Goal: Task Accomplishment & Management: Manage account settings

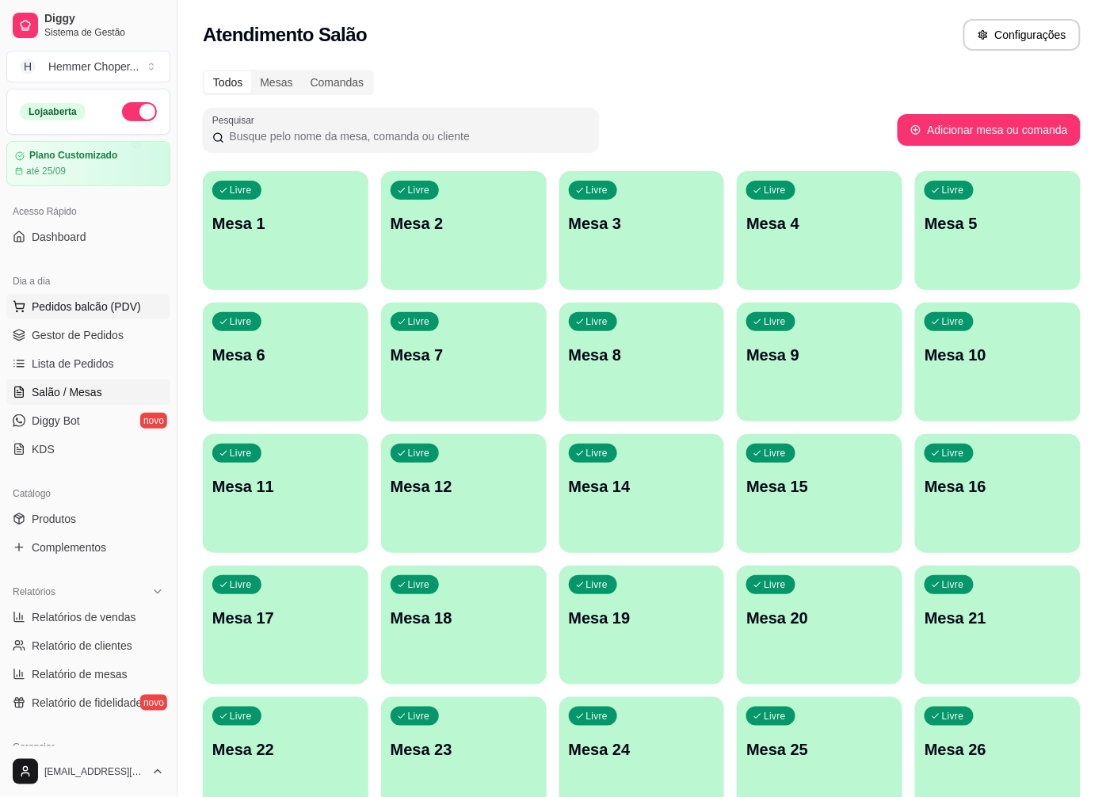
click at [92, 302] on span "Pedidos balcão (PDV)" at bounding box center [86, 307] width 109 height 16
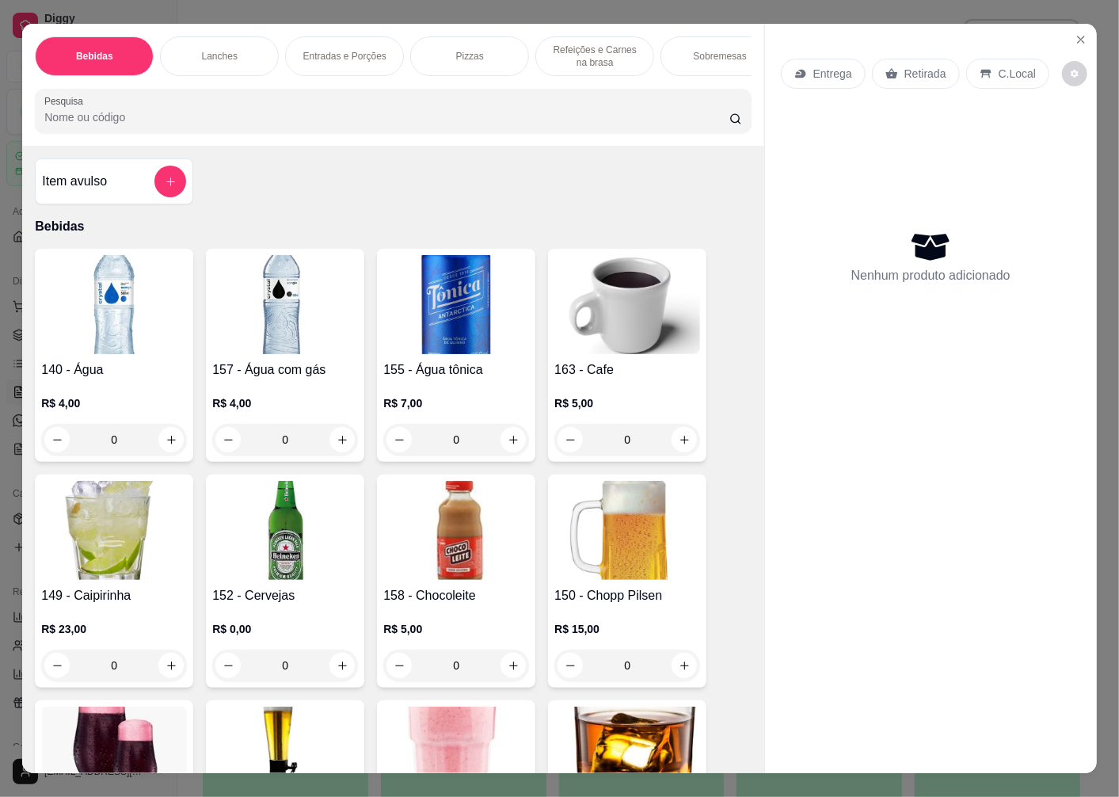
click at [909, 66] on p "Retirada" at bounding box center [926, 74] width 42 height 16
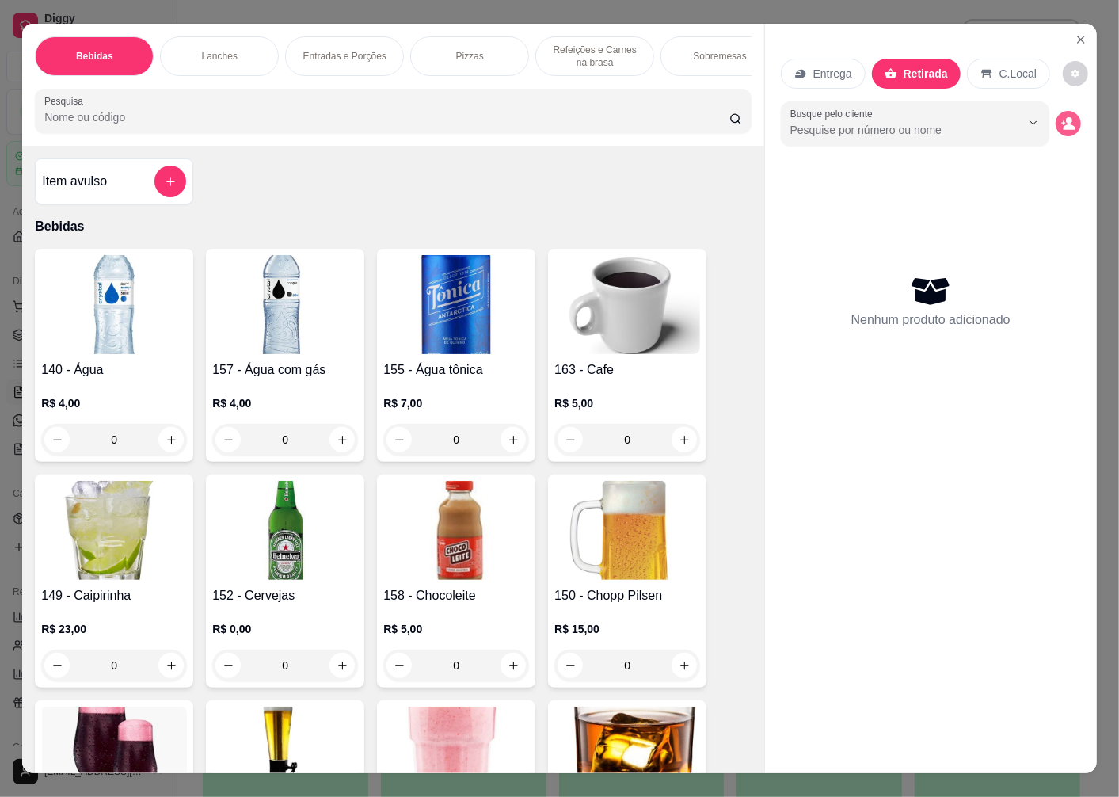
click at [1064, 124] on icon "decrease-product-quantity" at bounding box center [1070, 127] width 12 height 6
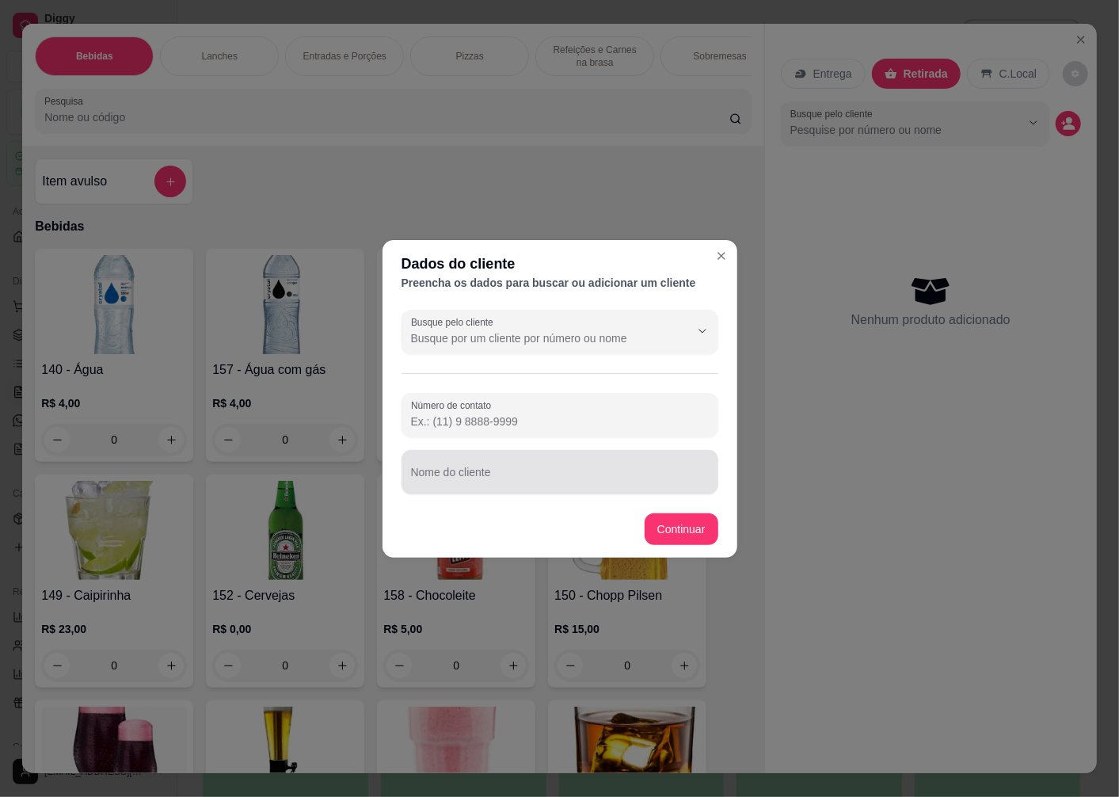
click at [452, 481] on input "Nome do cliente" at bounding box center [560, 479] width 298 height 16
type input "[PERSON_NAME]"
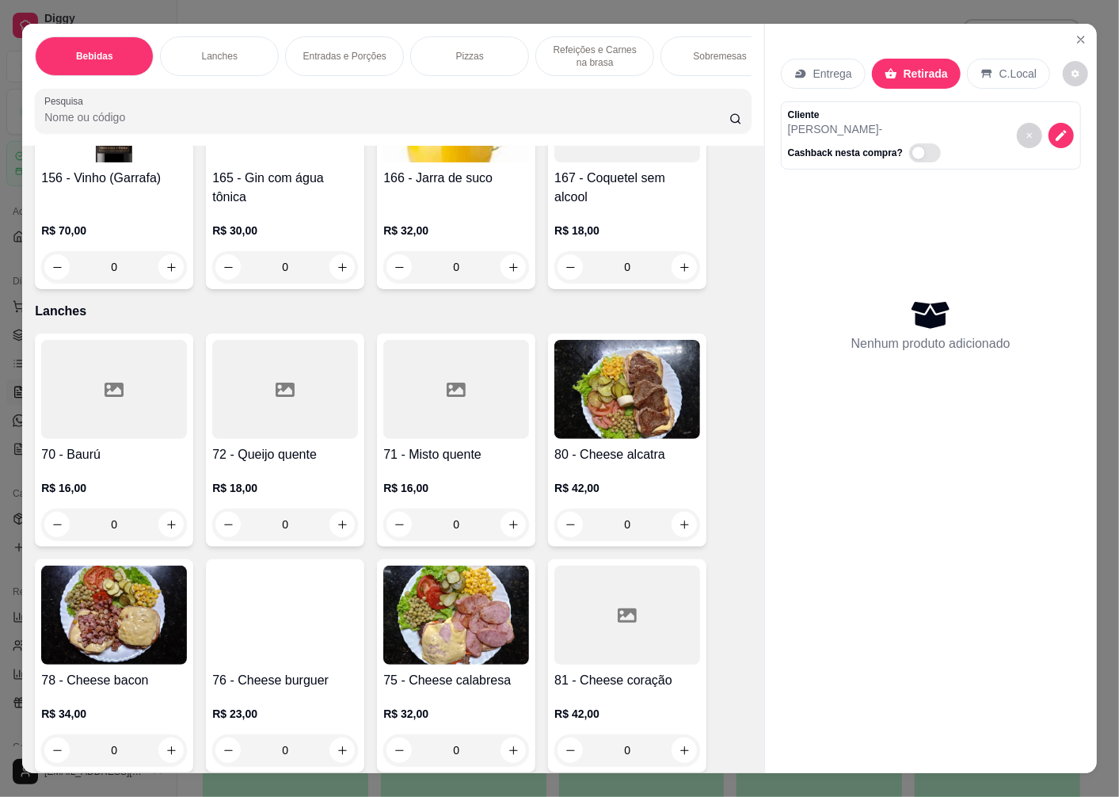
scroll to position [1848, 0]
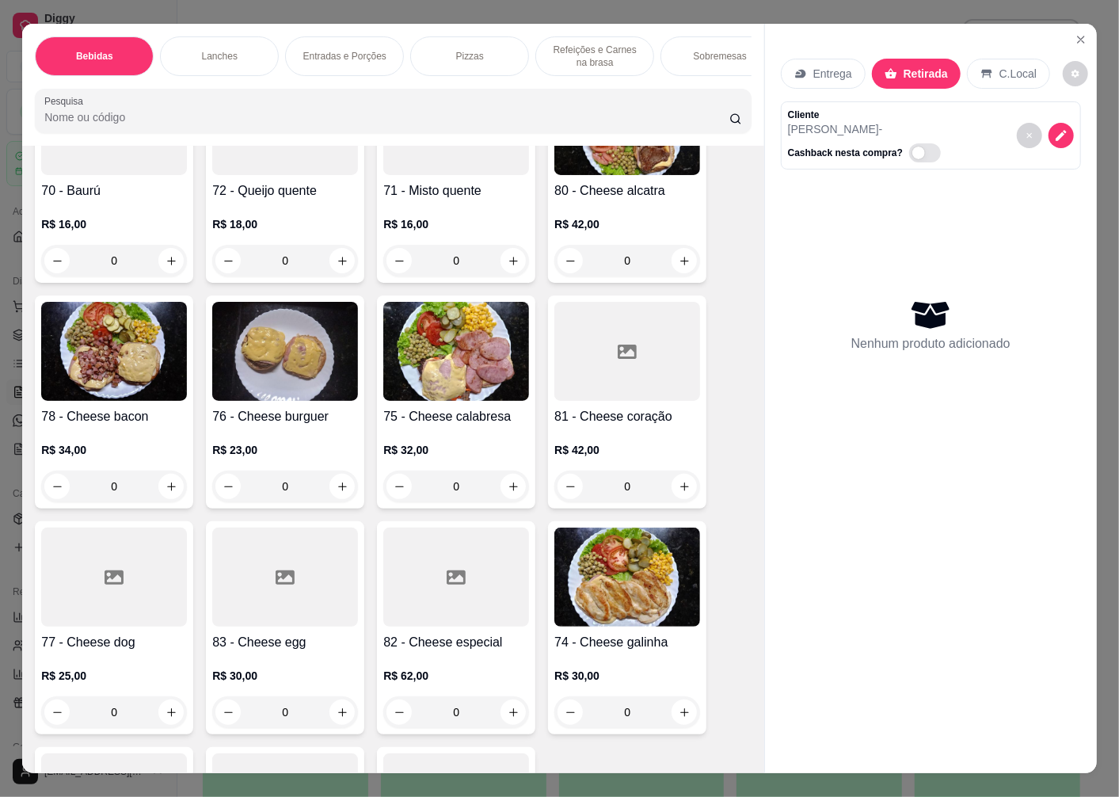
click at [608, 594] on img at bounding box center [628, 577] width 146 height 99
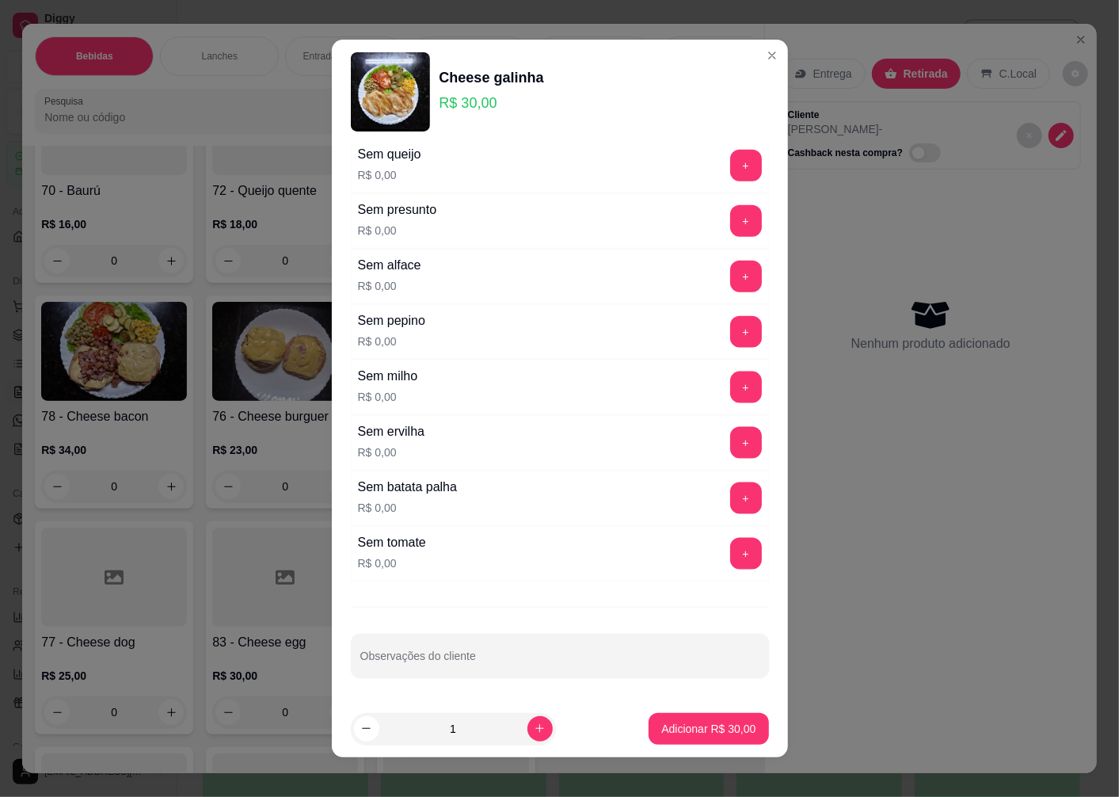
scroll to position [10, 0]
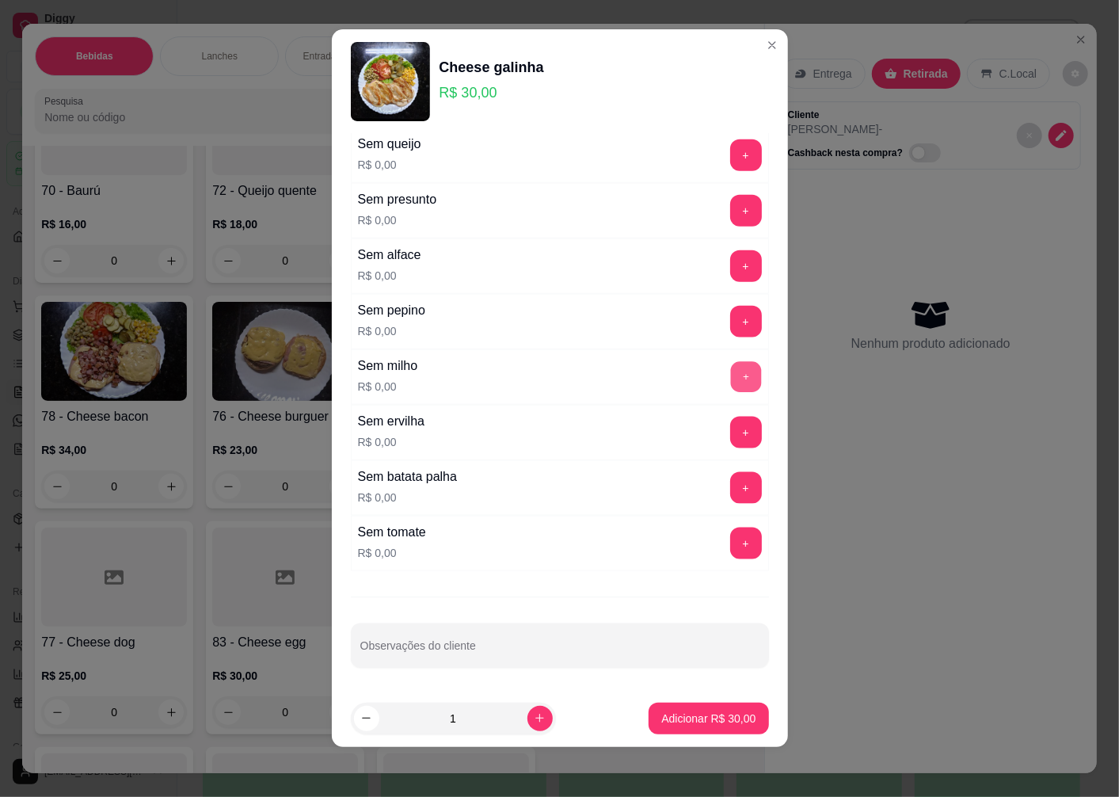
click at [730, 369] on button "+" at bounding box center [745, 377] width 31 height 31
click at [730, 433] on button "+" at bounding box center [746, 433] width 32 height 32
click at [534, 715] on icon "increase-product-quantity" at bounding box center [540, 718] width 12 height 12
type input "2"
click at [677, 723] on p "Adicionar R$ 60,00" at bounding box center [709, 718] width 92 height 15
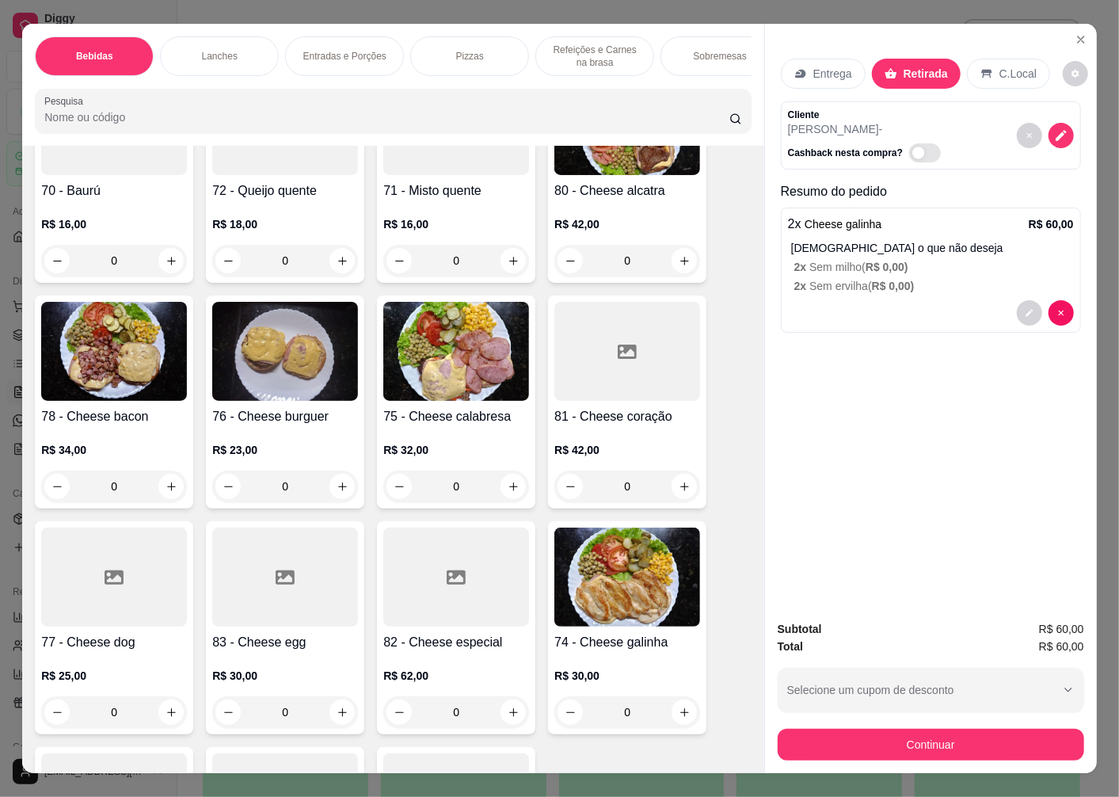
click at [290, 357] on img at bounding box center [285, 351] width 146 height 99
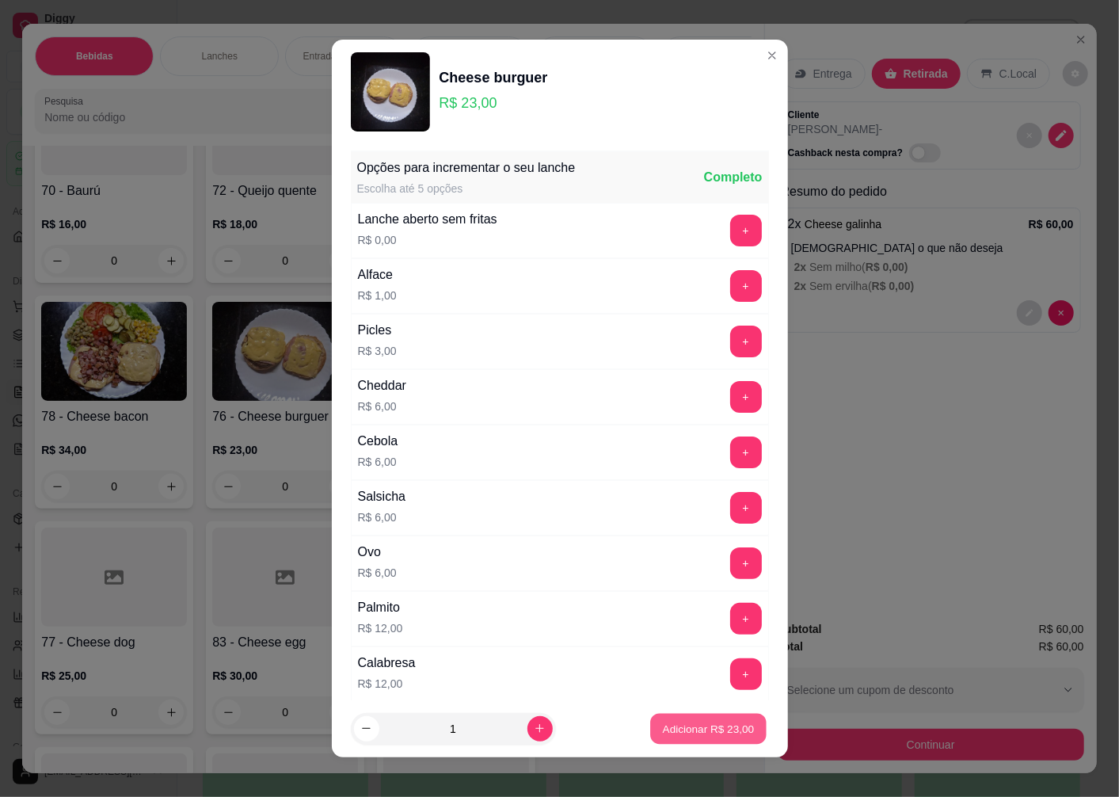
click at [689, 734] on p "Adicionar R$ 23,00" at bounding box center [709, 728] width 92 height 15
type input "1"
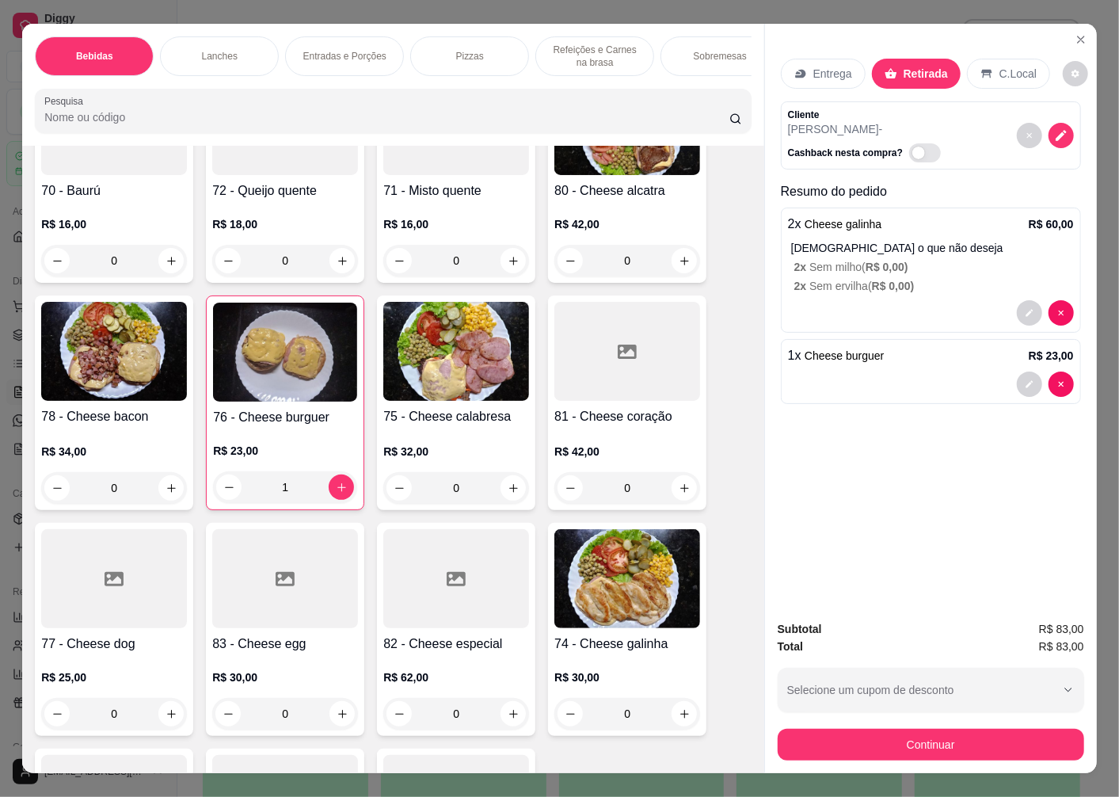
scroll to position [33, 0]
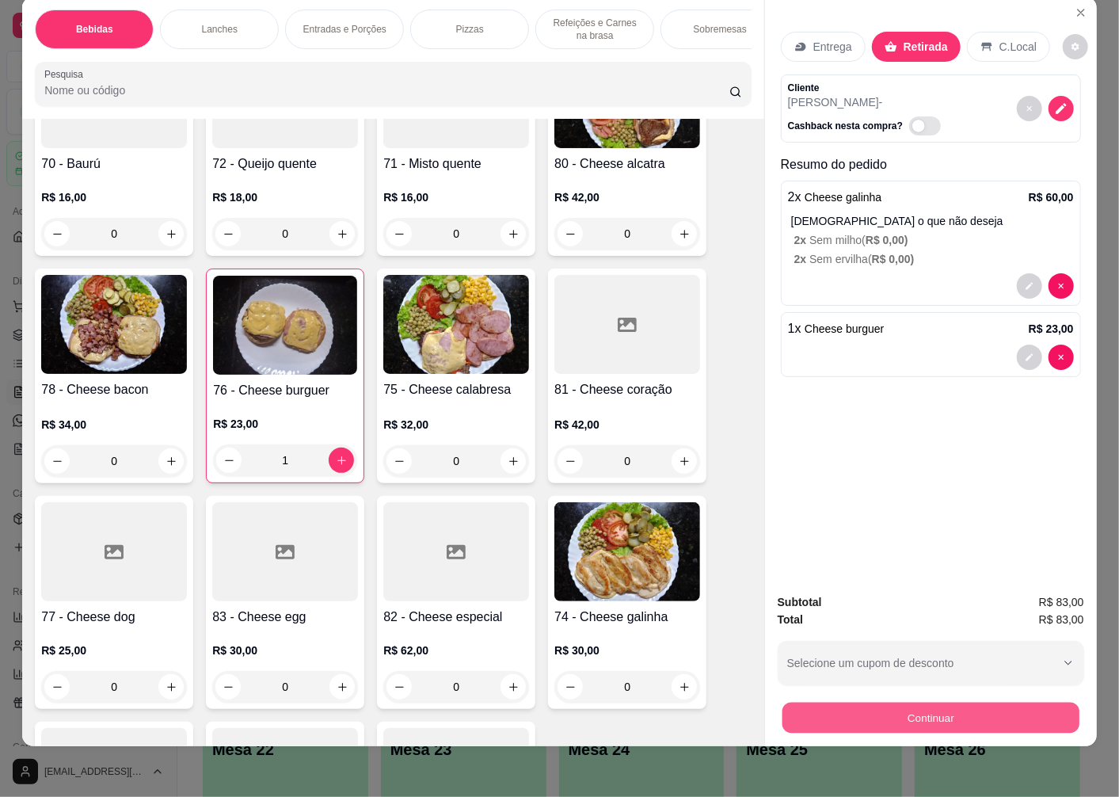
click at [948, 703] on button "Continuar" at bounding box center [931, 717] width 297 height 31
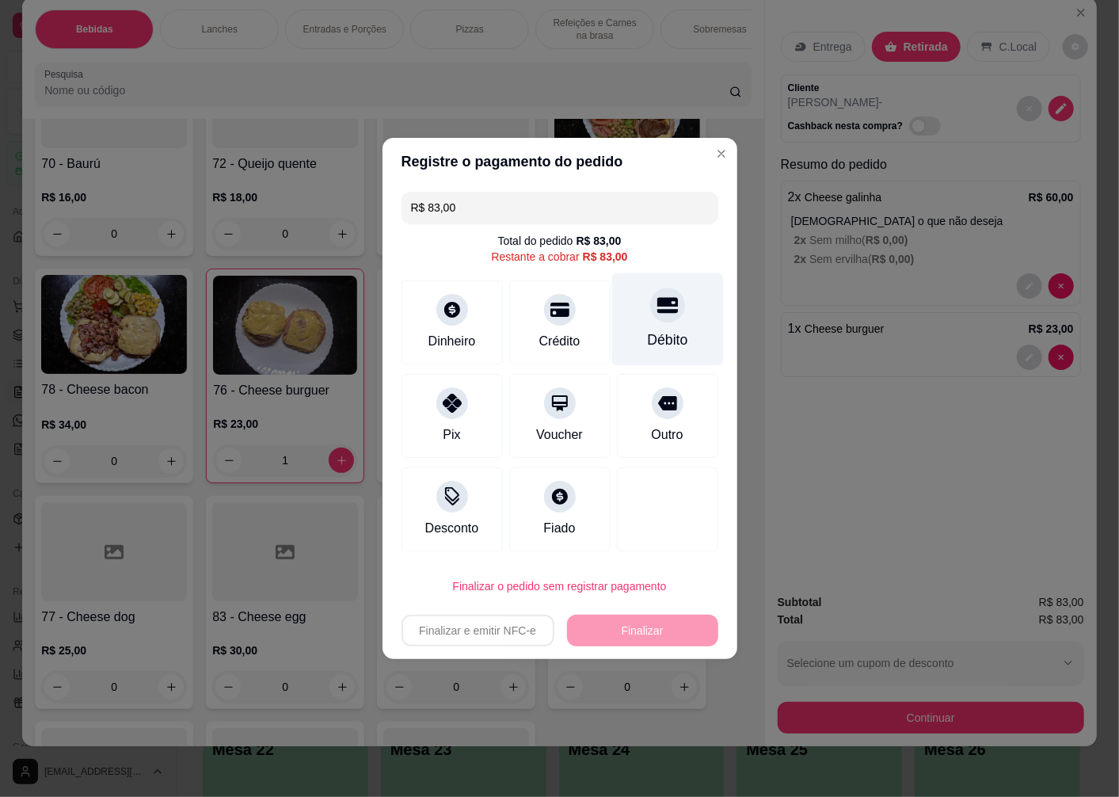
click at [655, 318] on div at bounding box center [667, 305] width 35 height 35
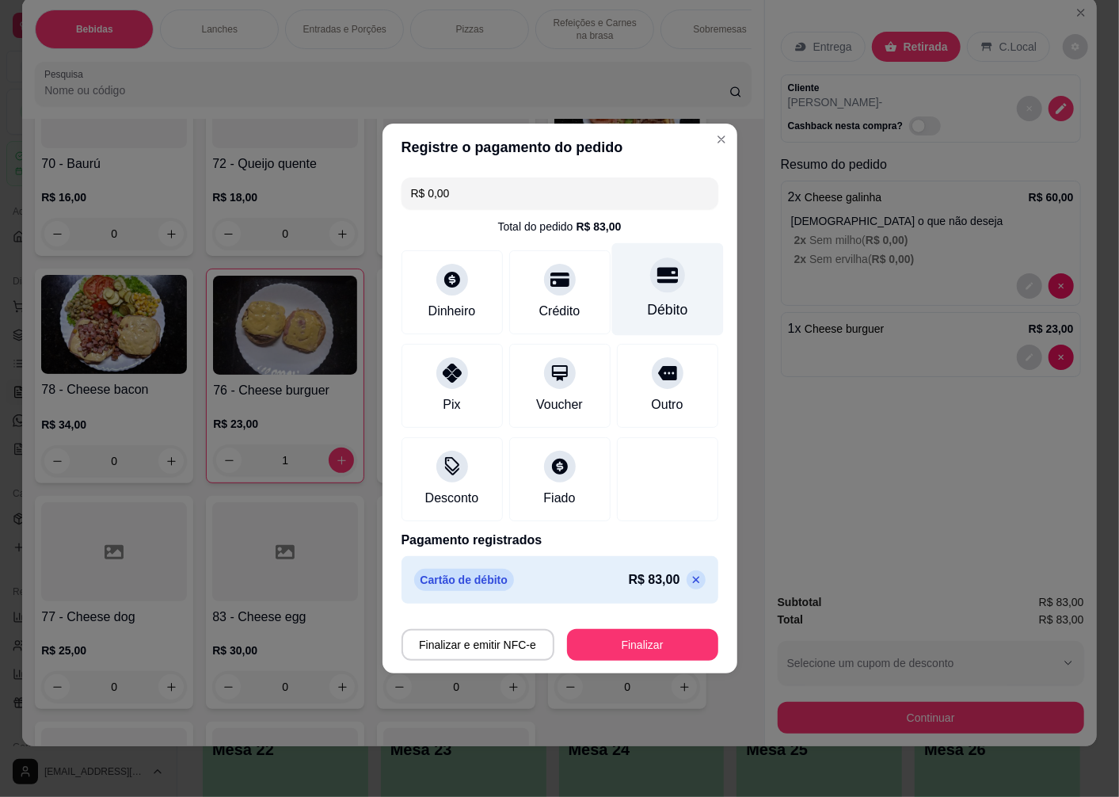
type input "R$ 0,00"
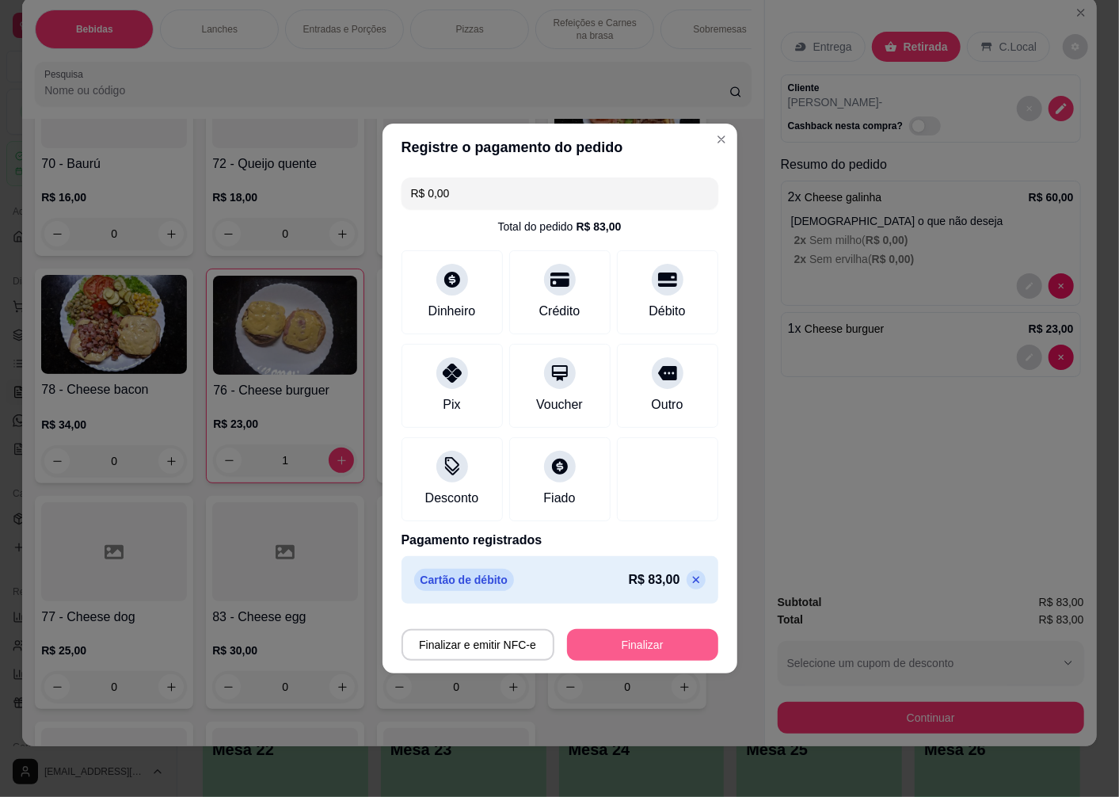
click at [635, 648] on button "Finalizar" at bounding box center [642, 645] width 151 height 32
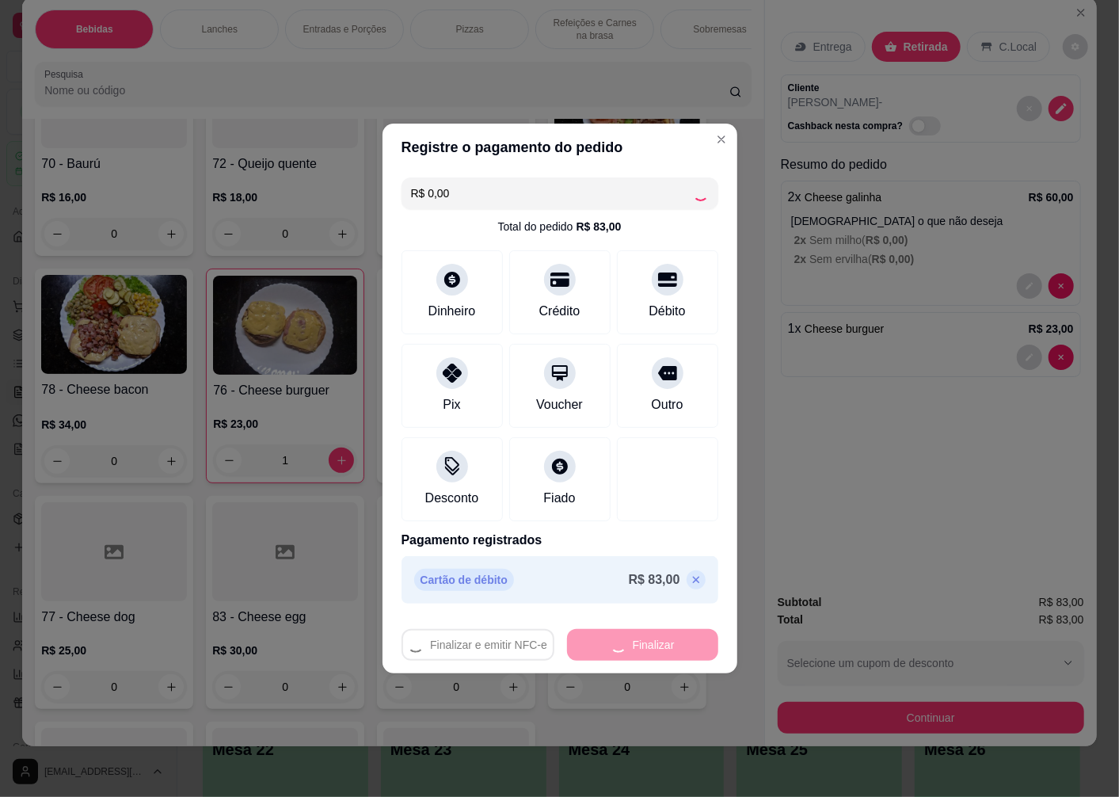
type input "0"
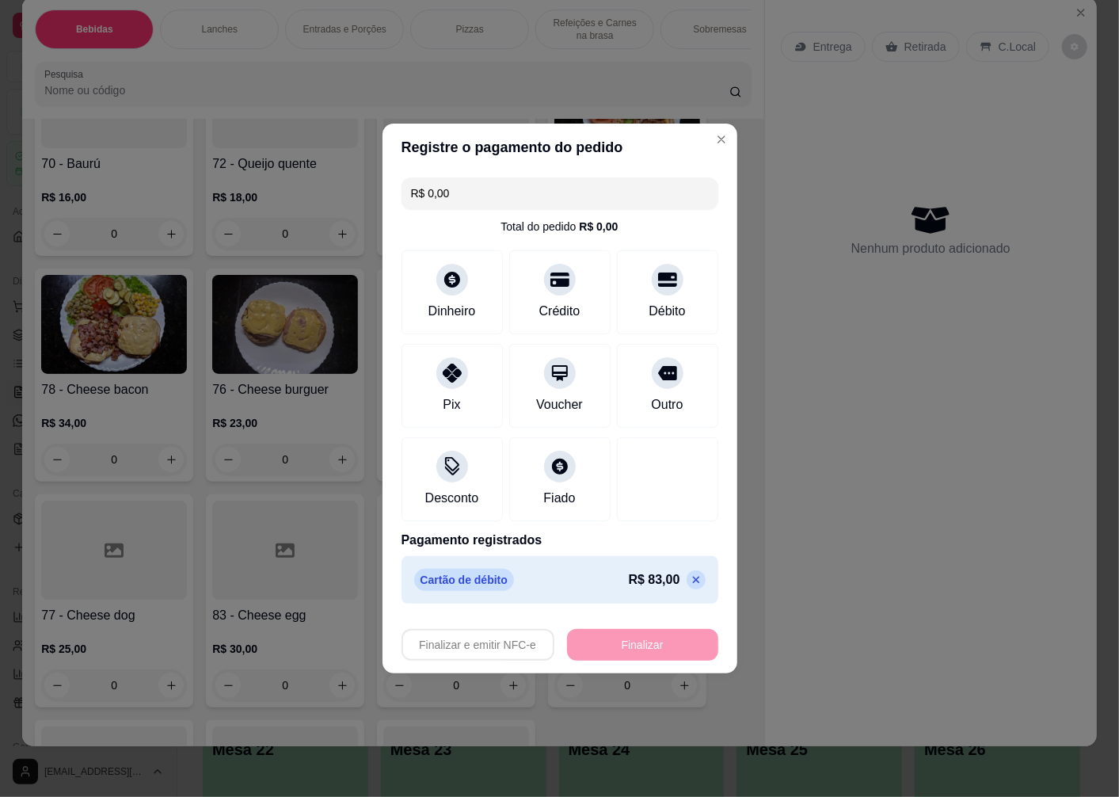
type input "-R$ 83,00"
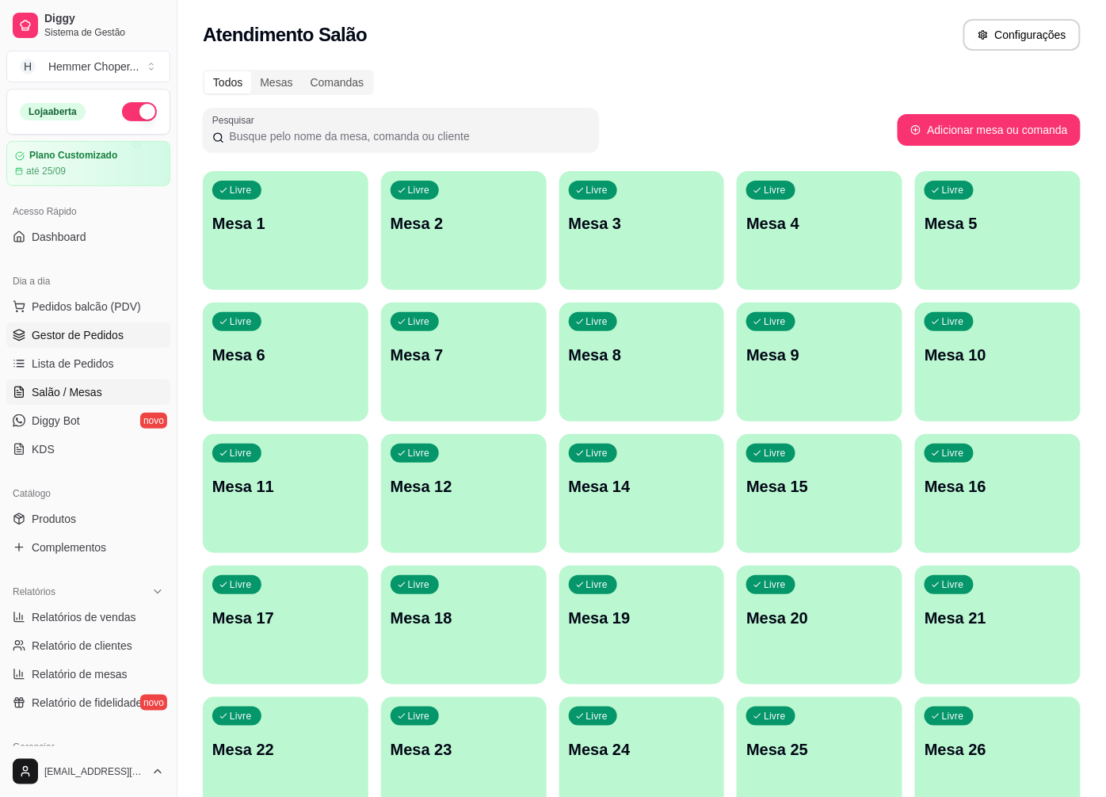
click at [88, 330] on span "Gestor de Pedidos" at bounding box center [78, 335] width 92 height 16
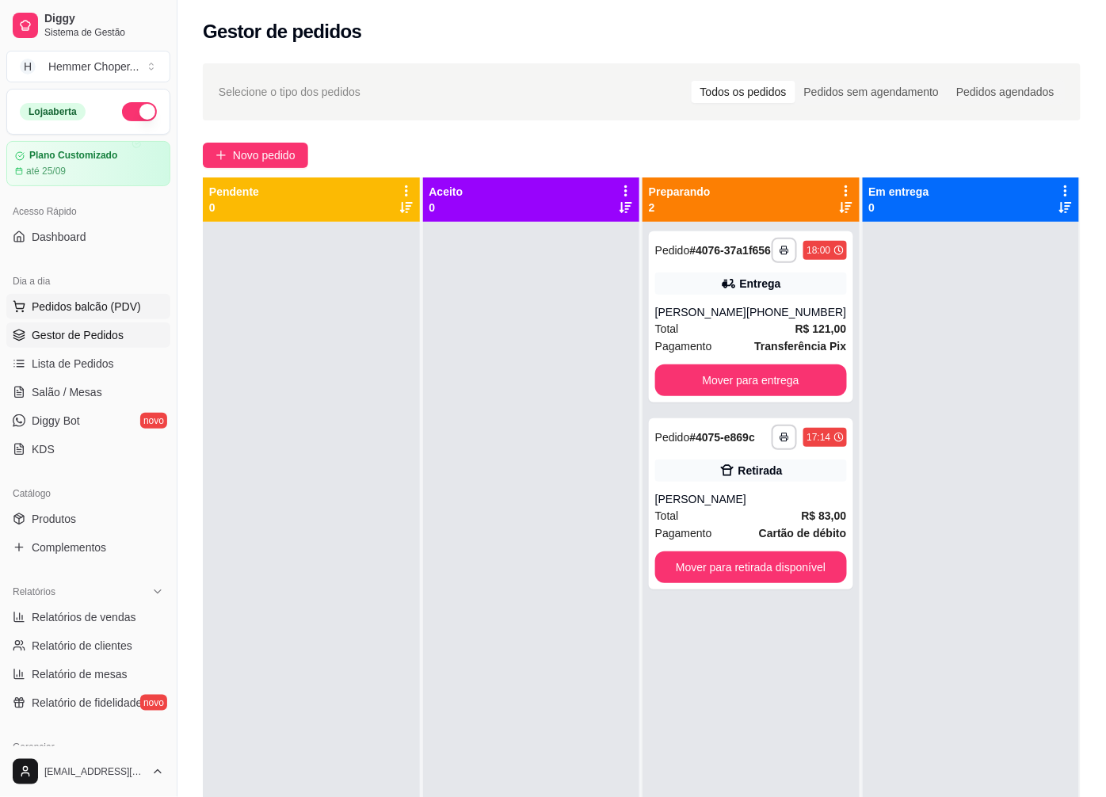
click at [96, 311] on span "Pedidos balcão (PDV)" at bounding box center [86, 307] width 109 height 16
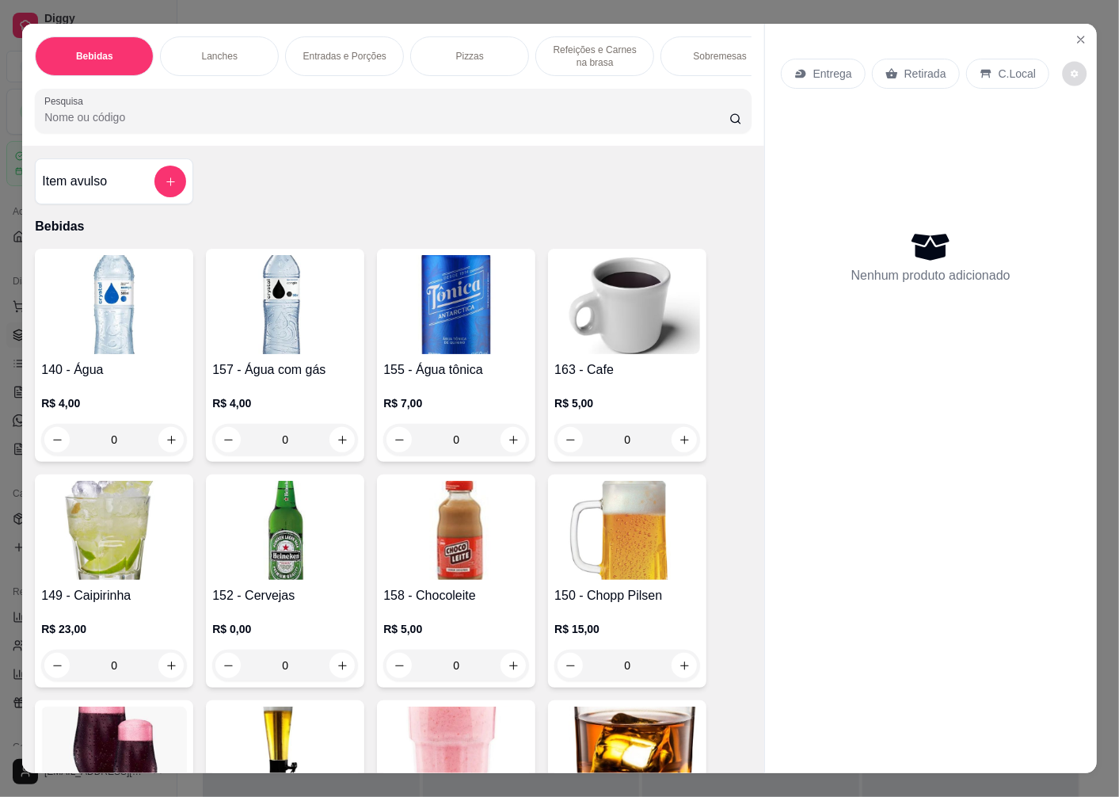
click at [1067, 67] on button "decrease-product-quantity" at bounding box center [1075, 74] width 25 height 25
click at [906, 67] on p "Retirada" at bounding box center [926, 74] width 42 height 16
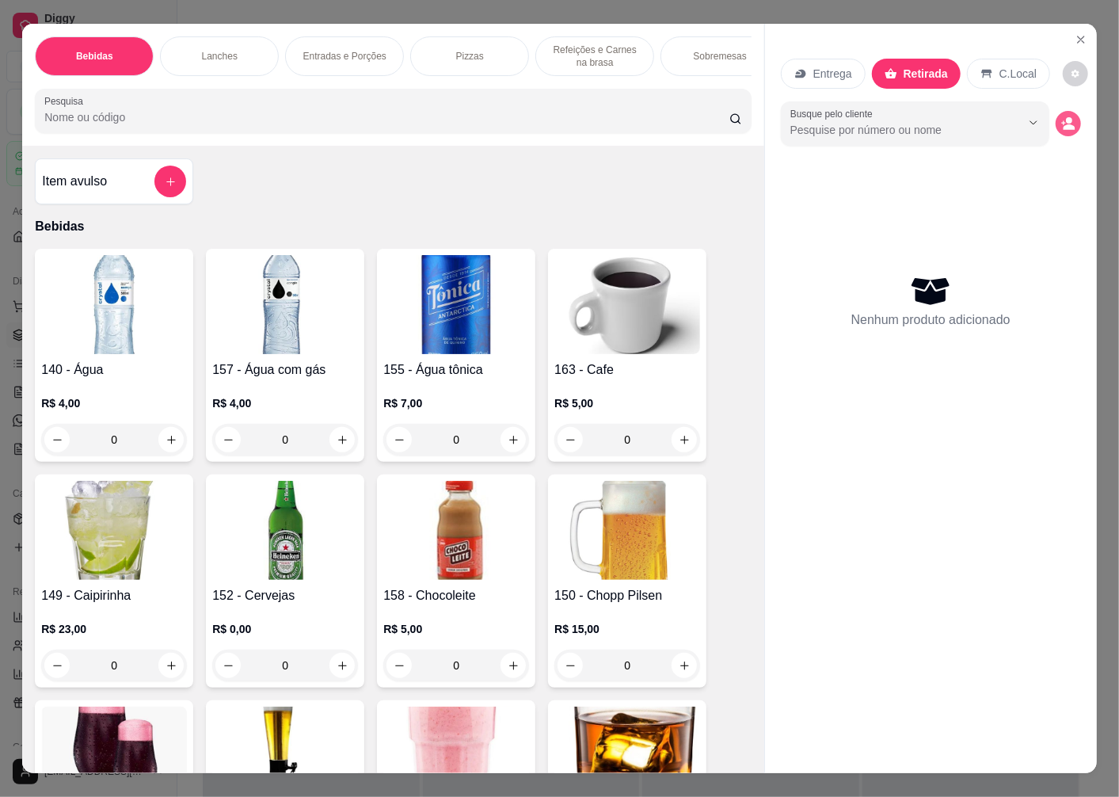
click at [1066, 117] on circle "decrease-product-quantity" at bounding box center [1069, 120] width 6 height 6
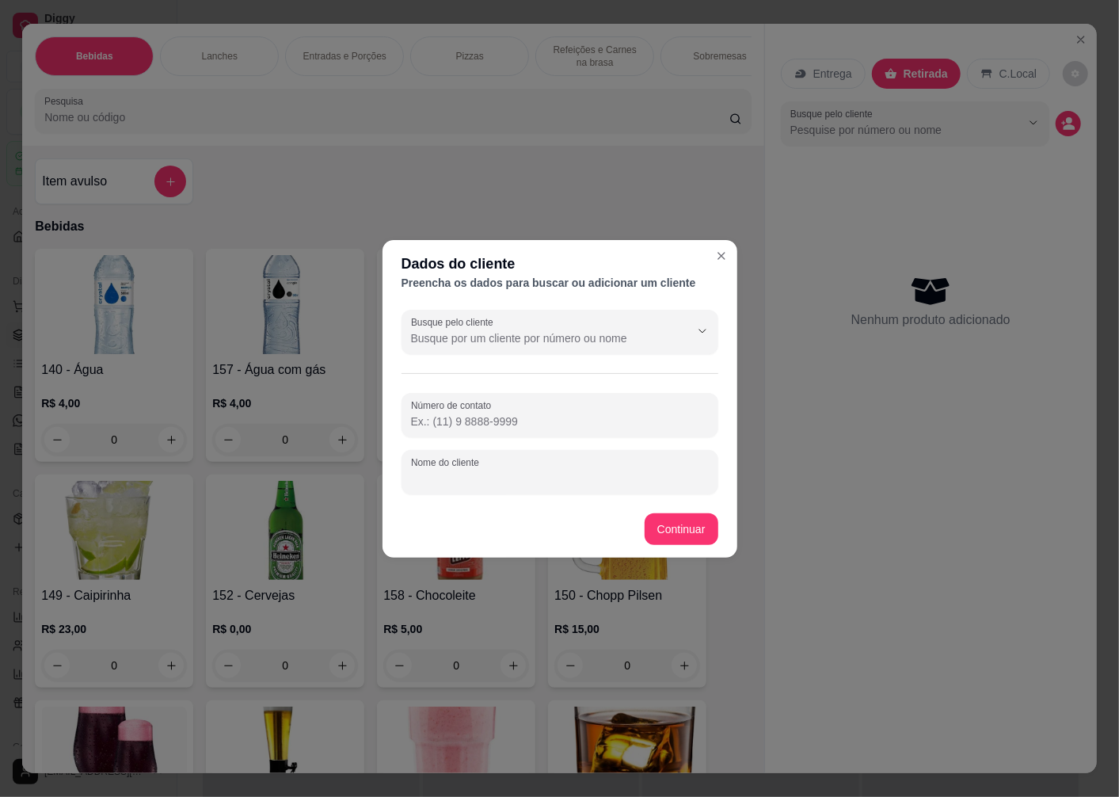
click at [456, 478] on input "Nome do cliente" at bounding box center [560, 479] width 298 height 16
type input "[PERSON_NAME]"
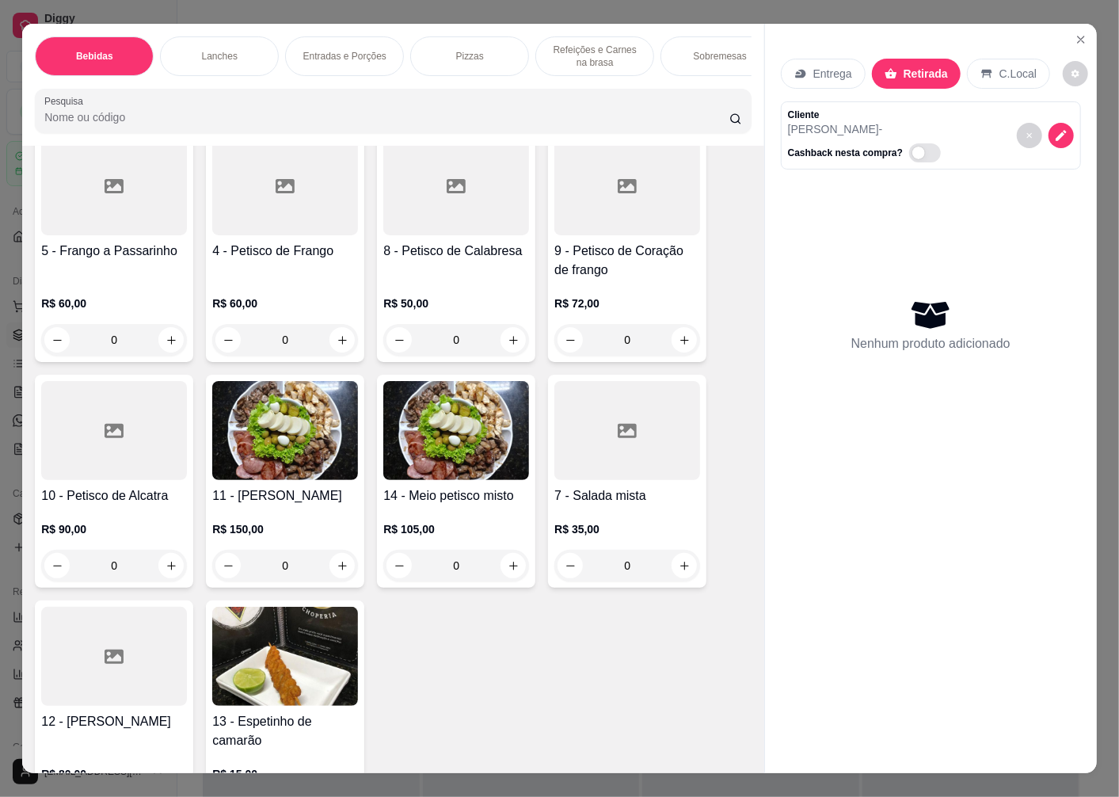
scroll to position [3433, 0]
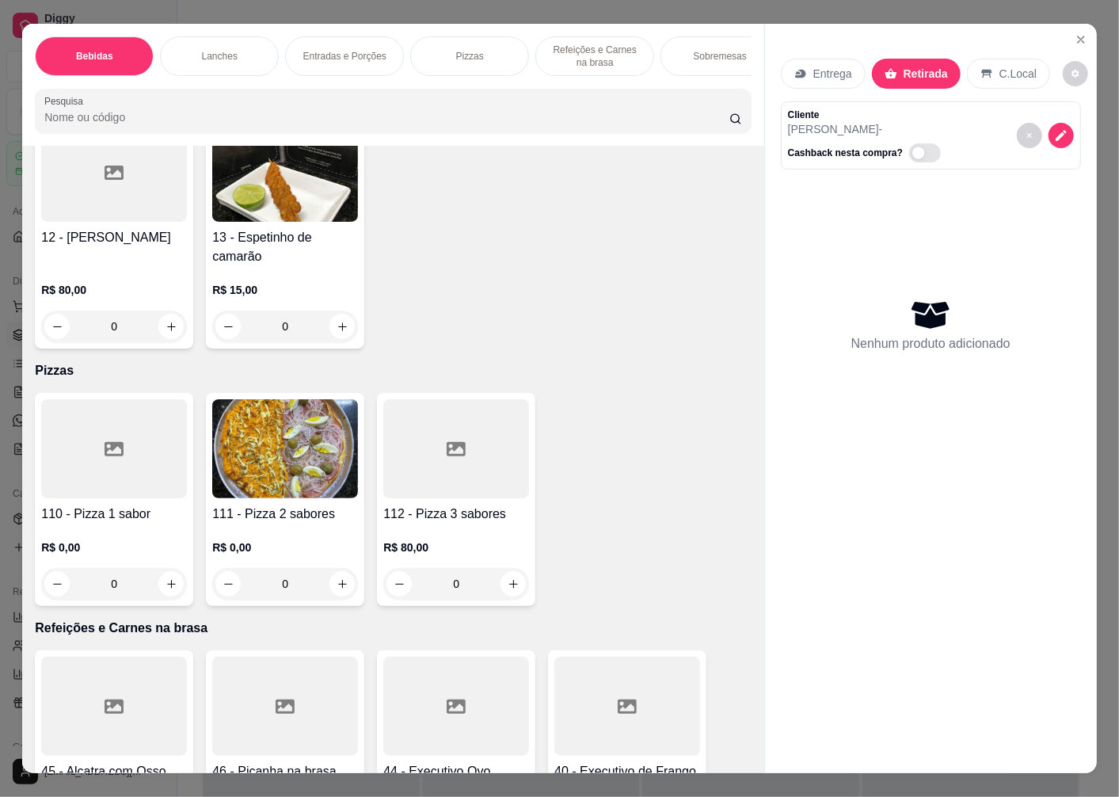
click at [131, 508] on div "110 - Pizza 1 sabor R$ 0,00 0" at bounding box center [114, 499] width 158 height 213
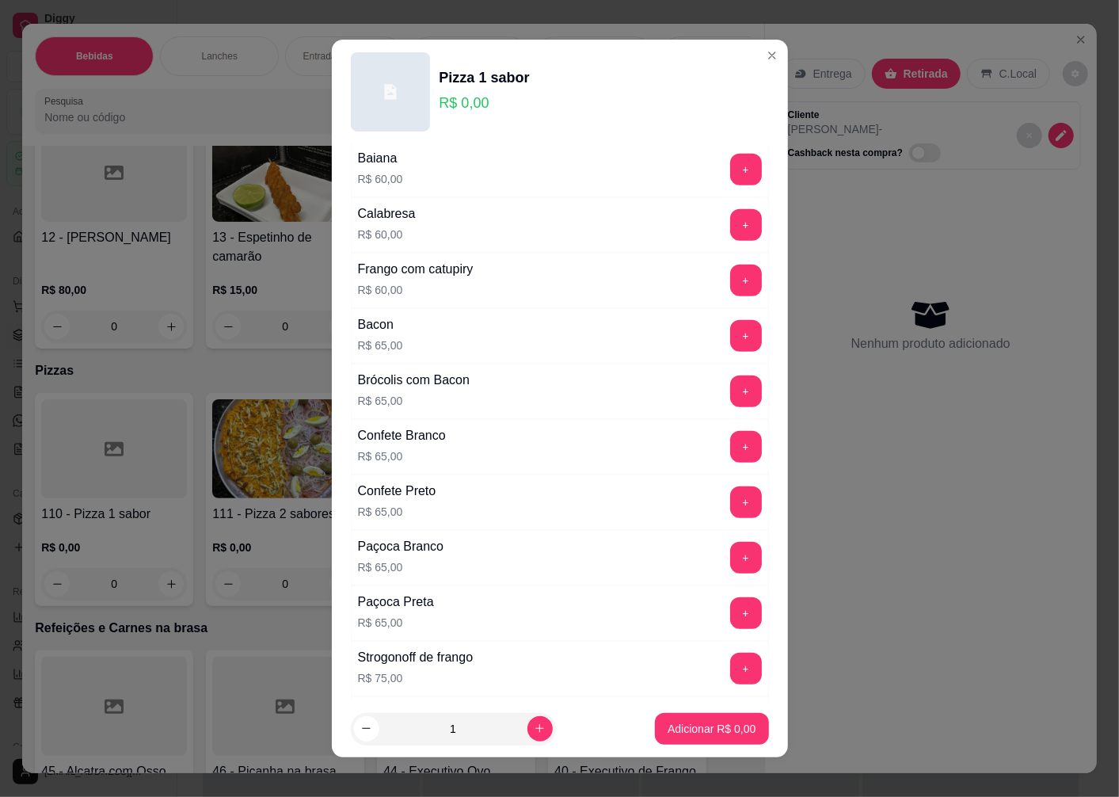
scroll to position [880, 0]
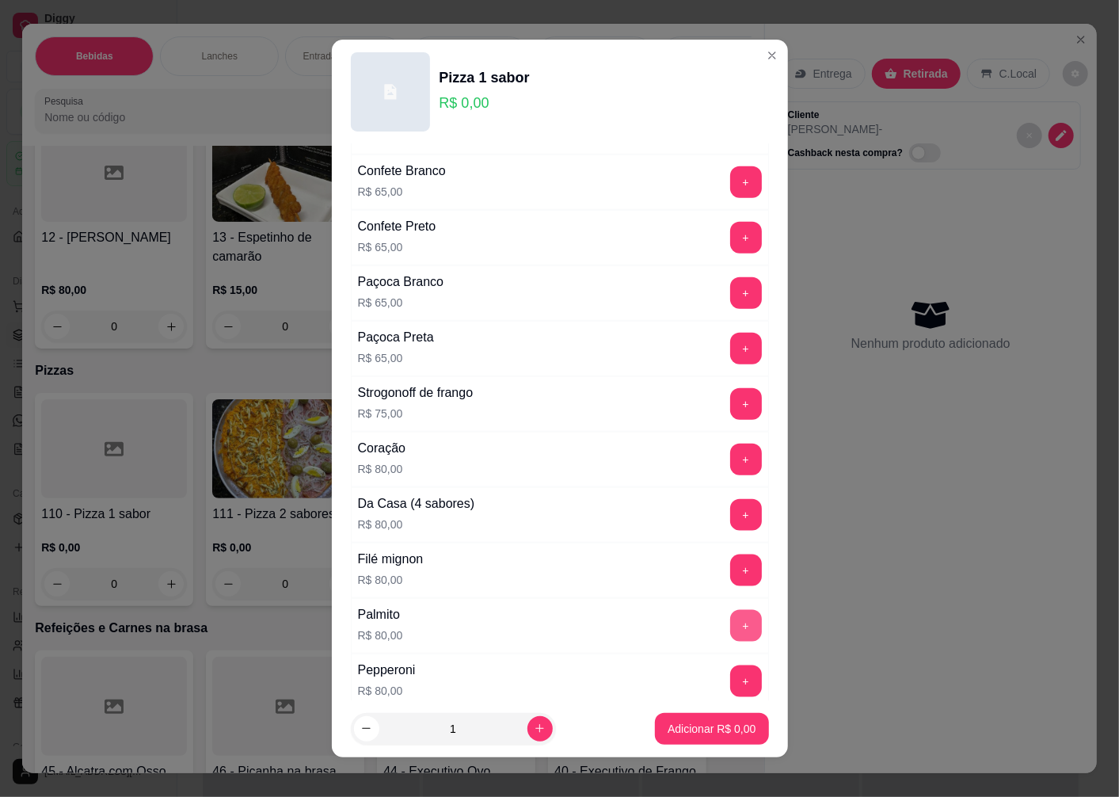
click at [730, 620] on button "+" at bounding box center [746, 626] width 32 height 32
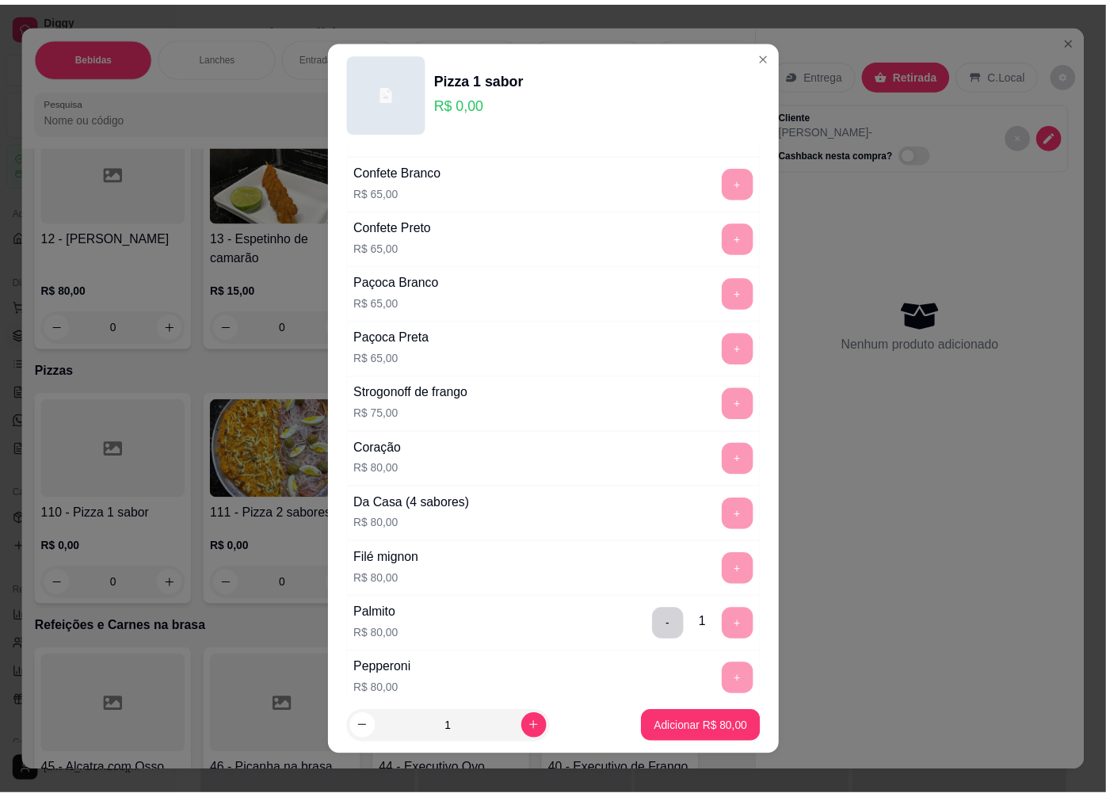
scroll to position [1066, 0]
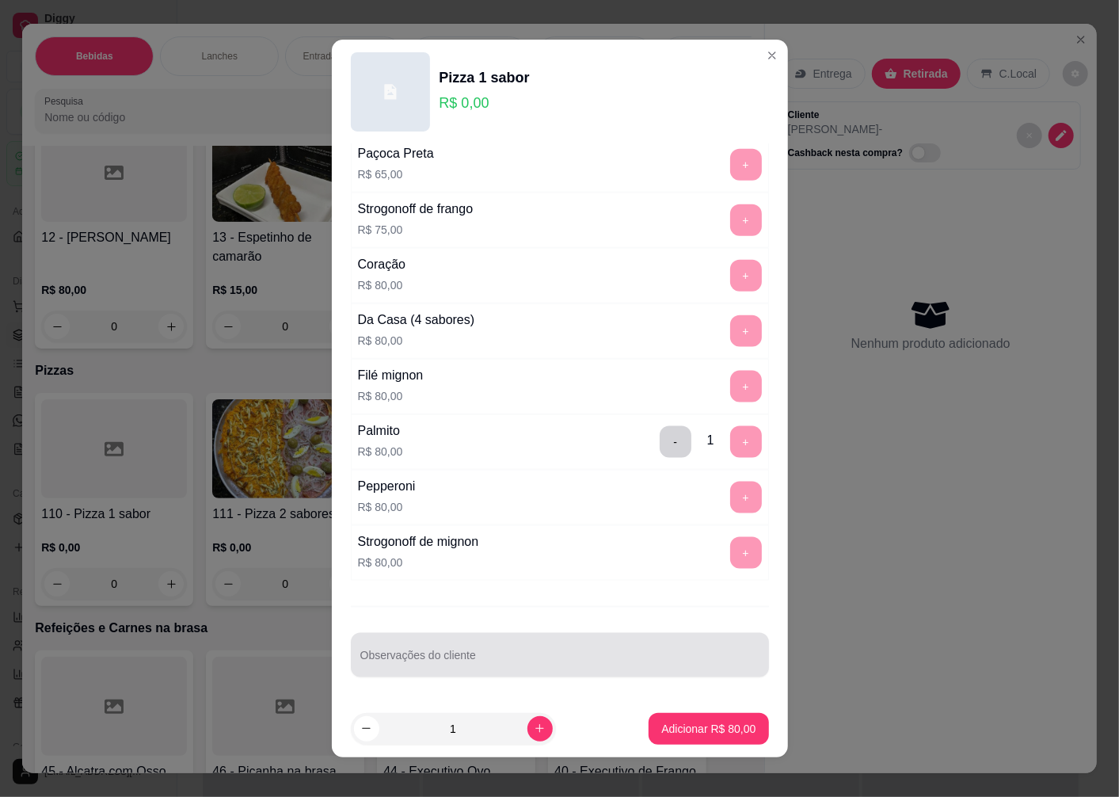
click at [414, 658] on div "Observações do cliente" at bounding box center [560, 655] width 418 height 44
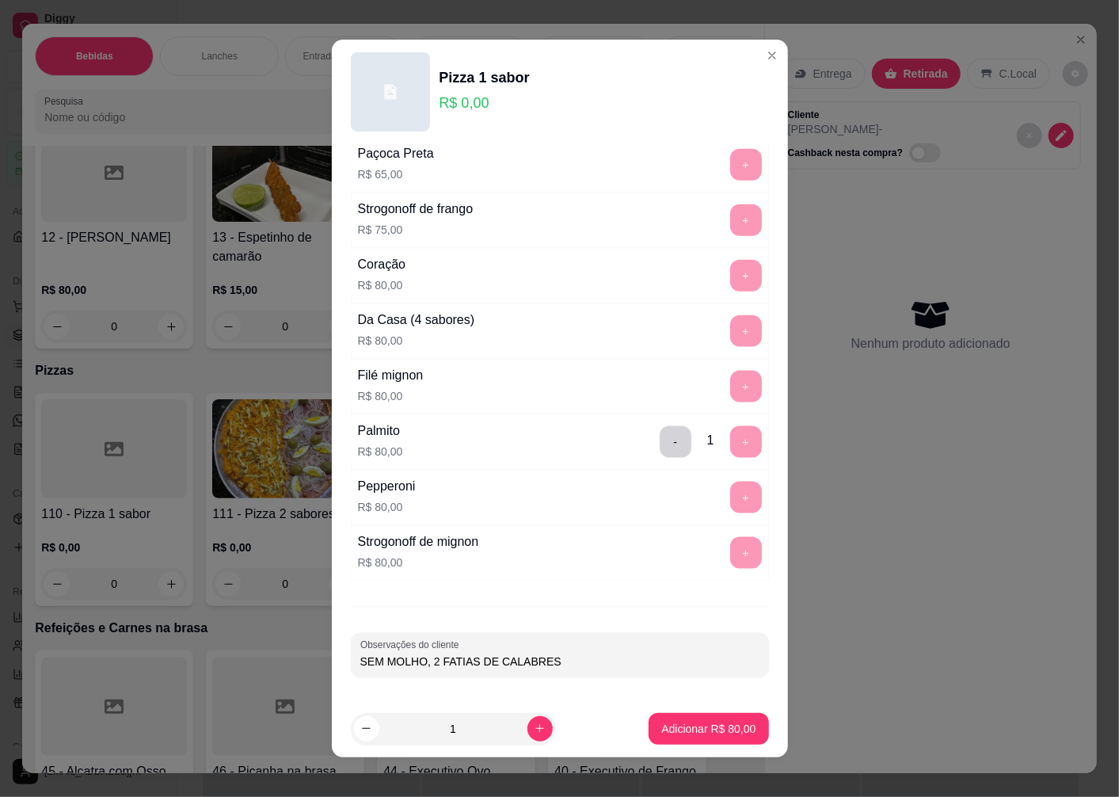
type input "SEM MOLHO, 2 FATIAS DE CALABRESA"
click at [662, 735] on p "Adicionar R$ 80,00" at bounding box center [709, 729] width 94 height 16
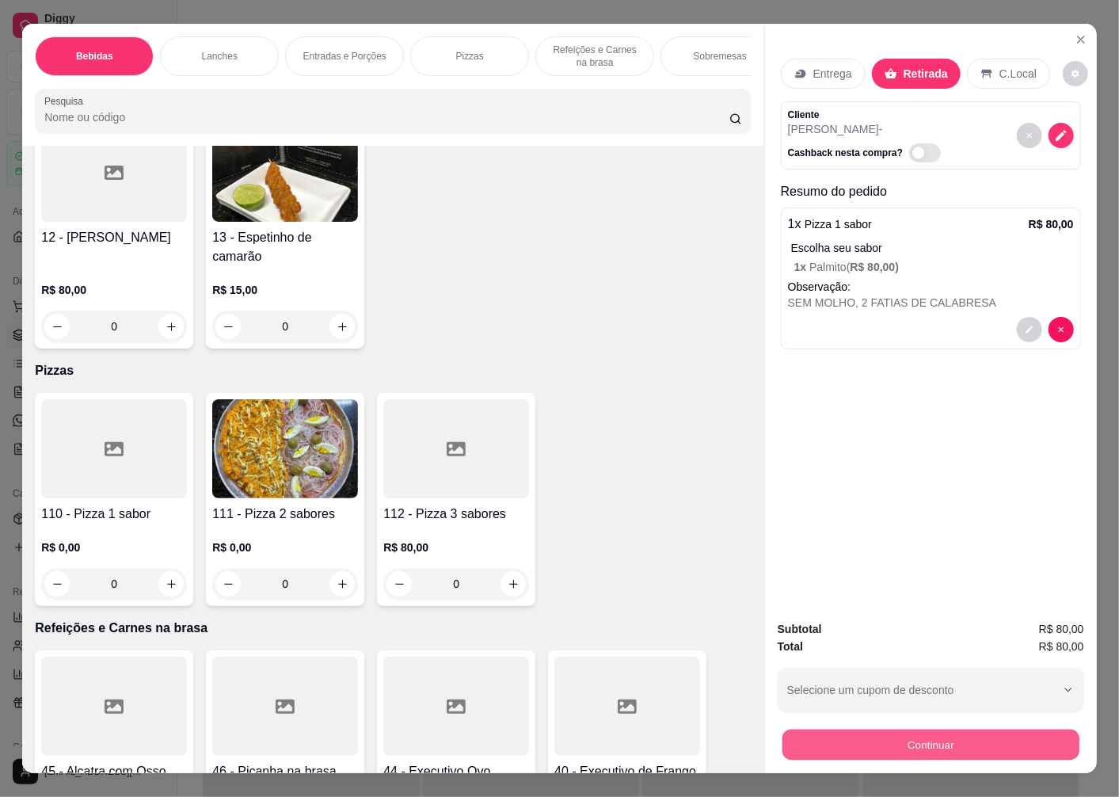
click at [884, 746] on button "Continuar" at bounding box center [931, 744] width 297 height 31
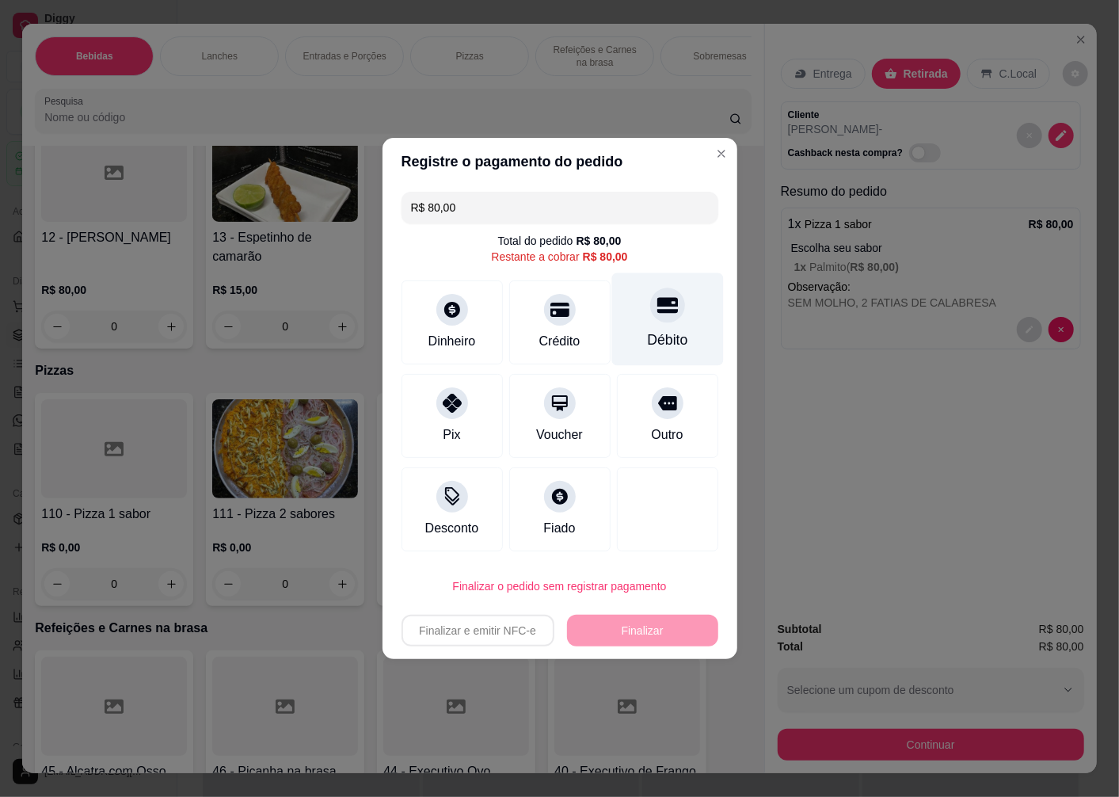
click at [651, 331] on div "Débito" at bounding box center [667, 340] width 40 height 21
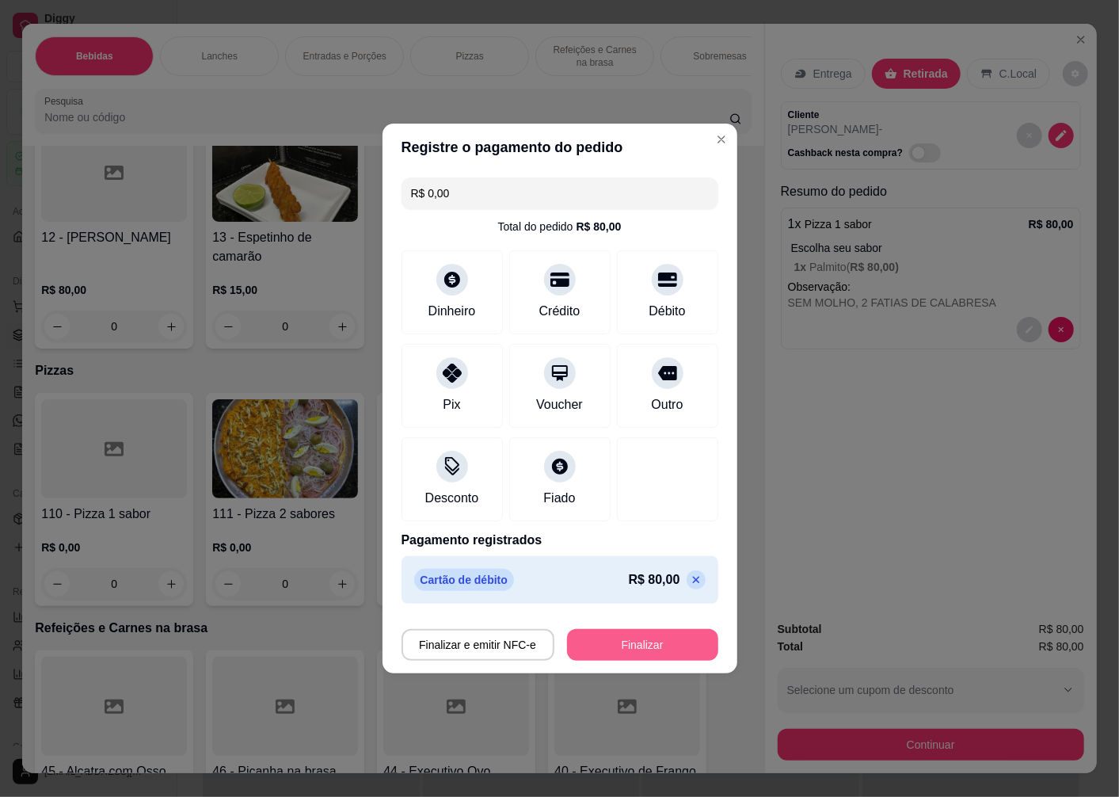
click at [608, 660] on button "Finalizar" at bounding box center [642, 645] width 151 height 32
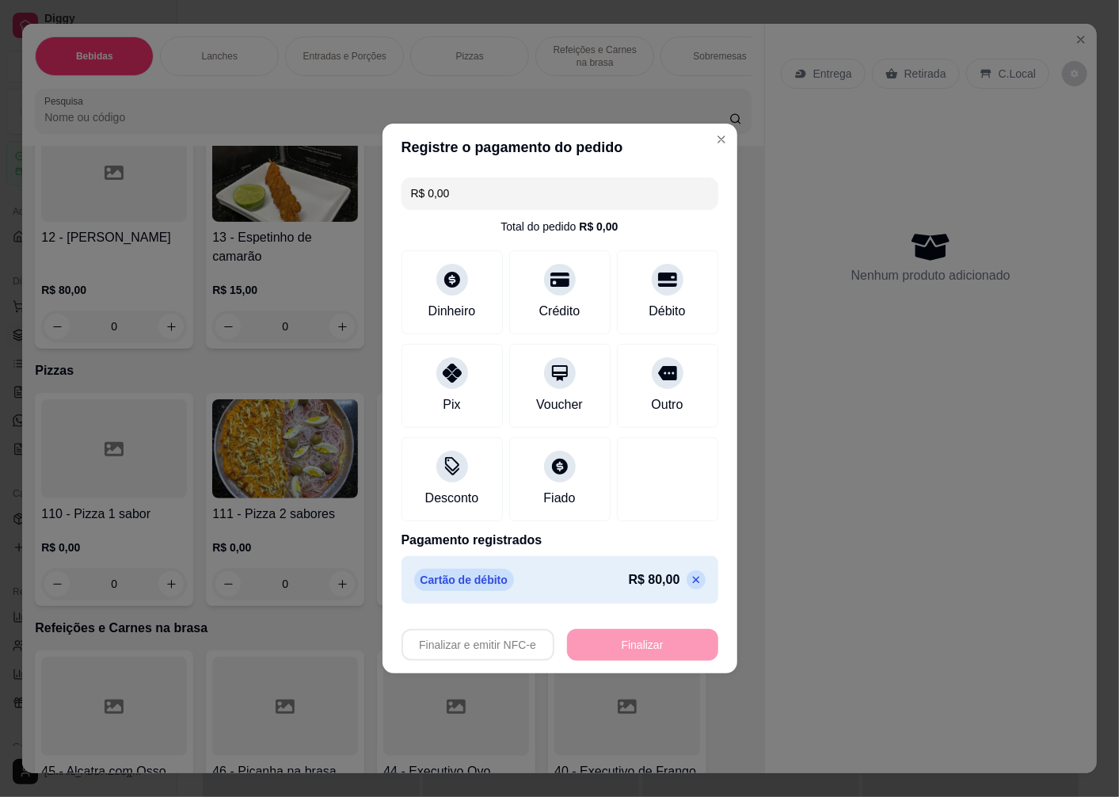
type input "-R$ 80,00"
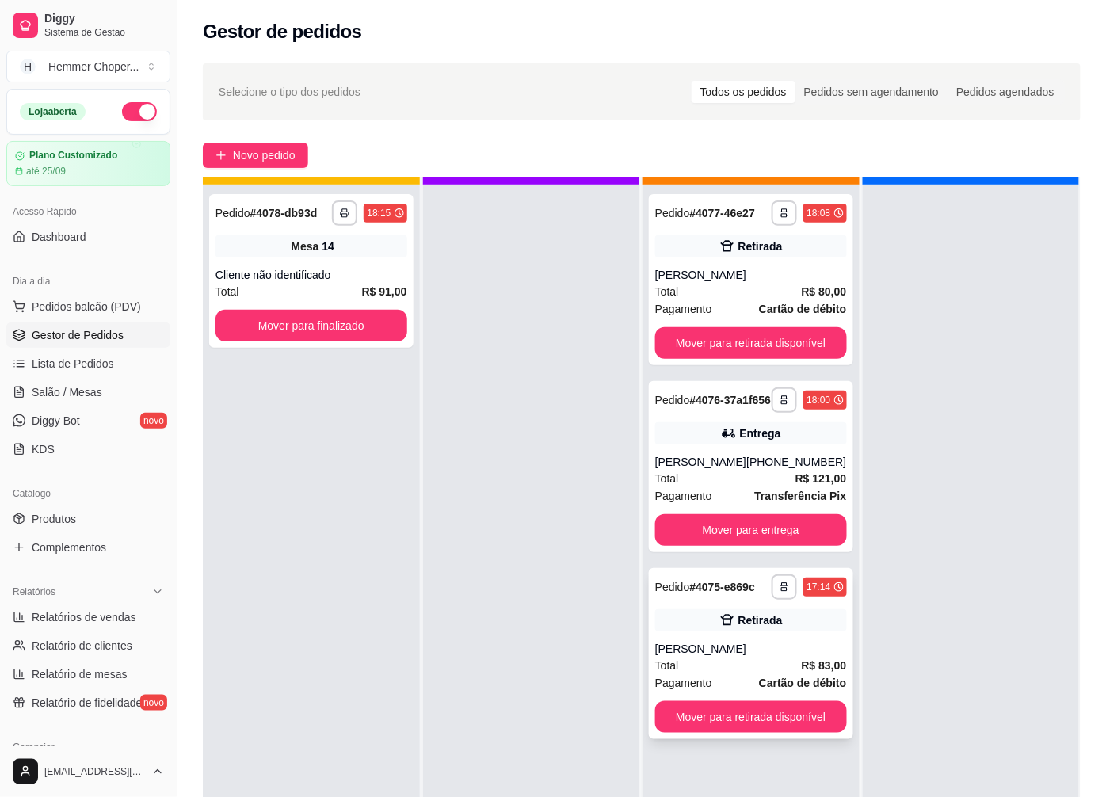
scroll to position [44, 0]
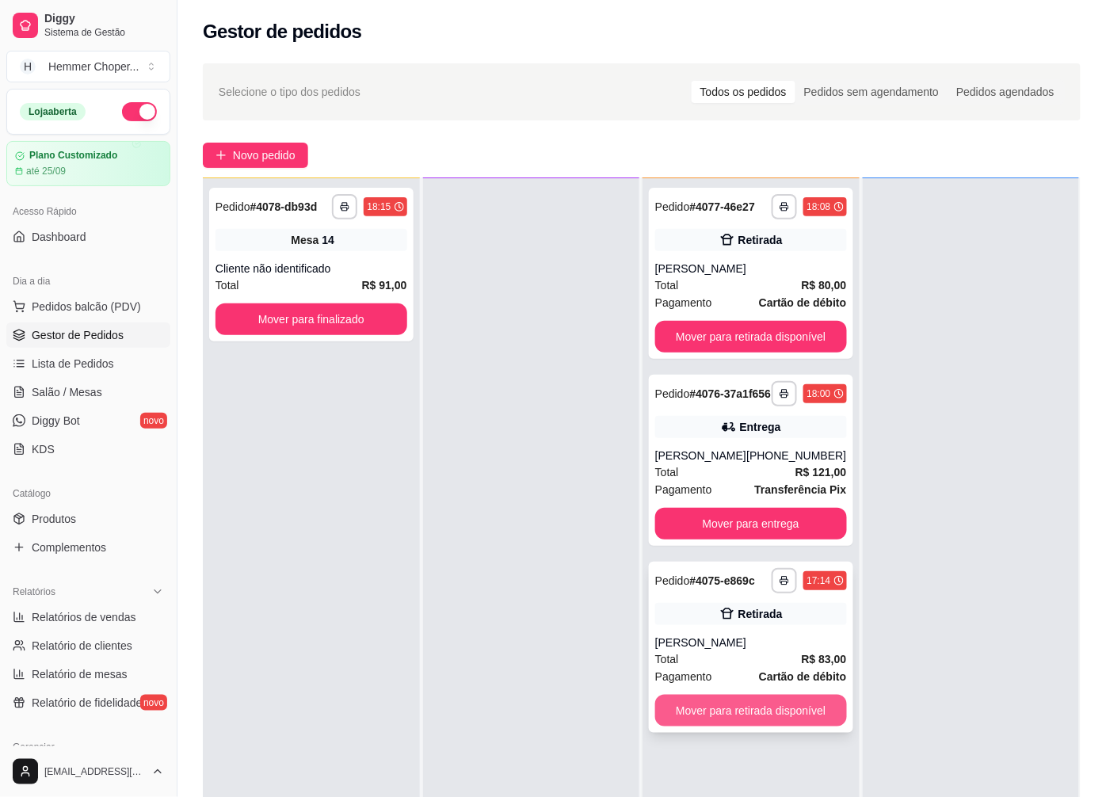
click at [758, 722] on button "Mover para retirada disponível" at bounding box center [751, 711] width 192 height 32
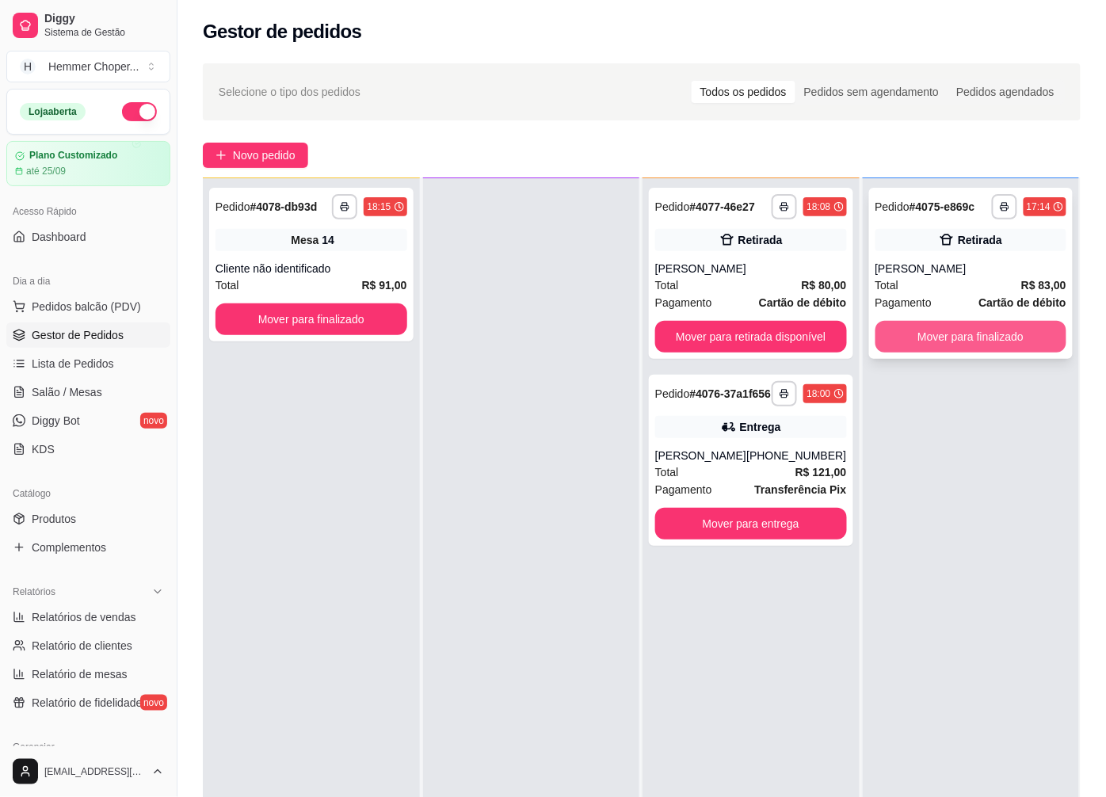
click at [937, 338] on button "Mover para finalizado" at bounding box center [971, 337] width 192 height 32
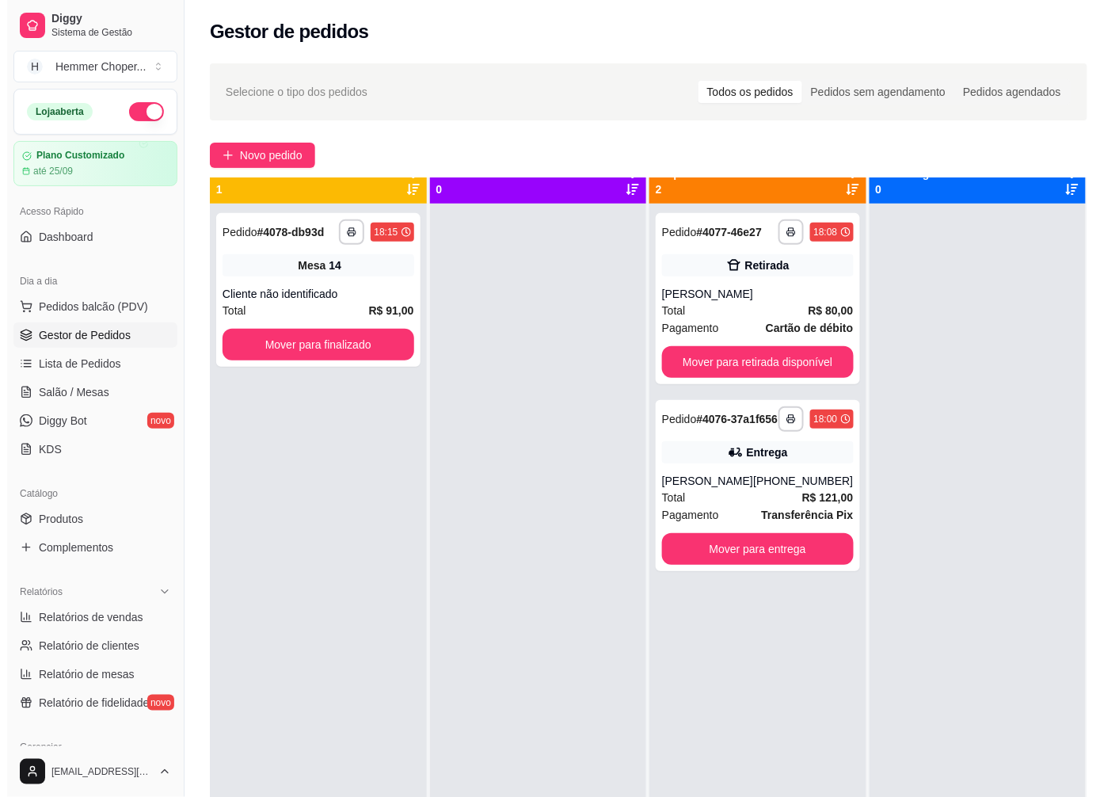
scroll to position [0, 0]
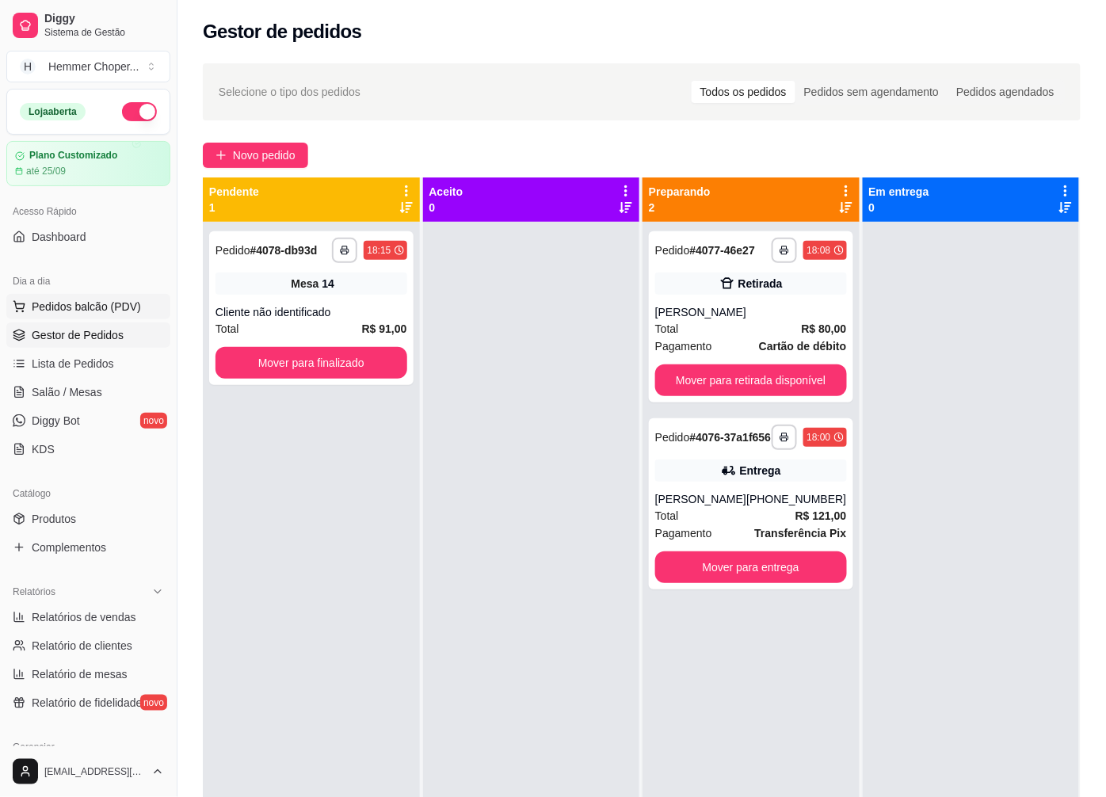
click at [99, 315] on button "Pedidos balcão (PDV)" at bounding box center [88, 306] width 164 height 25
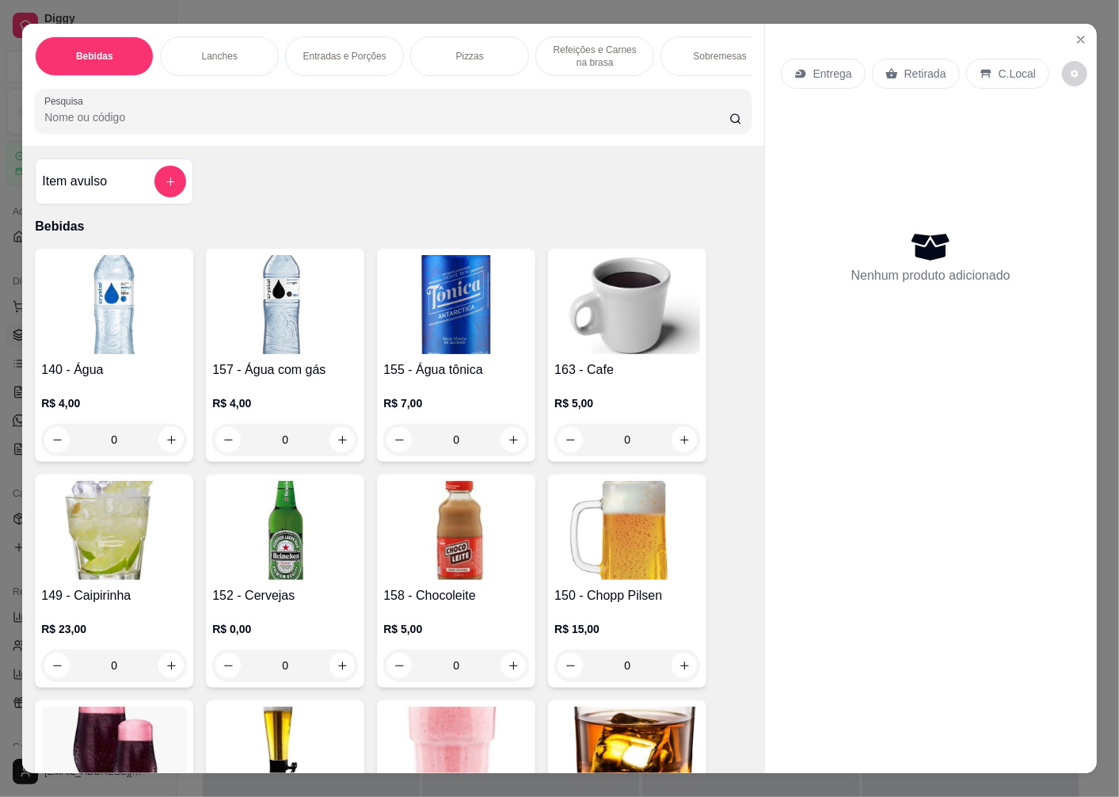
click at [906, 69] on p "Retirada" at bounding box center [926, 74] width 42 height 16
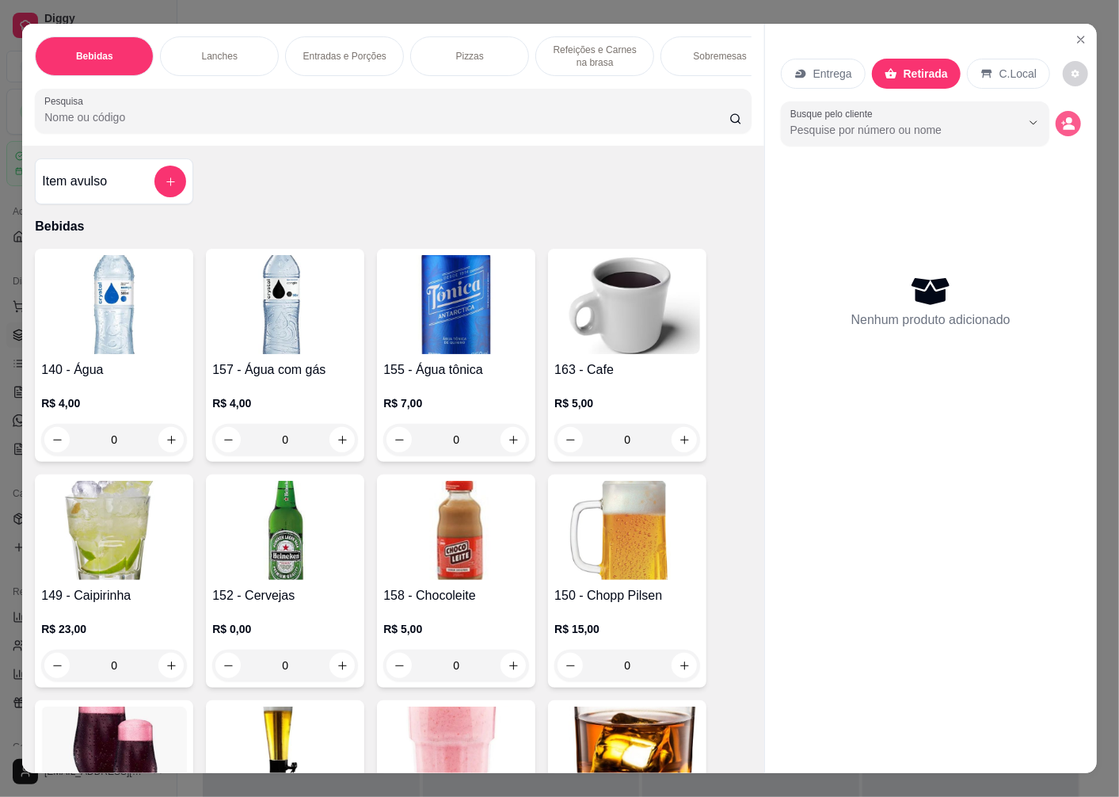
click at [1065, 124] on icon "decrease-product-quantity" at bounding box center [1070, 127] width 12 height 6
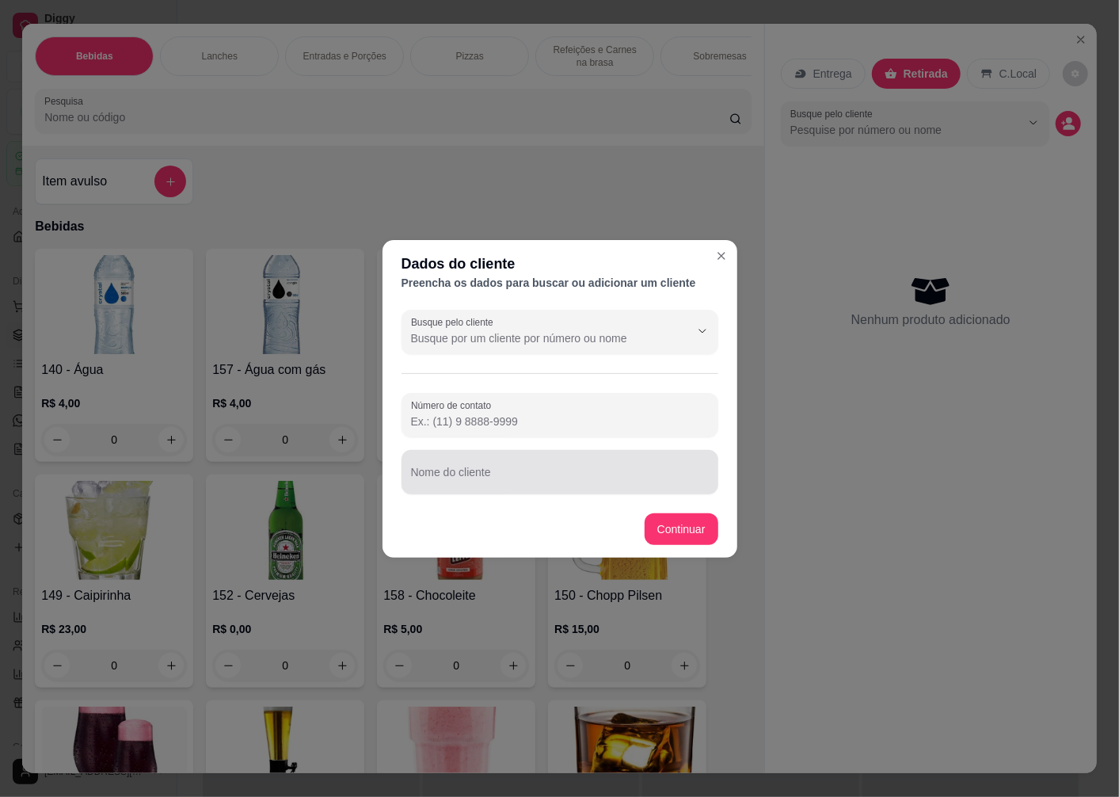
click at [463, 473] on div "Nome do cliente" at bounding box center [560, 472] width 317 height 44
type input "GORGES"
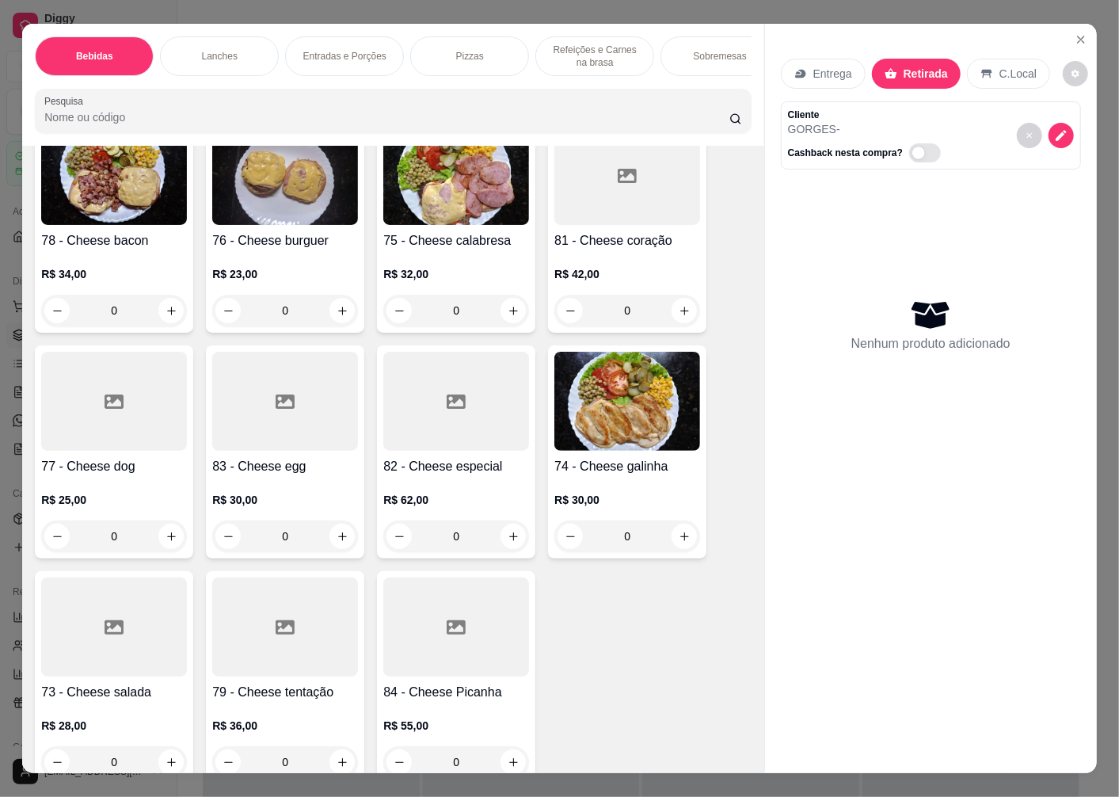
scroll to position [2200, 0]
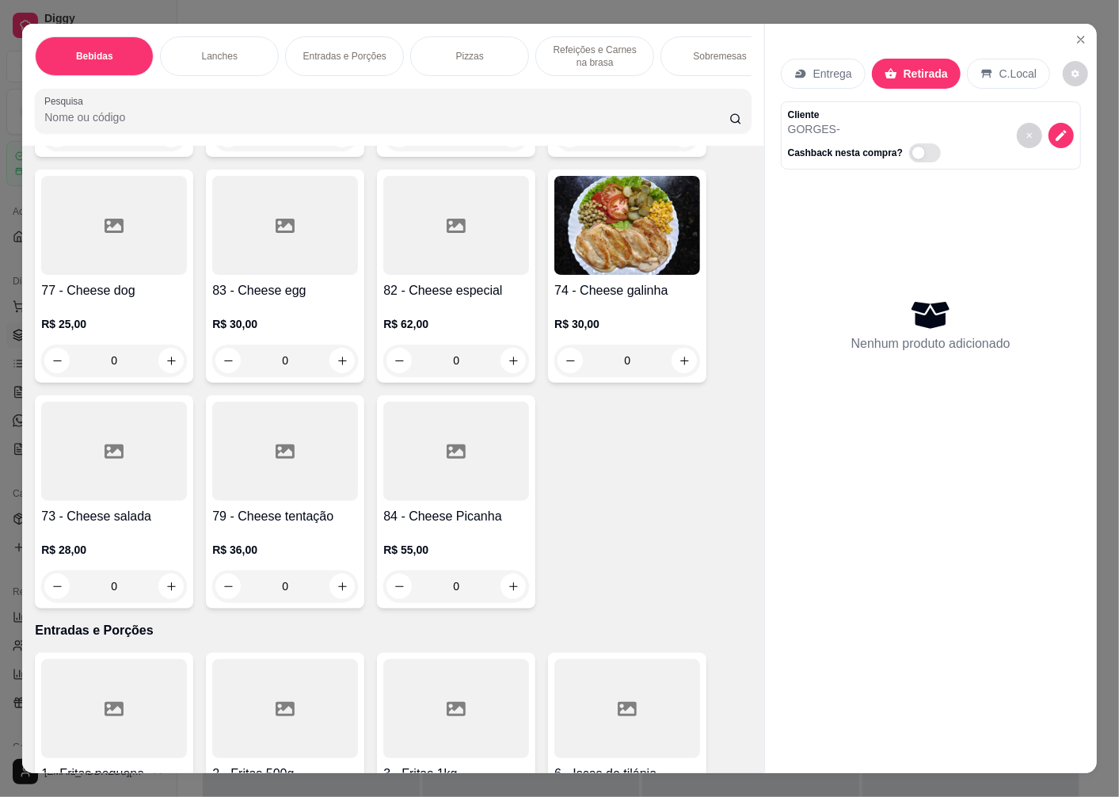
click at [87, 495] on div at bounding box center [114, 451] width 146 height 99
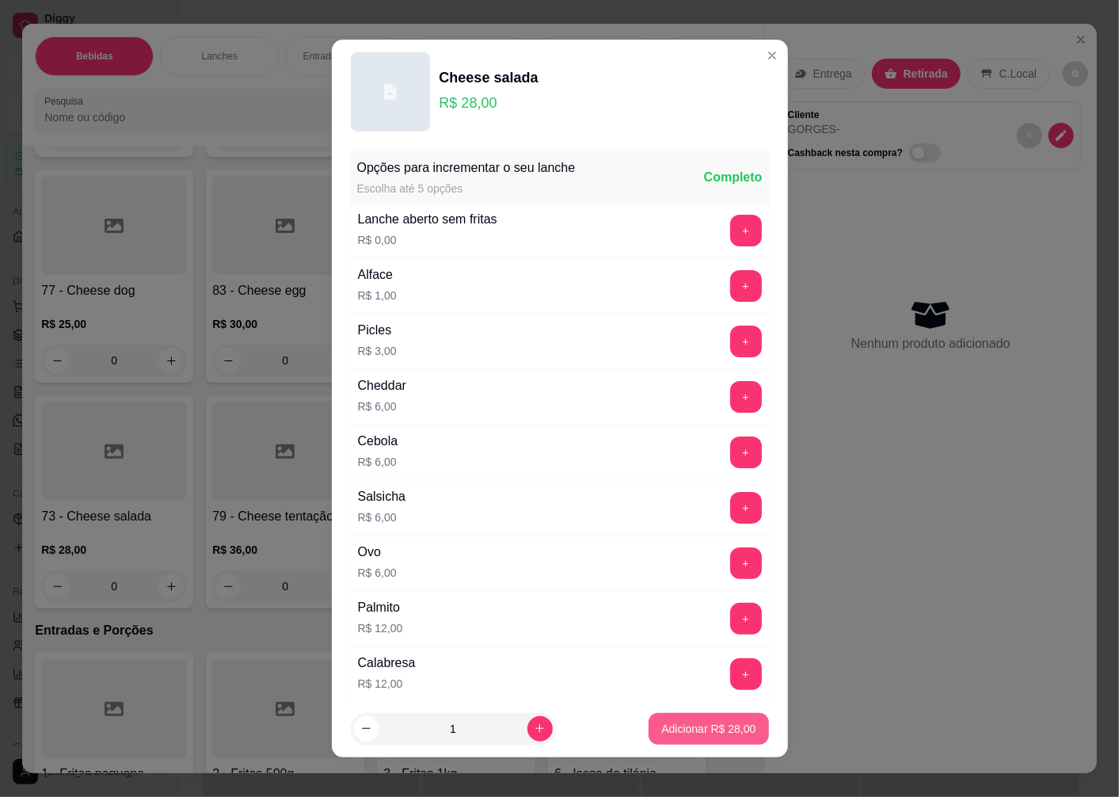
click at [674, 730] on p "Adicionar R$ 28,00" at bounding box center [709, 729] width 94 height 16
type input "1"
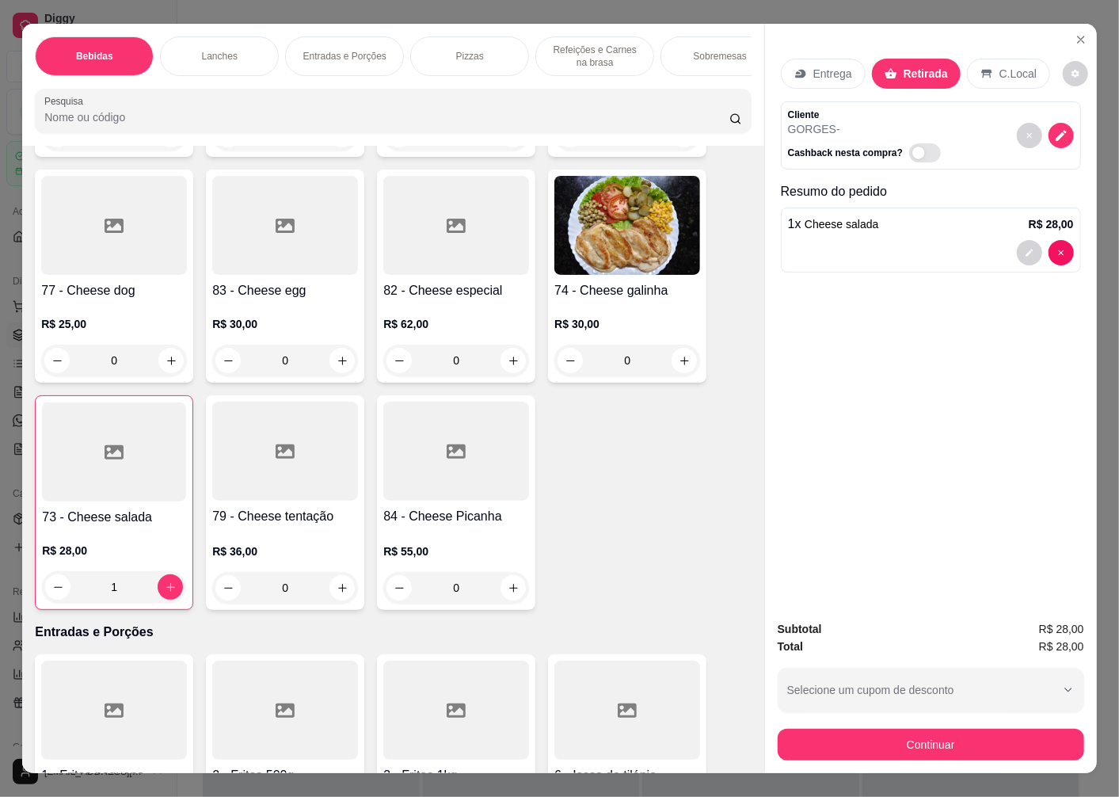
click at [604, 251] on img at bounding box center [628, 225] width 146 height 99
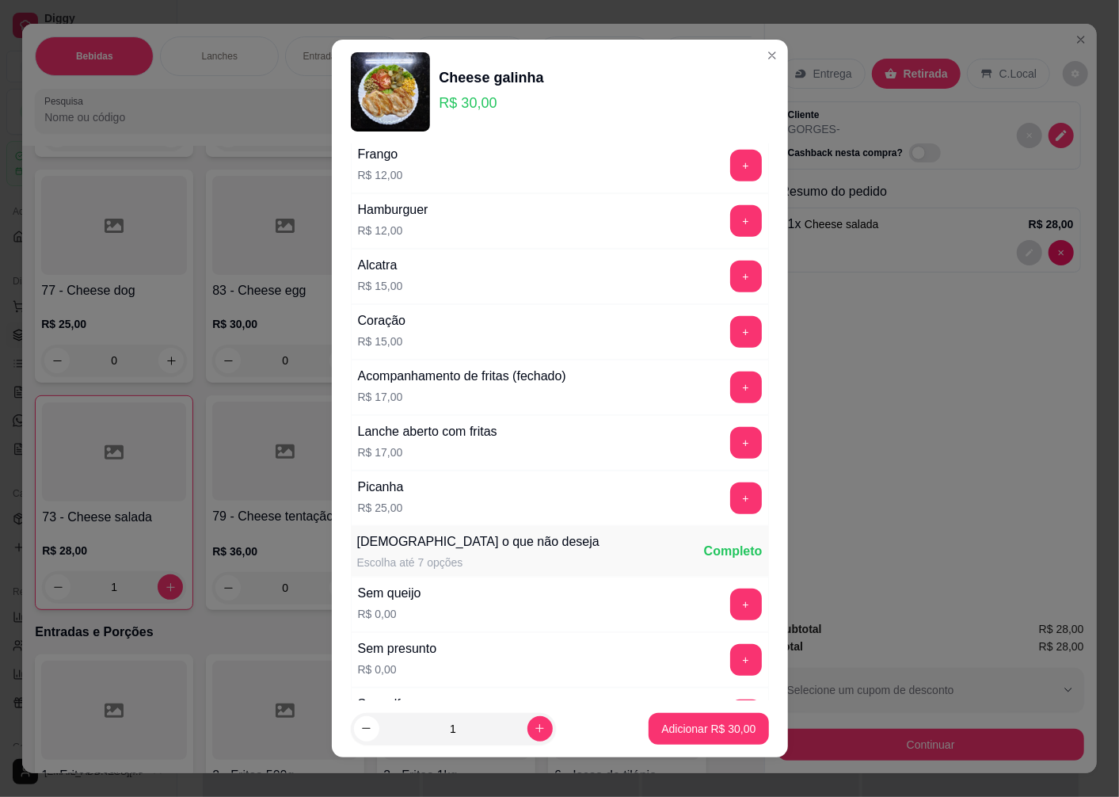
scroll to position [880, 0]
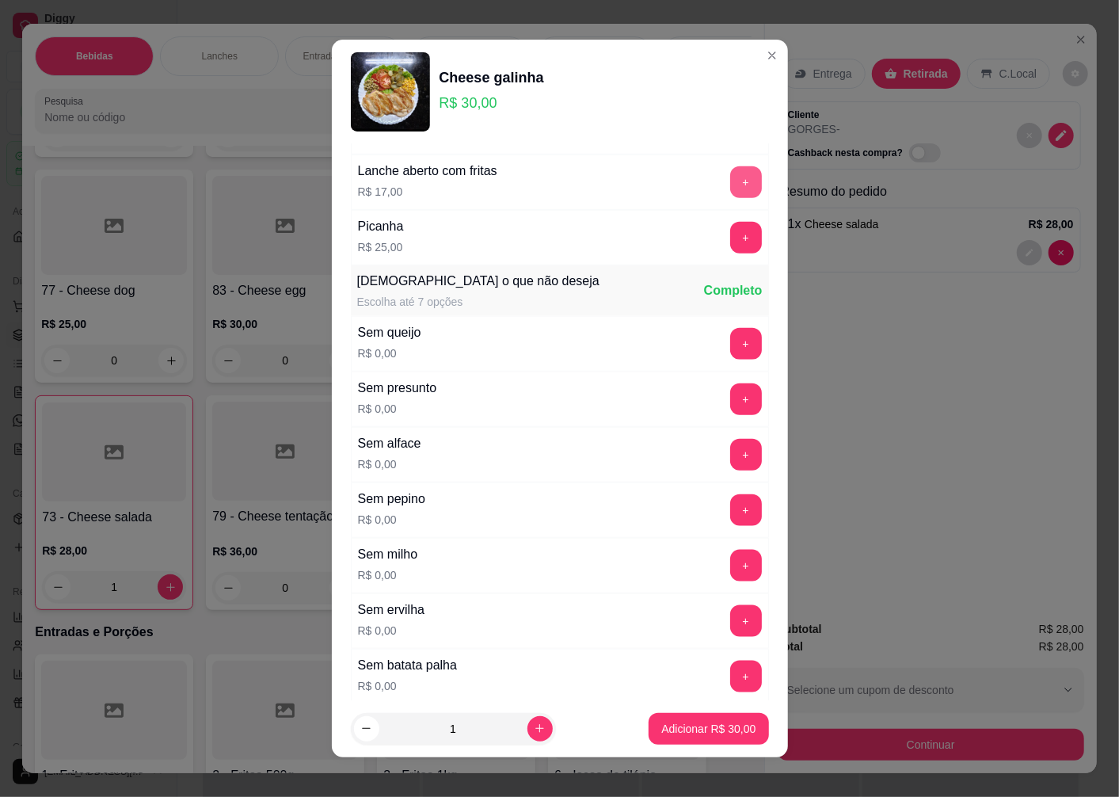
click at [730, 182] on button "+" at bounding box center [746, 182] width 32 height 32
click at [683, 734] on p "Adicionar R$ 47,00" at bounding box center [709, 729] width 94 height 16
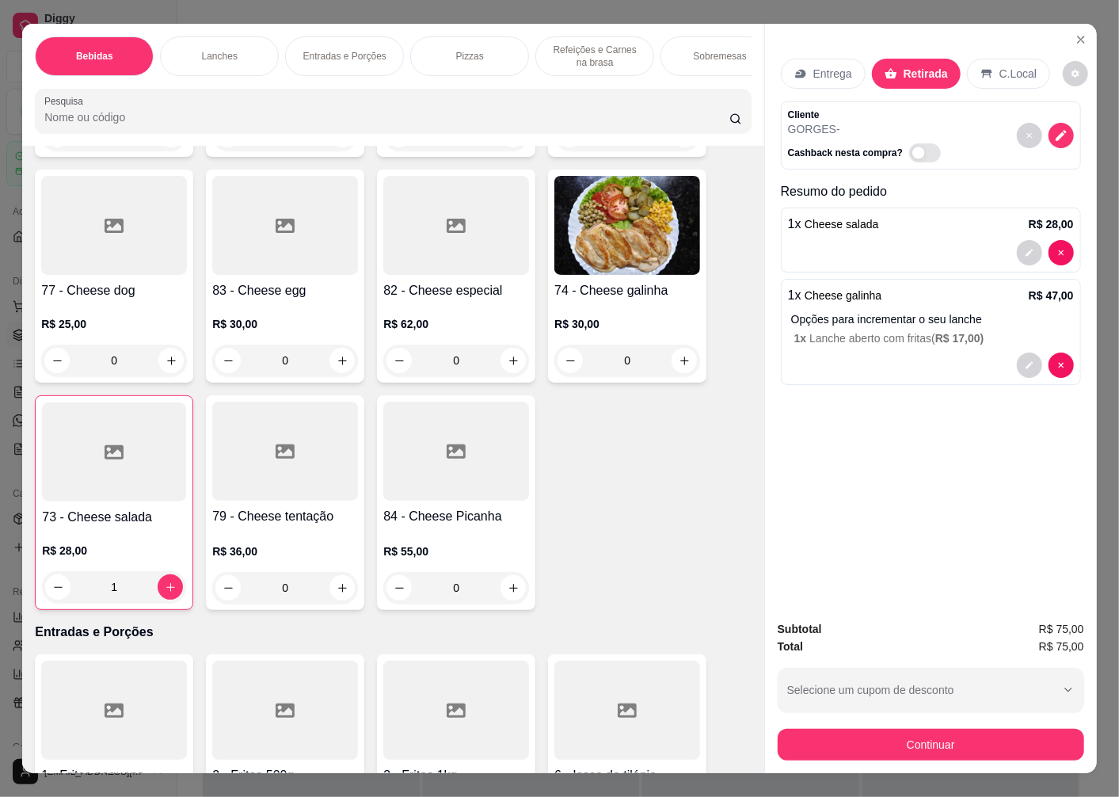
scroll to position [2024, 0]
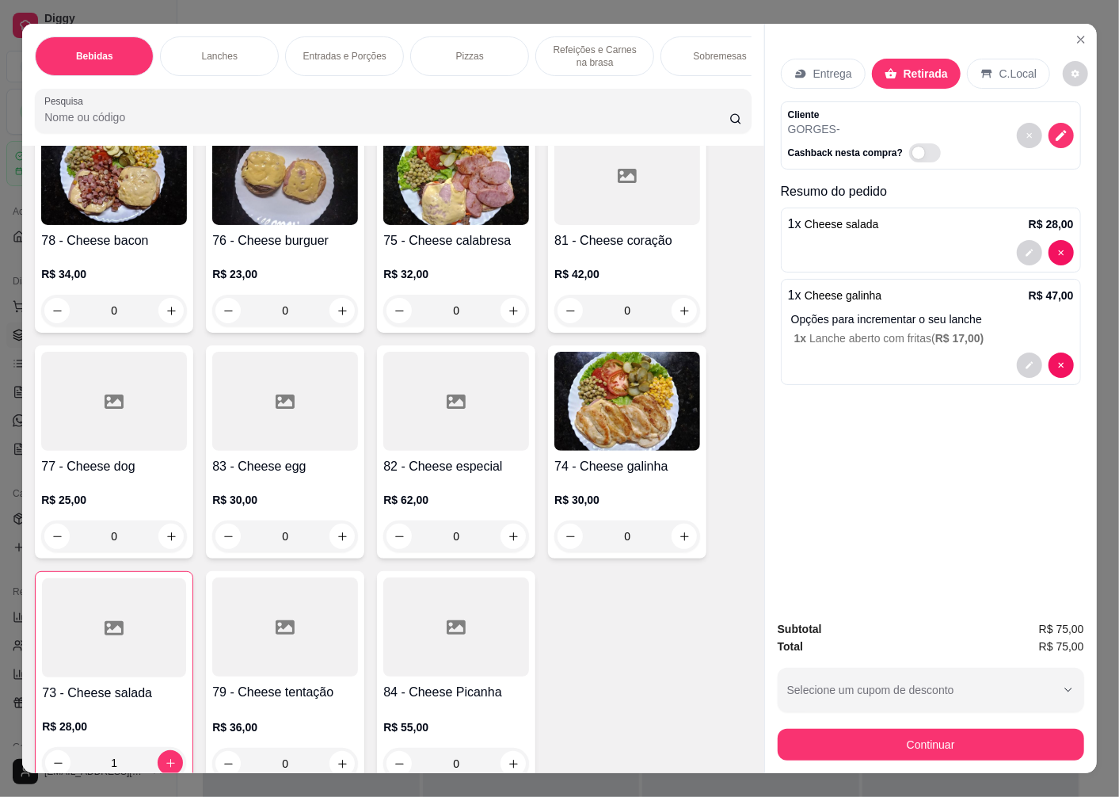
click at [144, 225] on img at bounding box center [114, 175] width 146 height 99
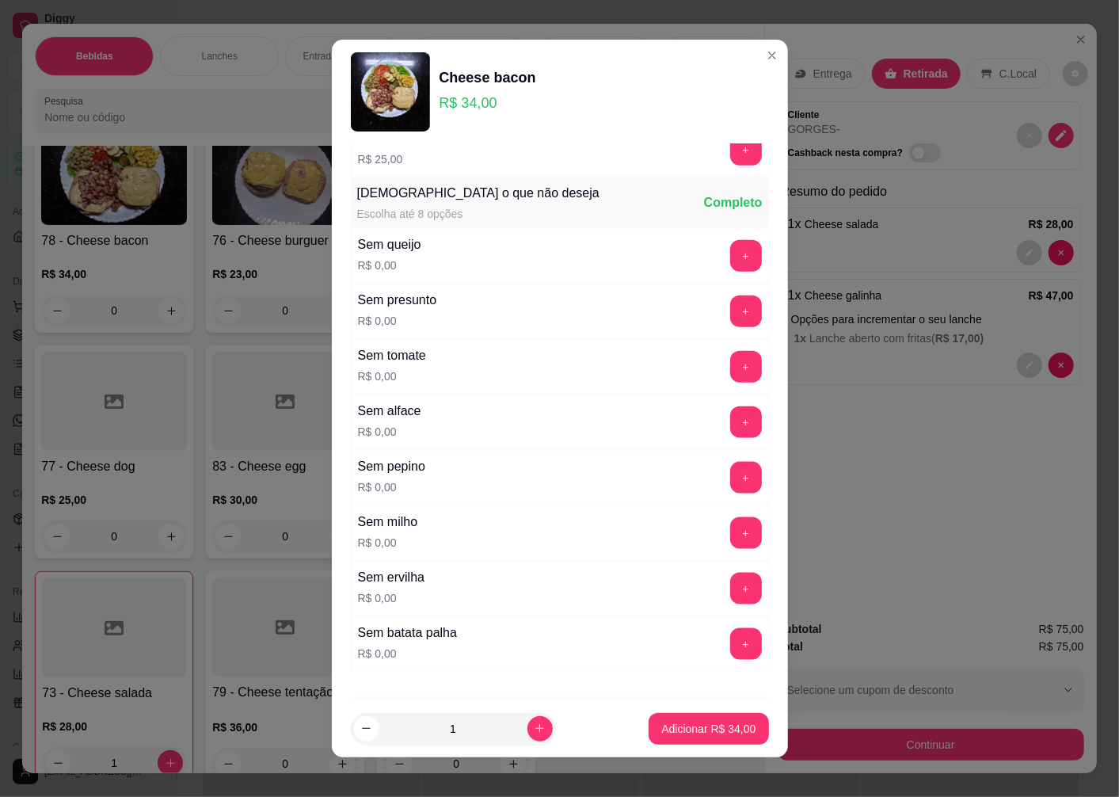
scroll to position [792, 0]
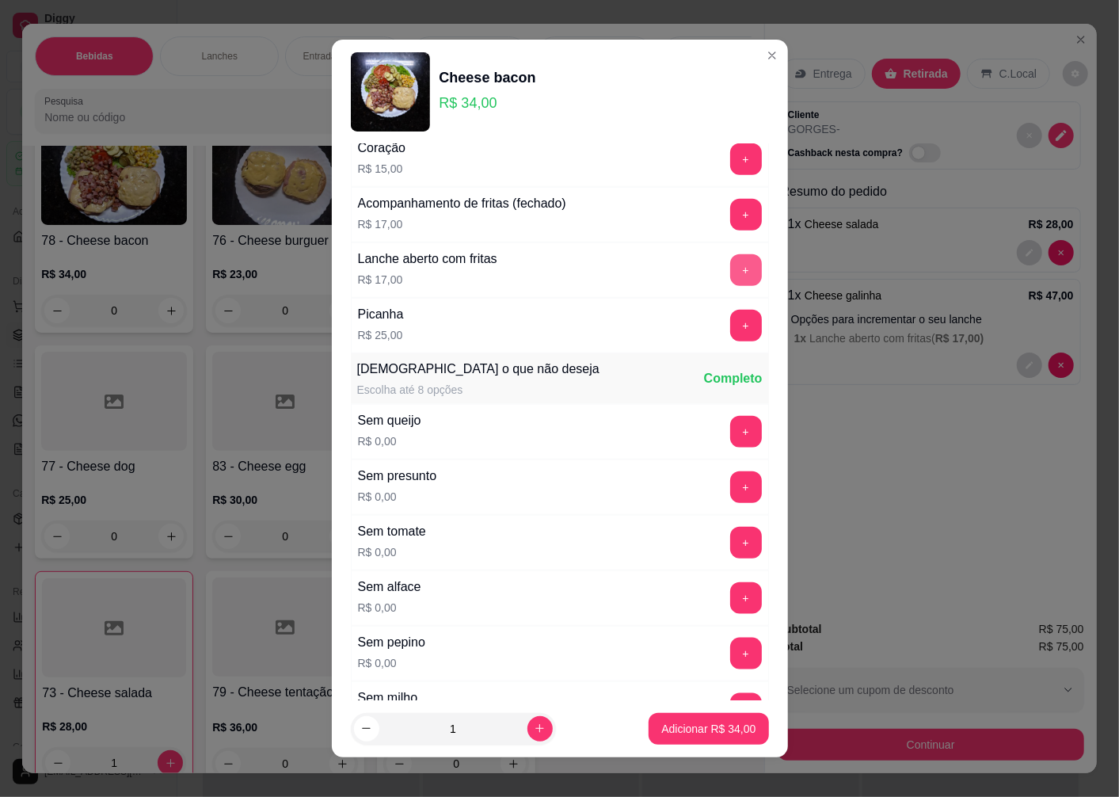
click at [730, 278] on button "+" at bounding box center [746, 270] width 32 height 32
click at [702, 733] on p "Adicionar R$ 51,00" at bounding box center [709, 728] width 92 height 15
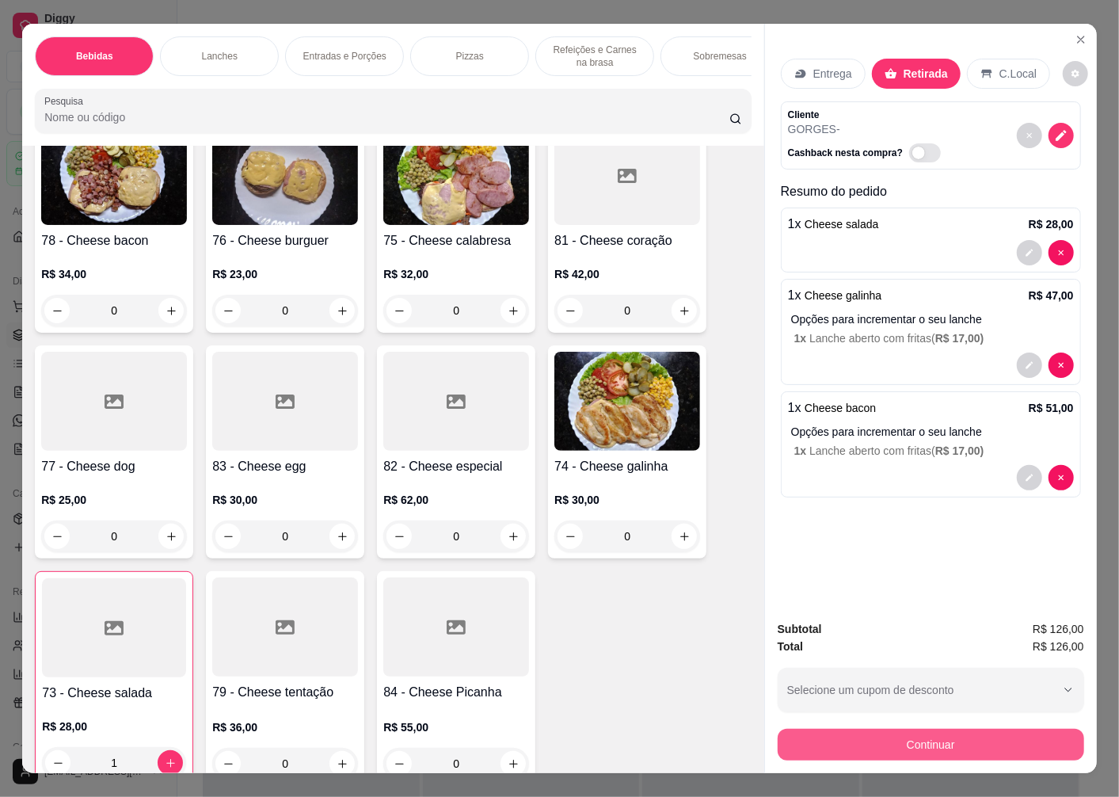
click at [870, 746] on button "Continuar" at bounding box center [931, 745] width 307 height 32
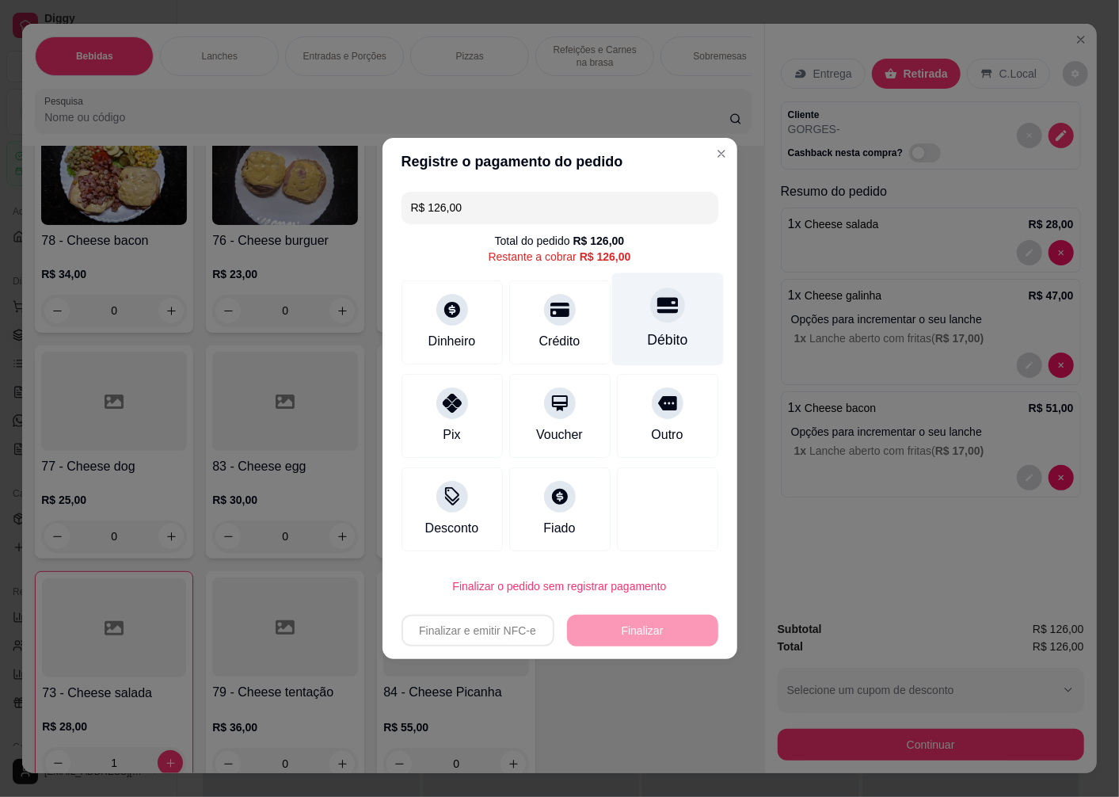
click at [667, 325] on div "Débito" at bounding box center [668, 319] width 112 height 93
type input "R$ 0,00"
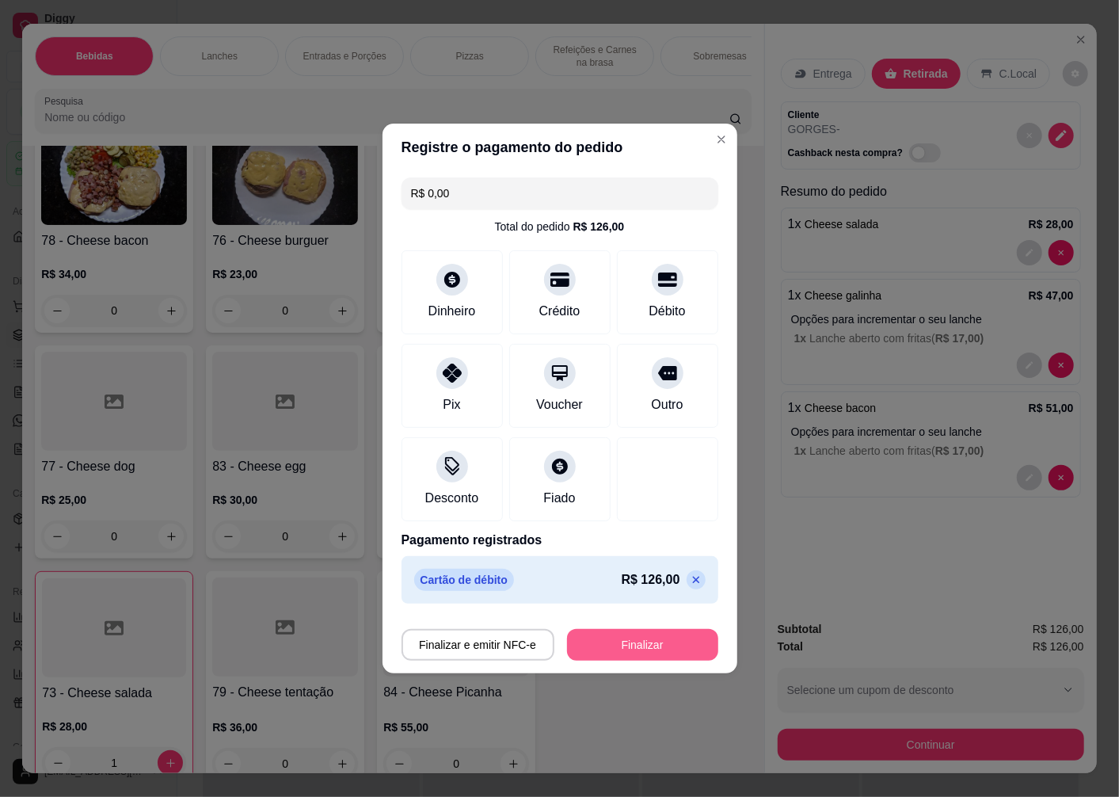
click at [646, 643] on button "Finalizar" at bounding box center [642, 645] width 151 height 32
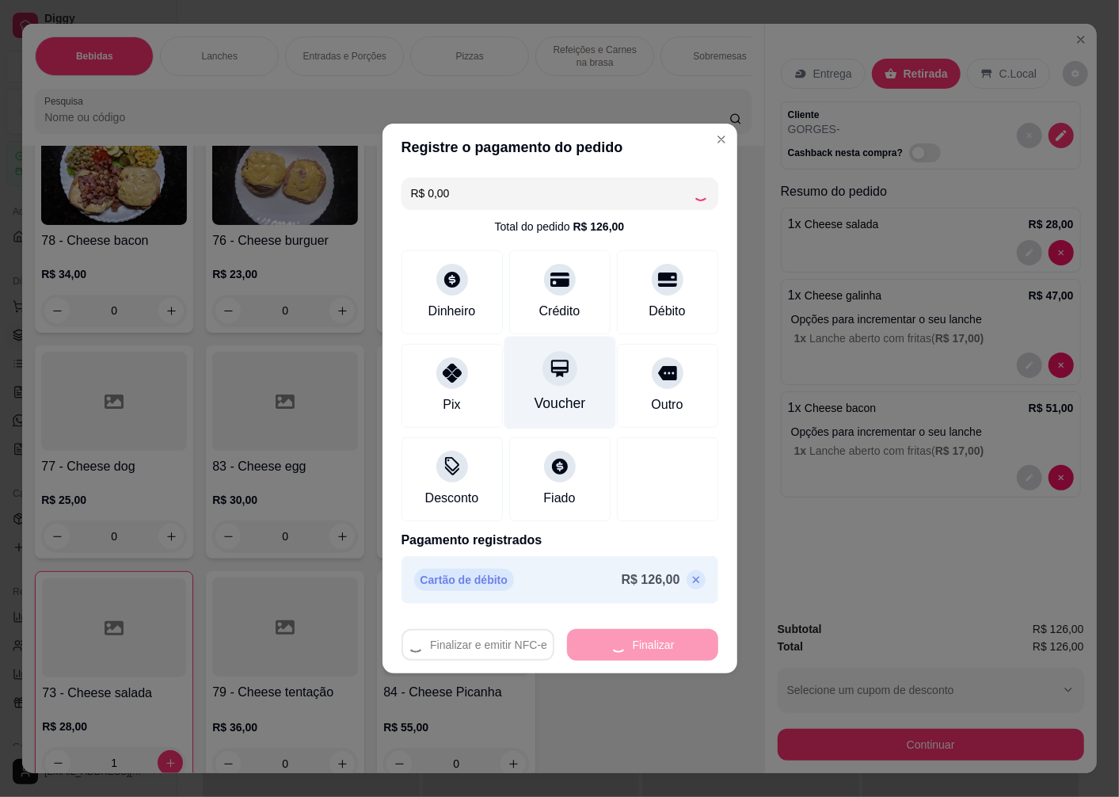
type input "0"
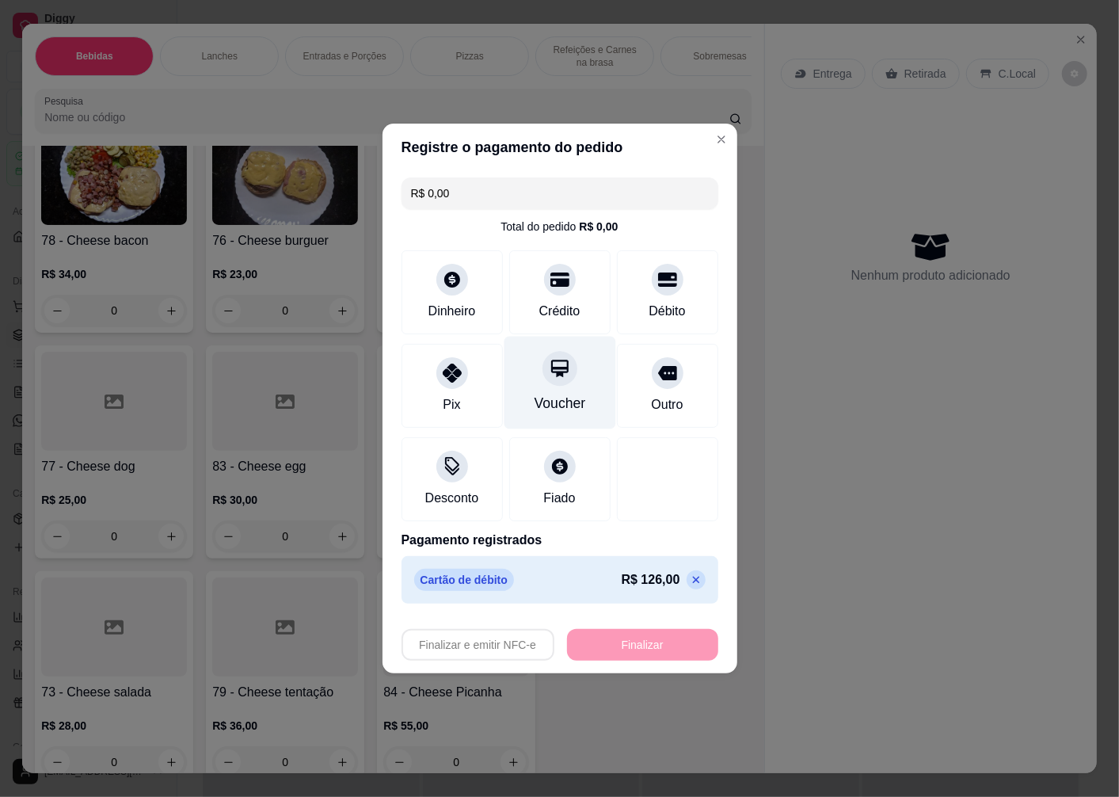
type input "-R$ 126,00"
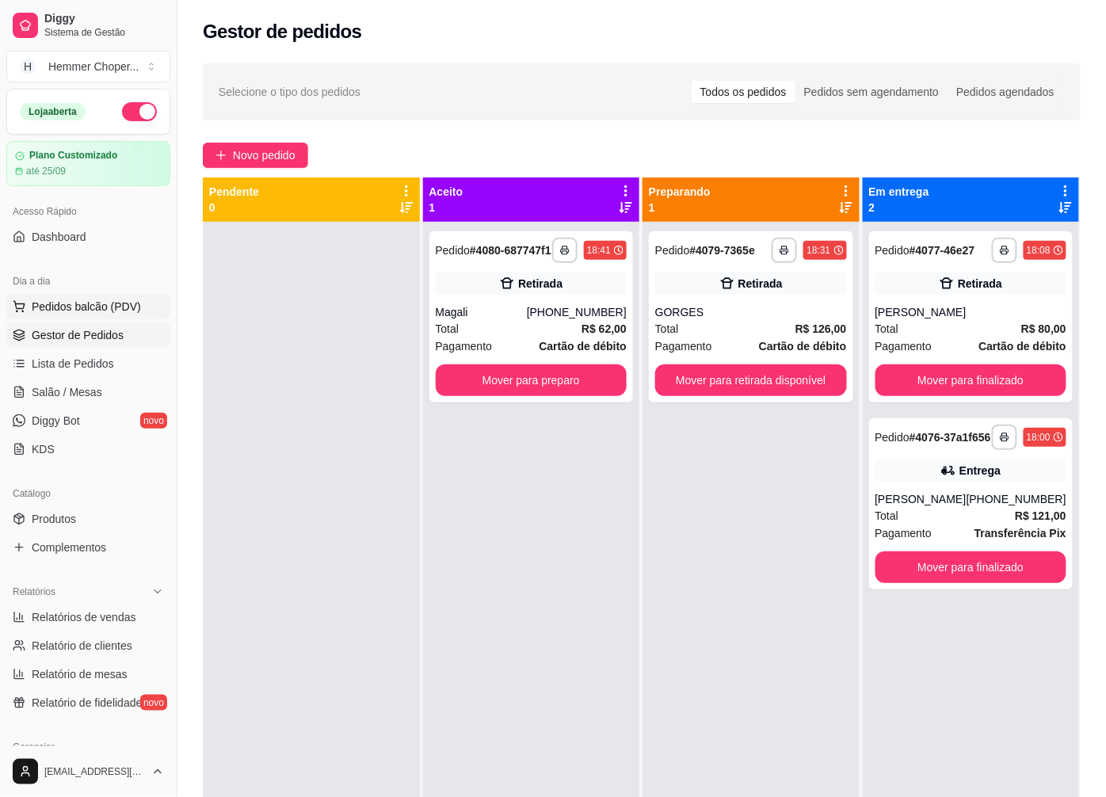
click at [92, 310] on span "Pedidos balcão (PDV)" at bounding box center [86, 307] width 109 height 16
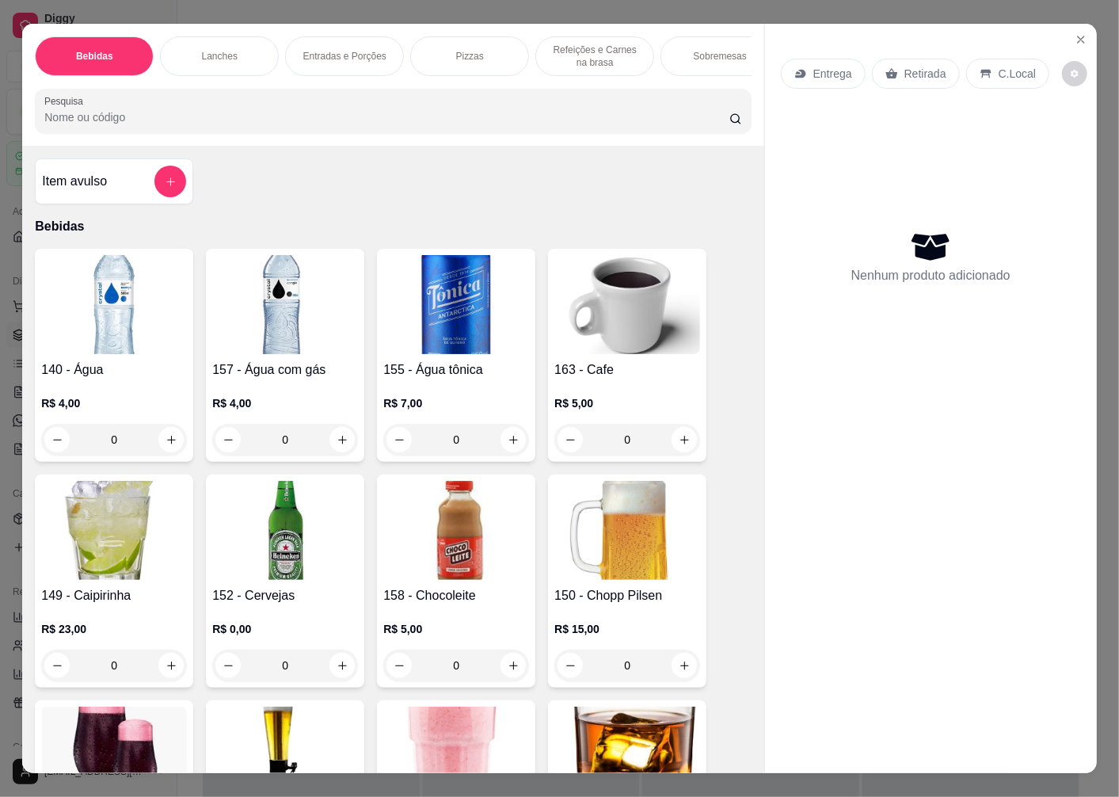
click at [837, 70] on p "Entrega" at bounding box center [833, 74] width 39 height 16
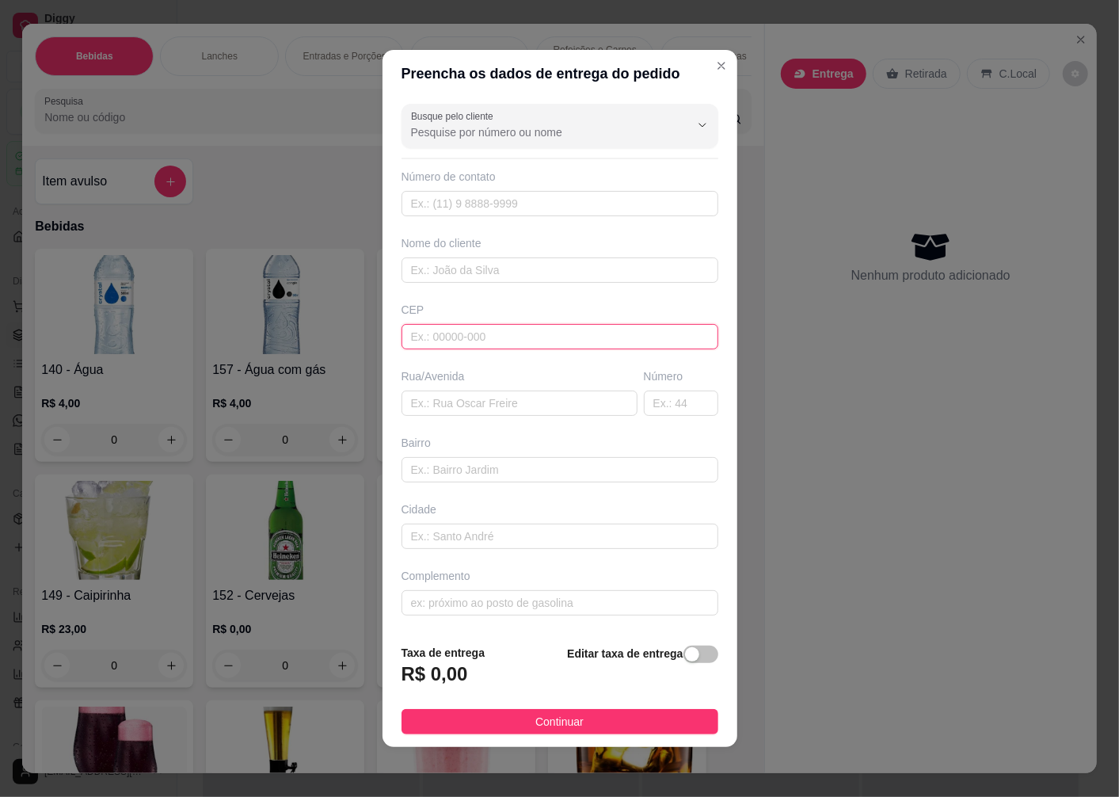
click at [446, 331] on input "text" at bounding box center [560, 336] width 317 height 25
type input "89074606"
type input "Rua [PERSON_NAME]"
type input "[GEOGRAPHIC_DATA]"
type input "Blumenau"
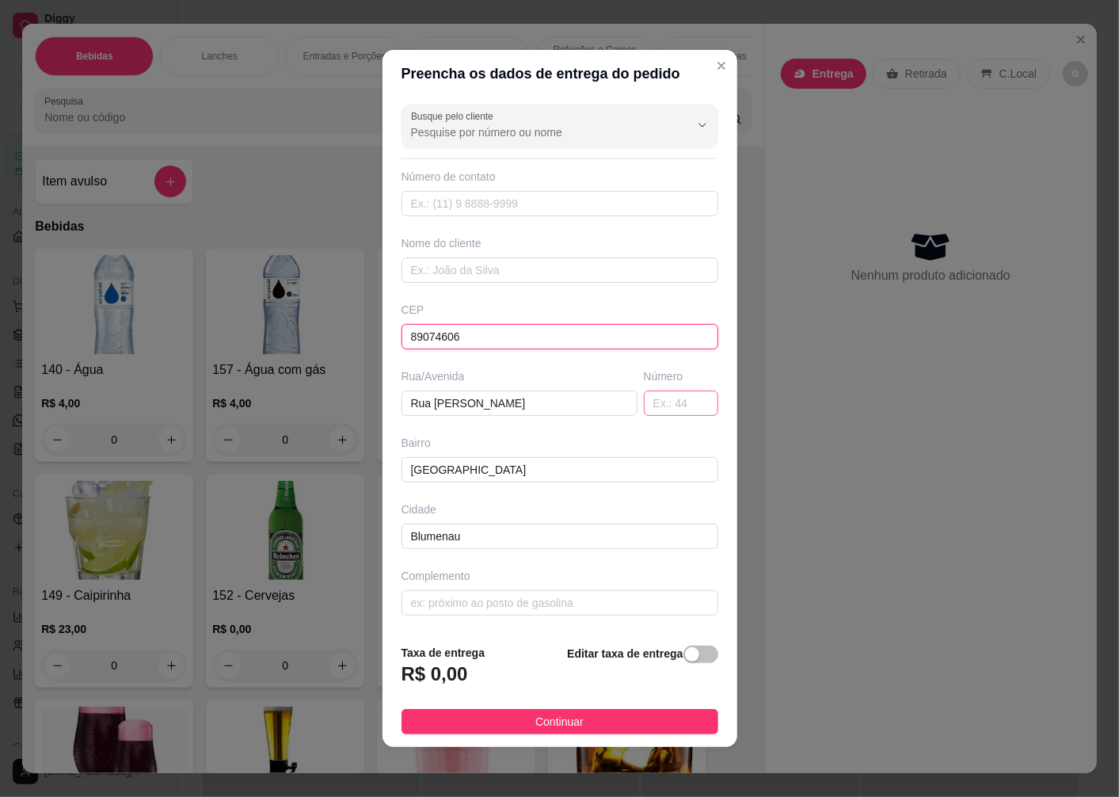
type input "89074606"
click at [669, 406] on input "text" at bounding box center [681, 403] width 74 height 25
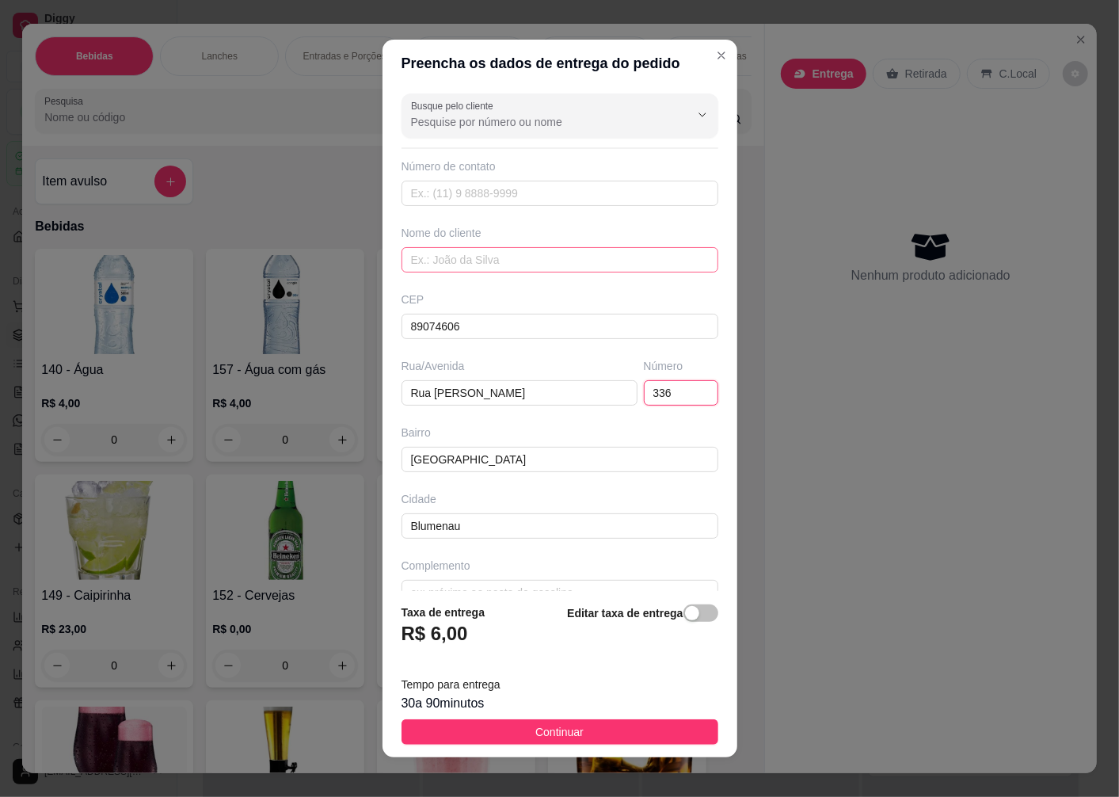
type input "336"
click at [456, 250] on input "text" at bounding box center [560, 259] width 317 height 25
type input "ELIANE"
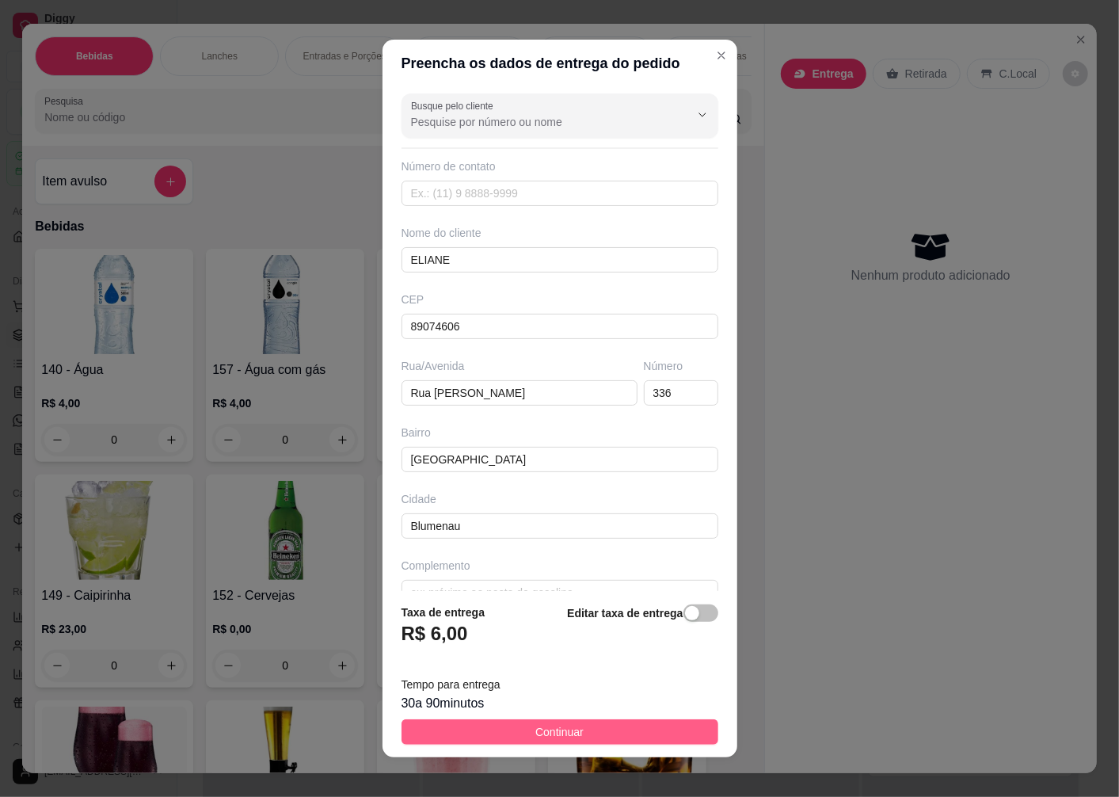
click at [497, 731] on button "Continuar" at bounding box center [560, 731] width 317 height 25
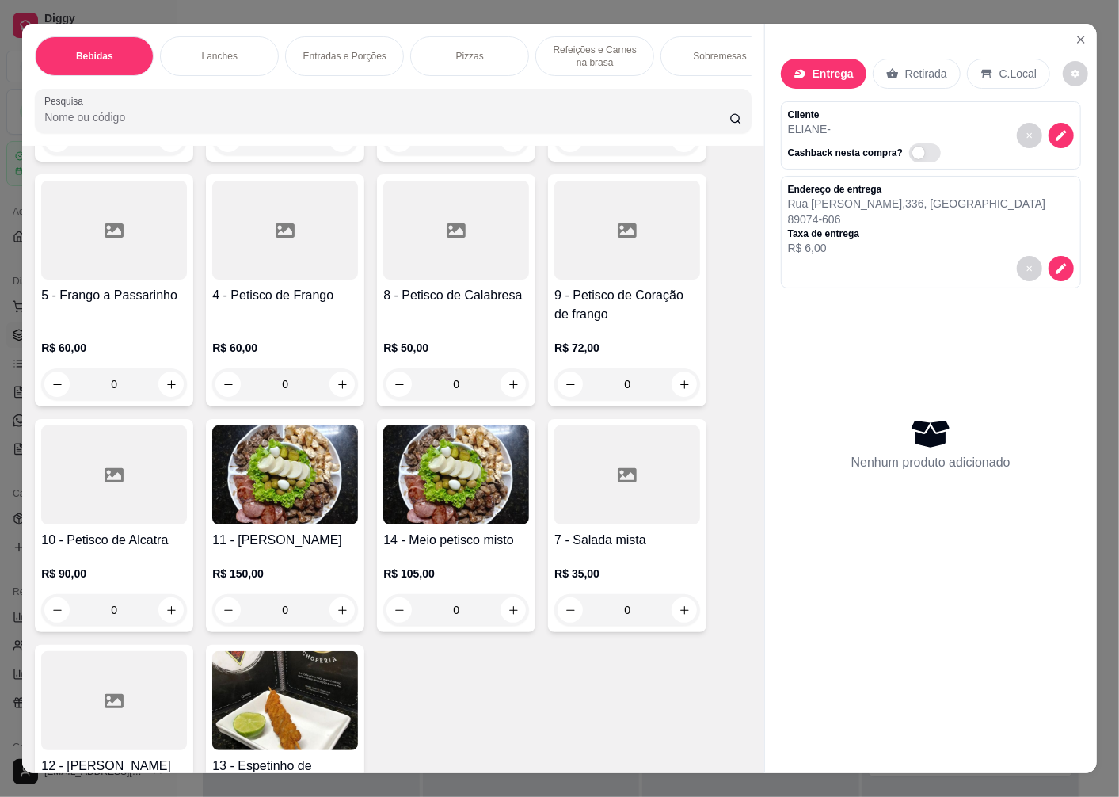
scroll to position [3257, 0]
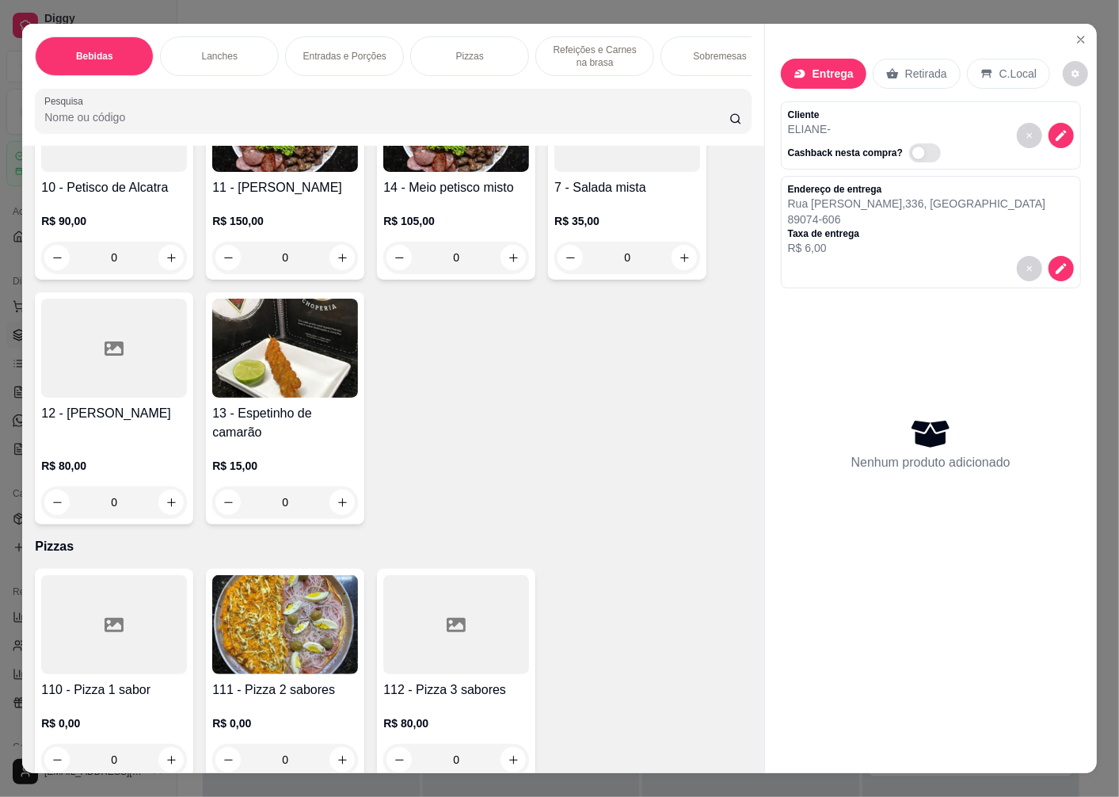
click at [111, 661] on div at bounding box center [114, 624] width 146 height 99
click at [258, 634] on img at bounding box center [285, 624] width 146 height 99
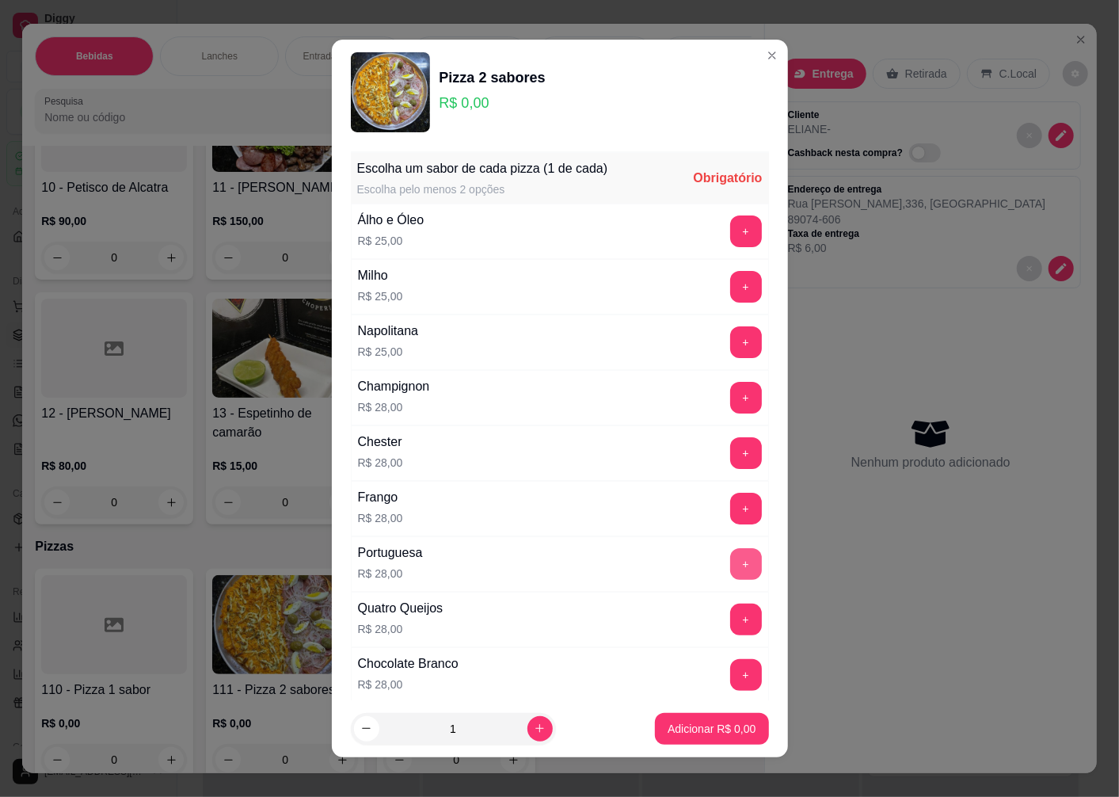
click at [730, 563] on button "+" at bounding box center [746, 564] width 32 height 32
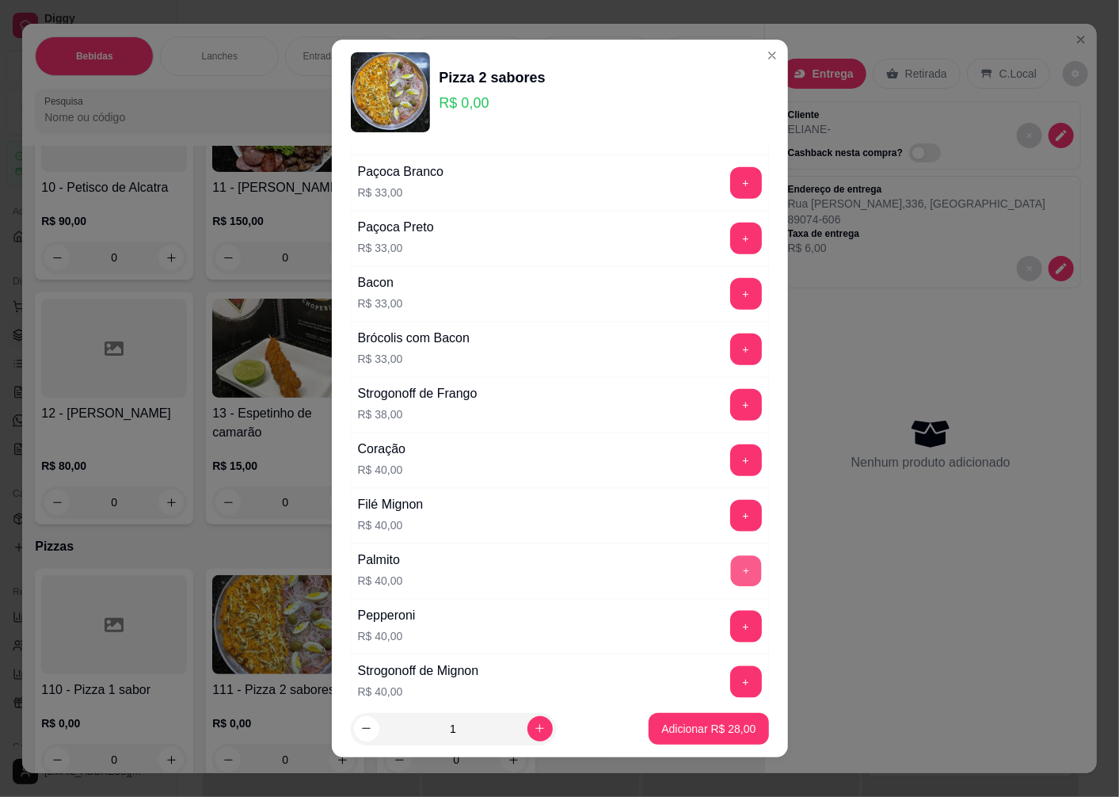
click at [730, 574] on button "+" at bounding box center [745, 570] width 31 height 31
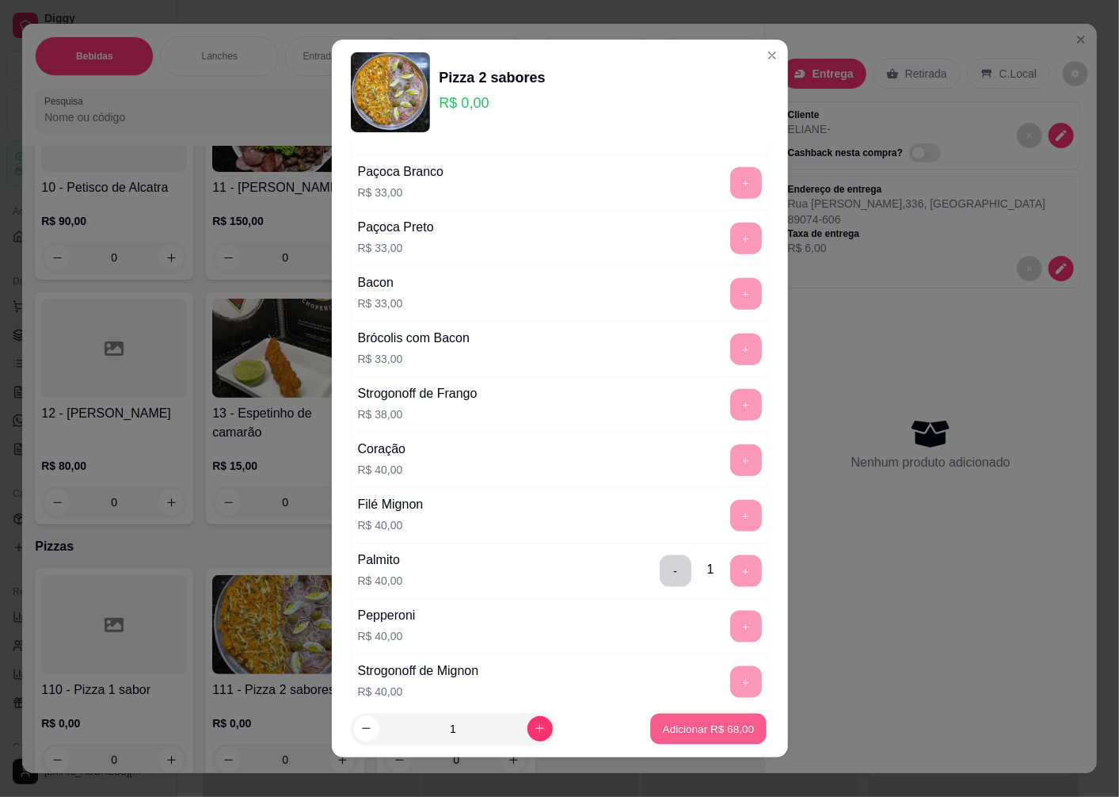
click at [666, 738] on button "Adicionar R$ 68,00" at bounding box center [709, 728] width 116 height 31
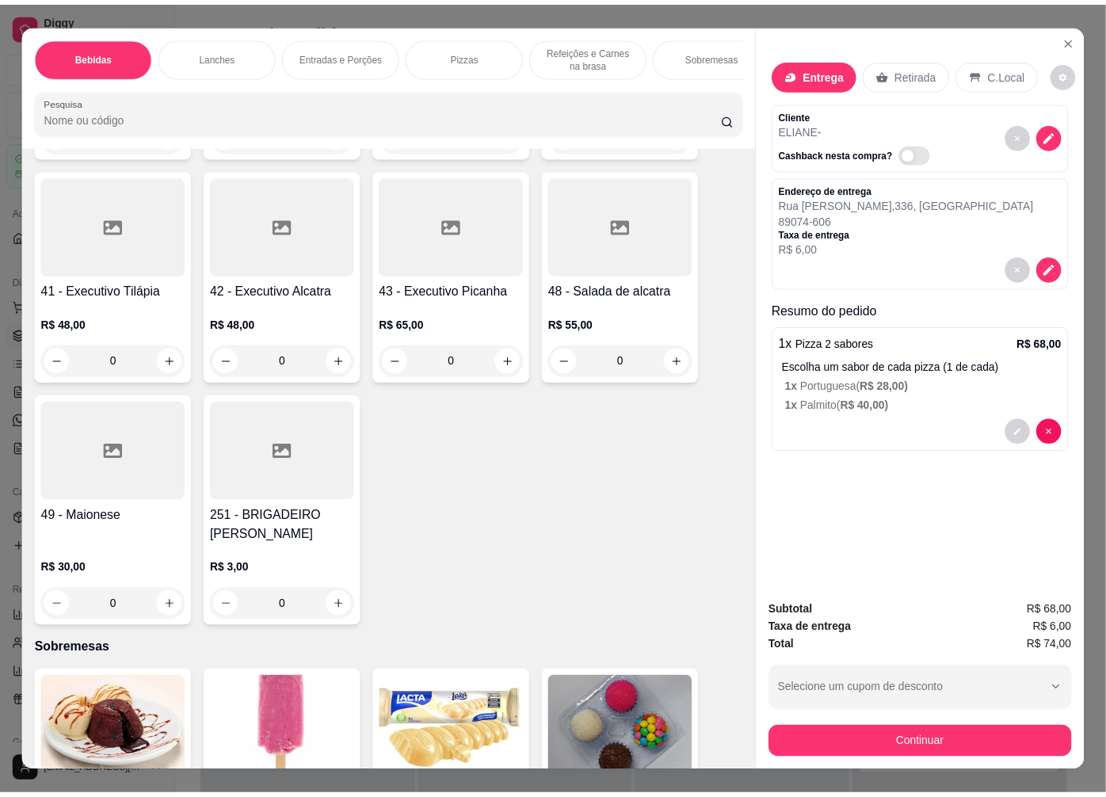
scroll to position [4276, 0]
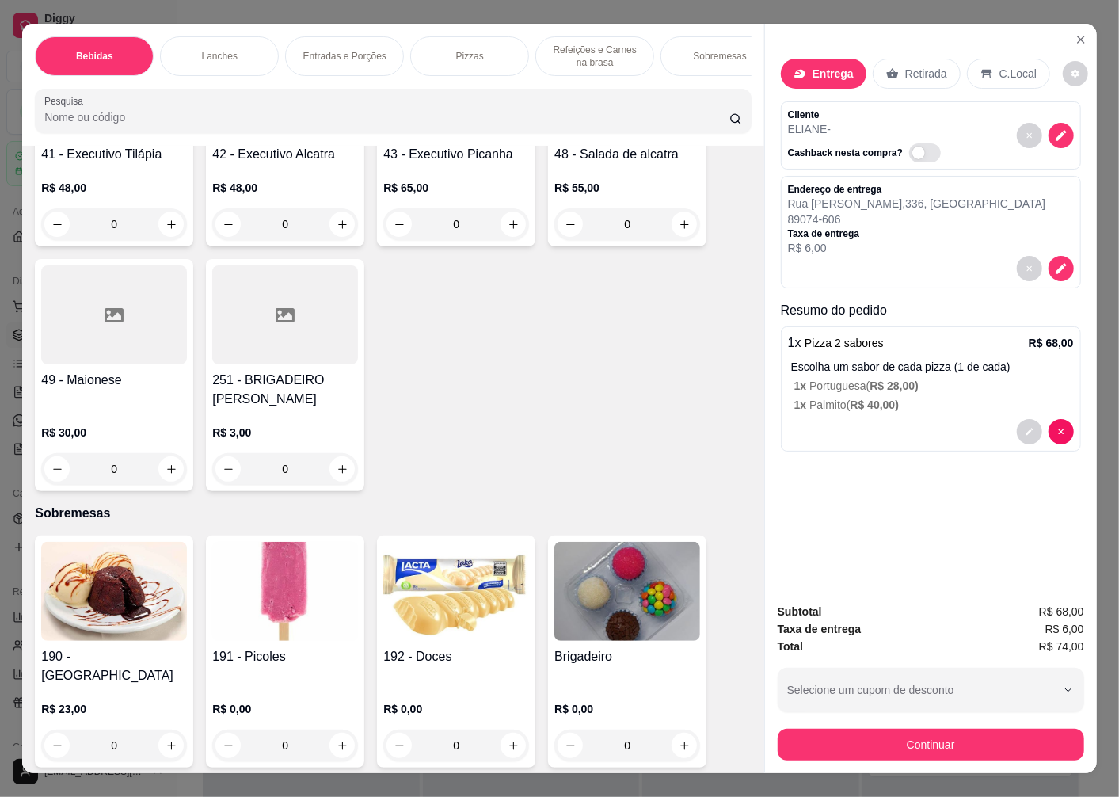
click at [621, 618] on img at bounding box center [628, 591] width 146 height 99
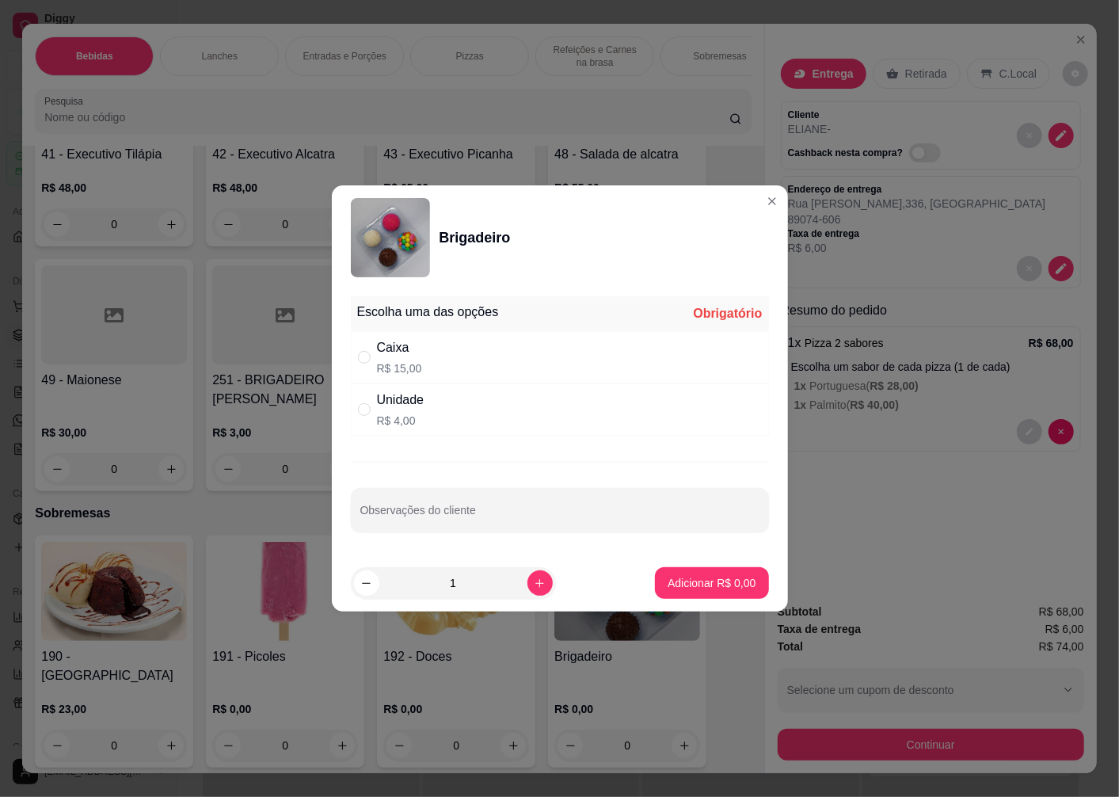
click at [425, 360] on div "Caixa R$ 15,00" at bounding box center [560, 357] width 418 height 52
radio input "true"
click at [667, 586] on p "Adicionar R$ 15,00" at bounding box center [709, 583] width 94 height 16
type input "1"
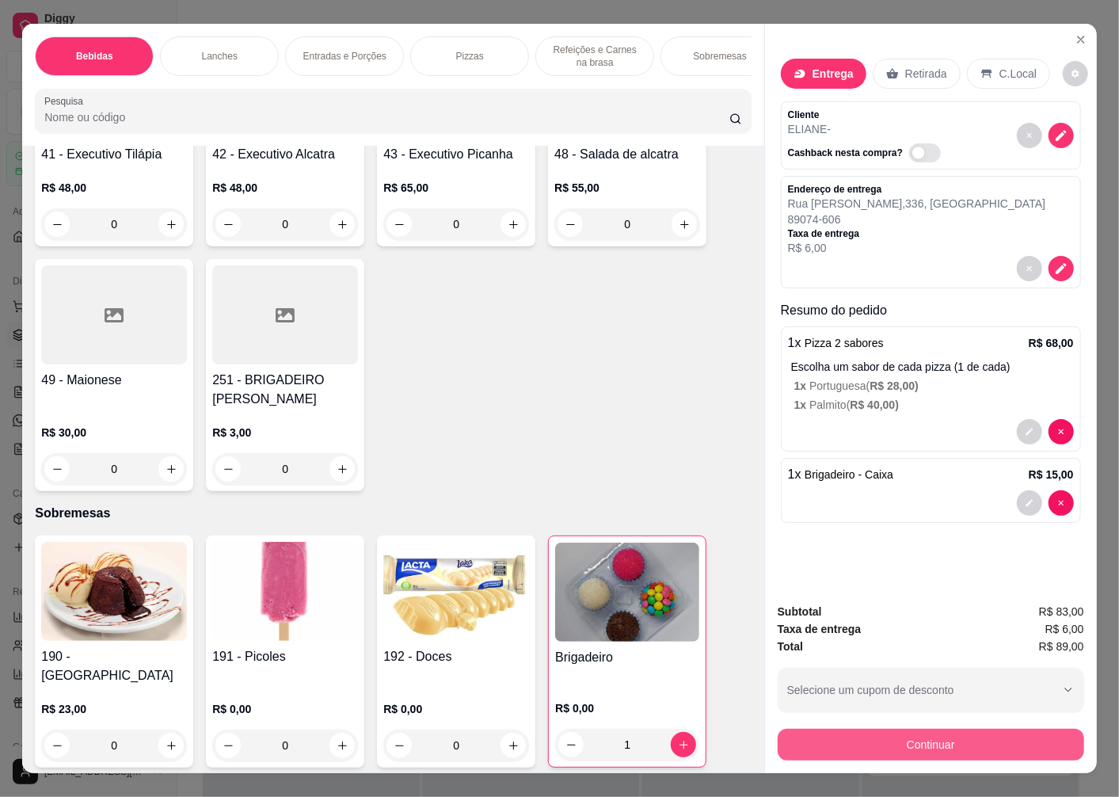
click at [917, 735] on button "Continuar" at bounding box center [931, 745] width 307 height 32
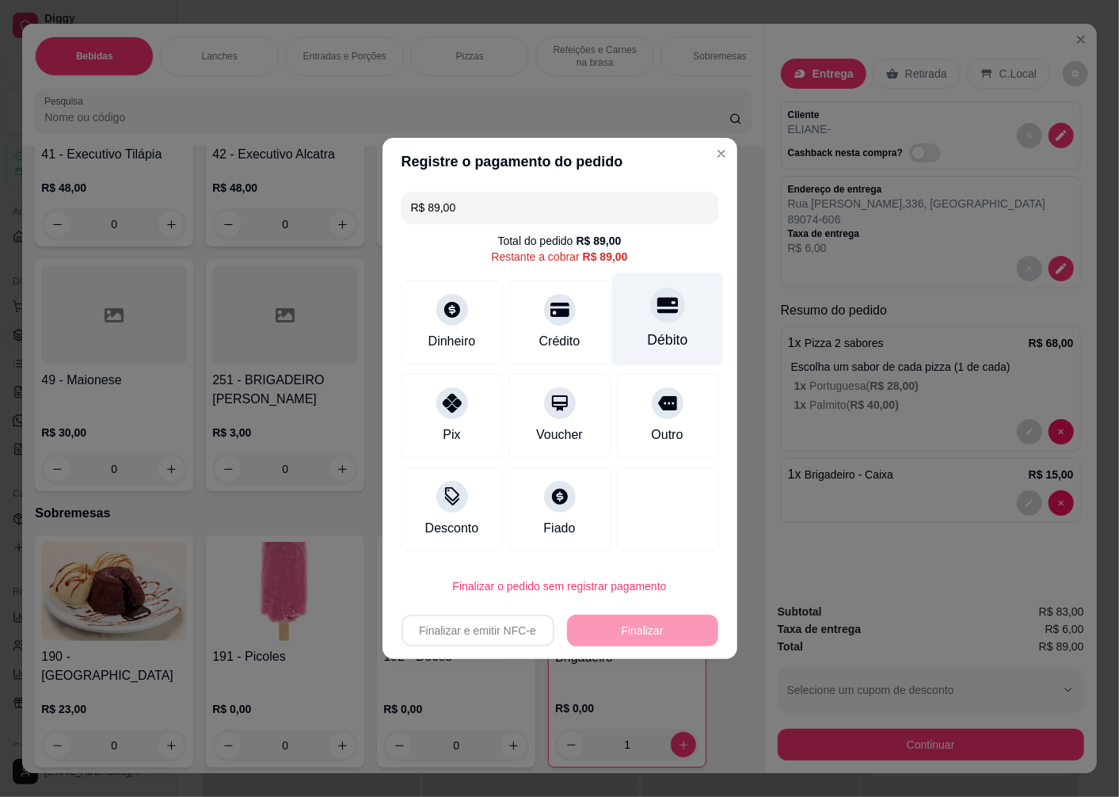
click at [669, 322] on div "Débito" at bounding box center [668, 319] width 112 height 93
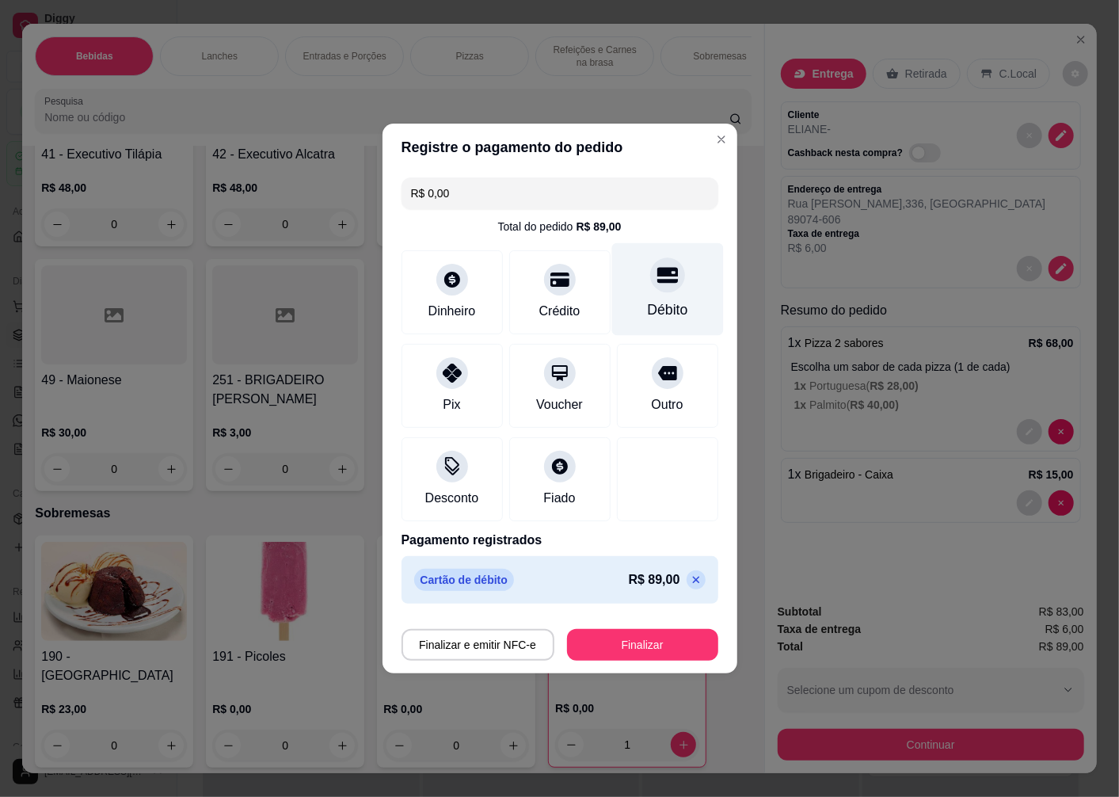
type input "R$ 0,00"
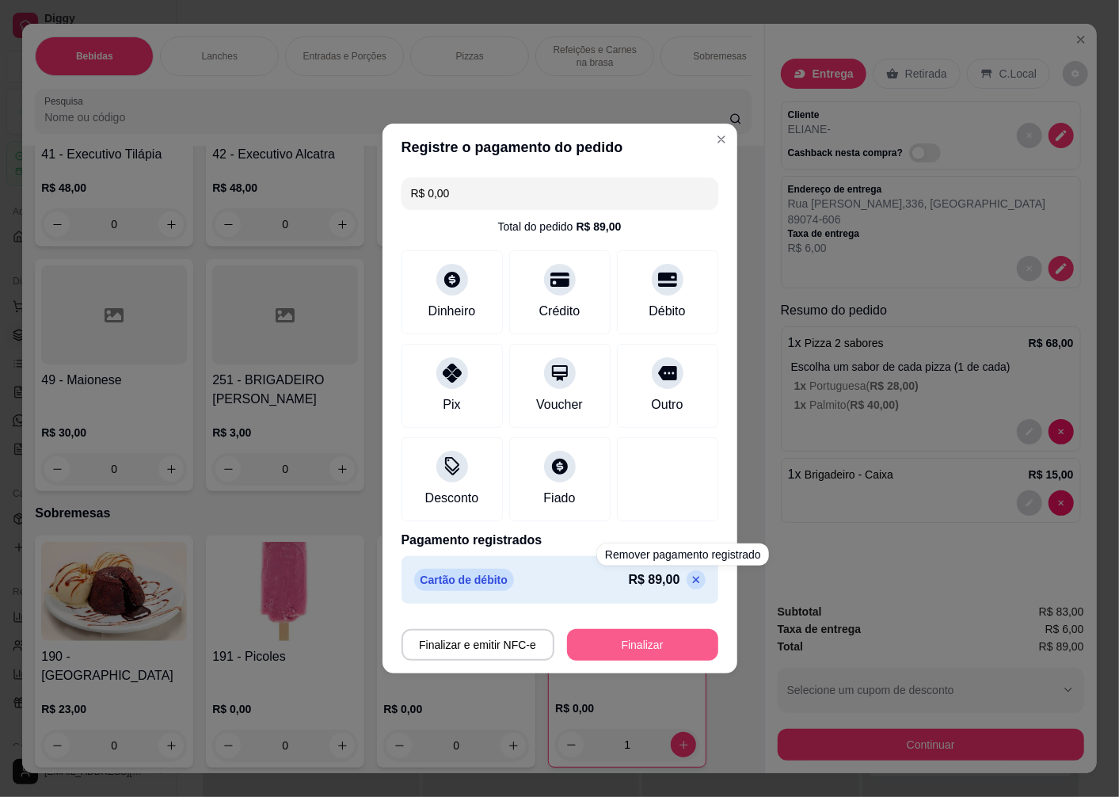
click at [639, 644] on button "Finalizar" at bounding box center [642, 645] width 151 height 32
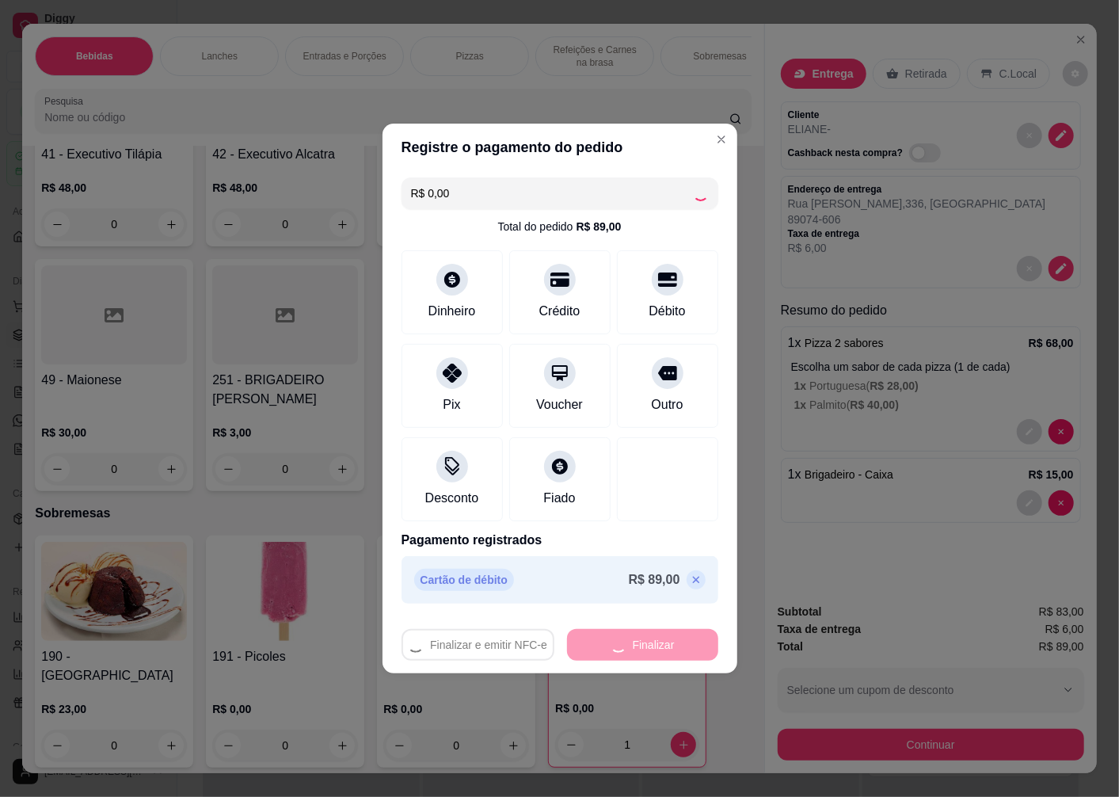
type input "0"
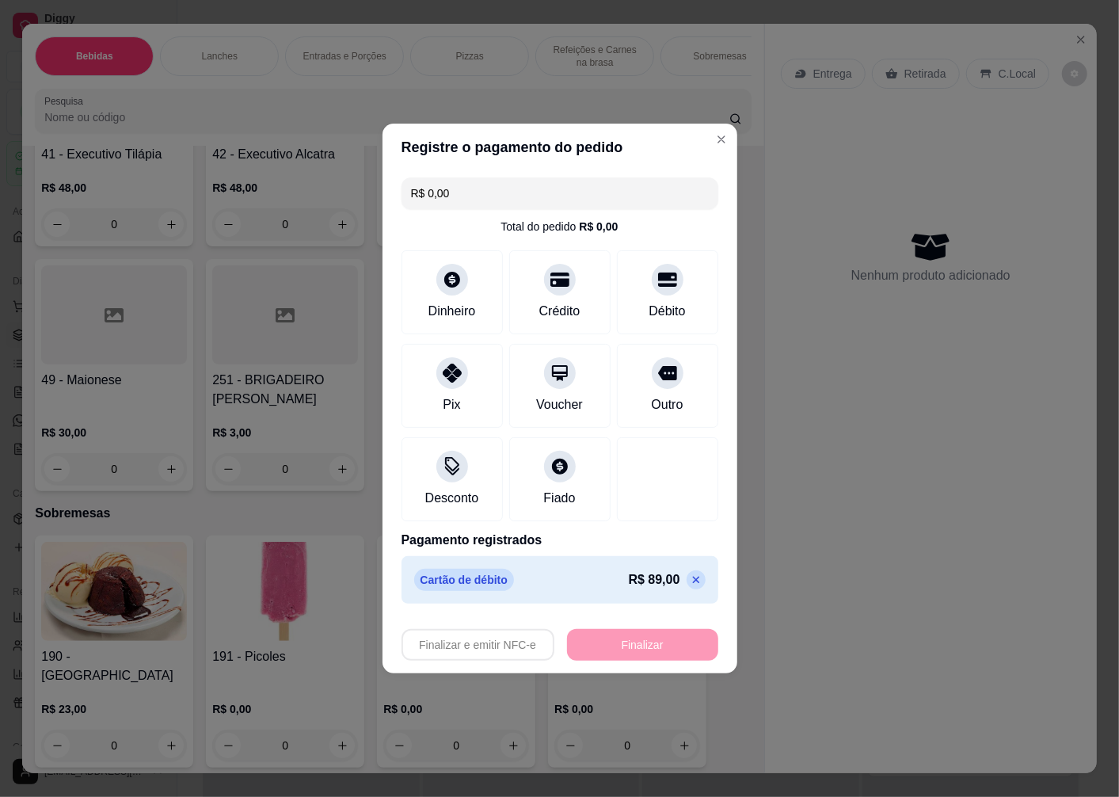
type input "-R$ 89,00"
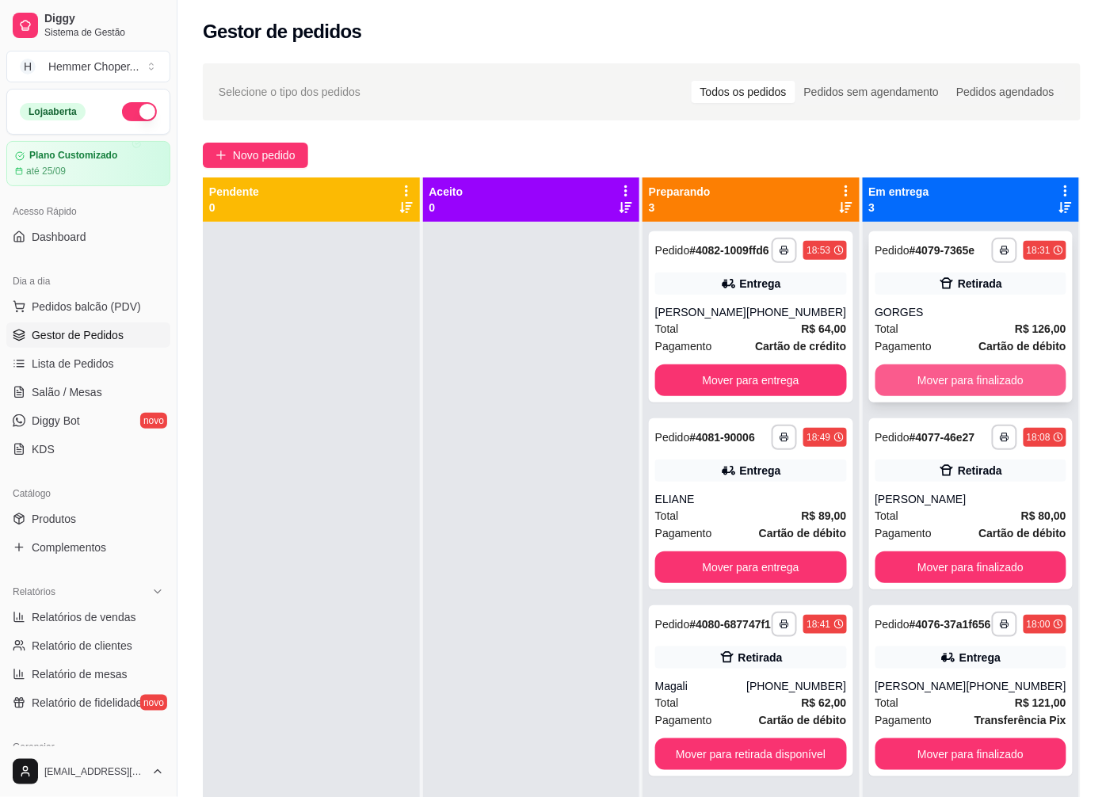
click at [941, 371] on button "Mover para finalizado" at bounding box center [971, 380] width 192 height 32
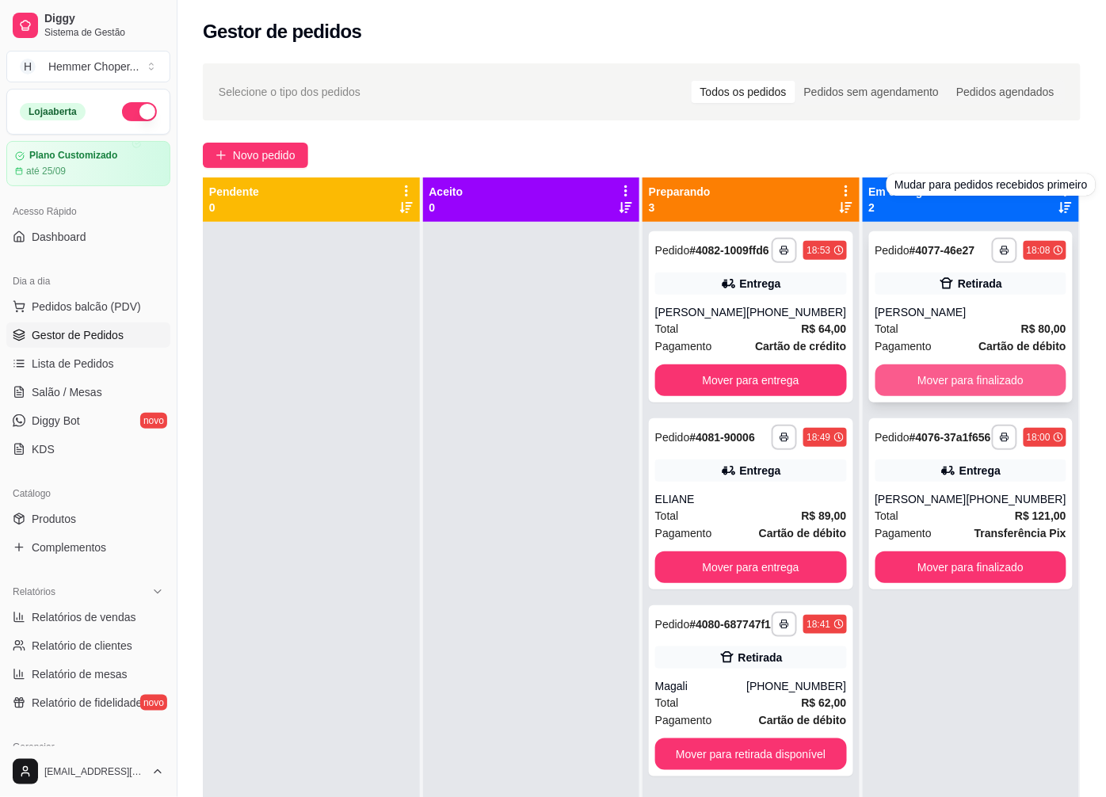
click at [943, 390] on button "Mover para finalizado" at bounding box center [971, 380] width 192 height 32
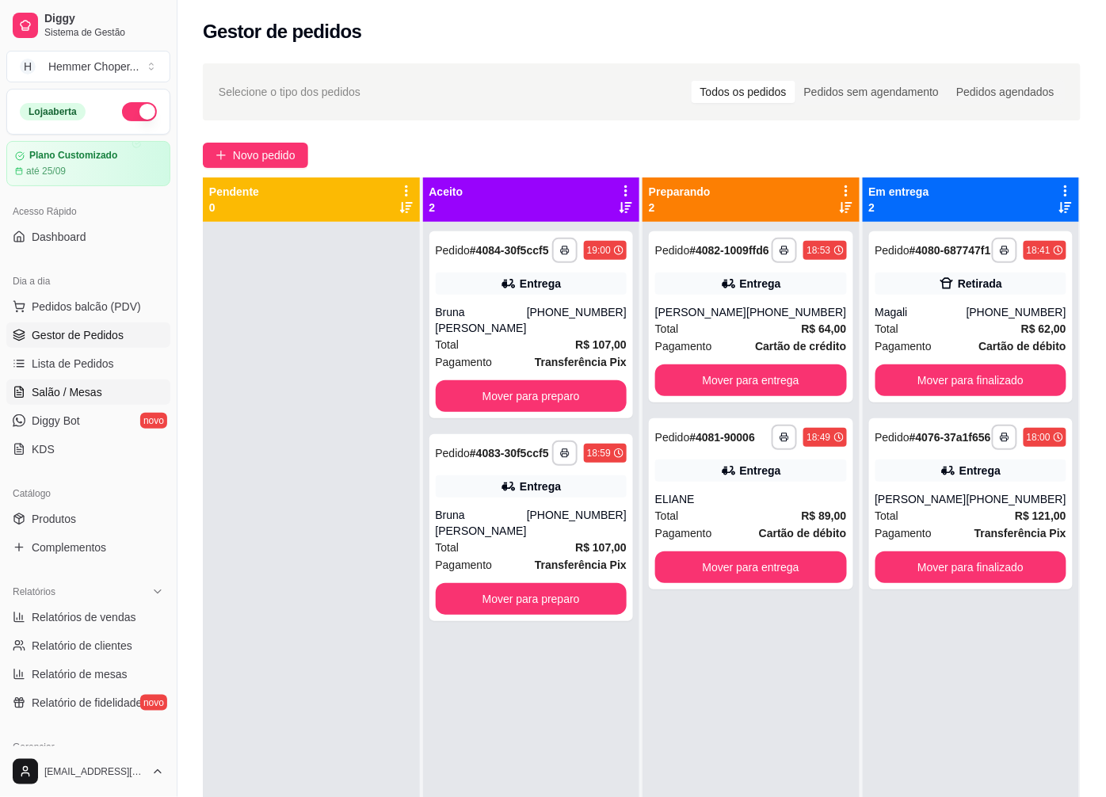
click at [83, 393] on span "Salão / Mesas" at bounding box center [67, 392] width 71 height 16
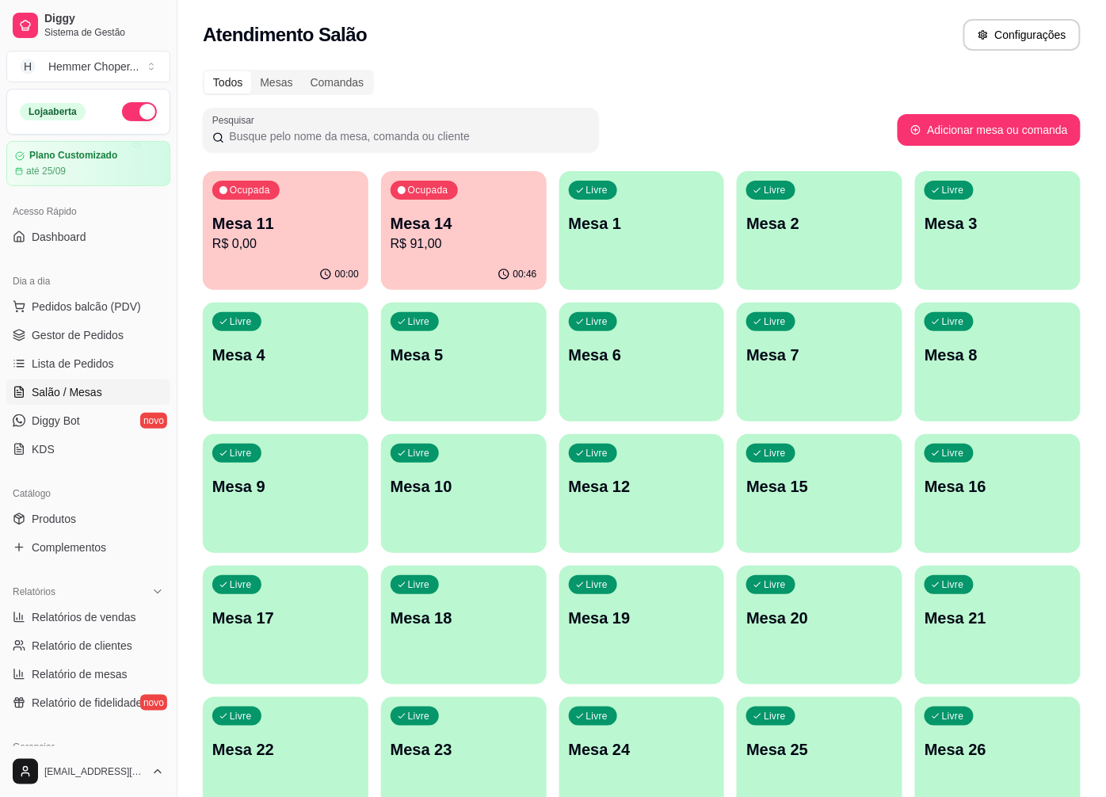
click at [463, 254] on div "Ocupada Mesa 14 R$ 91,00" at bounding box center [464, 215] width 166 height 88
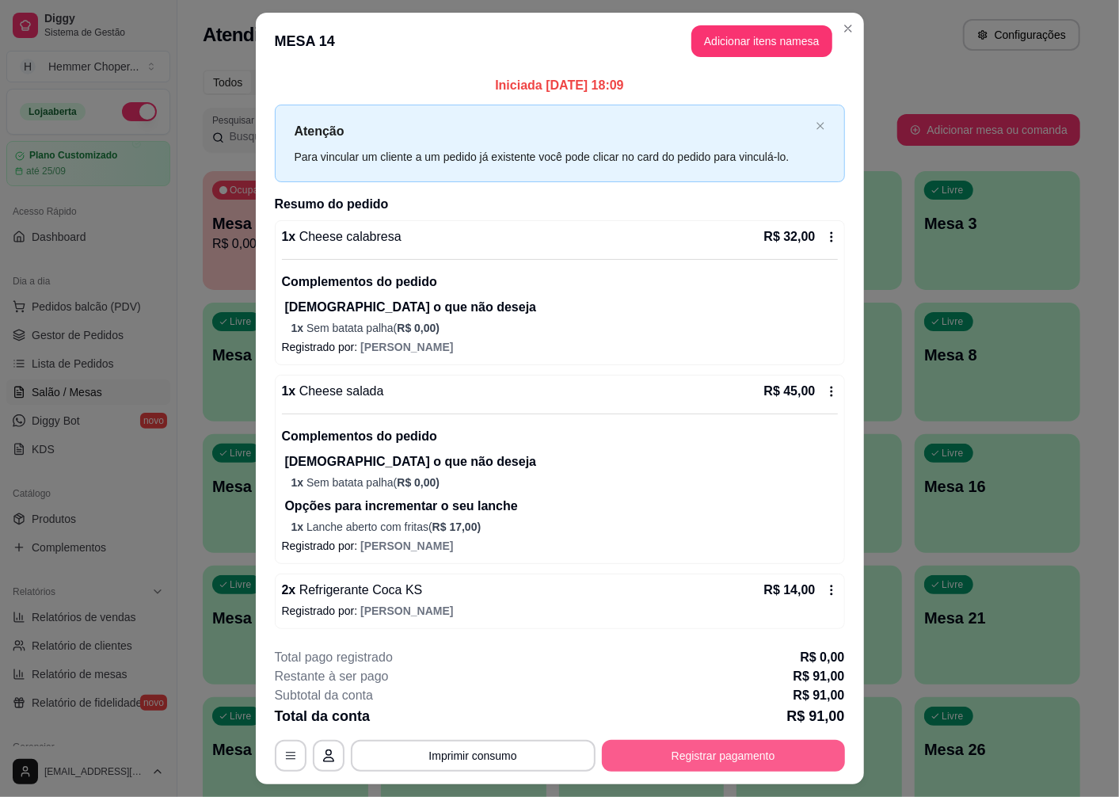
click at [653, 749] on button "Registrar pagamento" at bounding box center [723, 756] width 243 height 32
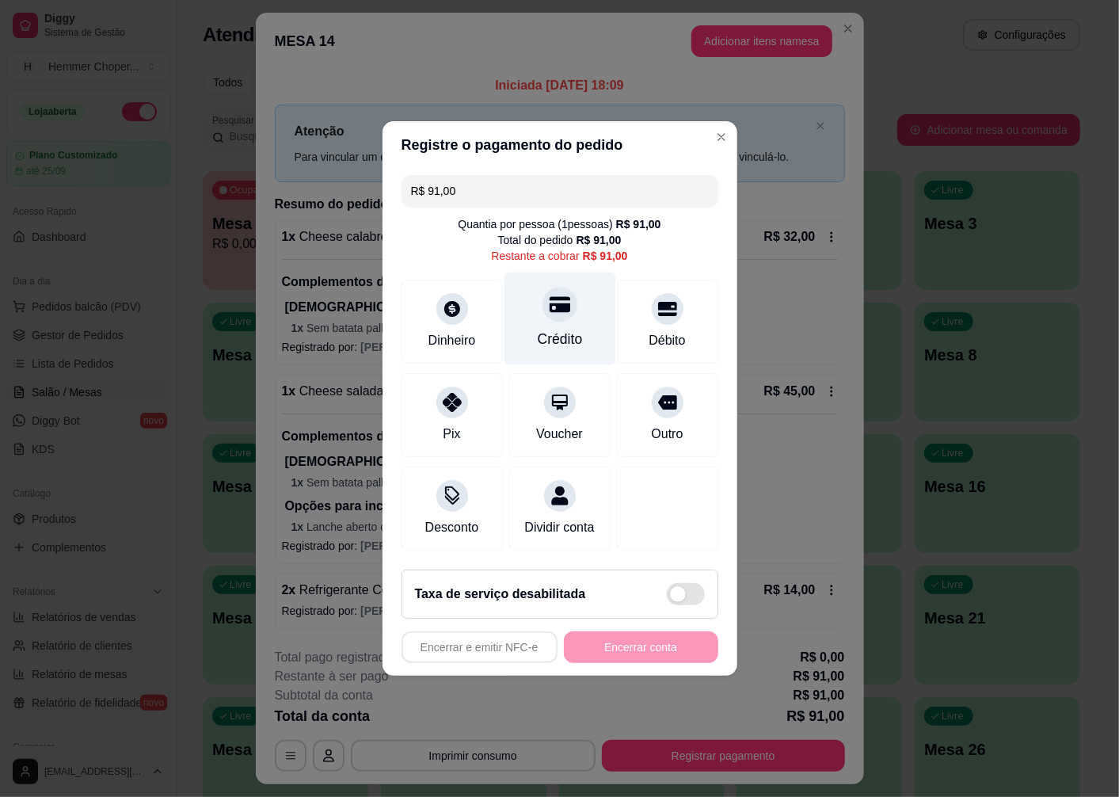
click at [564, 311] on div "Crédito" at bounding box center [560, 319] width 112 height 93
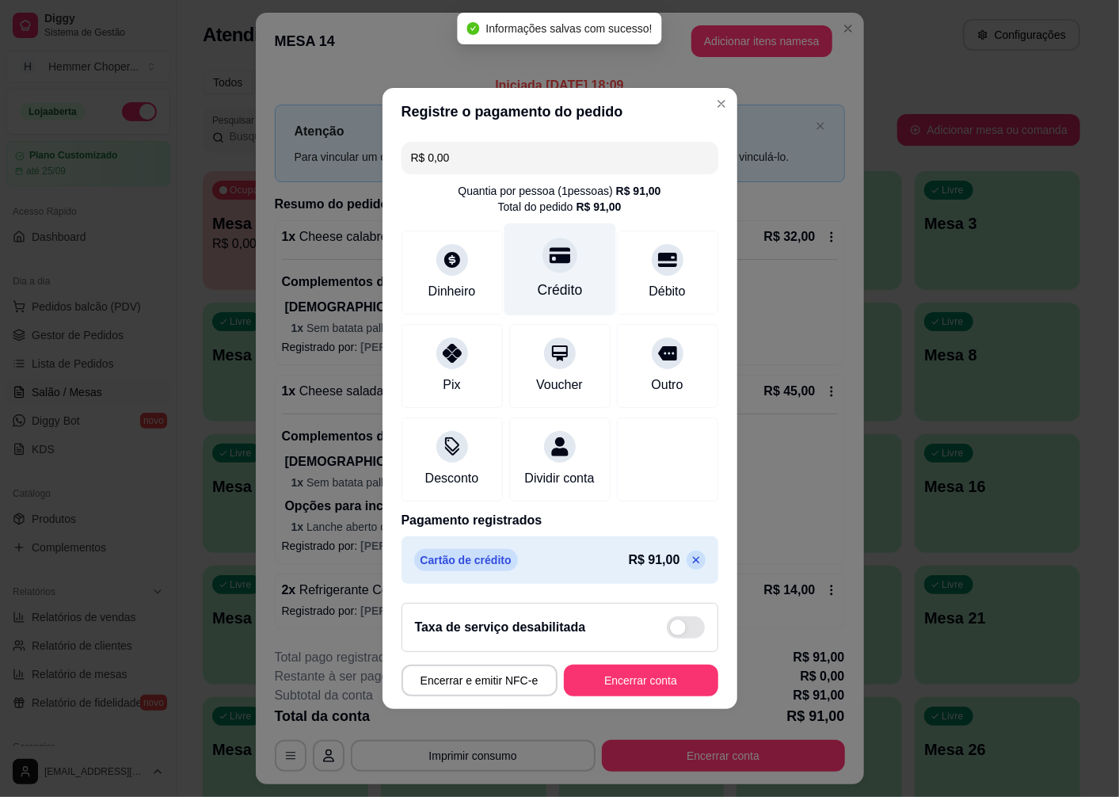
type input "R$ 0,00"
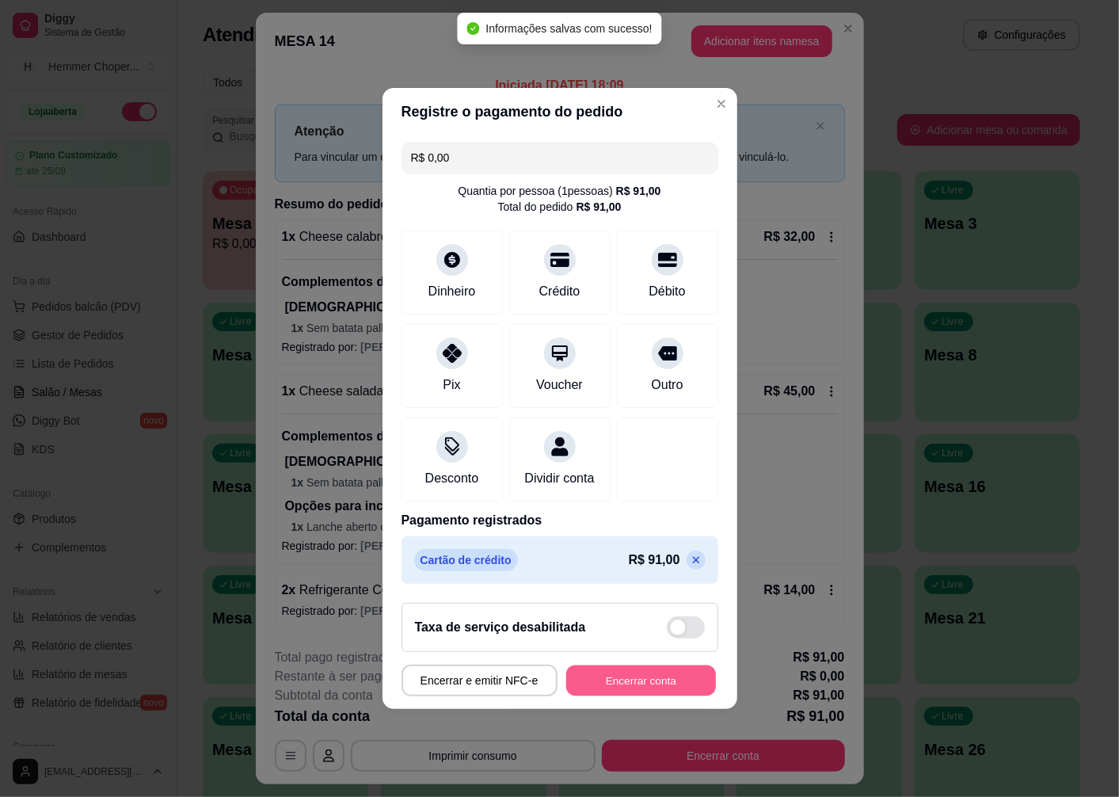
click at [629, 683] on button "Encerrar conta" at bounding box center [641, 681] width 150 height 31
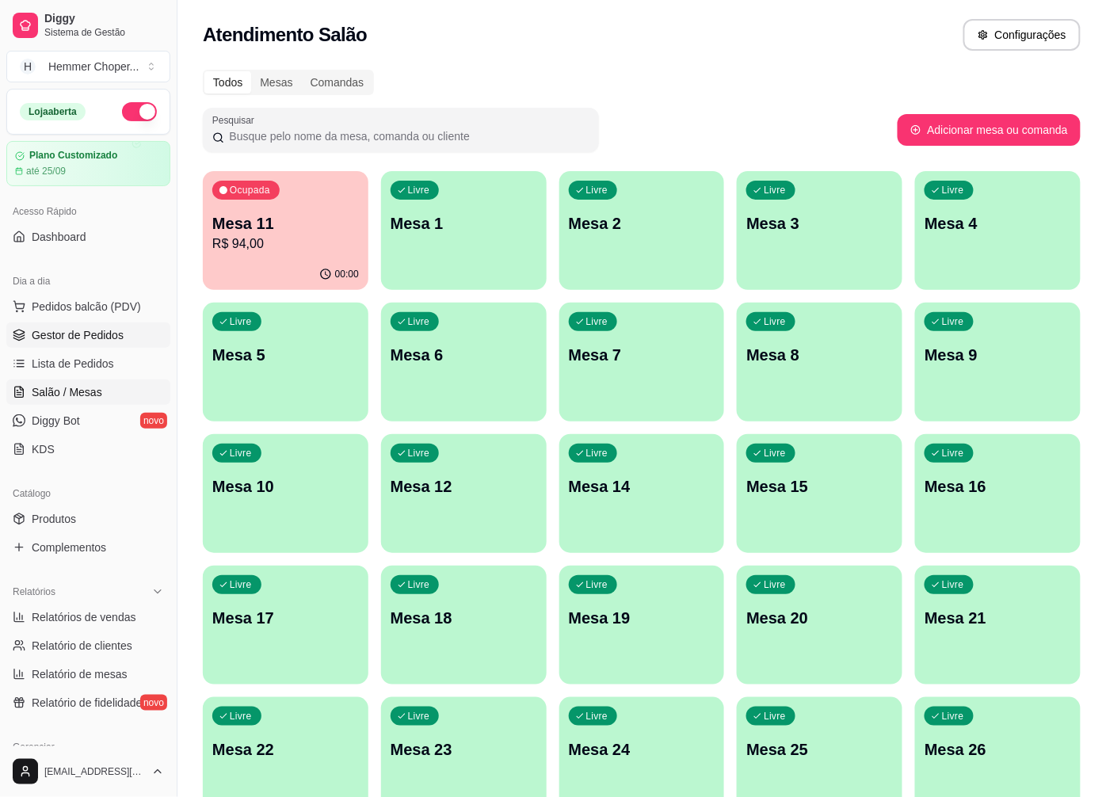
click at [109, 333] on span "Gestor de Pedidos" at bounding box center [78, 335] width 92 height 16
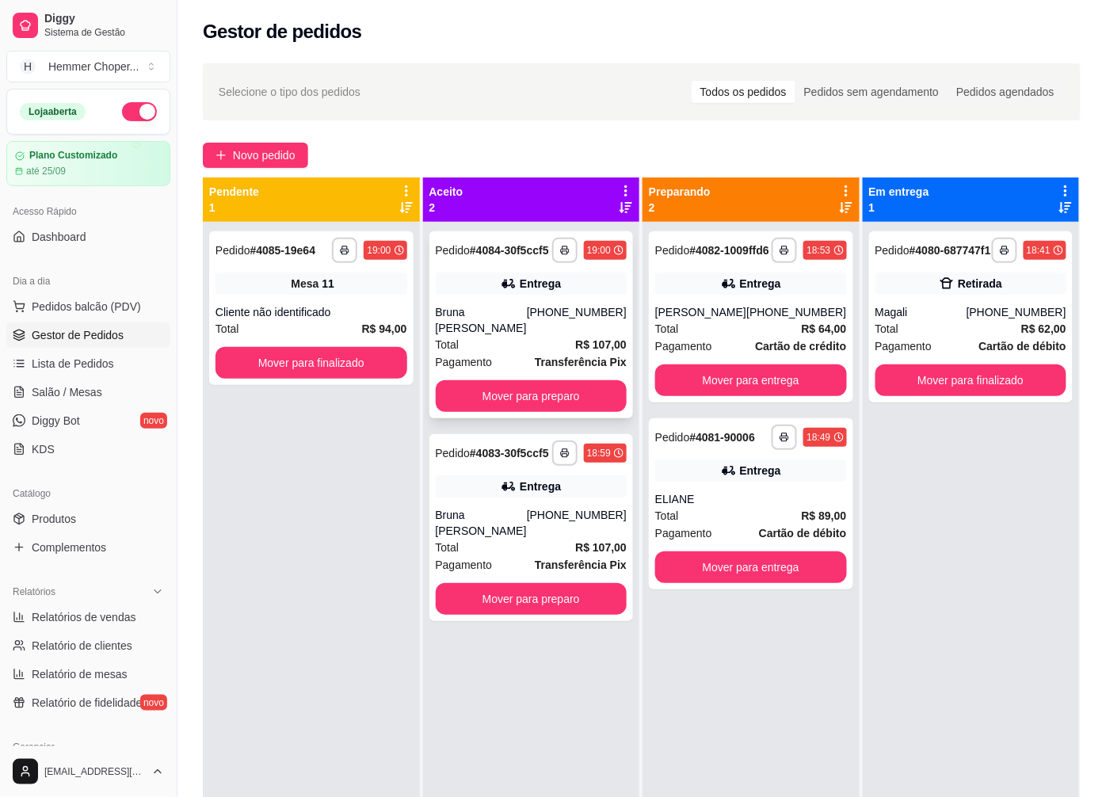
click at [531, 336] on div "Total R$ 107,00" at bounding box center [532, 344] width 192 height 17
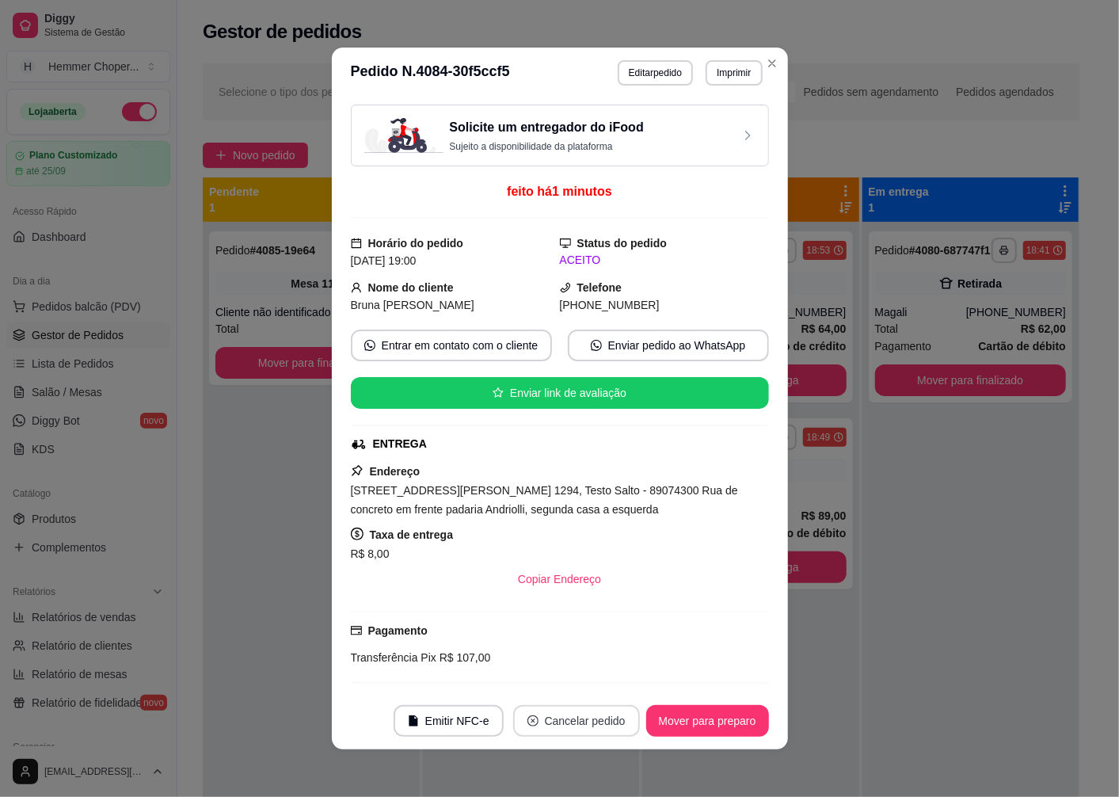
click at [532, 725] on icon "close-circle" at bounding box center [533, 720] width 11 height 11
click at [599, 682] on button "Sim" at bounding box center [615, 682] width 62 height 31
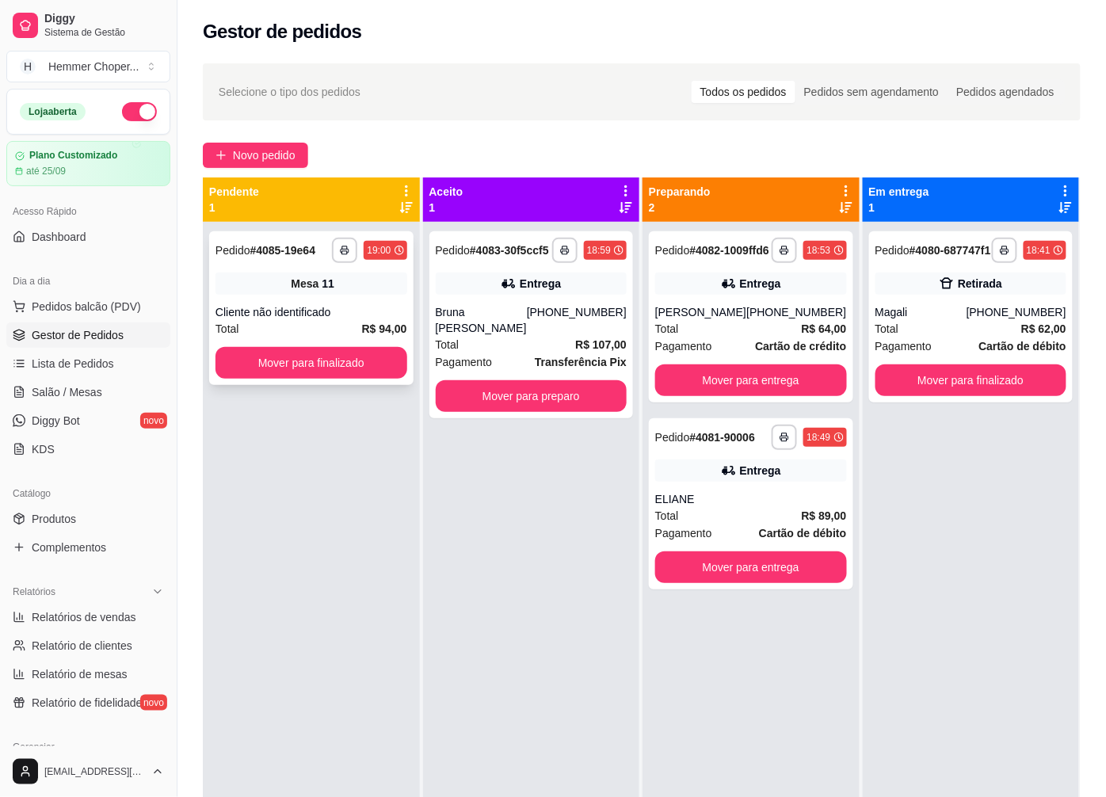
click at [284, 313] on div "Cliente não identificado" at bounding box center [311, 312] width 192 height 16
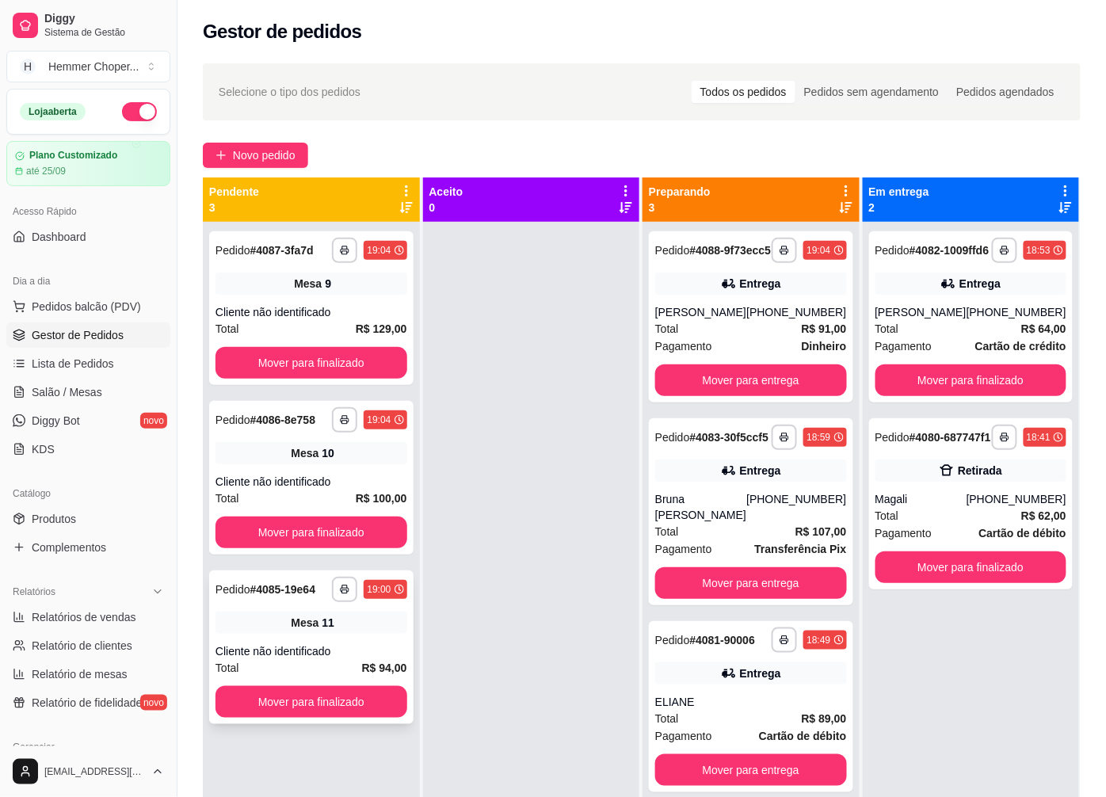
click at [315, 651] on div "Cliente não identificado" at bounding box center [311, 651] width 192 height 16
click at [284, 463] on div "Mesa 10" at bounding box center [311, 453] width 192 height 22
click at [311, 306] on div "Cliente não identificado" at bounding box center [311, 312] width 192 height 16
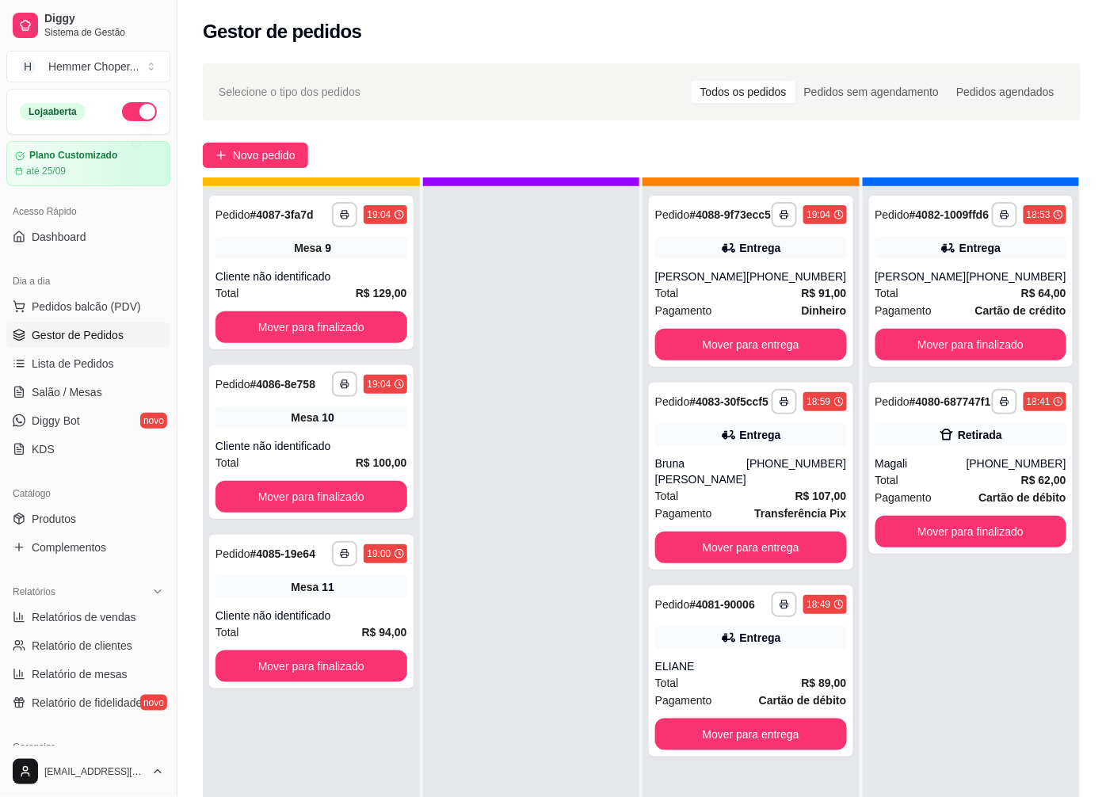
scroll to position [44, 0]
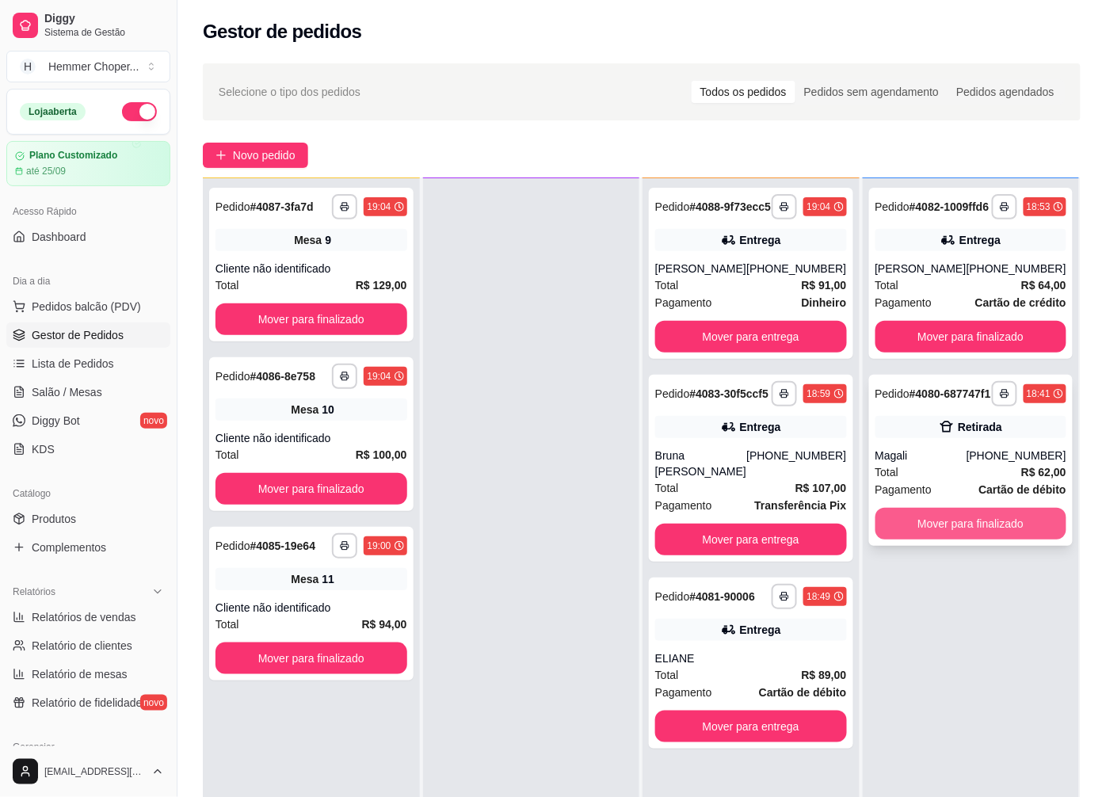
click at [932, 540] on button "Mover para finalizado" at bounding box center [971, 524] width 192 height 32
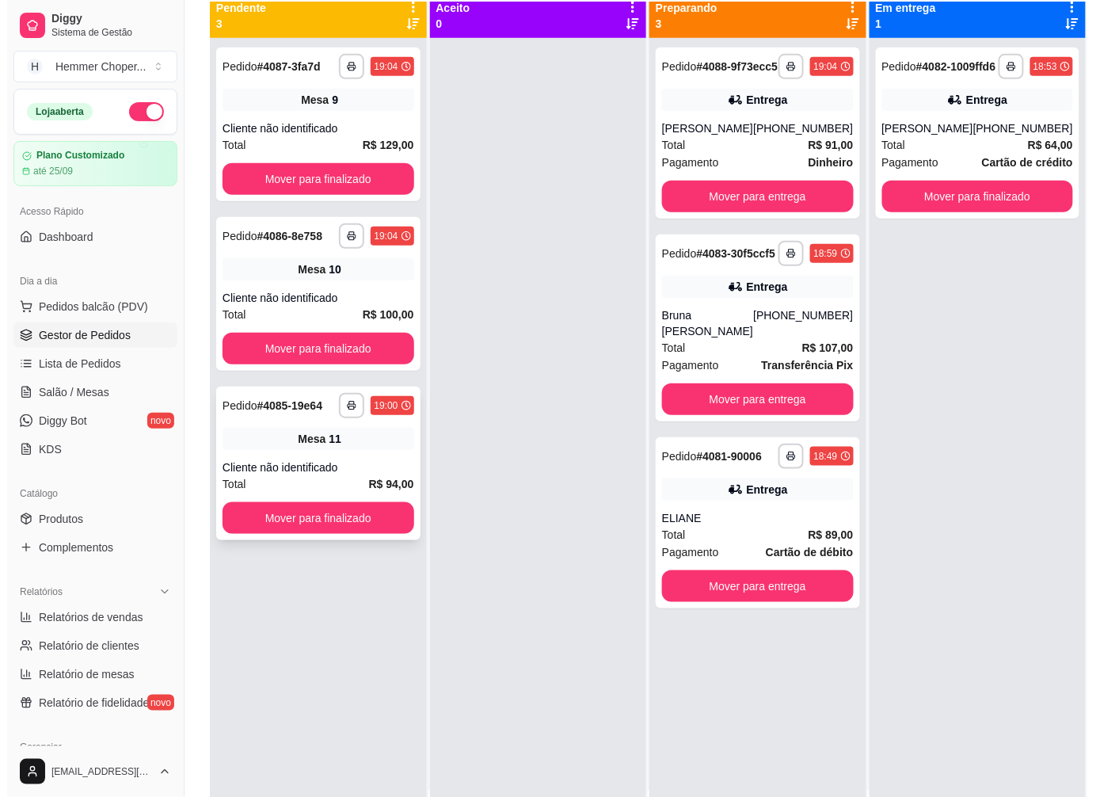
scroll to position [0, 0]
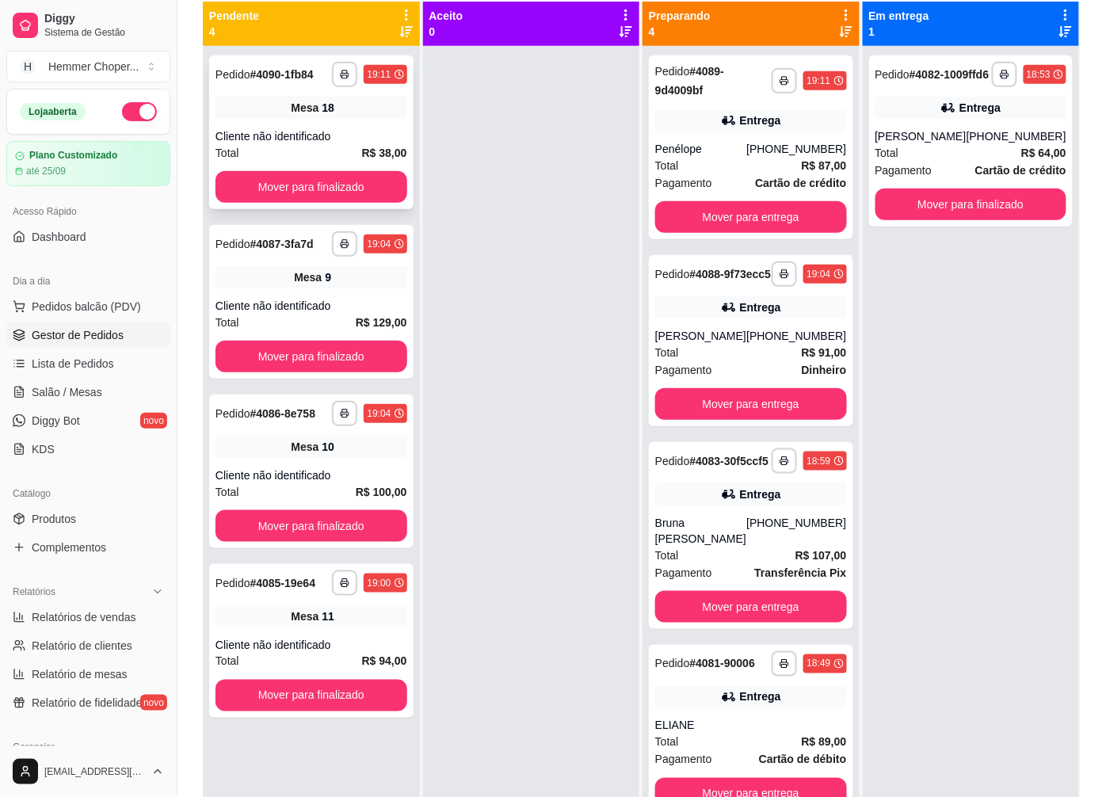
click at [296, 89] on div "**********" at bounding box center [311, 132] width 204 height 154
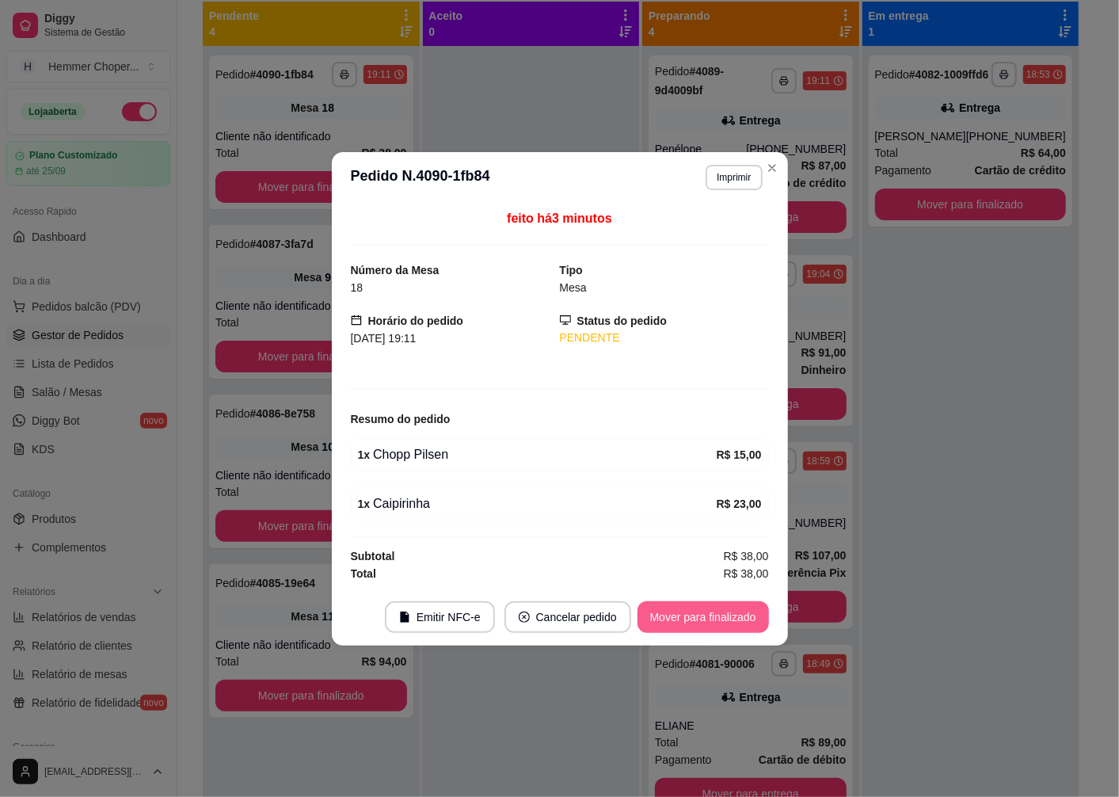
click at [715, 618] on button "Mover para finalizado" at bounding box center [704, 617] width 132 height 32
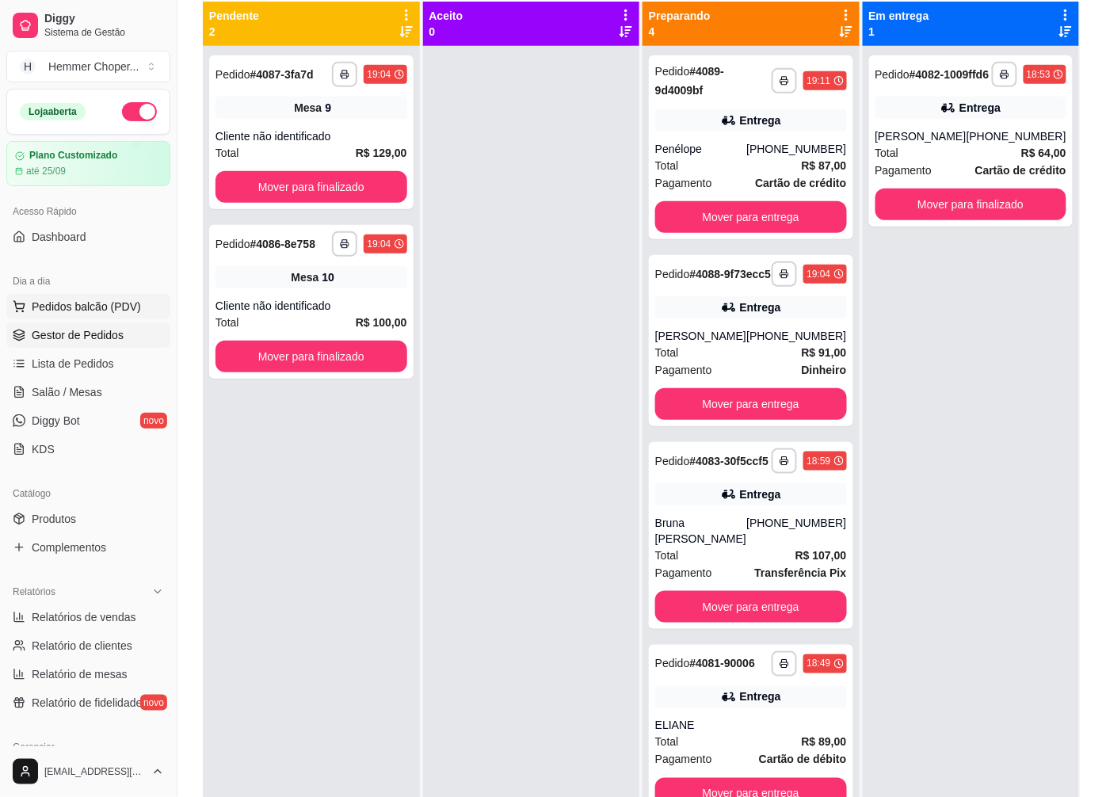
click at [77, 309] on span "Pedidos balcão (PDV)" at bounding box center [86, 307] width 109 height 16
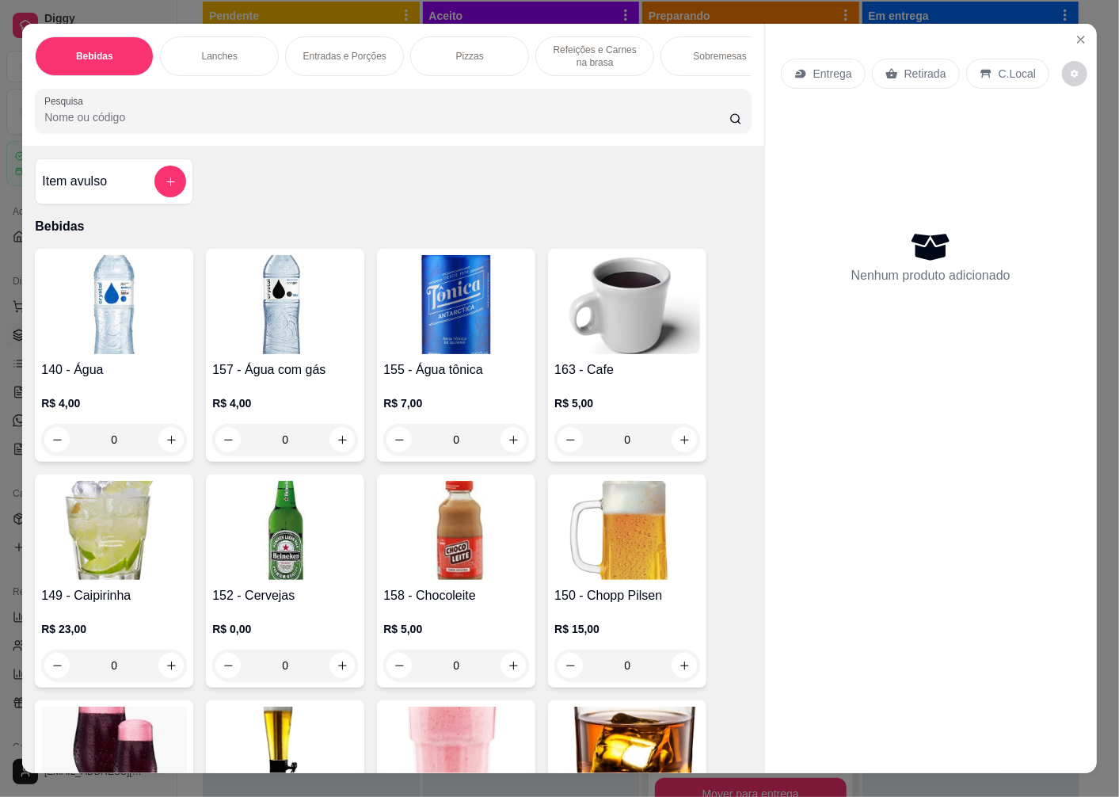
click at [907, 67] on p "Retirada" at bounding box center [926, 74] width 42 height 16
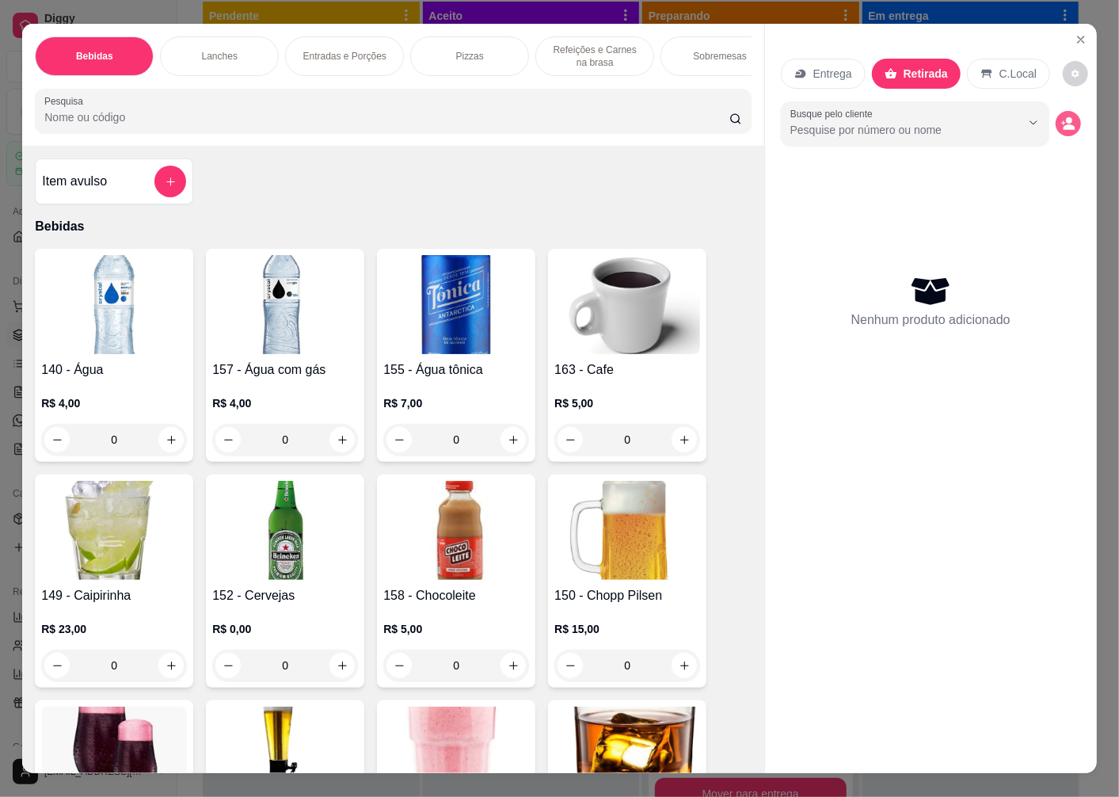
click at [1064, 124] on icon "decrease-product-quantity" at bounding box center [1070, 127] width 12 height 6
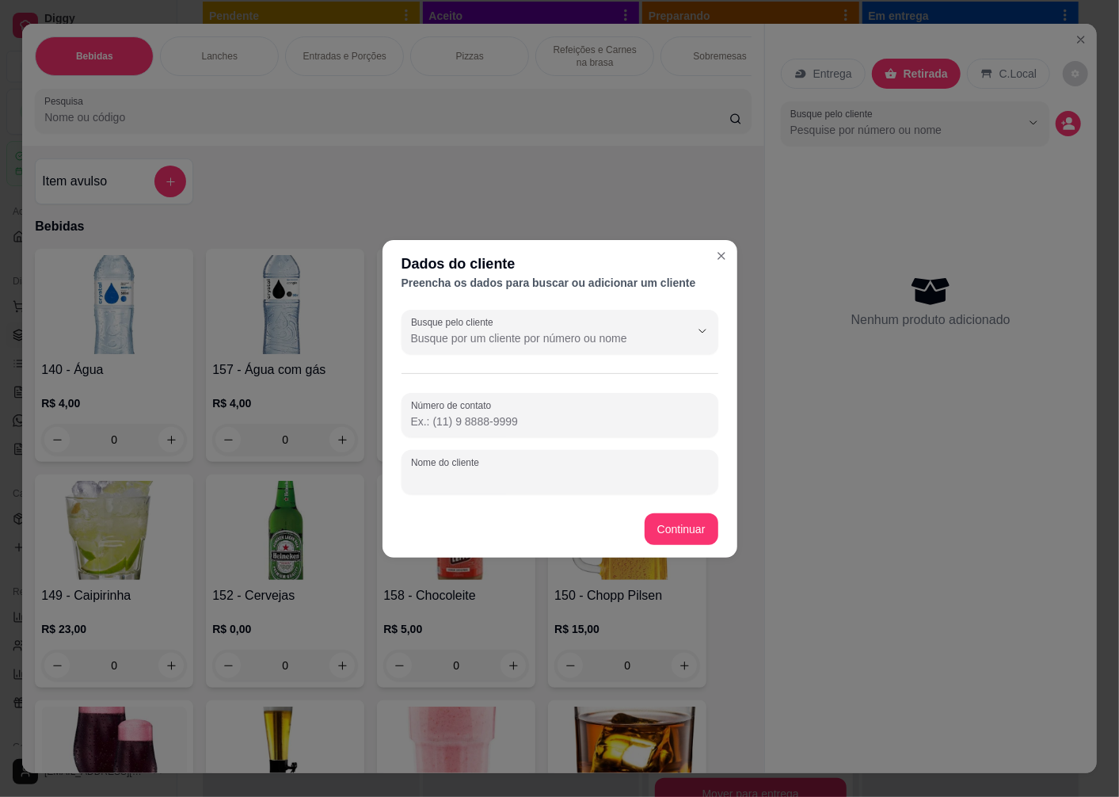
click at [471, 486] on input "Nome do cliente" at bounding box center [560, 479] width 298 height 16
type input "[PERSON_NAME]"
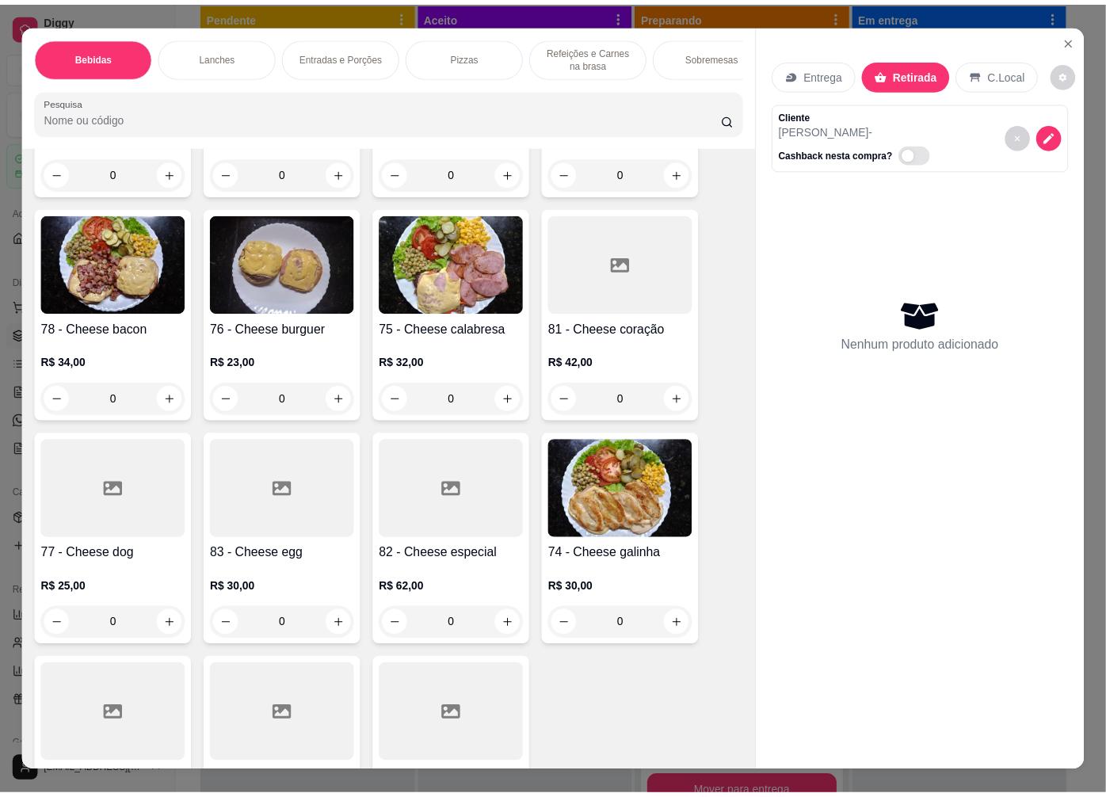
scroll to position [2112, 0]
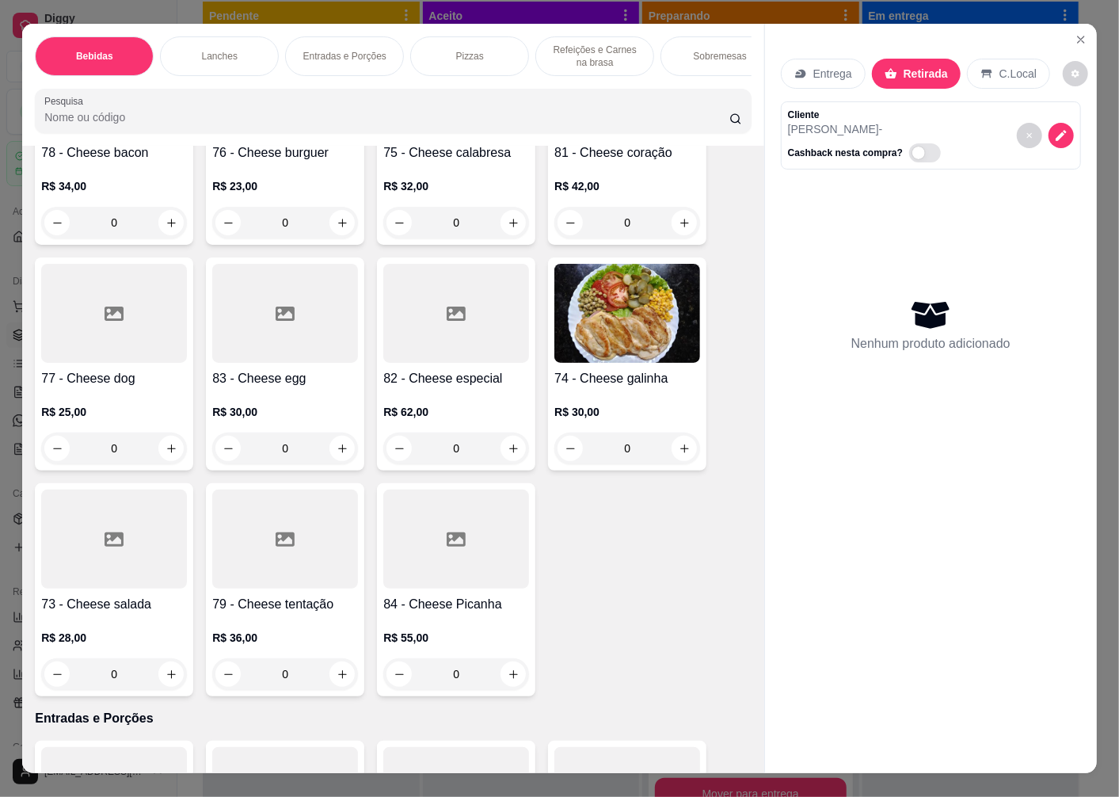
click at [114, 583] on div at bounding box center [114, 539] width 146 height 99
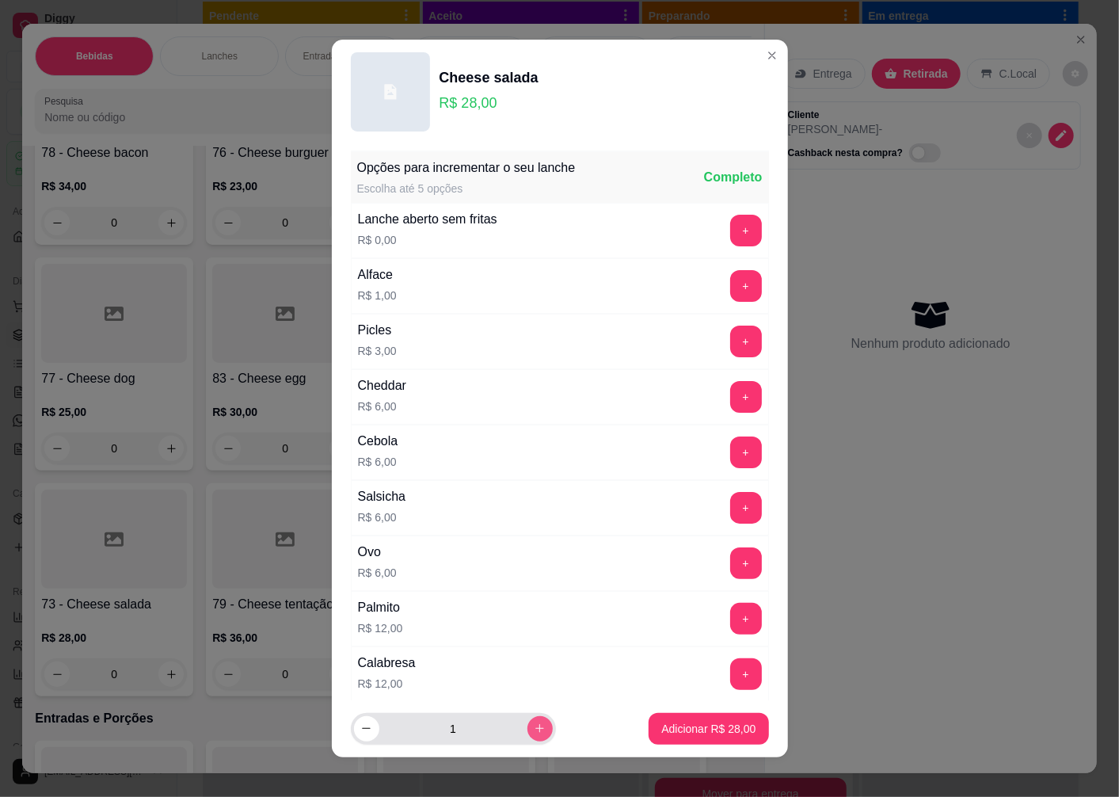
click at [534, 734] on icon "increase-product-quantity" at bounding box center [540, 729] width 12 height 12
type input "2"
click at [663, 730] on p "Adicionar R$ 56,00" at bounding box center [709, 728] width 92 height 15
type input "2"
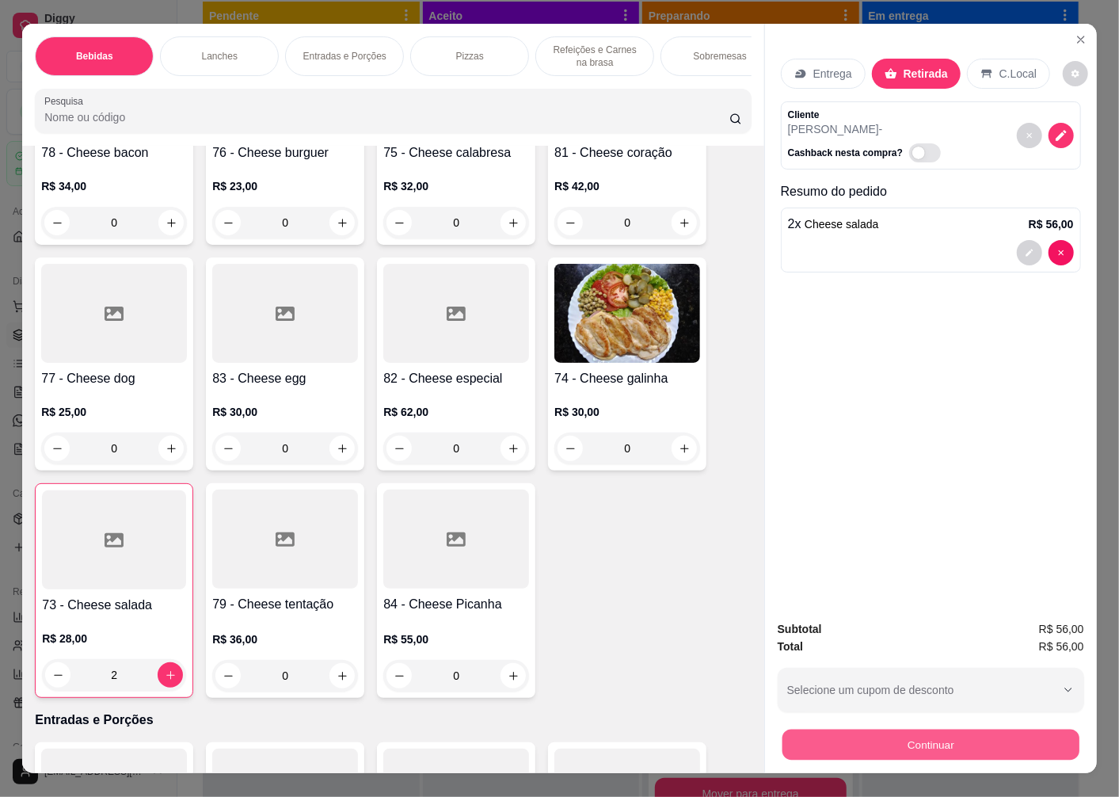
click at [860, 749] on button "Continuar" at bounding box center [931, 744] width 297 height 31
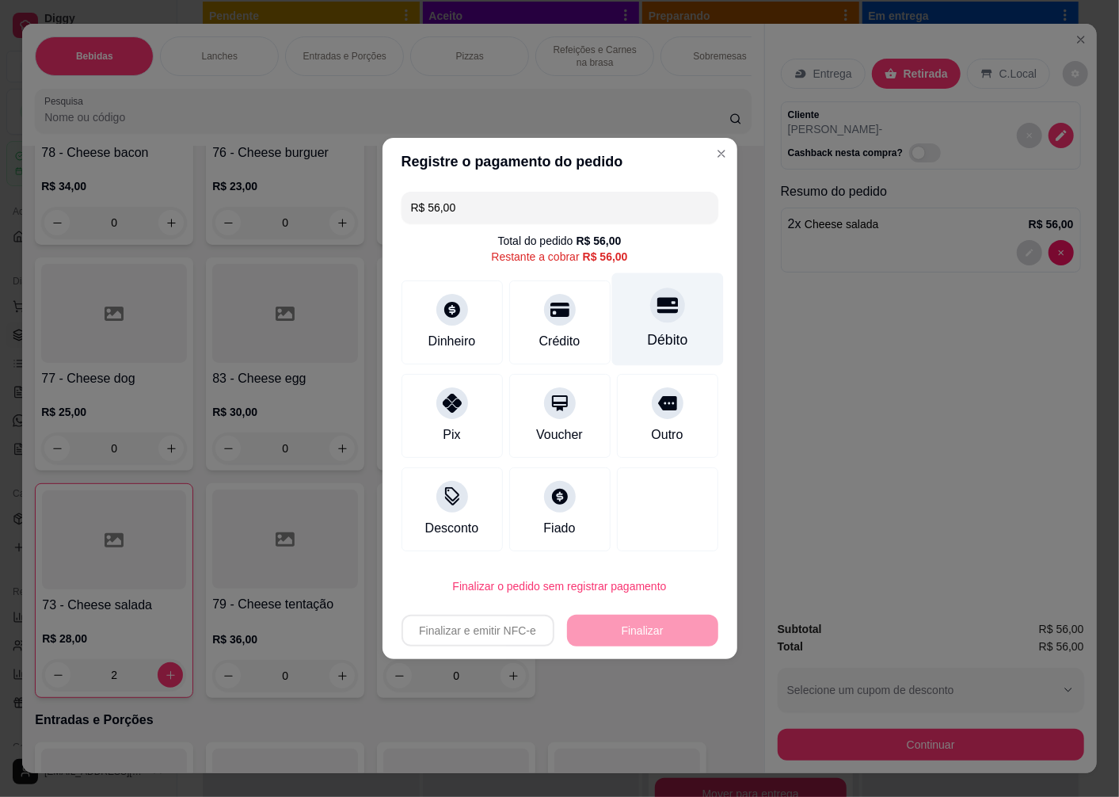
click at [650, 327] on div "Débito" at bounding box center [668, 319] width 112 height 93
type input "R$ 0,00"
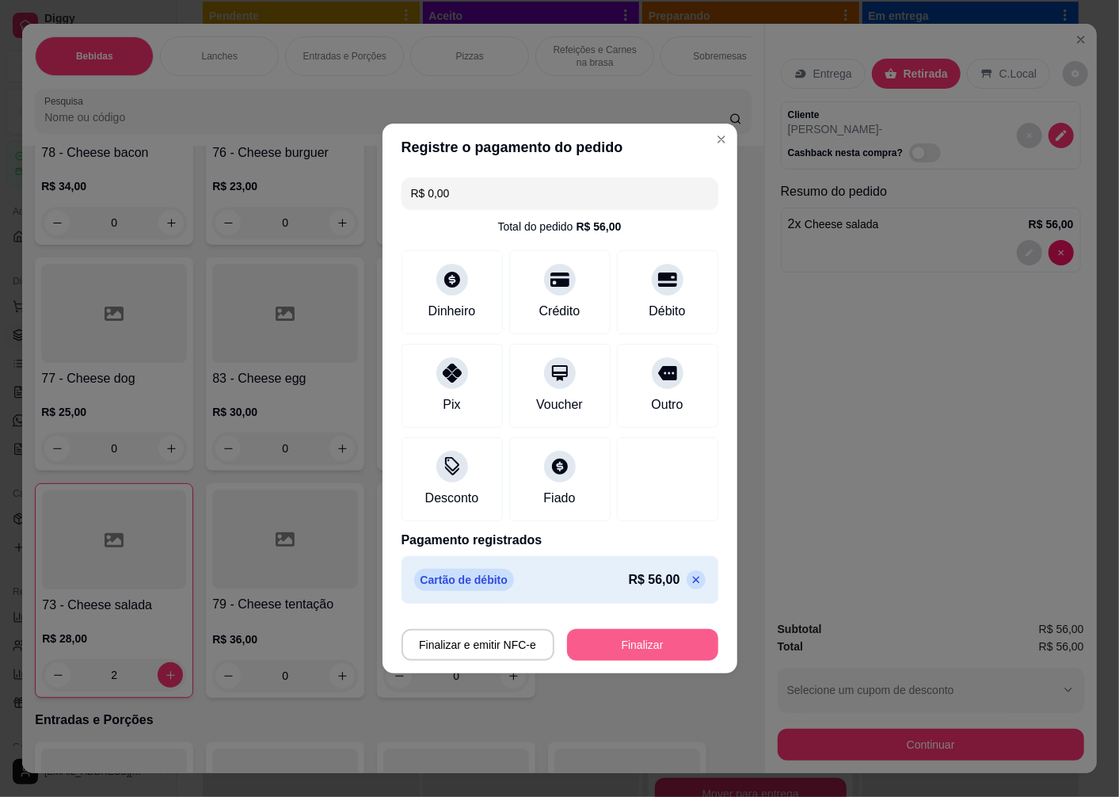
click at [618, 655] on button "Finalizar" at bounding box center [642, 645] width 151 height 32
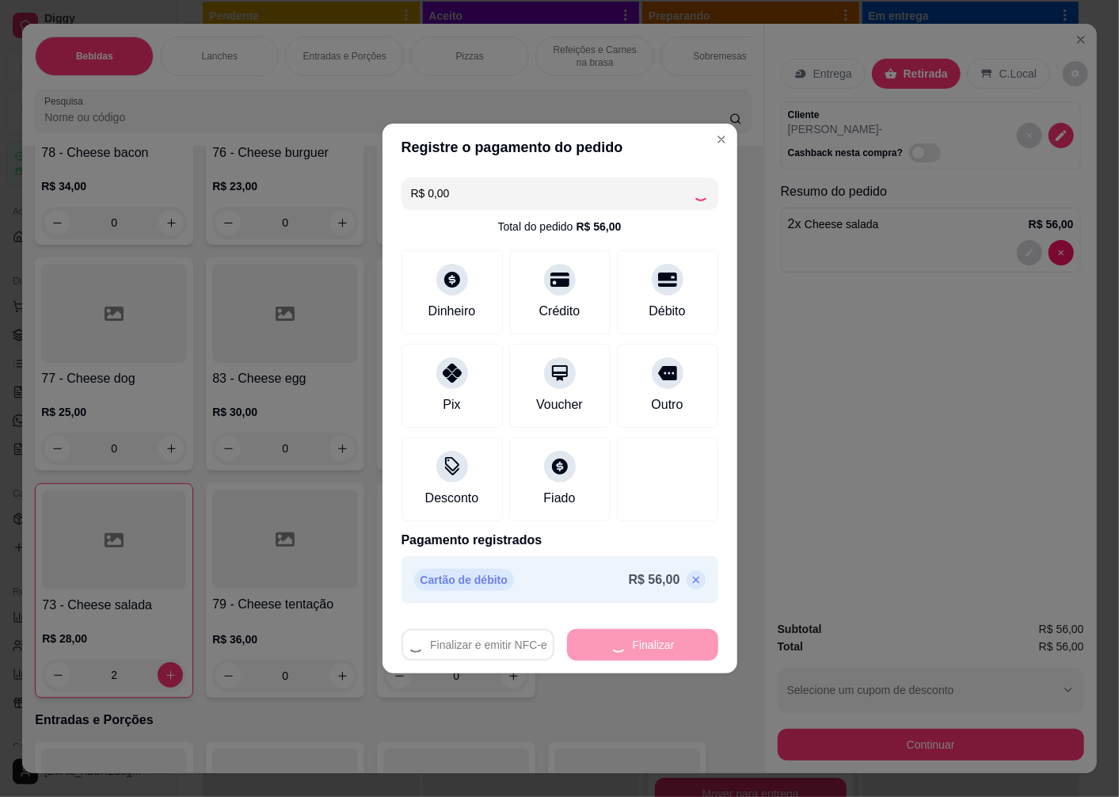
type input "0"
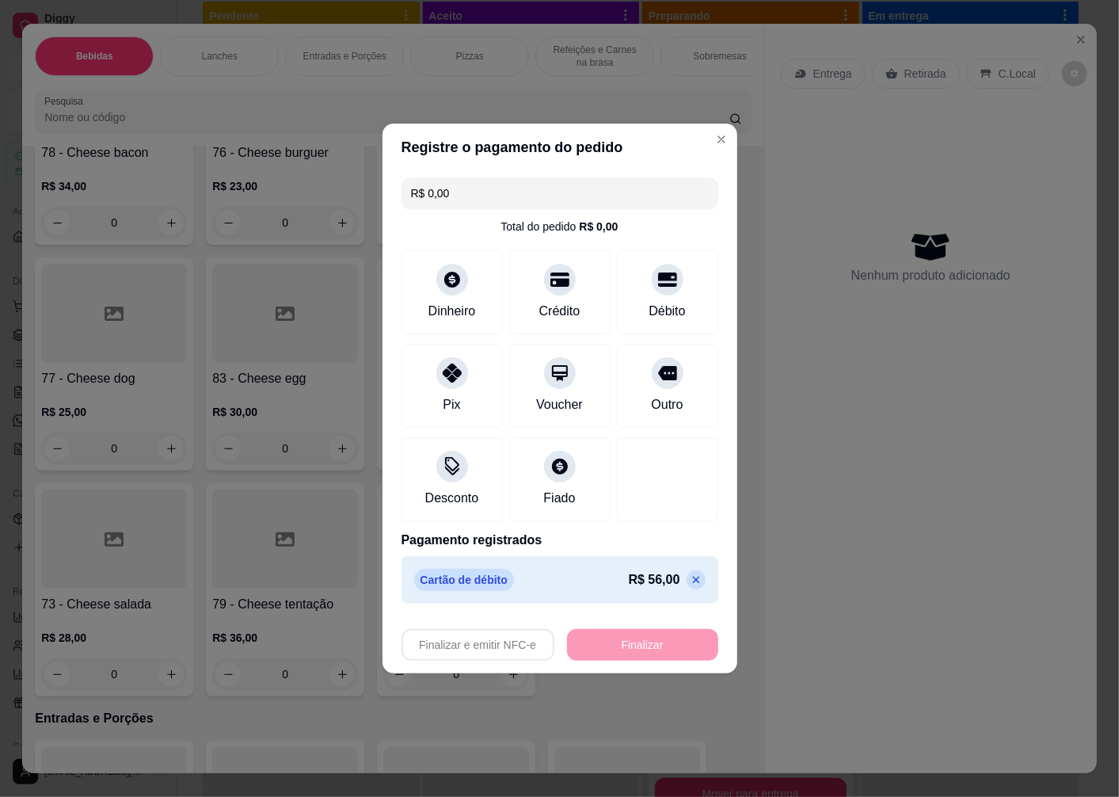
type input "-R$ 56,00"
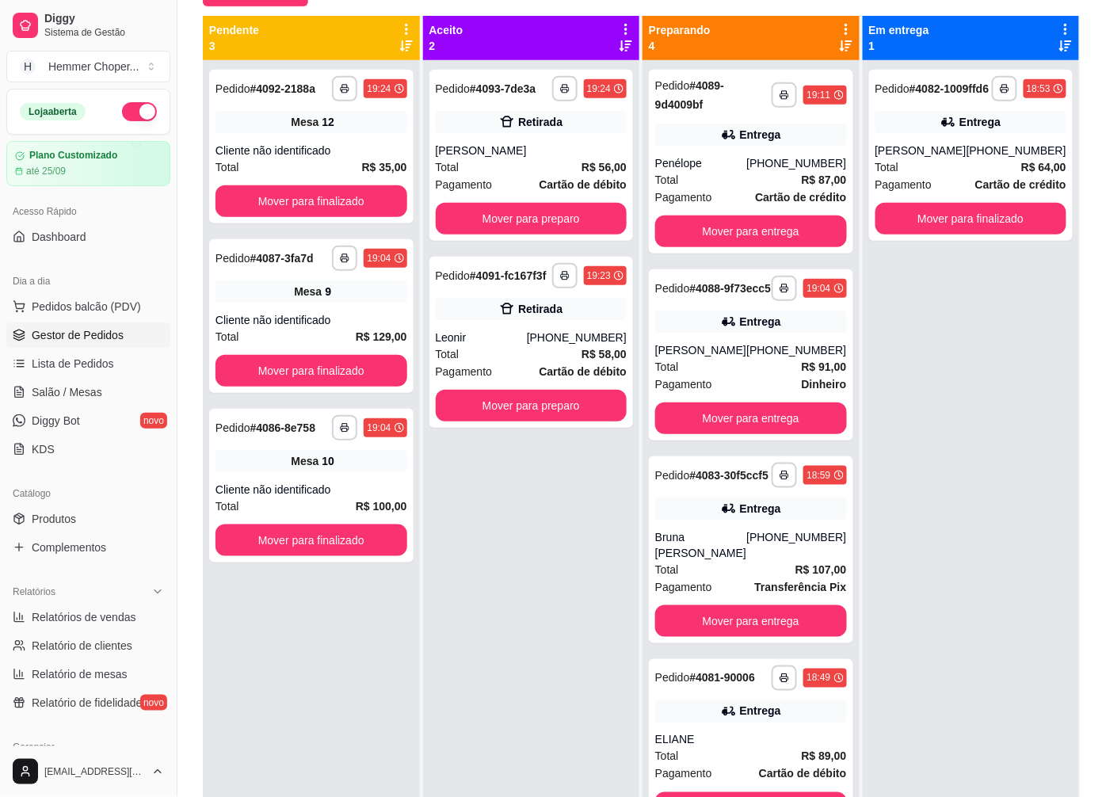
scroll to position [154, 0]
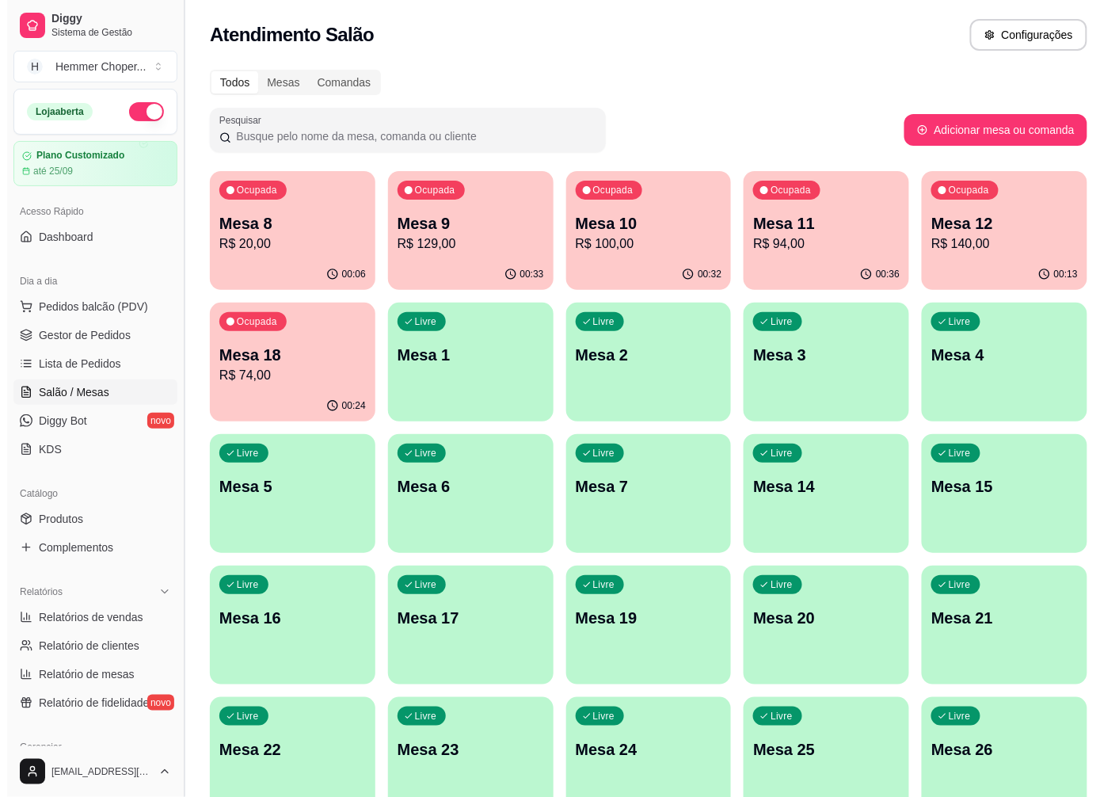
scroll to position [166, 0]
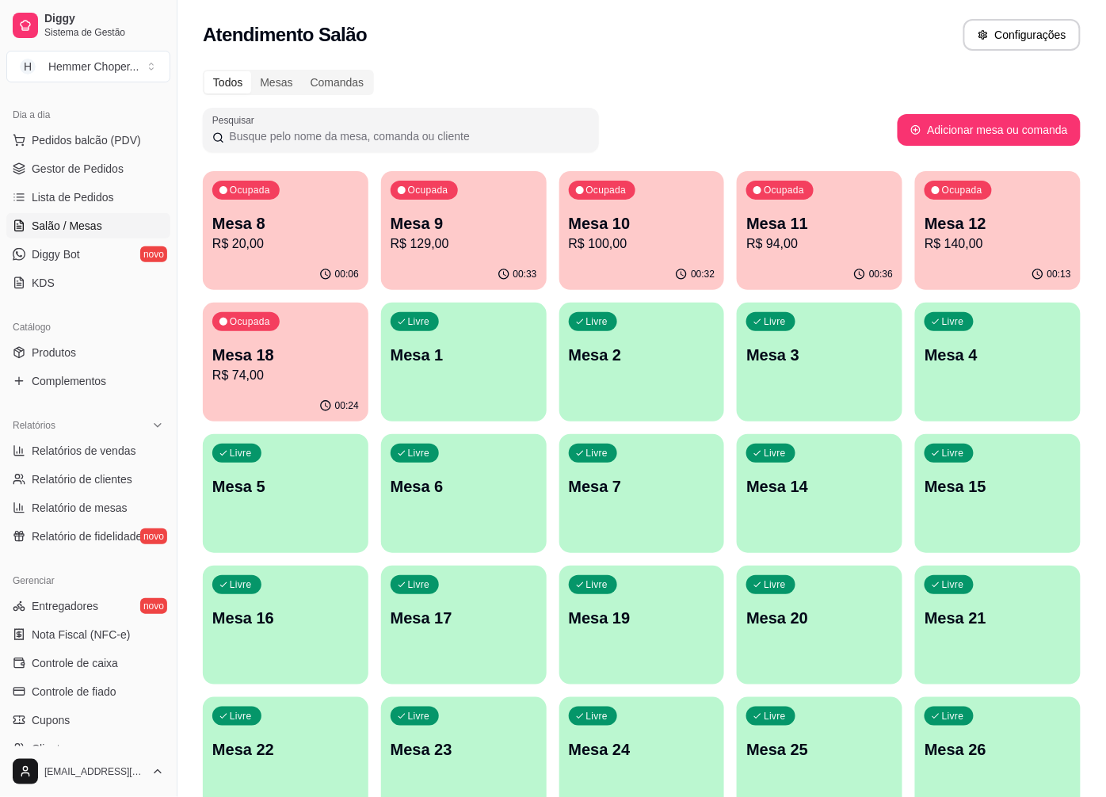
click at [811, 233] on div "Mesa 11 R$ 94,00" at bounding box center [819, 232] width 147 height 41
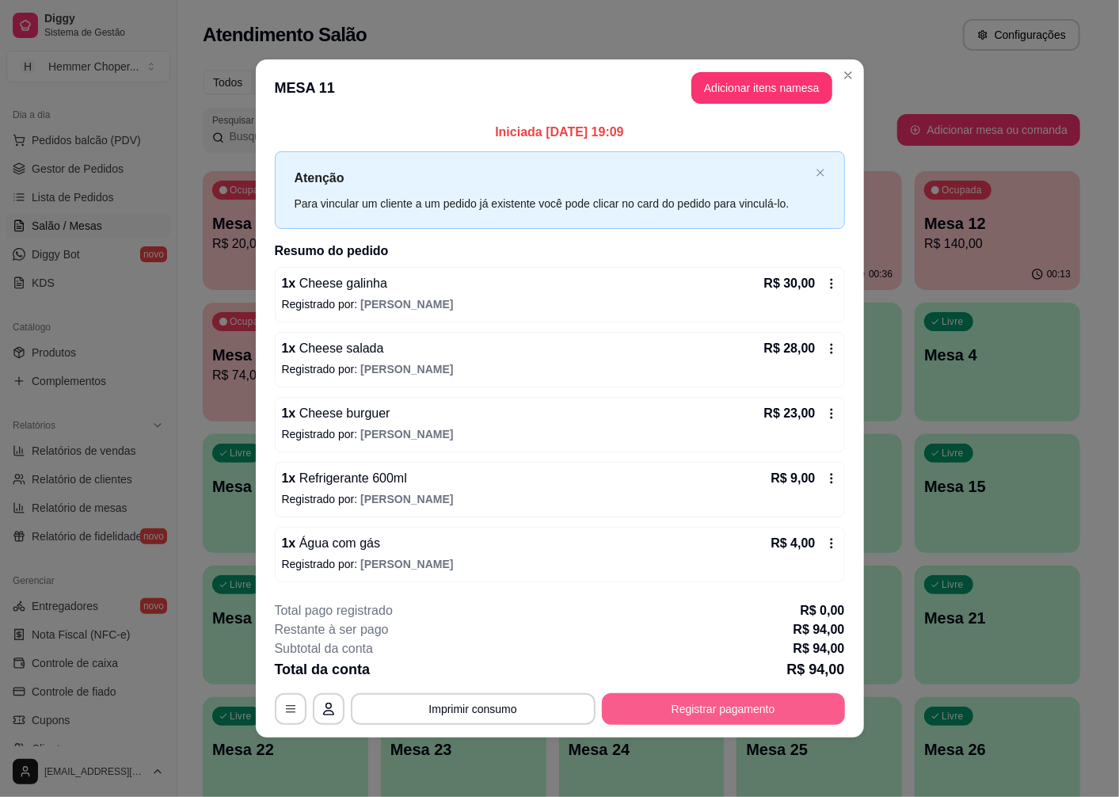
click at [742, 713] on button "Registrar pagamento" at bounding box center [723, 709] width 243 height 32
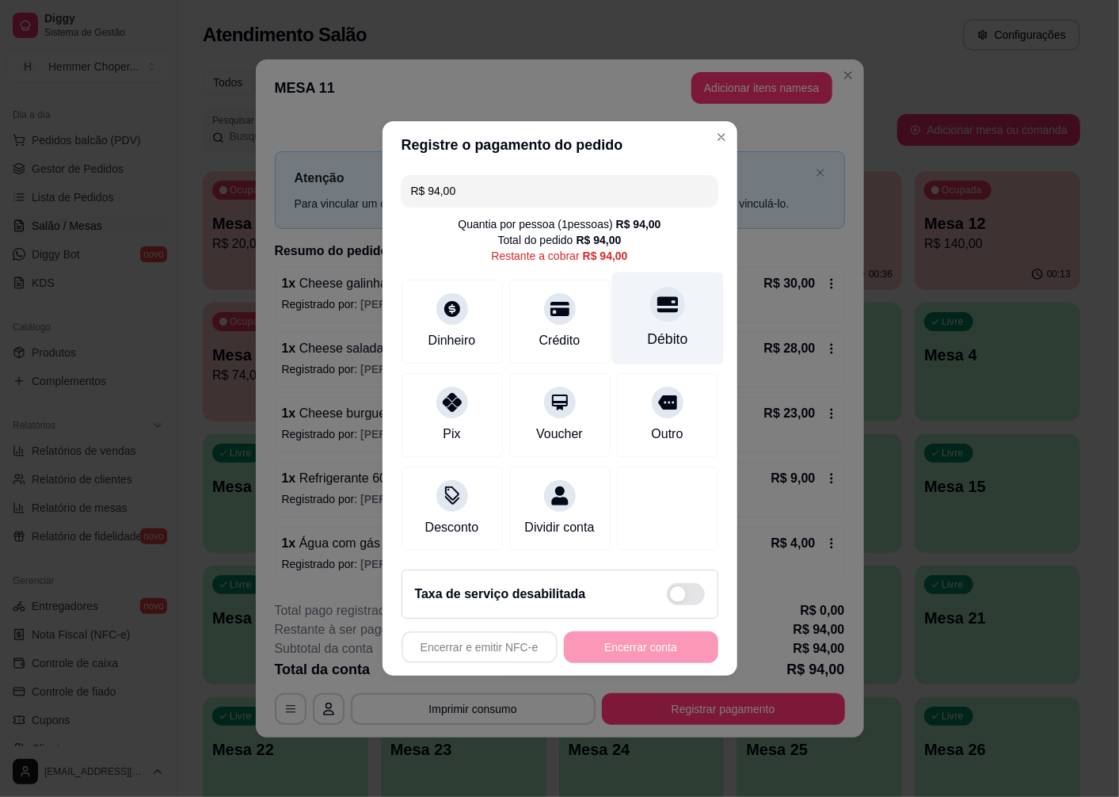
click at [669, 303] on div at bounding box center [667, 304] width 35 height 35
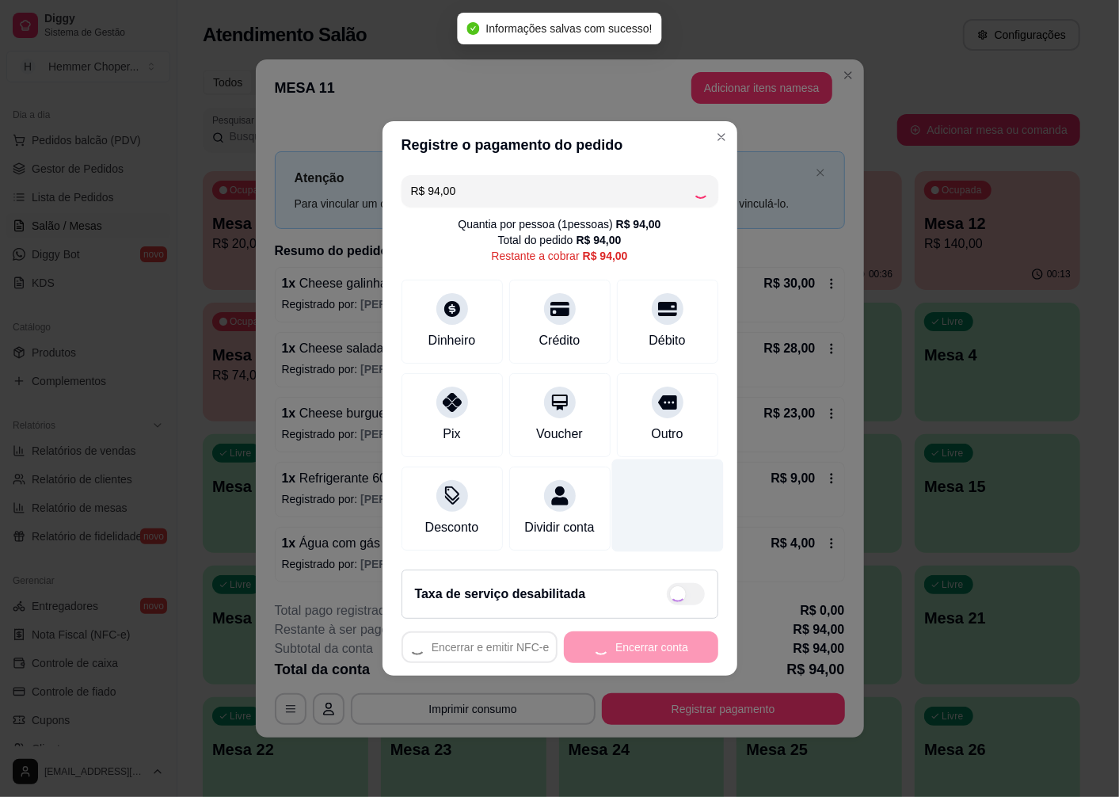
type input "R$ 0,00"
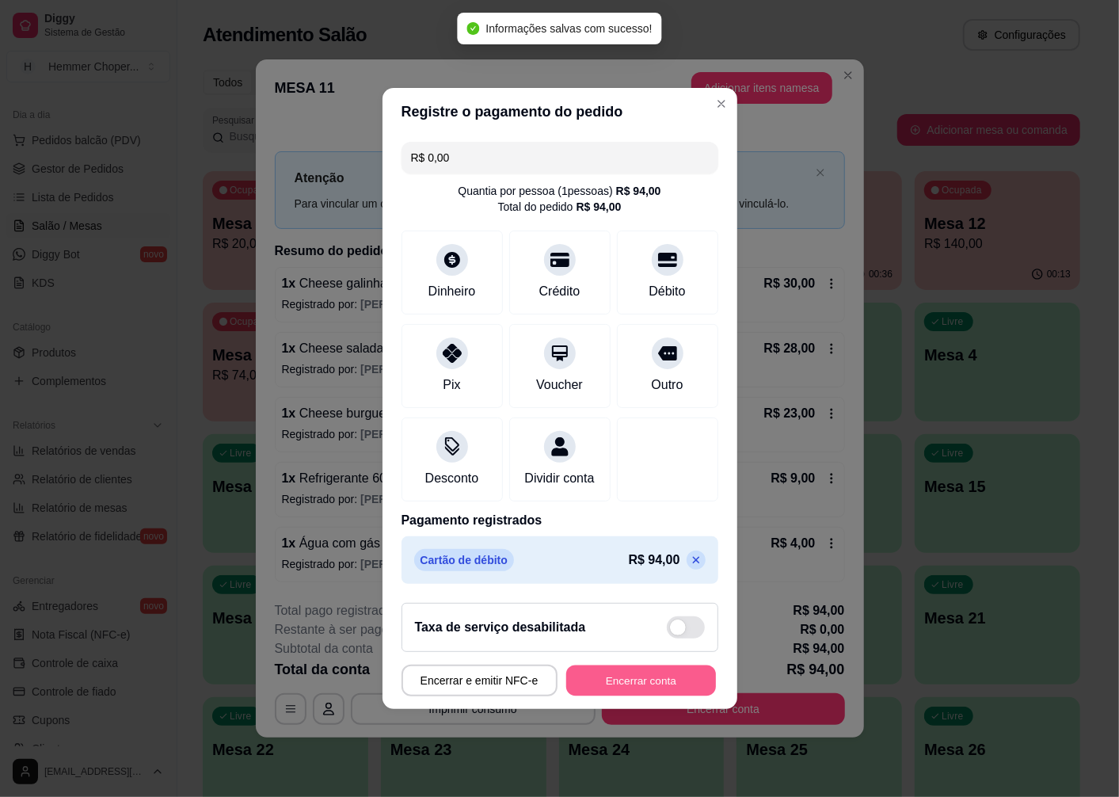
click at [597, 690] on button "Encerrar conta" at bounding box center [641, 681] width 150 height 31
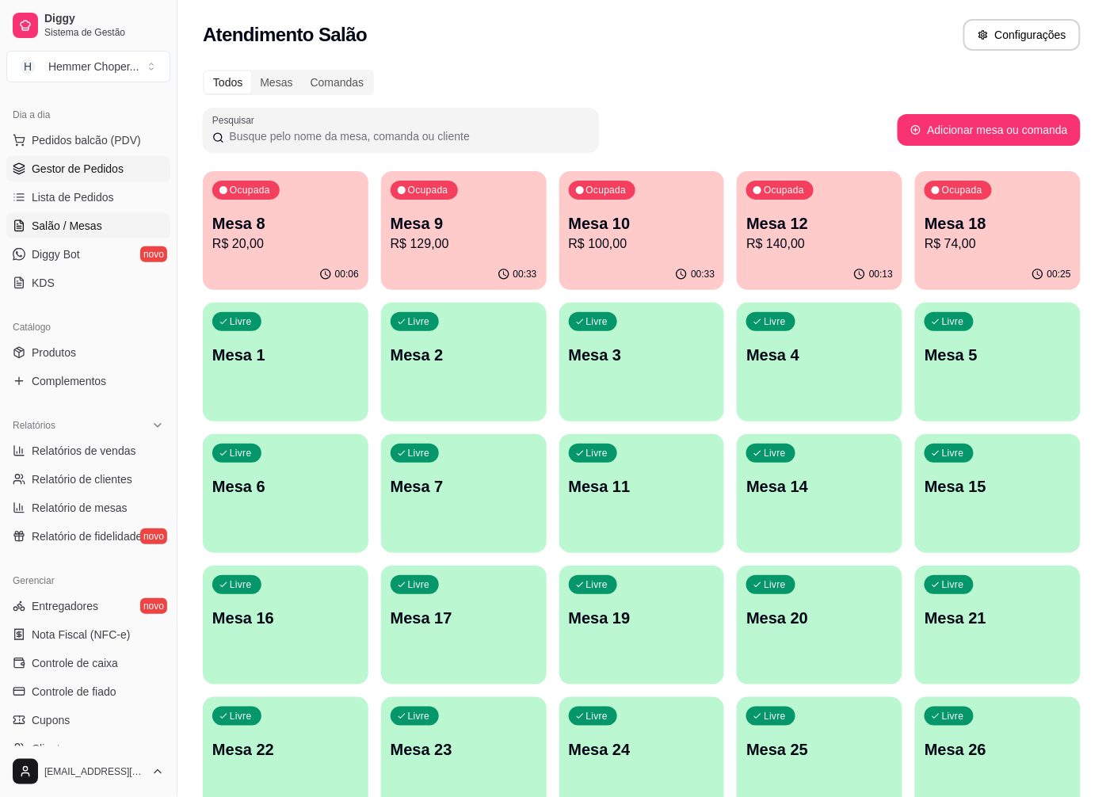
click at [92, 173] on span "Gestor de Pedidos" at bounding box center [78, 169] width 92 height 16
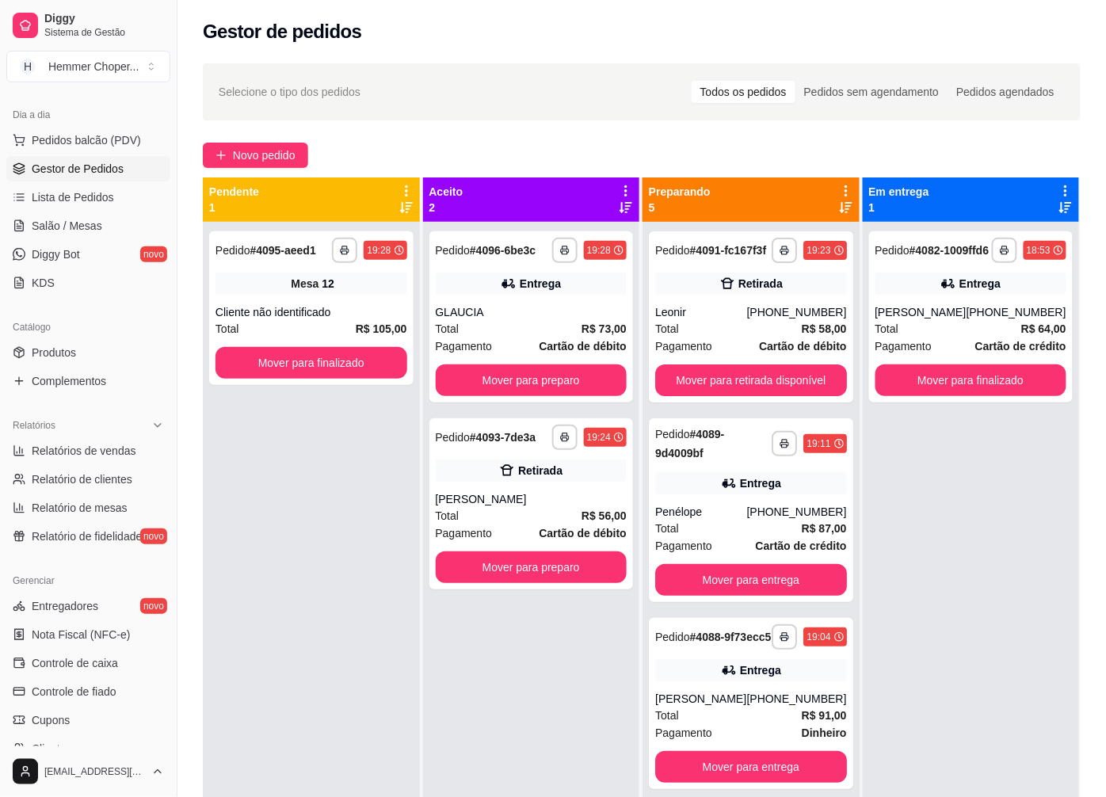
click at [74, 212] on ul "Pedidos balcão (PDV) Gestor de Pedidos Lista de Pedidos Salão / Mesas Diggy Bot…" at bounding box center [88, 212] width 164 height 168
click at [73, 218] on span "Salão / Mesas" at bounding box center [67, 226] width 71 height 16
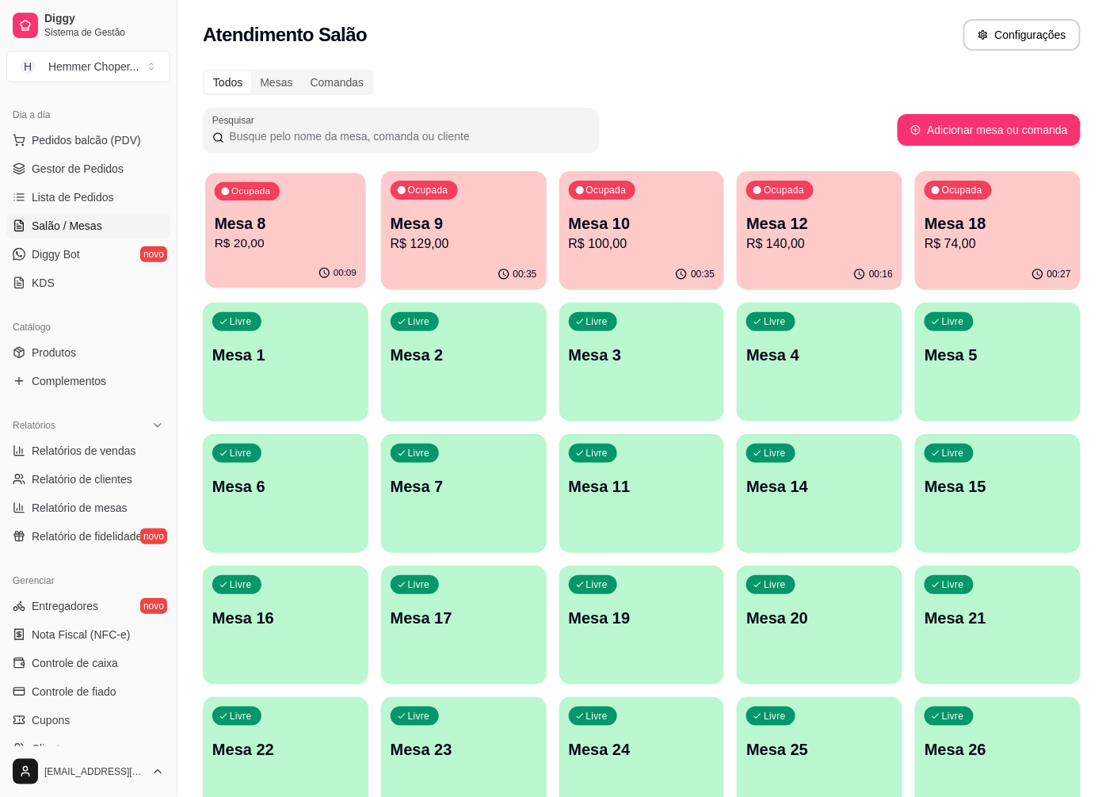
click at [311, 235] on p "R$ 20,00" at bounding box center [286, 244] width 142 height 18
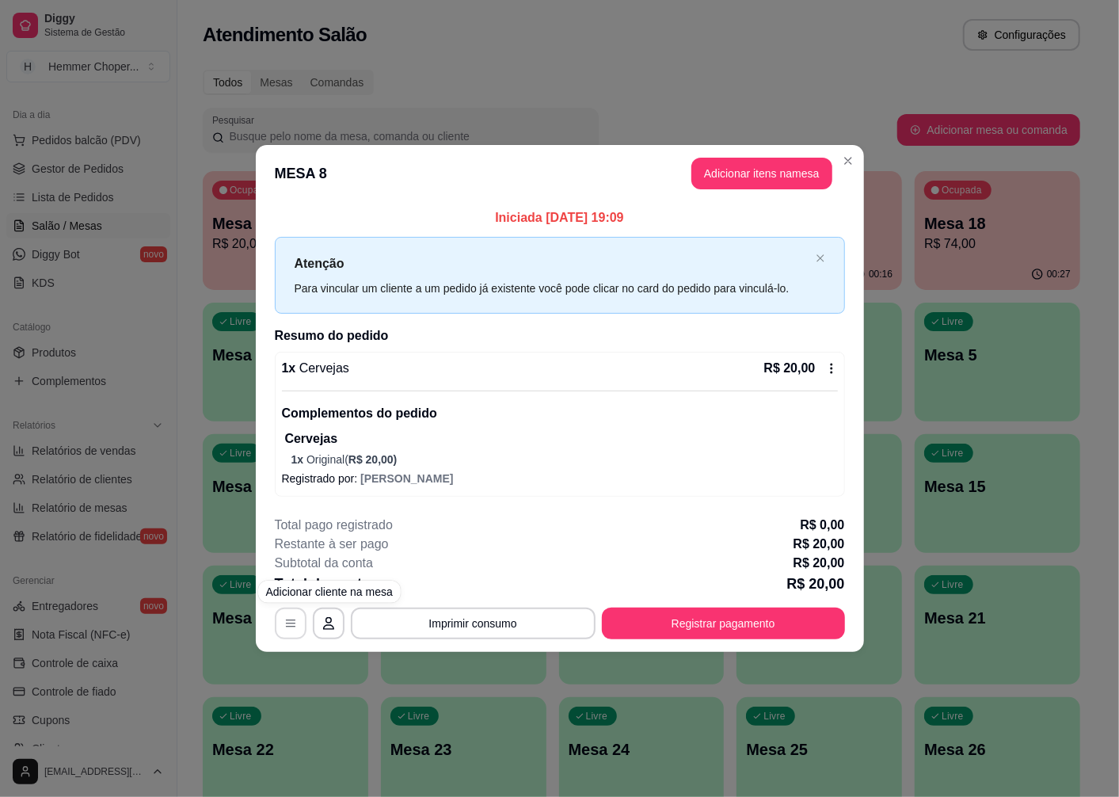
click at [285, 629] on icon "button" at bounding box center [290, 623] width 13 height 13
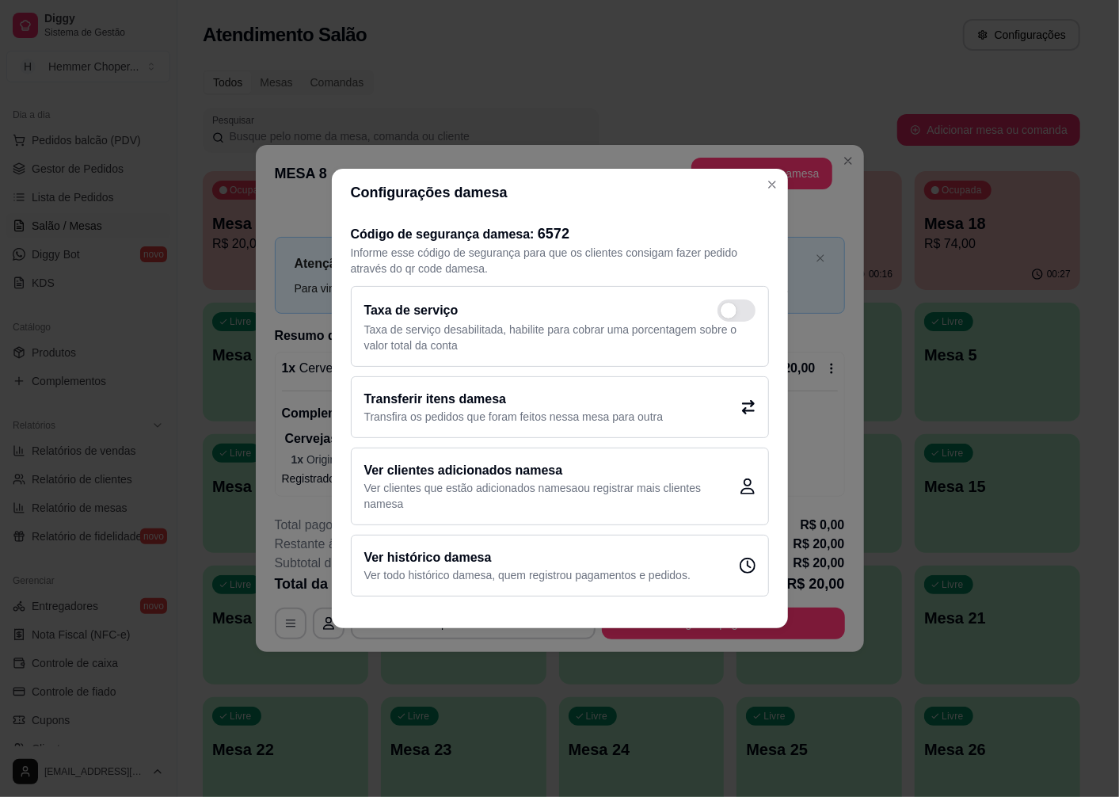
click at [478, 409] on p "Transfira os pedidos que foram feitos nessa mesa para outra" at bounding box center [513, 417] width 299 height 16
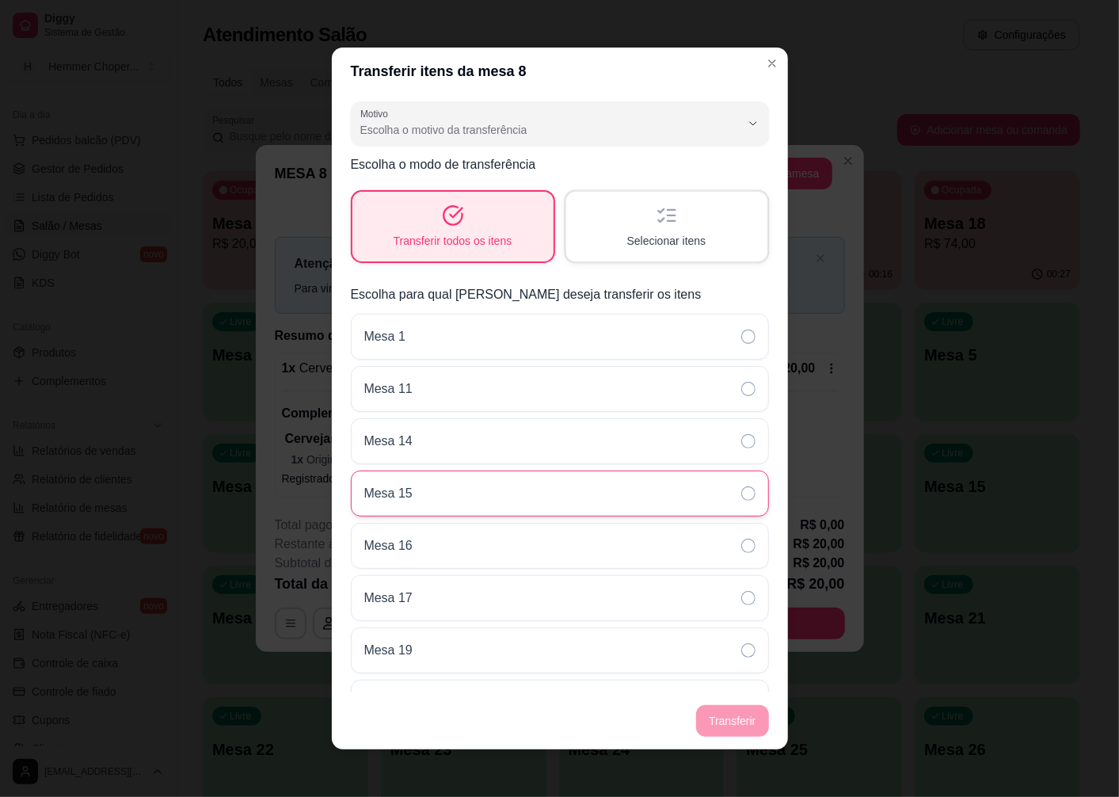
click at [444, 486] on div "Mesa 15" at bounding box center [560, 494] width 418 height 46
click at [727, 724] on footer "Transferir" at bounding box center [560, 720] width 456 height 57
click at [460, 220] on div "Transferir todos os itens" at bounding box center [453, 227] width 201 height 70
click at [726, 725] on footer "Transferir" at bounding box center [560, 720] width 456 height 57
click at [378, 490] on p "Mesa 15" at bounding box center [388, 493] width 48 height 19
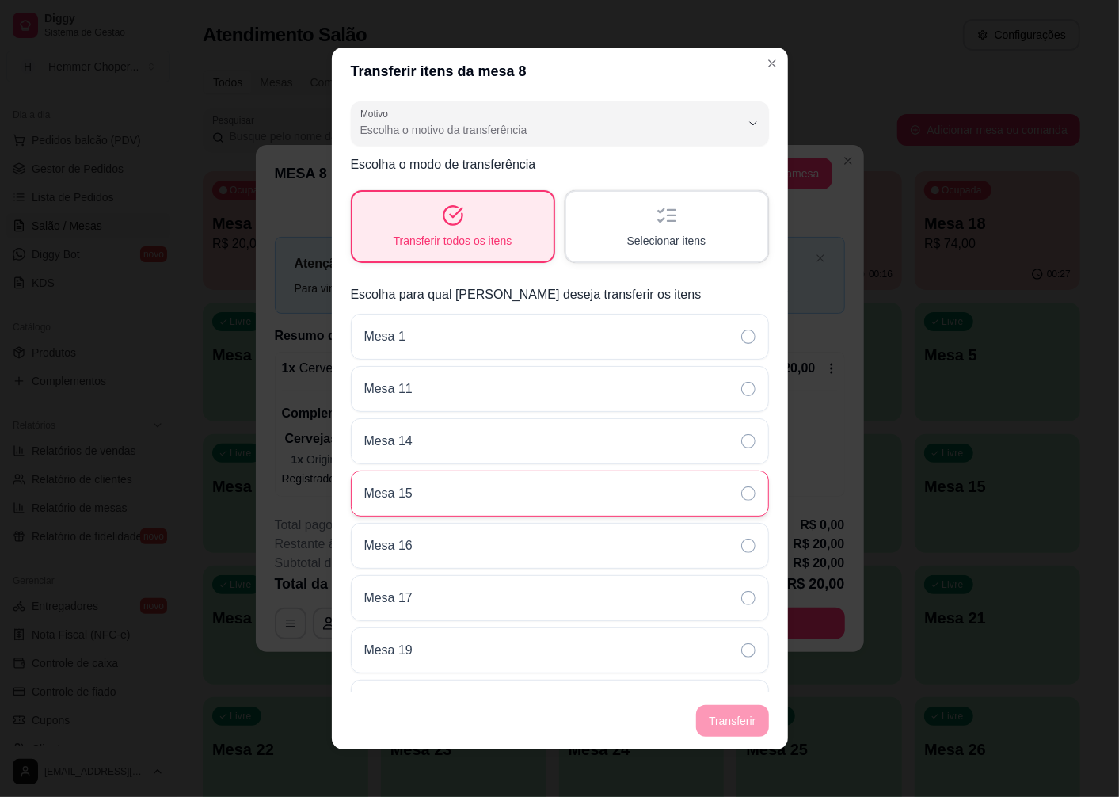
click at [376, 497] on p "Mesa 15" at bounding box center [388, 493] width 48 height 19
click at [381, 497] on p "Mesa 15" at bounding box center [388, 493] width 48 height 19
click at [646, 227] on div "Selecionar itens" at bounding box center [666, 227] width 201 height 70
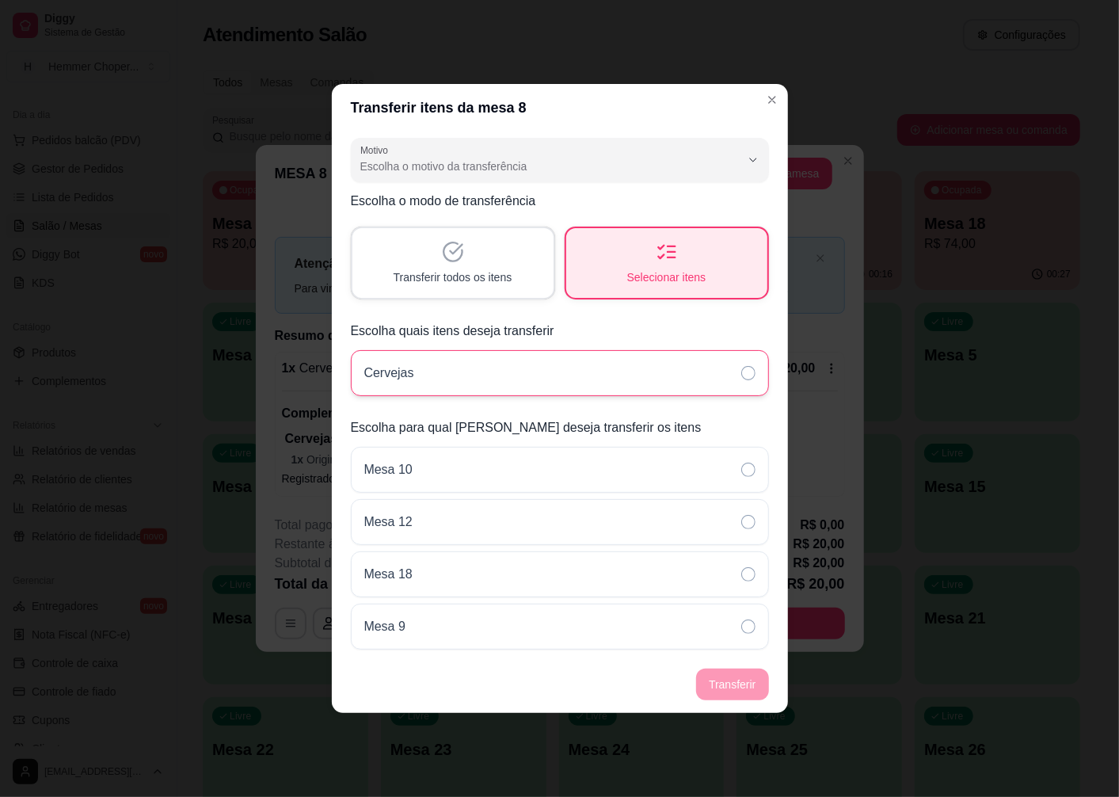
click at [406, 384] on div "Cervejas" at bounding box center [560, 373] width 418 height 46
click at [405, 377] on p "Cervejas" at bounding box center [389, 373] width 50 height 19
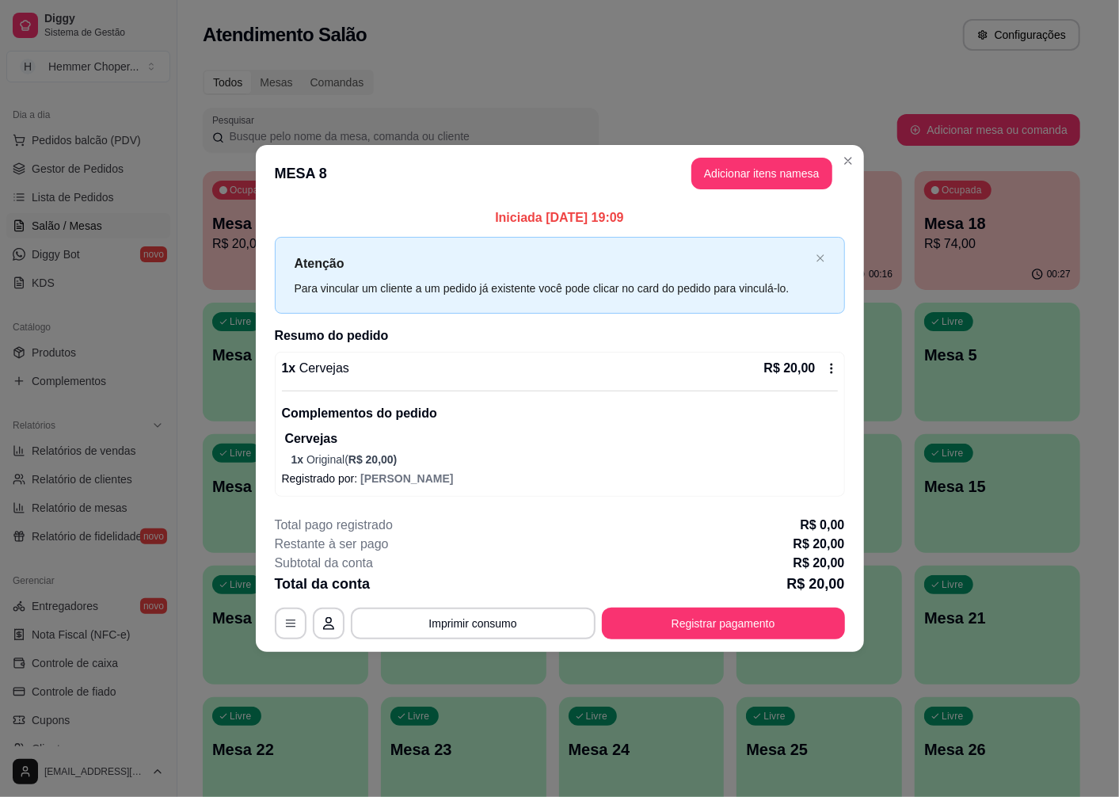
click at [389, 463] on span "R$ 20,00 )" at bounding box center [373, 459] width 49 height 13
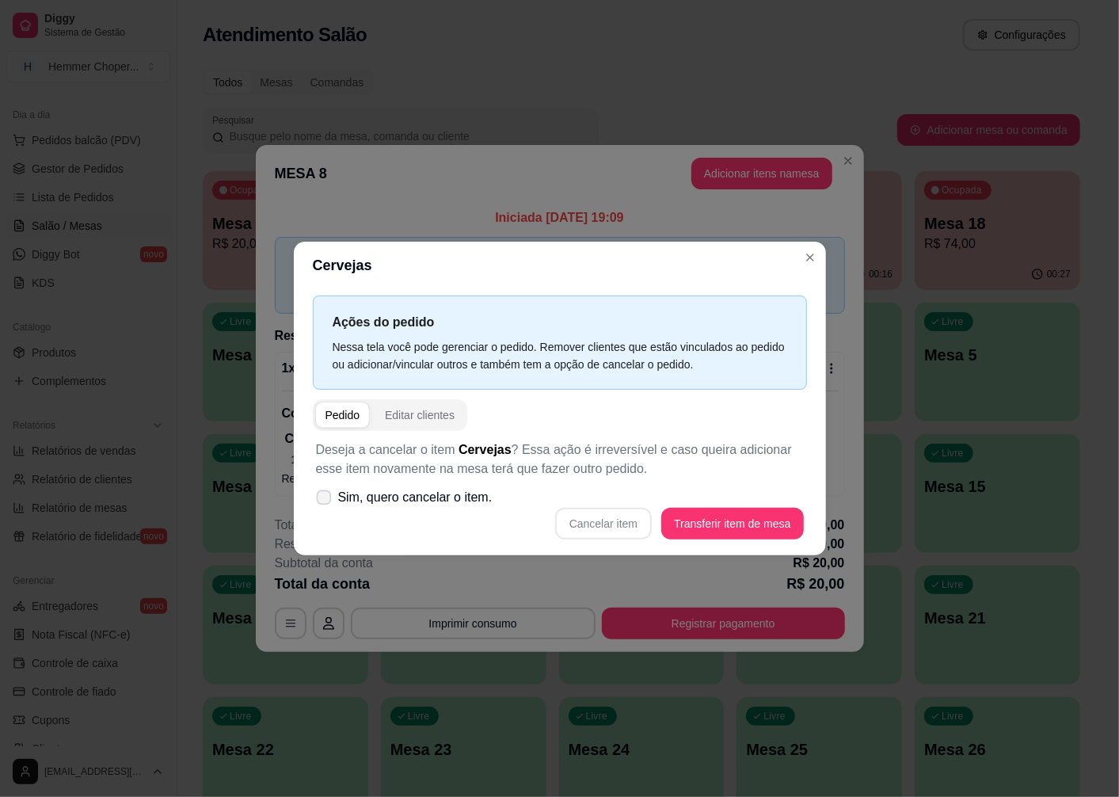
click at [473, 499] on span "Sim, quero cancelar o item." at bounding box center [415, 497] width 154 height 19
click at [326, 501] on input "Sim, quero cancelar o item." at bounding box center [320, 506] width 10 height 10
checkbox input "true"
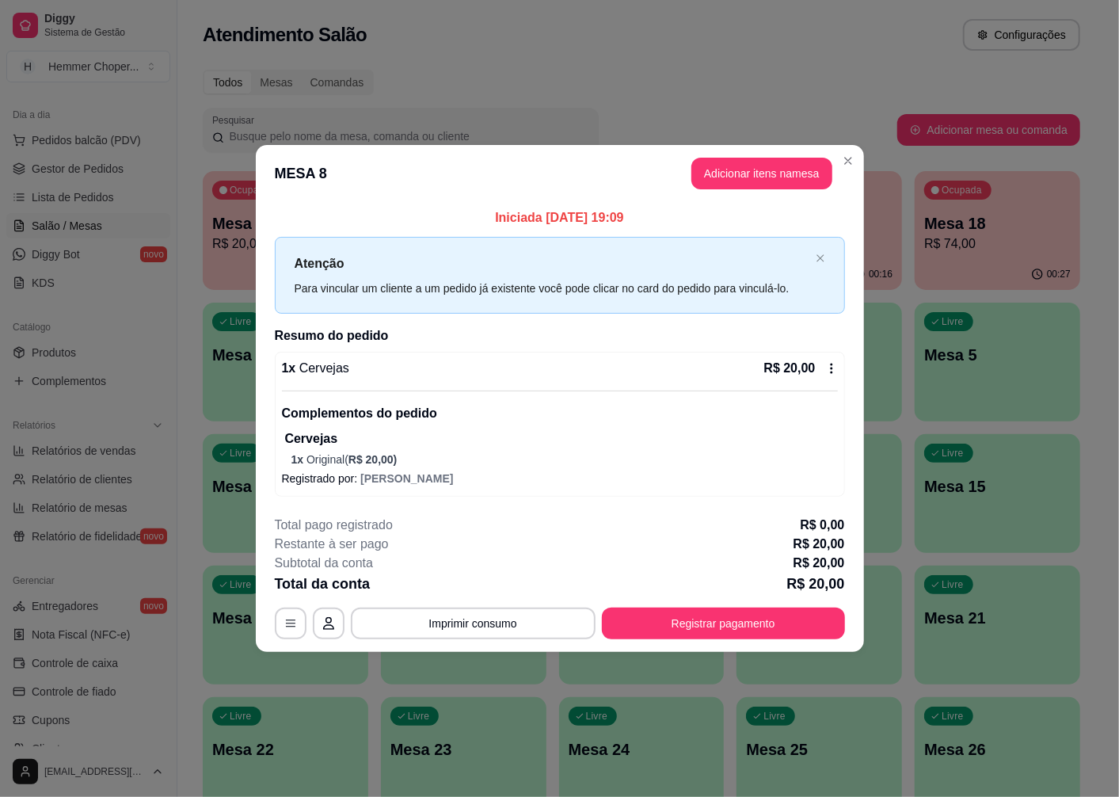
click at [401, 468] on div "1 x Cervejas R$ 20,00 Complementos do pedido Cervejas 1 x Original ( R$ 20,00 )…" at bounding box center [560, 424] width 570 height 145
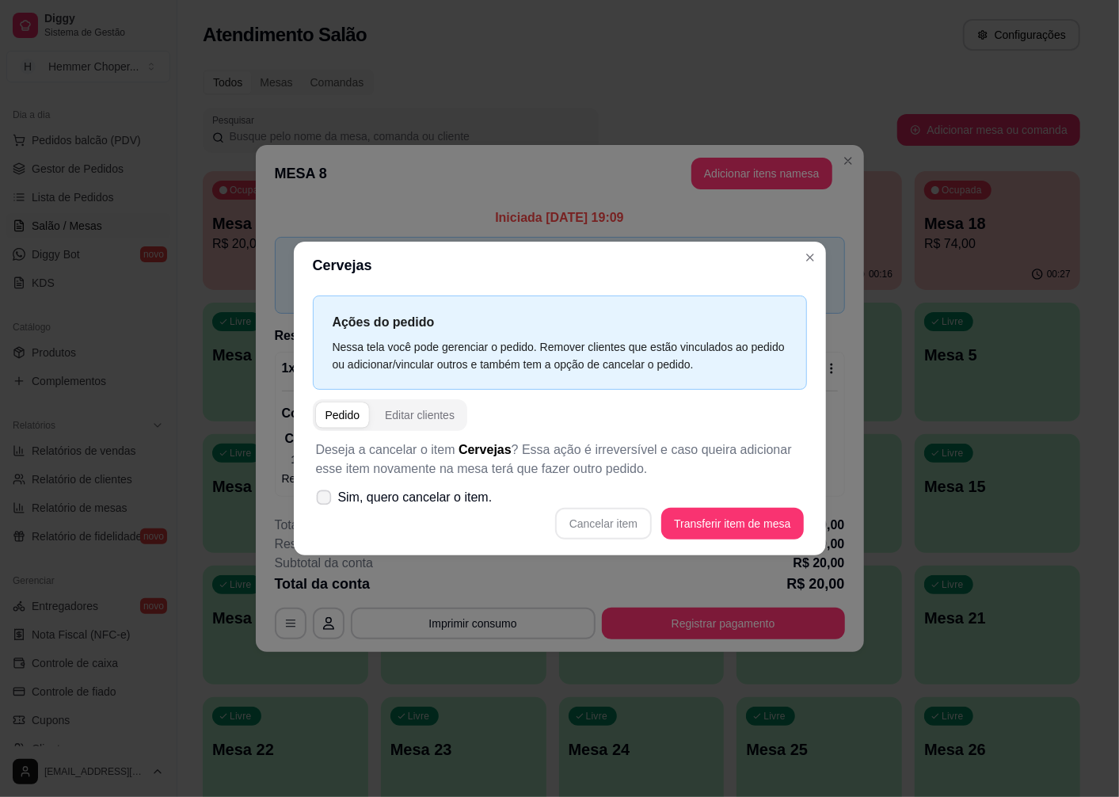
click at [367, 498] on span "Sim, quero cancelar o item." at bounding box center [415, 497] width 154 height 19
click at [326, 501] on input "Sim, quero cancelar o item." at bounding box center [320, 506] width 10 height 10
checkbox input "true"
click at [594, 523] on button "Cancelar item" at bounding box center [603, 524] width 97 height 32
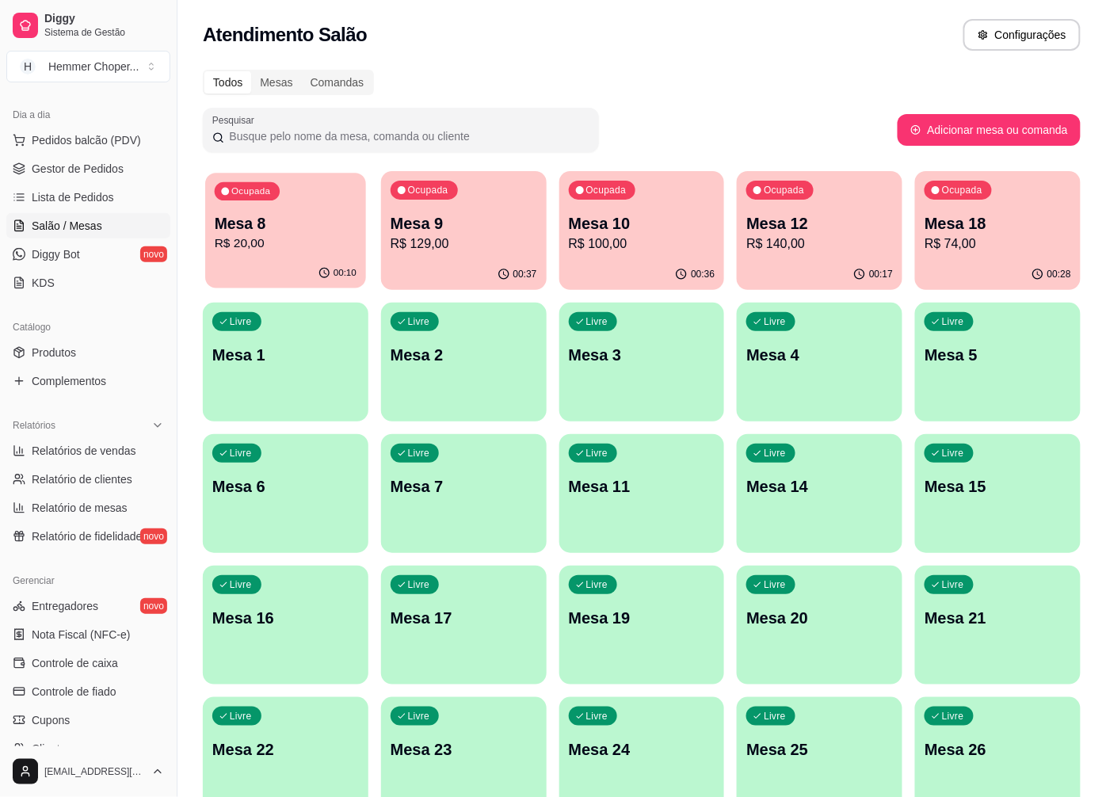
click at [322, 248] on p "R$ 20,00" at bounding box center [286, 244] width 142 height 18
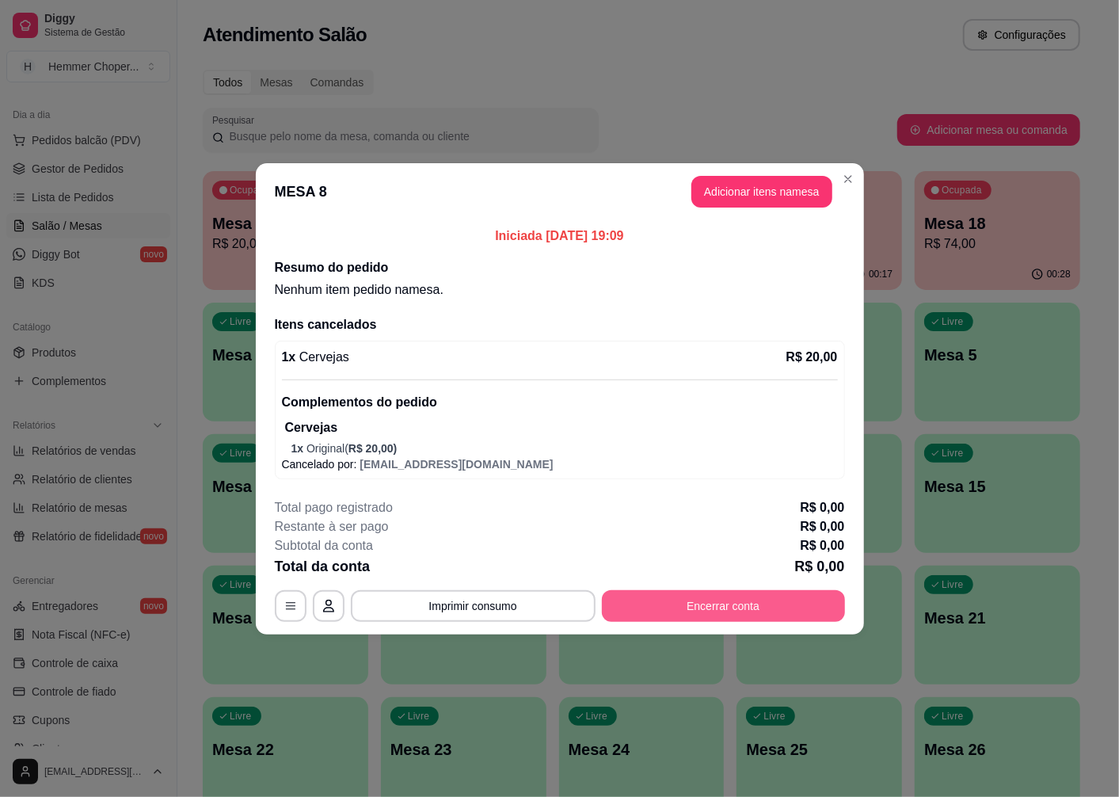
click at [630, 611] on button "Encerrar conta" at bounding box center [723, 606] width 243 height 32
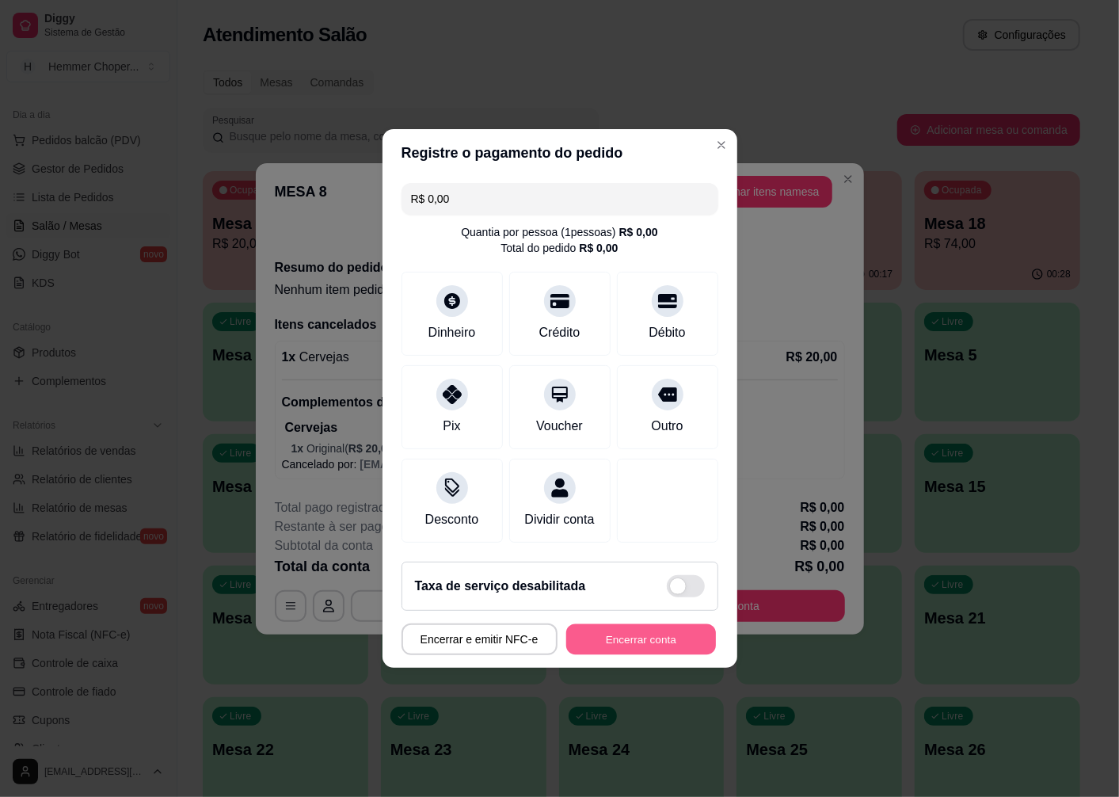
click at [643, 650] on button "Encerrar conta" at bounding box center [641, 639] width 150 height 31
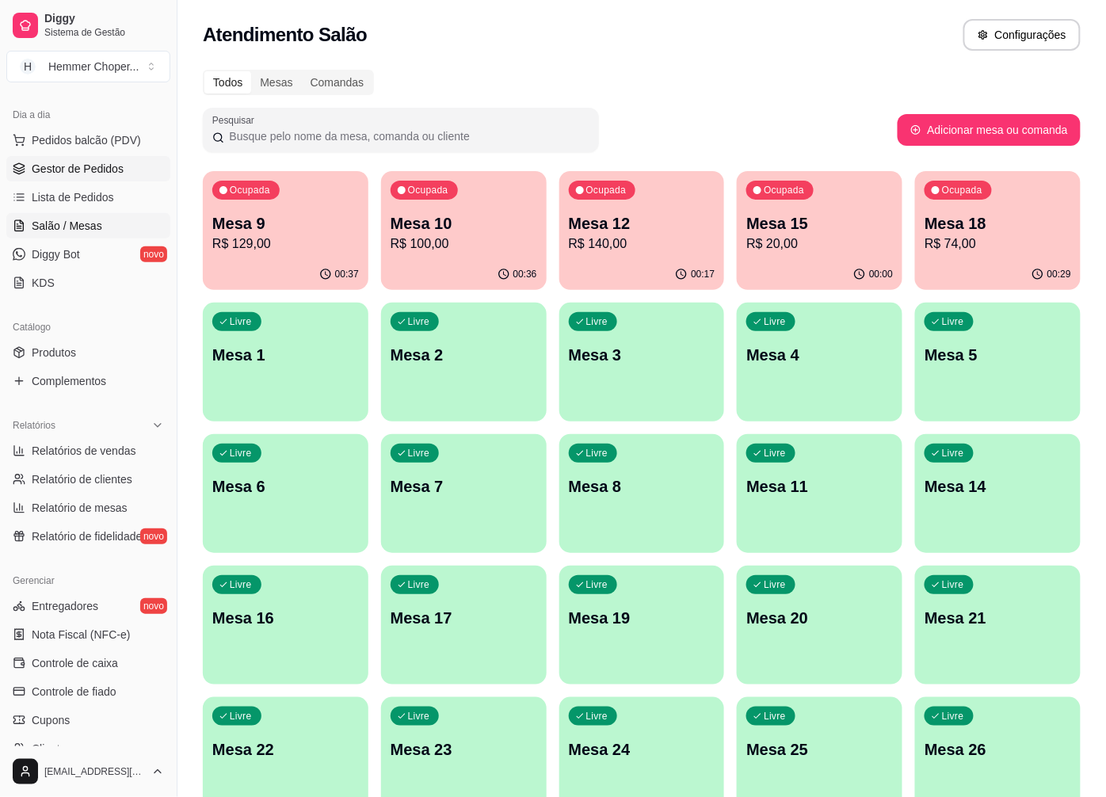
click at [97, 175] on span "Gestor de Pedidos" at bounding box center [78, 169] width 92 height 16
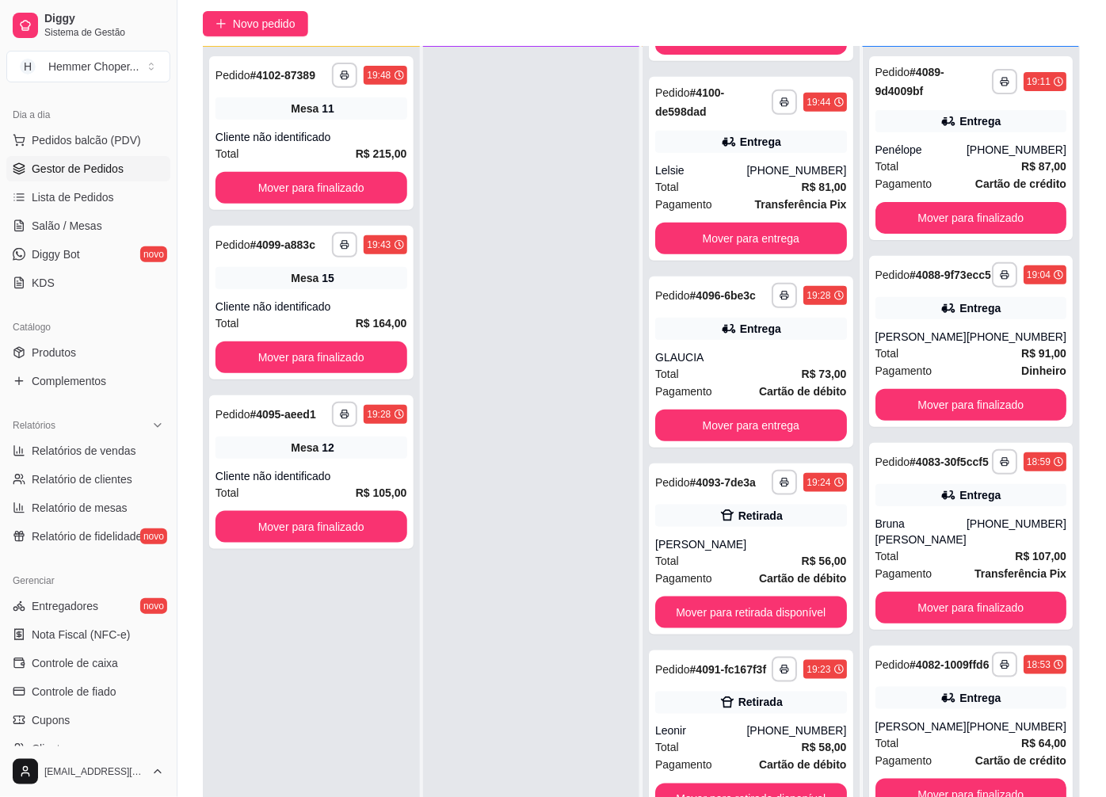
scroll to position [242, 0]
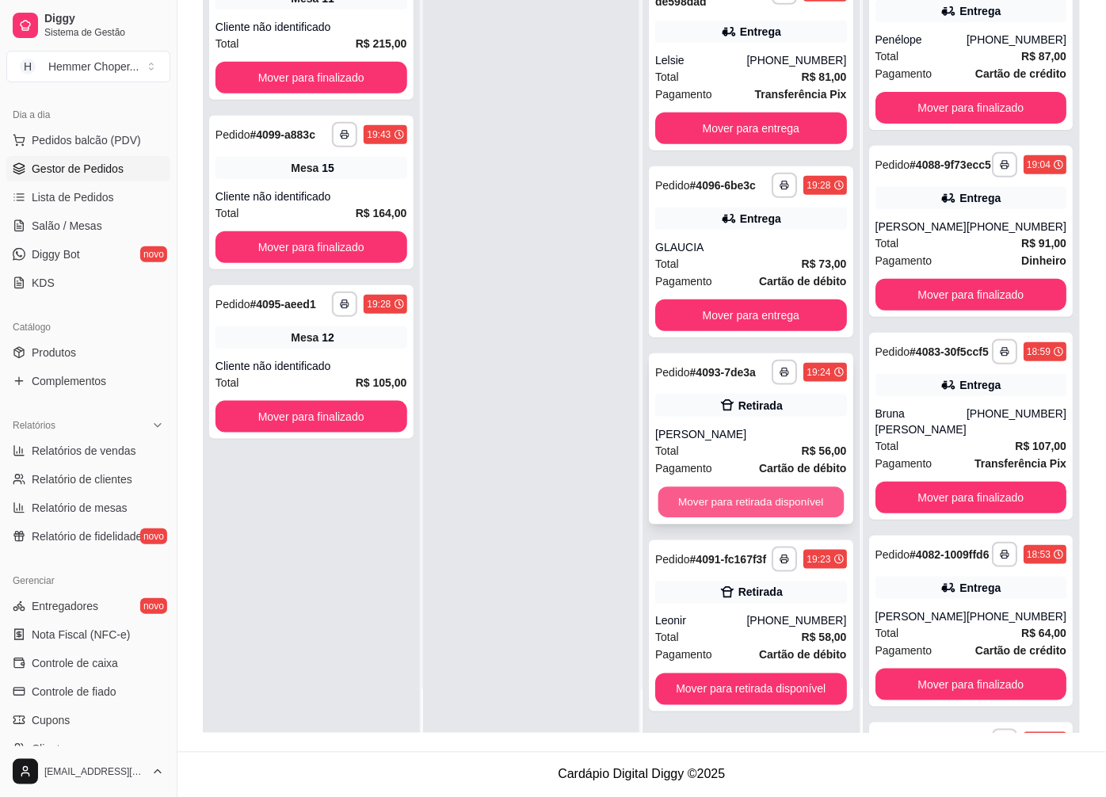
click at [729, 487] on button "Mover para retirada disponível" at bounding box center [750, 502] width 185 height 31
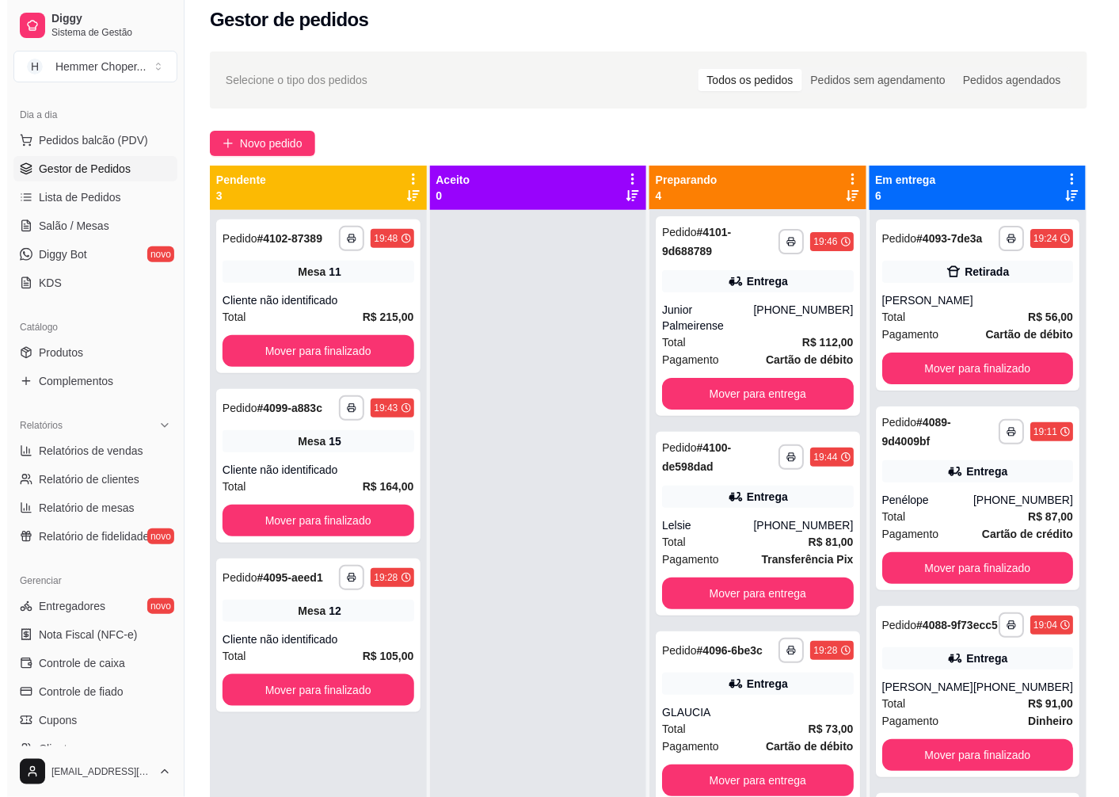
scroll to position [0, 0]
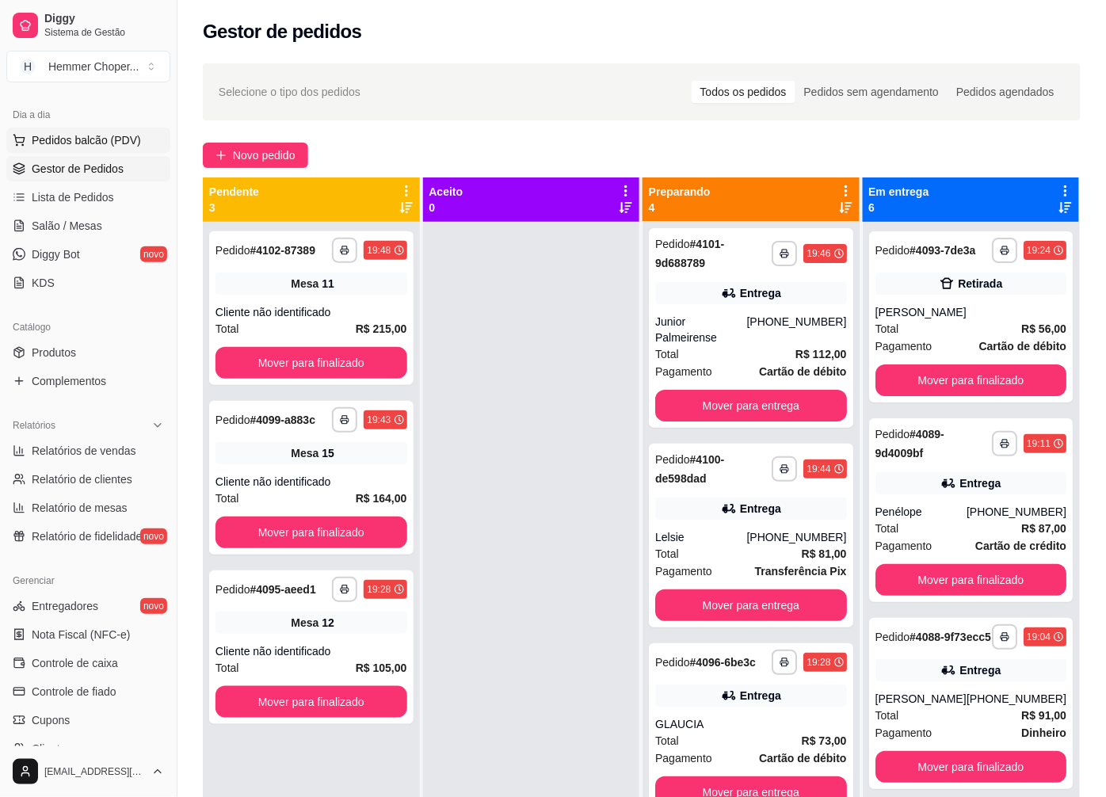
click at [69, 143] on span "Pedidos balcão (PDV)" at bounding box center [86, 140] width 109 height 16
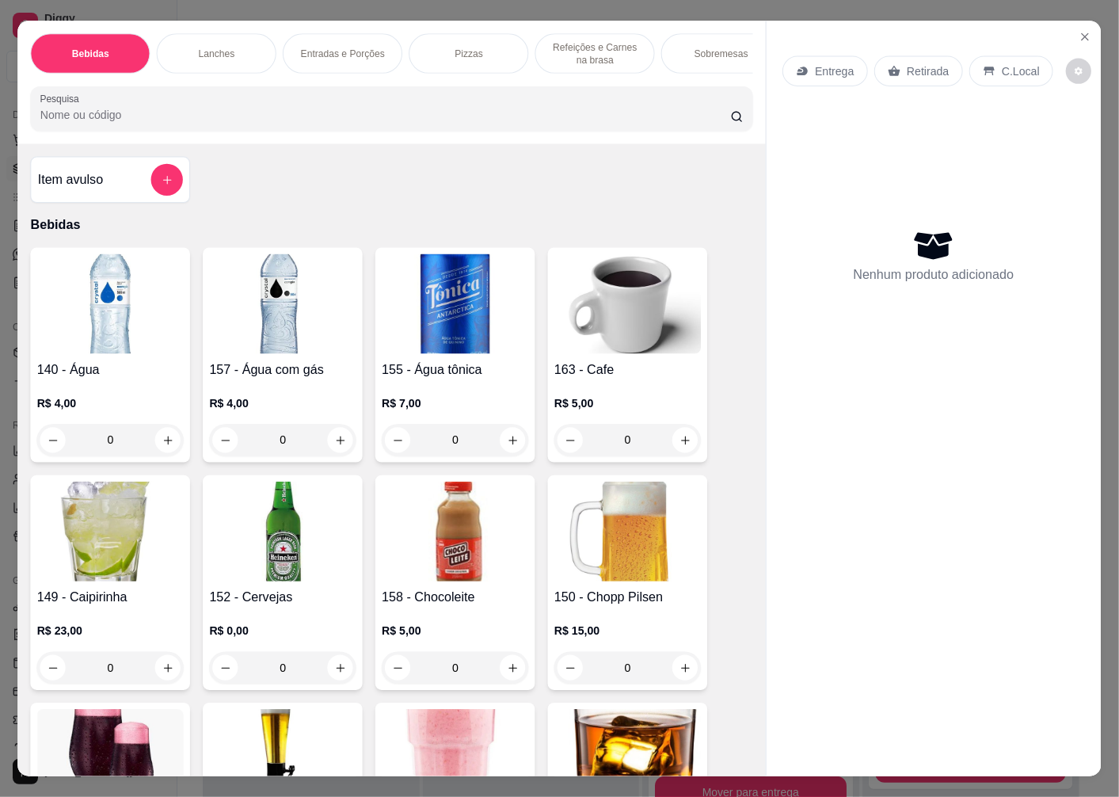
scroll to position [17, 0]
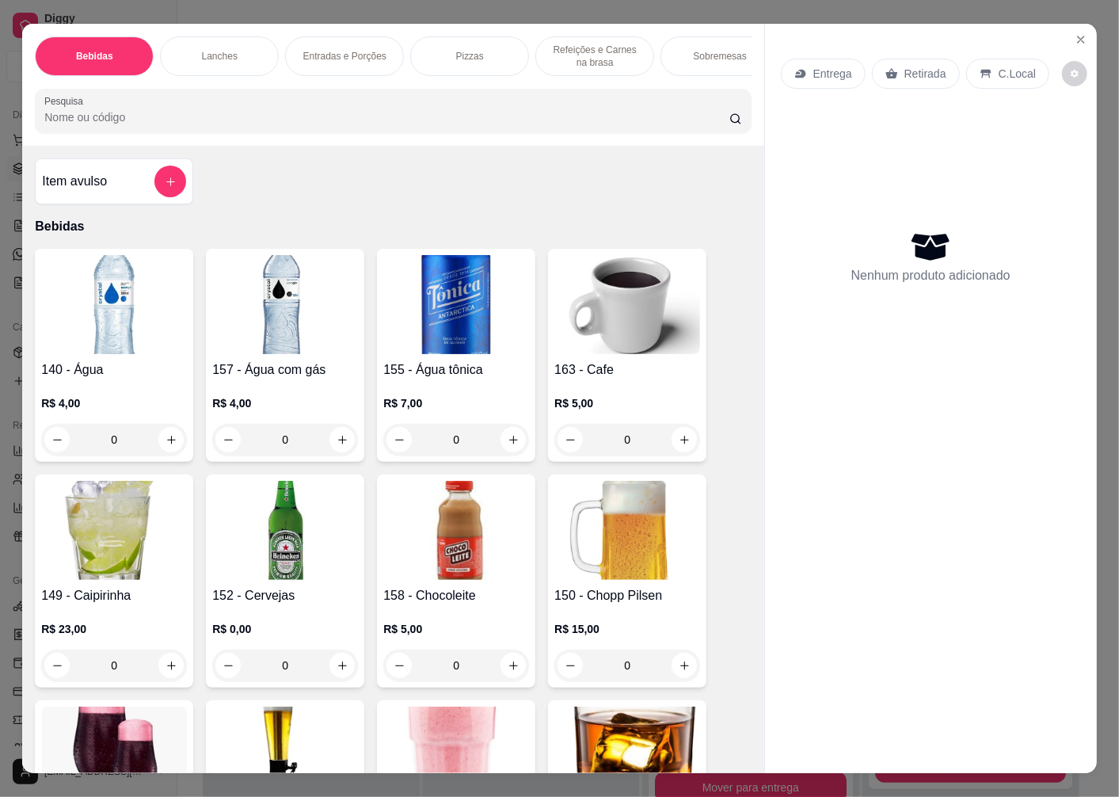
click at [829, 59] on div "Entrega" at bounding box center [823, 74] width 85 height 30
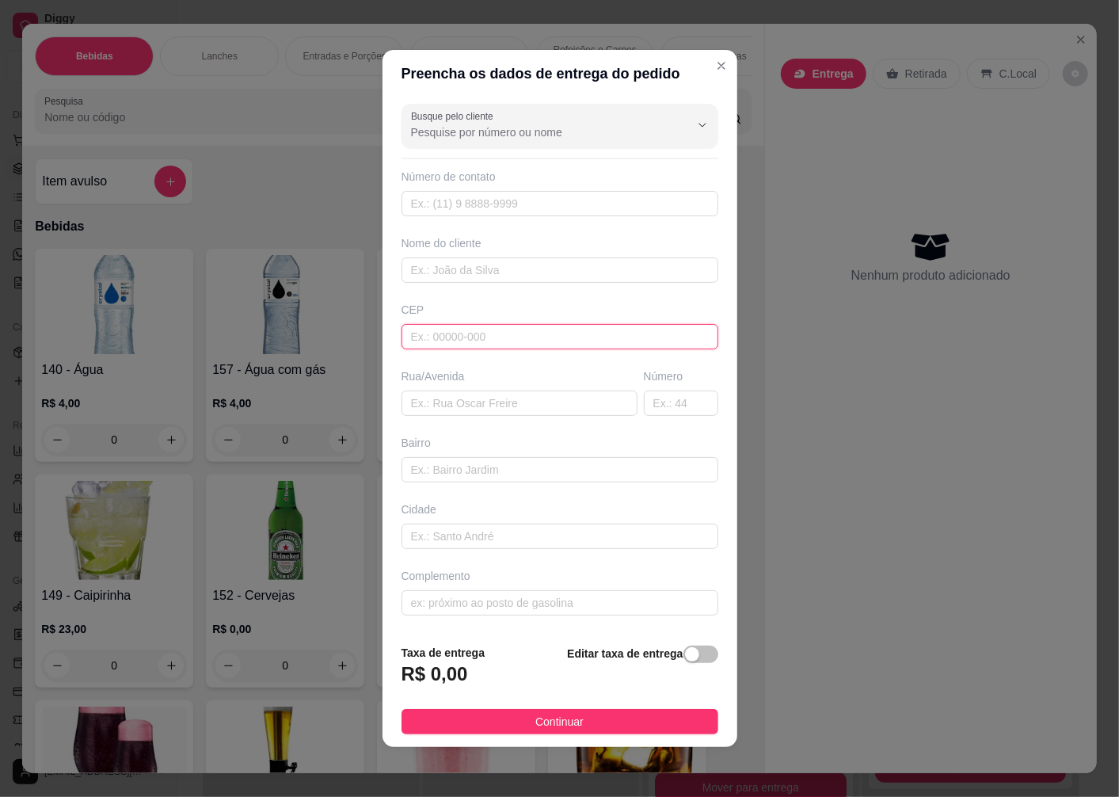
click at [439, 338] on input "text" at bounding box center [560, 336] width 317 height 25
type input "89070740"
type input "Rua [PERSON_NAME]"
type input "[GEOGRAPHIC_DATA]"
type input "Blumenau"
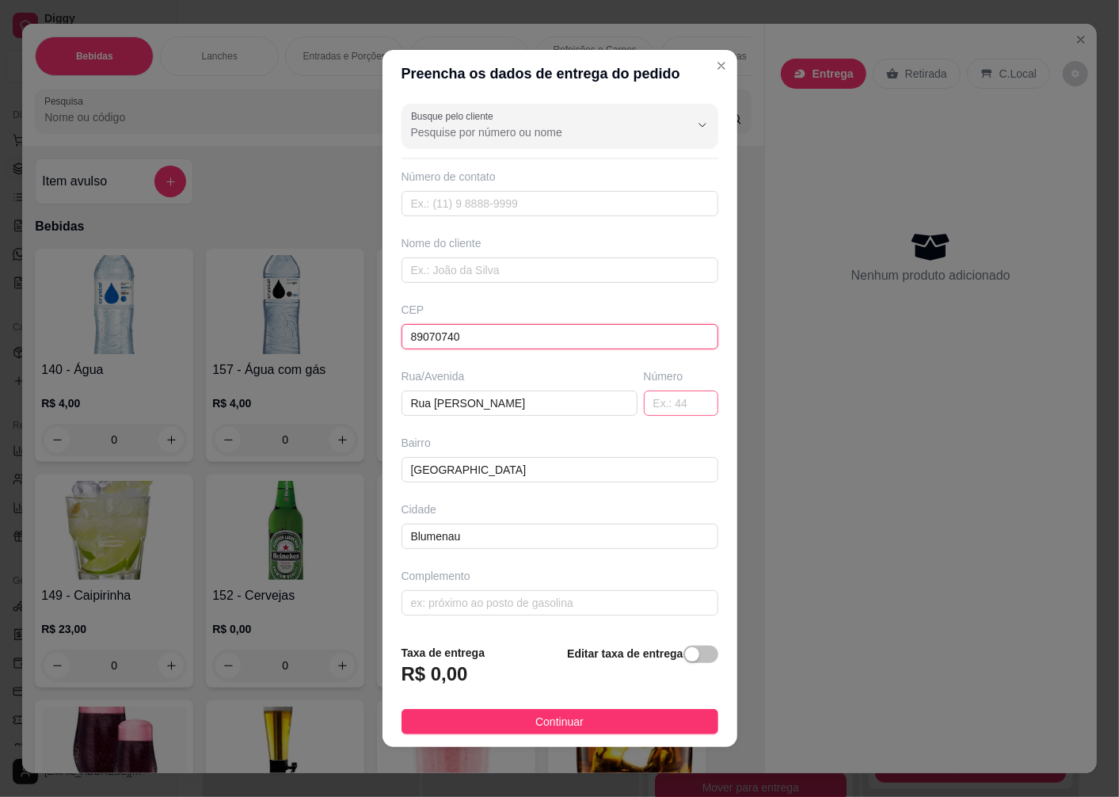
type input "89070740"
click at [658, 406] on input "text" at bounding box center [681, 403] width 74 height 25
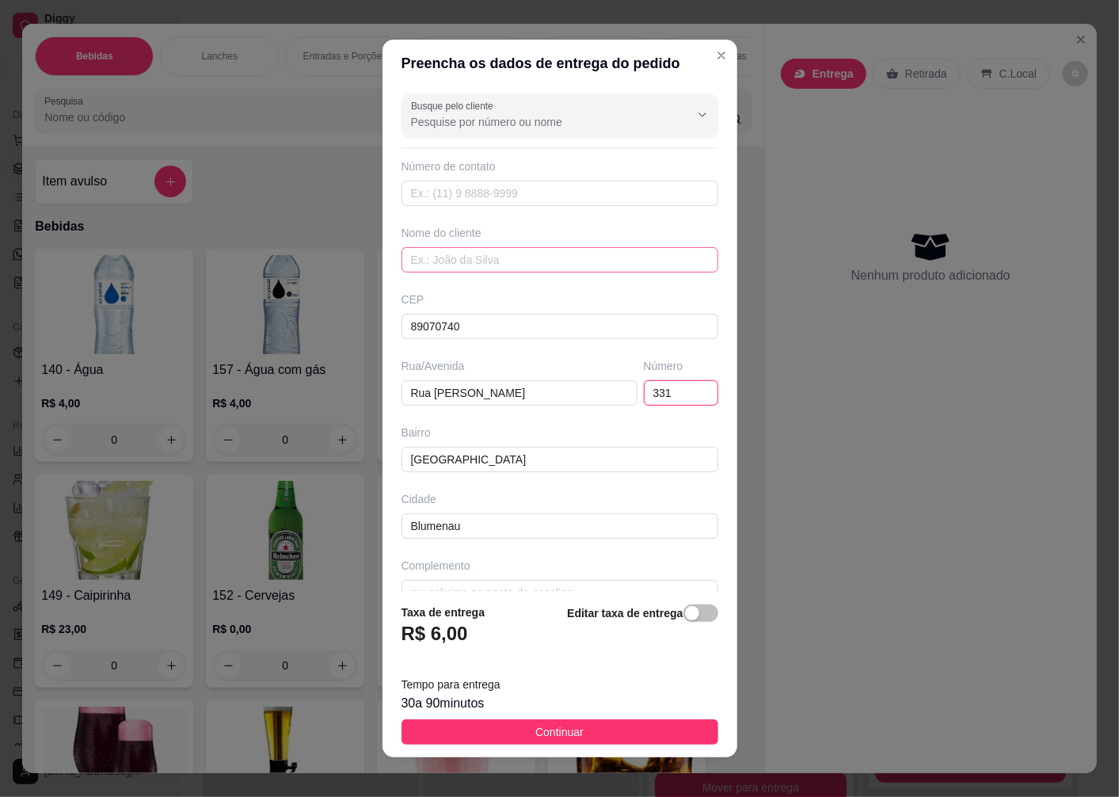
type input "331"
click at [437, 264] on input "text" at bounding box center [560, 259] width 317 height 25
type input "[PERSON_NAME]"
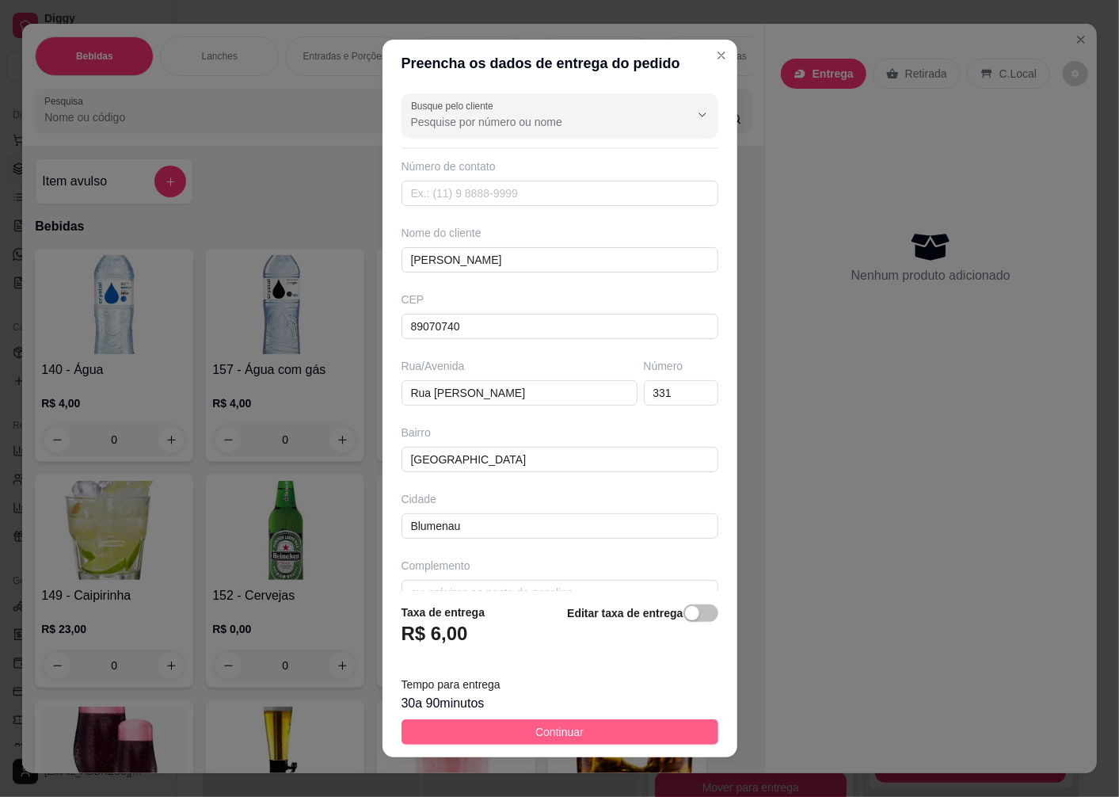
click at [549, 734] on span "Continuar" at bounding box center [560, 731] width 48 height 17
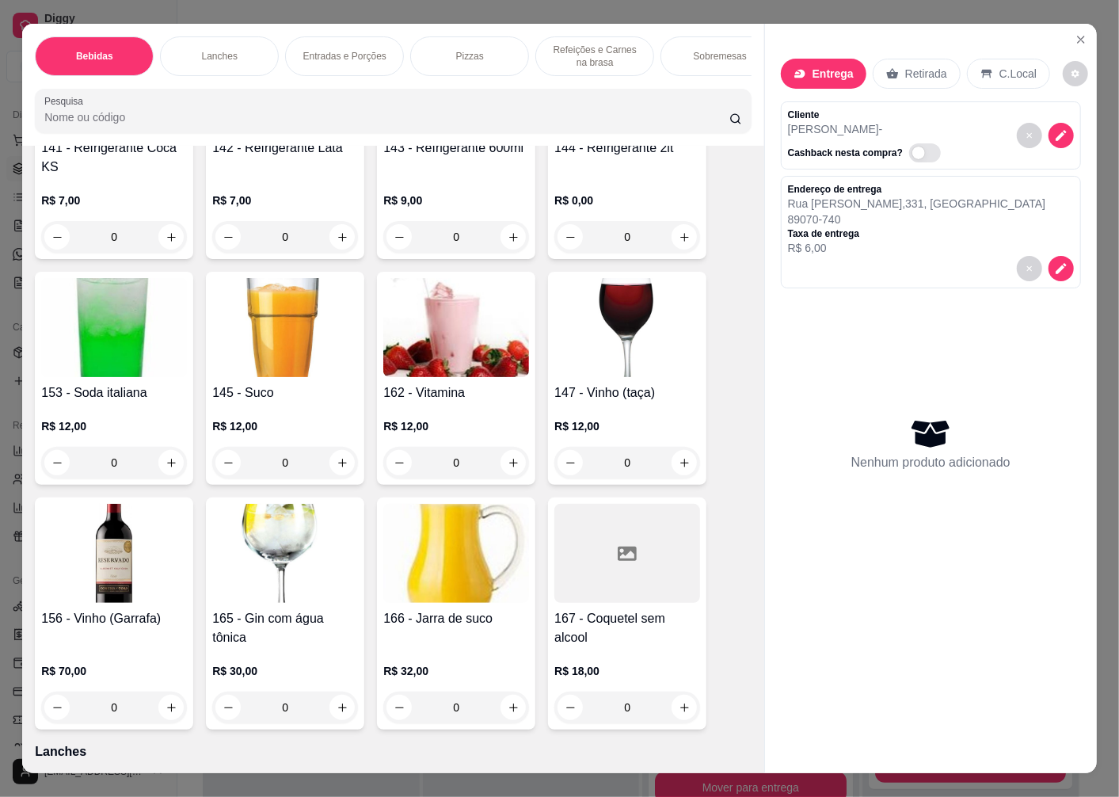
scroll to position [968, 0]
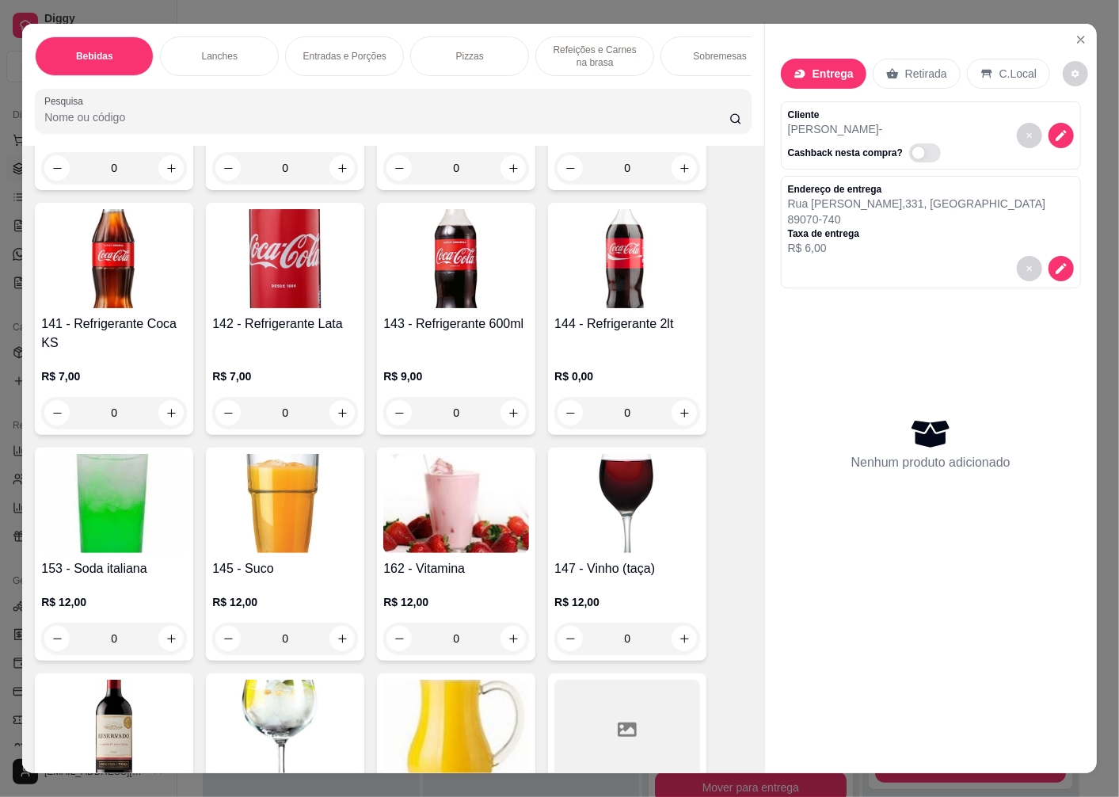
click at [486, 326] on h4 "143 - Refrigerante 600ml" at bounding box center [456, 324] width 146 height 19
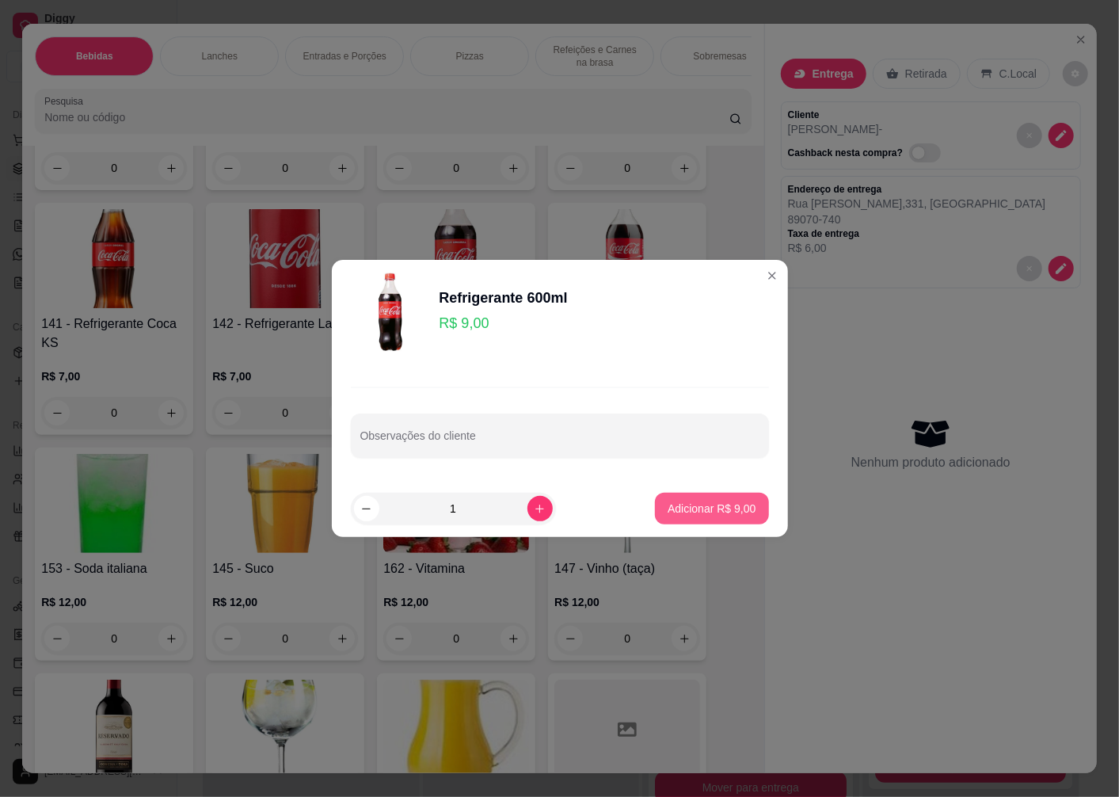
click at [701, 510] on p "Adicionar R$ 9,00" at bounding box center [712, 509] width 88 height 16
type input "1"
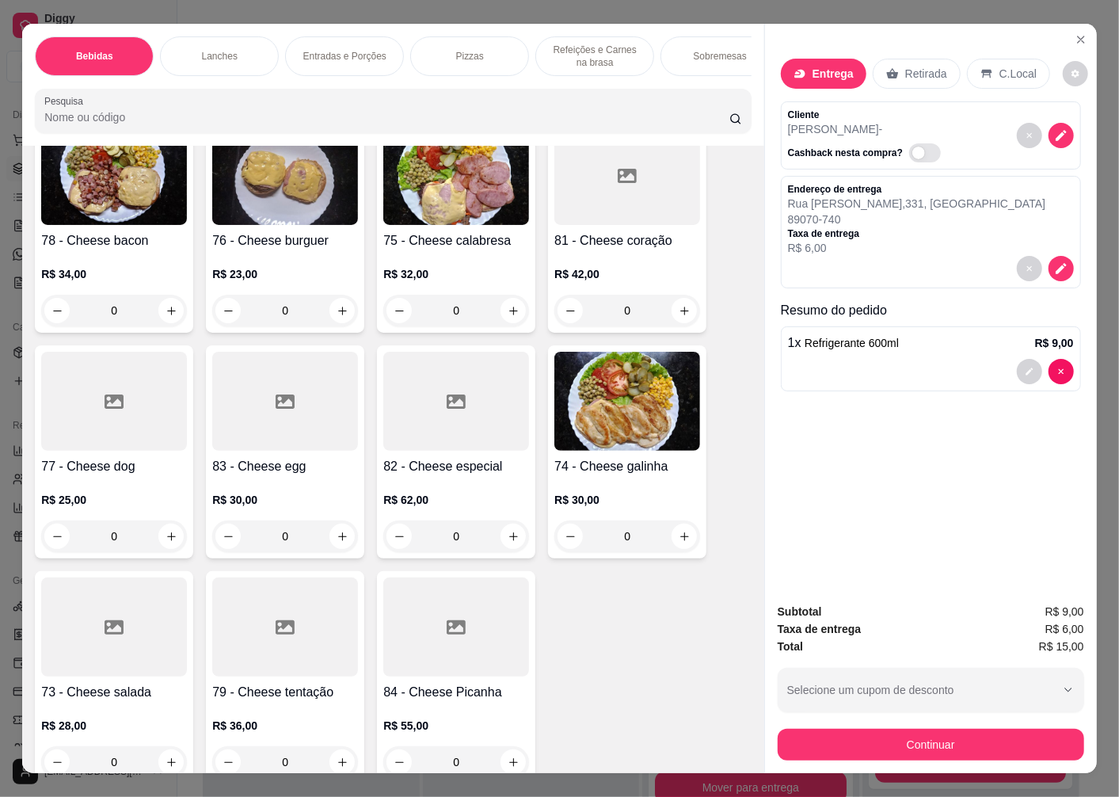
scroll to position [1936, 0]
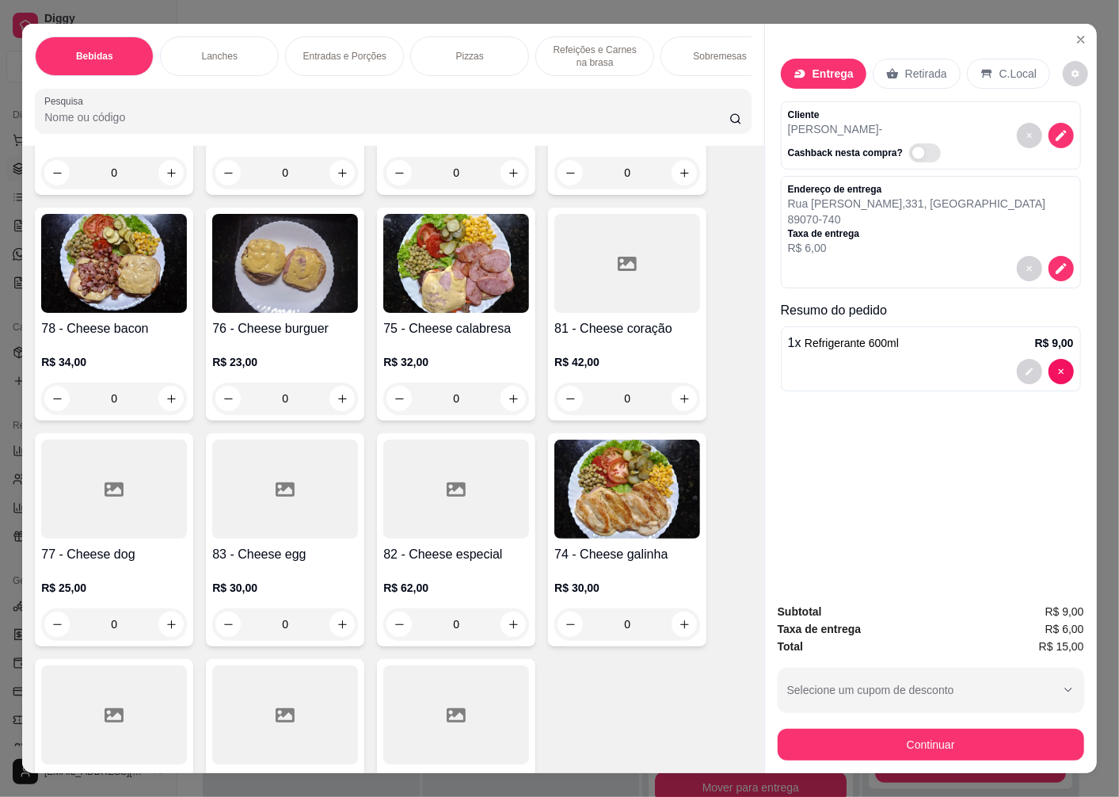
click at [280, 299] on img at bounding box center [285, 263] width 146 height 99
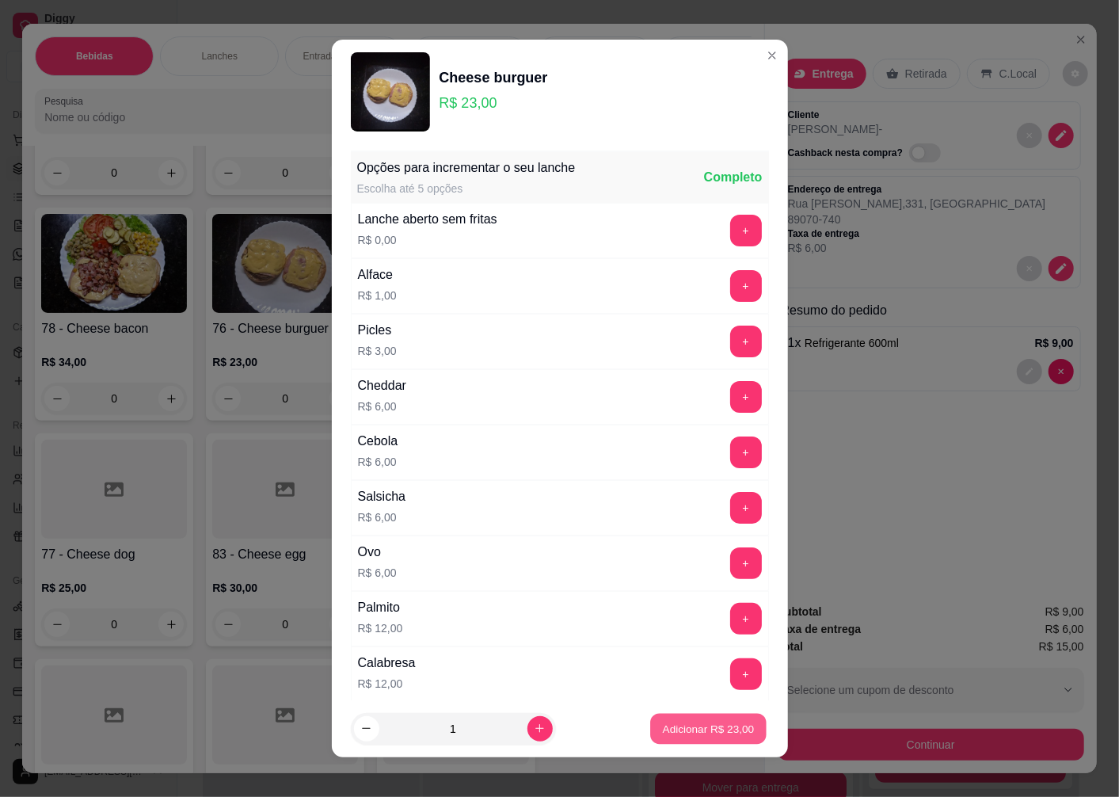
click at [731, 729] on p "Adicionar R$ 23,00" at bounding box center [709, 728] width 92 height 15
type input "1"
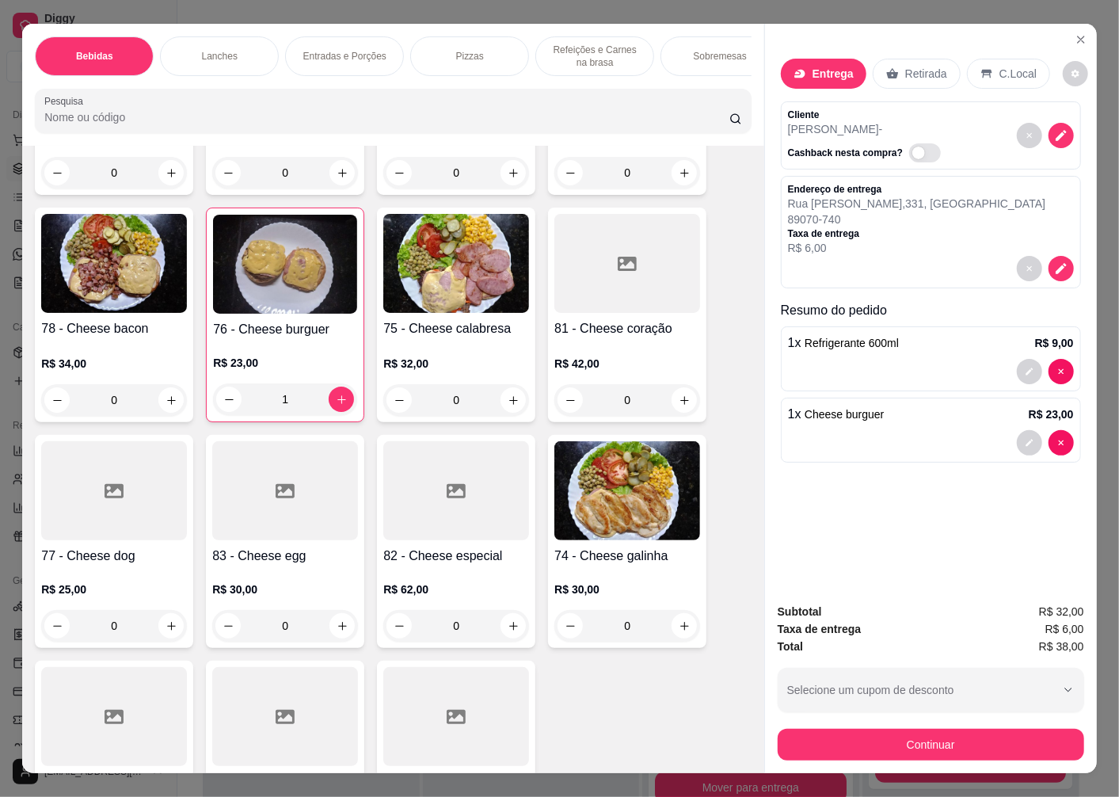
click at [604, 488] on img at bounding box center [628, 490] width 146 height 99
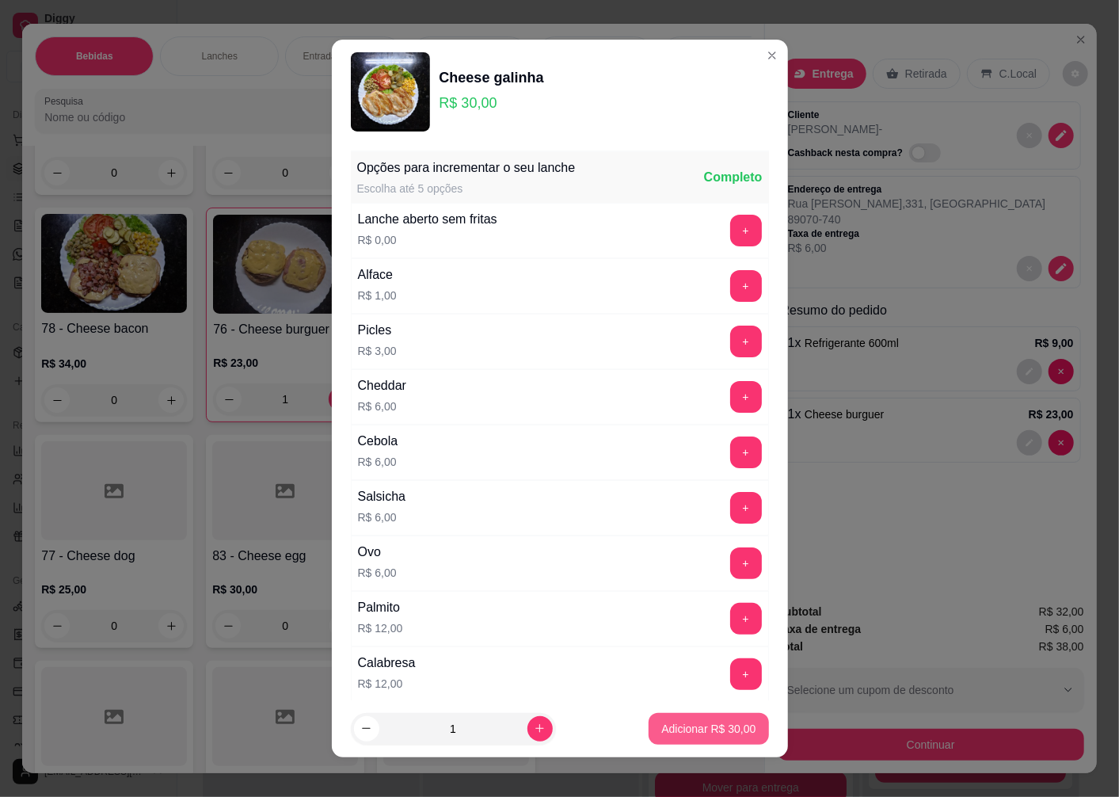
click at [726, 729] on p "Adicionar R$ 30,00" at bounding box center [709, 729] width 94 height 16
type input "1"
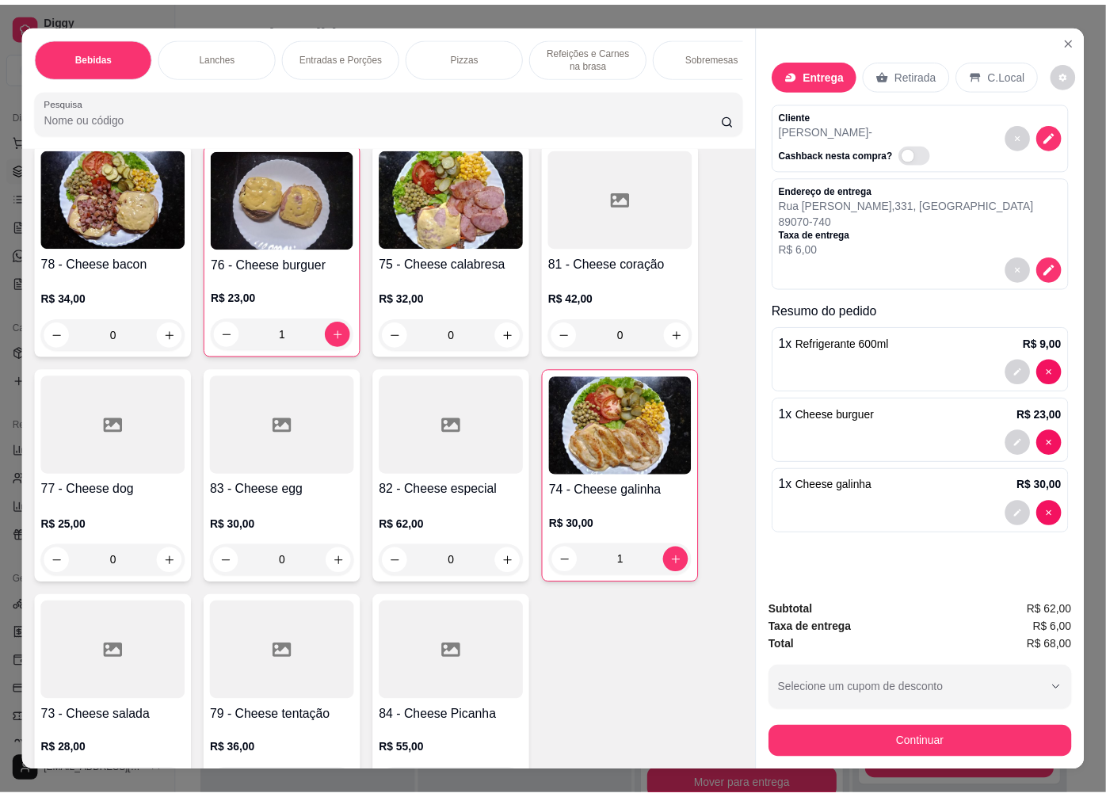
scroll to position [2112, 0]
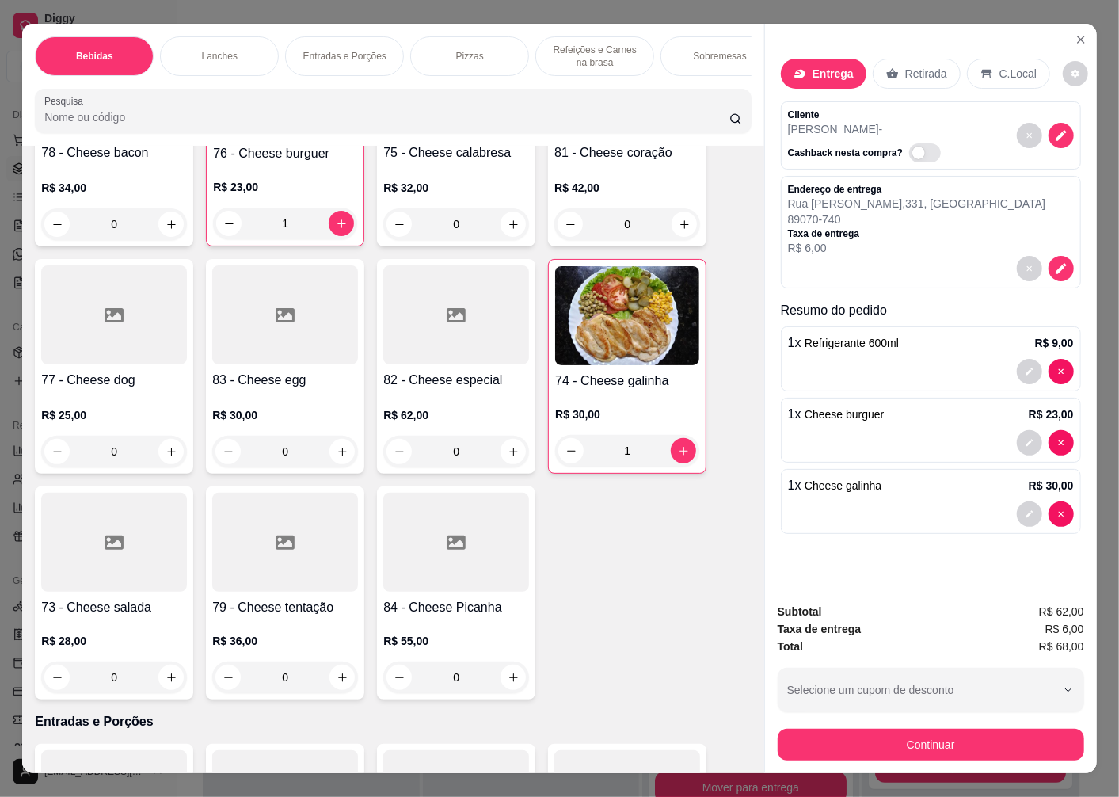
click at [280, 400] on div "R$ 30,00 0" at bounding box center [285, 429] width 146 height 76
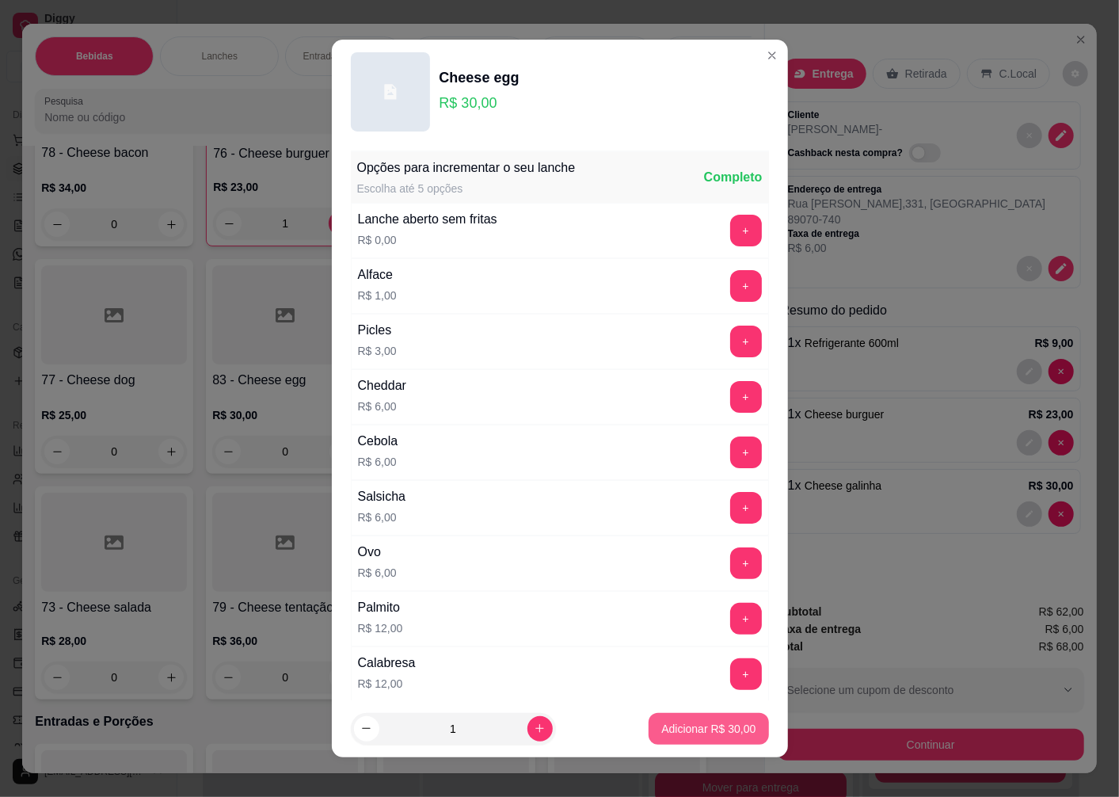
click at [701, 727] on p "Adicionar R$ 30,00" at bounding box center [709, 729] width 94 height 16
type input "1"
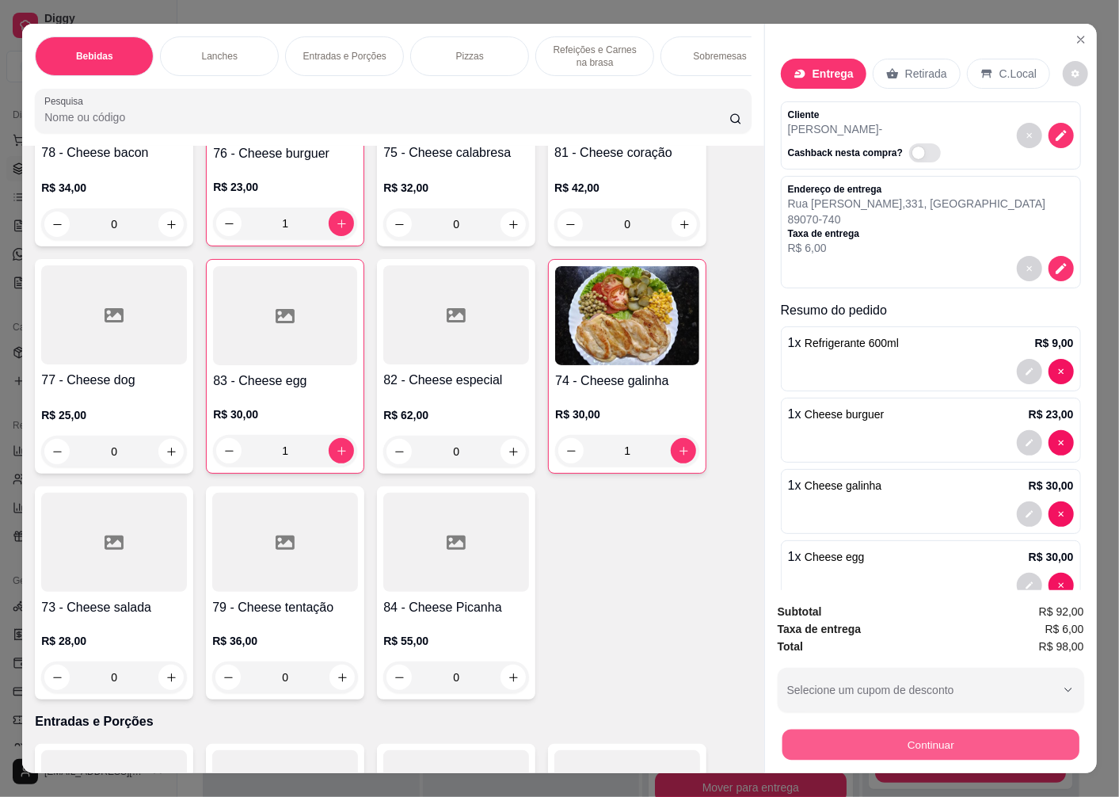
click at [894, 738] on button "Continuar" at bounding box center [931, 744] width 297 height 31
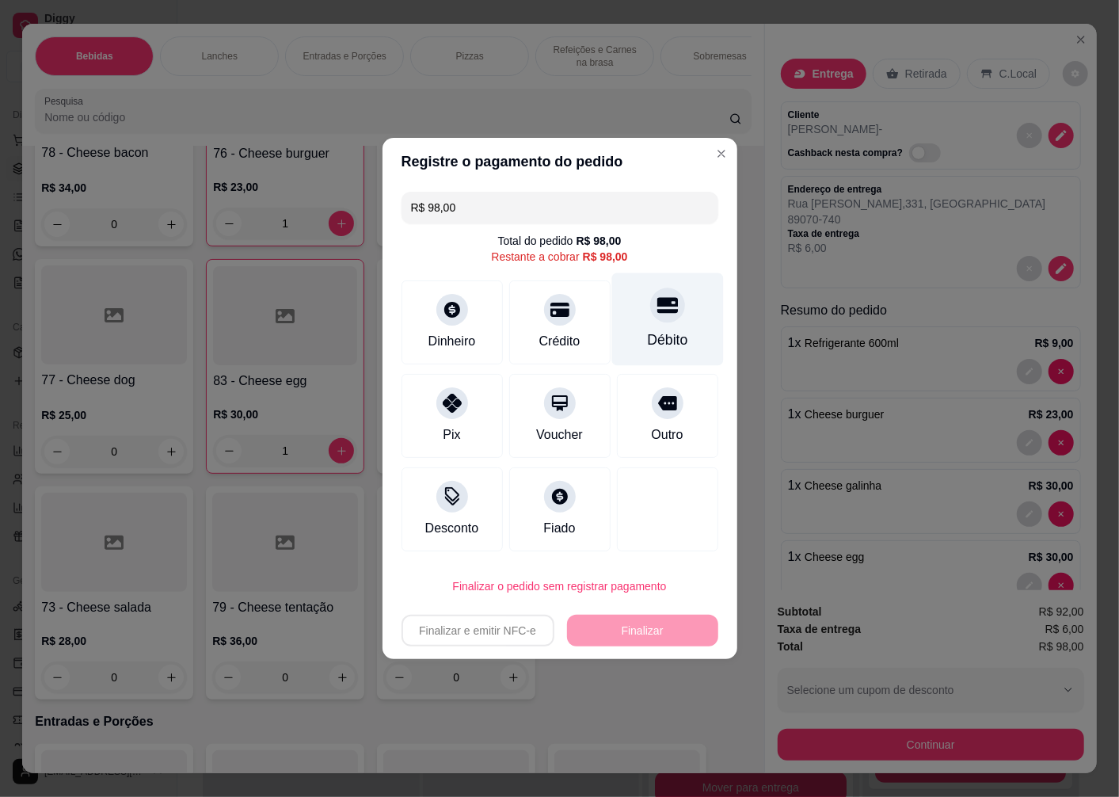
click at [660, 329] on div "Débito" at bounding box center [668, 319] width 112 height 93
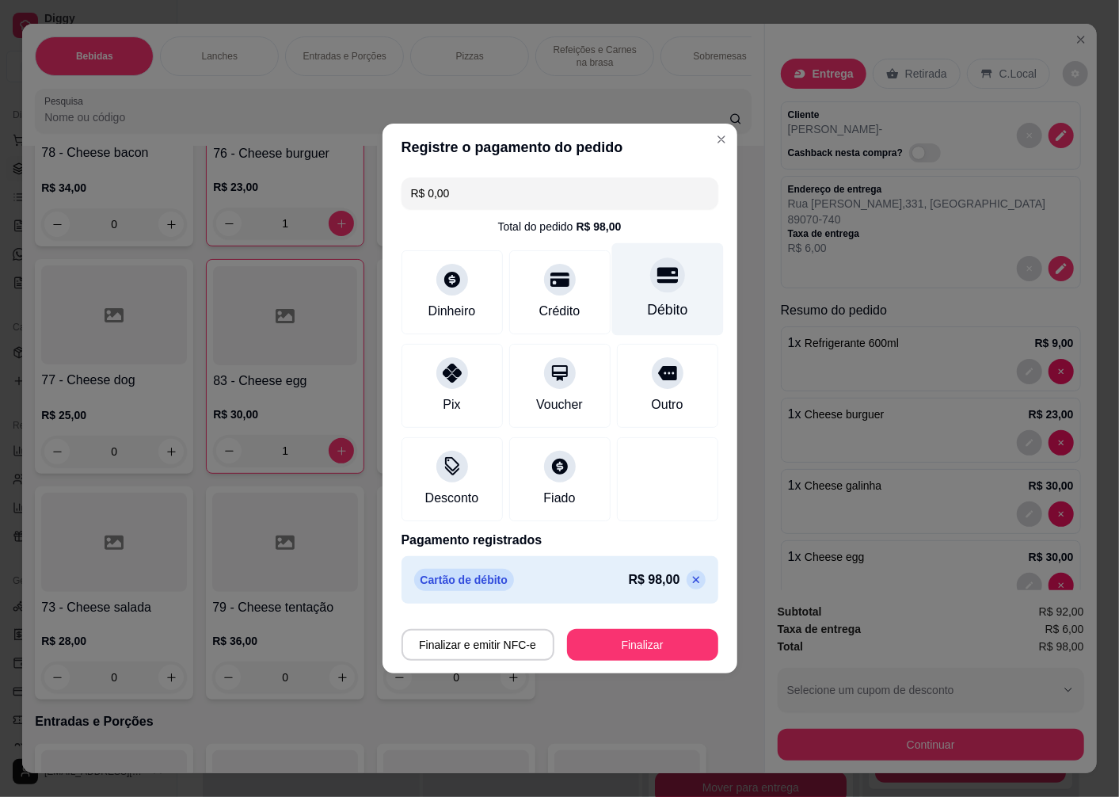
type input "R$ 0,00"
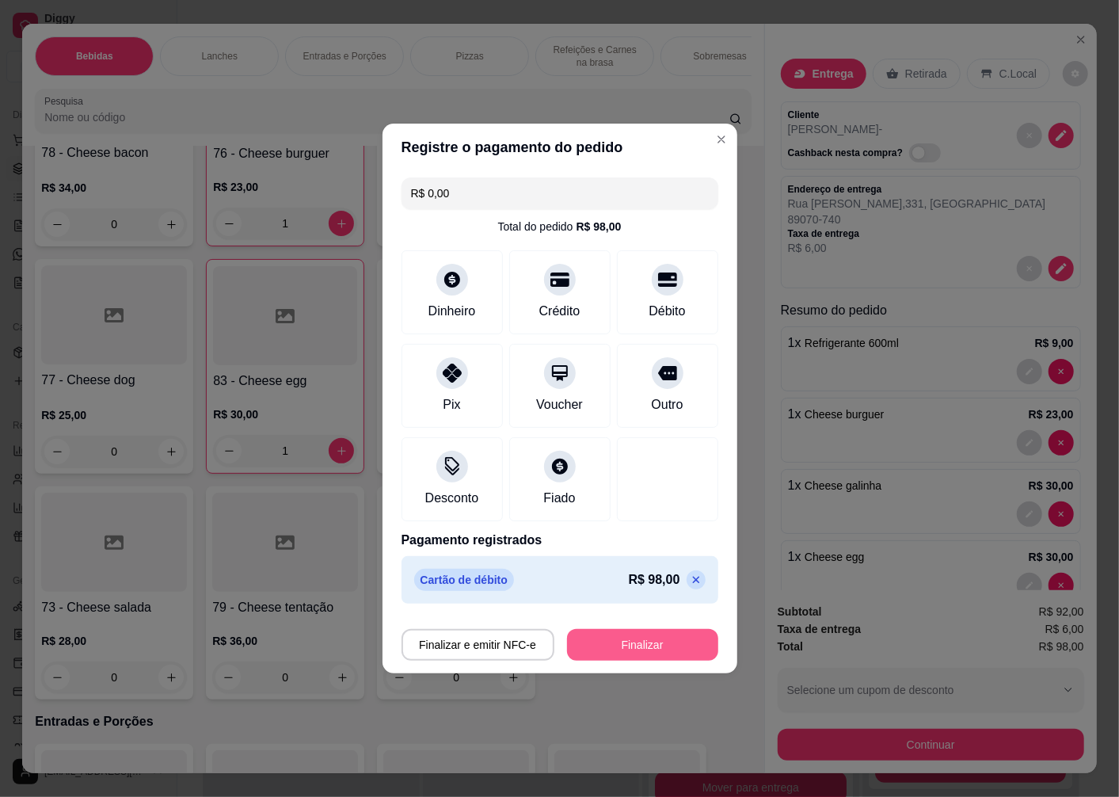
click at [627, 644] on button "Finalizar" at bounding box center [642, 645] width 151 height 32
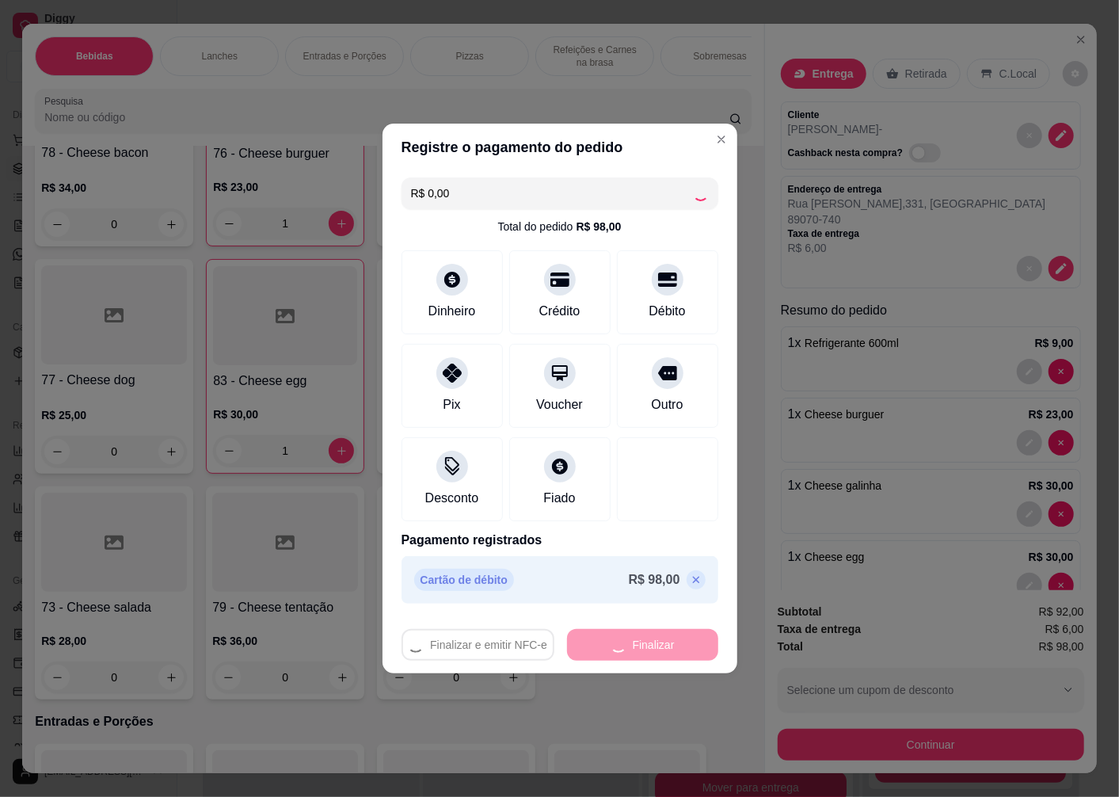
type input "0"
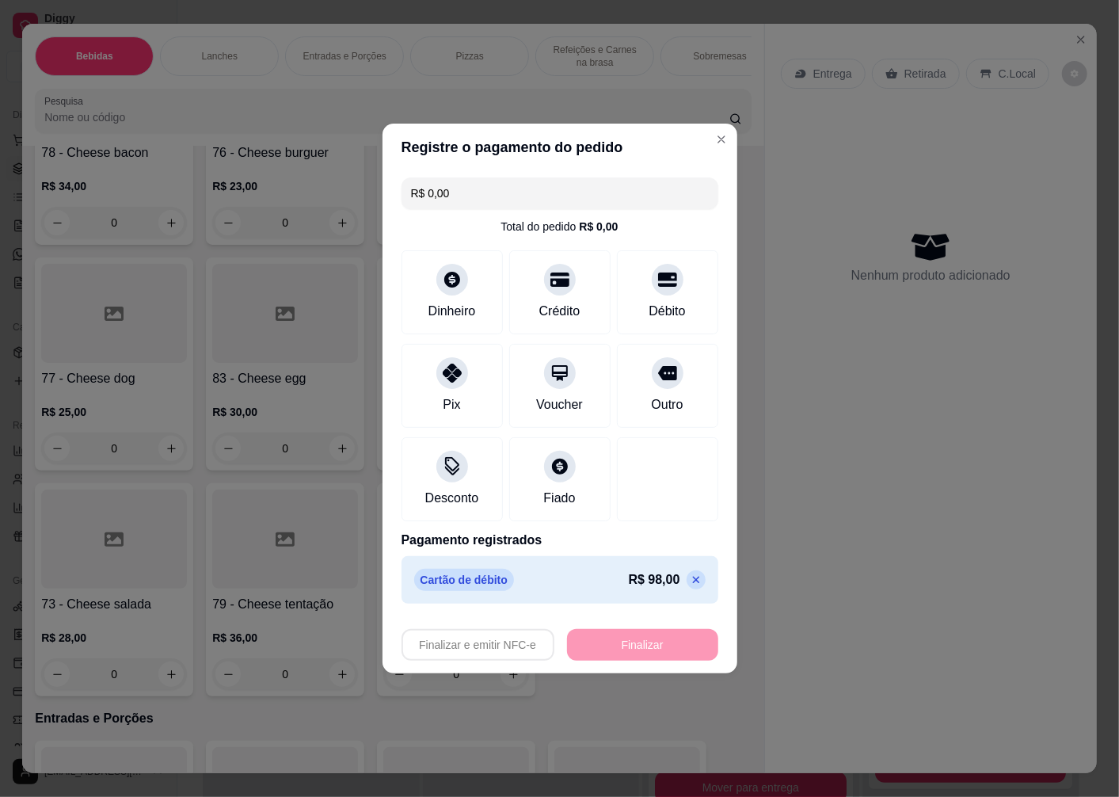
type input "-R$ 98,00"
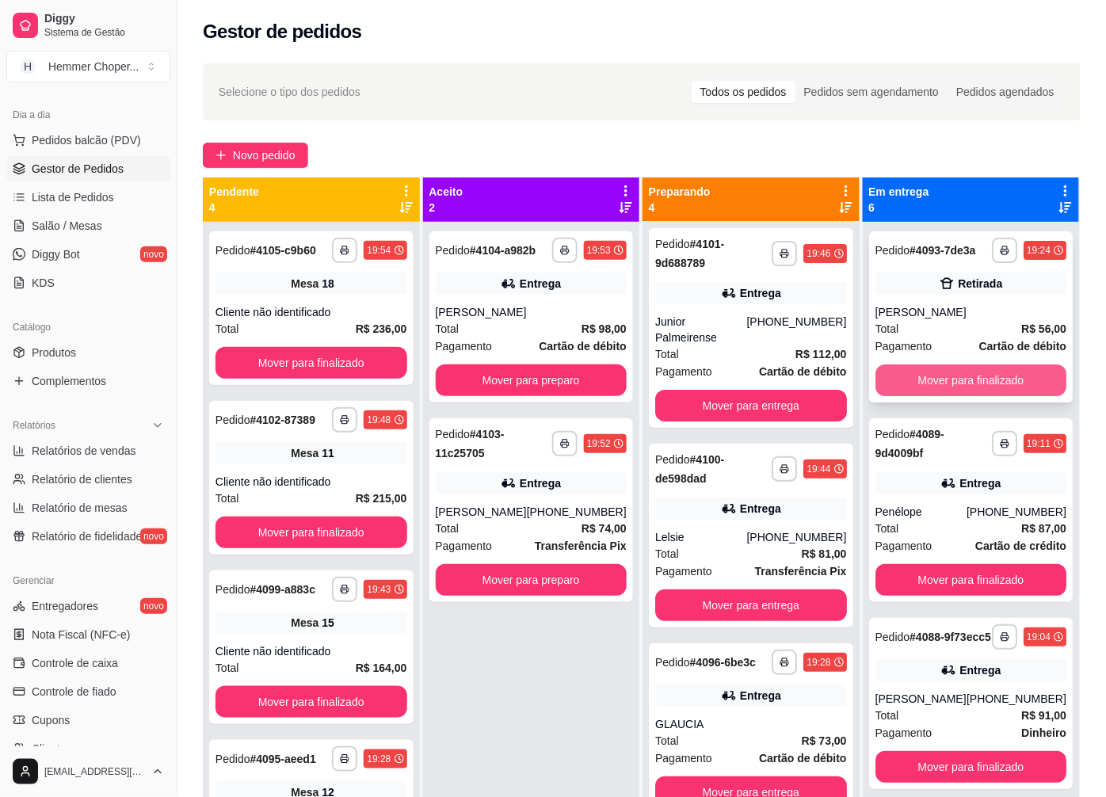
click at [932, 393] on button "Mover para finalizado" at bounding box center [971, 380] width 192 height 32
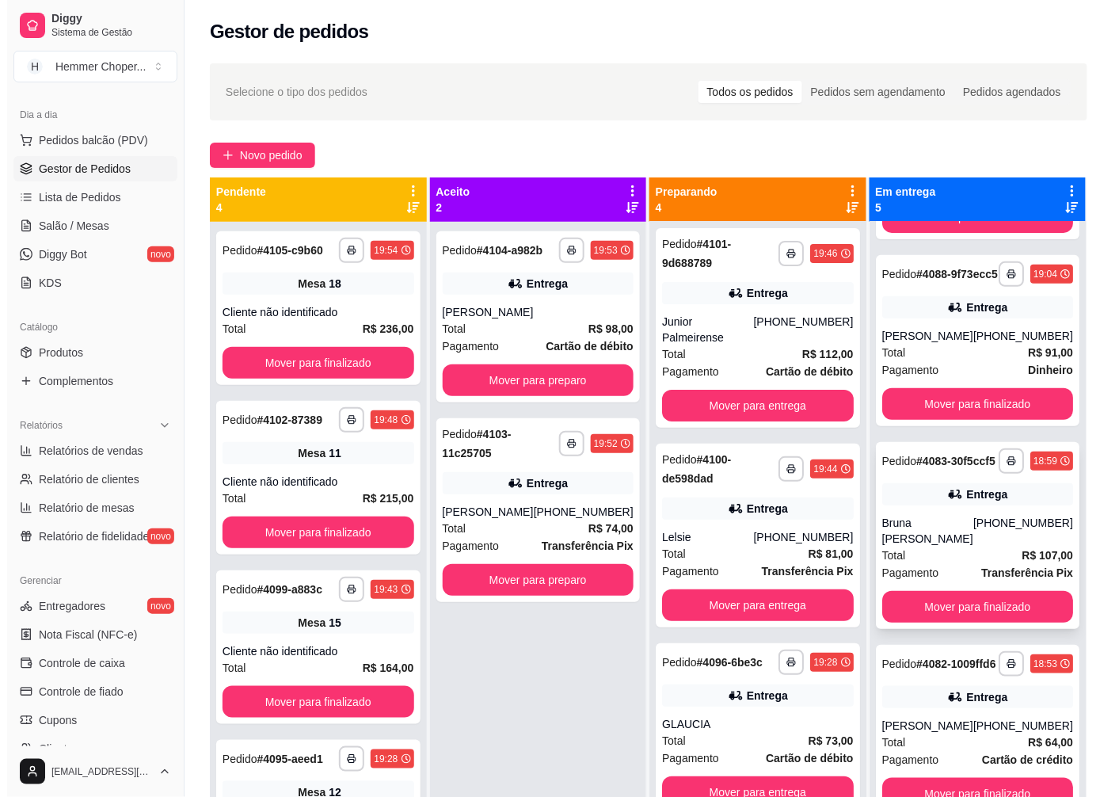
scroll to position [235, 0]
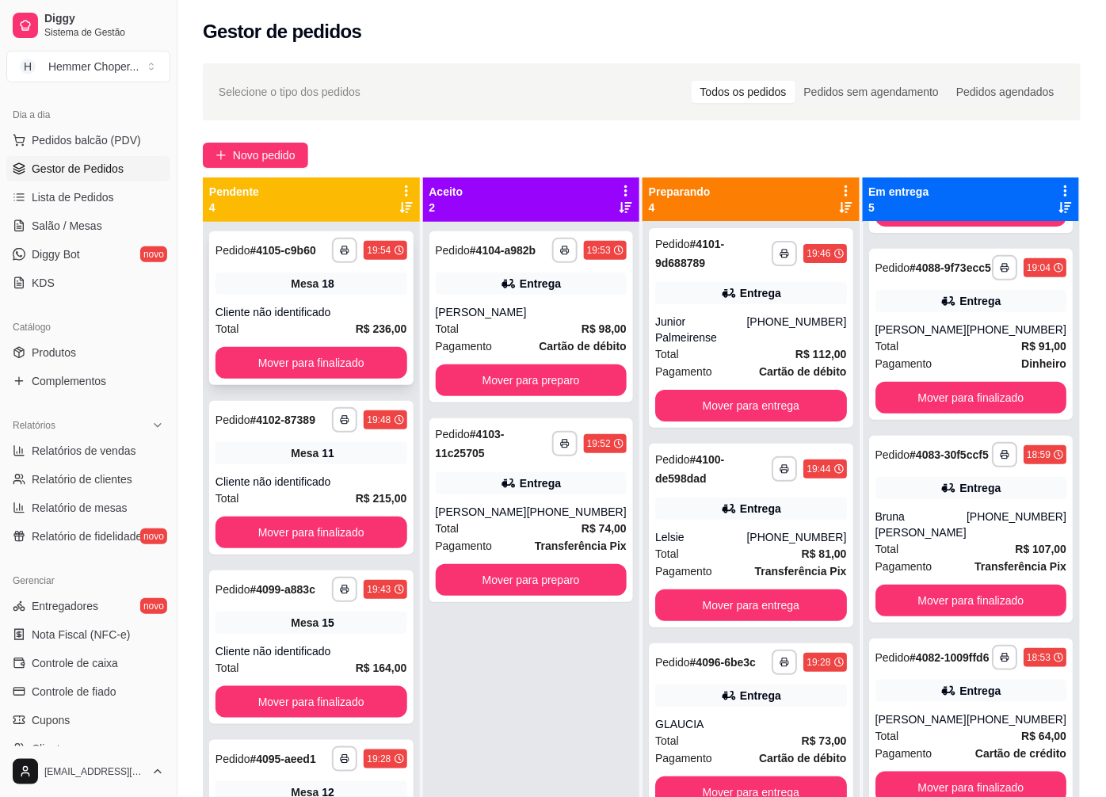
click at [244, 307] on div "Cliente não identificado" at bounding box center [311, 312] width 192 height 16
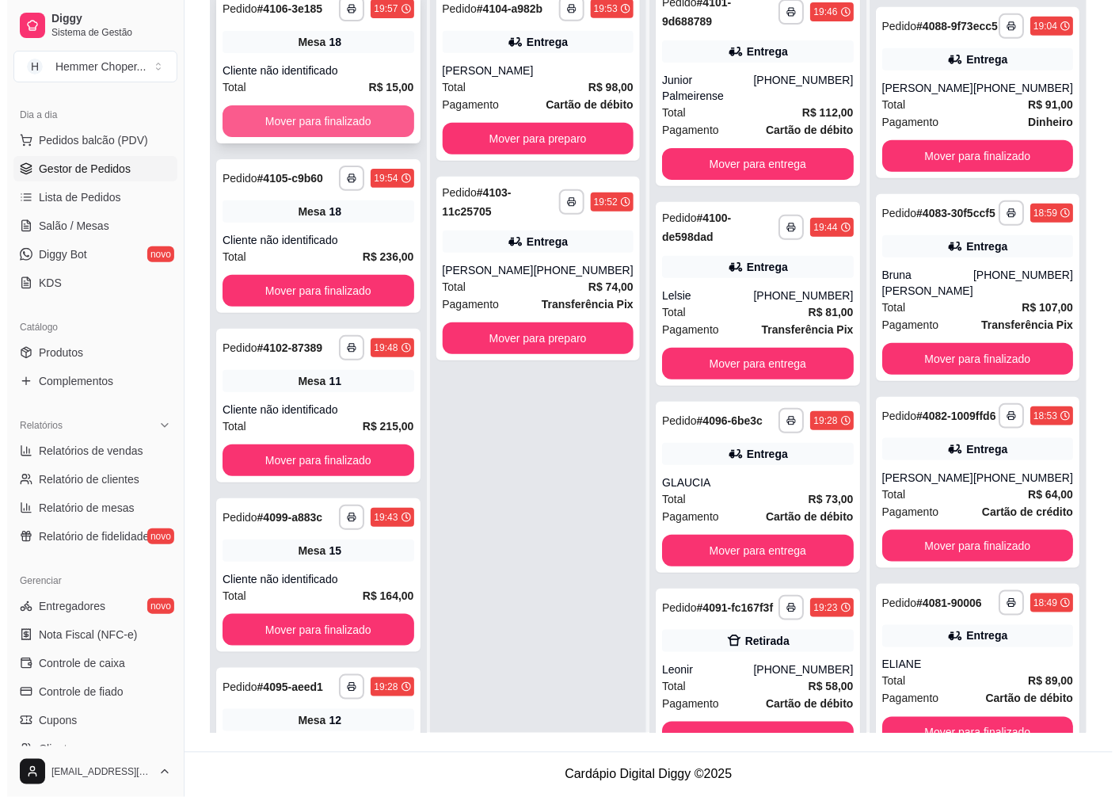
scroll to position [154, 0]
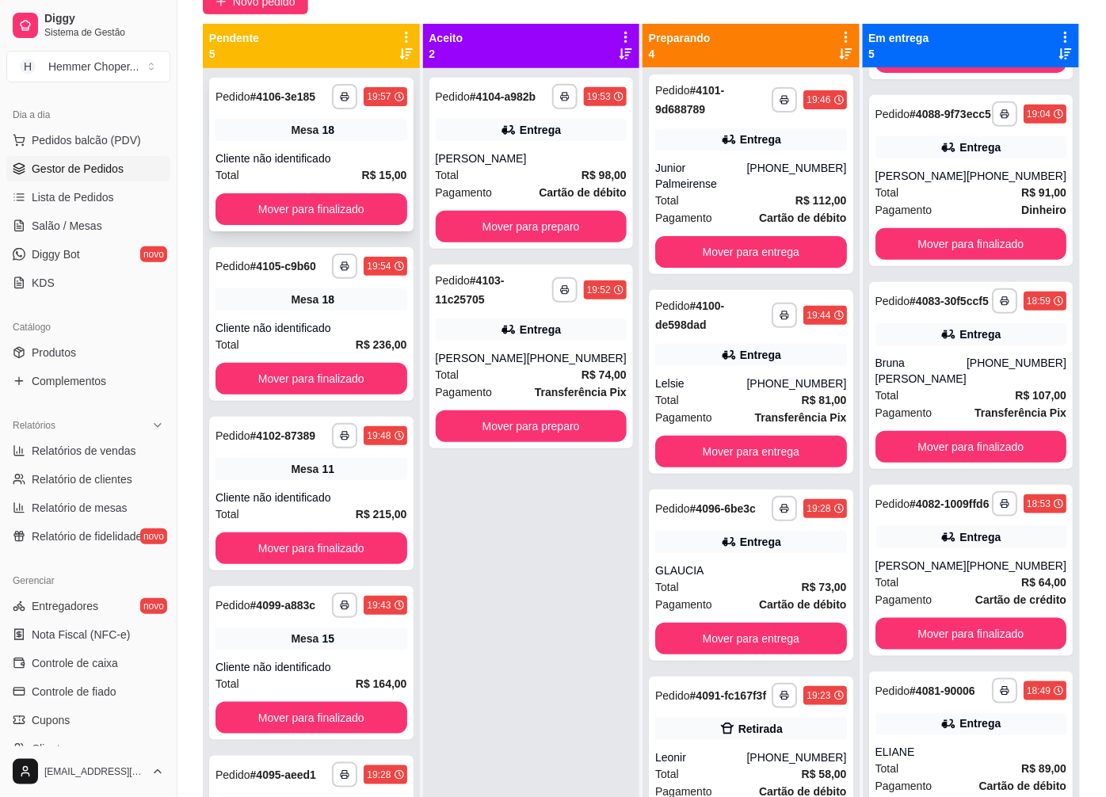
click at [288, 158] on div "Cliente não identificado" at bounding box center [311, 159] width 192 height 16
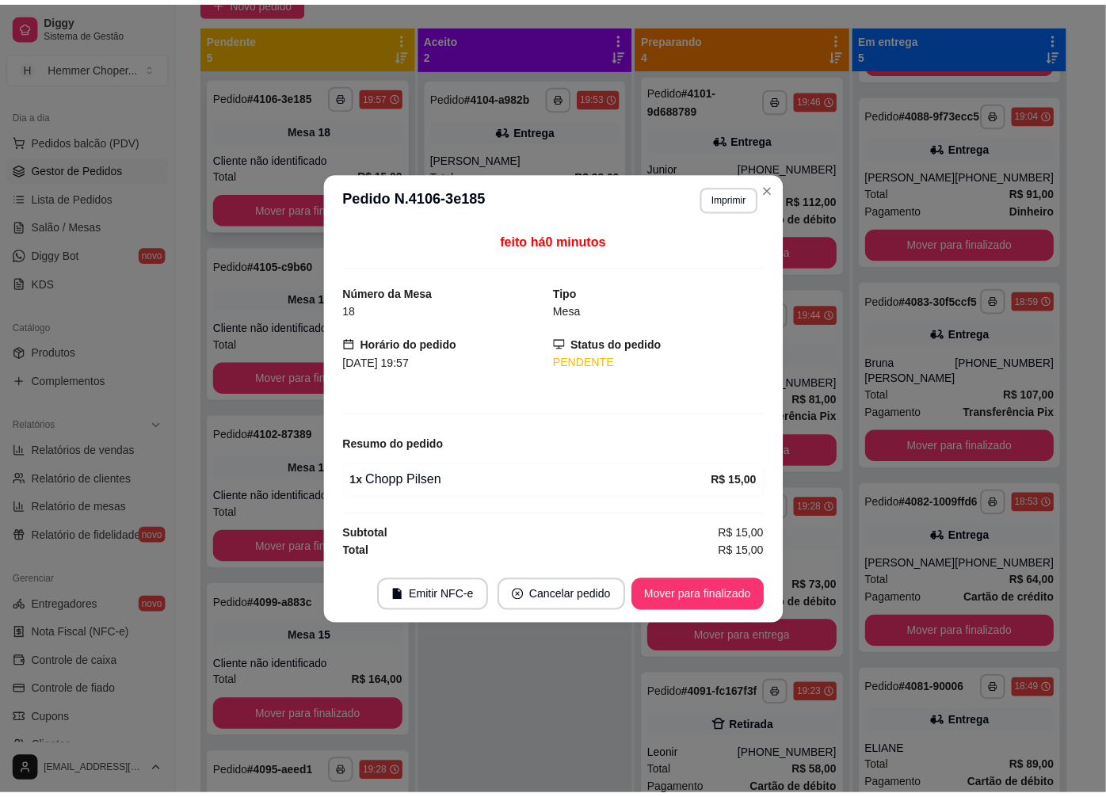
scroll to position [17, 0]
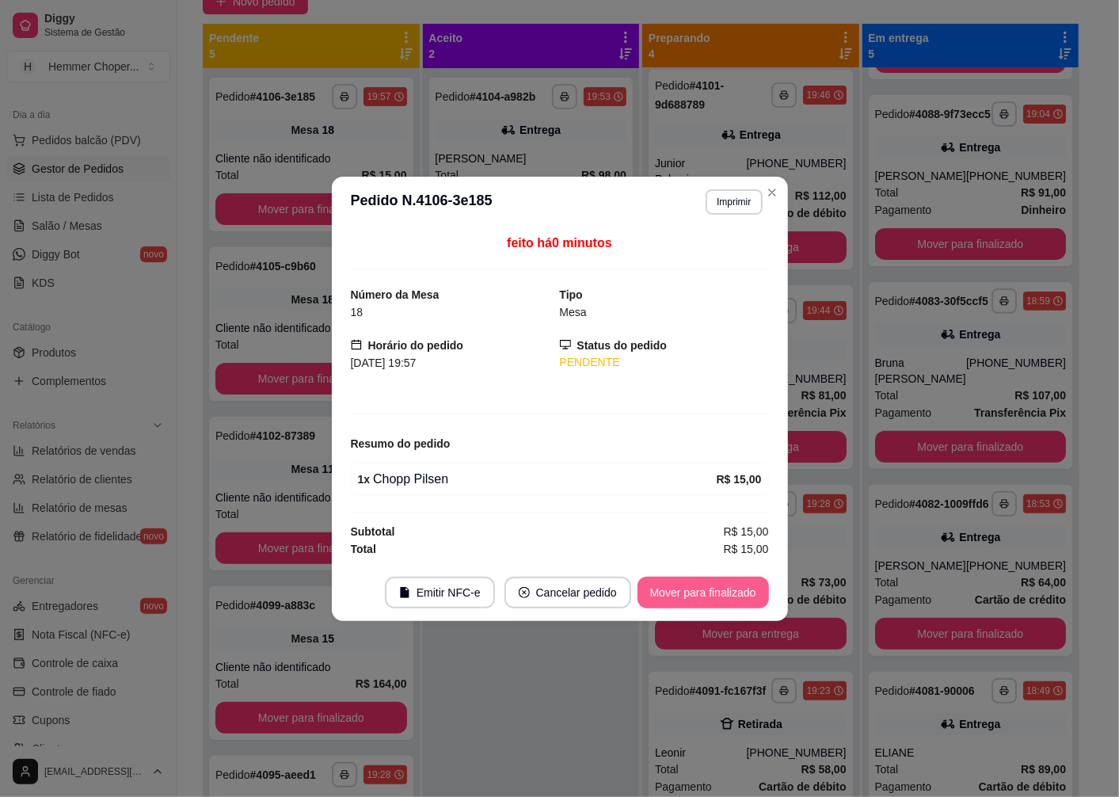
click at [706, 594] on button "Mover para finalizado" at bounding box center [704, 593] width 132 height 32
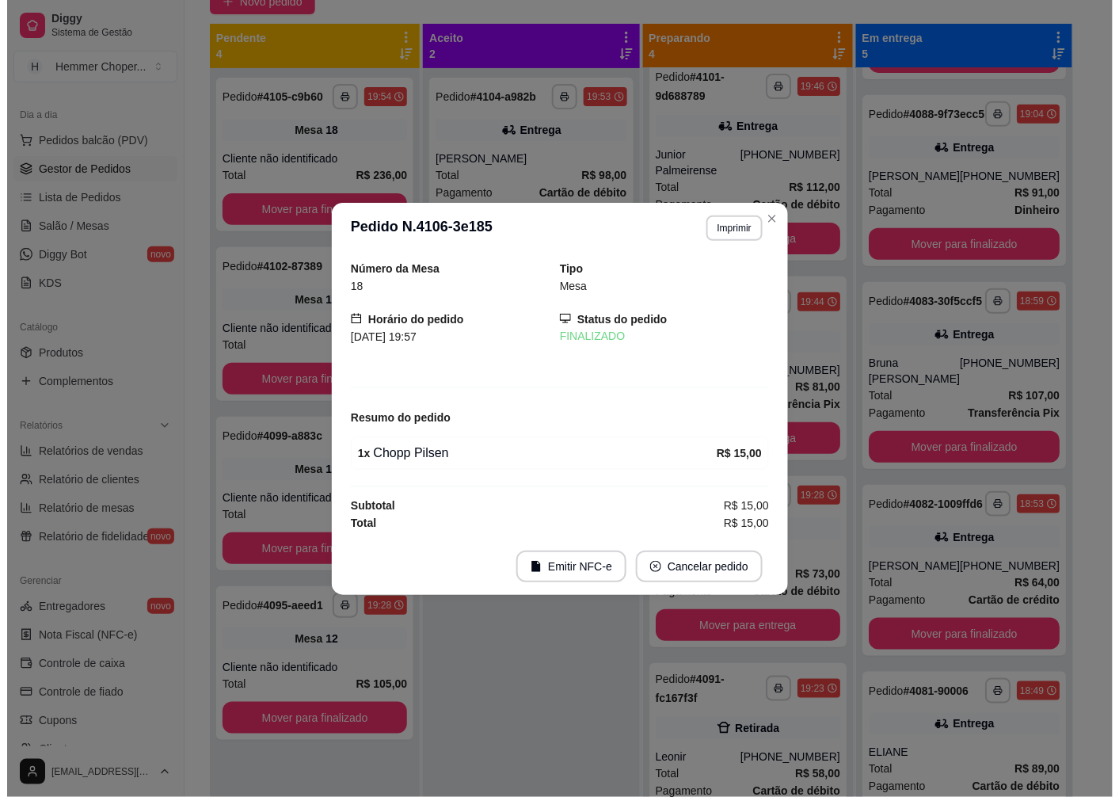
scroll to position [3, 0]
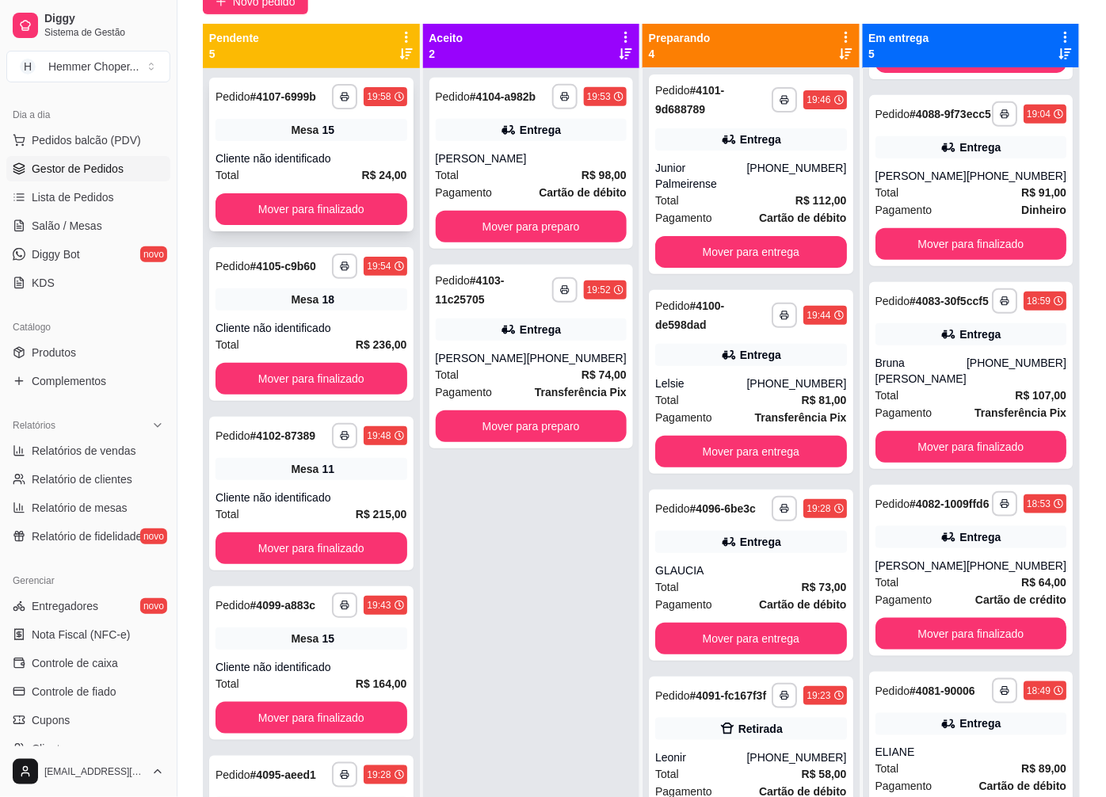
click at [314, 168] on div "Total R$ 24,00" at bounding box center [311, 174] width 192 height 17
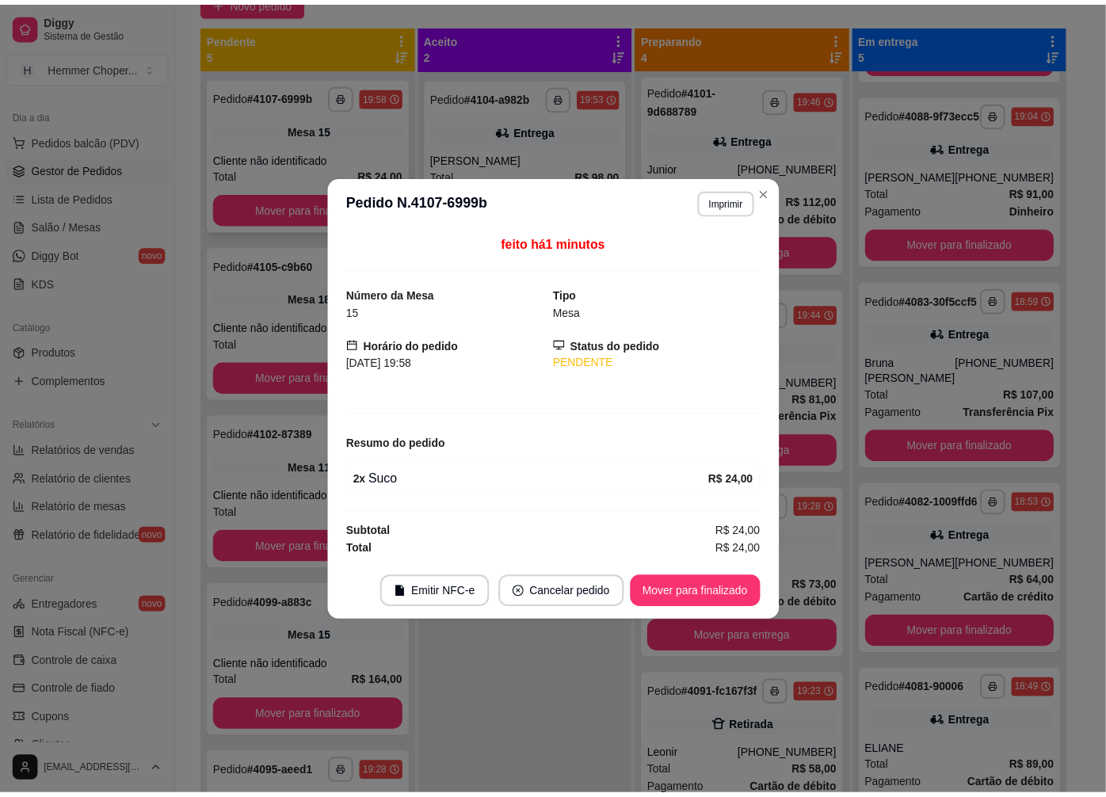
scroll to position [17, 0]
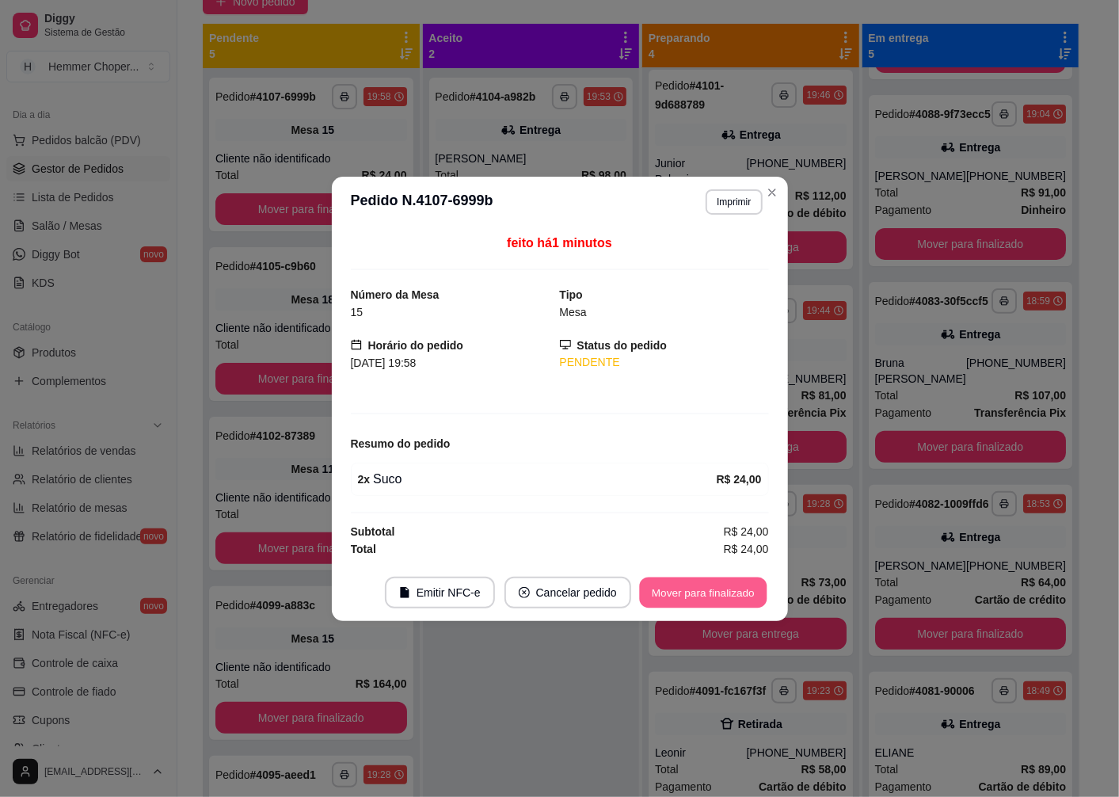
click at [699, 602] on button "Mover para finalizado" at bounding box center [703, 592] width 128 height 31
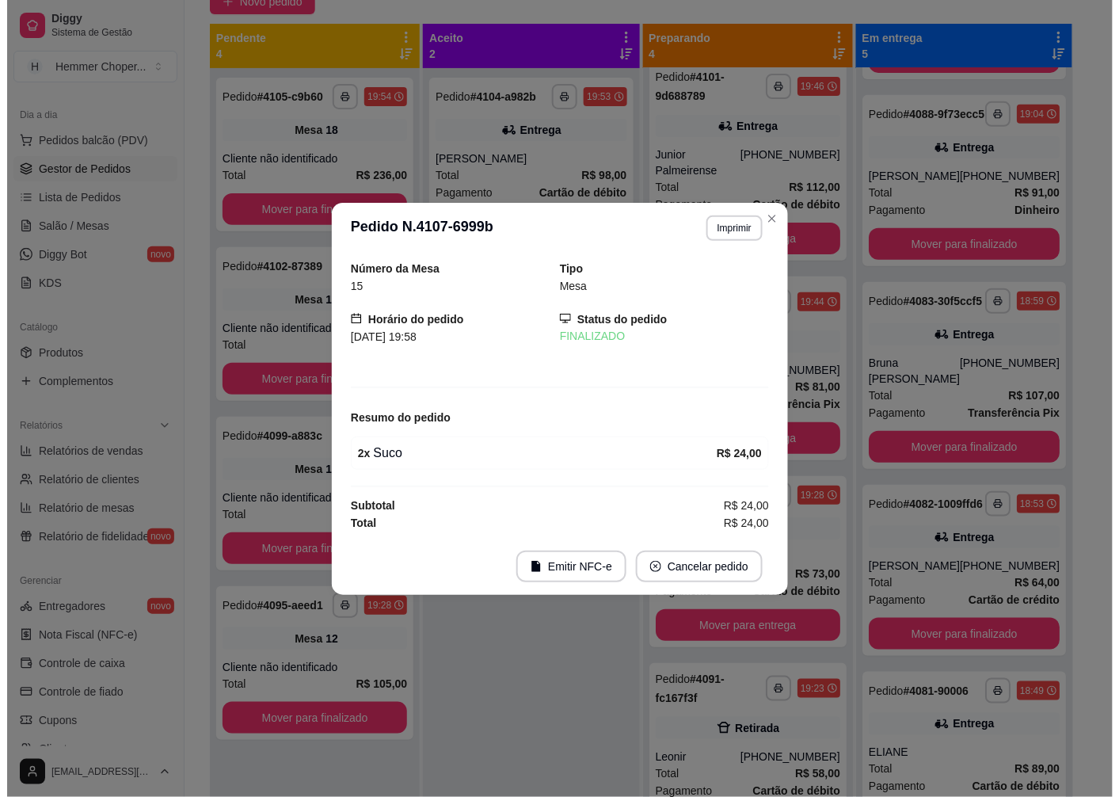
scroll to position [3, 0]
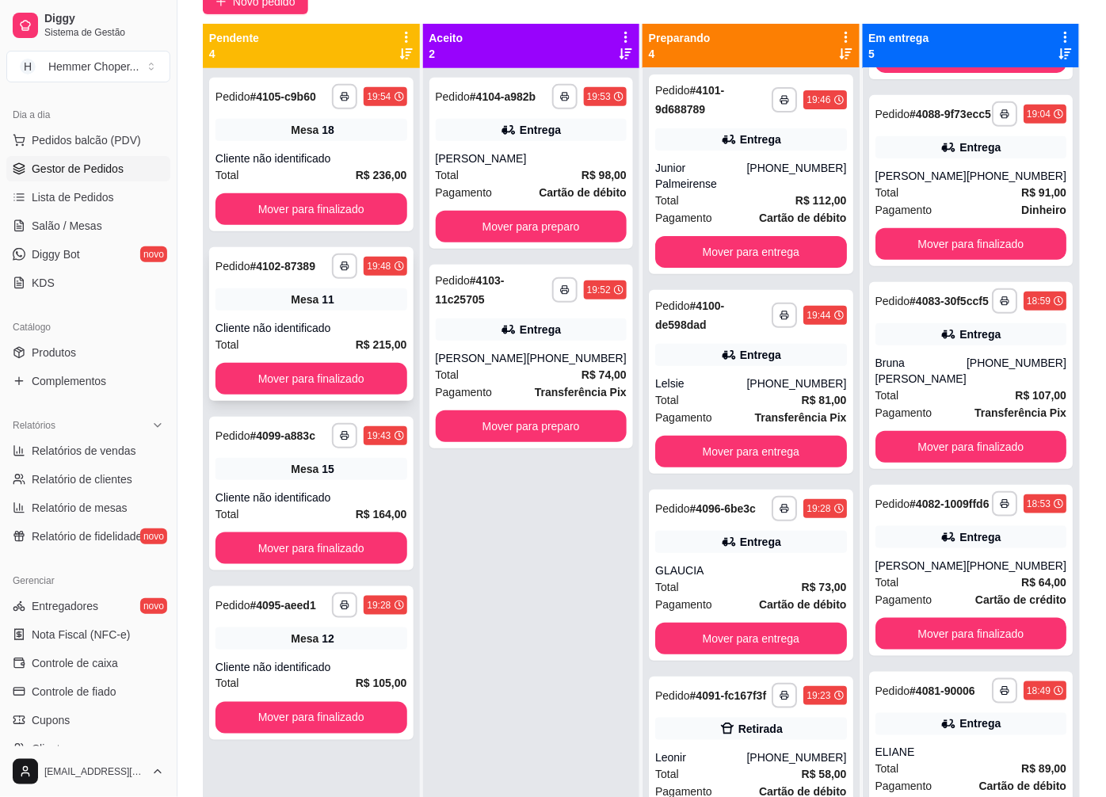
click at [330, 315] on div "**********" at bounding box center [311, 324] width 204 height 154
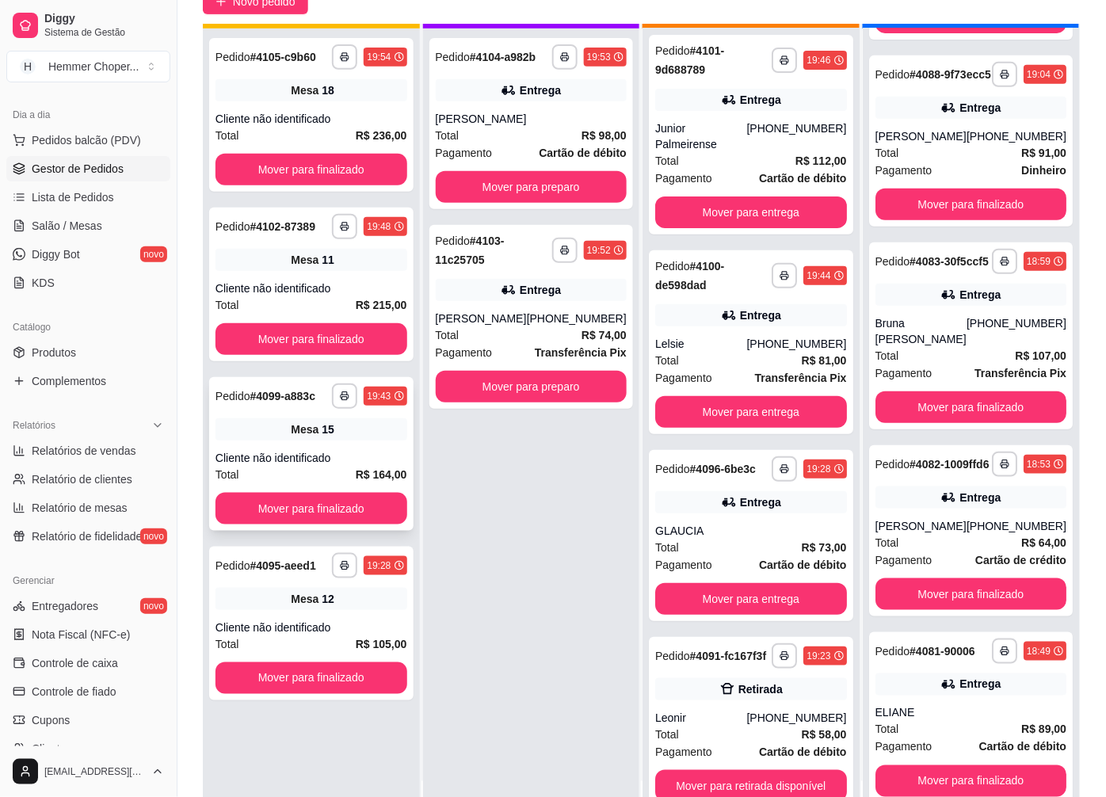
scroll to position [44, 0]
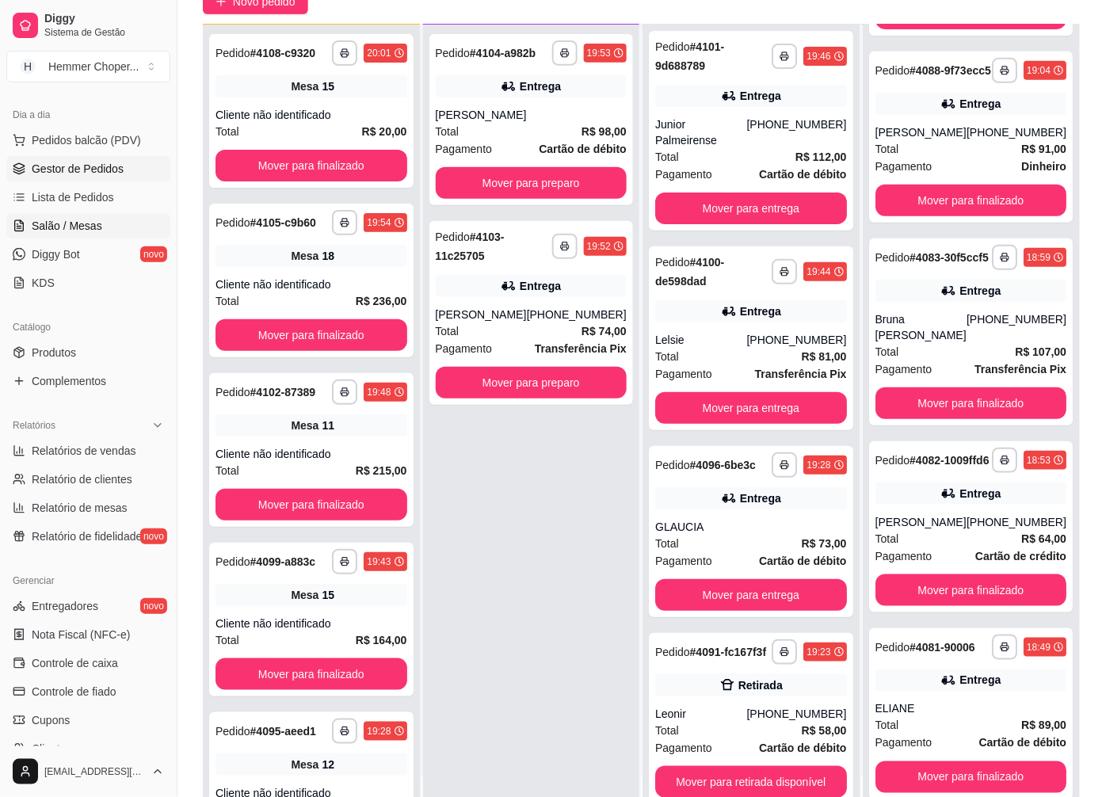
click at [88, 227] on span "Salão / Mesas" at bounding box center [67, 226] width 71 height 16
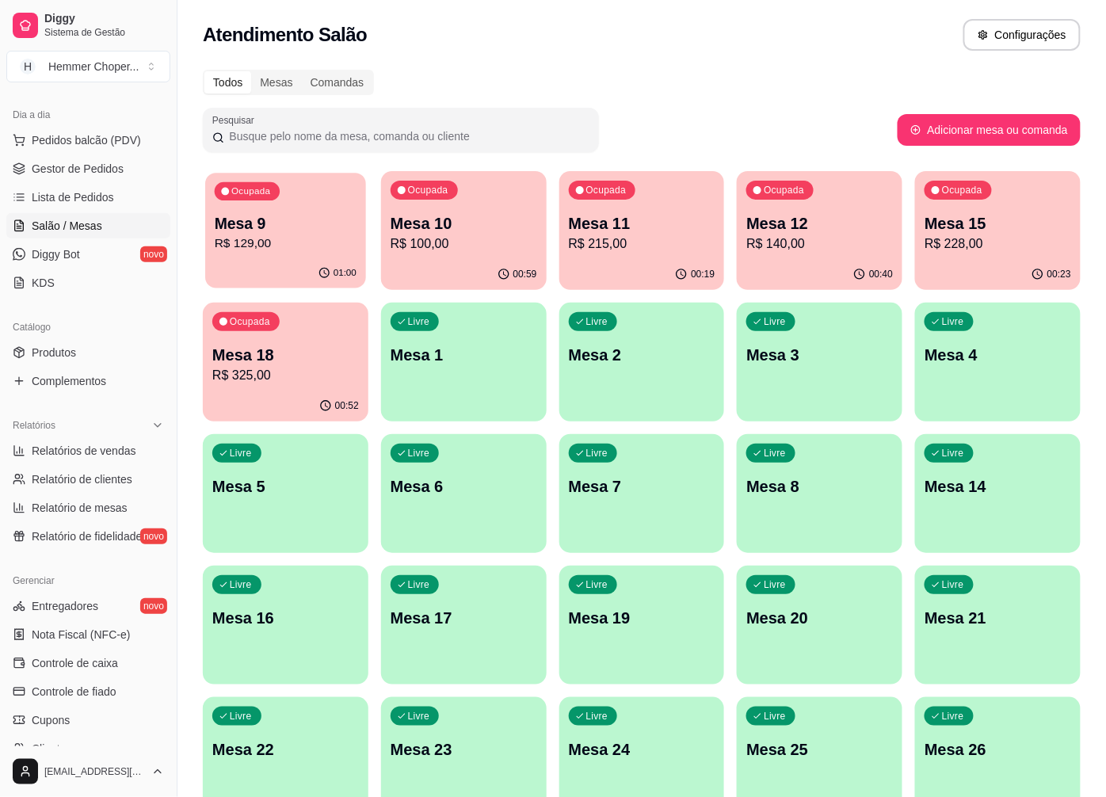
click at [271, 248] on p "R$ 129,00" at bounding box center [286, 244] width 142 height 18
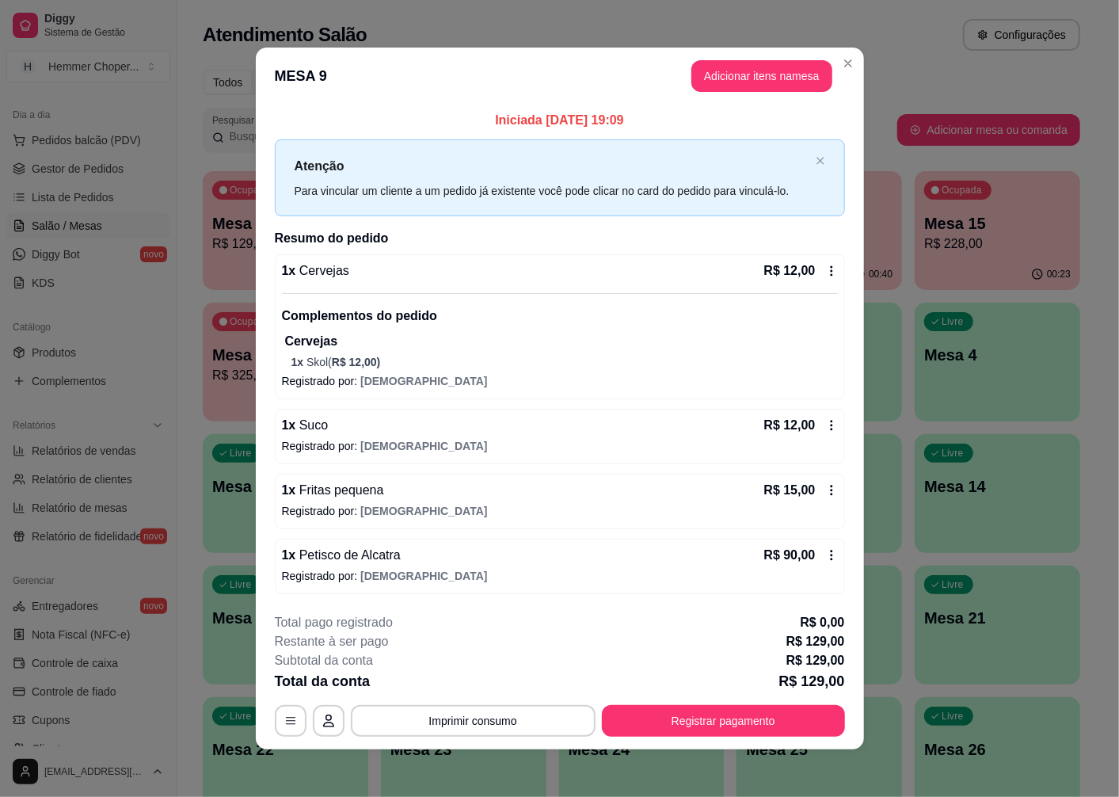
scroll to position [3, 0]
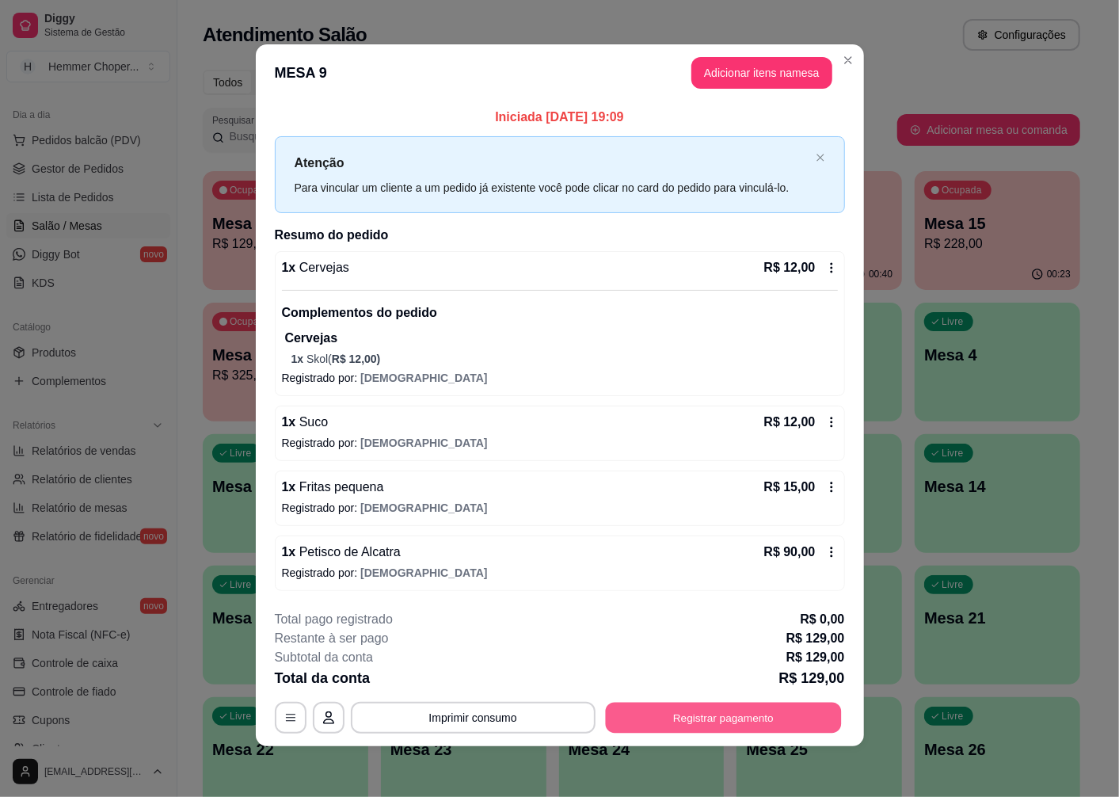
click at [743, 717] on button "Registrar pagamento" at bounding box center [723, 718] width 236 height 31
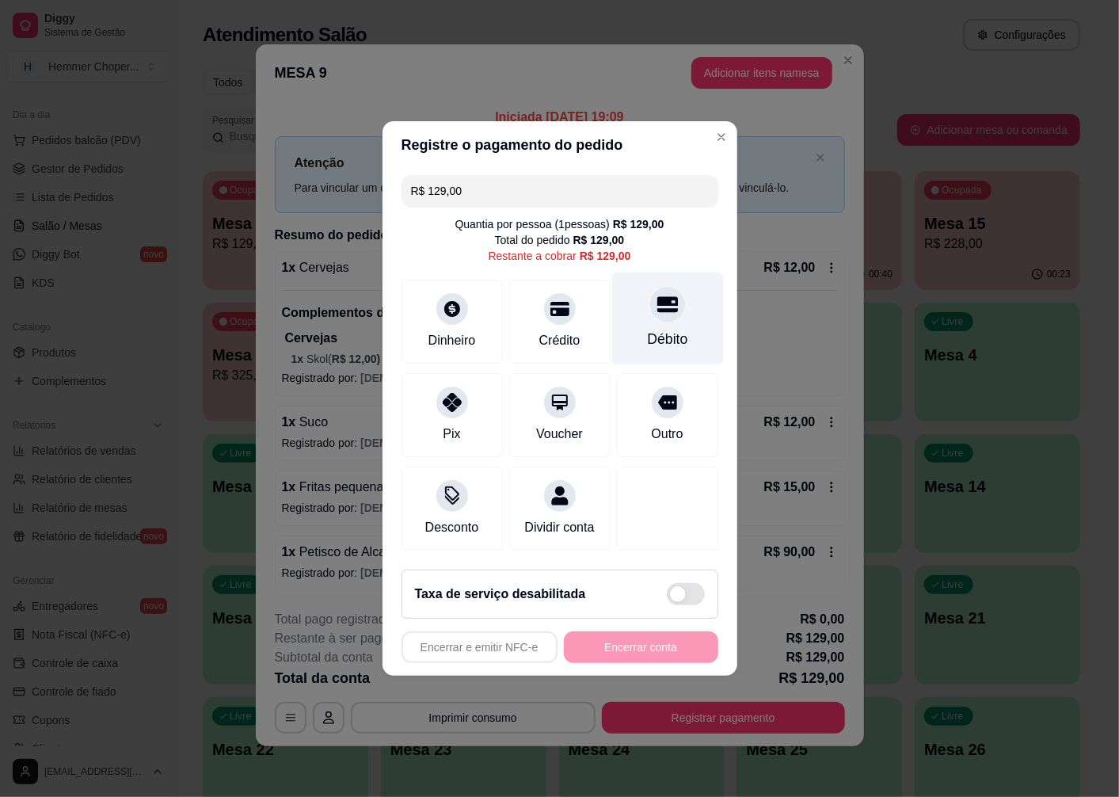
click at [650, 310] on div at bounding box center [667, 304] width 35 height 35
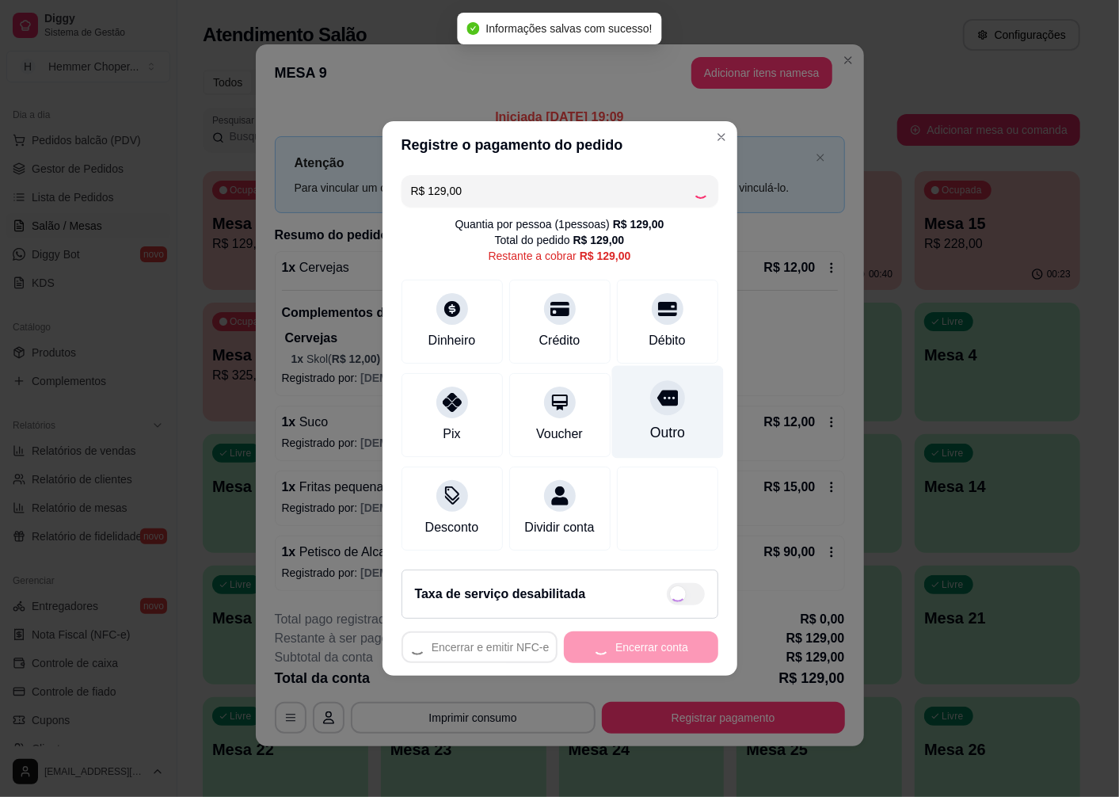
type input "R$ 0,00"
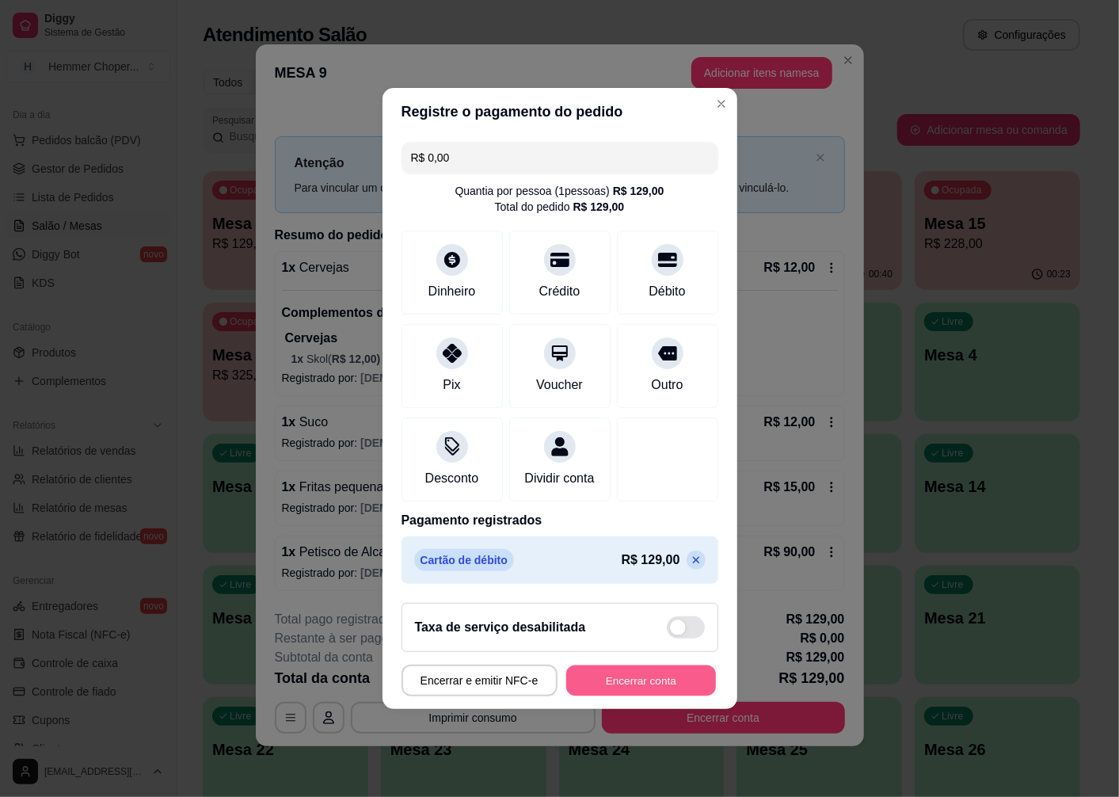
click at [615, 689] on button "Encerrar conta" at bounding box center [641, 681] width 150 height 31
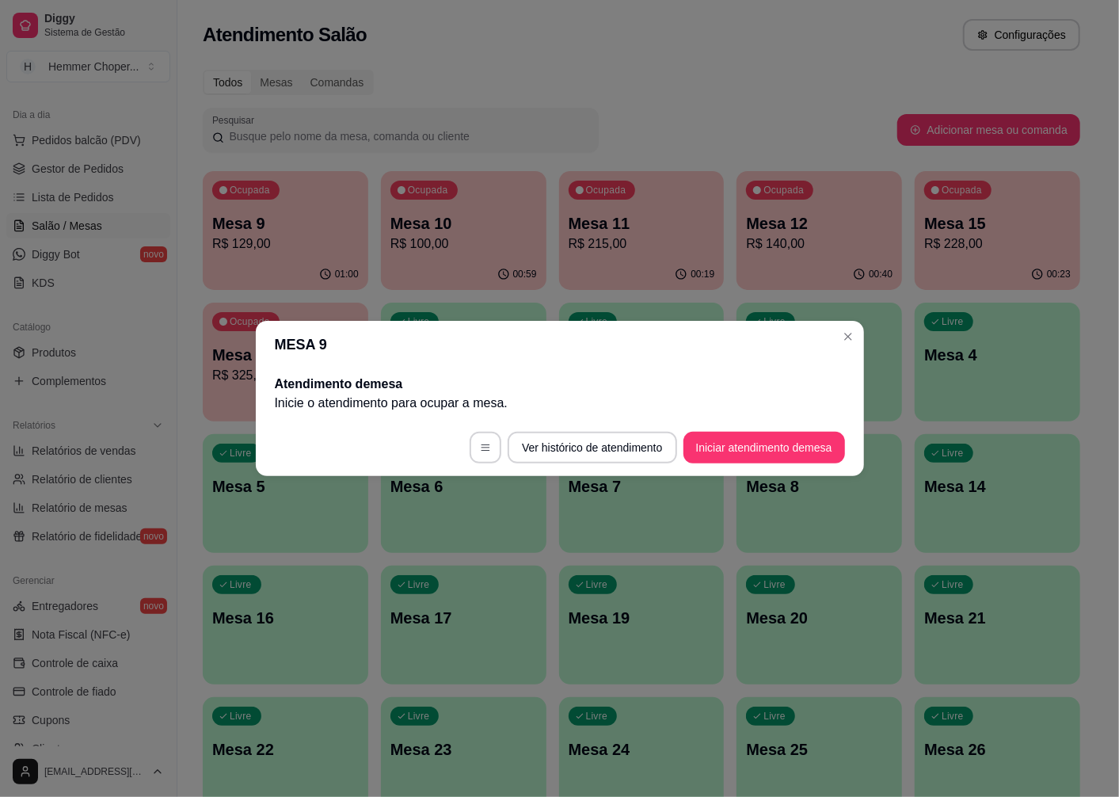
scroll to position [0, 0]
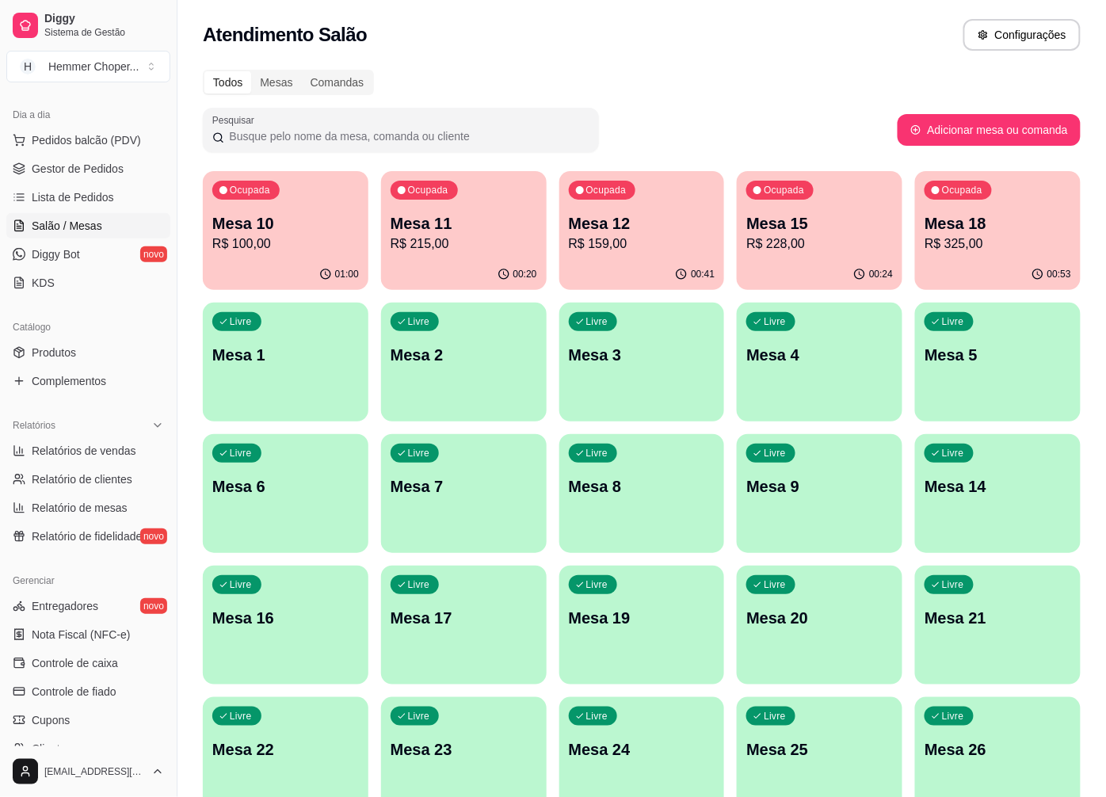
click at [293, 267] on div "01:00" at bounding box center [286, 274] width 166 height 31
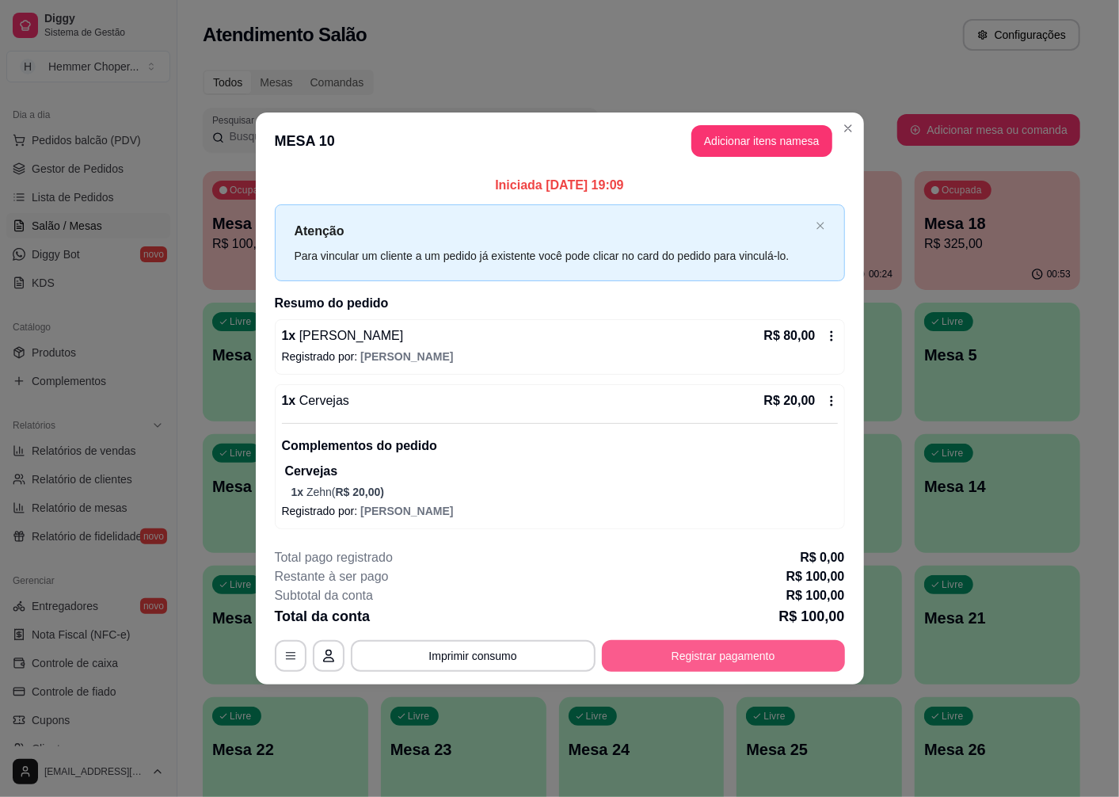
click at [716, 658] on button "Registrar pagamento" at bounding box center [723, 656] width 243 height 32
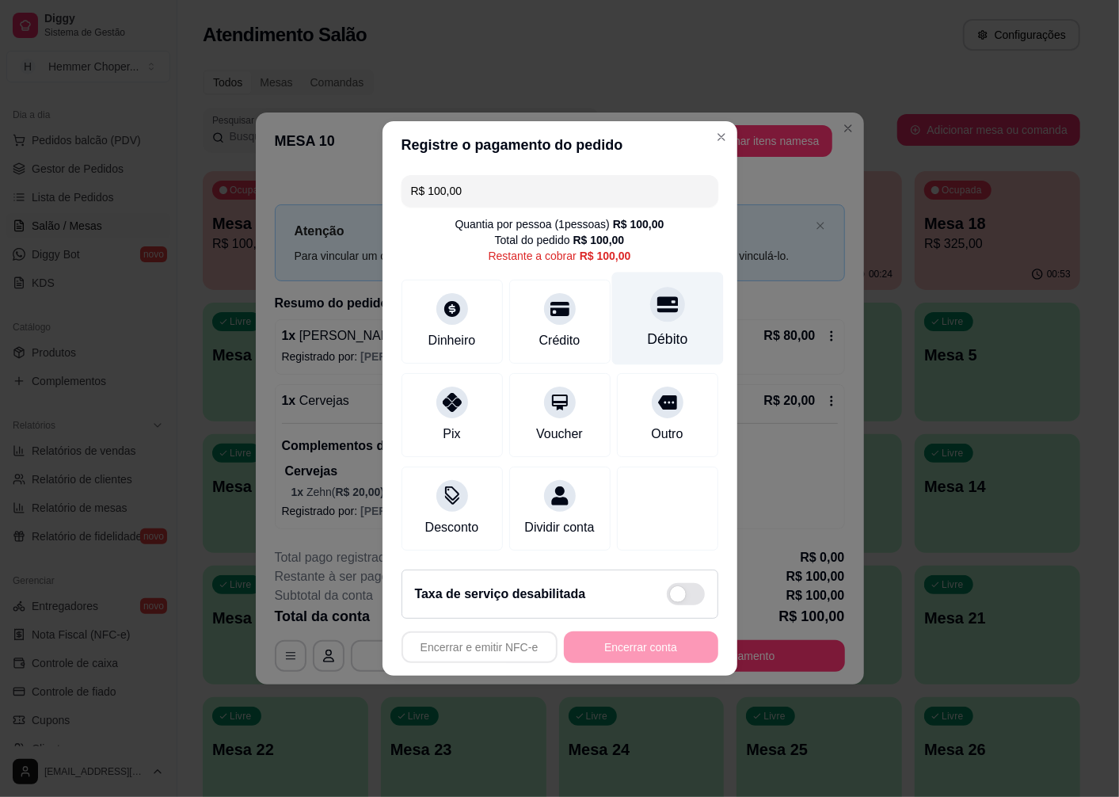
click at [653, 311] on div at bounding box center [667, 304] width 35 height 35
type input "R$ 0,00"
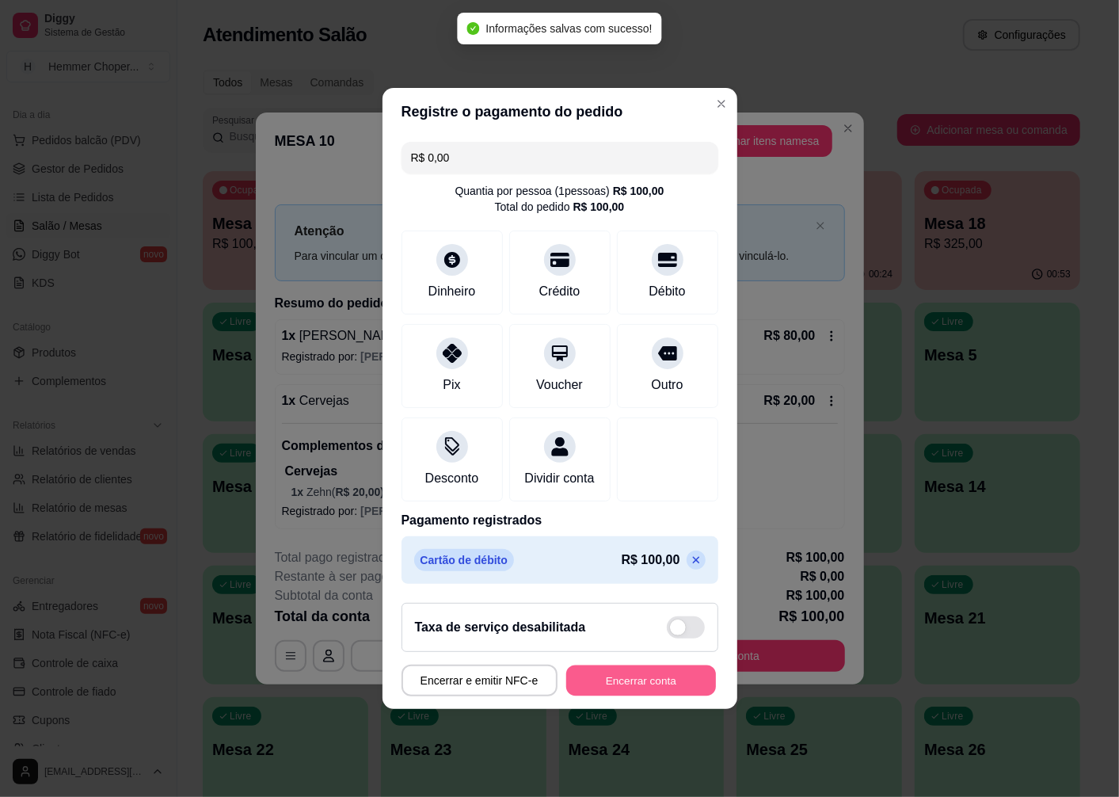
click at [650, 693] on button "Encerrar conta" at bounding box center [641, 681] width 150 height 31
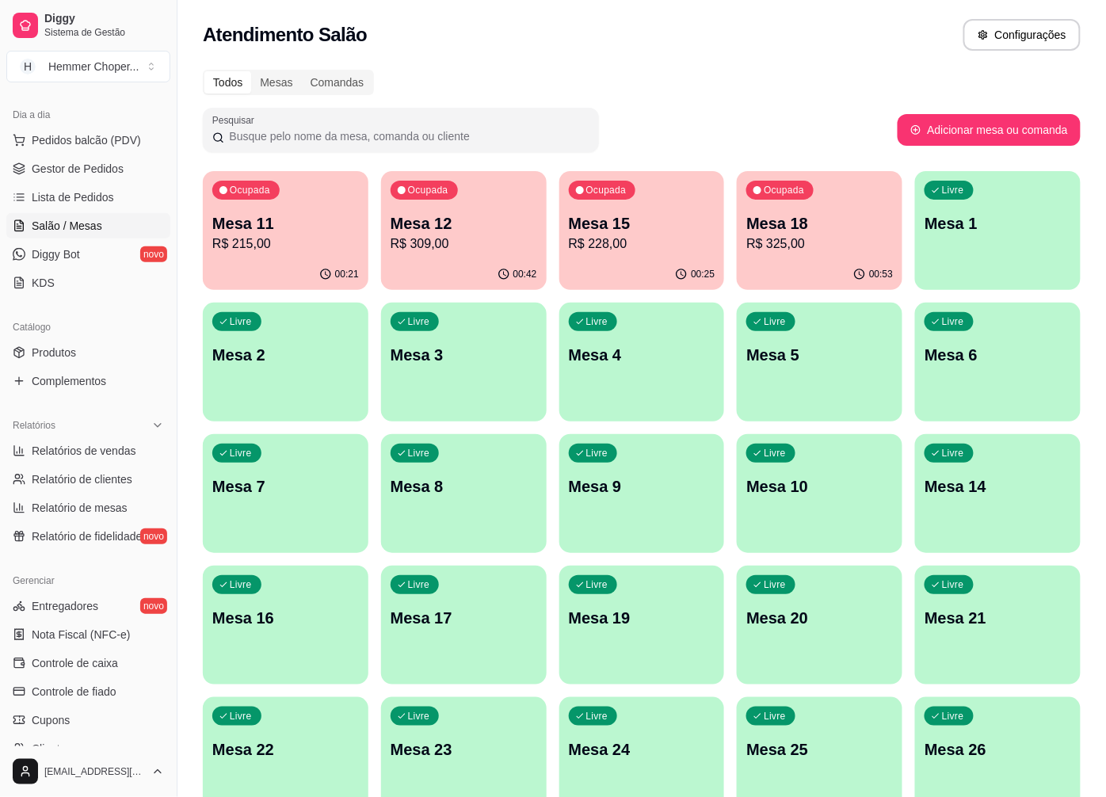
click at [442, 223] on p "Mesa 12" at bounding box center [464, 223] width 147 height 22
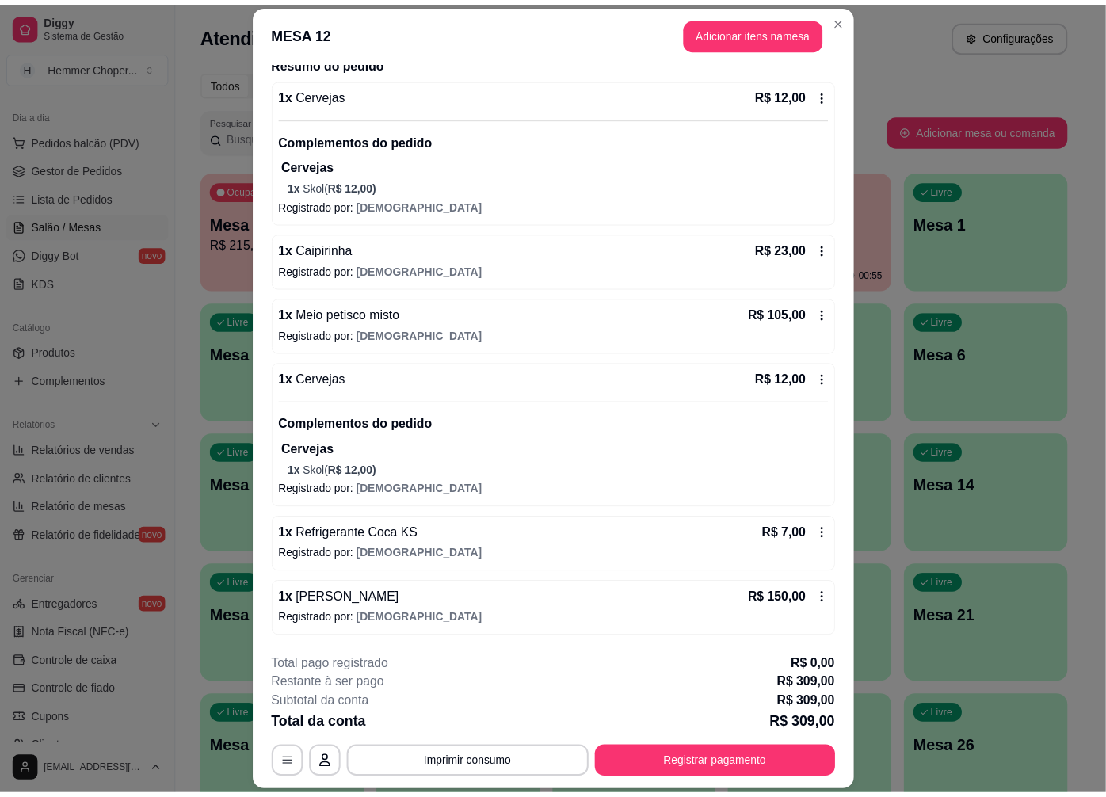
scroll to position [46, 0]
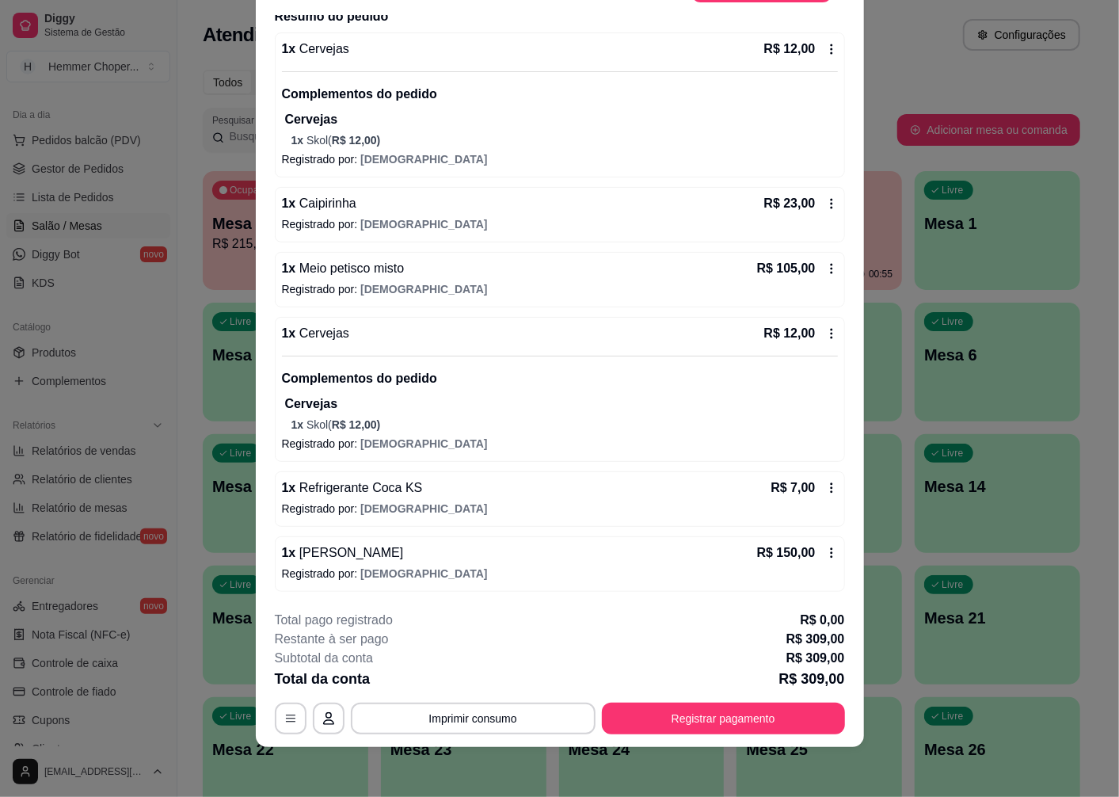
click at [402, 277] on div "1 x Meio petisco misto R$ 105,00" at bounding box center [560, 268] width 556 height 19
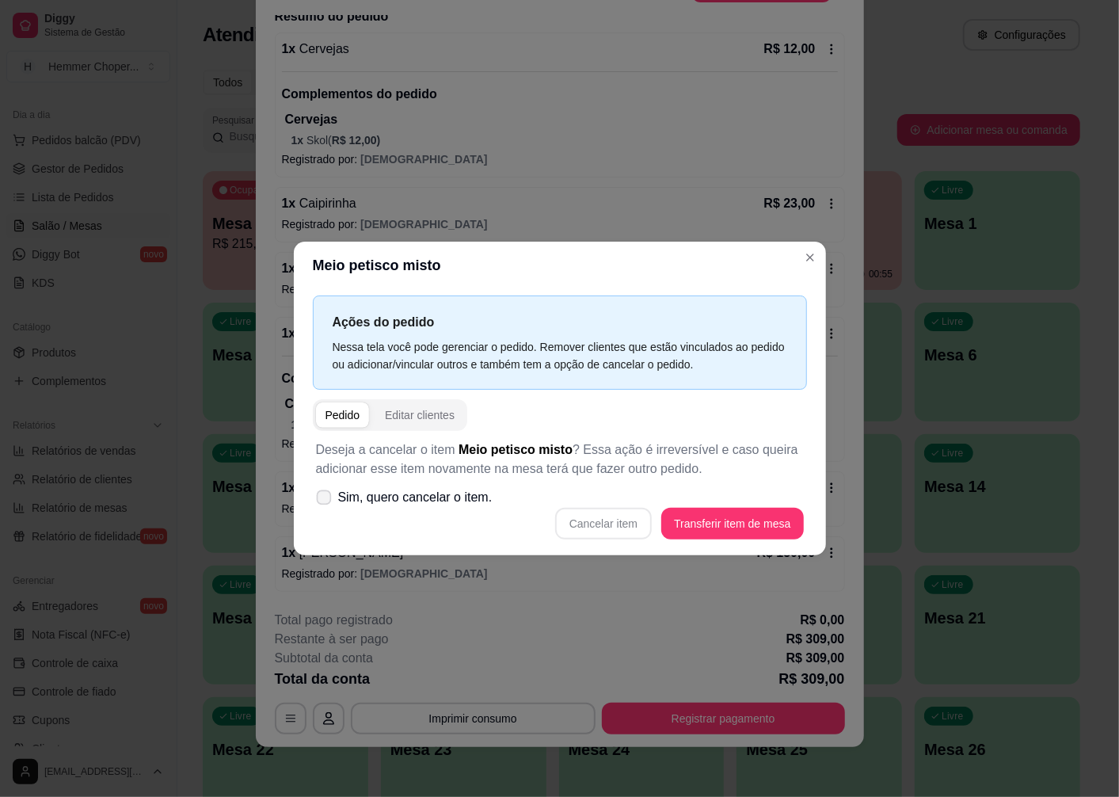
click at [391, 495] on span "Sim, quero cancelar o item." at bounding box center [415, 497] width 154 height 19
click at [326, 501] on input "Sim, quero cancelar o item." at bounding box center [320, 506] width 10 height 10
checkbox input "true"
click at [624, 525] on button "Cancelar item" at bounding box center [604, 524] width 94 height 31
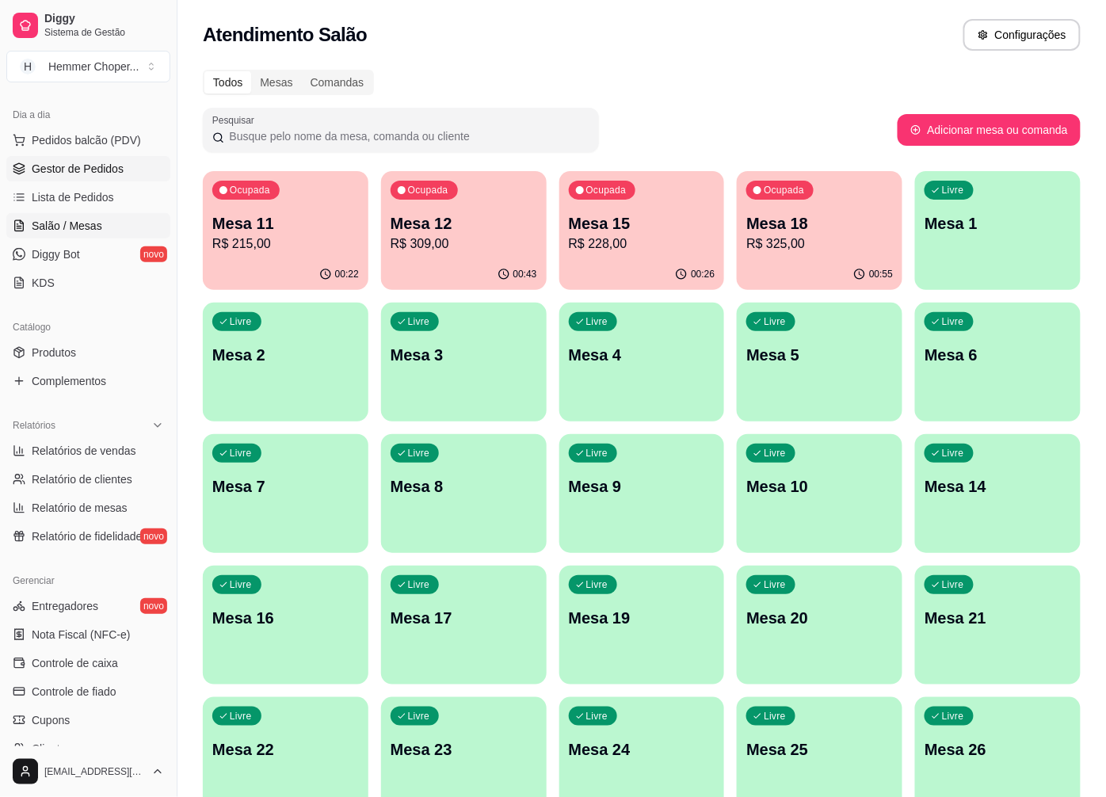
click at [90, 170] on span "Gestor de Pedidos" at bounding box center [78, 169] width 92 height 16
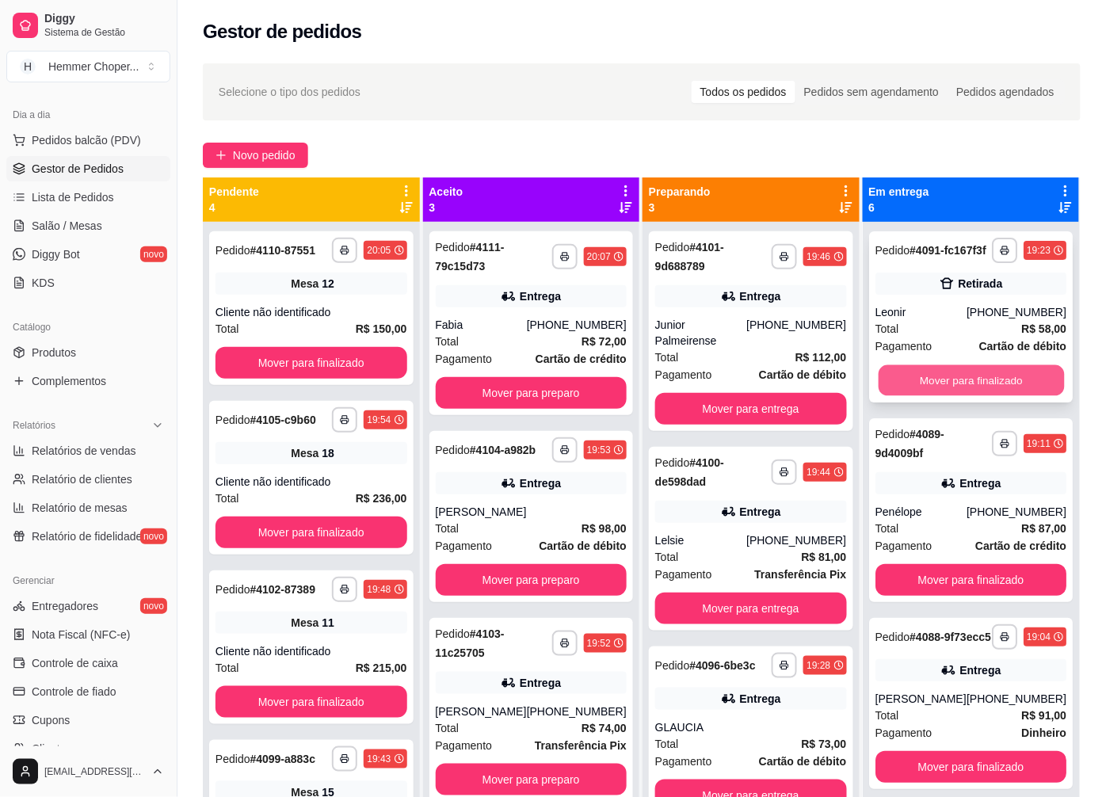
click at [949, 395] on button "Mover para finalizado" at bounding box center [970, 380] width 185 height 31
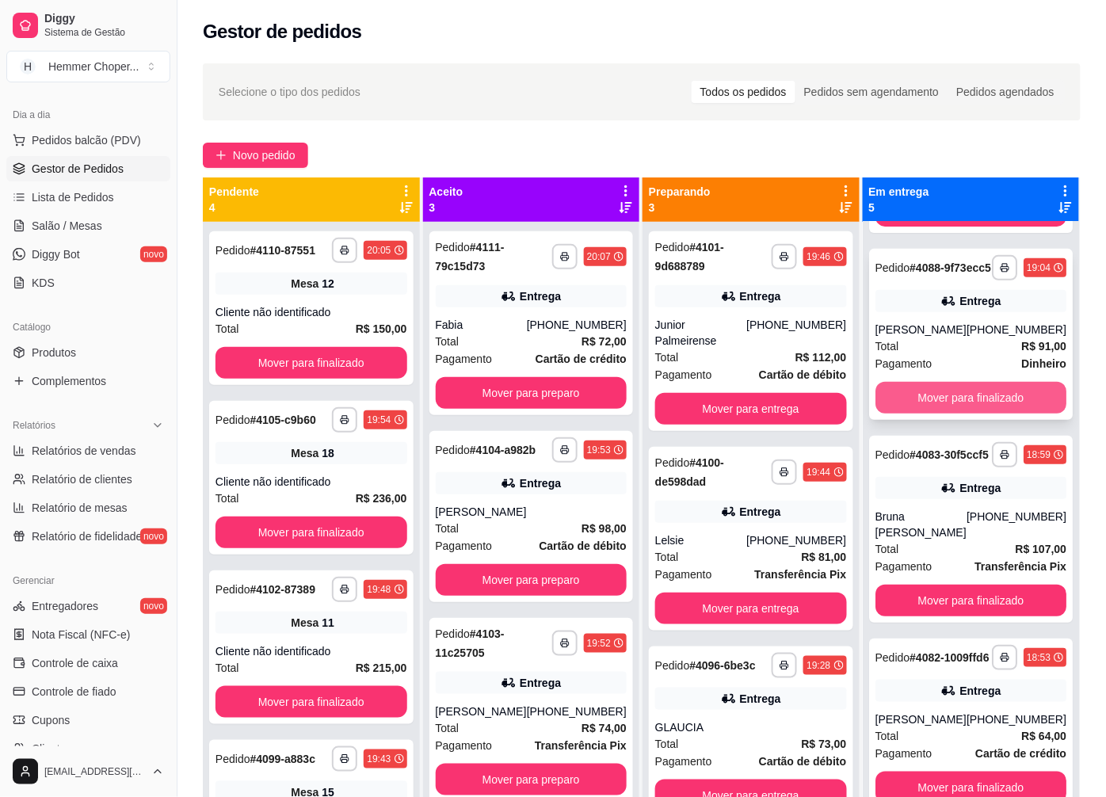
click at [936, 382] on button "Mover para finalizado" at bounding box center [971, 398] width 192 height 32
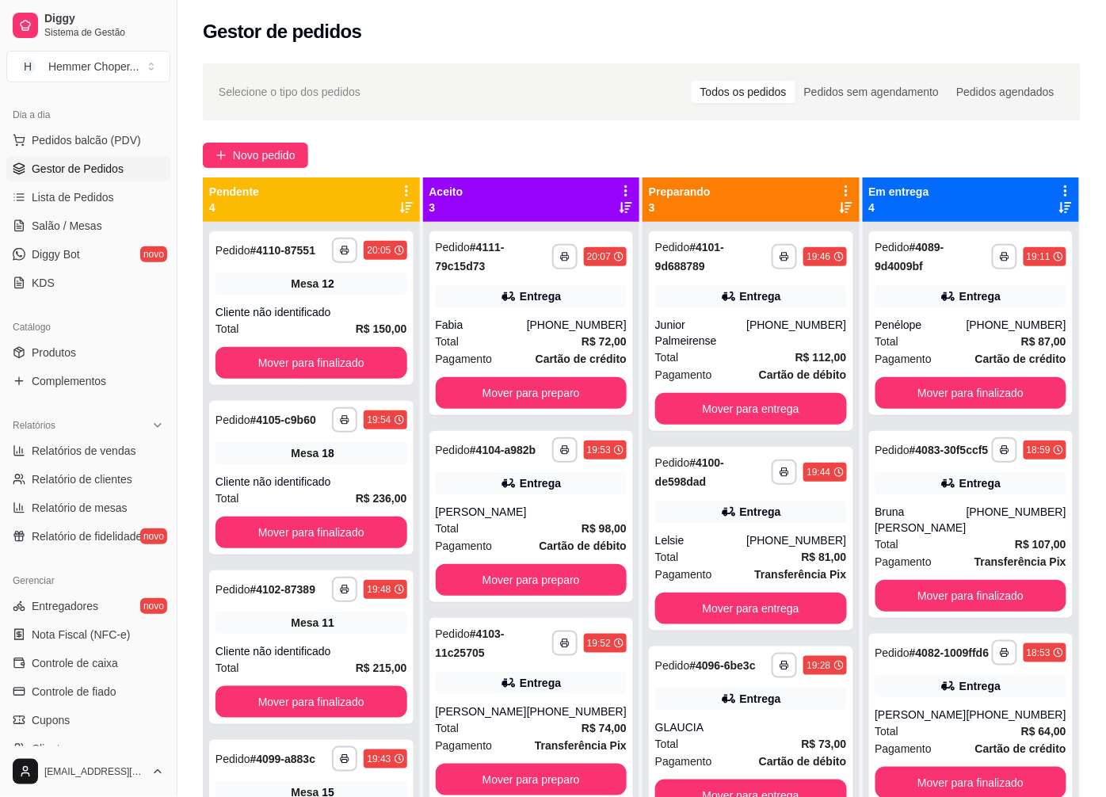
scroll to position [19, 0]
click at [936, 379] on button "Mover para finalizado" at bounding box center [971, 393] width 192 height 32
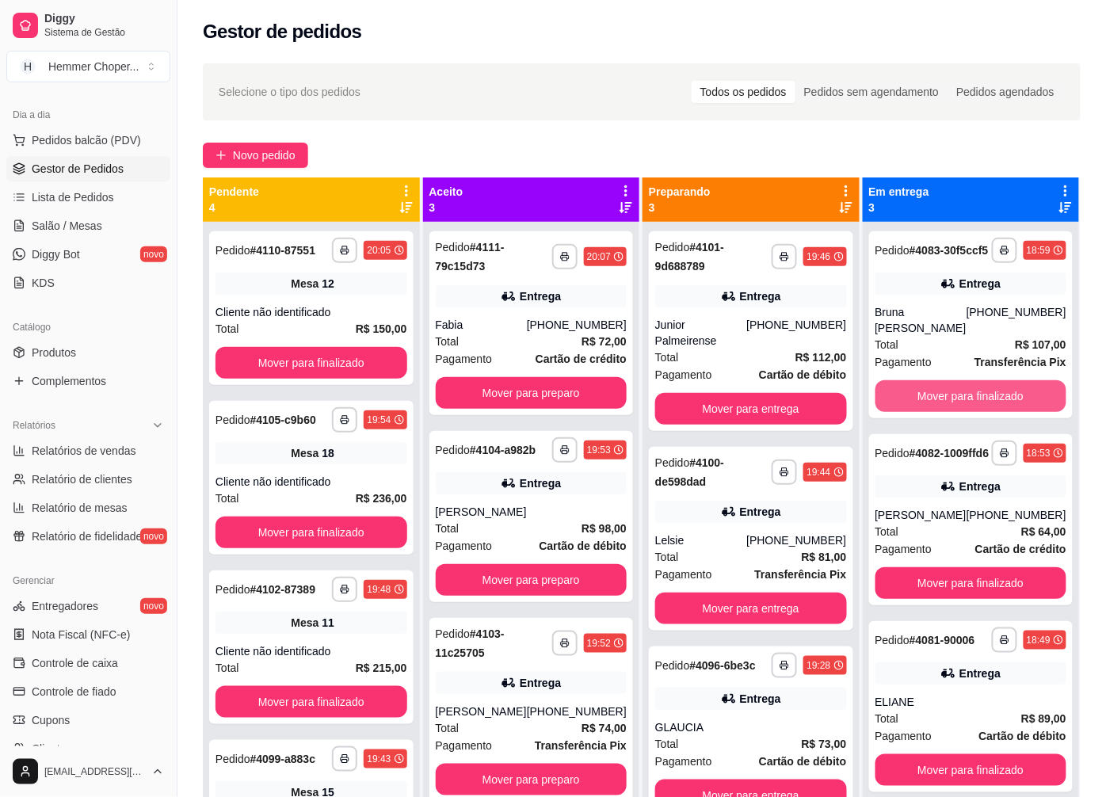
scroll to position [0, 0]
click at [936, 381] on button "Mover para finalizado" at bounding box center [970, 396] width 185 height 31
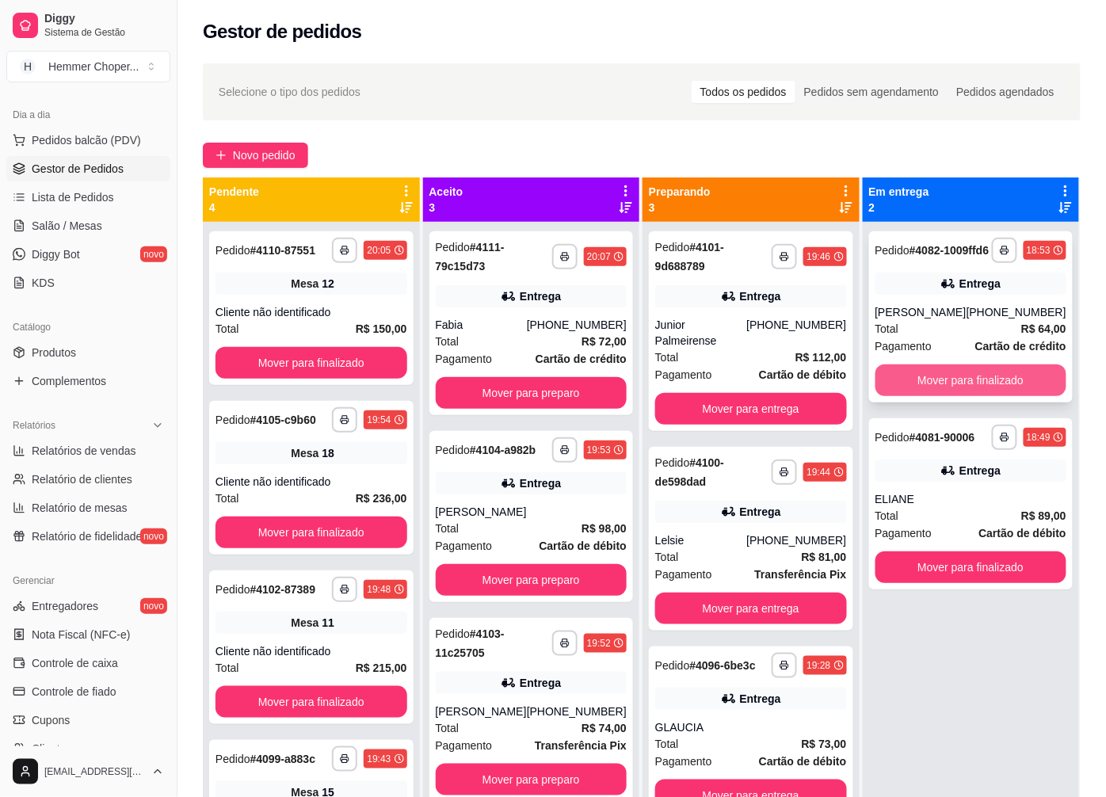
click at [932, 378] on button "Mover para finalizado" at bounding box center [971, 380] width 192 height 32
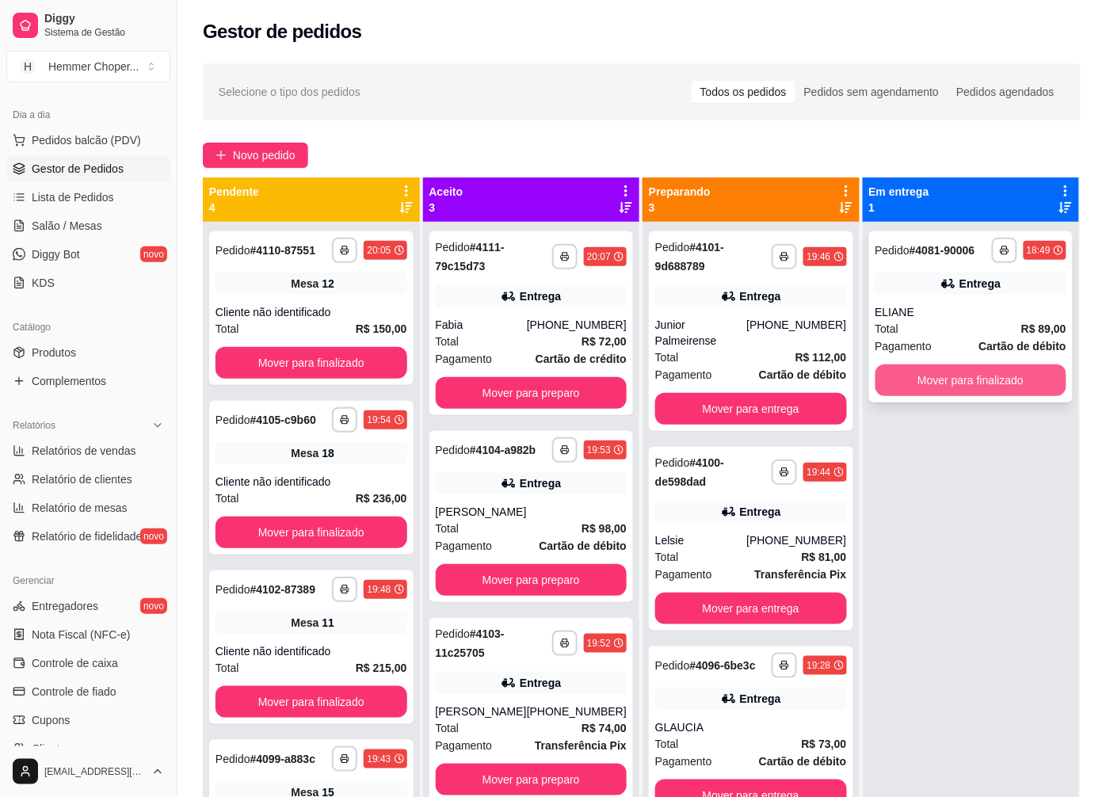
click at [928, 382] on button "Mover para finalizado" at bounding box center [971, 380] width 192 height 32
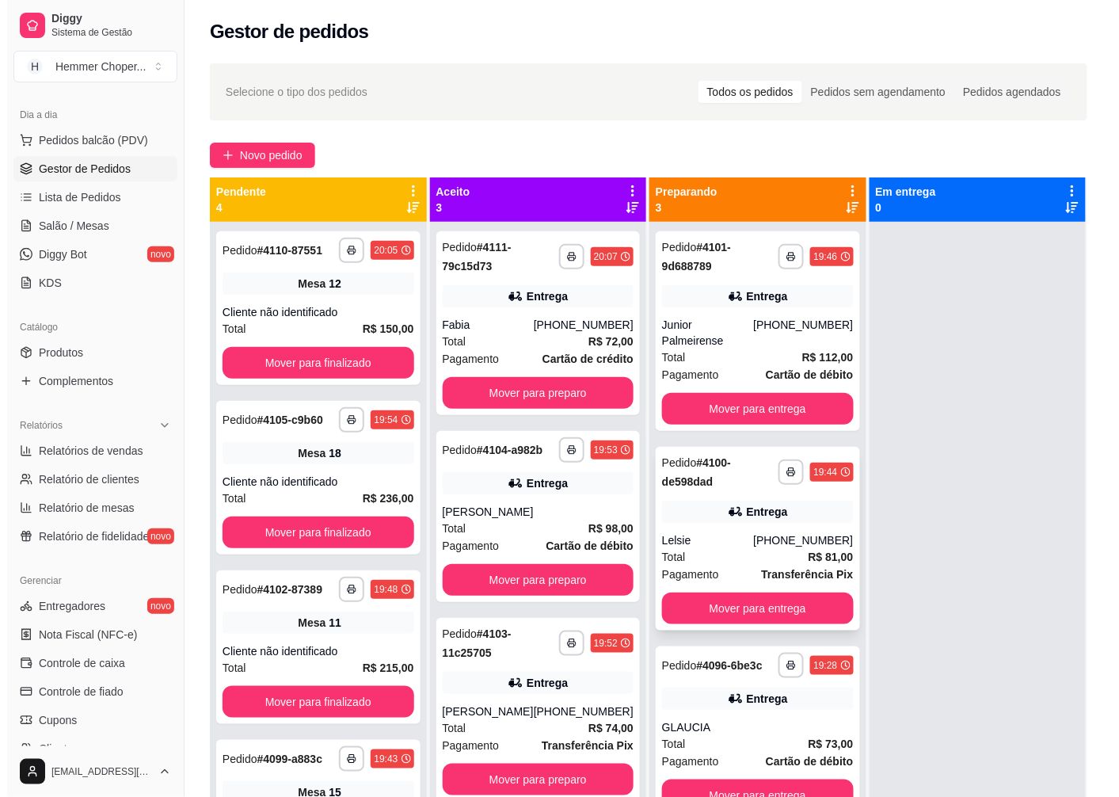
scroll to position [44, 0]
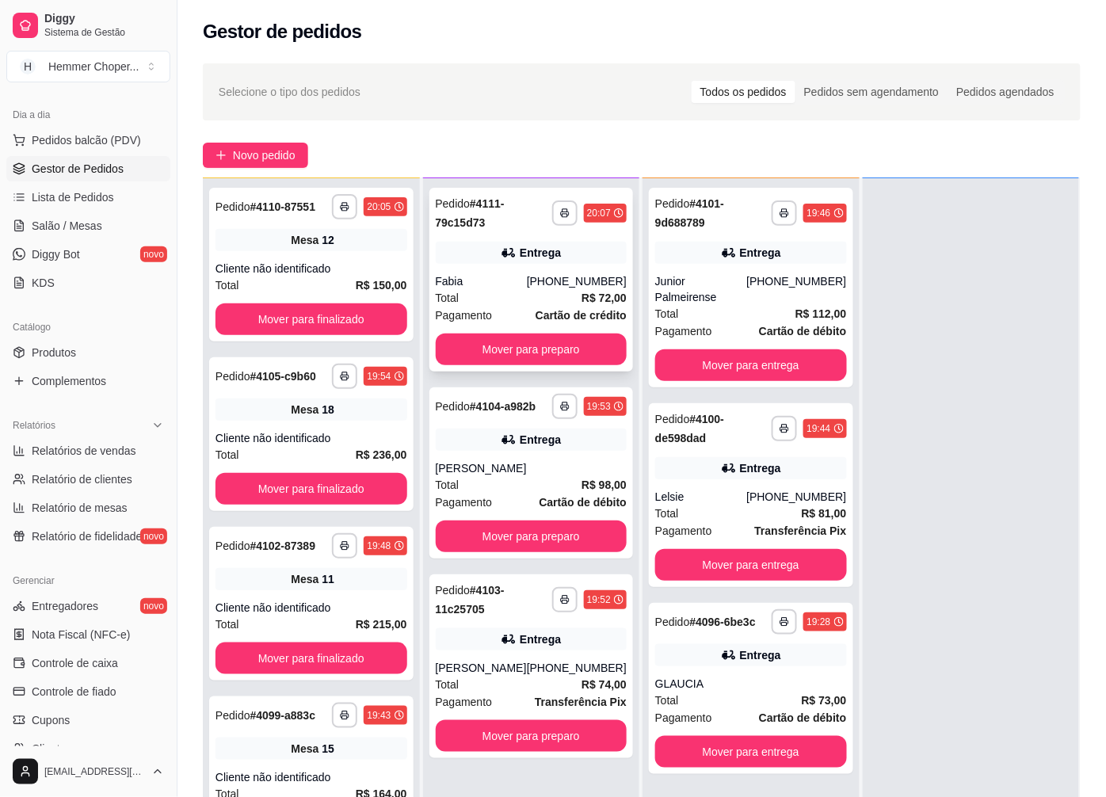
click at [518, 273] on div "Fabia" at bounding box center [481, 281] width 91 height 16
click at [535, 460] on div "[PERSON_NAME]" at bounding box center [532, 468] width 192 height 16
click at [527, 660] on div "[PERSON_NAME]" at bounding box center [481, 668] width 91 height 16
click at [707, 692] on div "Total R$ 73,00" at bounding box center [751, 700] width 192 height 17
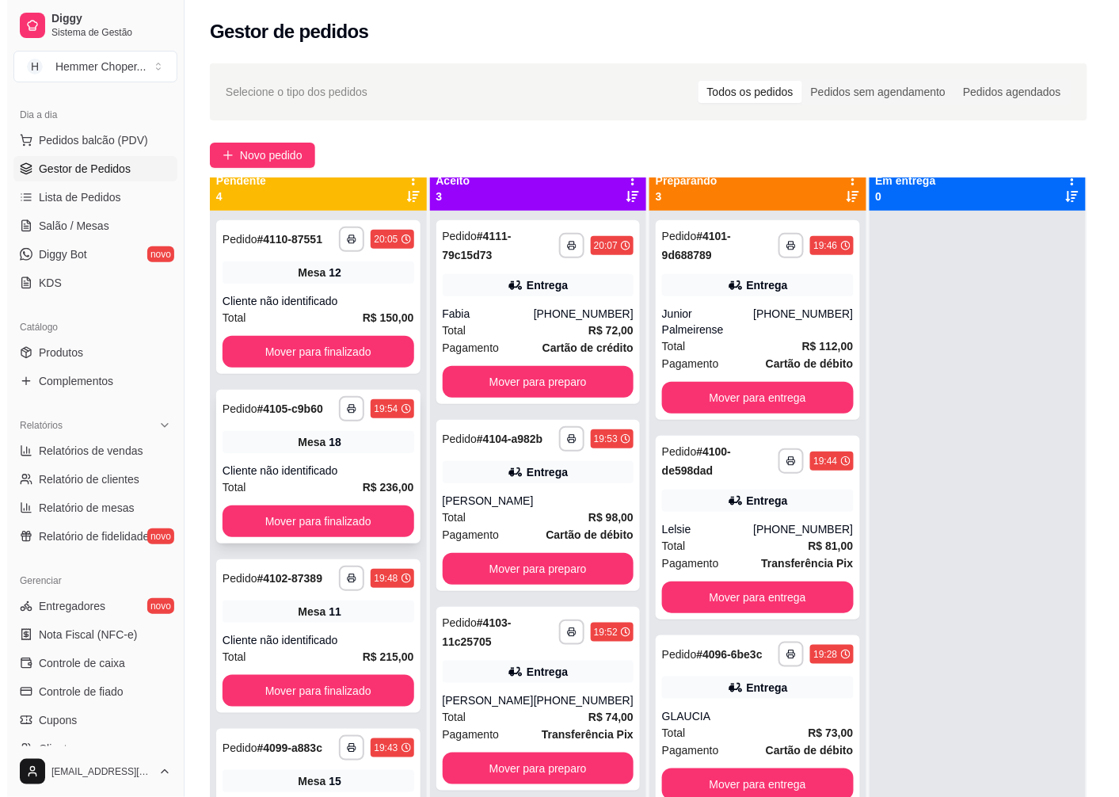
scroll to position [0, 0]
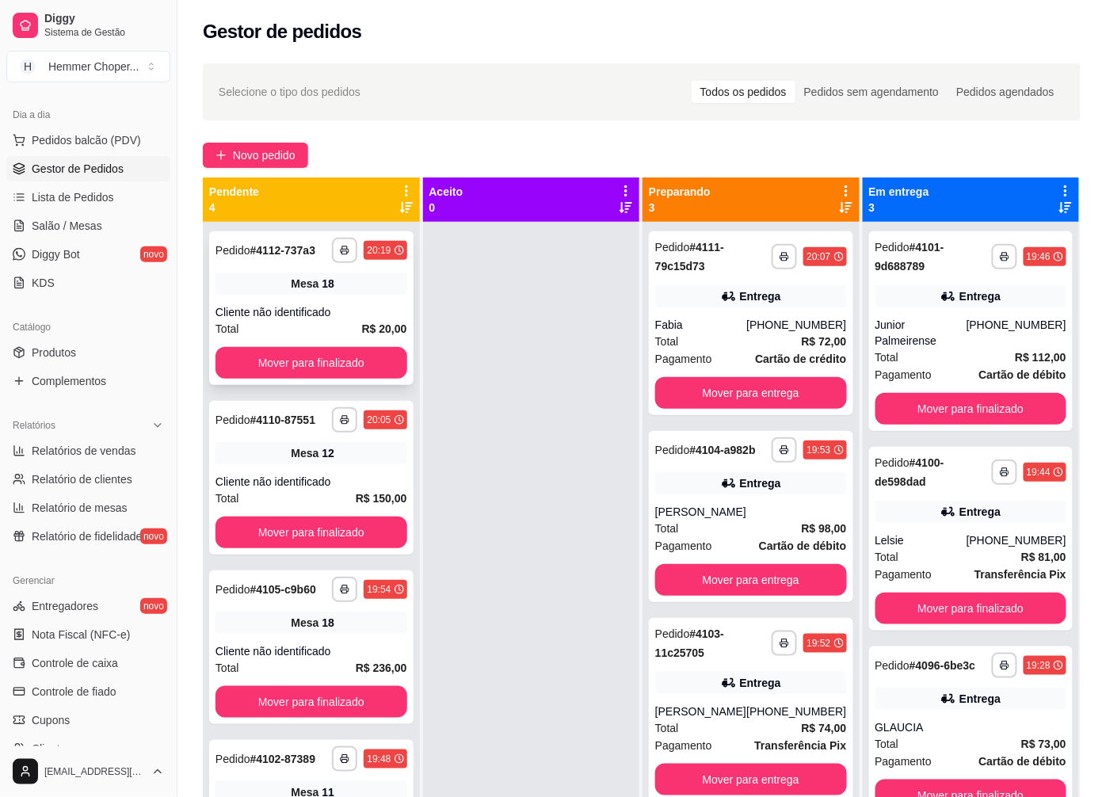
click at [285, 291] on div "Mesa 18" at bounding box center [311, 284] width 192 height 22
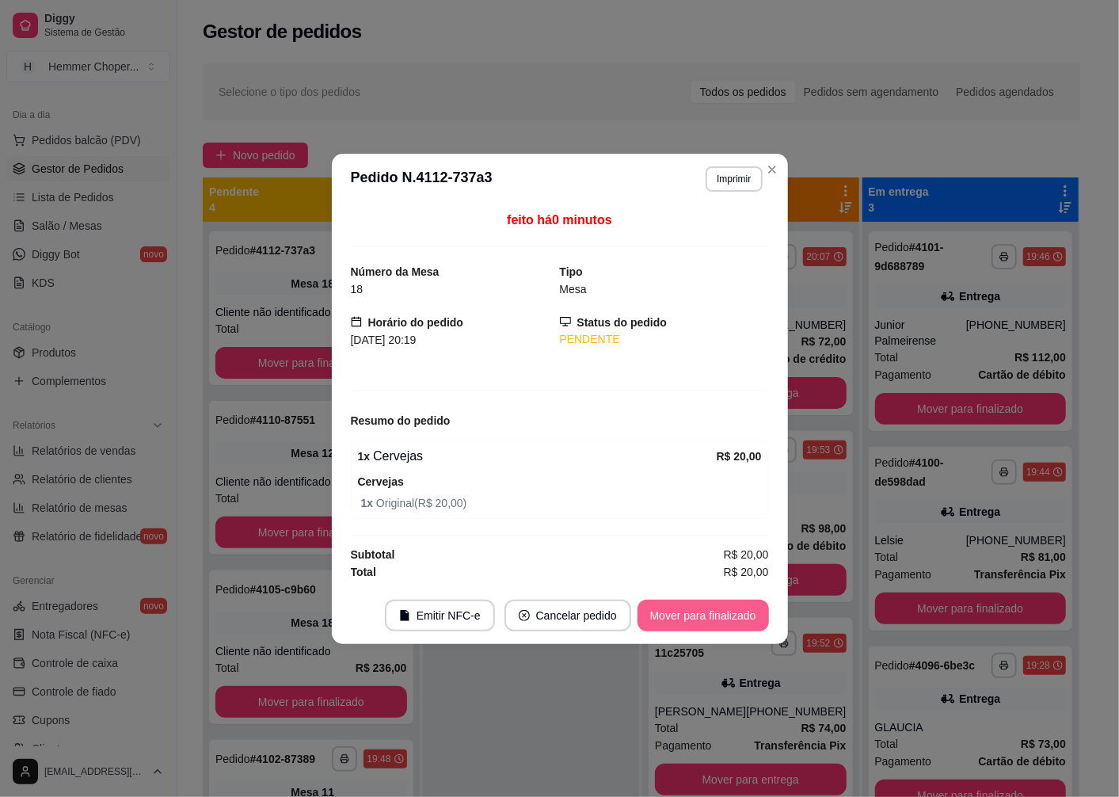
click at [662, 619] on button "Mover para finalizado" at bounding box center [704, 616] width 132 height 32
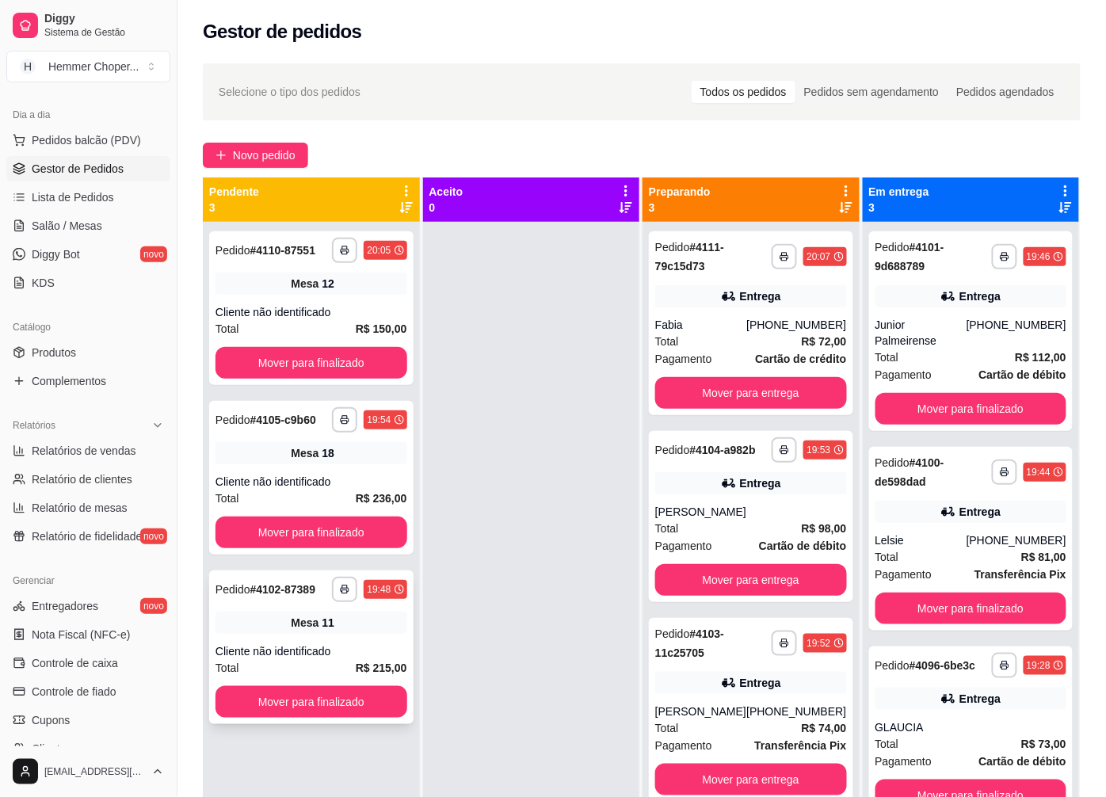
click at [330, 658] on div "Cliente não identificado" at bounding box center [311, 651] width 192 height 16
click at [270, 482] on div "Cliente não identificado" at bounding box center [311, 482] width 192 height 16
click at [307, 318] on div "Cliente não identificado" at bounding box center [311, 312] width 192 height 16
click at [307, 294] on div "Mesa 9" at bounding box center [311, 284] width 192 height 22
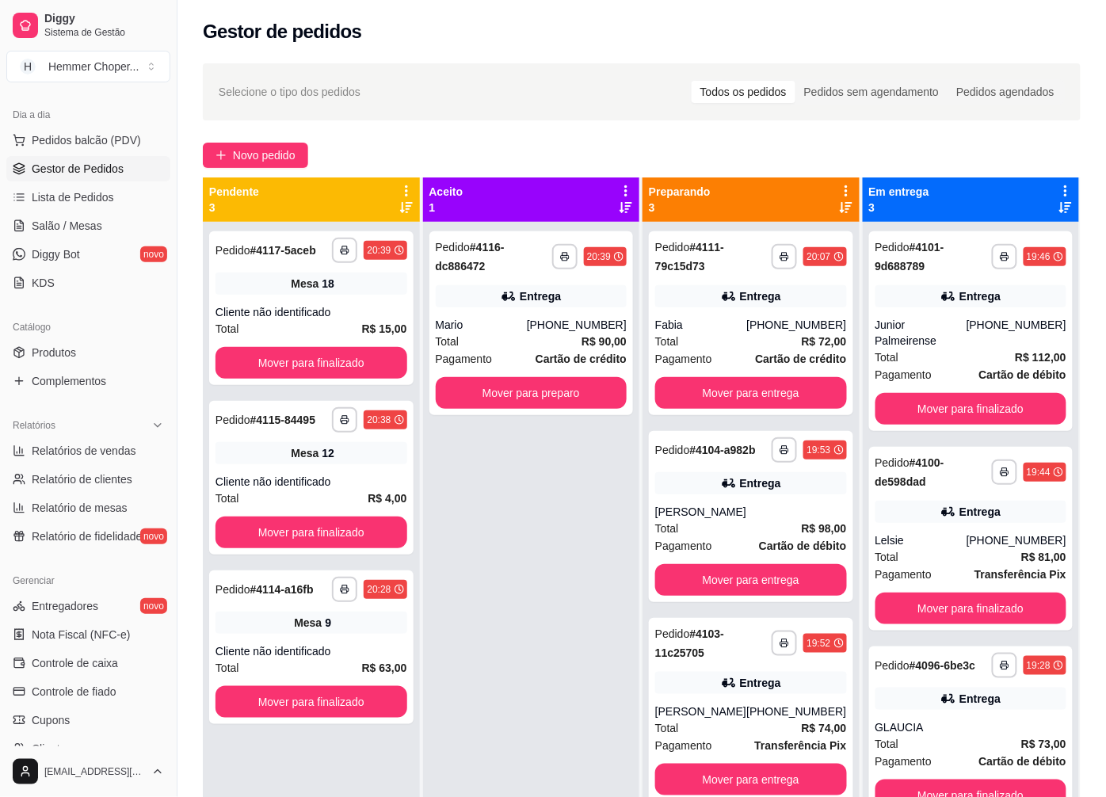
click at [513, 536] on div "**********" at bounding box center [531, 620] width 217 height 797
click at [954, 393] on button "Mover para finalizado" at bounding box center [971, 409] width 192 height 32
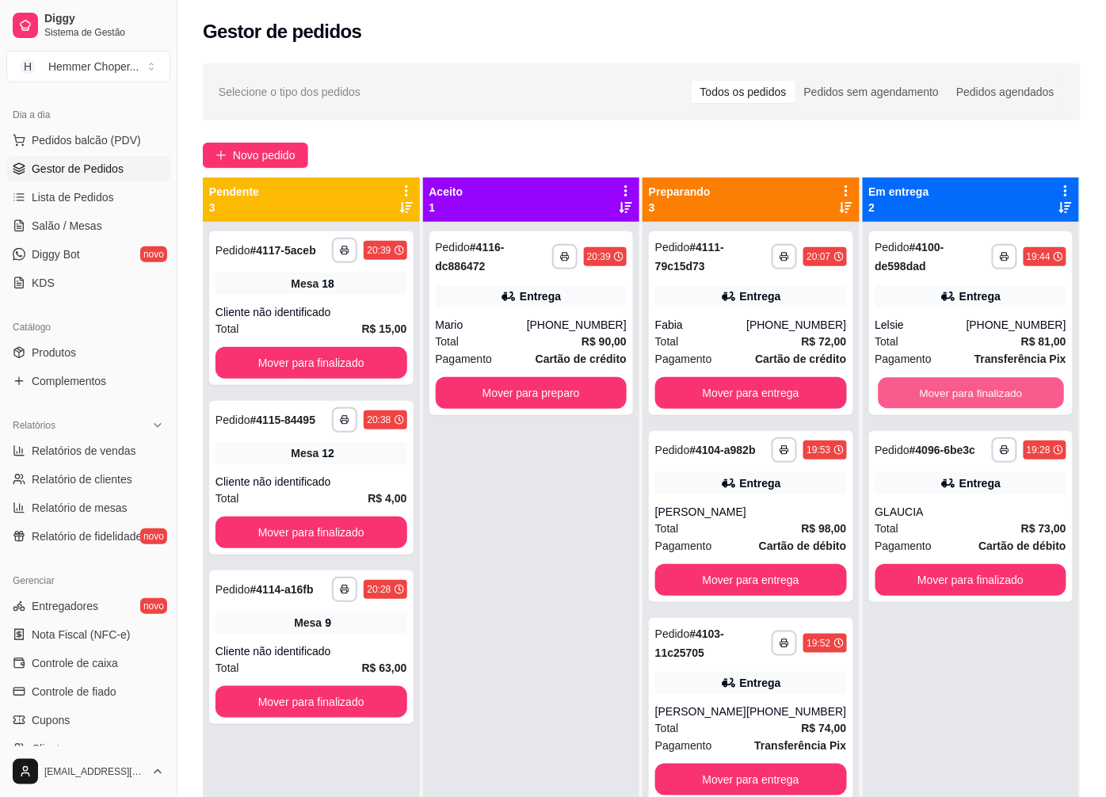
click at [954, 383] on button "Mover para finalizado" at bounding box center [970, 393] width 185 height 31
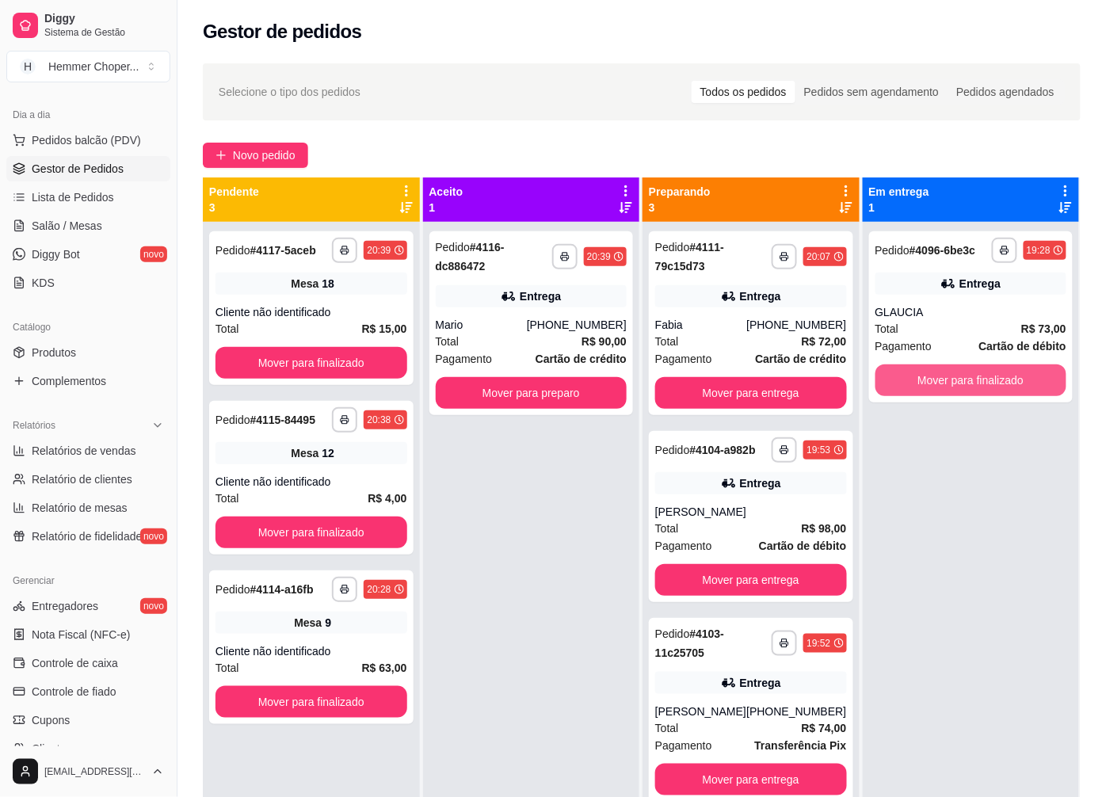
click at [954, 383] on button "Mover para finalizado" at bounding box center [971, 380] width 192 height 32
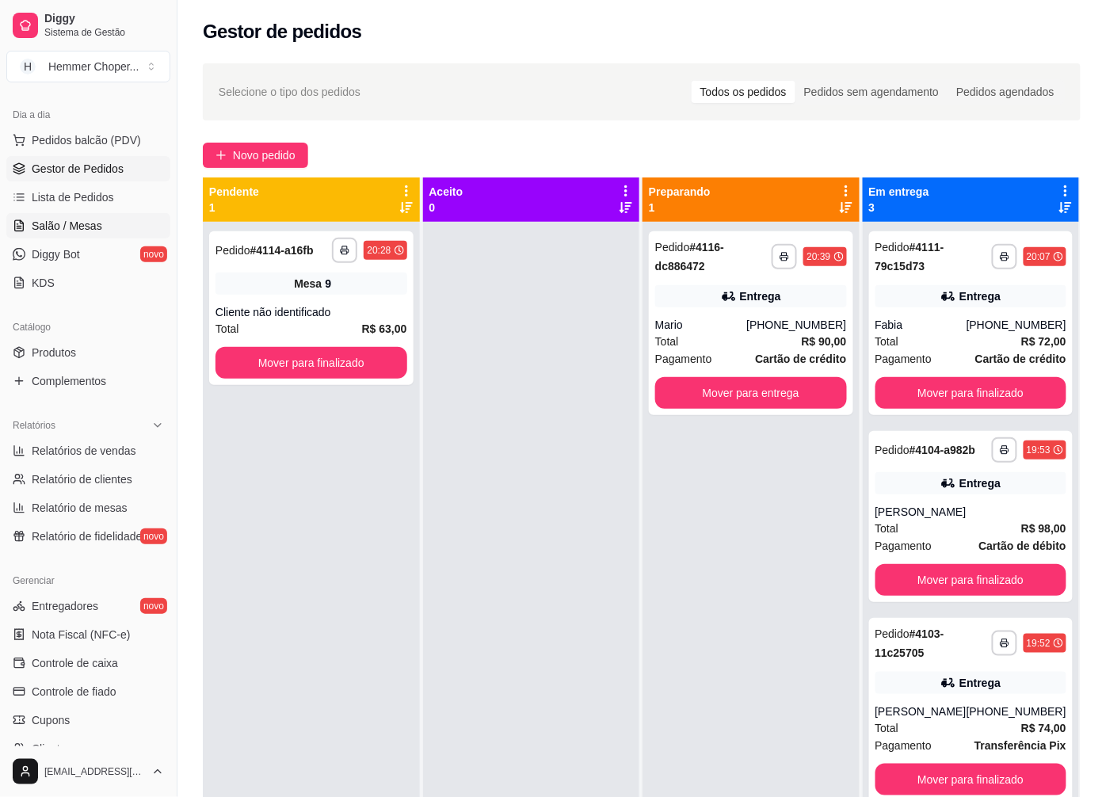
click at [93, 222] on span "Salão / Mesas" at bounding box center [67, 226] width 71 height 16
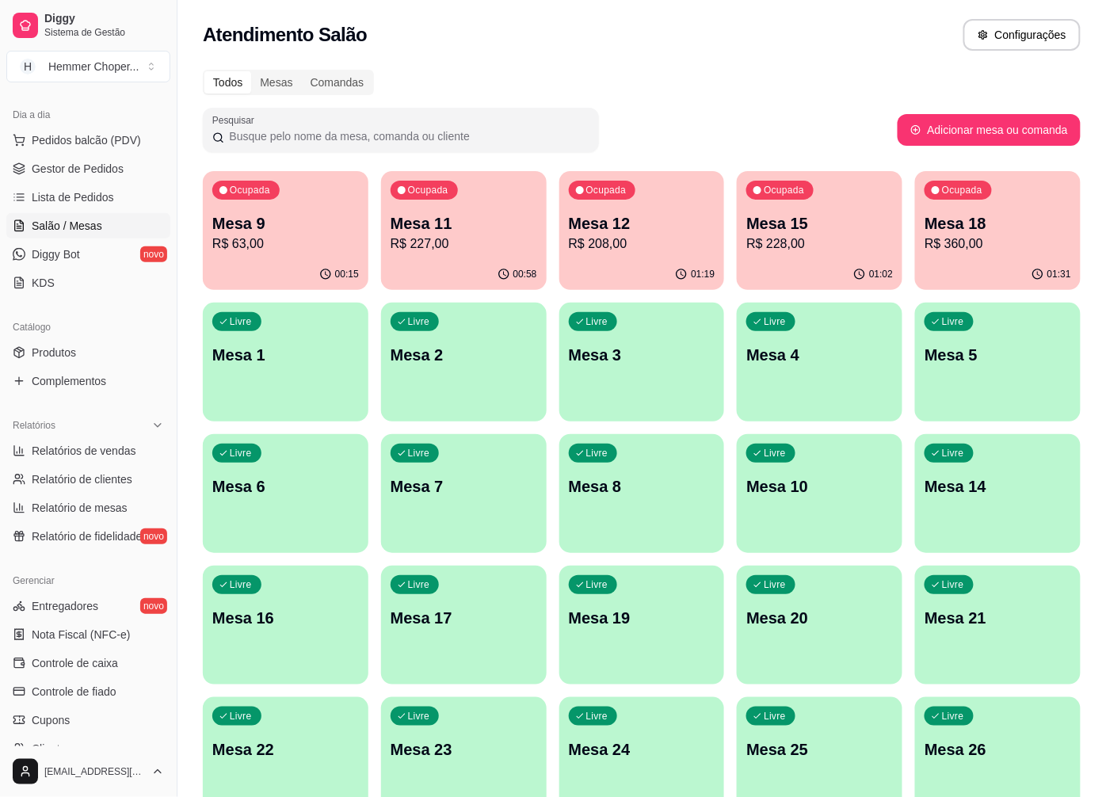
click at [851, 243] on p "R$ 228,00" at bounding box center [819, 244] width 147 height 19
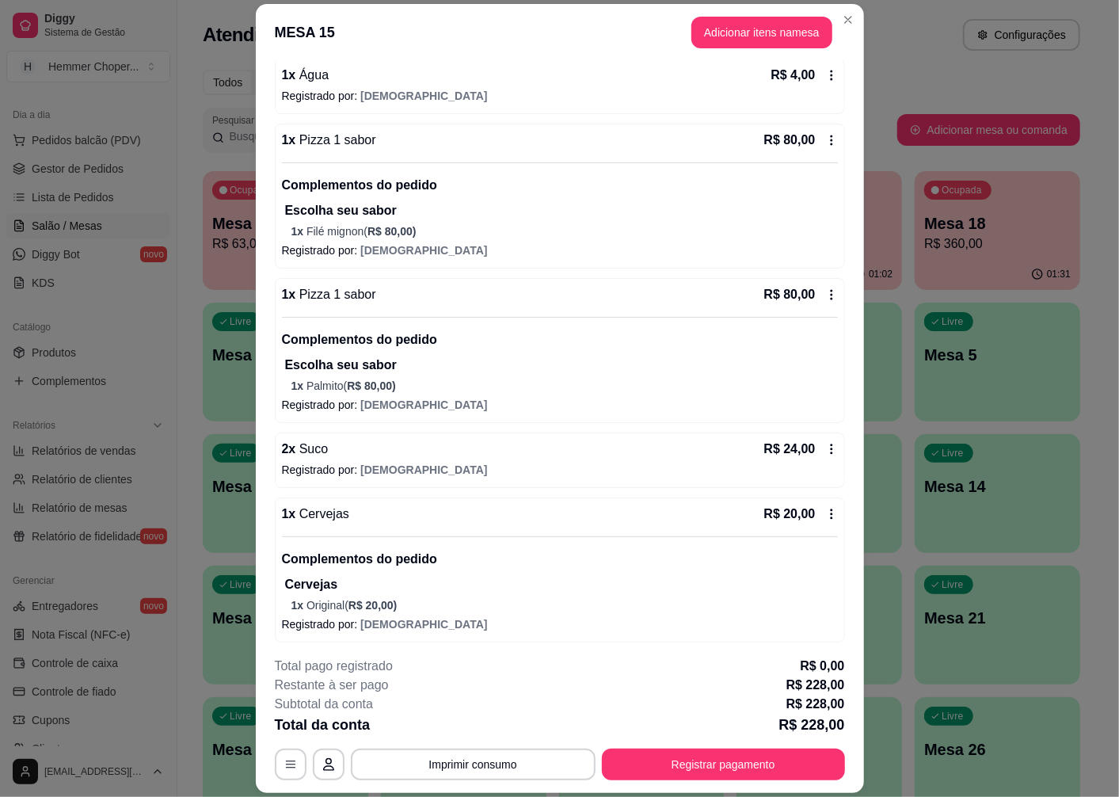
scroll to position [311, 0]
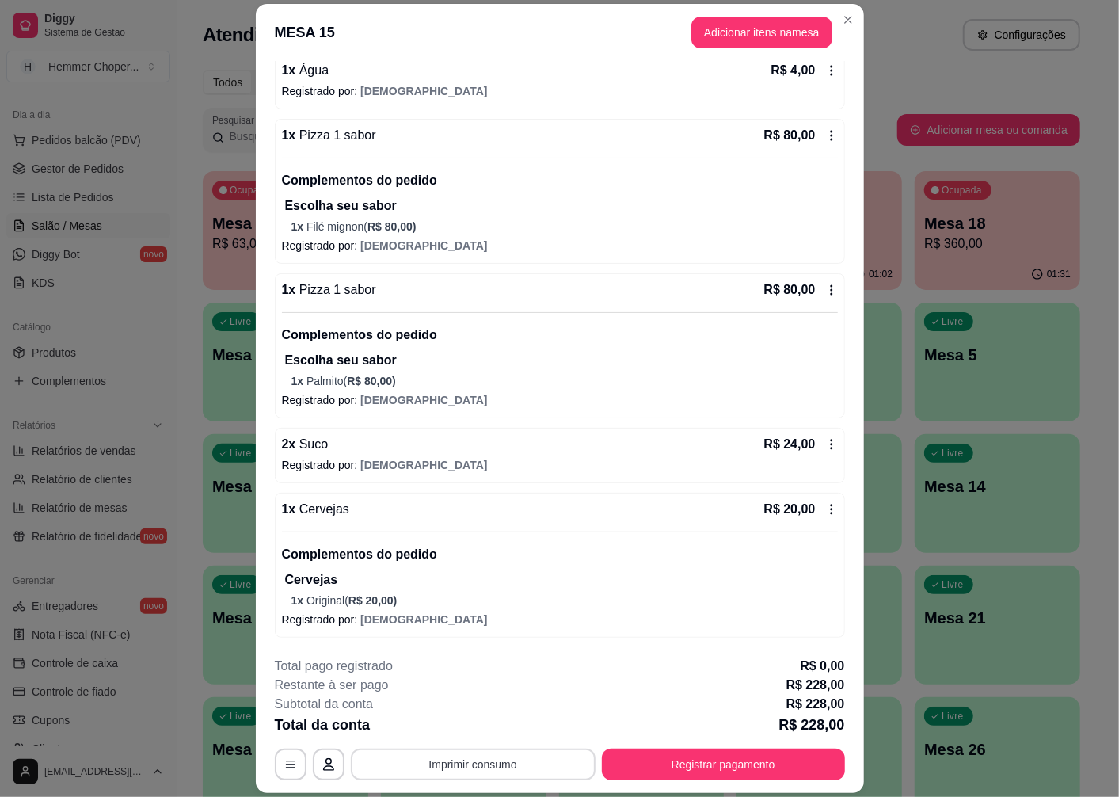
click at [457, 766] on button "Imprimir consumo" at bounding box center [473, 765] width 245 height 32
click at [464, 730] on button "Cozinha" at bounding box center [471, 727] width 111 height 25
click at [369, 459] on span "[DEMOGRAPHIC_DATA]" at bounding box center [423, 465] width 127 height 13
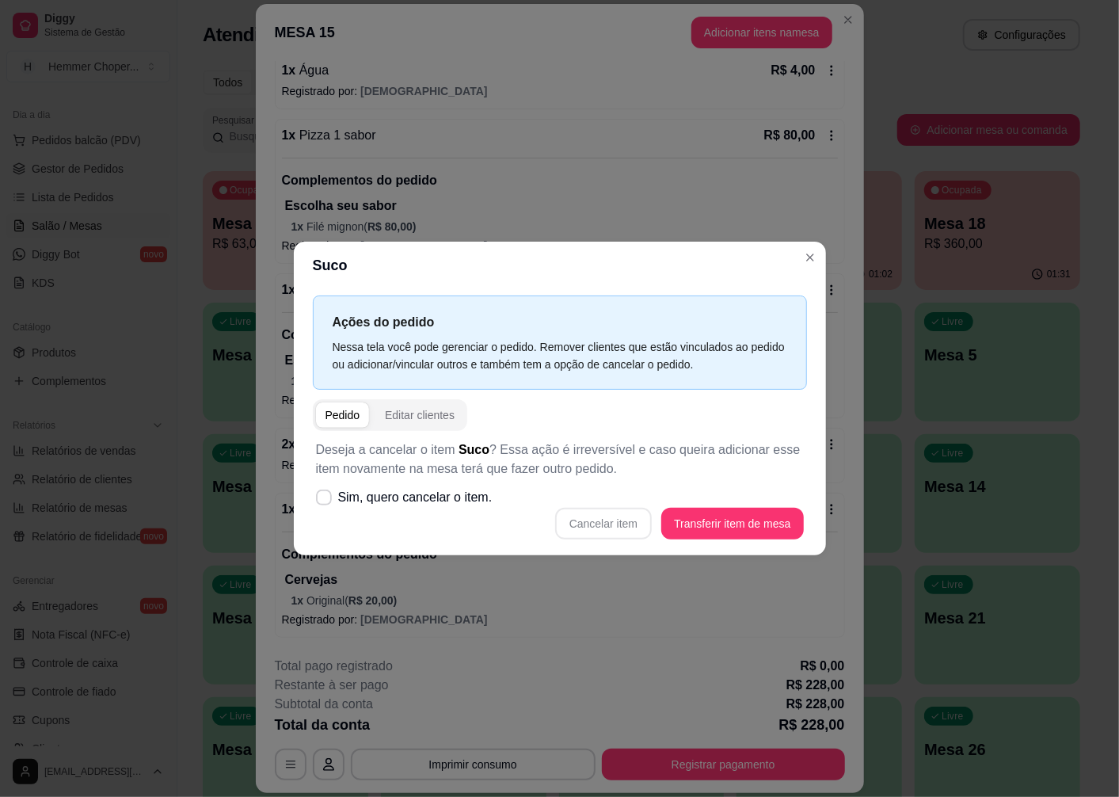
click at [610, 521] on div "Cancelar item Transferir item de mesa" at bounding box center [560, 524] width 488 height 32
click at [456, 494] on span "Sim, quero cancelar o item." at bounding box center [415, 497] width 154 height 19
click at [326, 501] on input "Sim, quero cancelar o item." at bounding box center [320, 506] width 10 height 10
checkbox input "true"
click at [600, 524] on button "Cancelar item" at bounding box center [603, 524] width 97 height 32
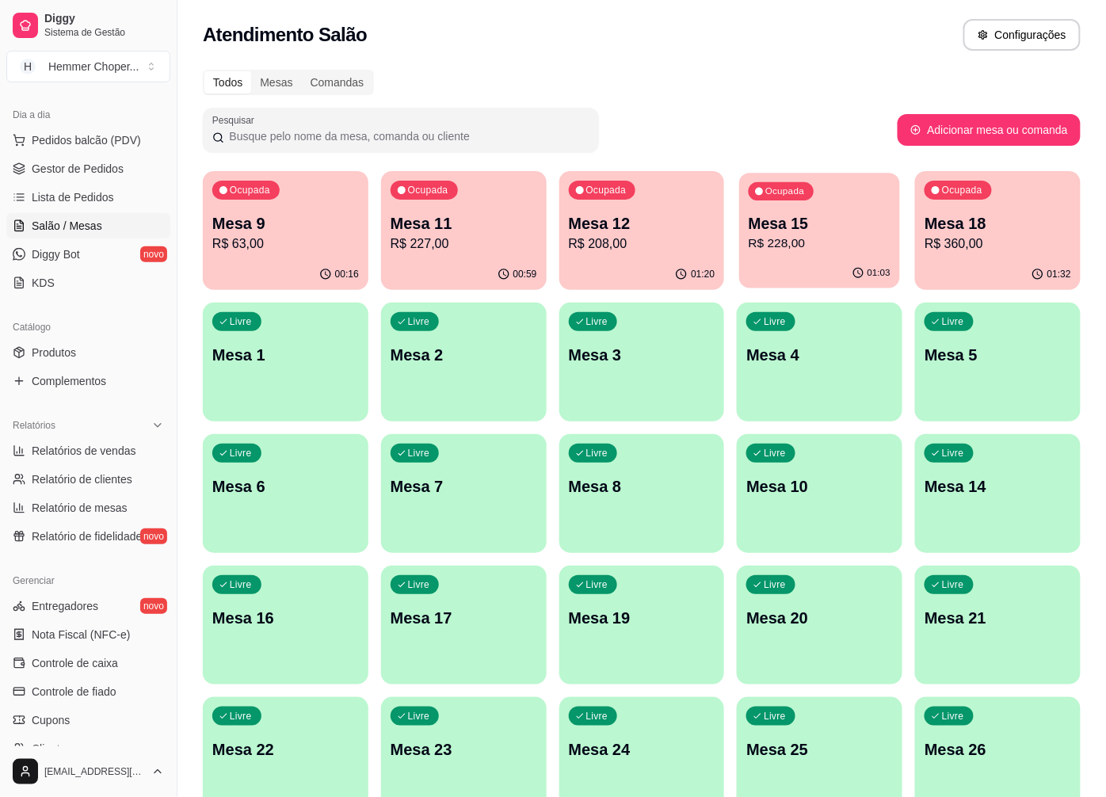
click at [802, 226] on p "Mesa 15" at bounding box center [820, 223] width 142 height 21
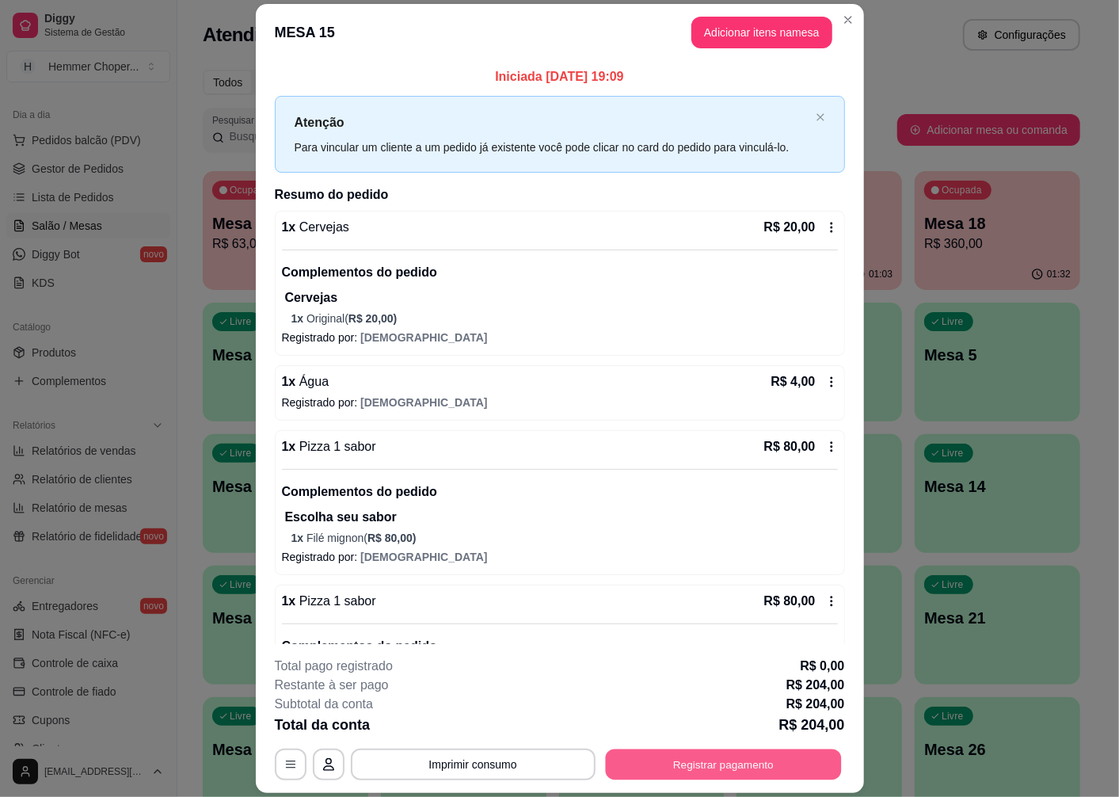
click at [726, 761] on button "Registrar pagamento" at bounding box center [723, 764] width 236 height 31
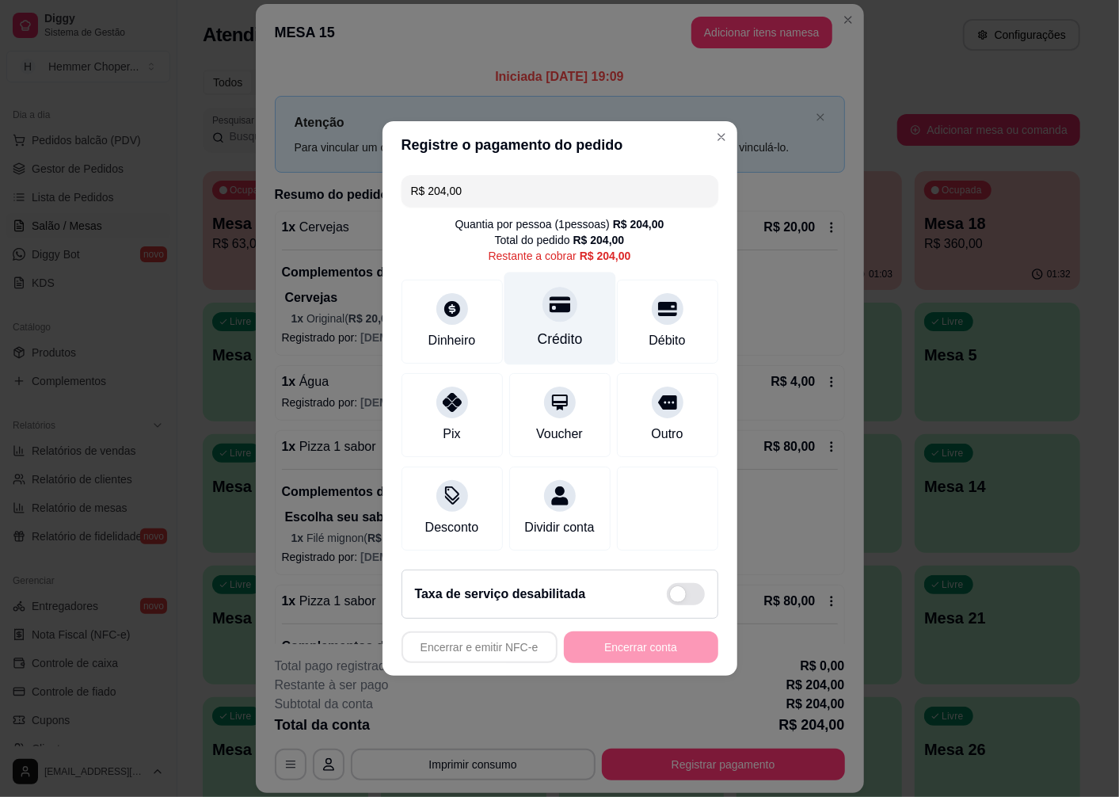
click at [545, 307] on div at bounding box center [560, 304] width 35 height 35
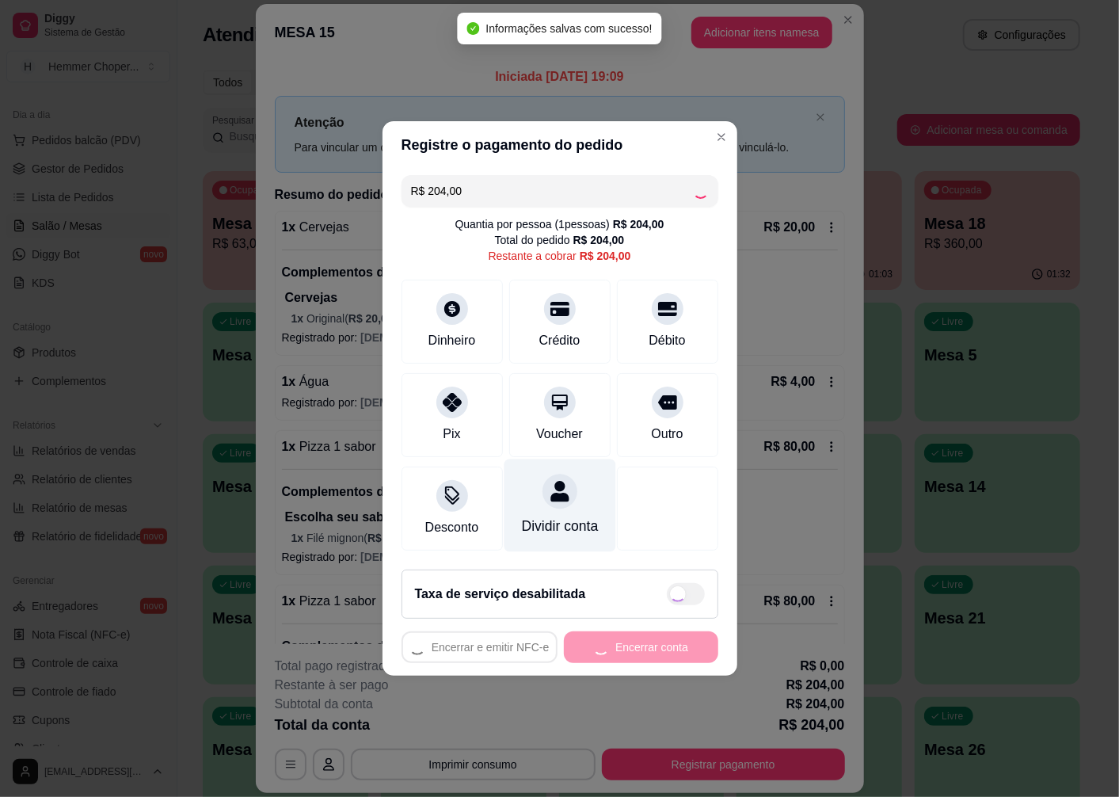
type input "R$ 0,00"
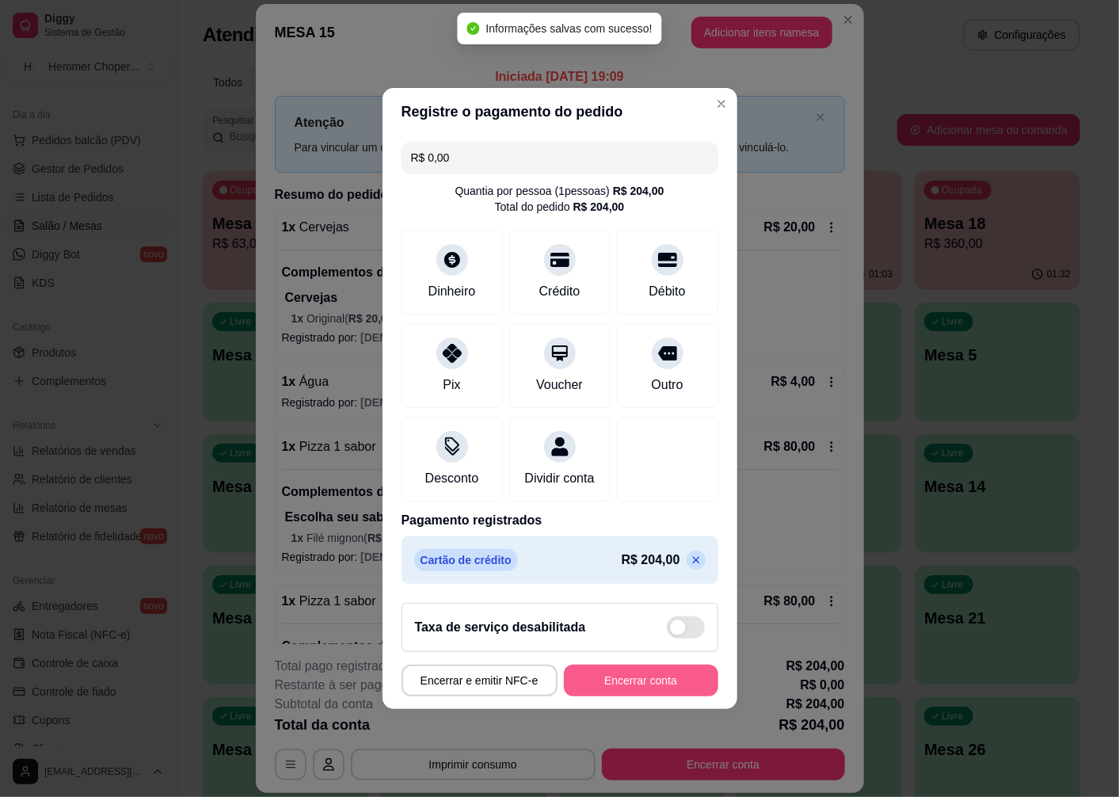
click at [605, 686] on button "Encerrar conta" at bounding box center [641, 681] width 154 height 32
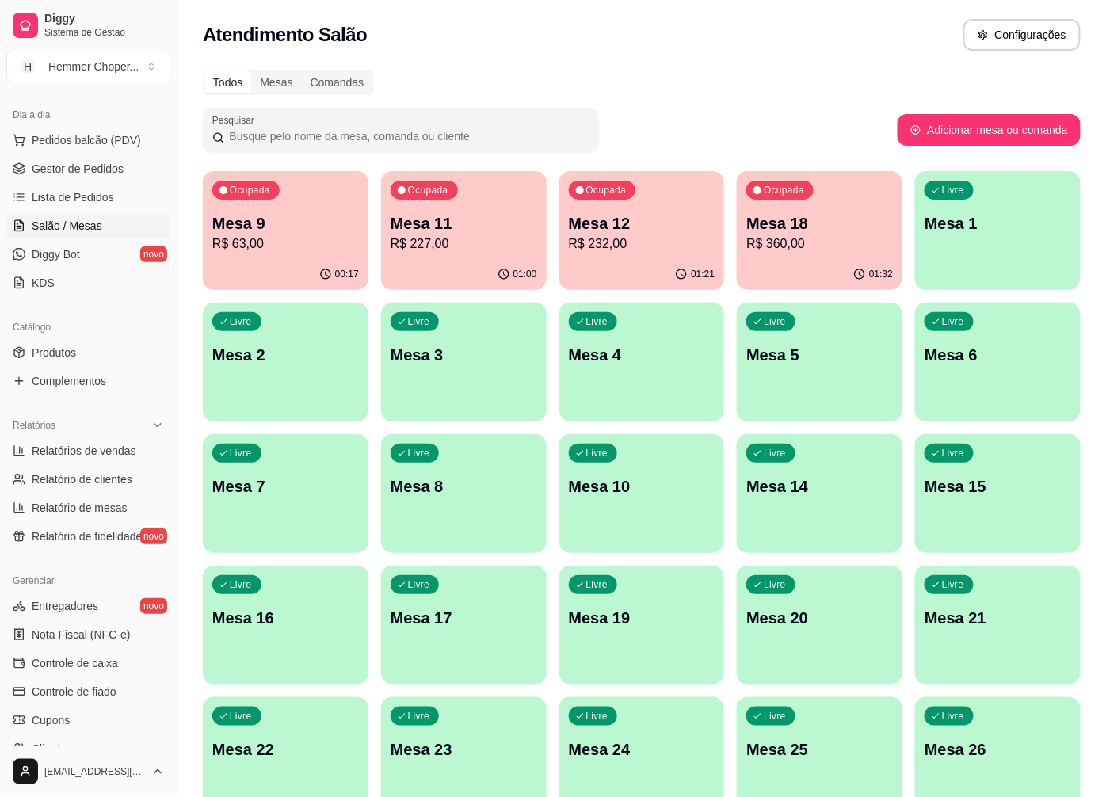
click at [669, 254] on div "Ocupada Mesa 12 R$ 232,00" at bounding box center [642, 215] width 166 height 88
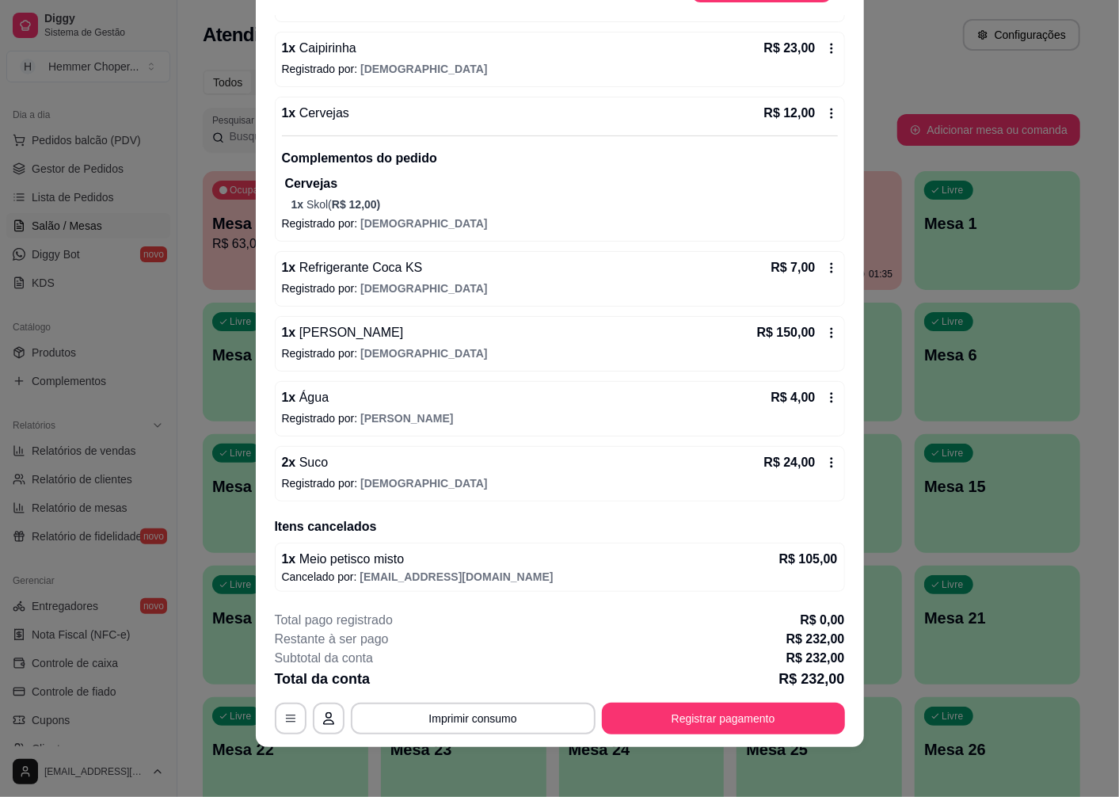
scroll to position [113, 0]
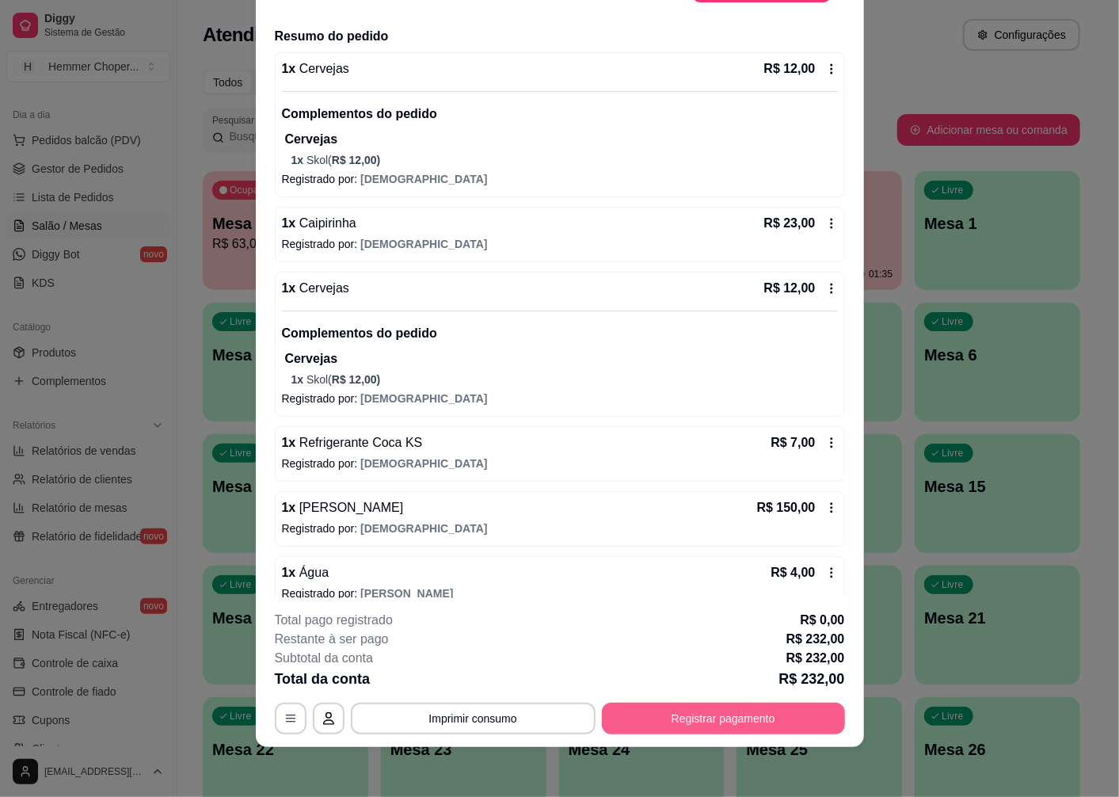
click at [692, 723] on button "Registrar pagamento" at bounding box center [723, 719] width 243 height 32
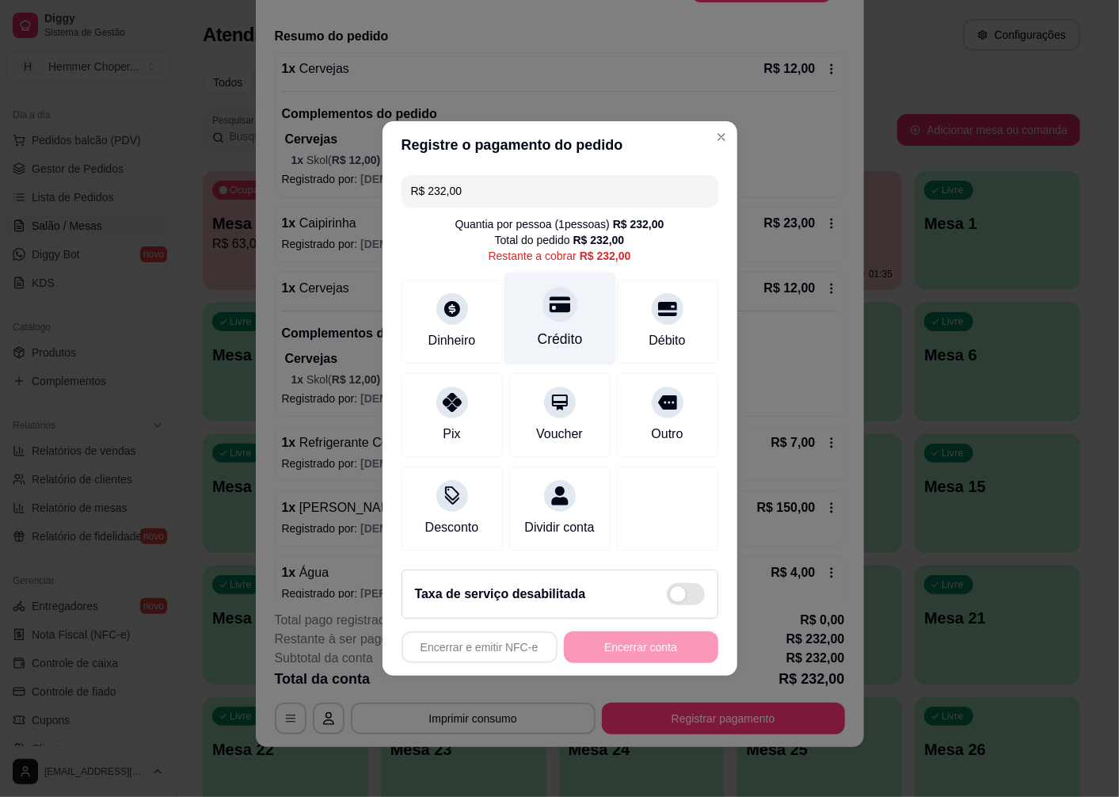
click at [560, 311] on div "Crédito" at bounding box center [560, 319] width 112 height 93
type input "R$ 0,00"
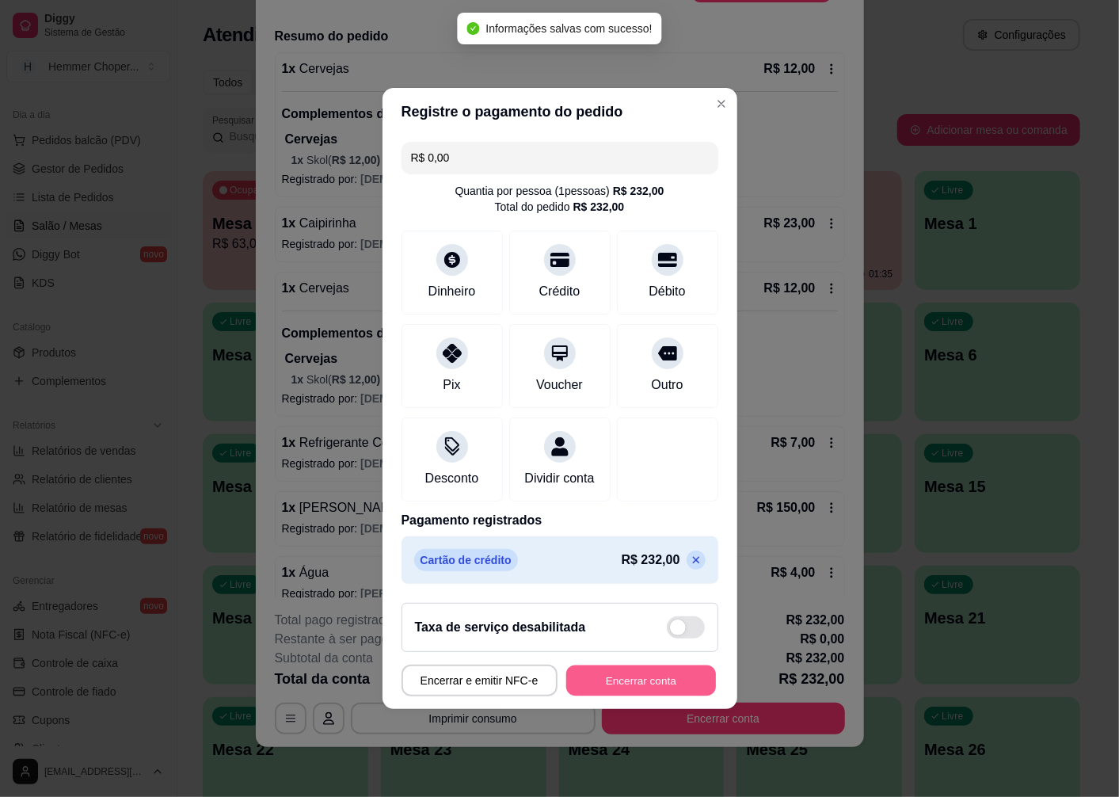
click at [616, 694] on button "Encerrar conta" at bounding box center [641, 681] width 150 height 31
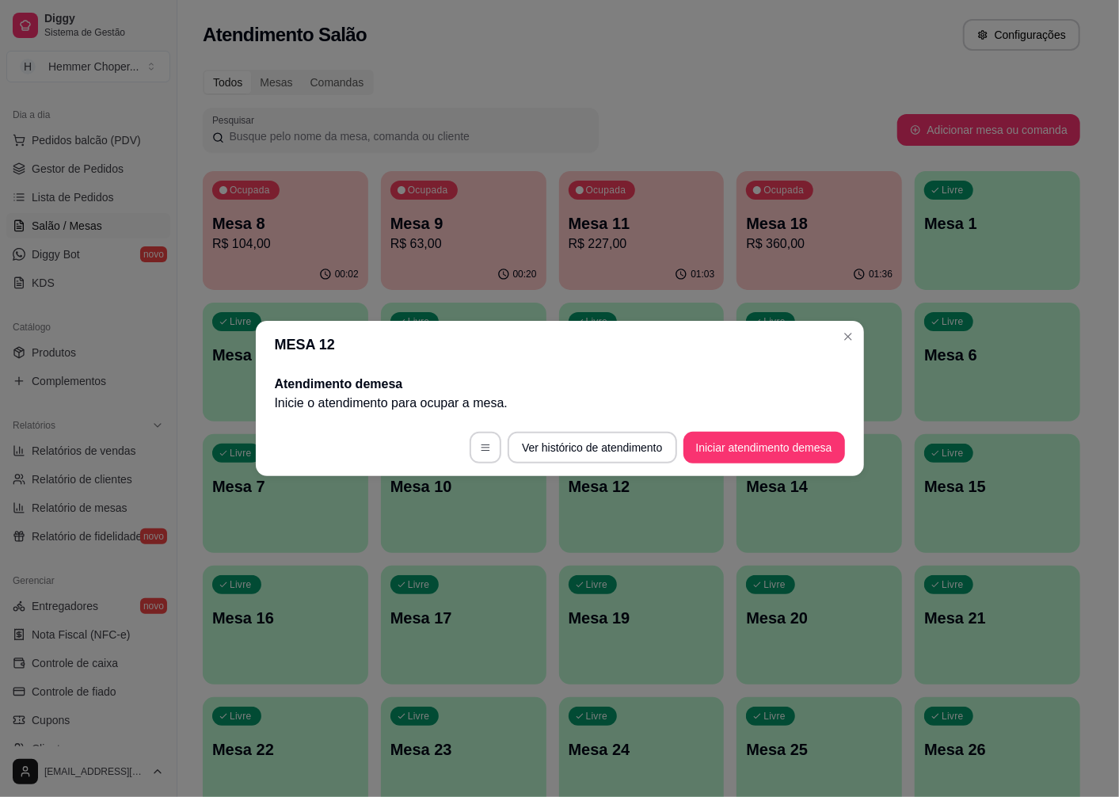
scroll to position [0, 0]
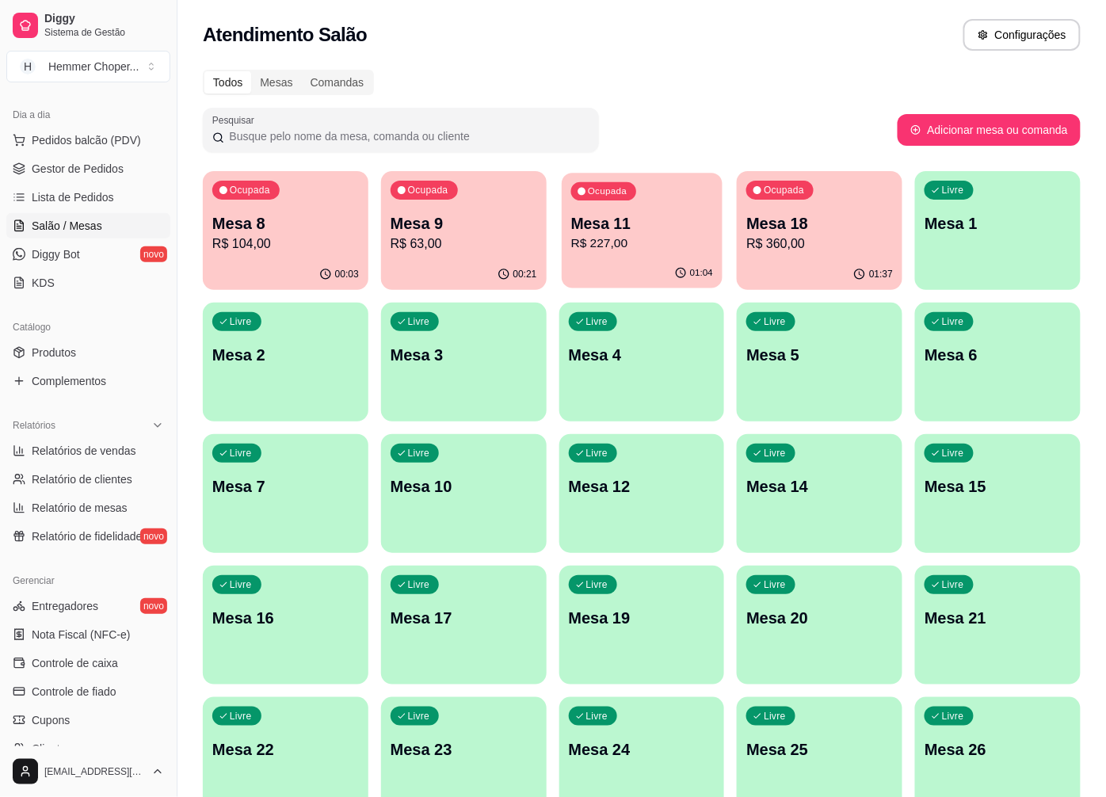
click at [658, 228] on p "Mesa 11" at bounding box center [641, 223] width 142 height 21
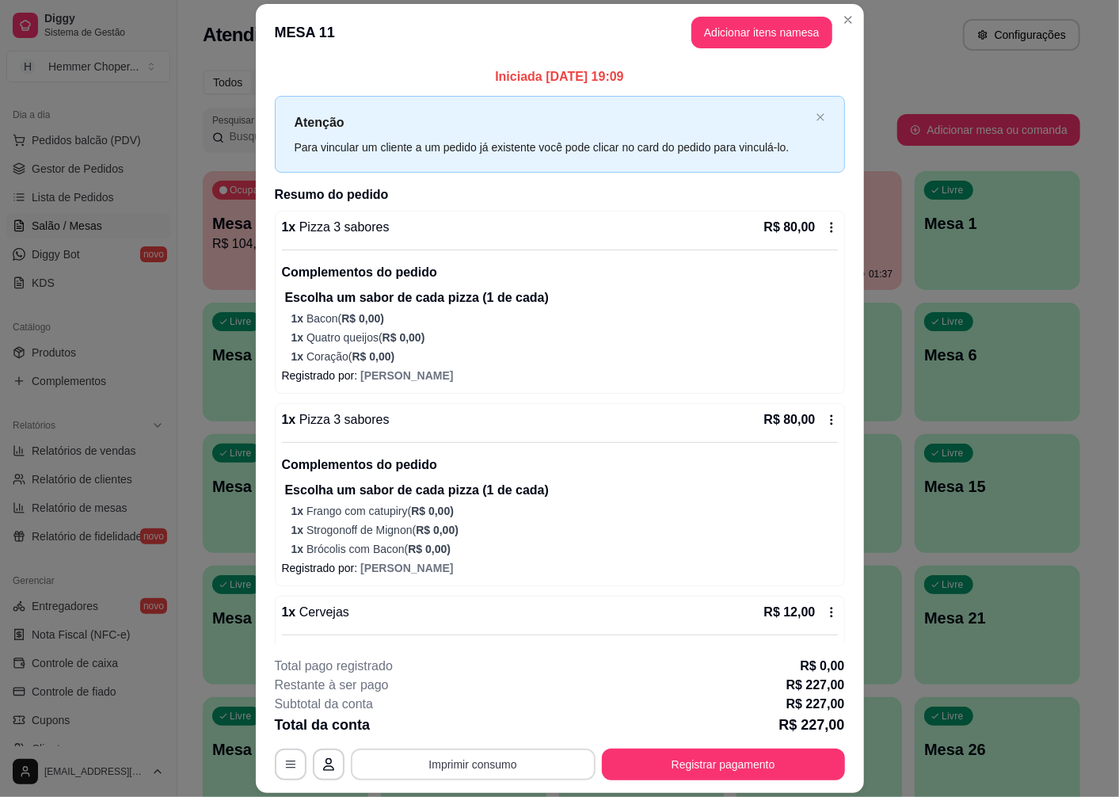
click at [452, 763] on button "Imprimir consumo" at bounding box center [473, 765] width 245 height 32
click at [464, 726] on button "Cozinha" at bounding box center [471, 728] width 115 height 25
click at [713, 769] on button "Registrar pagamento" at bounding box center [723, 765] width 243 height 32
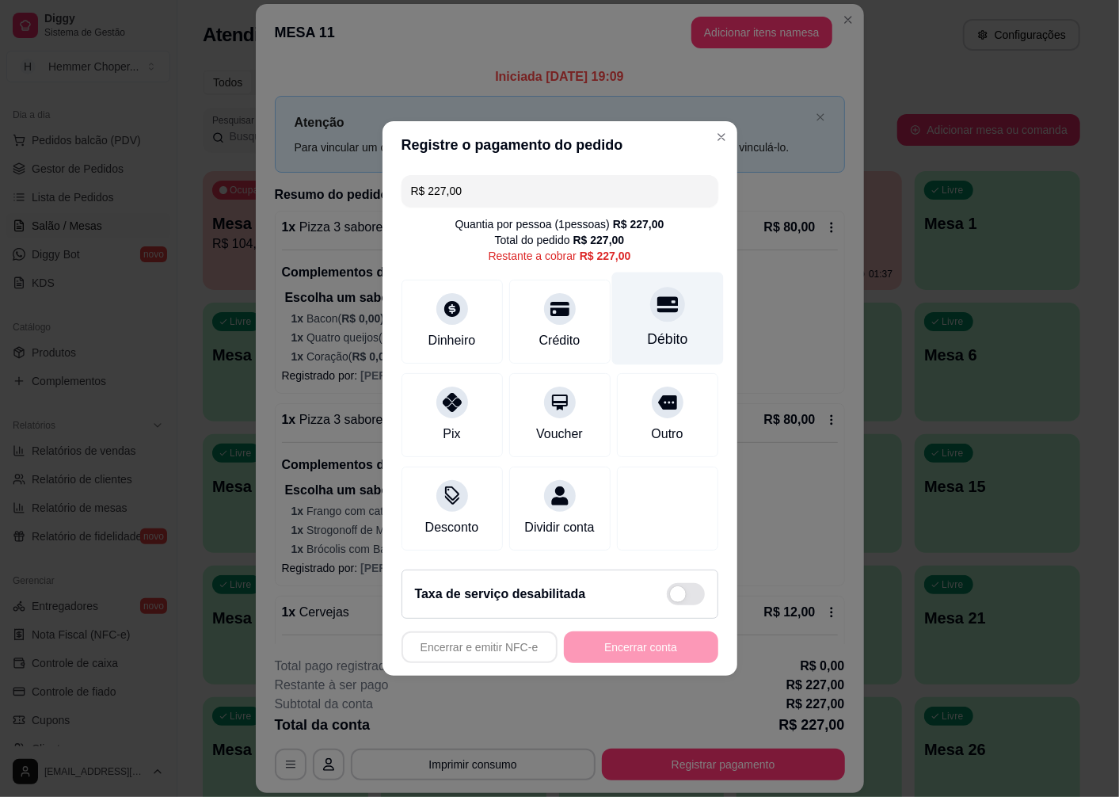
click at [674, 318] on div "Débito" at bounding box center [668, 319] width 112 height 93
type input "R$ 0,00"
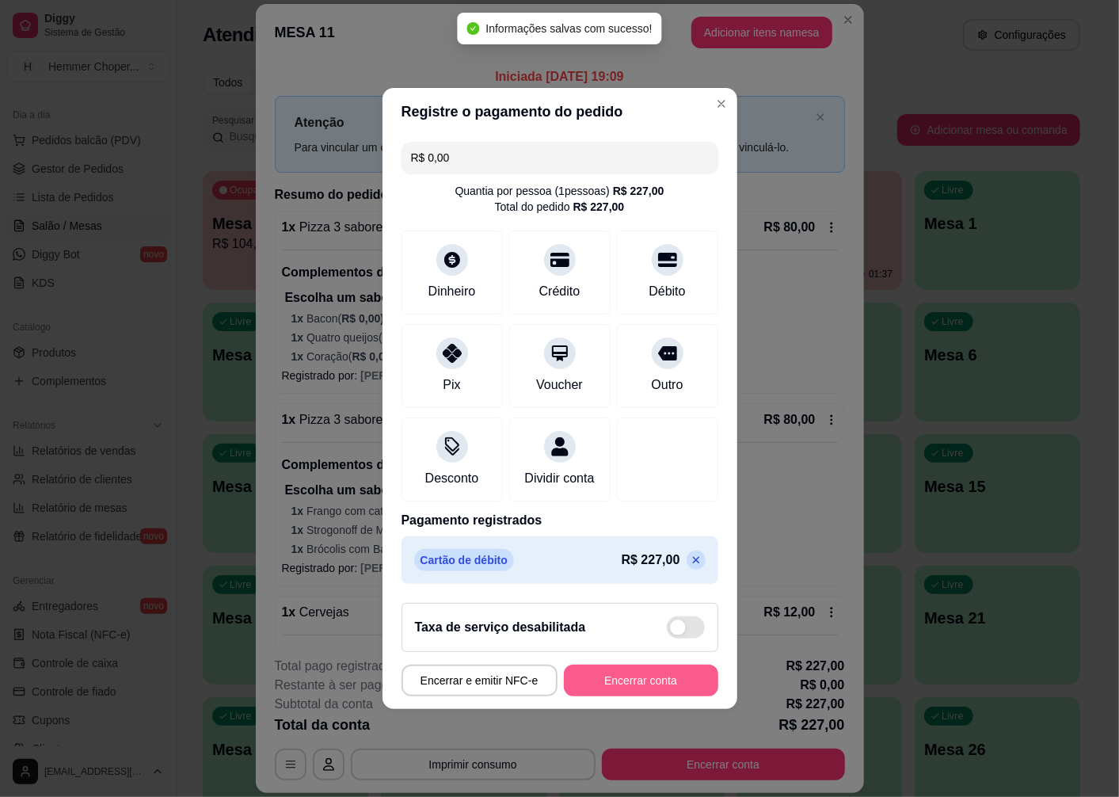
click at [622, 691] on button "Encerrar conta" at bounding box center [641, 681] width 154 height 32
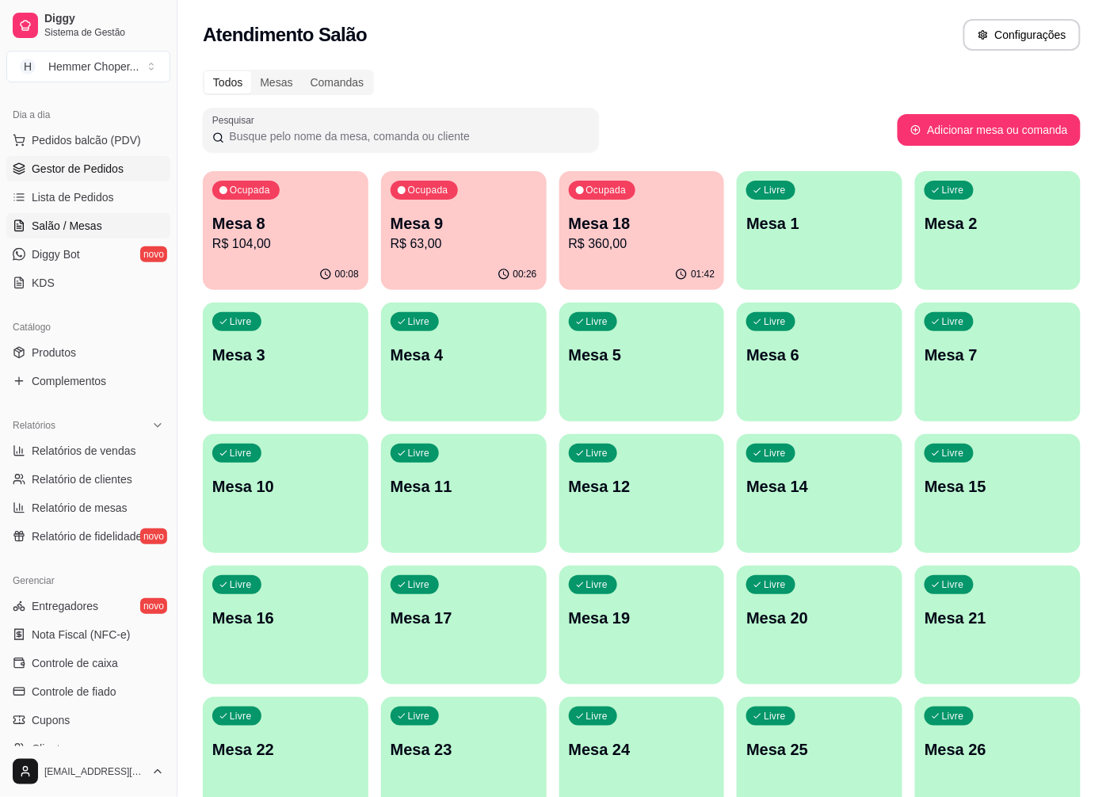
click at [77, 159] on link "Gestor de Pedidos" at bounding box center [88, 168] width 164 height 25
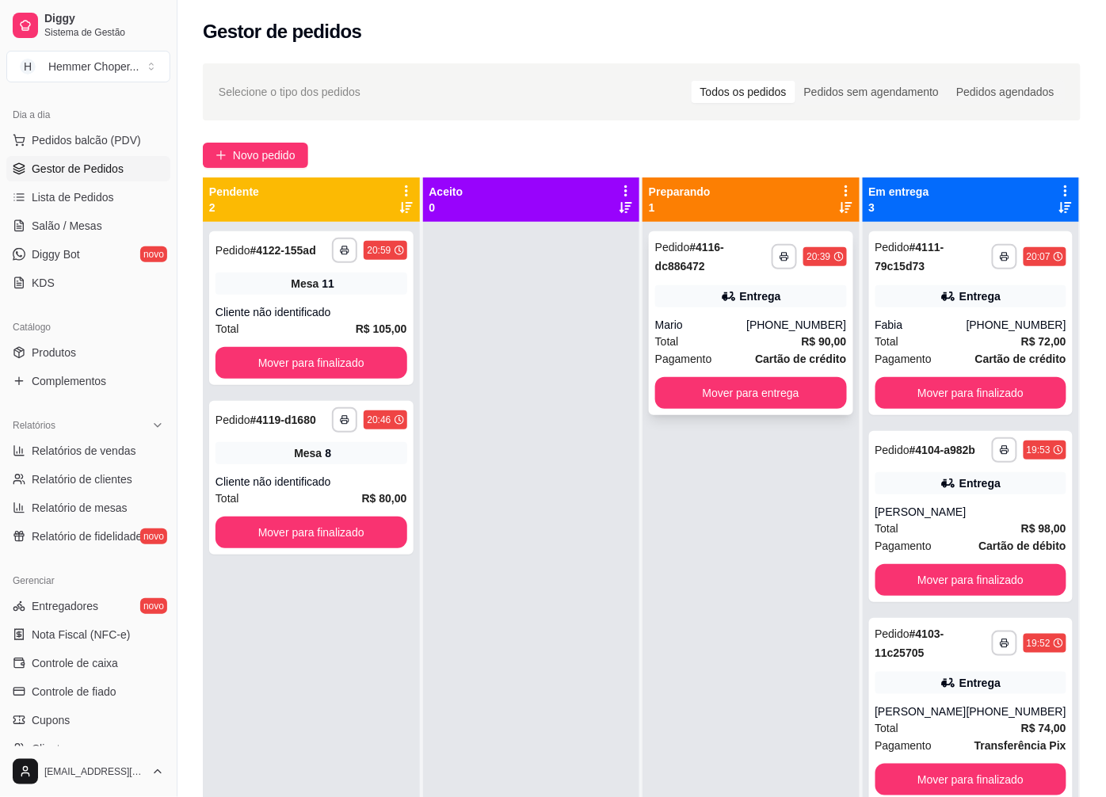
click at [790, 331] on div "[PHONE_NUMBER]" at bounding box center [796, 325] width 100 height 16
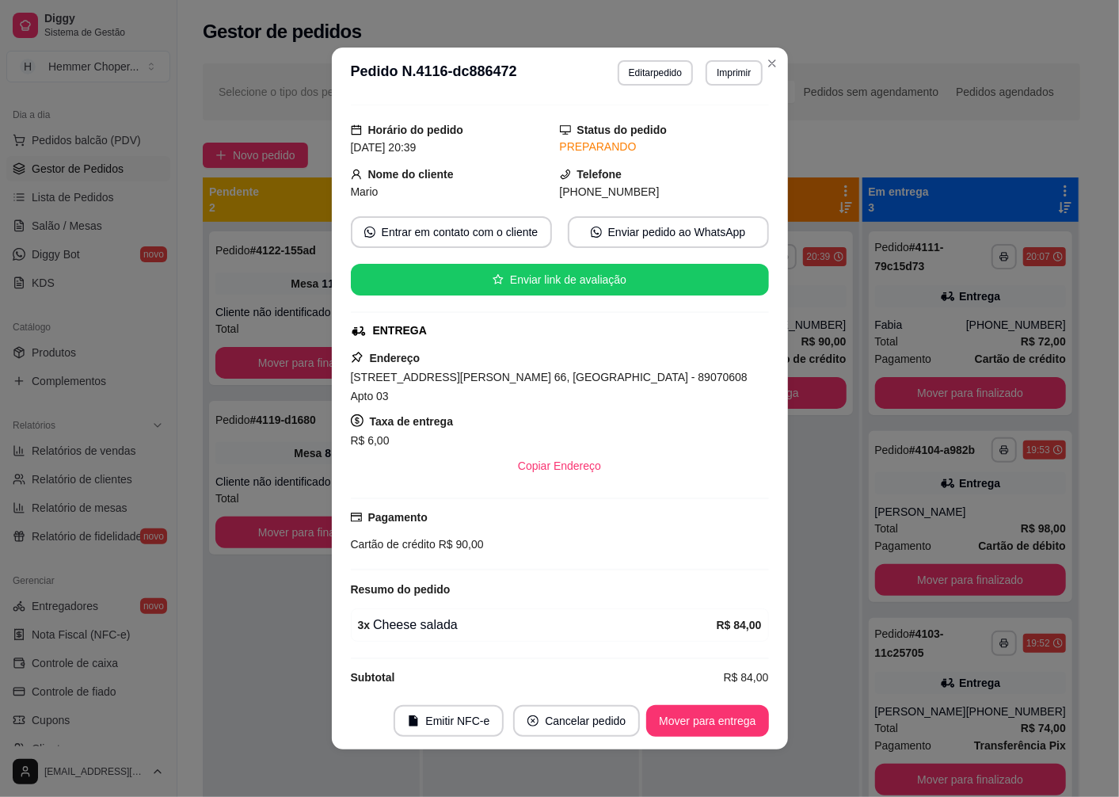
scroll to position [3, 0]
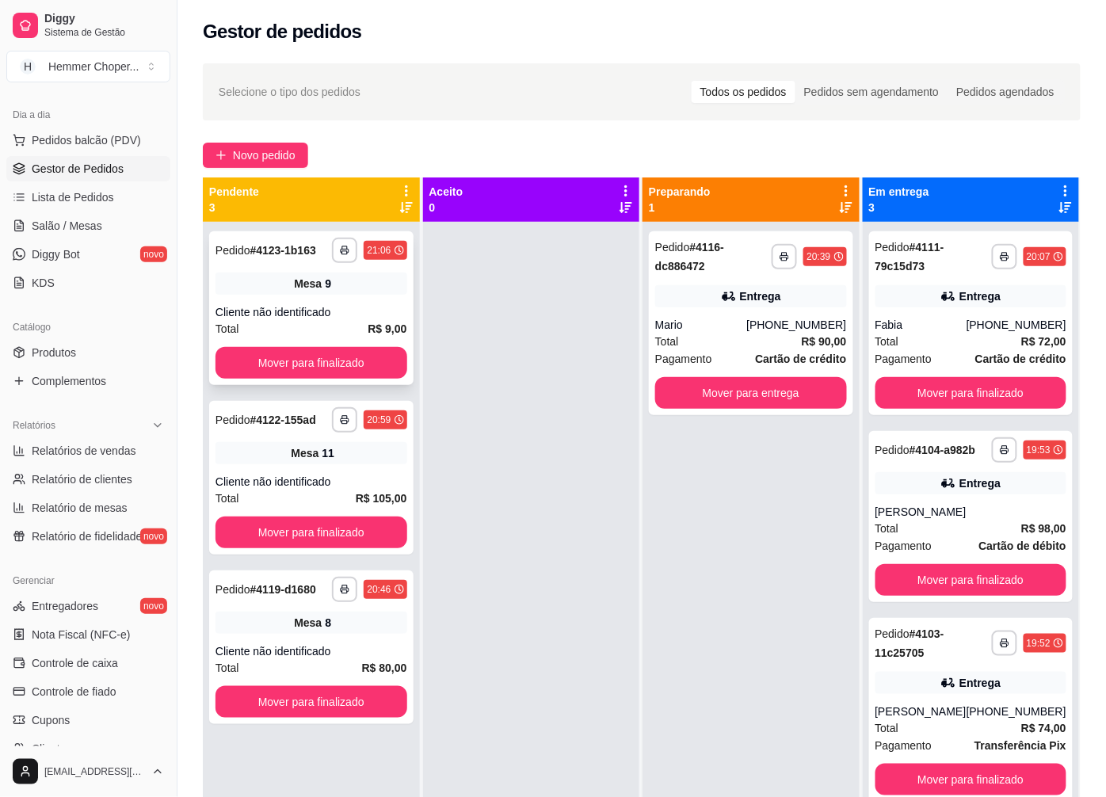
click at [250, 306] on div "Cliente não identificado" at bounding box center [311, 312] width 192 height 16
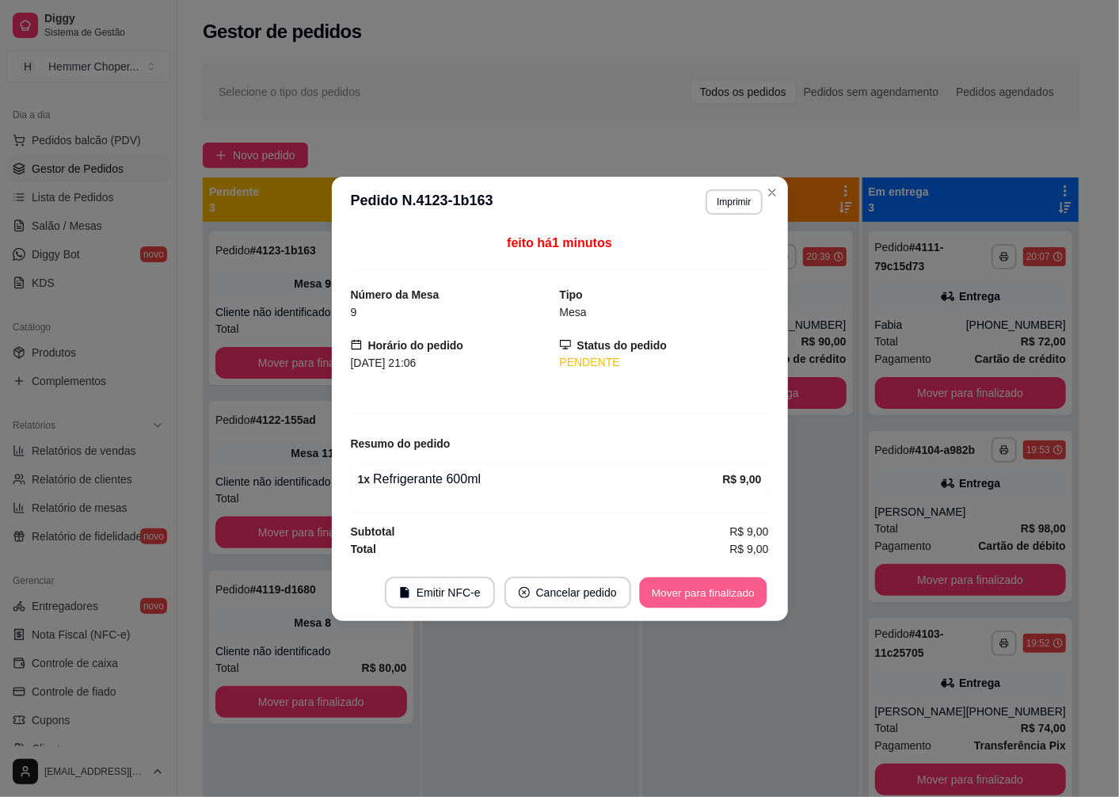
click at [711, 600] on button "Mover para finalizado" at bounding box center [703, 592] width 128 height 31
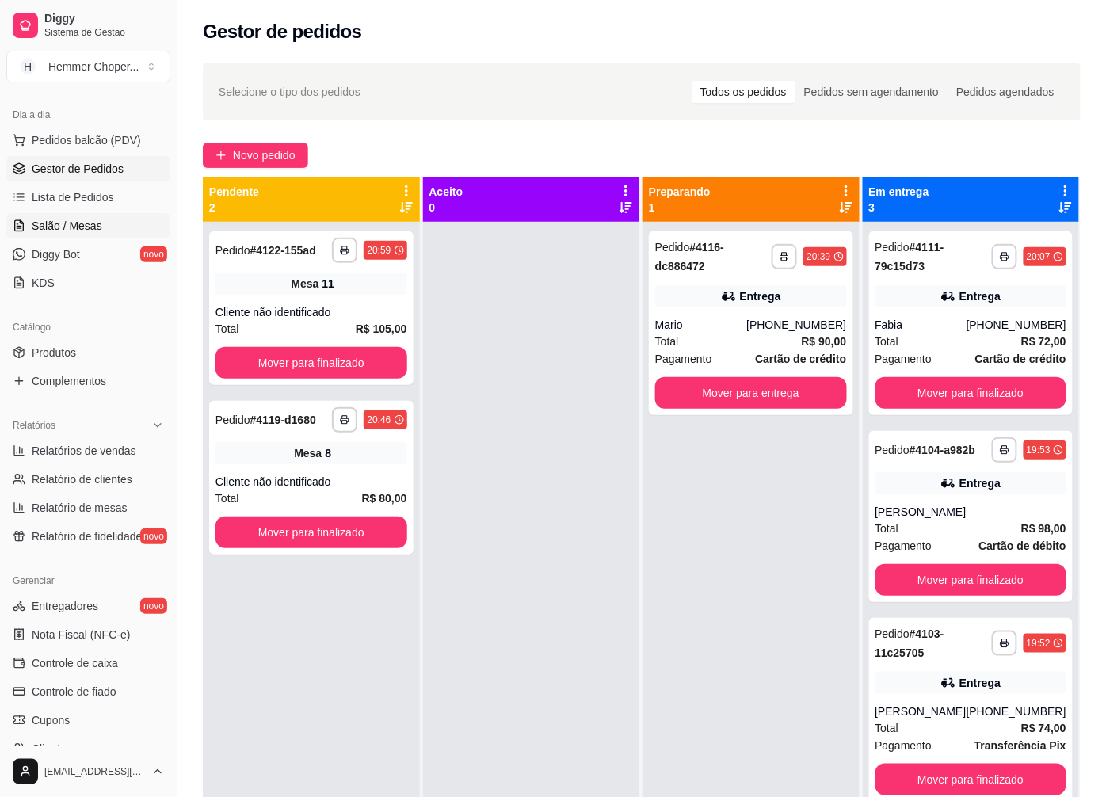
click at [80, 228] on span "Salão / Mesas" at bounding box center [67, 226] width 71 height 16
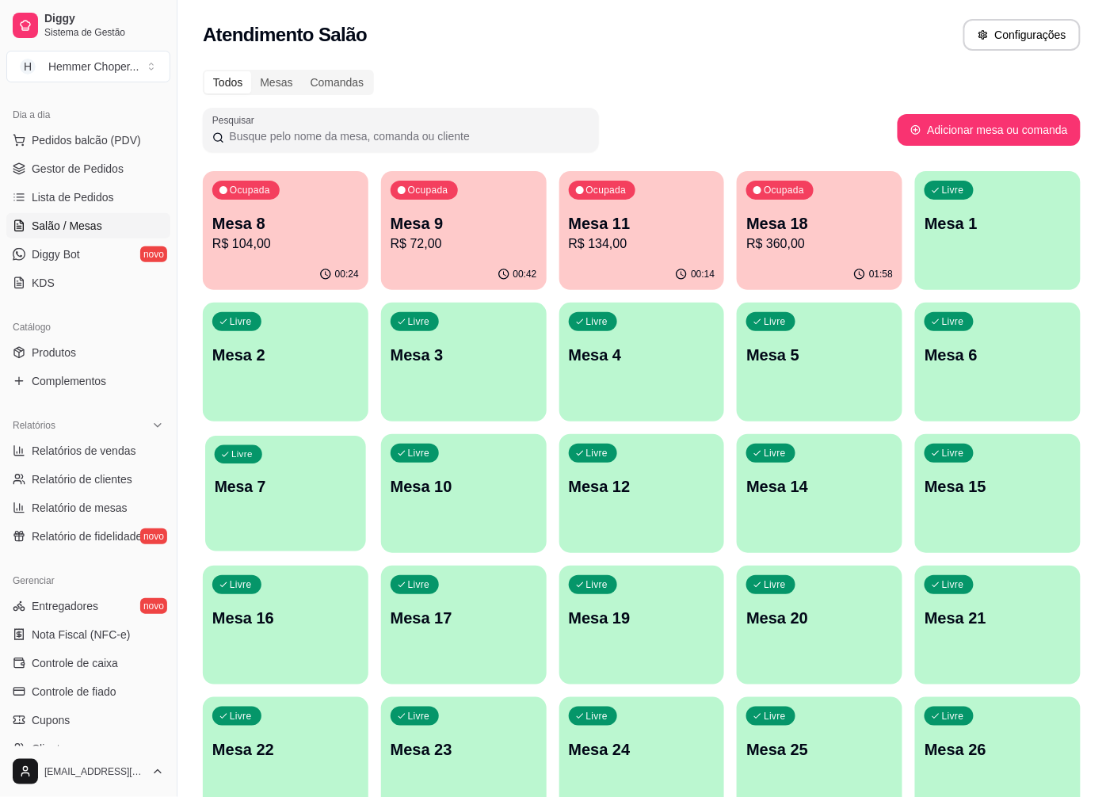
click at [295, 497] on div "Livre Mesa 7" at bounding box center [285, 484] width 161 height 97
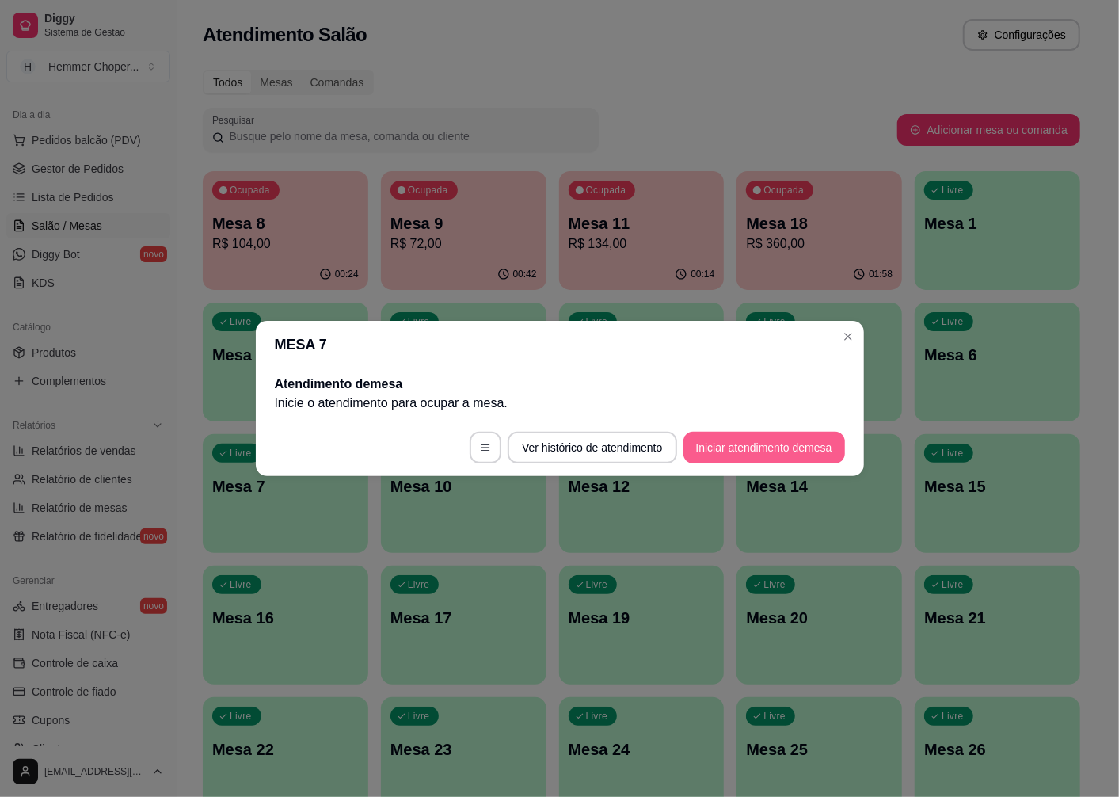
click at [705, 437] on button "Iniciar atendimento de mesa" at bounding box center [765, 448] width 162 height 32
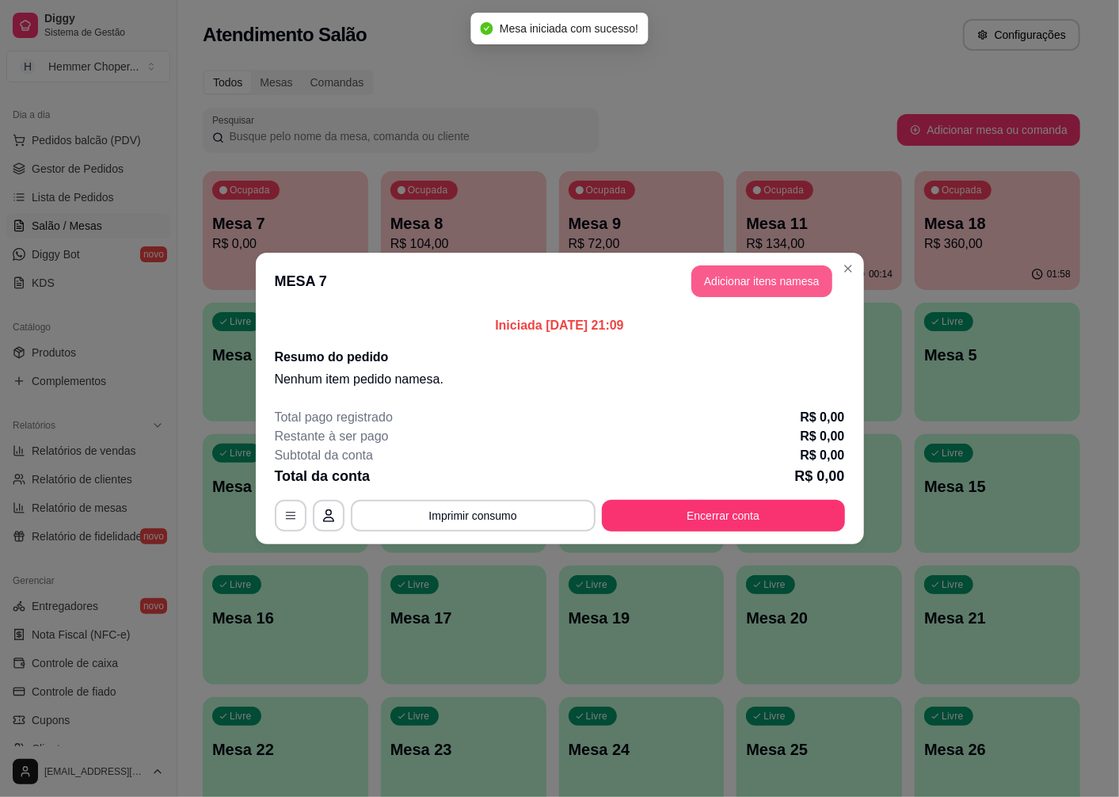
click at [765, 284] on button "Adicionar itens na mesa" at bounding box center [762, 281] width 141 height 32
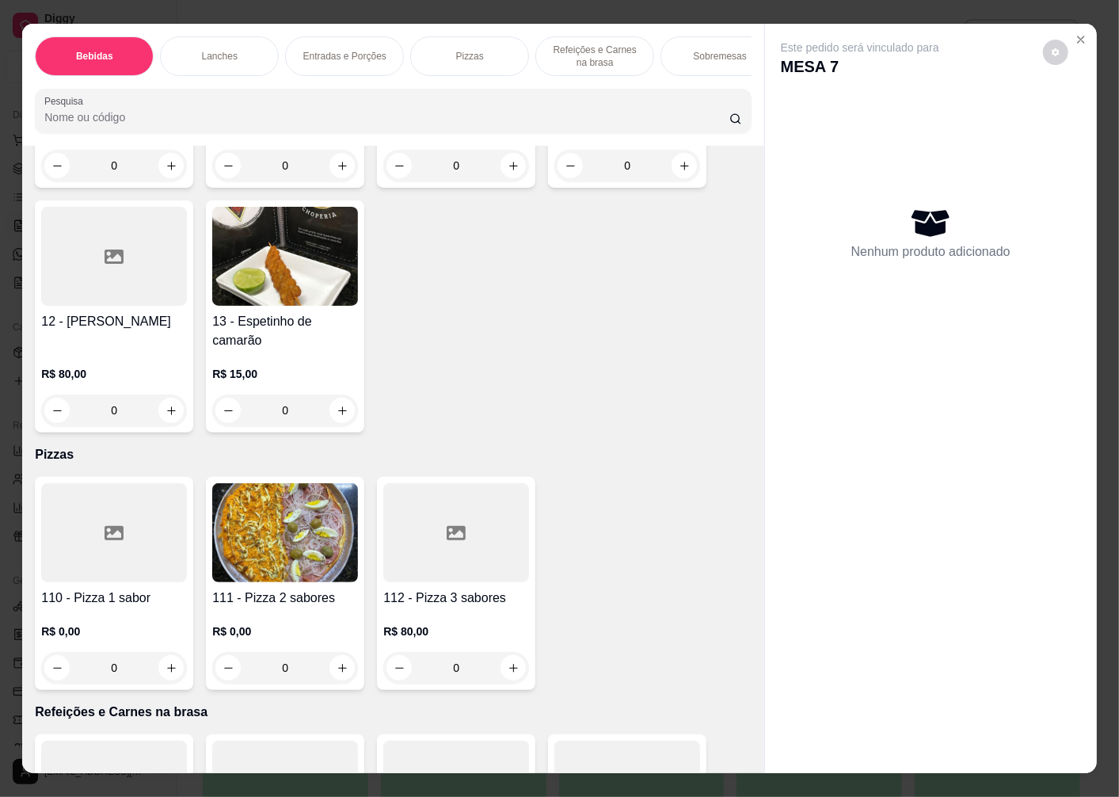
scroll to position [3433, 0]
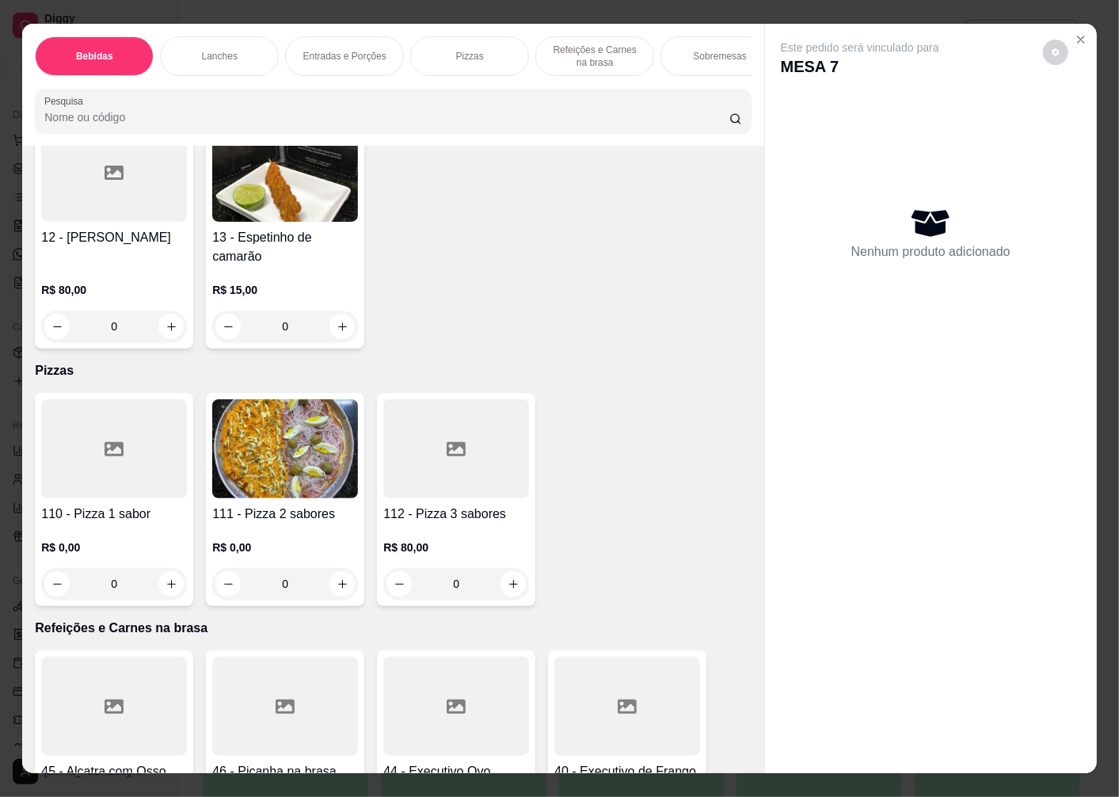
click at [154, 463] on div at bounding box center [114, 448] width 146 height 99
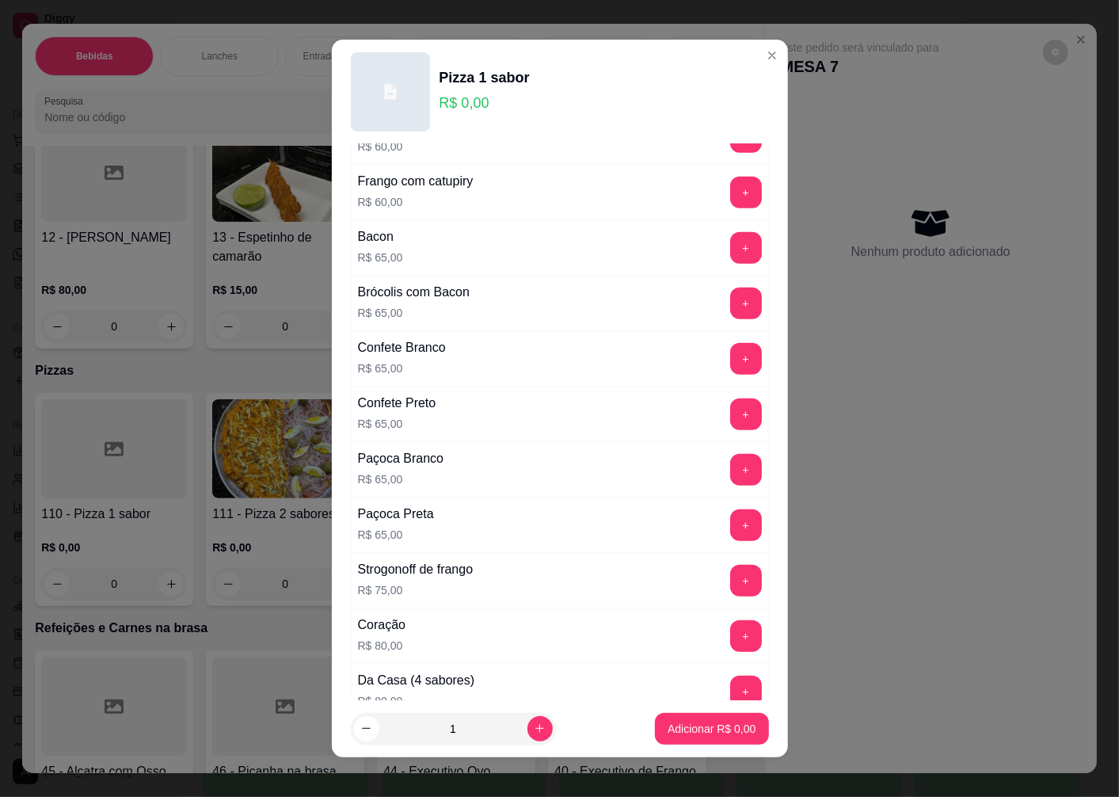
scroll to position [880, 0]
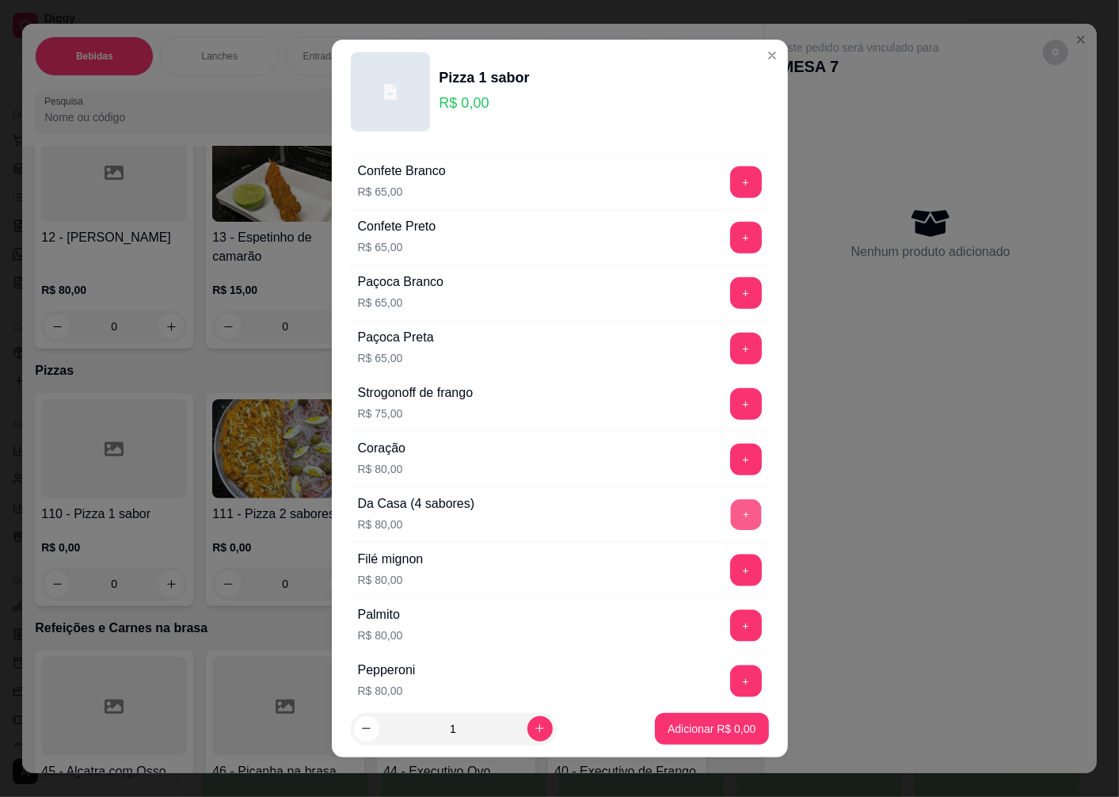
click at [730, 517] on button "+" at bounding box center [745, 515] width 31 height 31
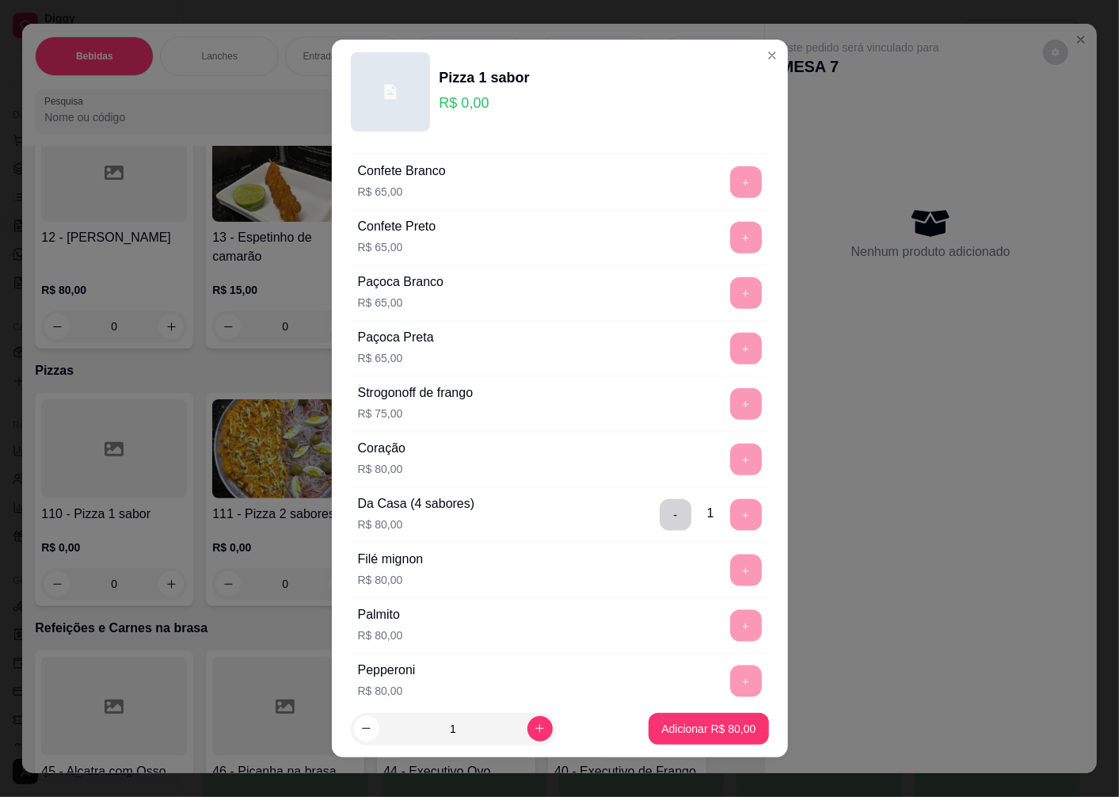
scroll to position [1066, 0]
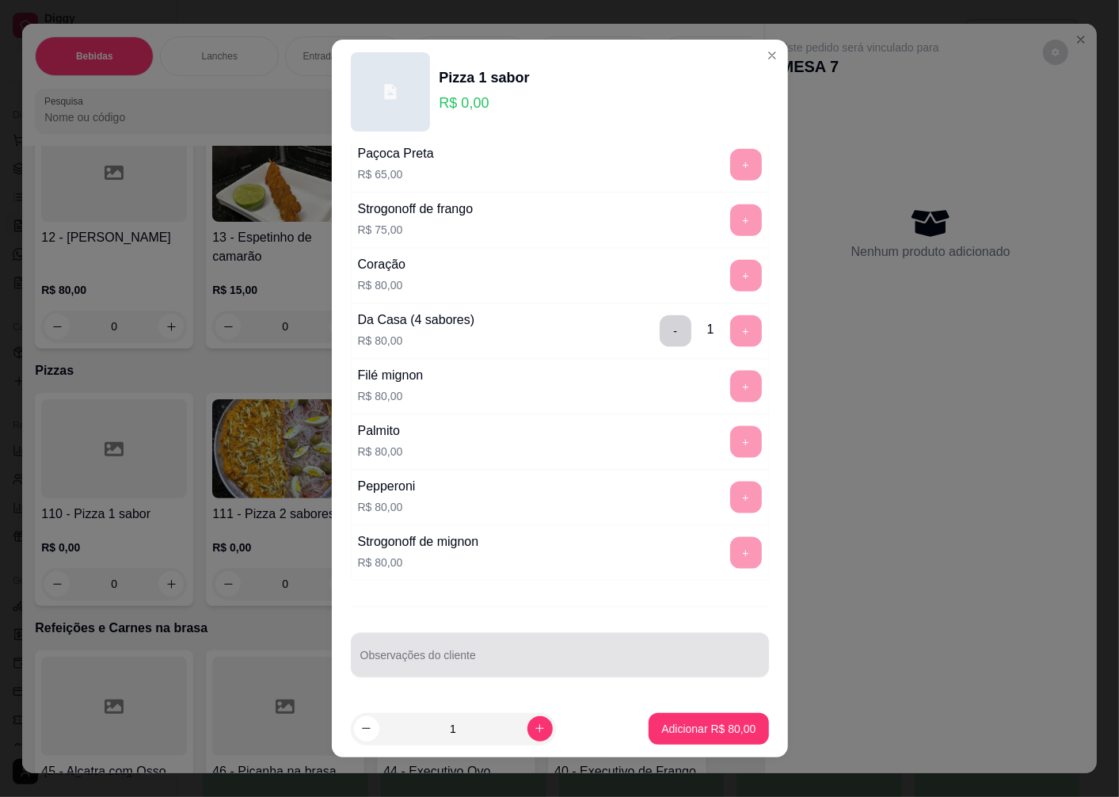
click at [418, 651] on div at bounding box center [559, 655] width 399 height 32
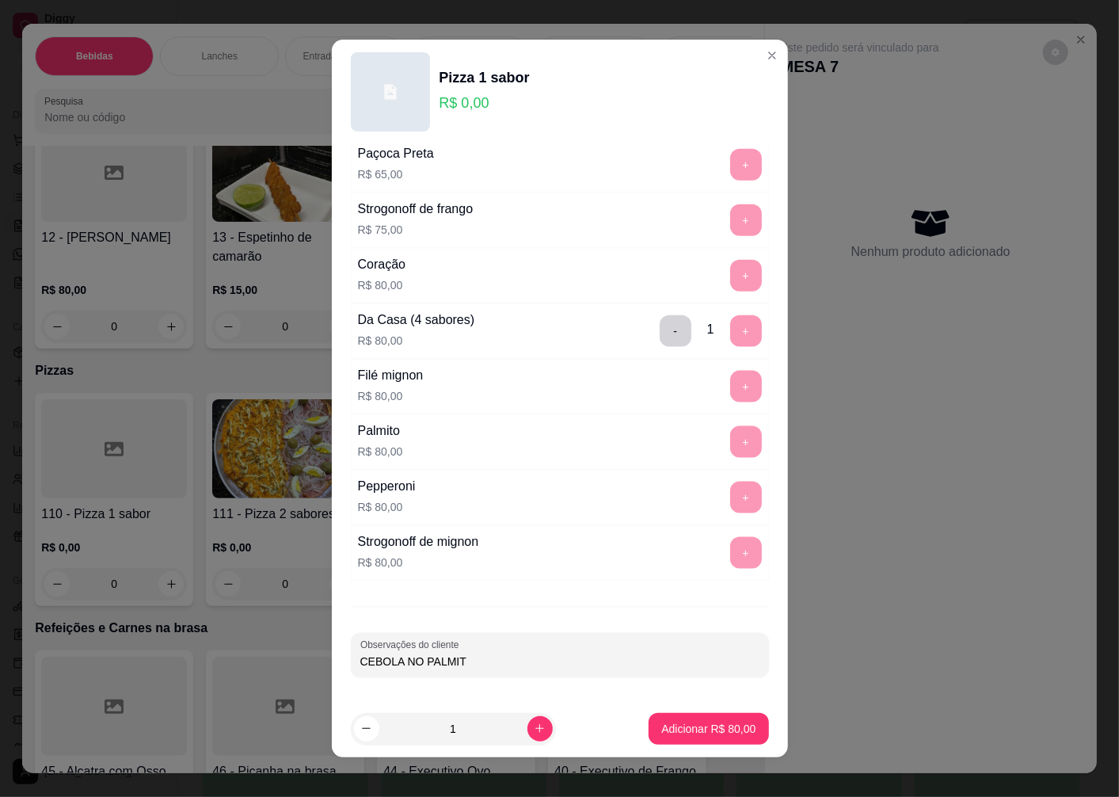
type input "CEBOLA NO PALMITO"
click at [711, 724] on p "Adicionar R$ 80,00" at bounding box center [709, 729] width 94 height 16
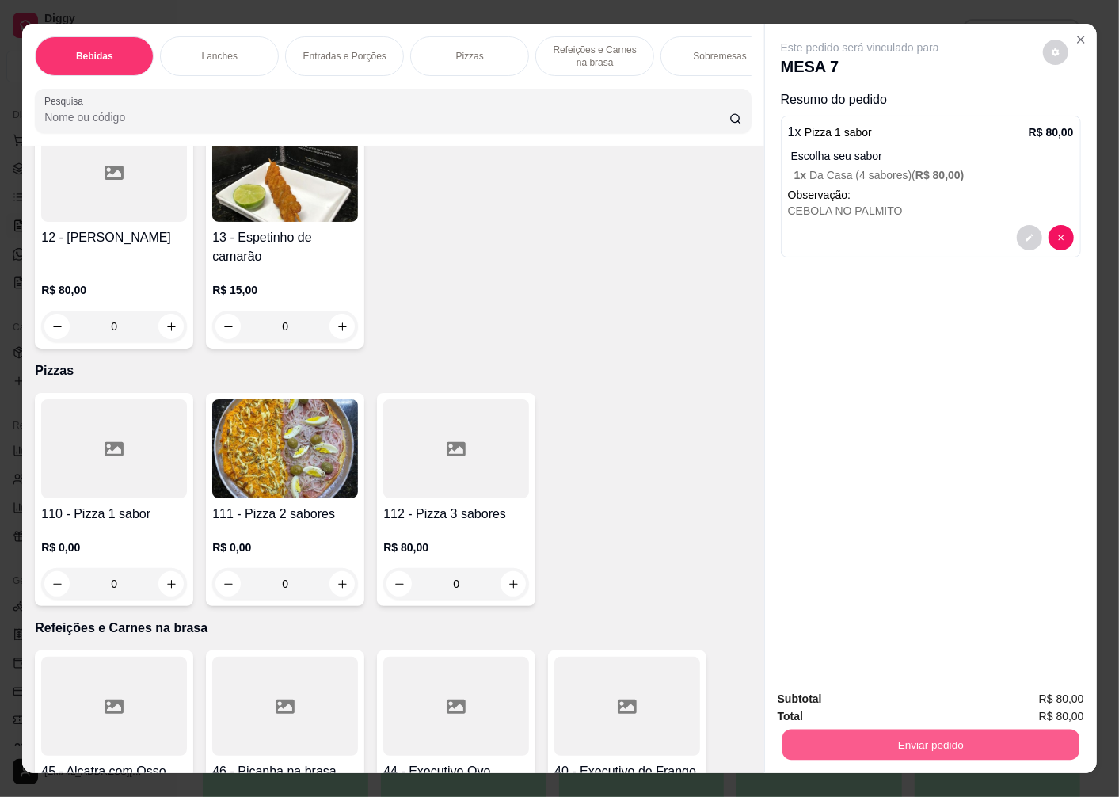
click at [873, 738] on button "Enviar pedido" at bounding box center [931, 744] width 297 height 31
click at [848, 705] on button "Não registrar e enviar pedido" at bounding box center [878, 700] width 165 height 30
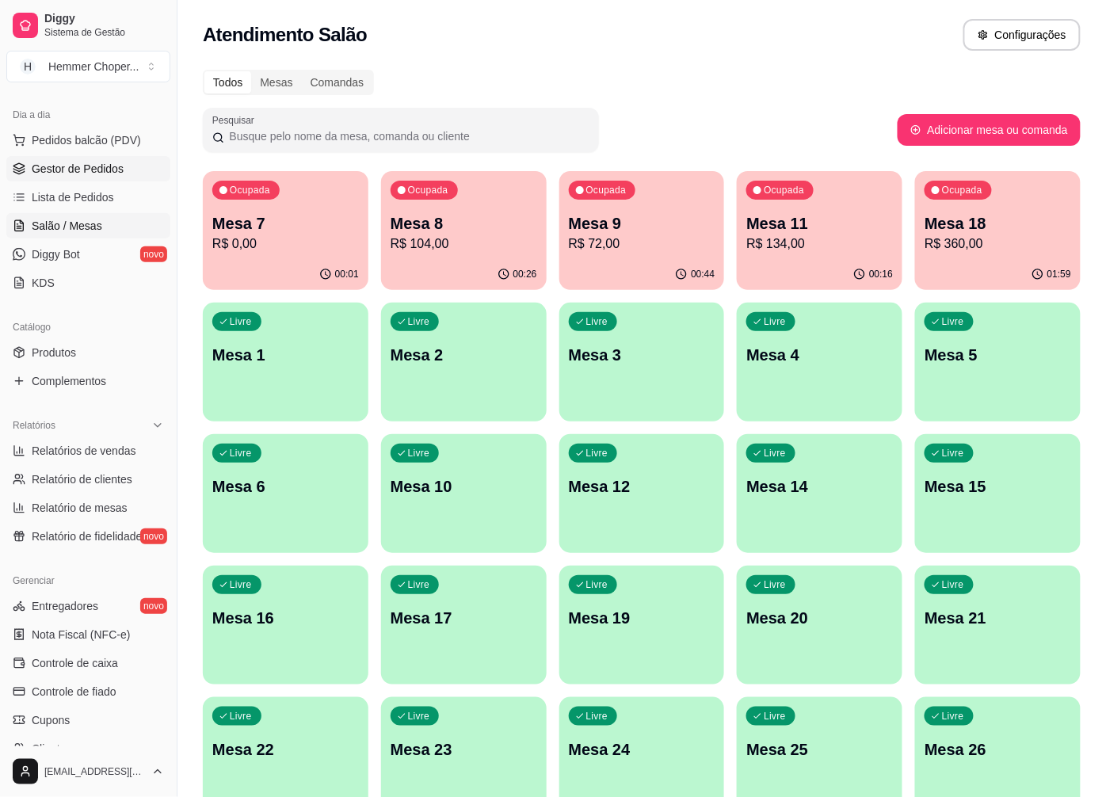
click at [65, 170] on span "Gestor de Pedidos" at bounding box center [78, 169] width 92 height 16
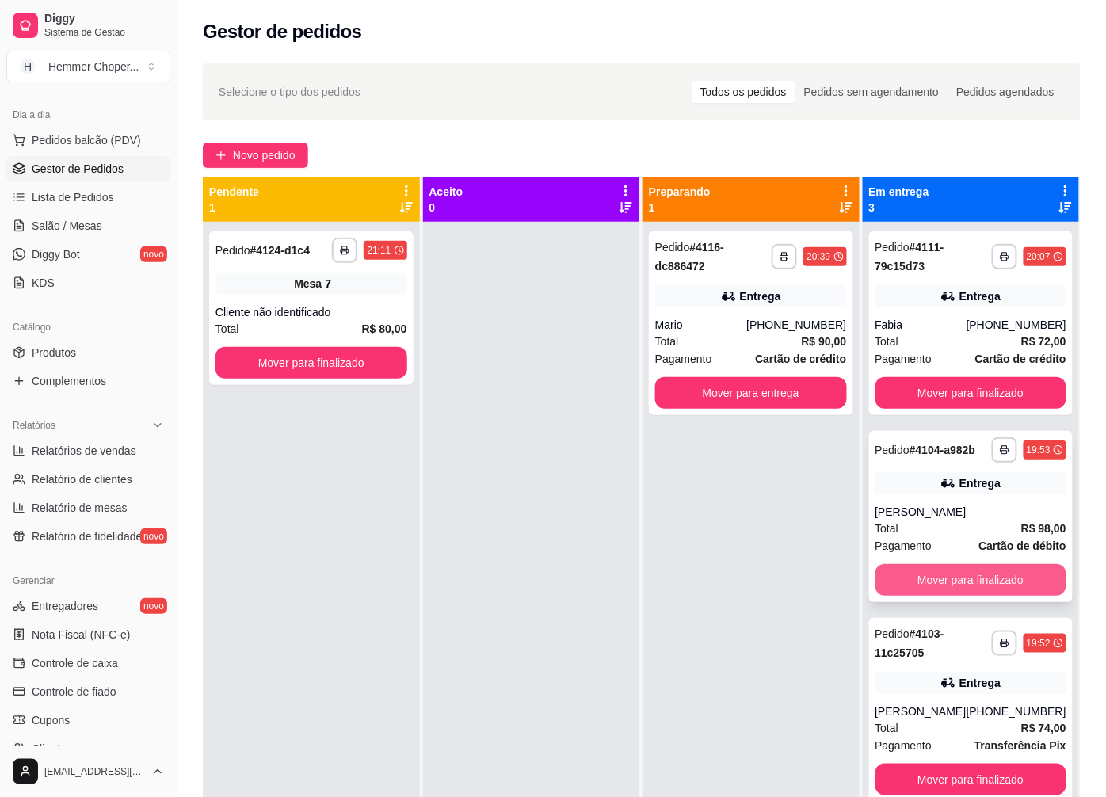
click at [922, 574] on button "Mover para finalizado" at bounding box center [971, 580] width 192 height 32
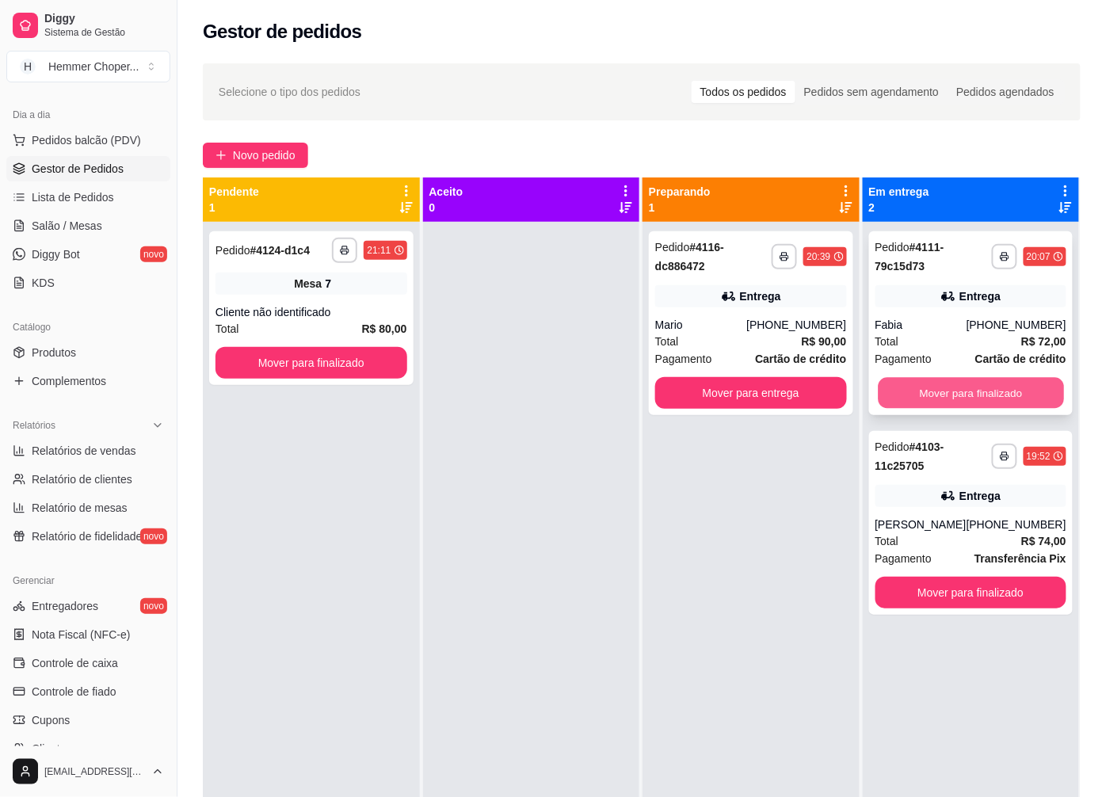
click at [936, 379] on button "Mover para finalizado" at bounding box center [970, 393] width 185 height 31
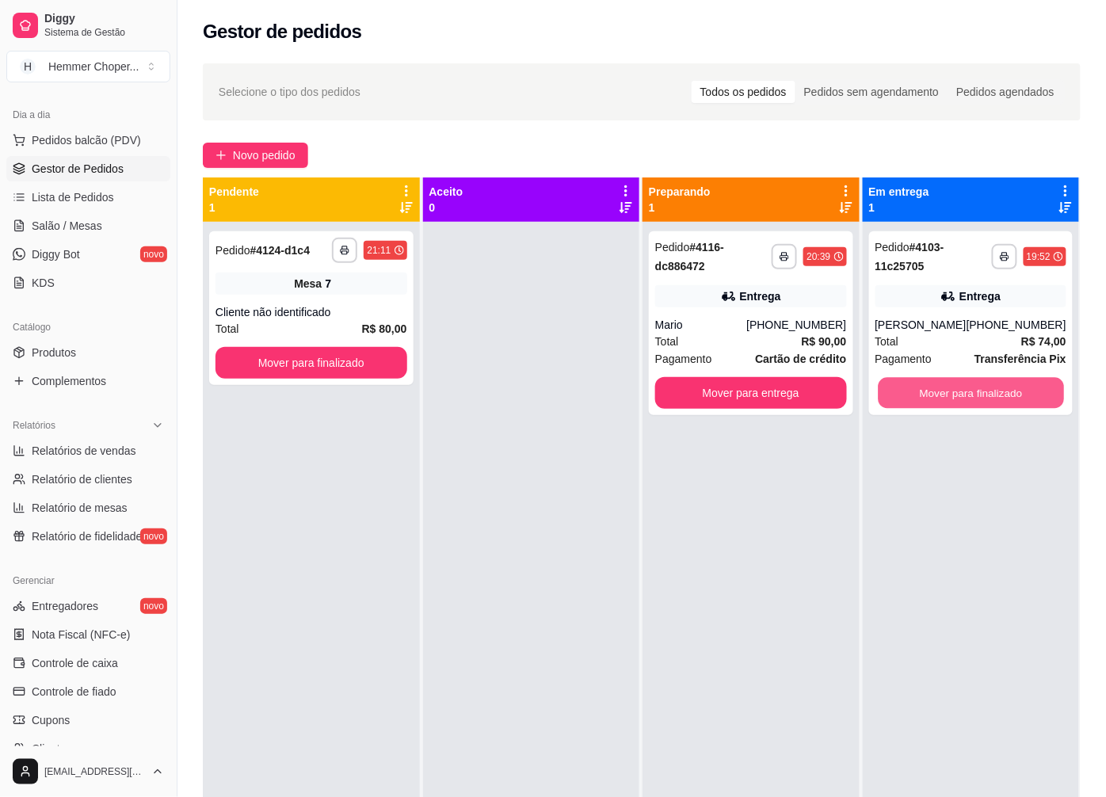
click at [936, 379] on button "Mover para finalizado" at bounding box center [970, 393] width 185 height 31
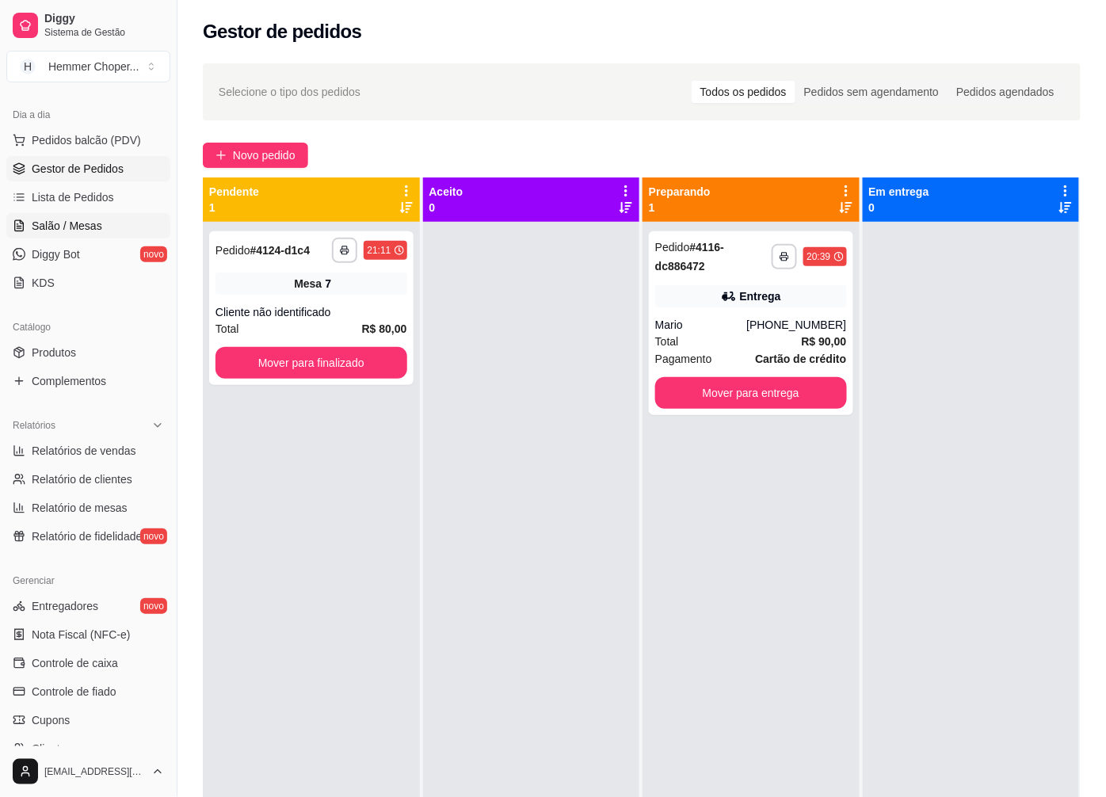
click at [67, 215] on link "Salão / Mesas" at bounding box center [88, 225] width 164 height 25
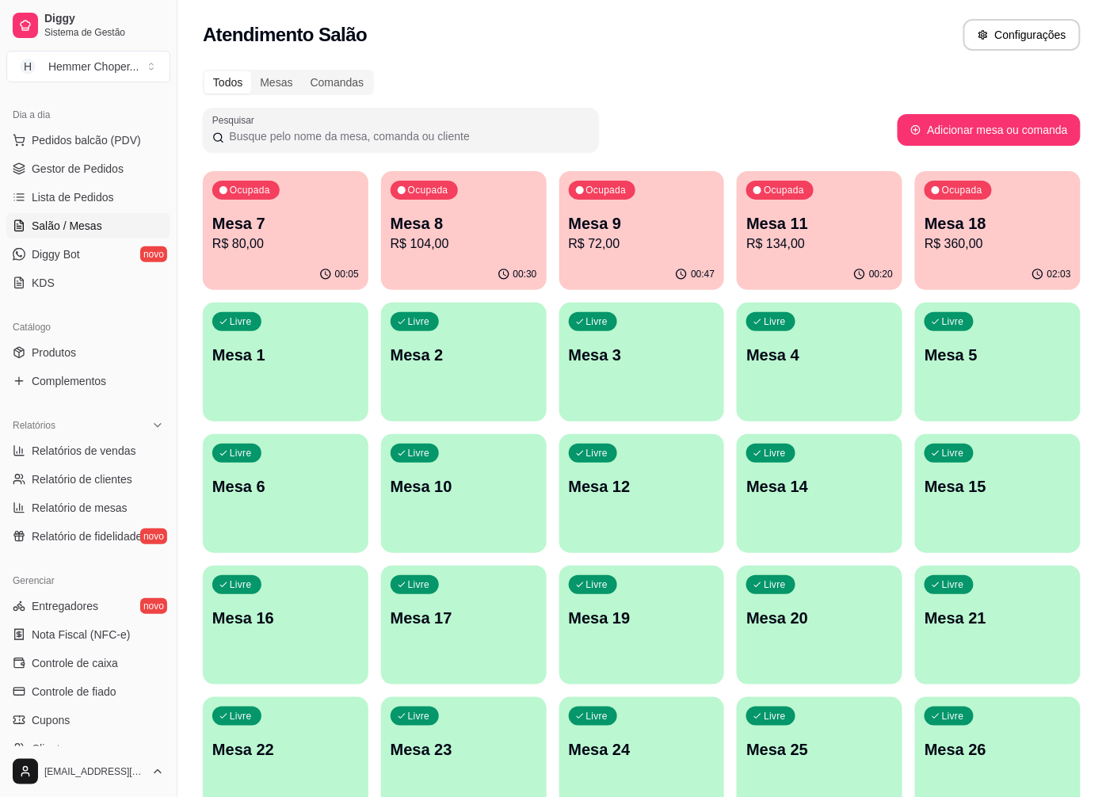
click at [986, 233] on div "Mesa 18 R$ 360,00" at bounding box center [998, 232] width 147 height 41
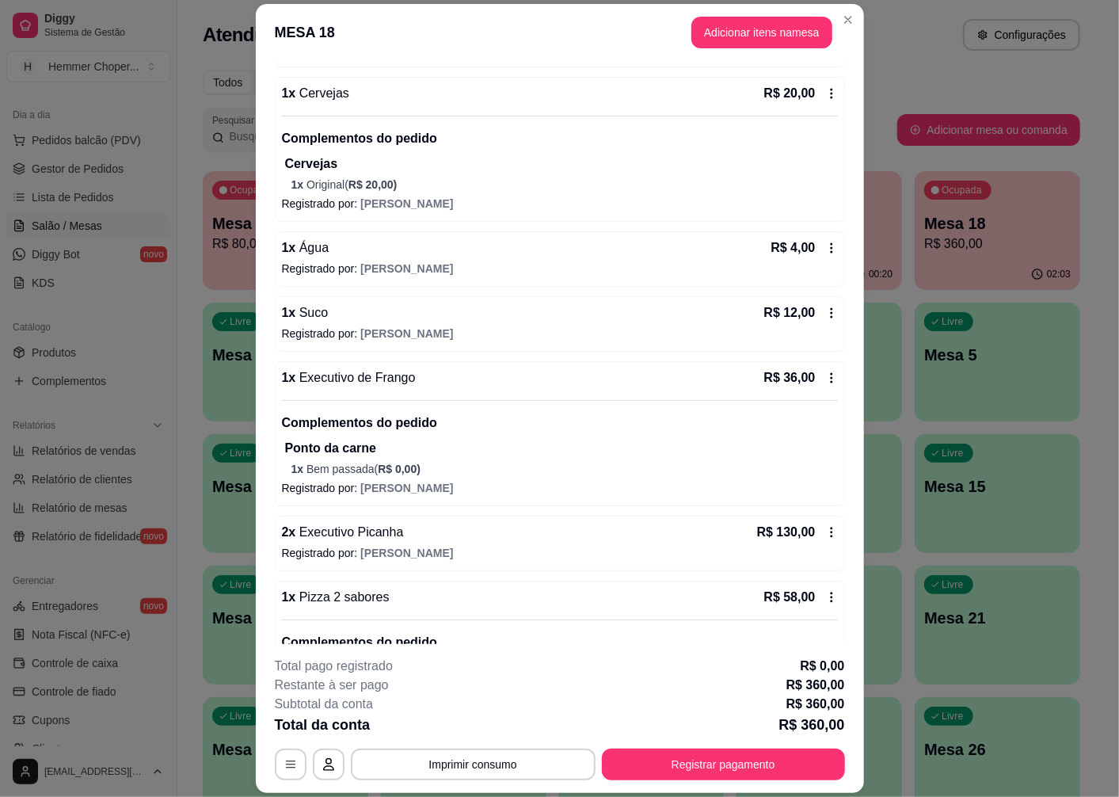
scroll to position [528, 0]
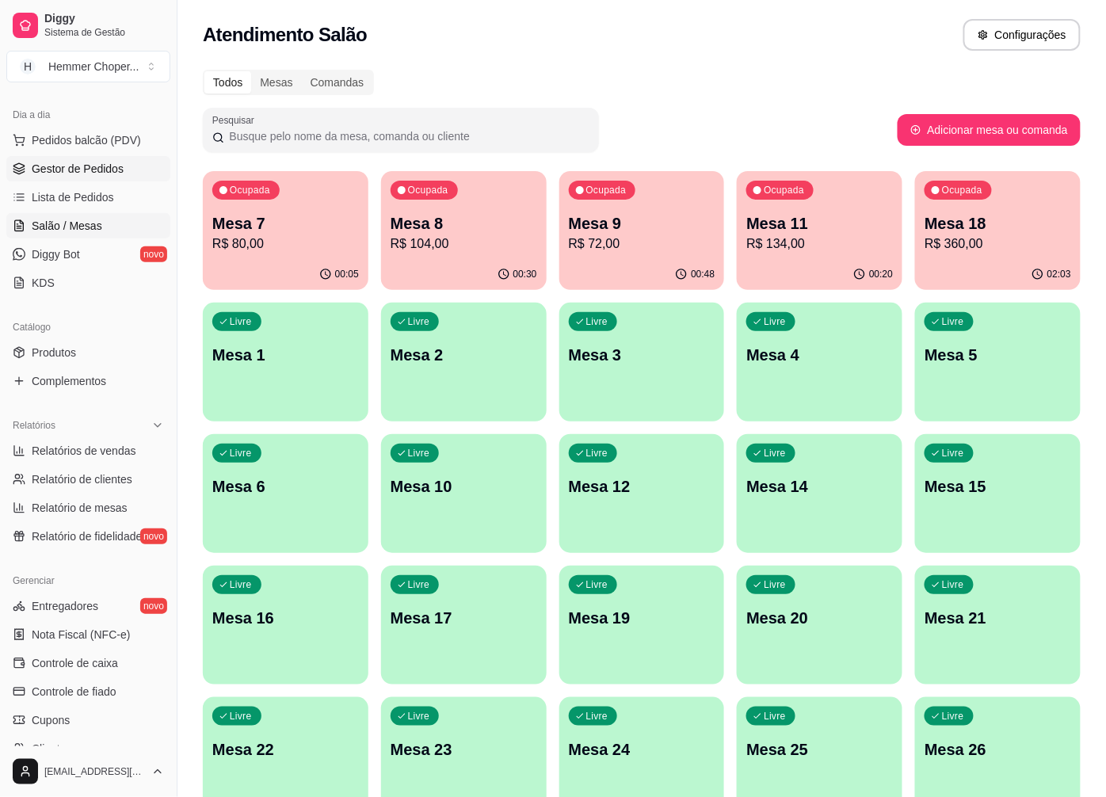
click at [65, 171] on span "Gestor de Pedidos" at bounding box center [78, 169] width 92 height 16
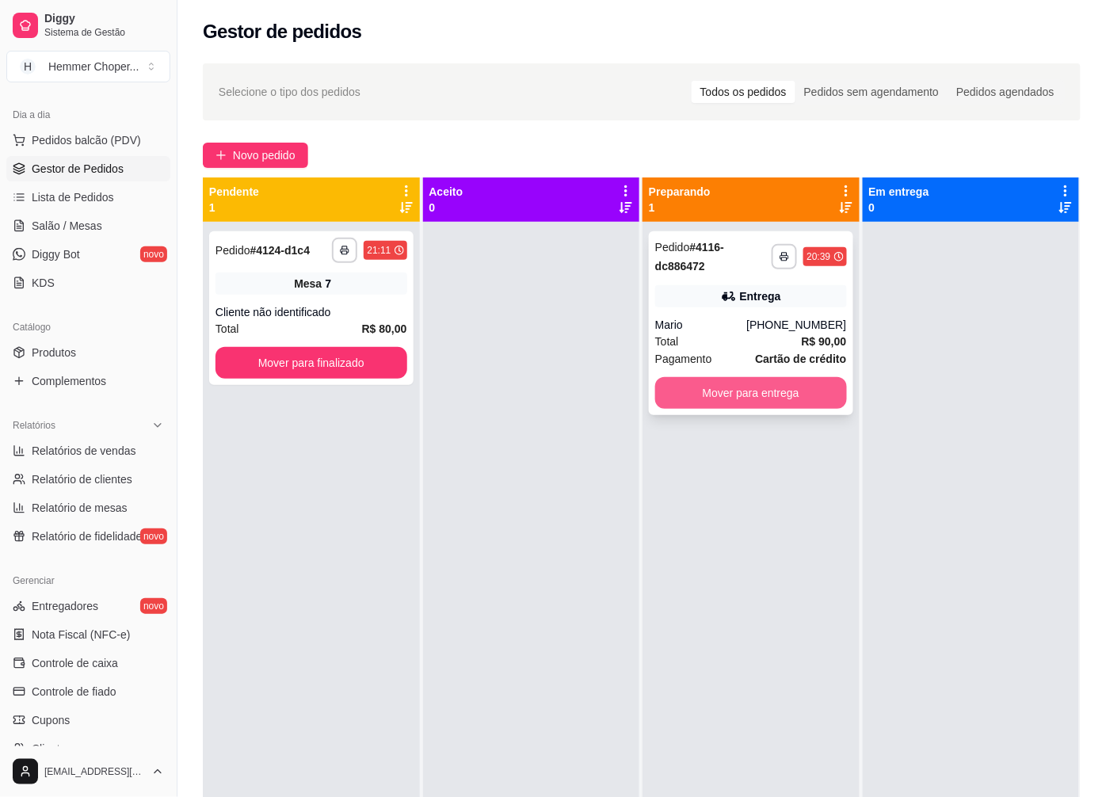
click at [719, 399] on button "Mover para entrega" at bounding box center [751, 393] width 192 height 32
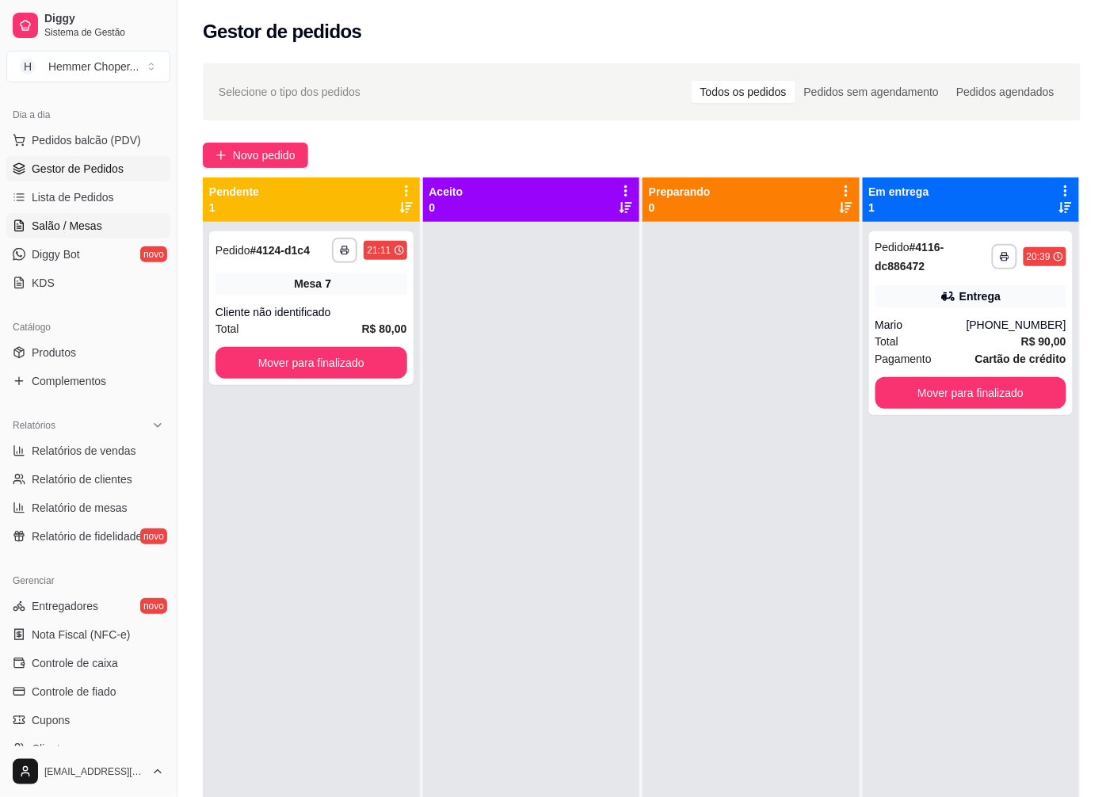
click at [66, 226] on span "Salão / Mesas" at bounding box center [67, 226] width 71 height 16
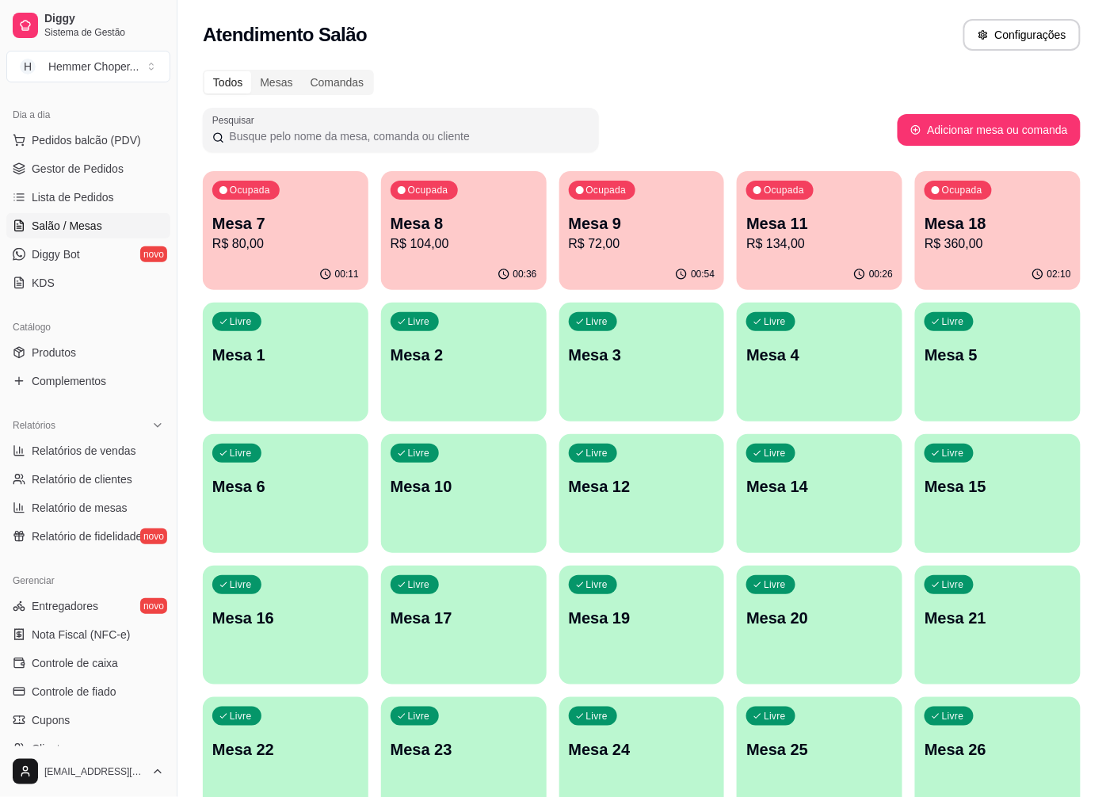
click at [627, 255] on div "Ocupada Mesa 9 R$ 72,00" at bounding box center [642, 215] width 166 height 88
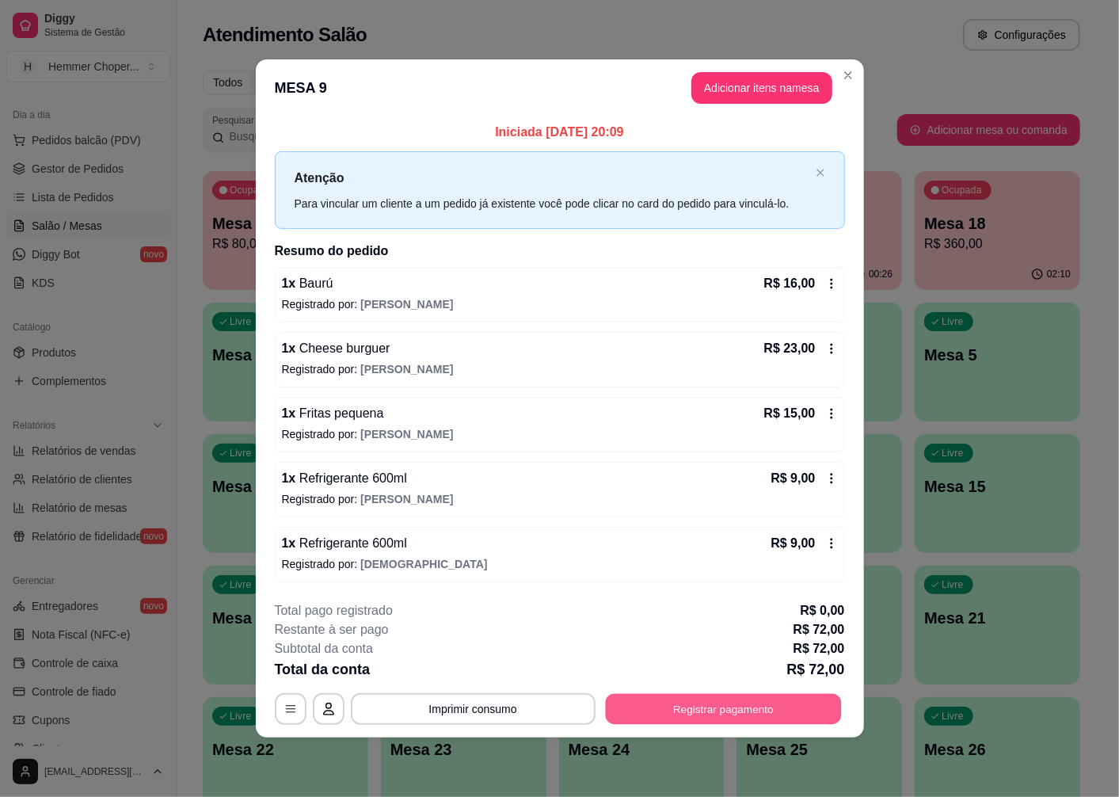
click at [770, 717] on button "Registrar pagamento" at bounding box center [723, 708] width 236 height 31
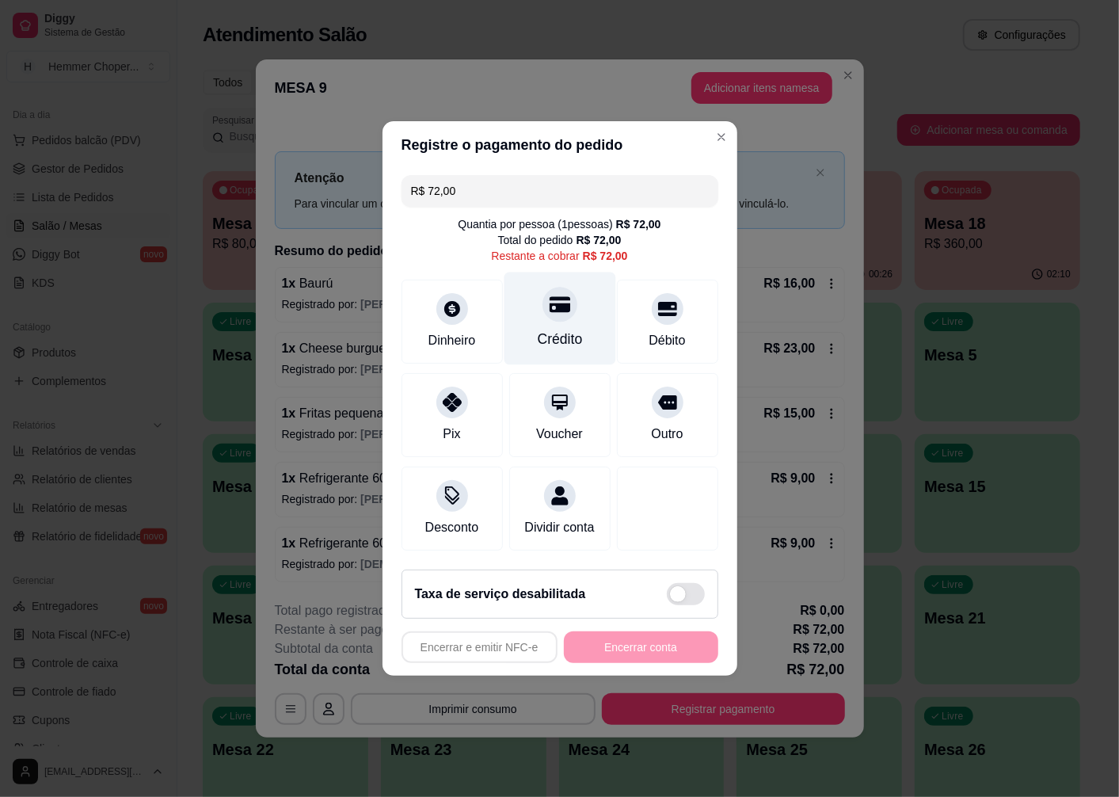
click at [551, 315] on div "Crédito" at bounding box center [560, 319] width 112 height 93
type input "R$ 0,00"
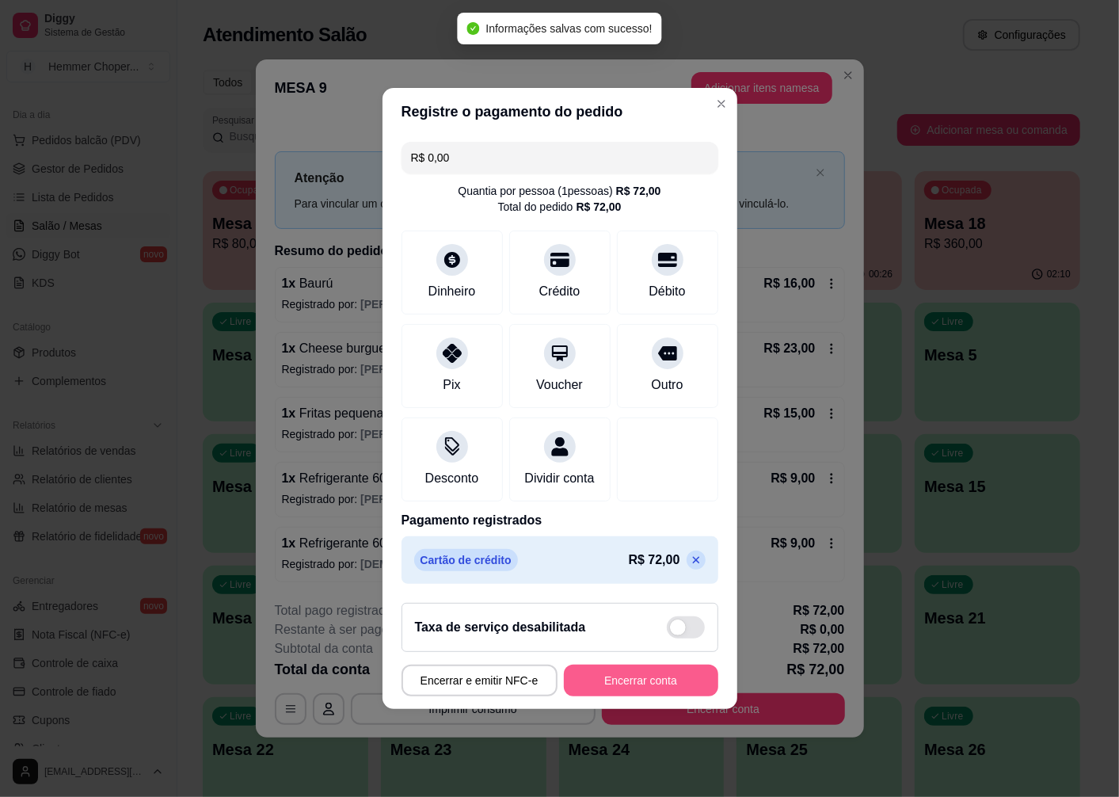
click at [646, 688] on button "Encerrar conta" at bounding box center [641, 681] width 154 height 32
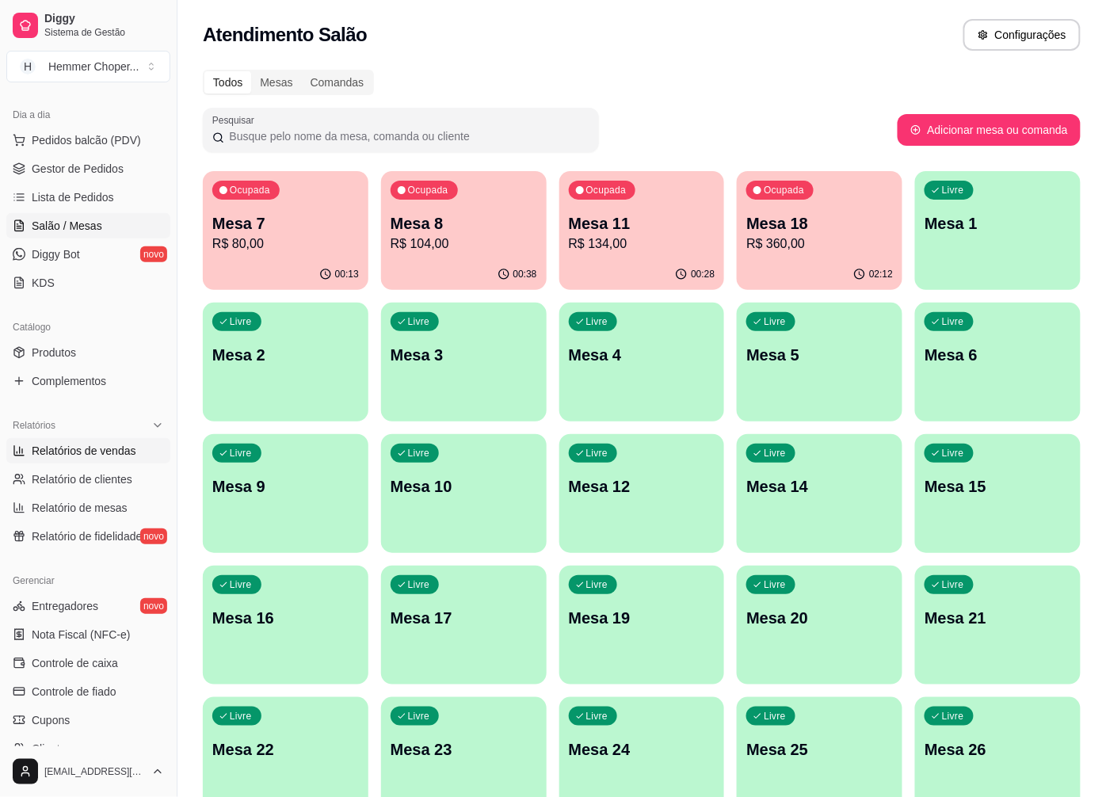
click at [87, 455] on span "Relatórios de vendas" at bounding box center [84, 451] width 105 height 16
select select "ALL"
select select "0"
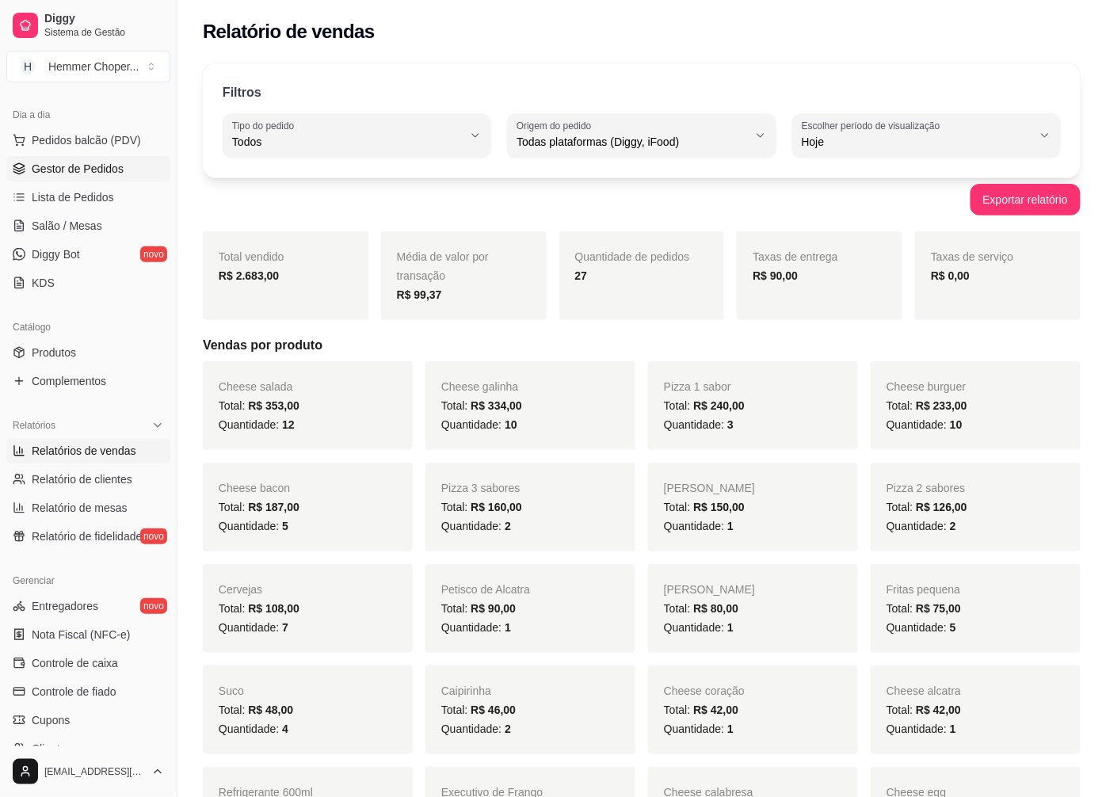
click at [97, 165] on span "Gestor de Pedidos" at bounding box center [78, 169] width 92 height 16
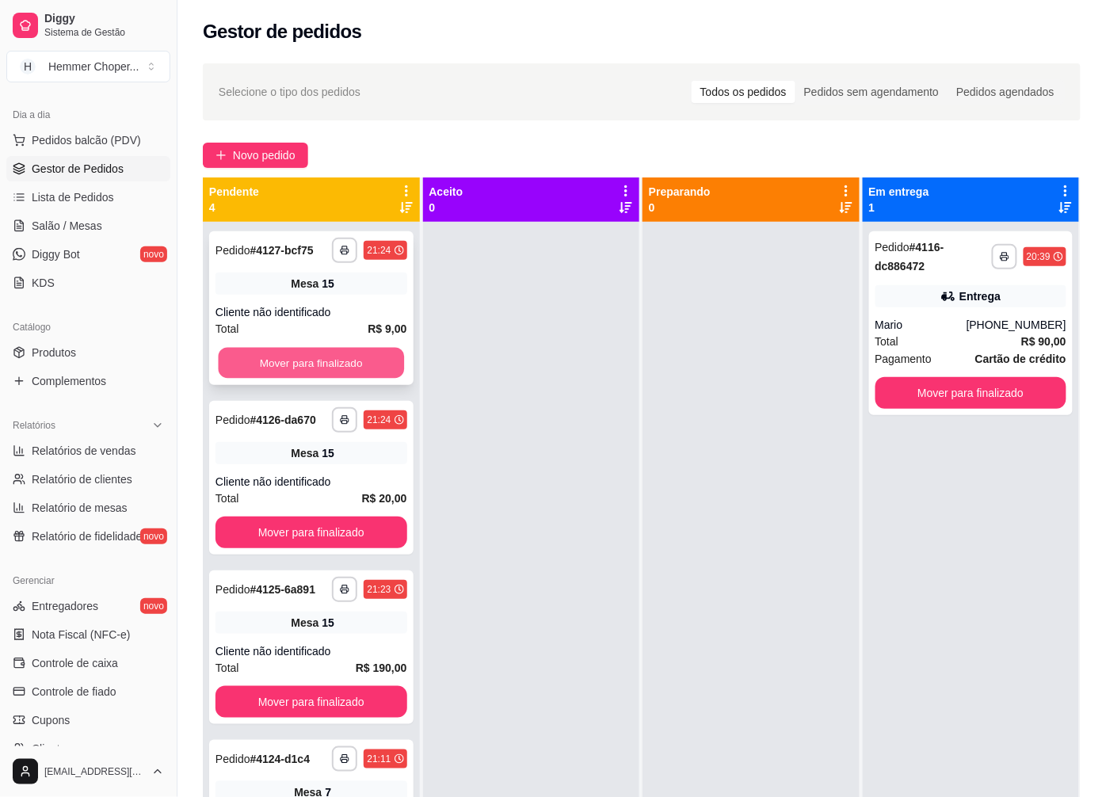
click at [339, 365] on button "Mover para finalizado" at bounding box center [311, 363] width 185 height 31
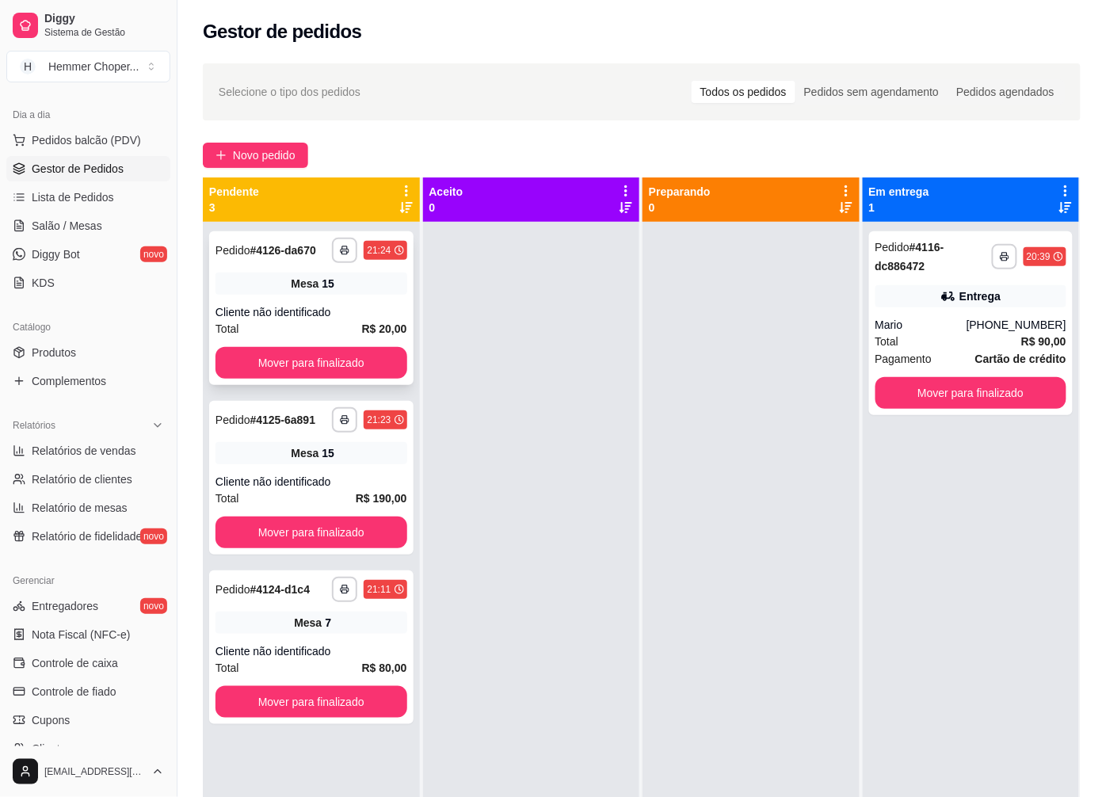
click at [301, 283] on span "Mesa" at bounding box center [305, 284] width 28 height 16
click at [275, 353] on button "Mover para finalizado" at bounding box center [311, 363] width 192 height 32
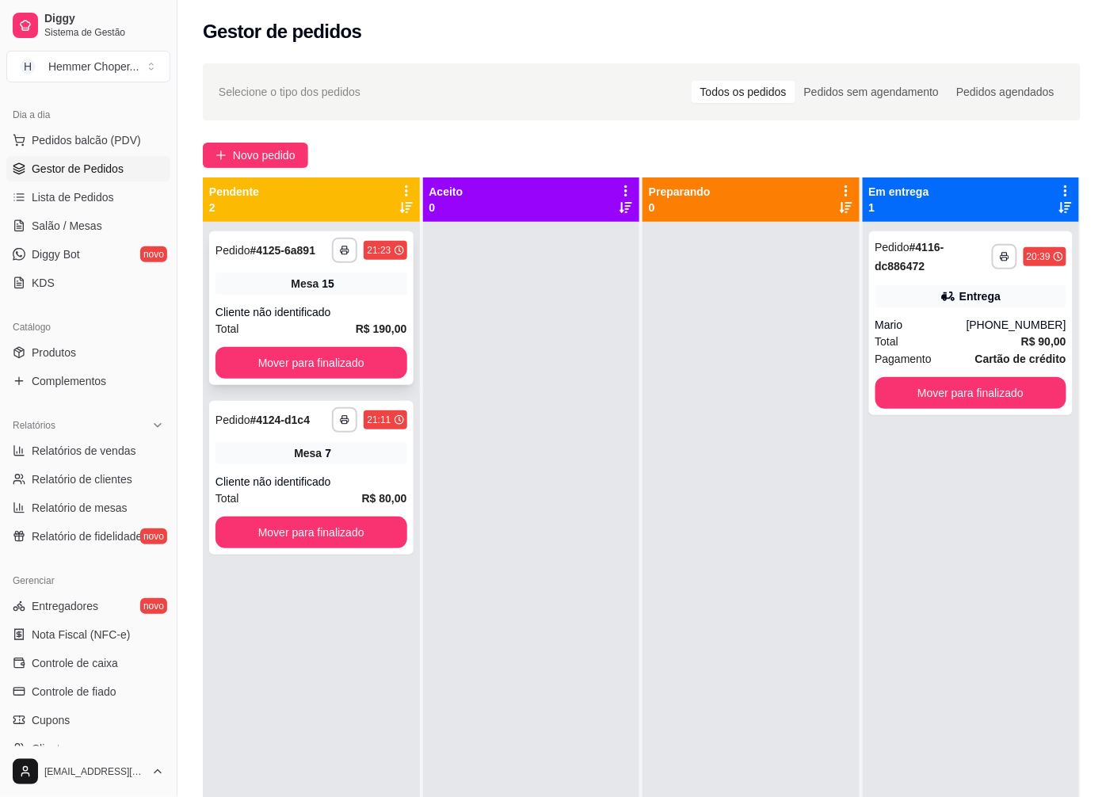
click at [267, 306] on div "Cliente não identificado" at bounding box center [311, 312] width 192 height 16
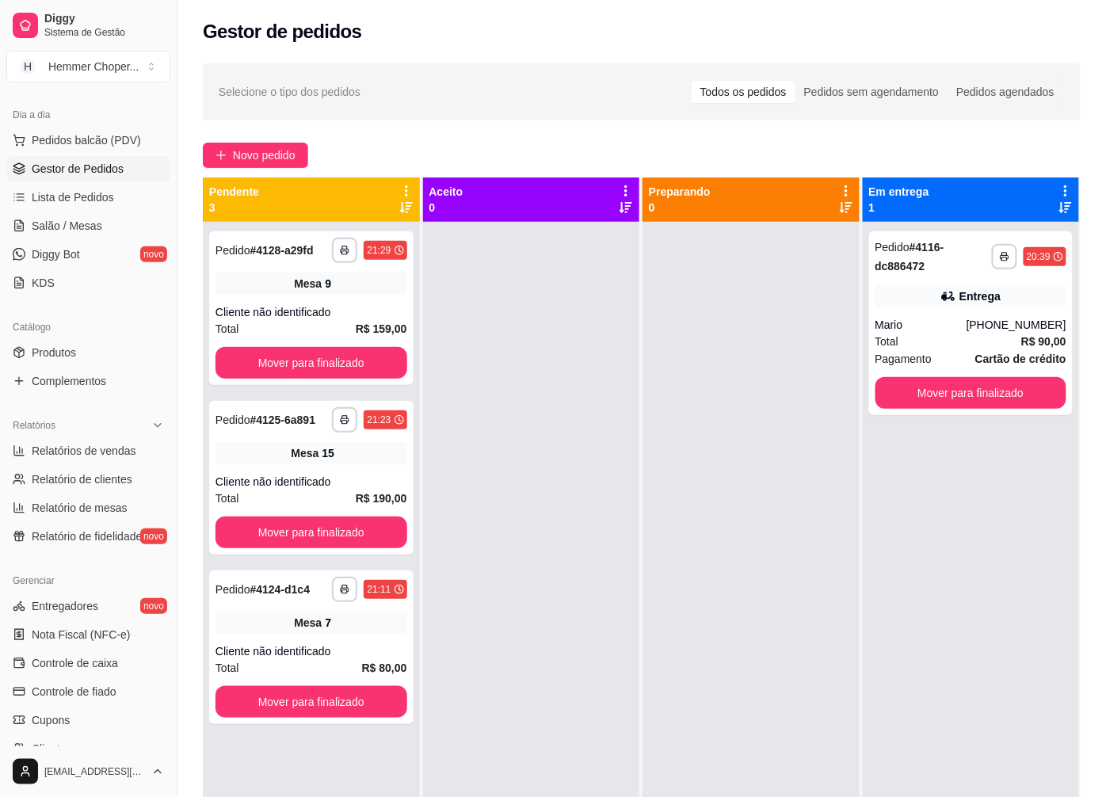
click at [97, 164] on span "Gestor de Pedidos" at bounding box center [78, 169] width 92 height 16
click at [978, 391] on button "Mover para finalizado" at bounding box center [970, 393] width 185 height 31
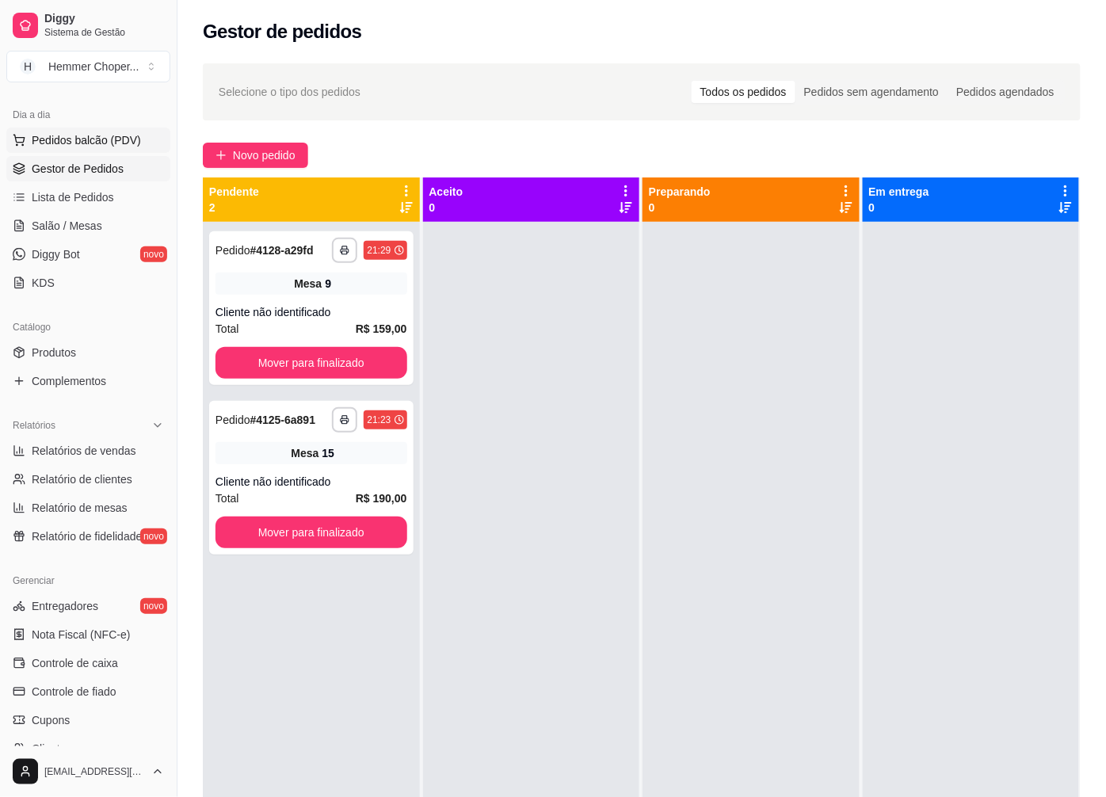
click at [70, 143] on span "Pedidos balcão (PDV)" at bounding box center [86, 140] width 109 height 16
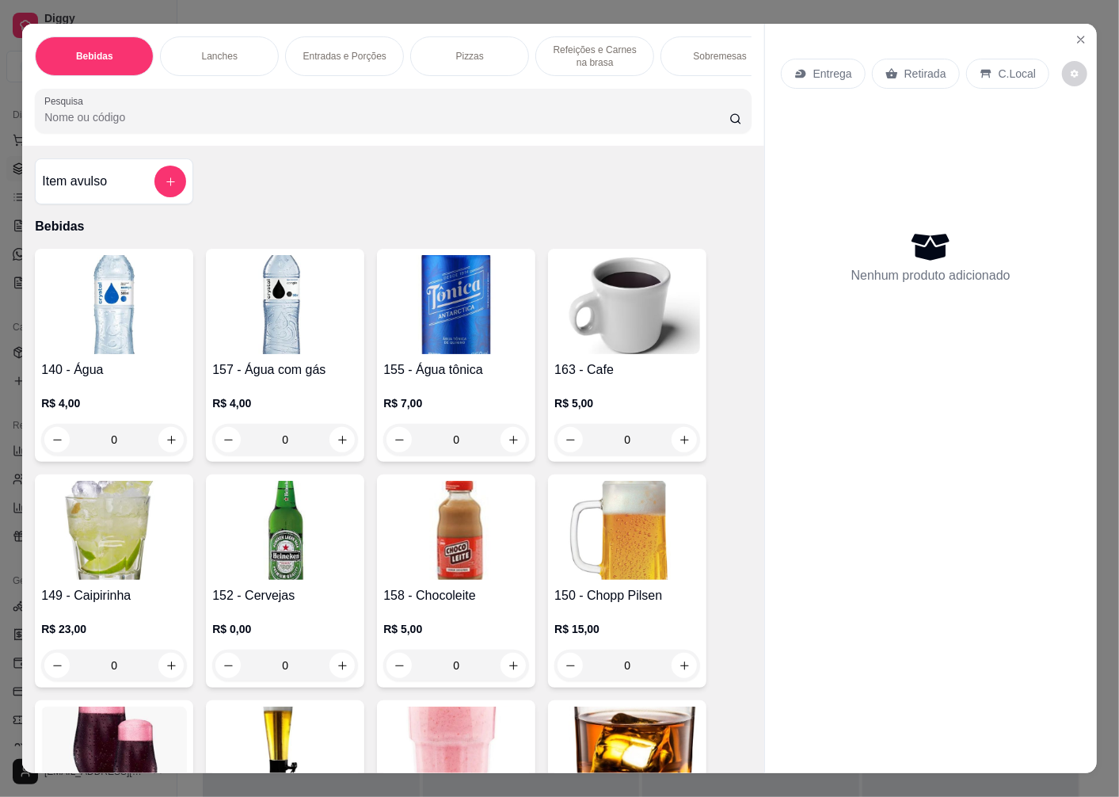
click at [917, 76] on div "Retirada" at bounding box center [916, 74] width 88 height 30
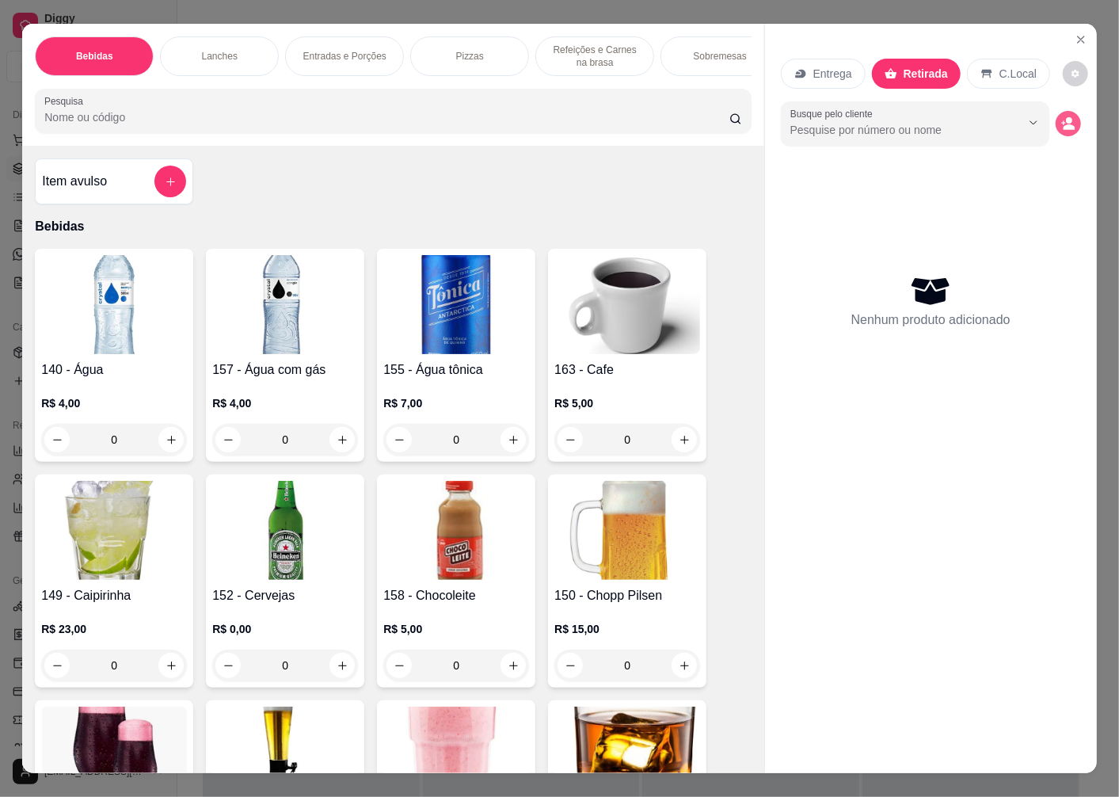
click at [1066, 117] on icon "decrease-product-quantity" at bounding box center [1069, 123] width 14 height 14
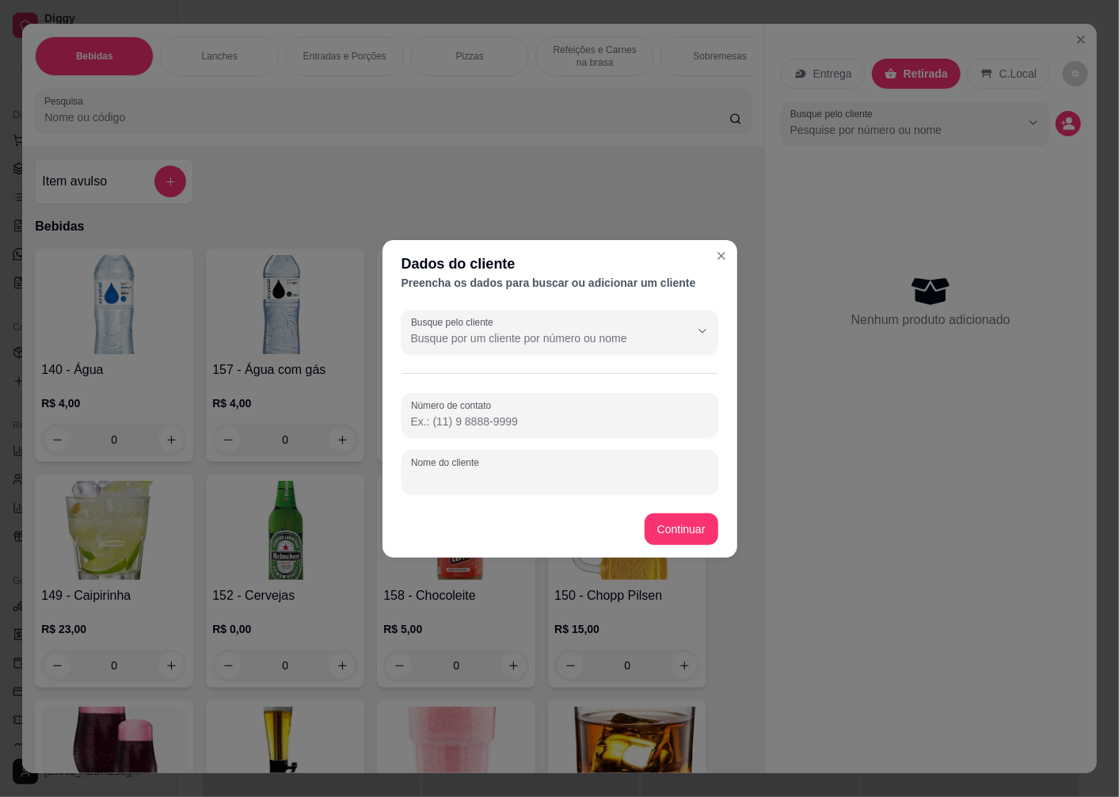
click at [457, 471] on div "Nome do cliente" at bounding box center [560, 472] width 317 height 44
type input "MAYCOM"
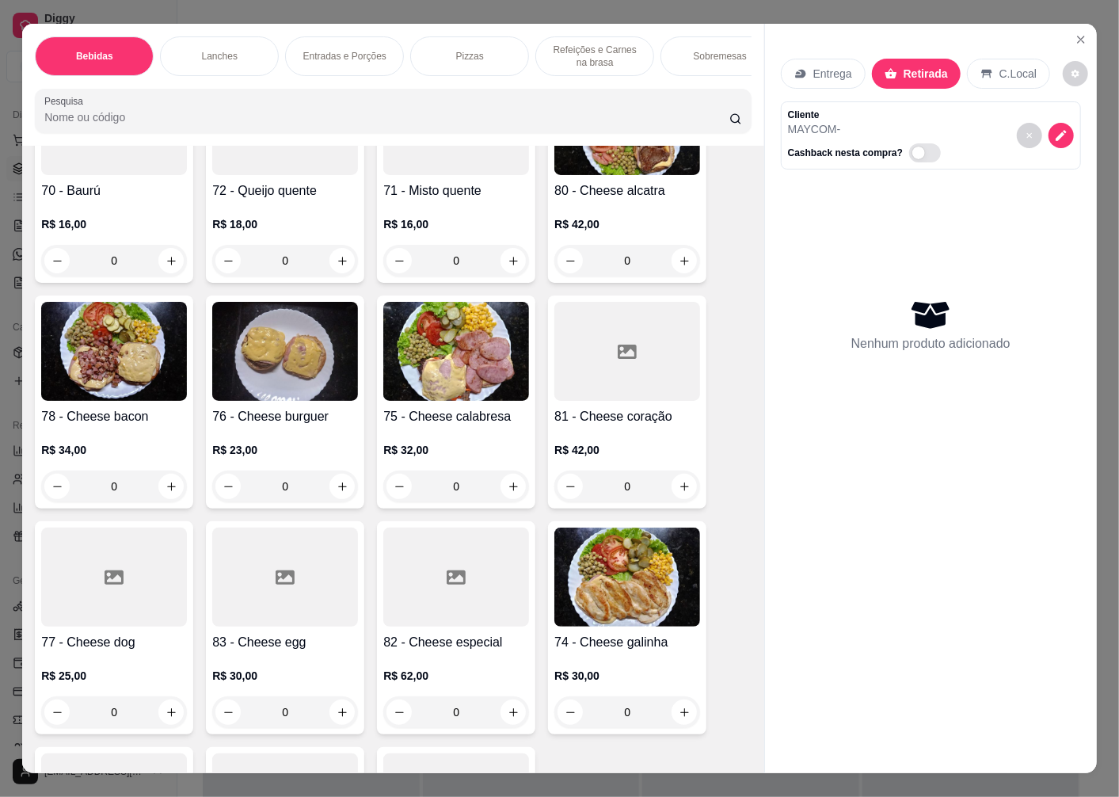
scroll to position [2112, 0]
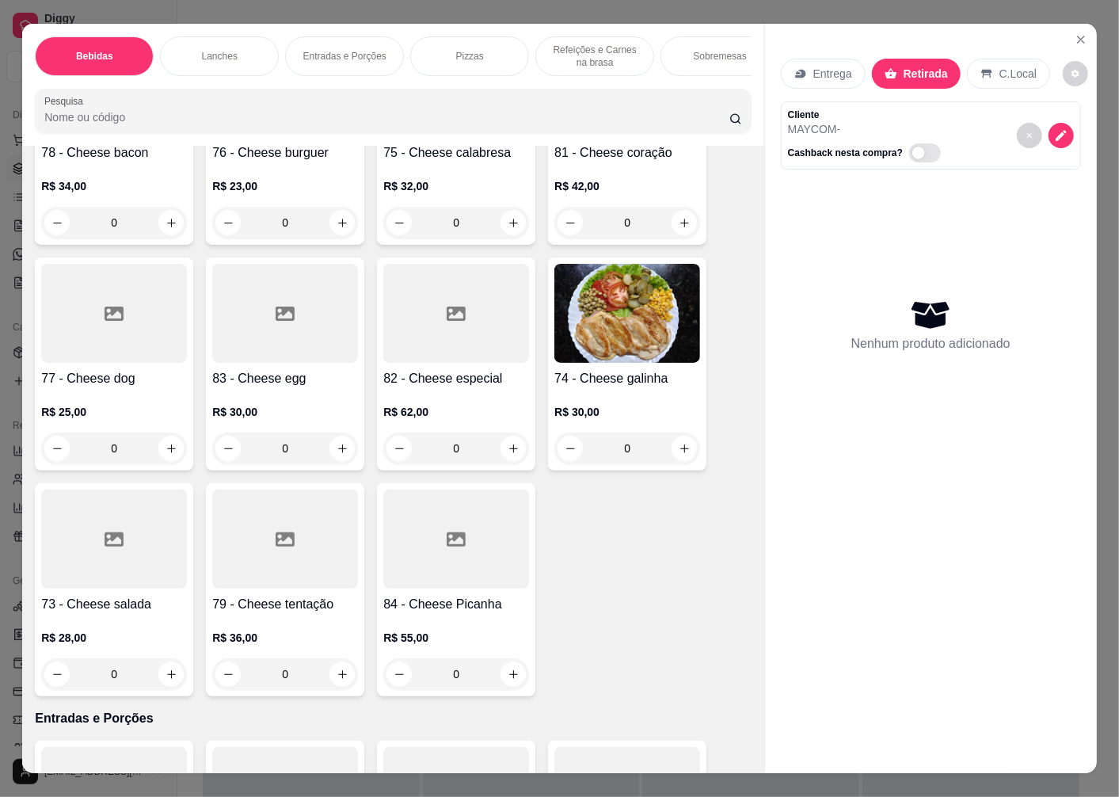
click at [460, 394] on div "R$ 62,00 0" at bounding box center [456, 426] width 146 height 76
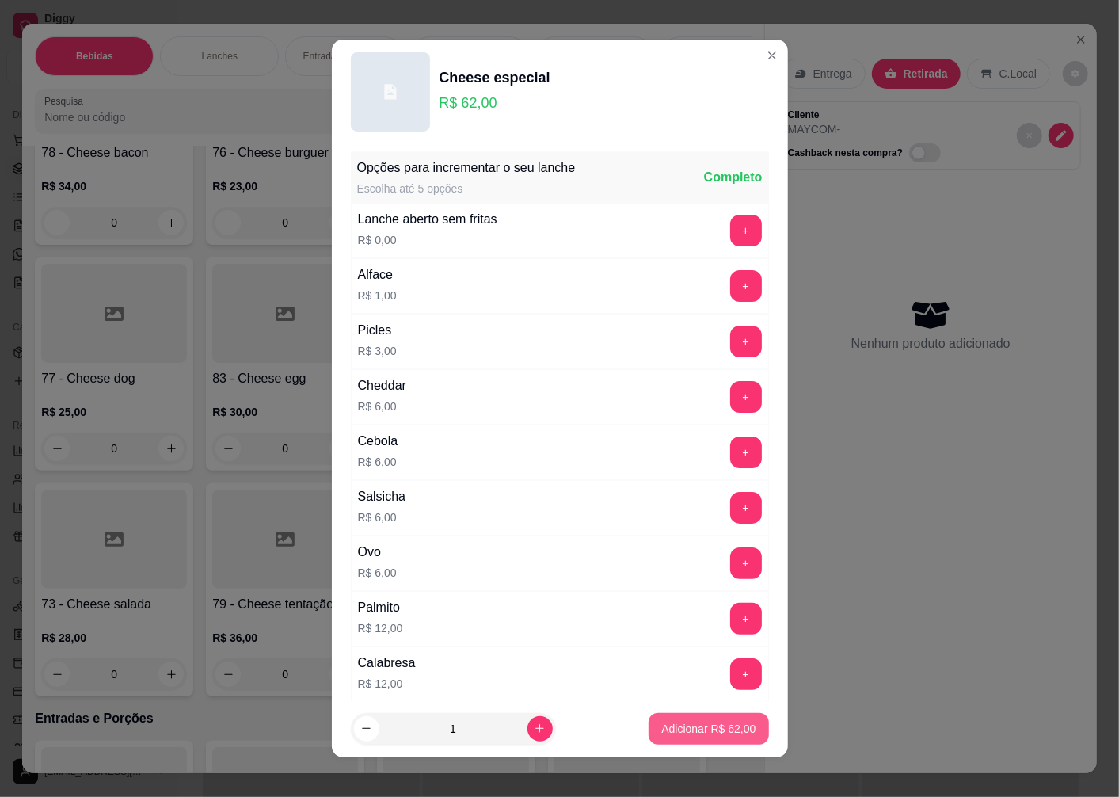
click at [693, 733] on p "Adicionar R$ 62,00" at bounding box center [709, 729] width 94 height 16
type input "1"
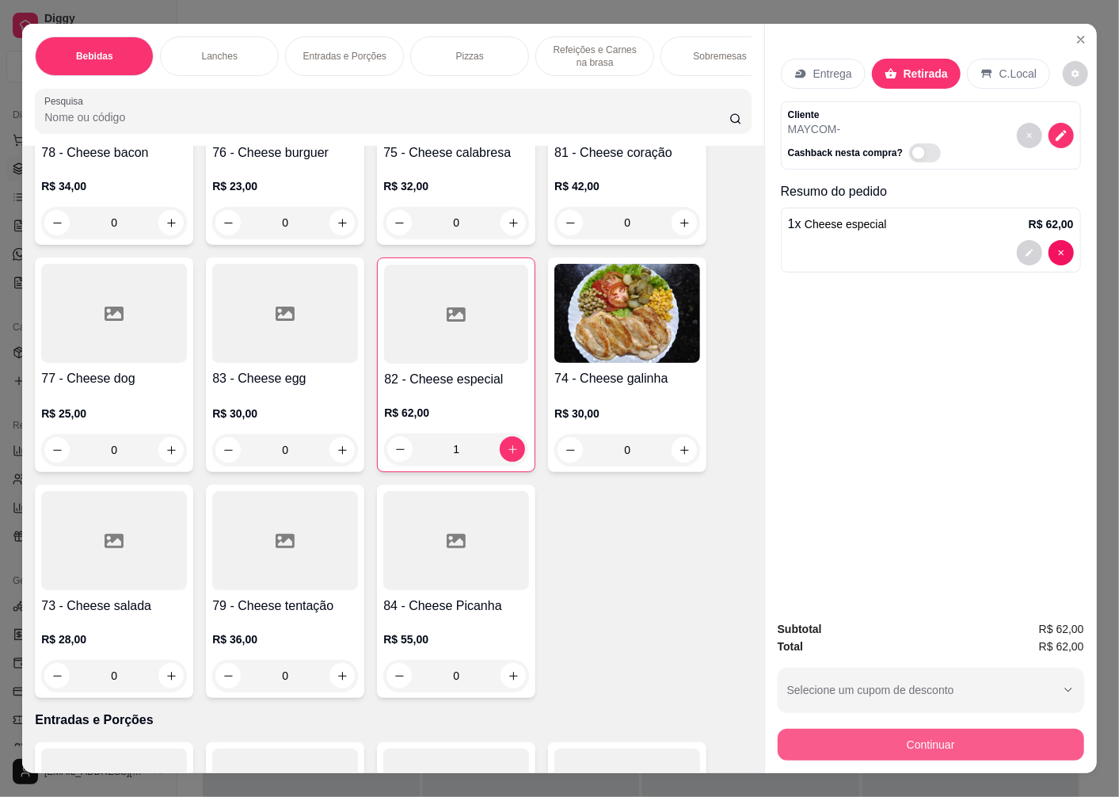
click at [830, 734] on button "Continuar" at bounding box center [931, 745] width 307 height 32
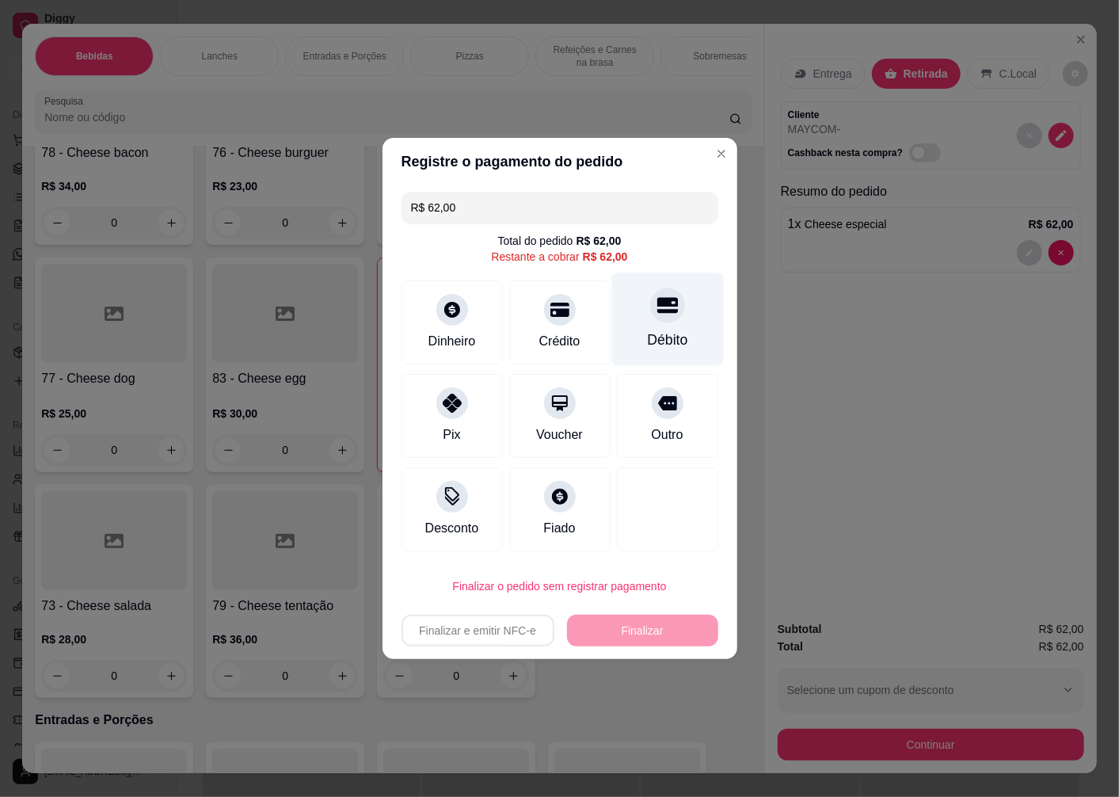
click at [662, 326] on div "Débito" at bounding box center [668, 319] width 112 height 93
type input "R$ 0,00"
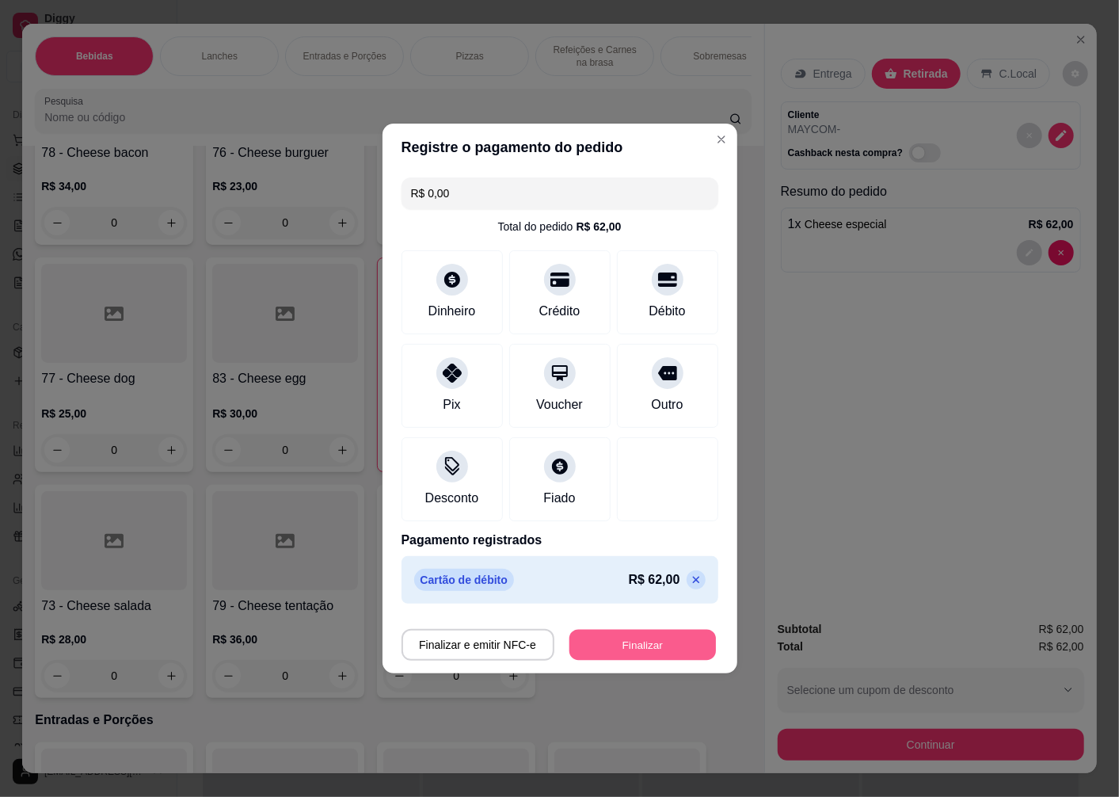
click at [629, 645] on button "Finalizar" at bounding box center [643, 645] width 147 height 31
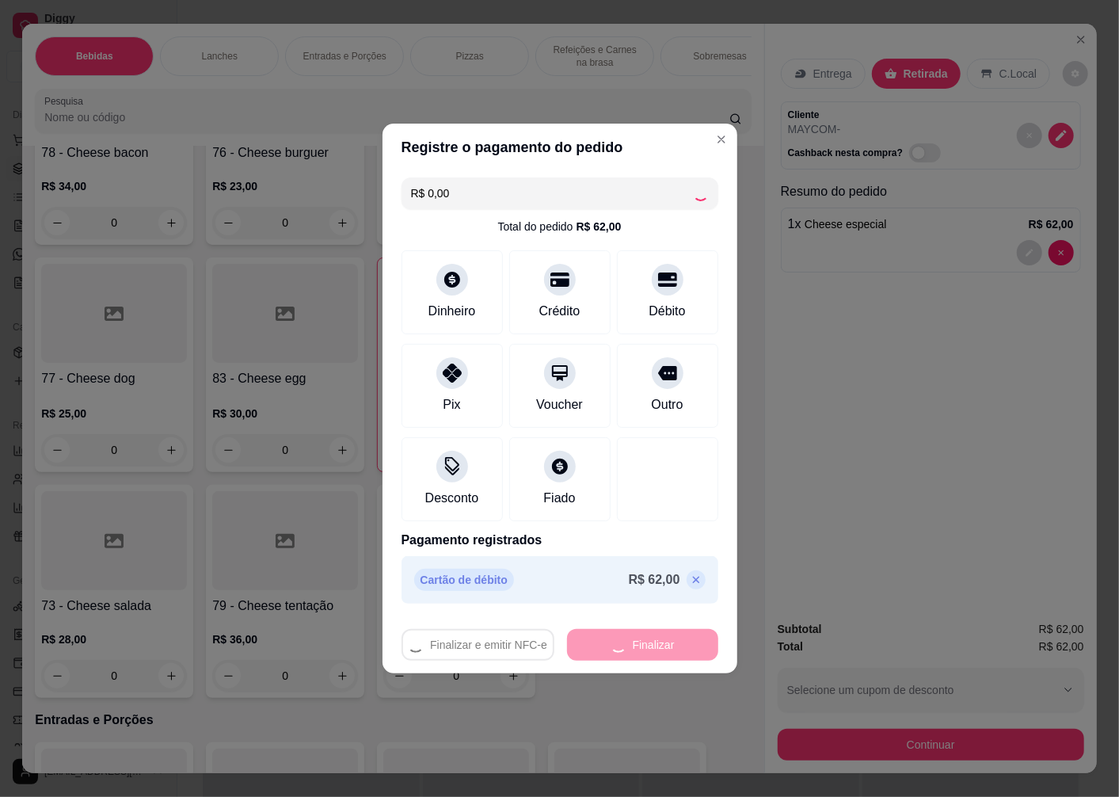
type input "0"
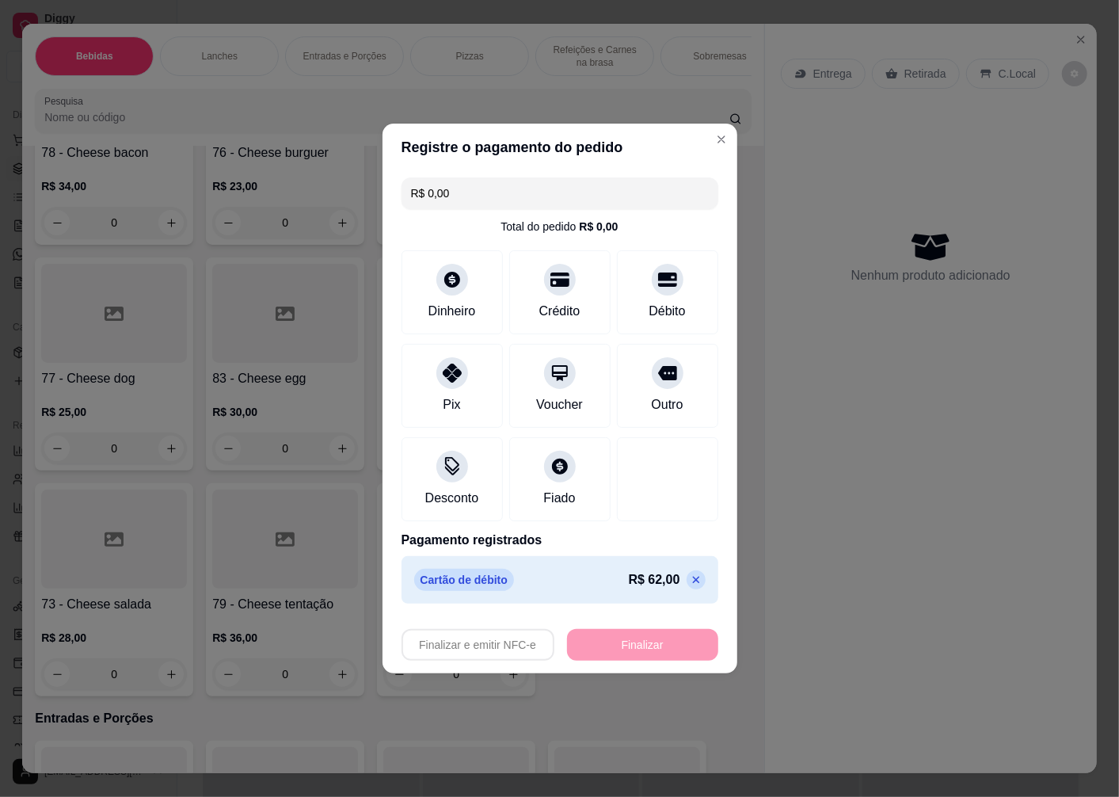
type input "-R$ 62,00"
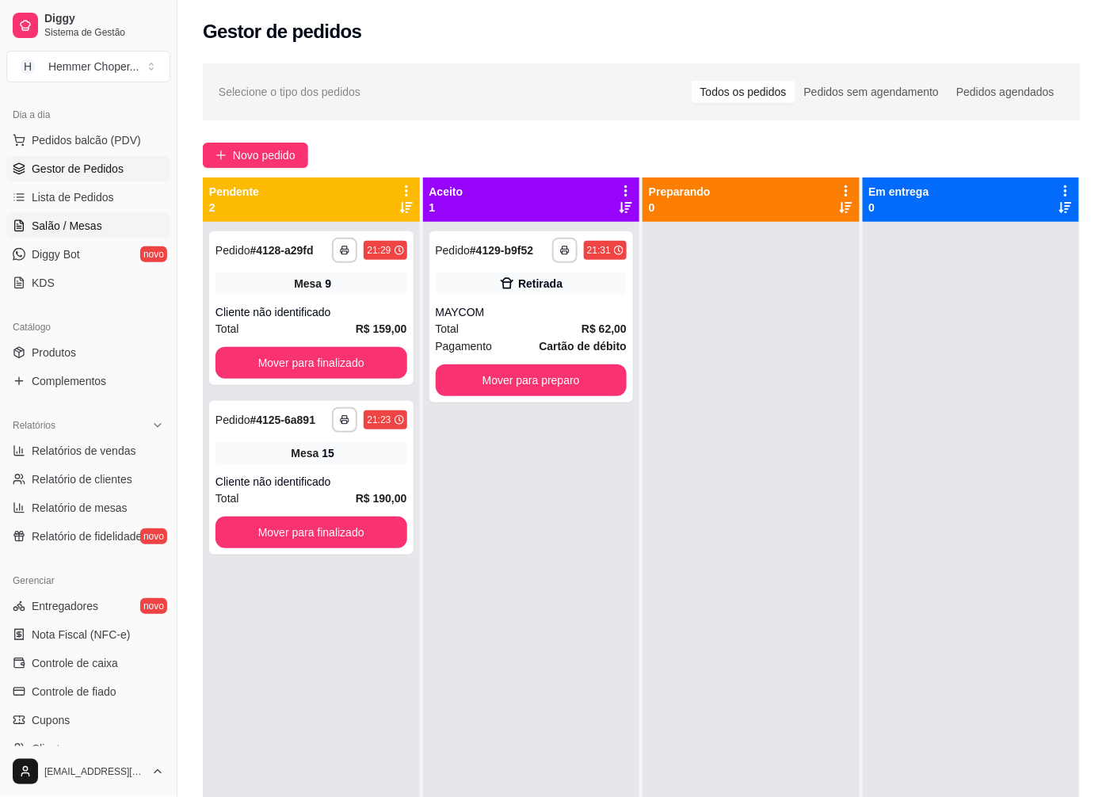
click at [80, 222] on span "Salão / Mesas" at bounding box center [67, 226] width 71 height 16
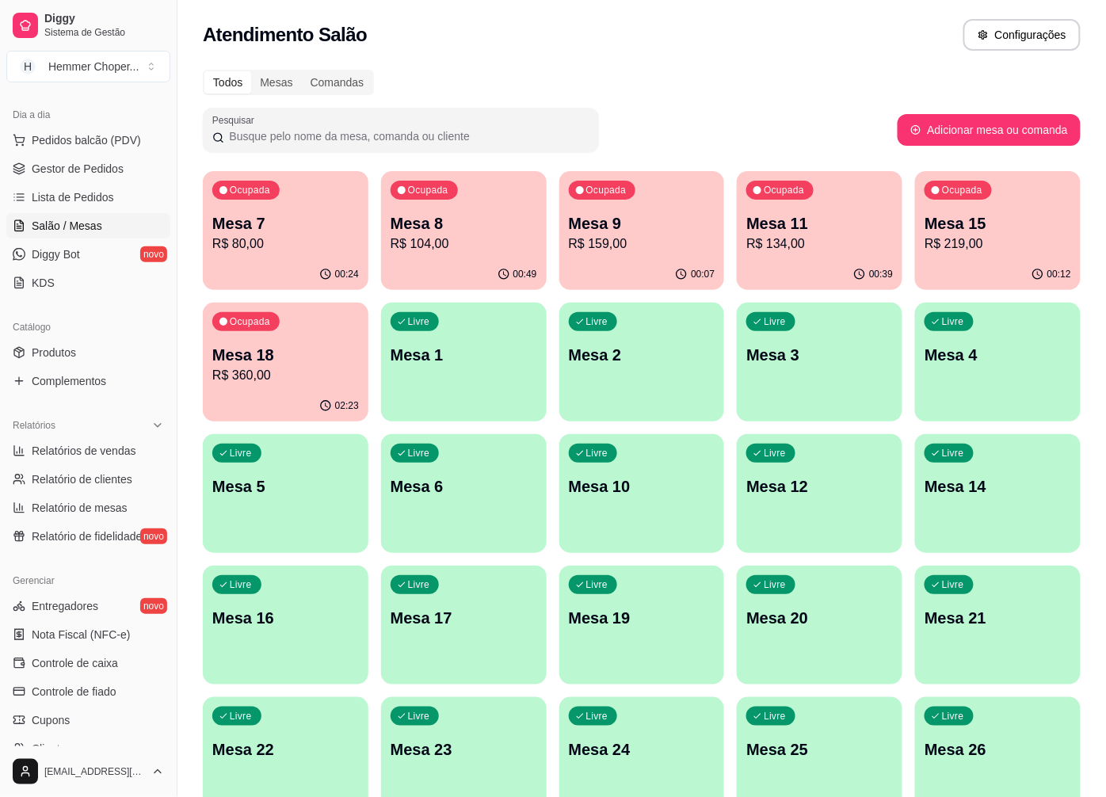
click at [467, 248] on p "R$ 104,00" at bounding box center [464, 244] width 147 height 19
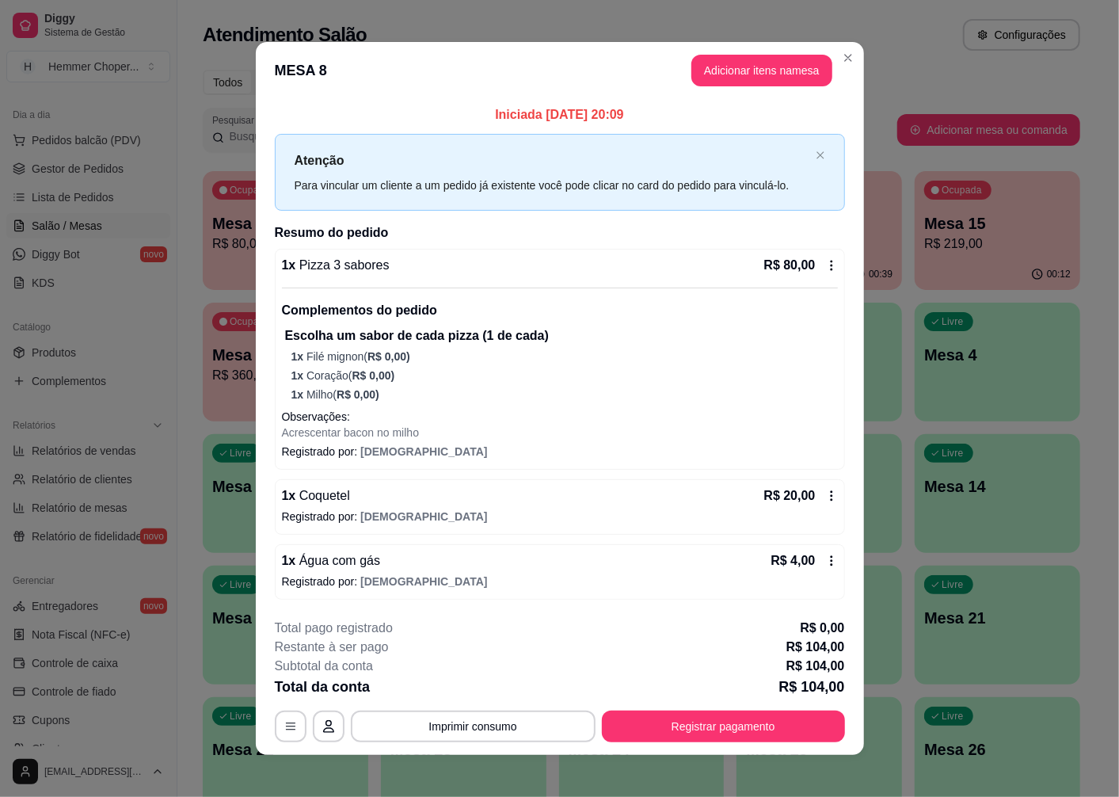
scroll to position [9, 0]
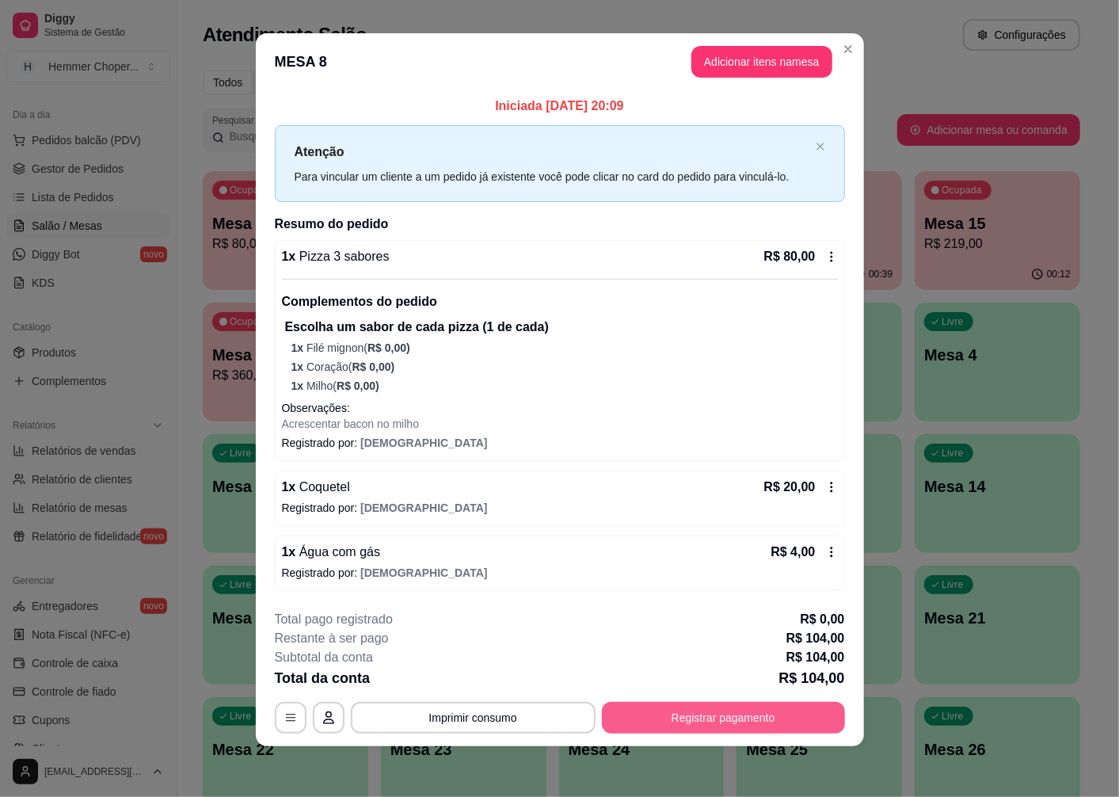
click at [650, 730] on button "Registrar pagamento" at bounding box center [723, 718] width 243 height 32
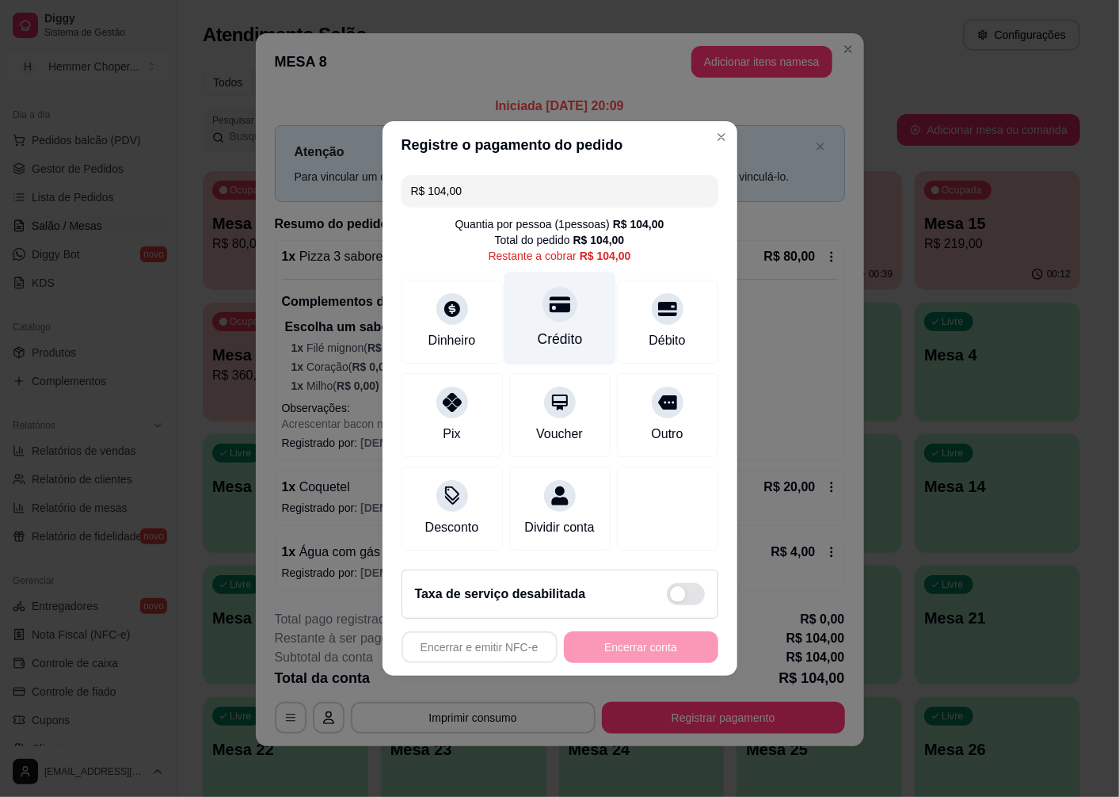
click at [549, 303] on icon at bounding box center [559, 304] width 21 height 21
type input "R$ 0,00"
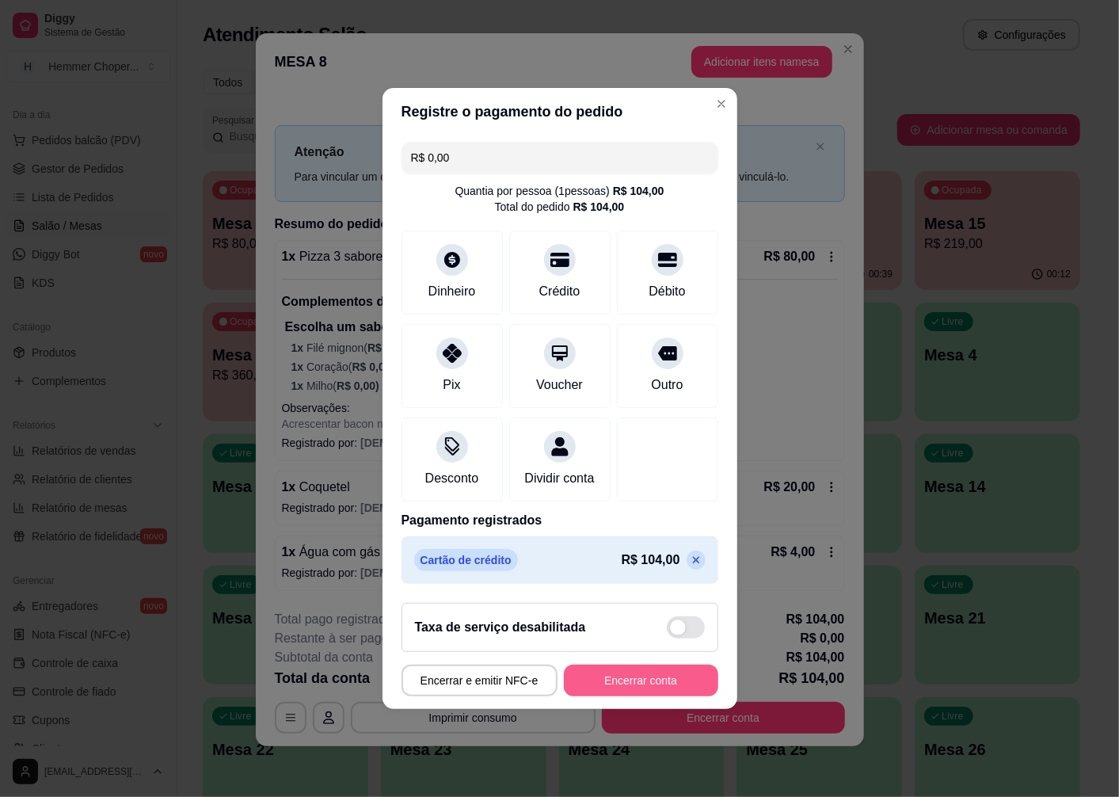
click at [598, 693] on button "Encerrar conta" at bounding box center [641, 681] width 154 height 32
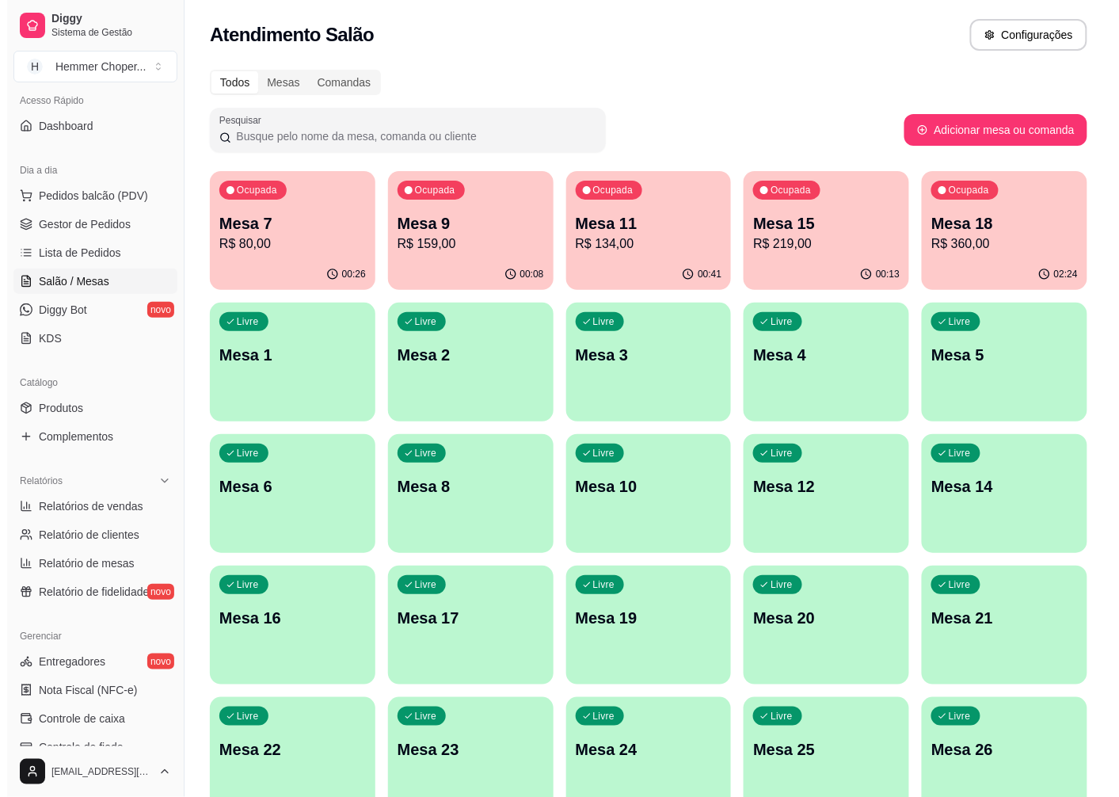
scroll to position [0, 0]
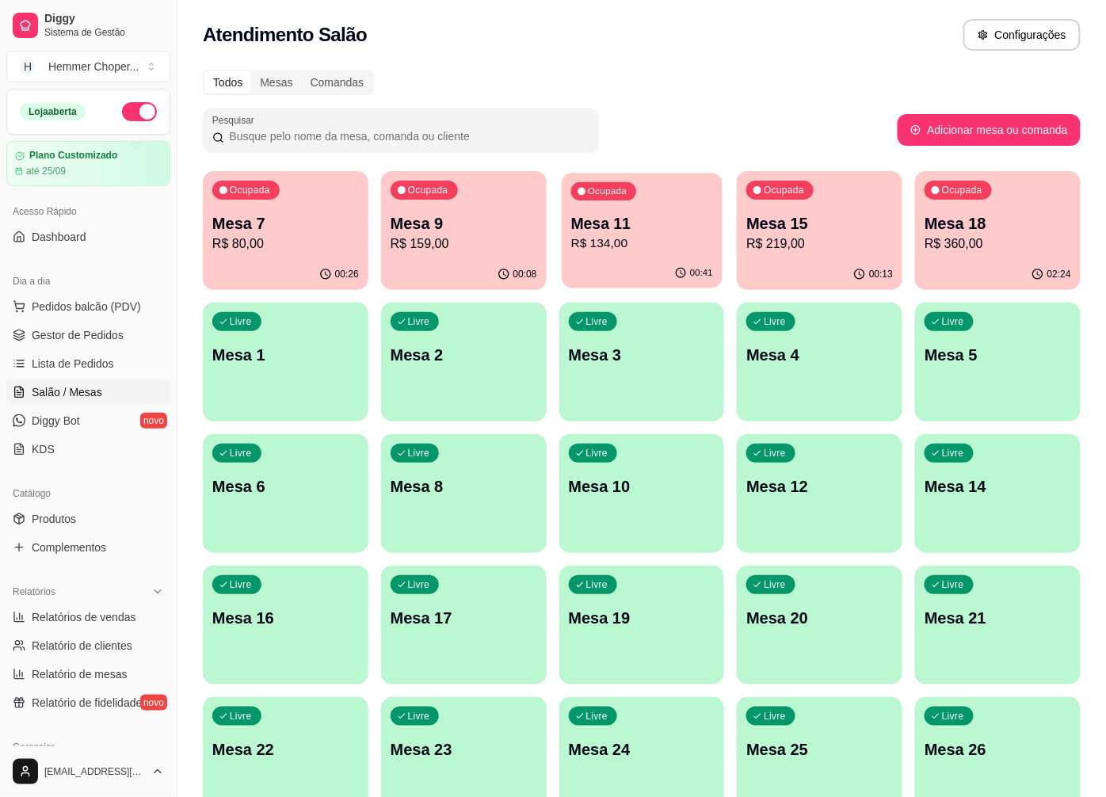
click at [636, 248] on p "R$ 134,00" at bounding box center [641, 244] width 142 height 18
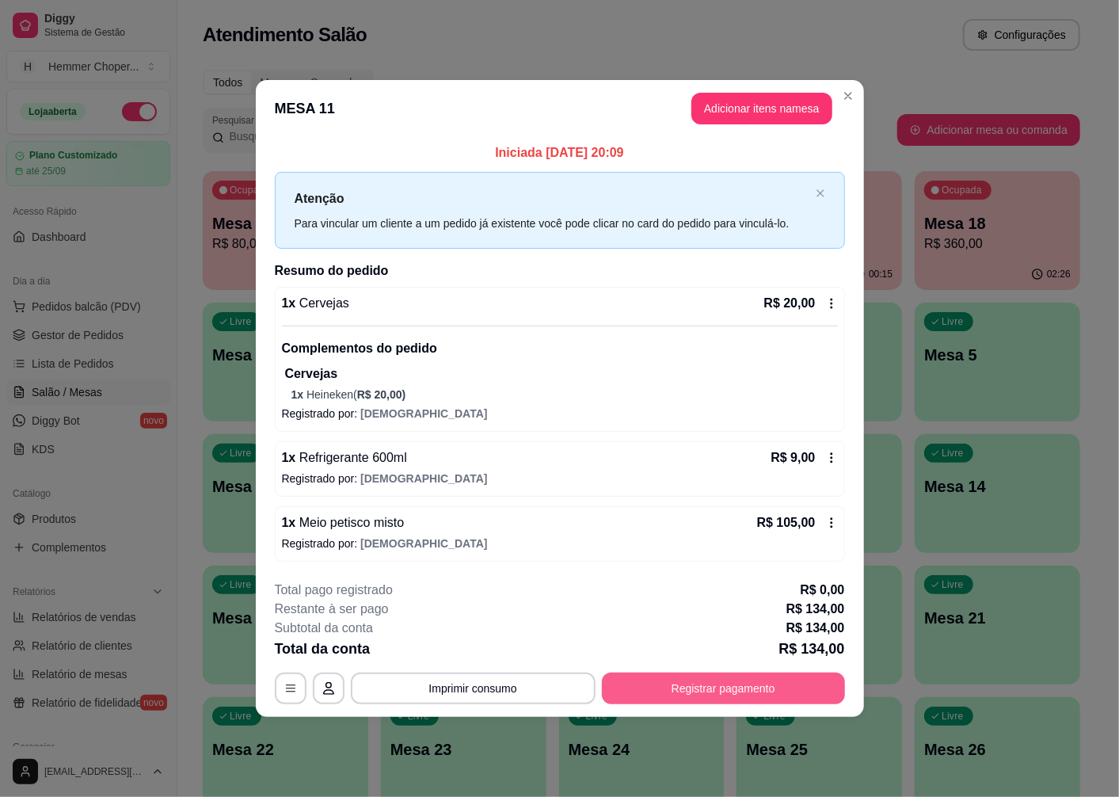
click at [745, 680] on button "Registrar pagamento" at bounding box center [723, 689] width 243 height 32
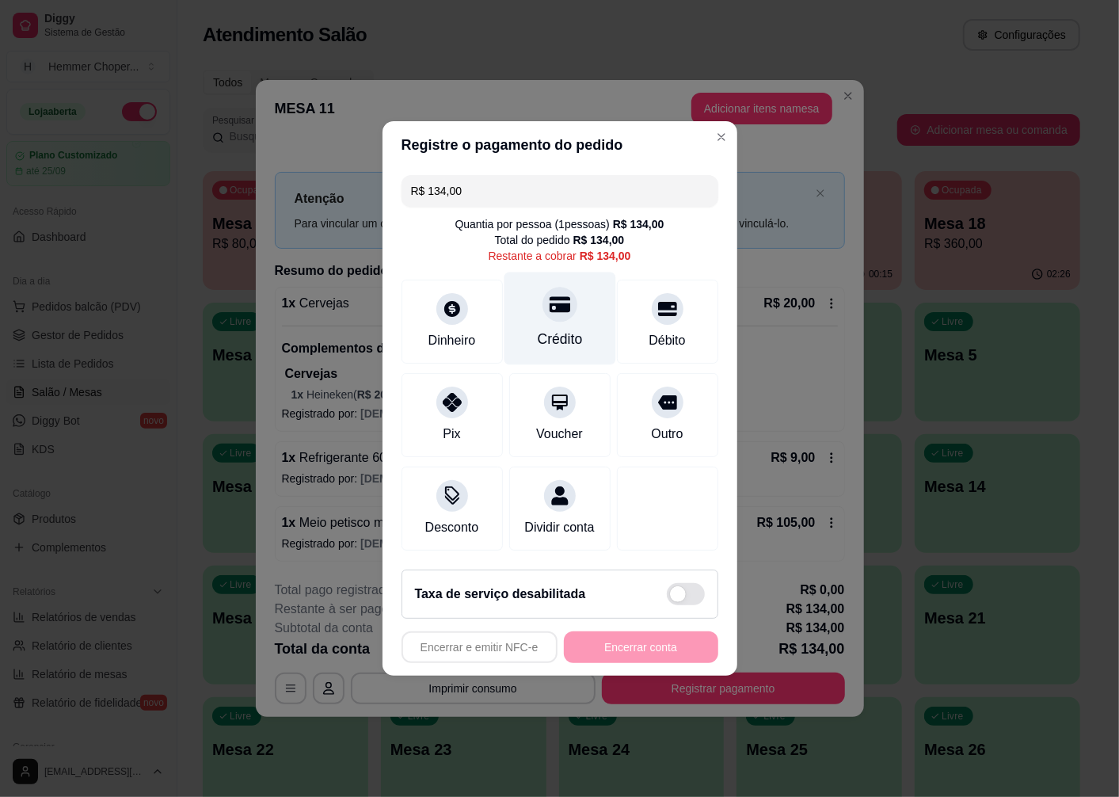
click at [552, 307] on div at bounding box center [560, 304] width 35 height 35
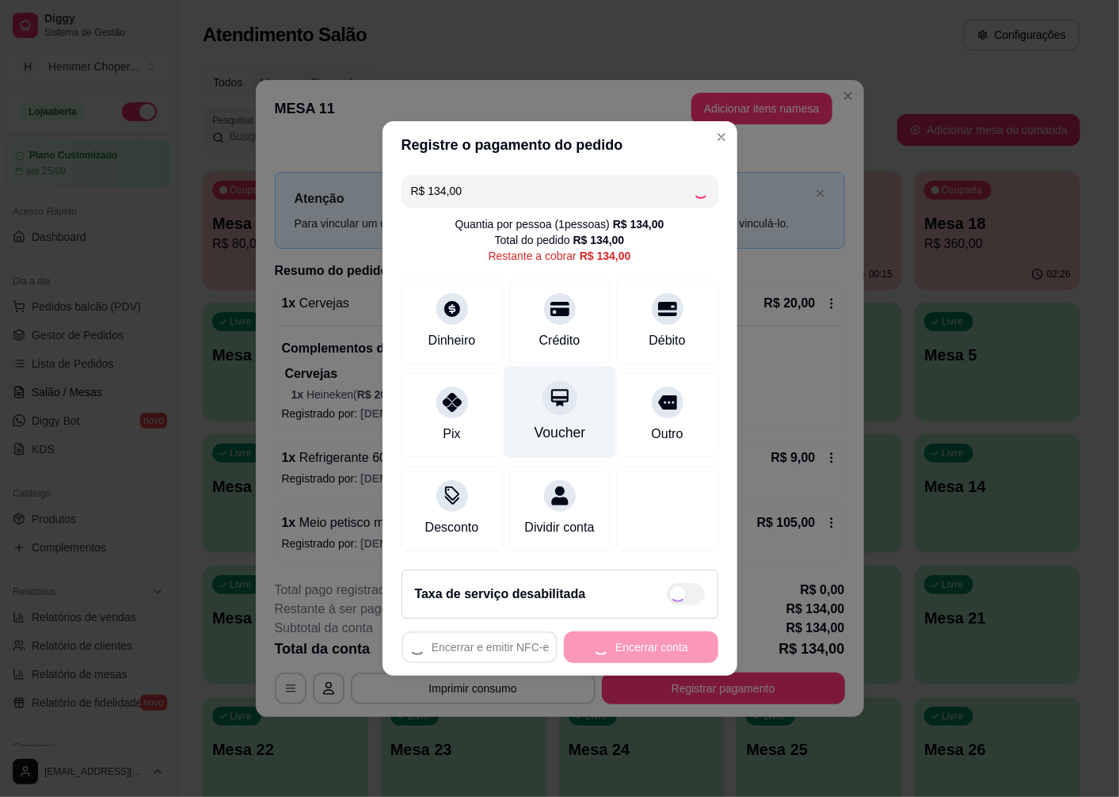
type input "R$ 0,00"
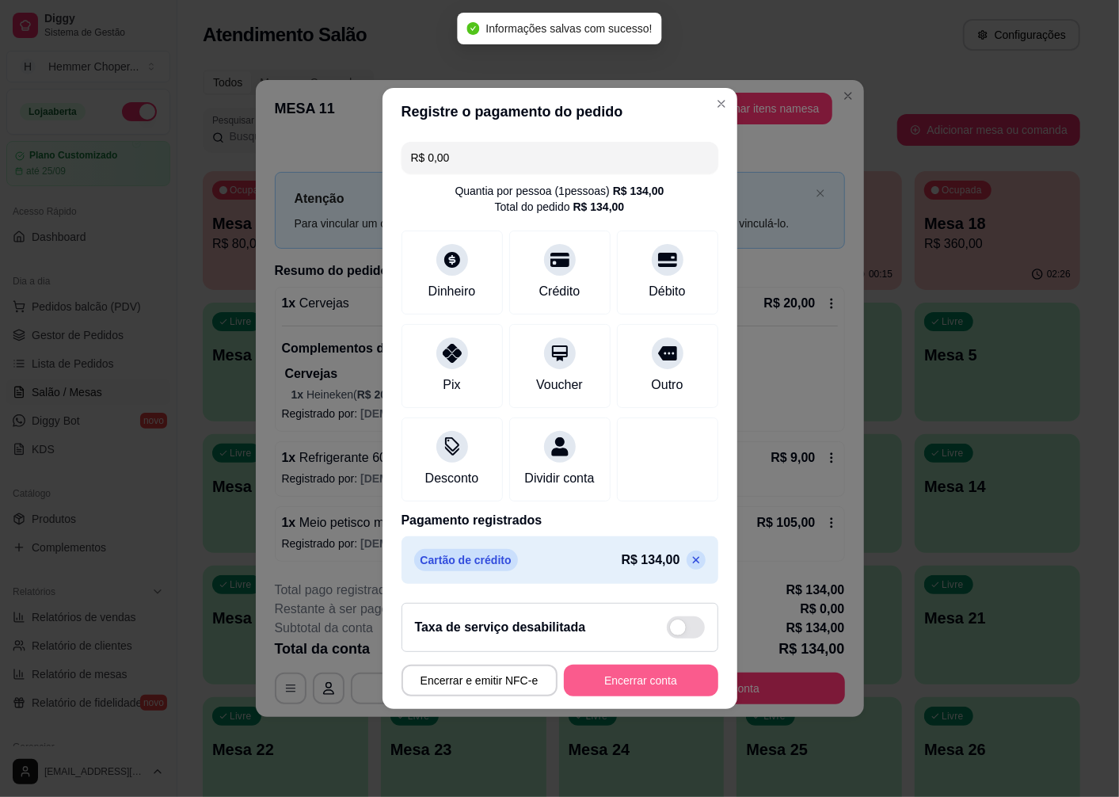
click at [605, 696] on button "Encerrar conta" at bounding box center [641, 681] width 154 height 32
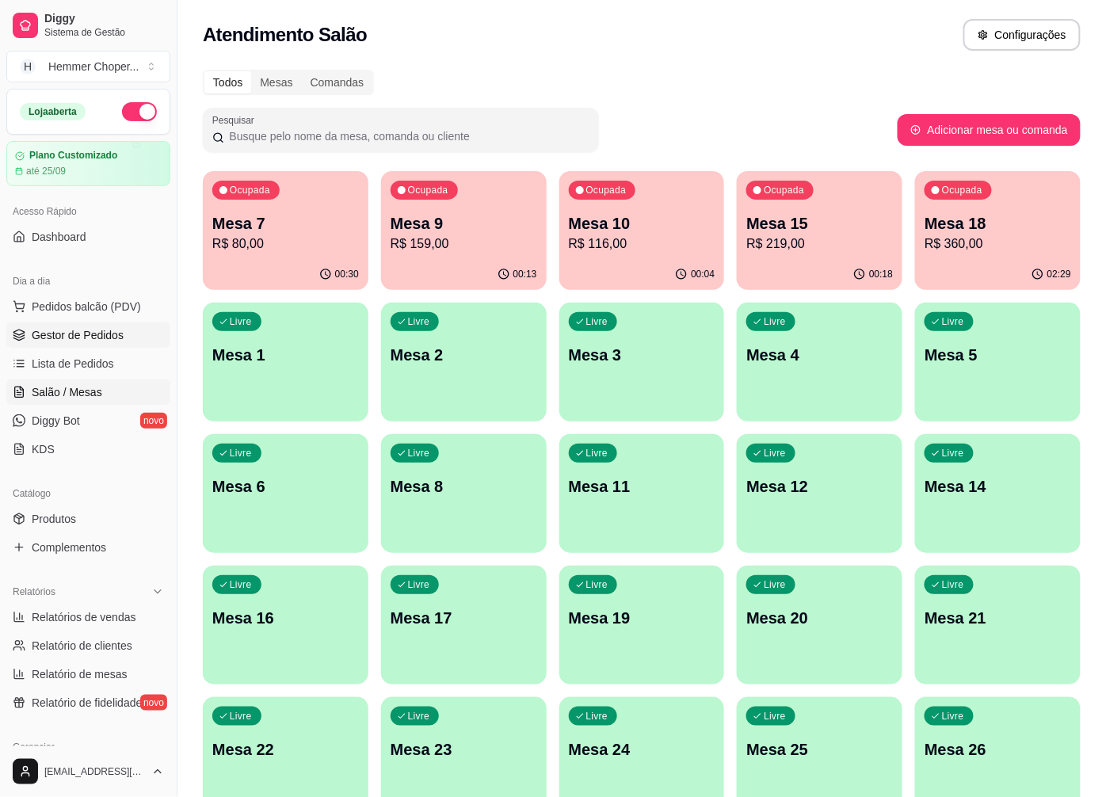
click at [109, 335] on span "Gestor de Pedidos" at bounding box center [78, 335] width 92 height 16
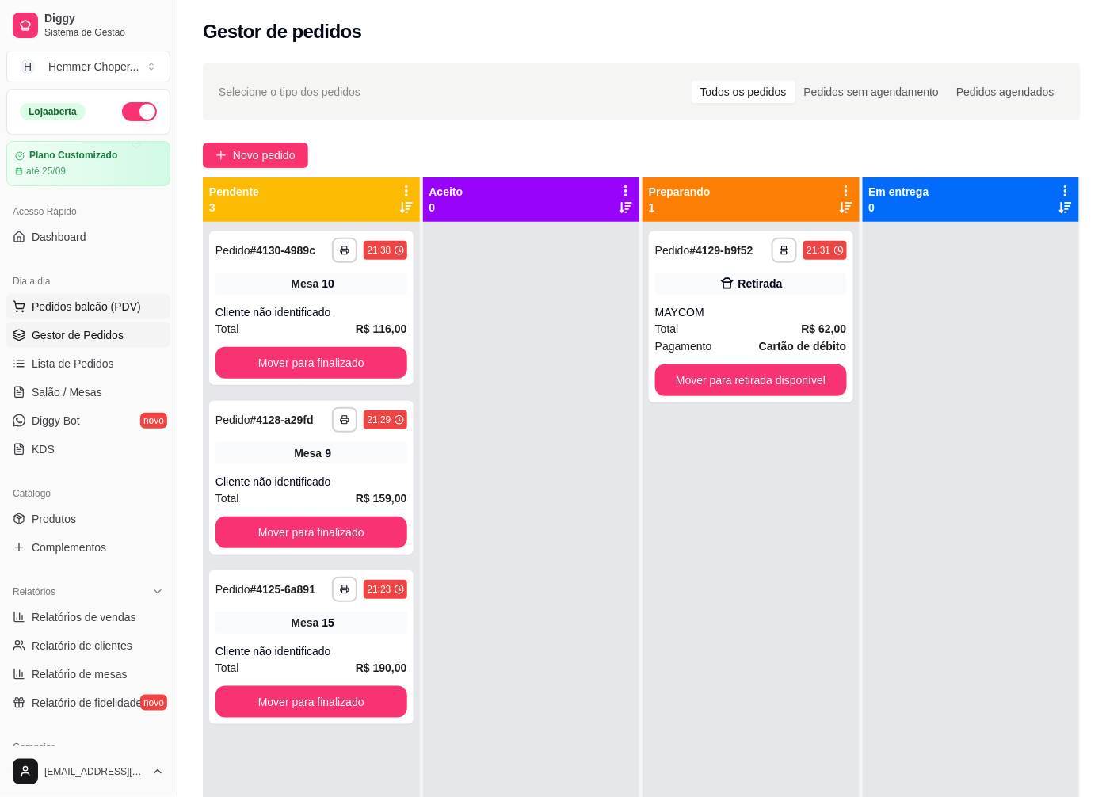
click at [101, 299] on span "Pedidos balcão (PDV)" at bounding box center [86, 307] width 109 height 16
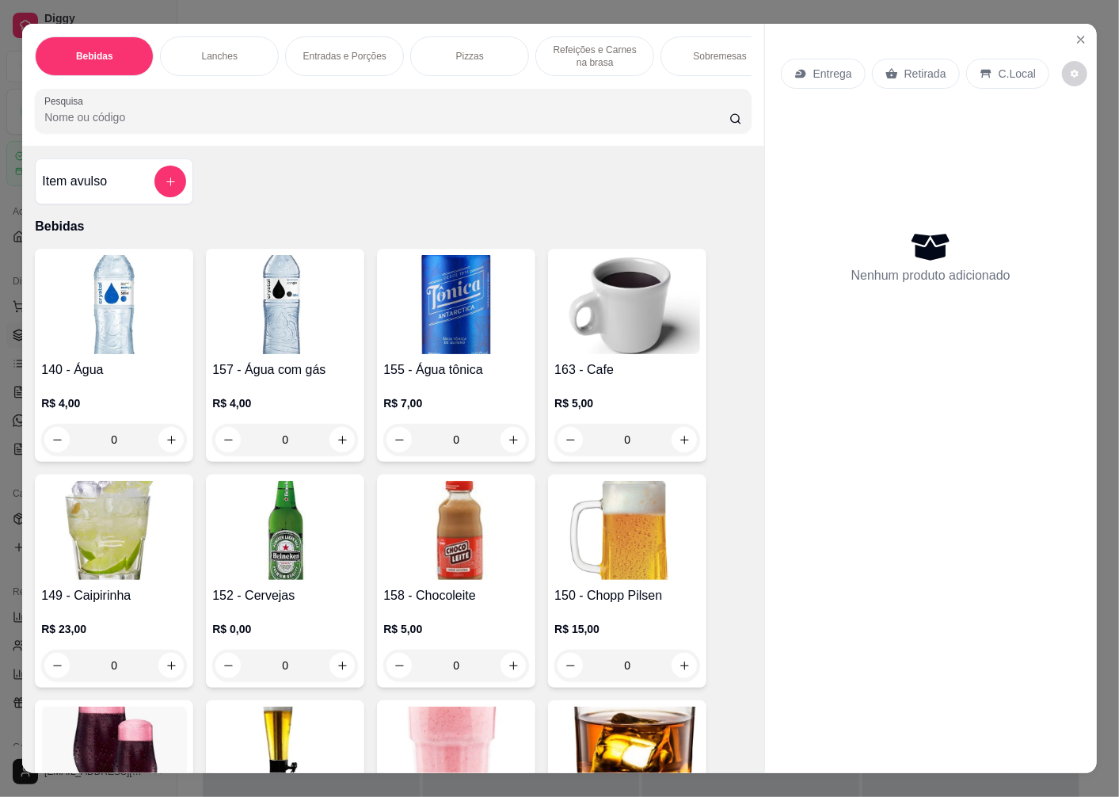
click at [910, 66] on p "Retirada" at bounding box center [926, 74] width 42 height 16
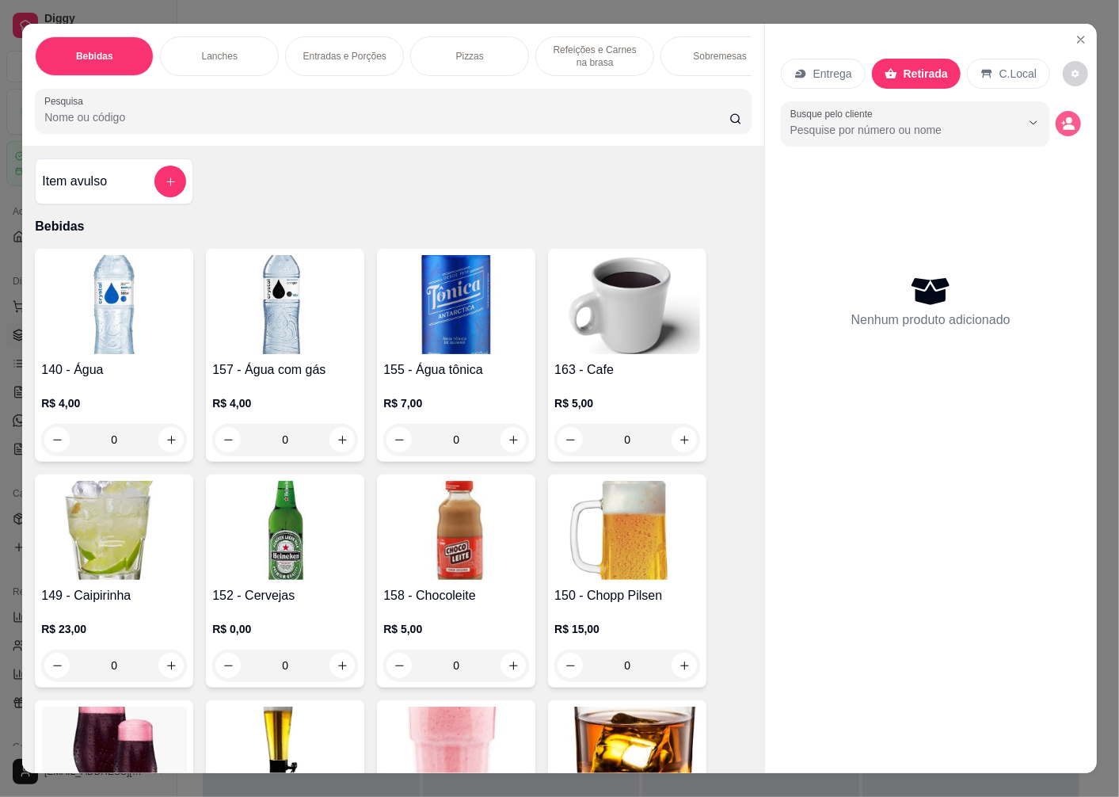
click at [1065, 117] on icon "decrease-product-quantity" at bounding box center [1069, 123] width 14 height 14
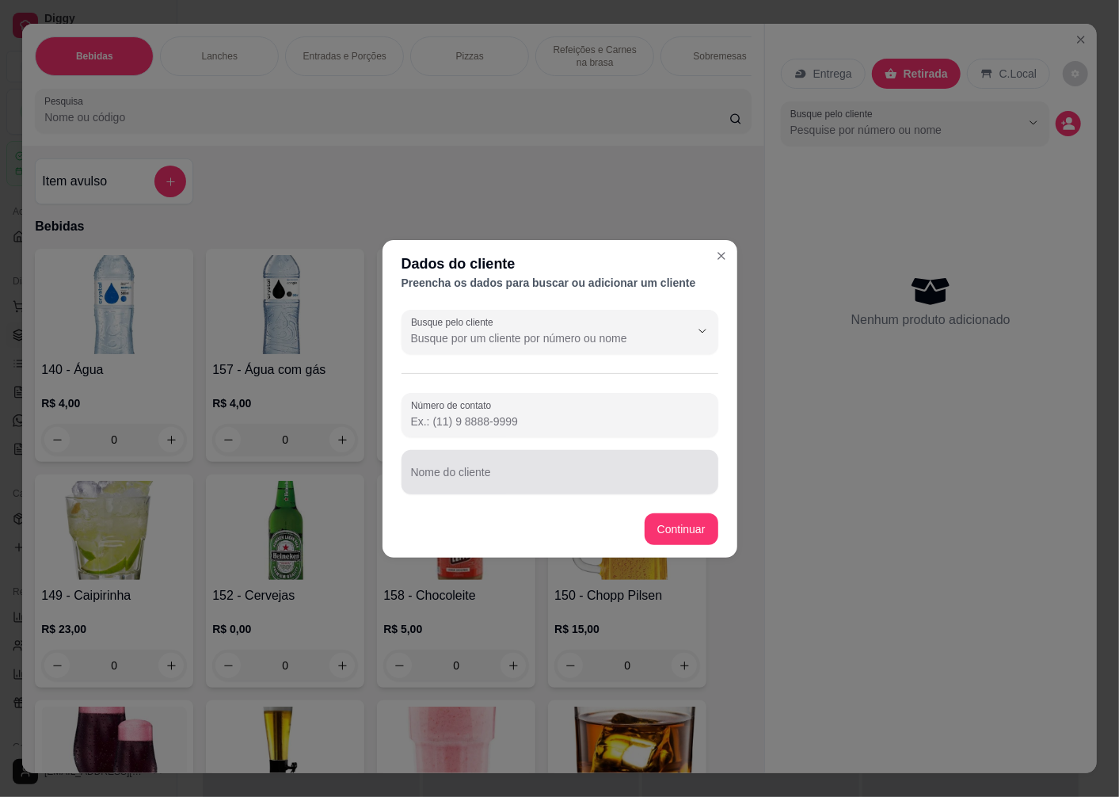
click at [453, 476] on input "Nome do cliente" at bounding box center [560, 479] width 298 height 16
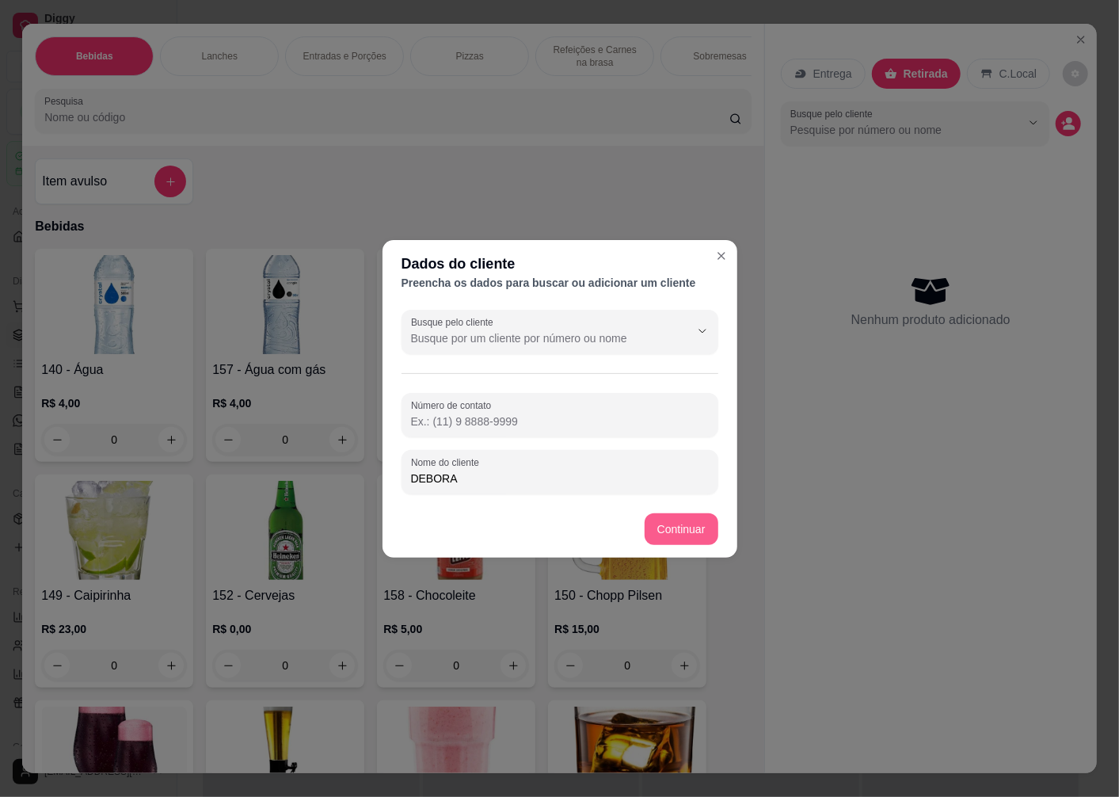
type input "DEBORA"
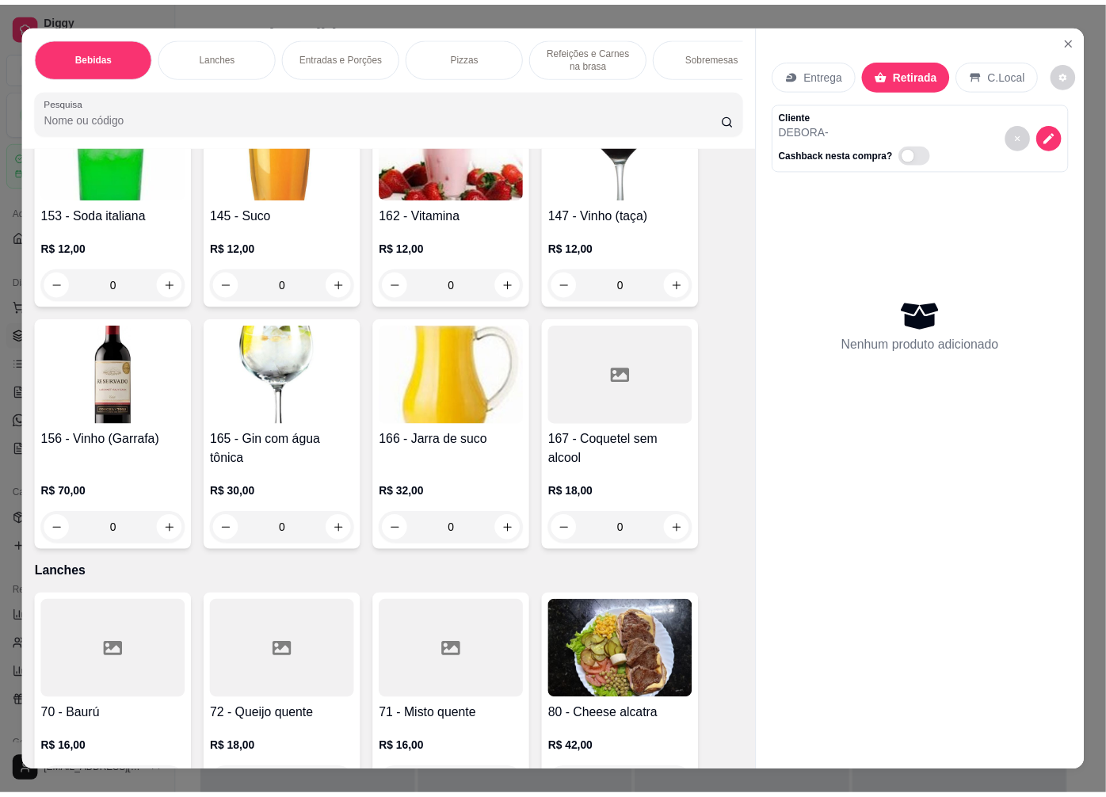
scroll to position [1848, 0]
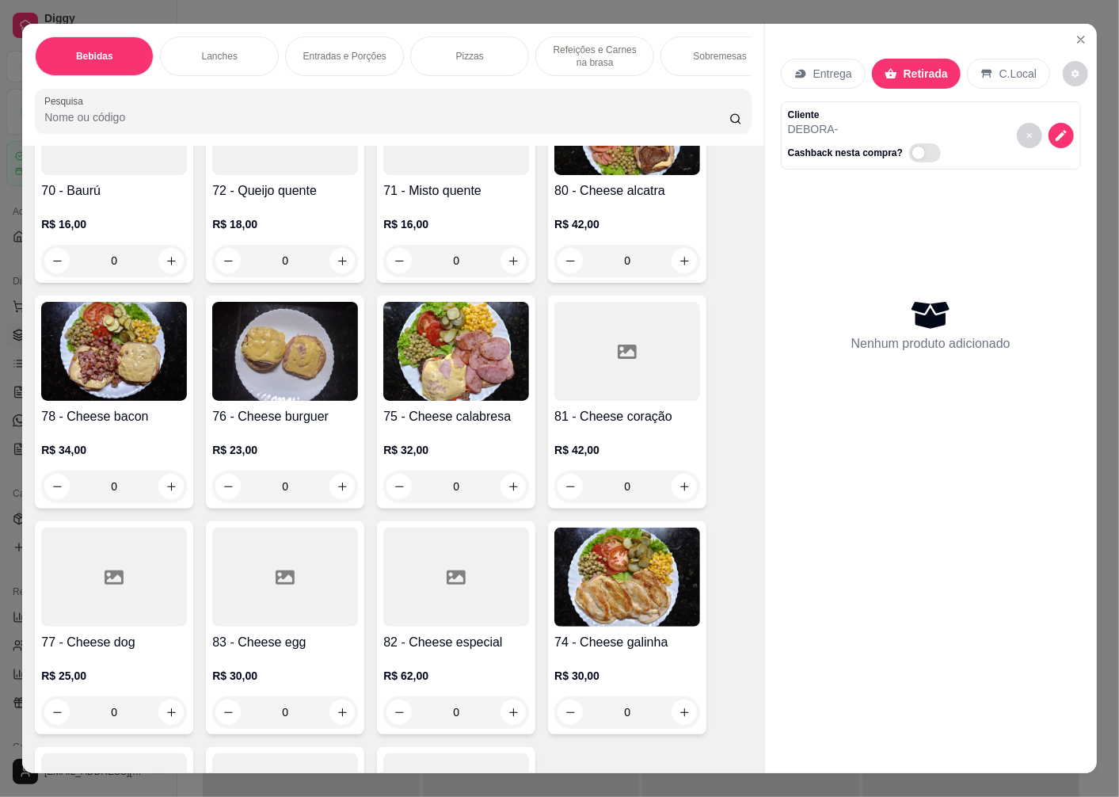
click at [604, 175] on img at bounding box center [628, 125] width 146 height 99
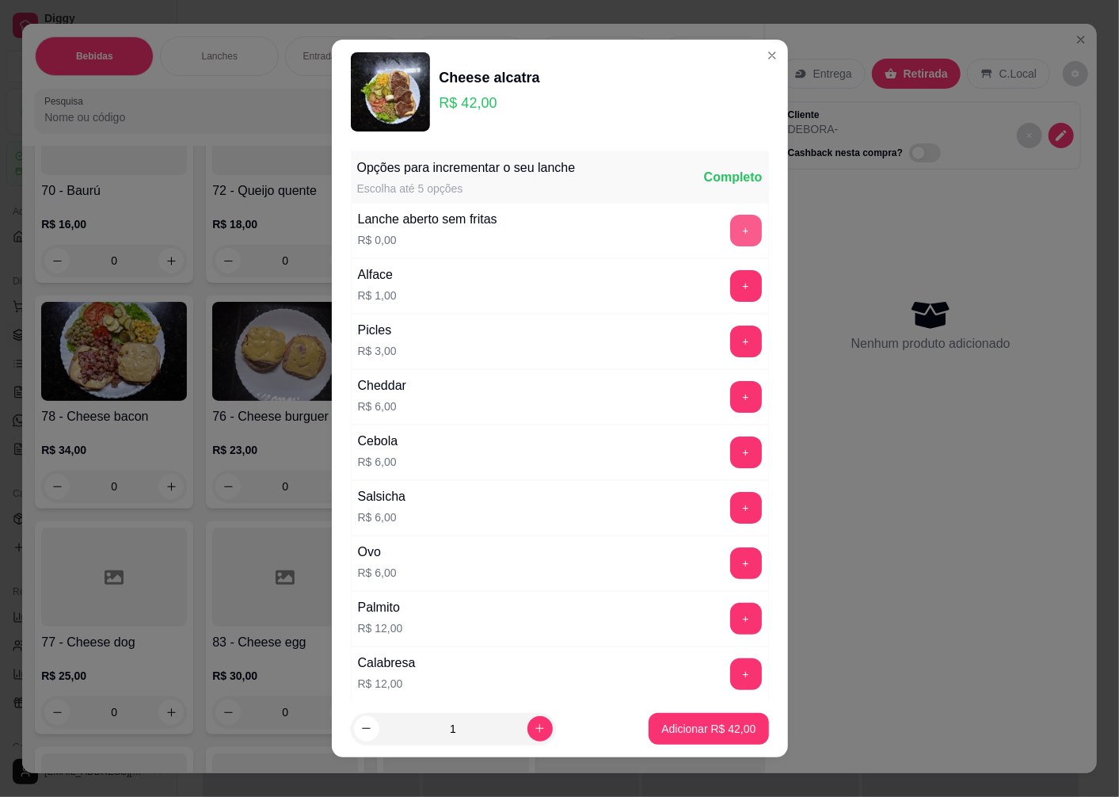
click at [730, 228] on button "+" at bounding box center [746, 231] width 32 height 32
click at [680, 723] on p "Adicionar R$ 42,00" at bounding box center [709, 728] width 92 height 15
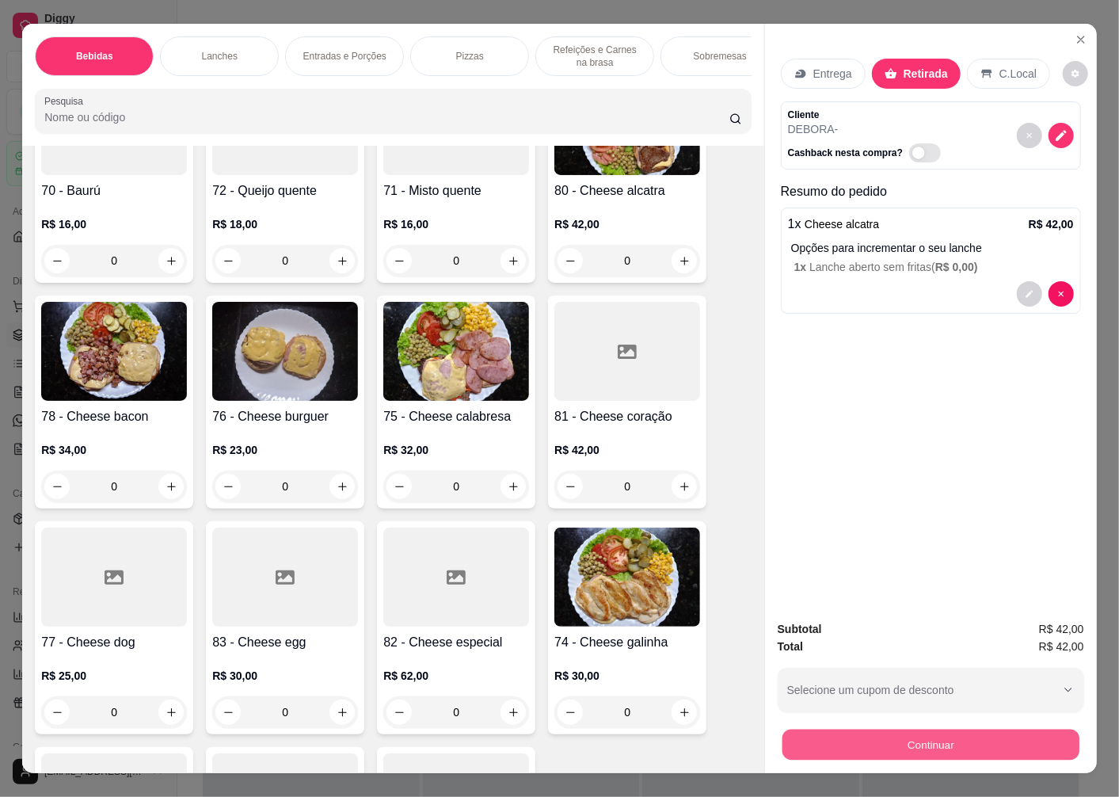
click at [803, 730] on button "Continuar" at bounding box center [931, 744] width 297 height 31
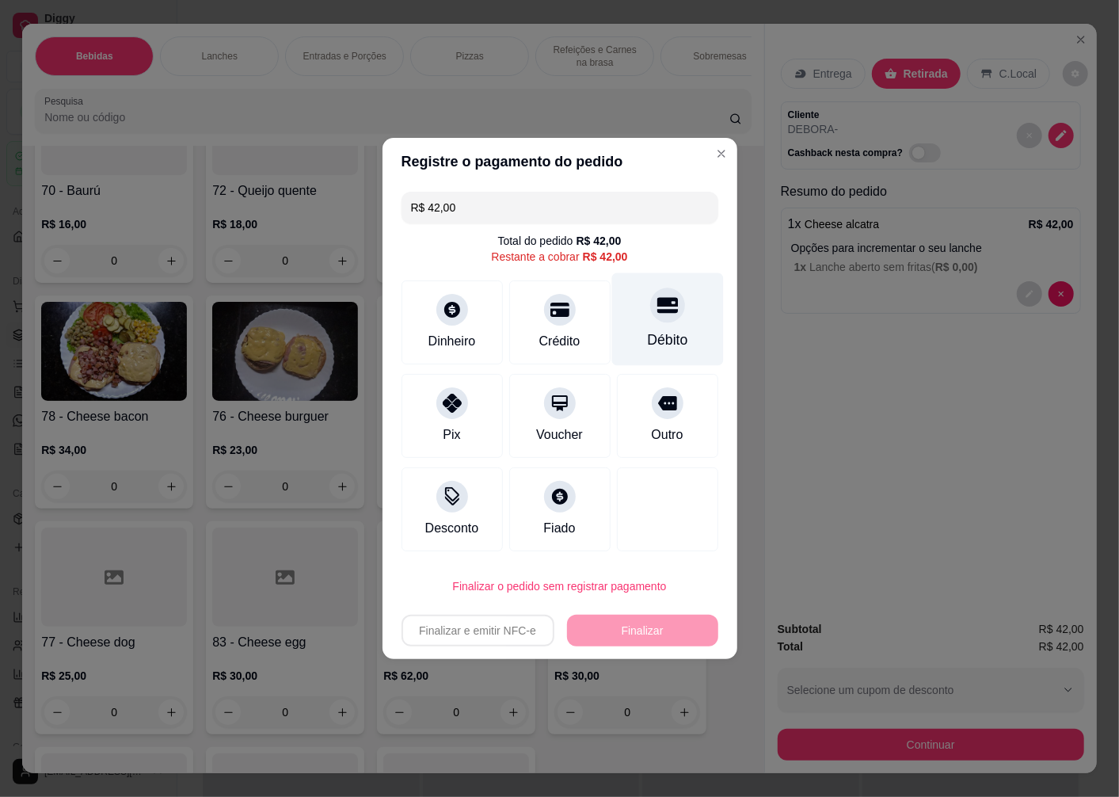
click at [651, 327] on div "Débito" at bounding box center [668, 319] width 112 height 93
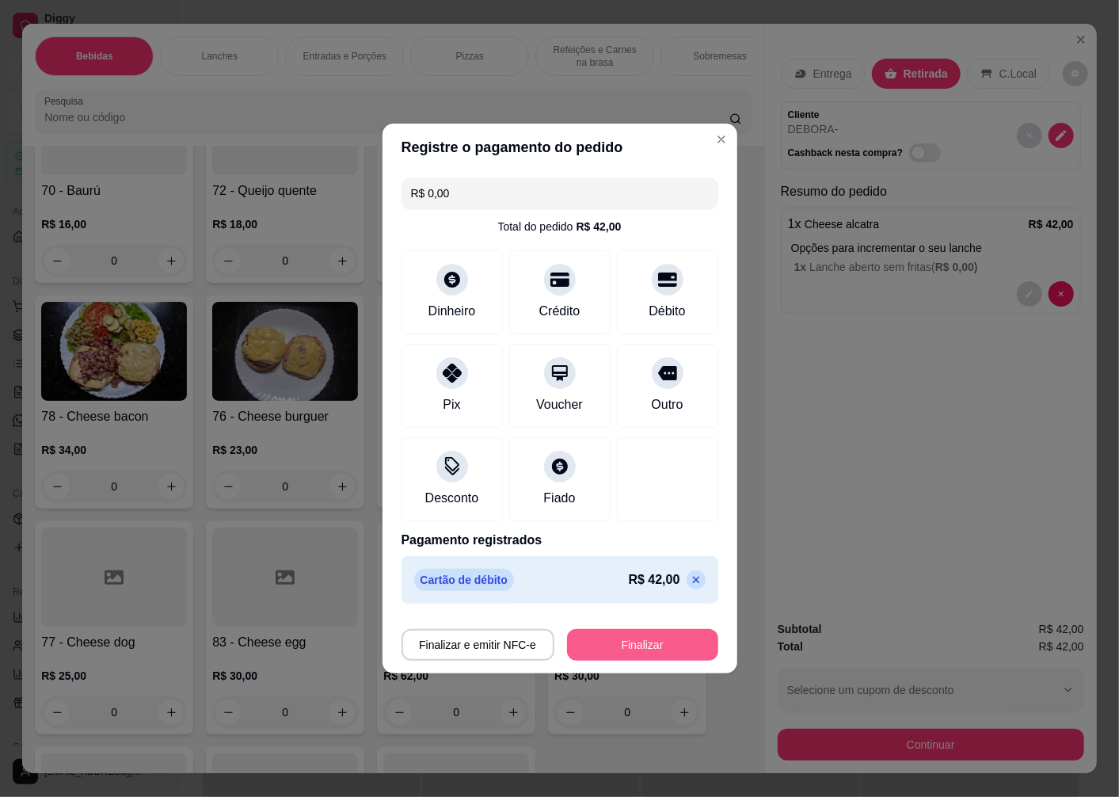
click at [591, 643] on button "Finalizar" at bounding box center [642, 645] width 151 height 32
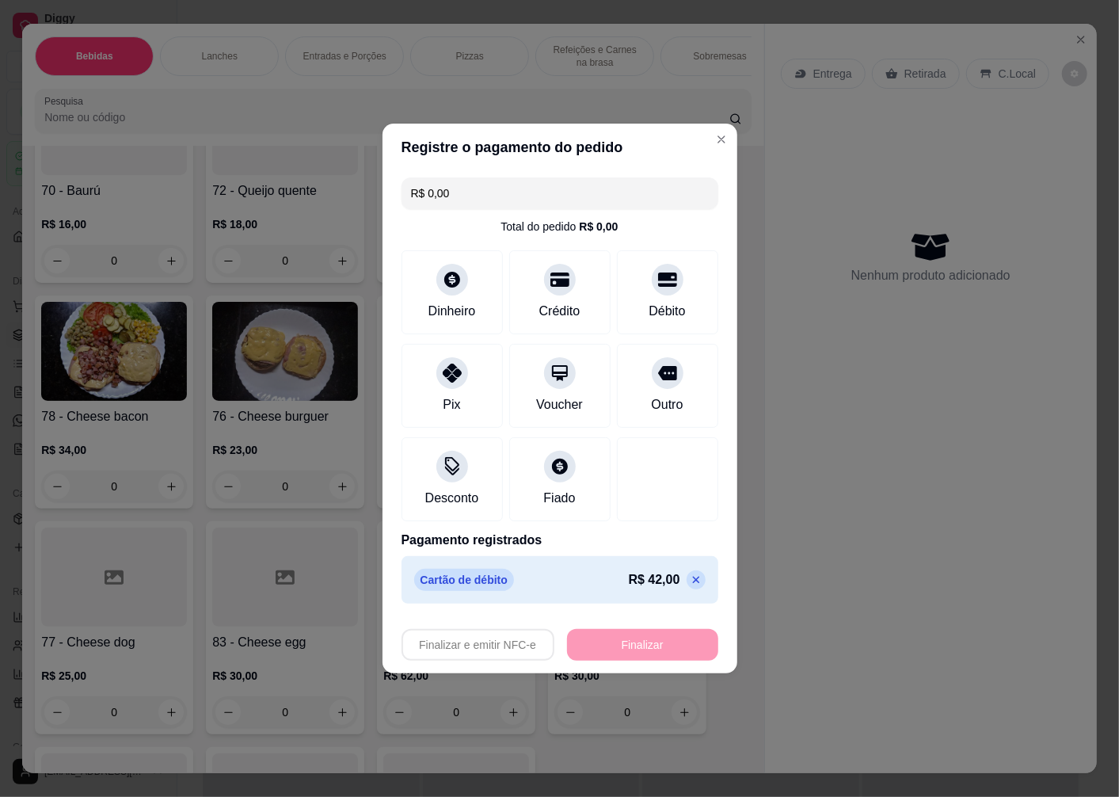
type input "-R$ 42,00"
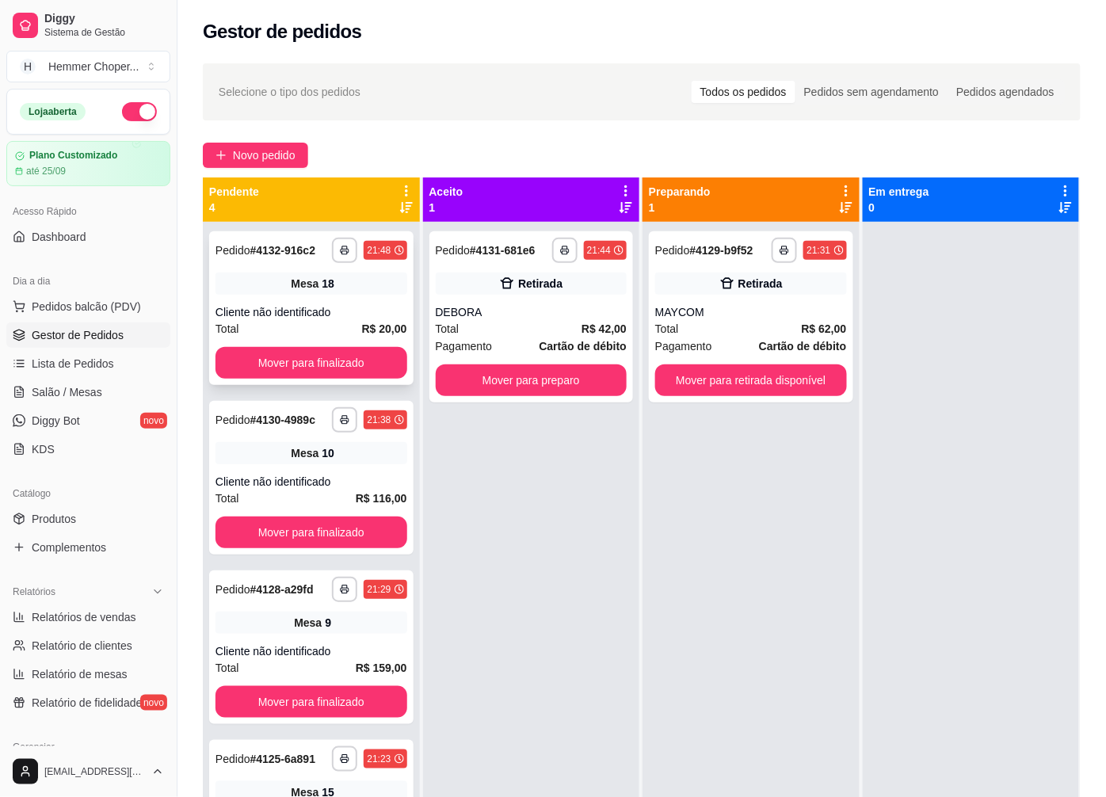
click at [280, 293] on div "Mesa 18" at bounding box center [311, 284] width 192 height 22
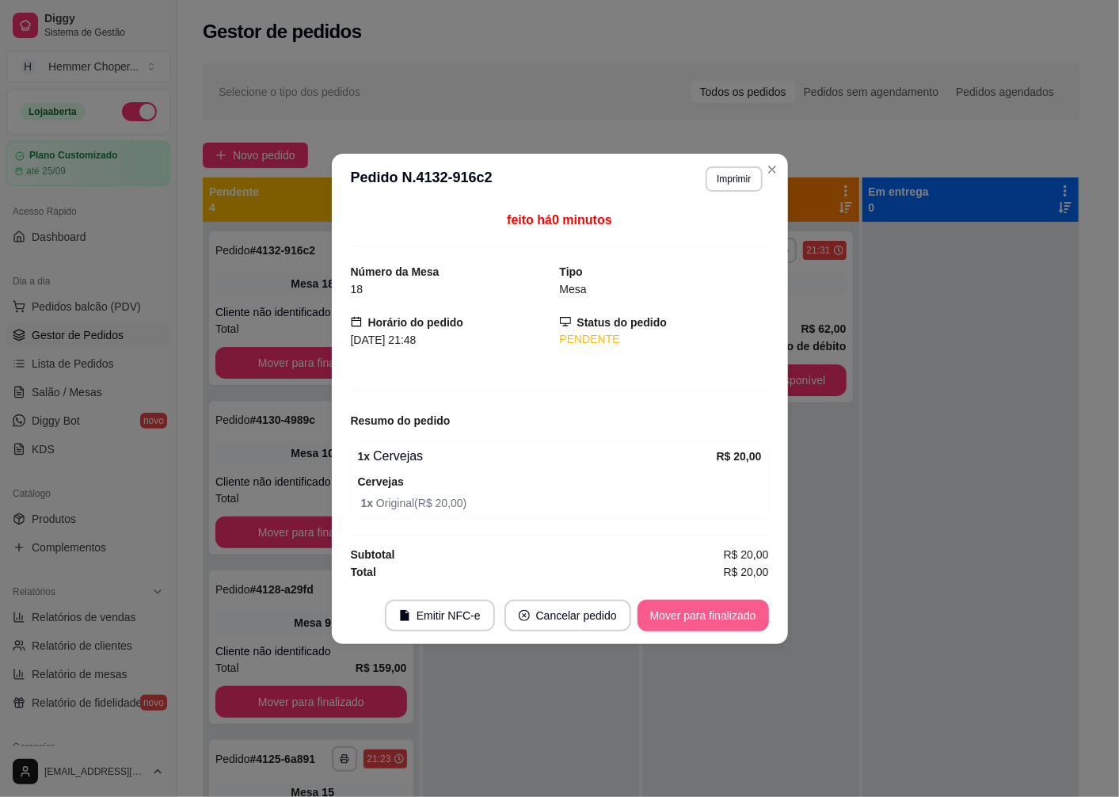
click at [698, 616] on button "Mover para finalizado" at bounding box center [704, 616] width 132 height 32
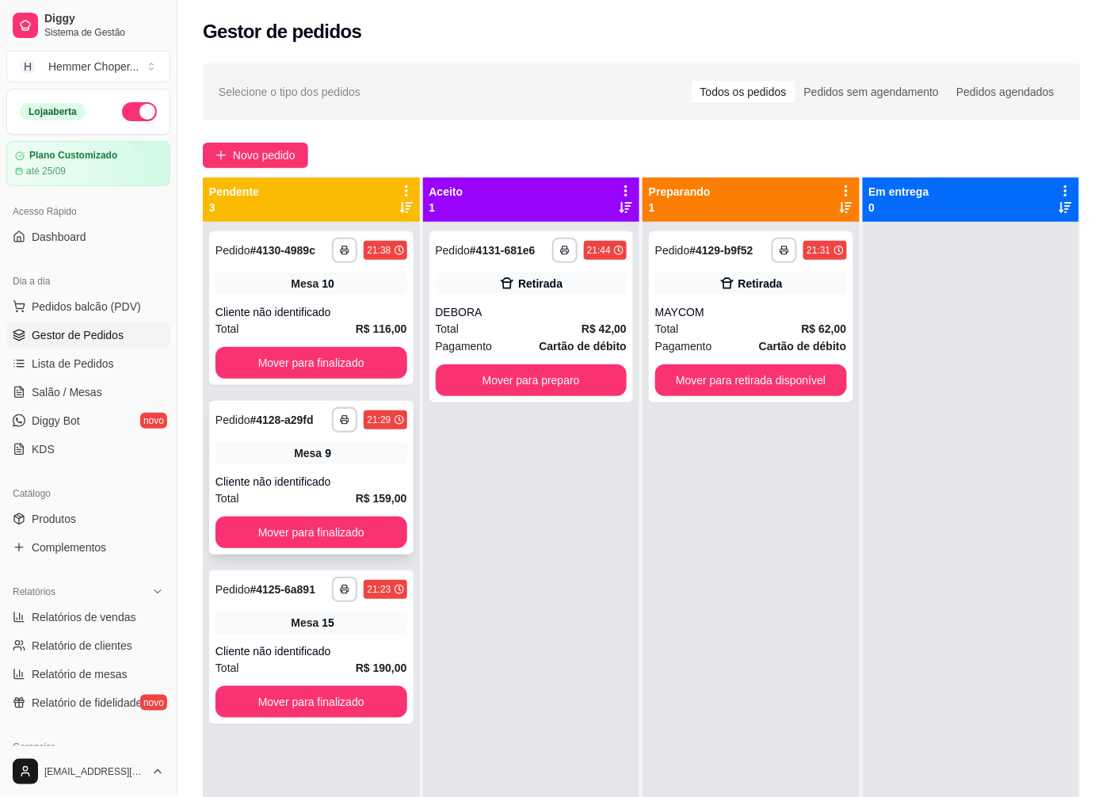
click at [313, 448] on span "Mesa" at bounding box center [308, 453] width 28 height 16
click at [288, 302] on div "**********" at bounding box center [311, 308] width 204 height 154
click at [337, 305] on div "Cliente não identificado" at bounding box center [311, 312] width 192 height 16
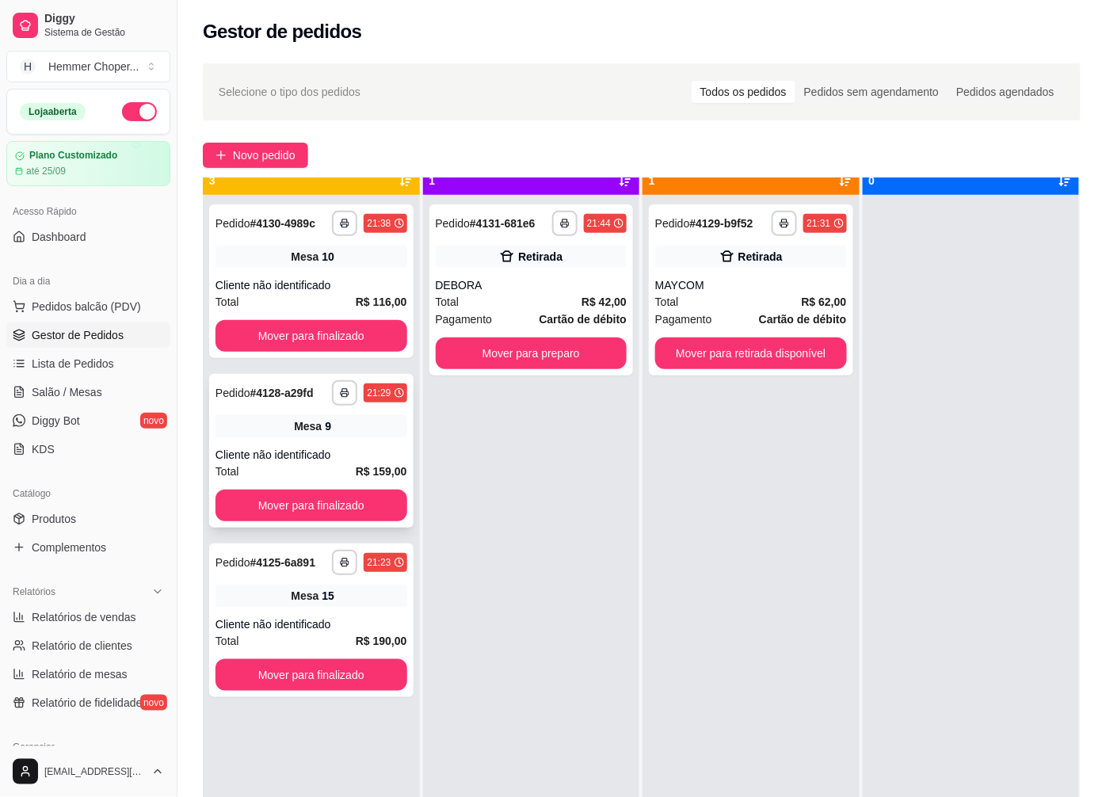
scroll to position [44, 0]
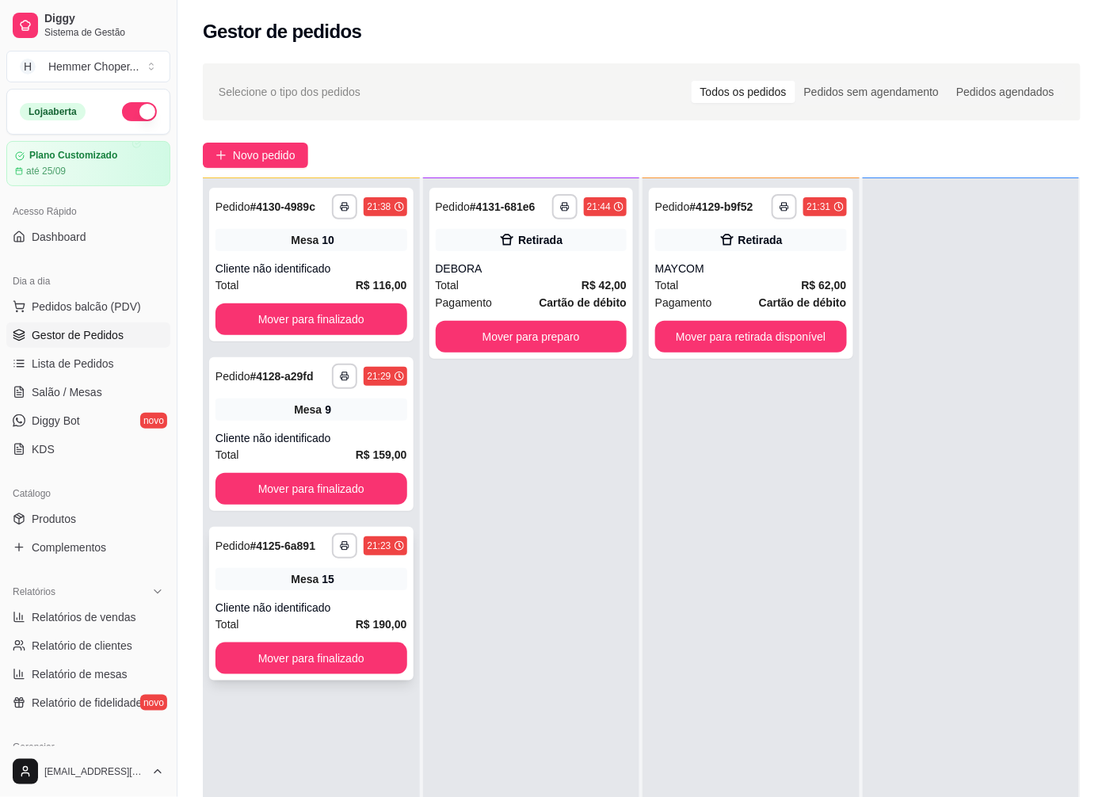
click at [327, 593] on div "**********" at bounding box center [311, 604] width 204 height 154
click at [97, 391] on span "Salão / Mesas" at bounding box center [67, 392] width 71 height 16
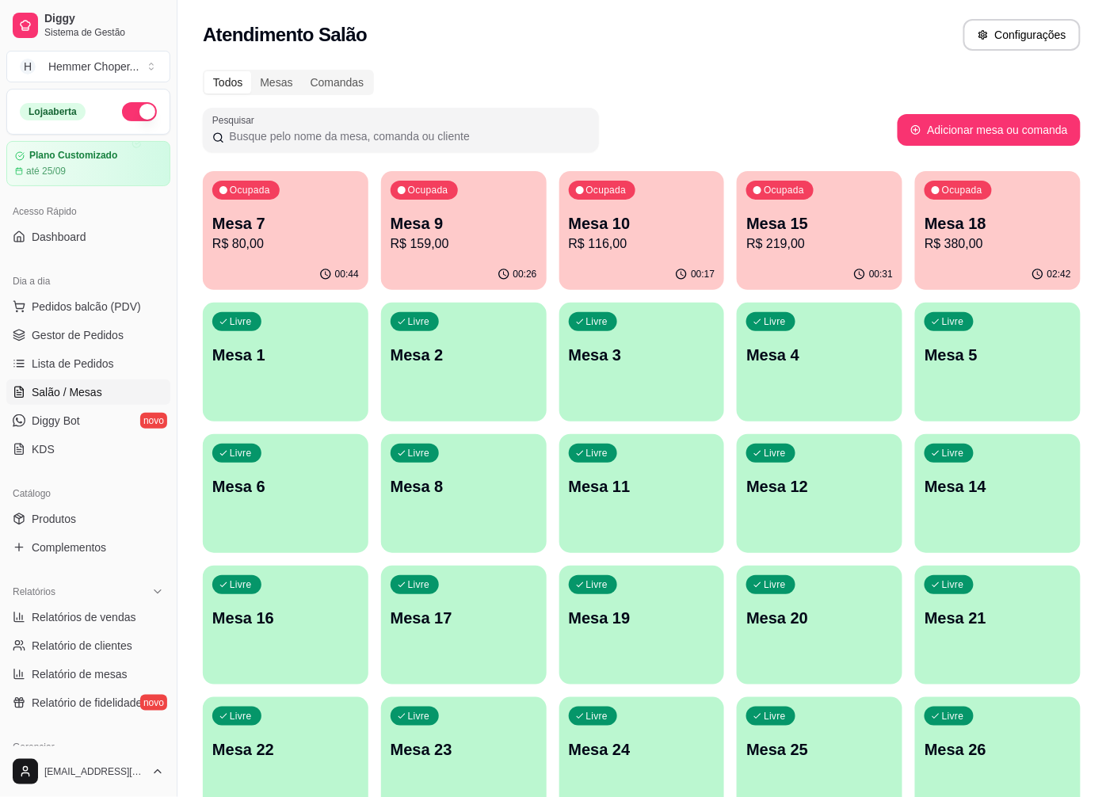
click at [313, 242] on p "R$ 80,00" at bounding box center [285, 244] width 147 height 19
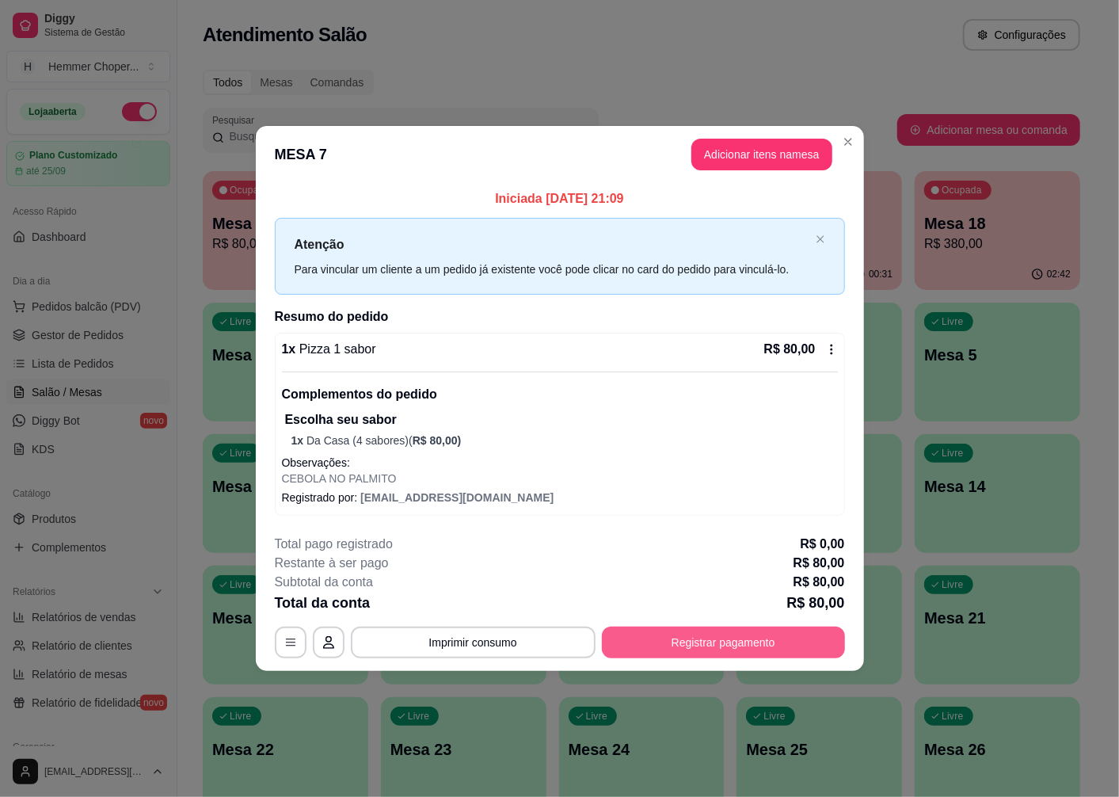
click at [696, 638] on button "Registrar pagamento" at bounding box center [723, 643] width 243 height 32
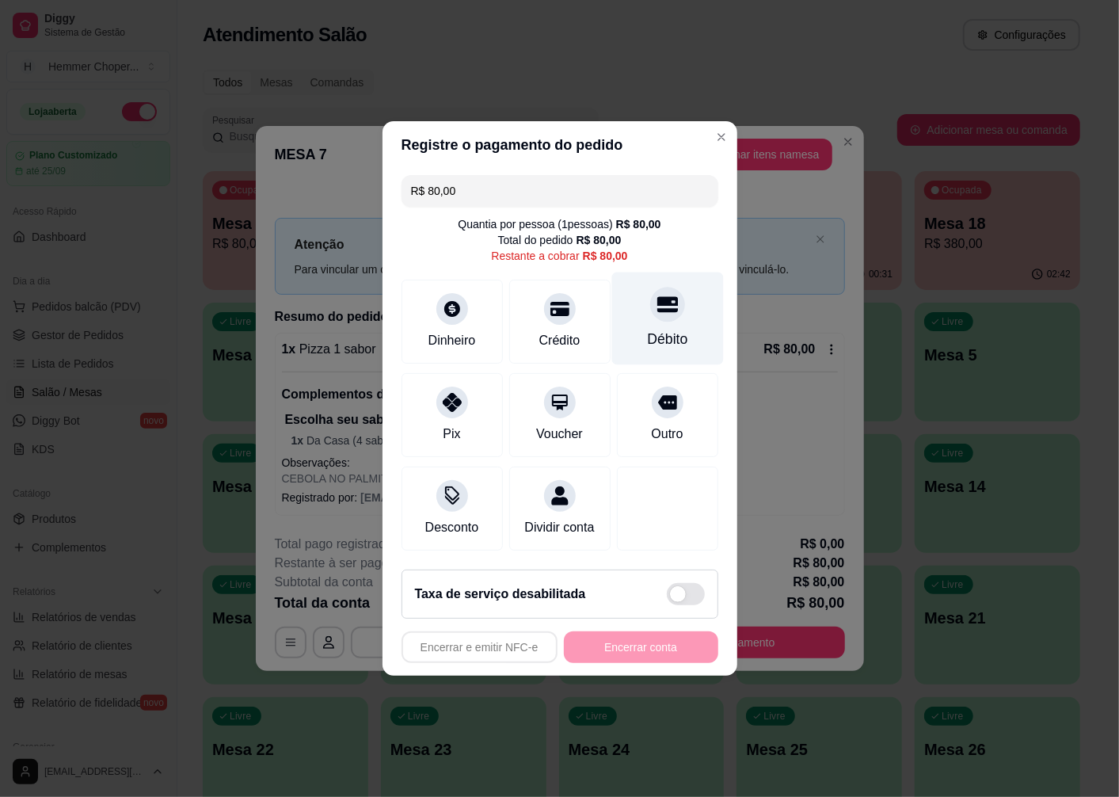
click at [650, 329] on div "Débito" at bounding box center [667, 339] width 40 height 21
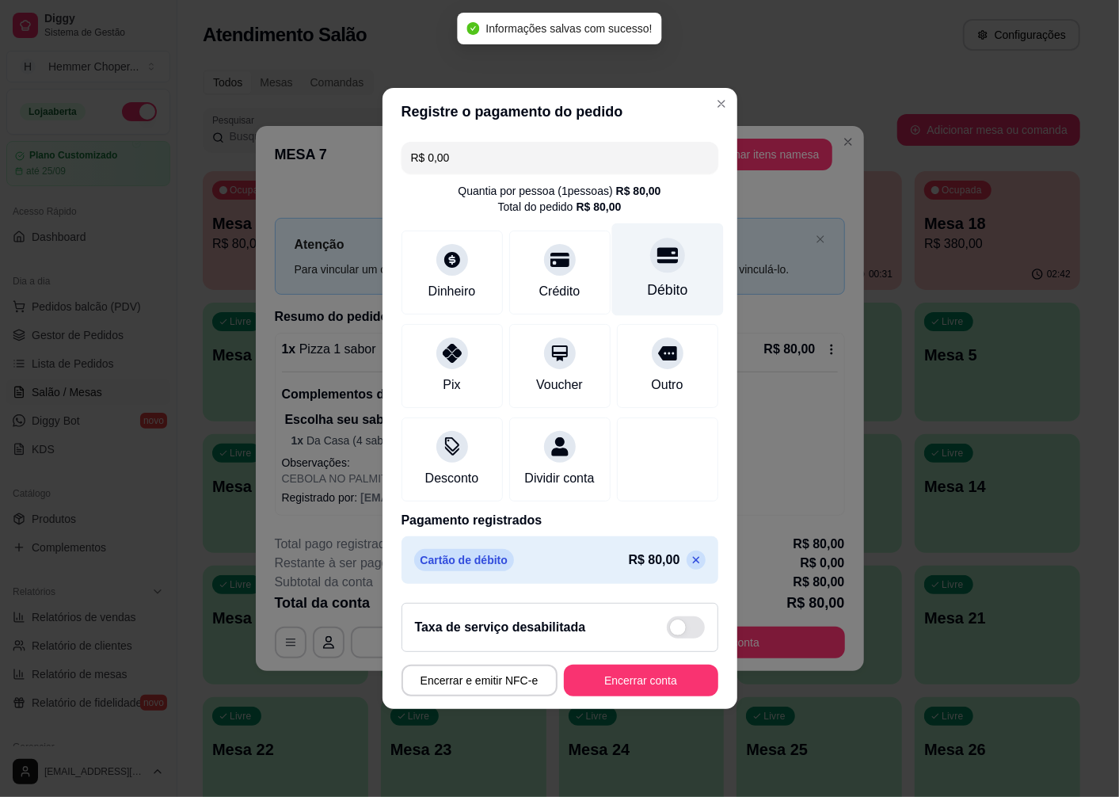
type input "R$ 0,00"
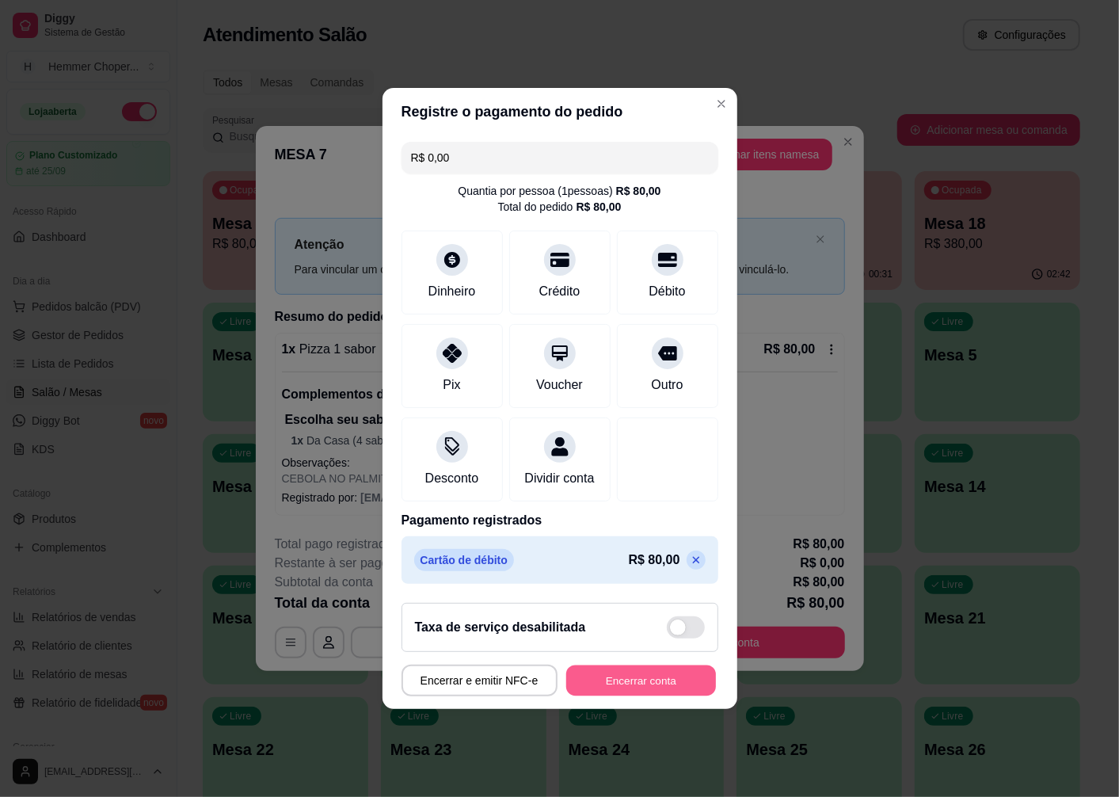
click at [651, 696] on button "Encerrar conta" at bounding box center [641, 681] width 150 height 31
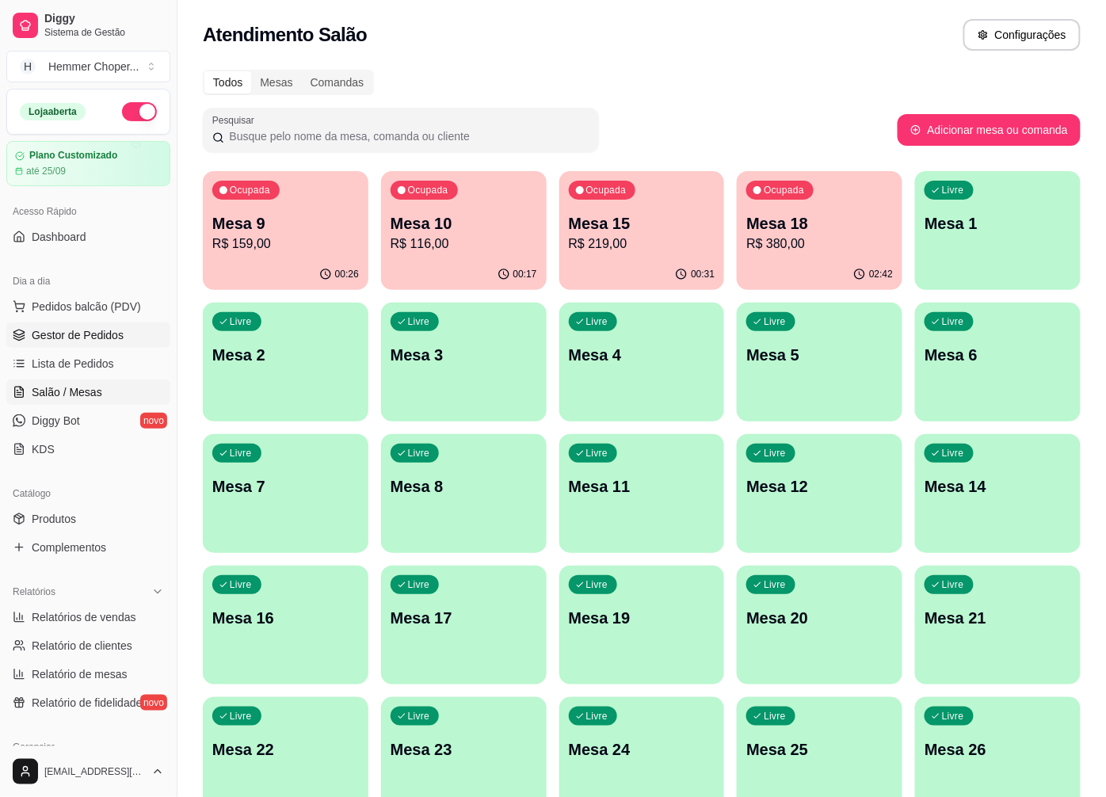
click at [58, 334] on span "Gestor de Pedidos" at bounding box center [78, 335] width 92 height 16
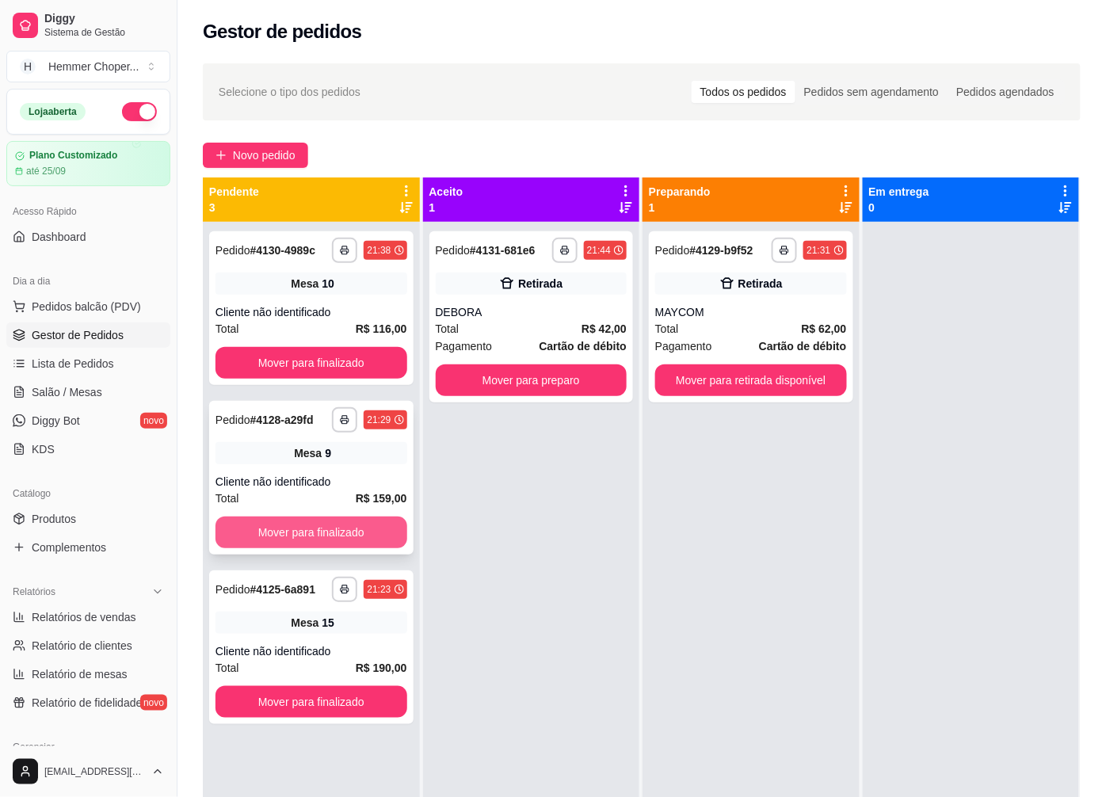
click at [317, 536] on button "Mover para finalizado" at bounding box center [311, 533] width 192 height 32
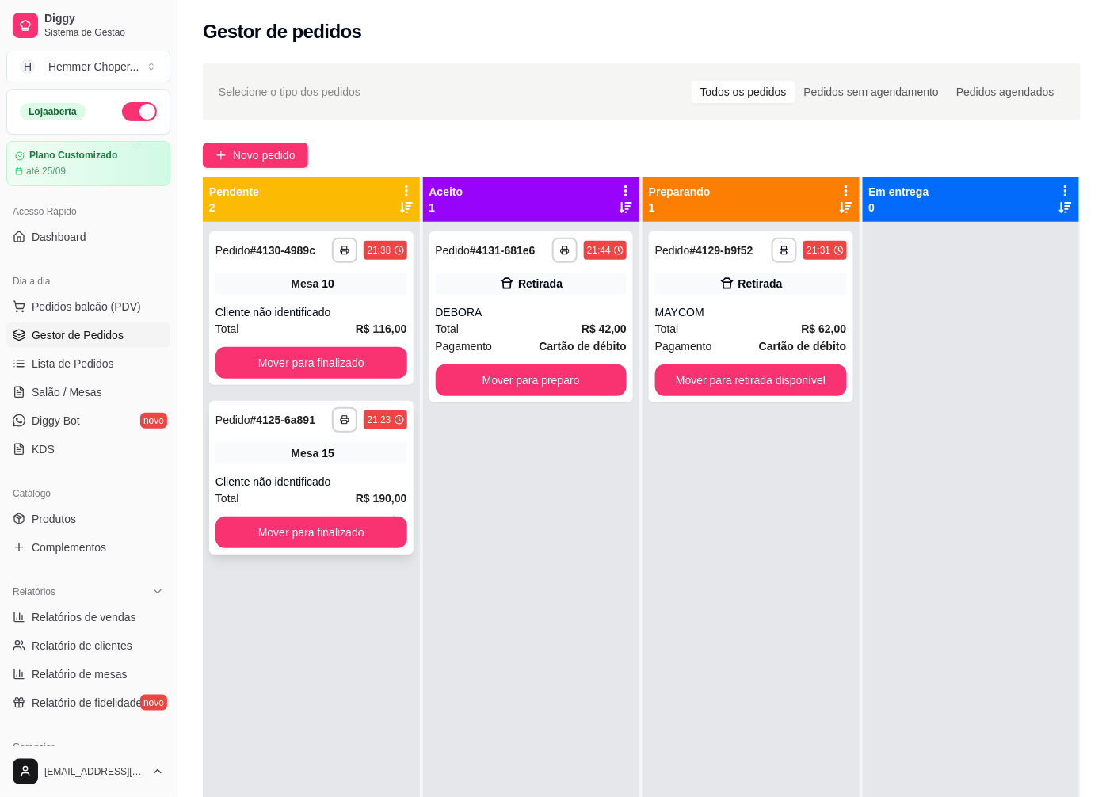
click at [311, 494] on div "Total R$ 190,00" at bounding box center [311, 498] width 192 height 17
click at [354, 532] on button "Mover para finalizado" at bounding box center [311, 532] width 185 height 31
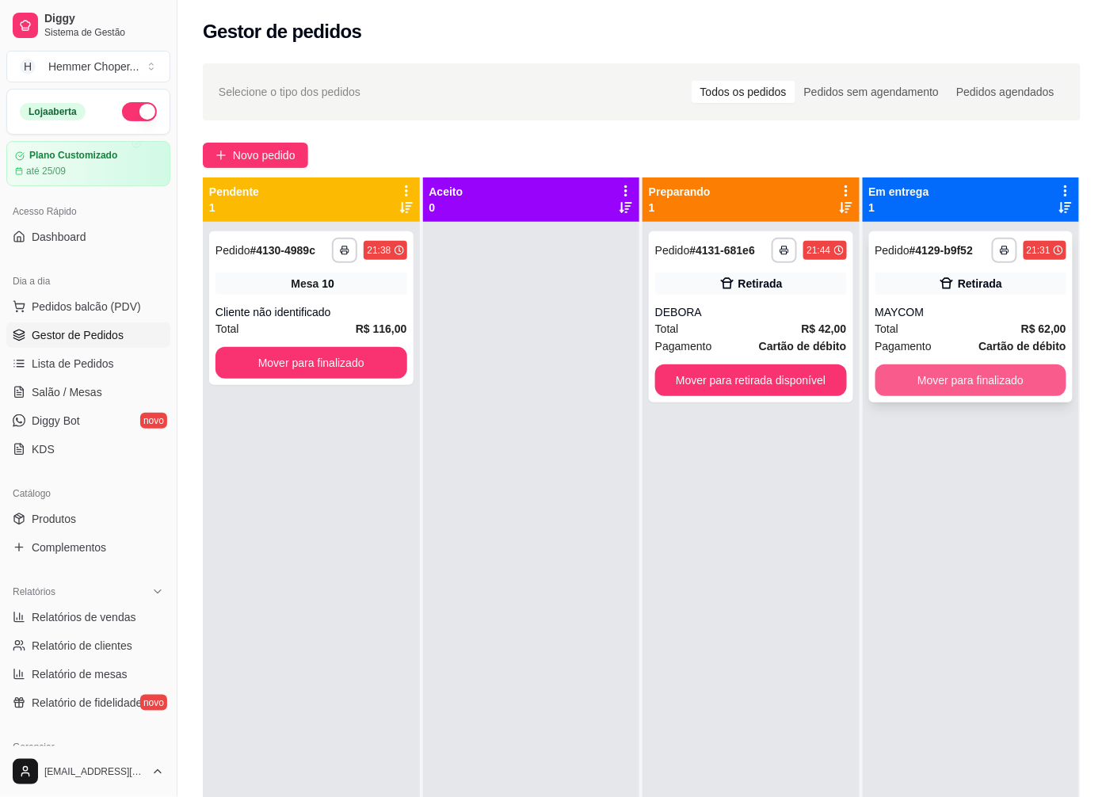
click at [984, 391] on button "Mover para finalizado" at bounding box center [971, 380] width 192 height 32
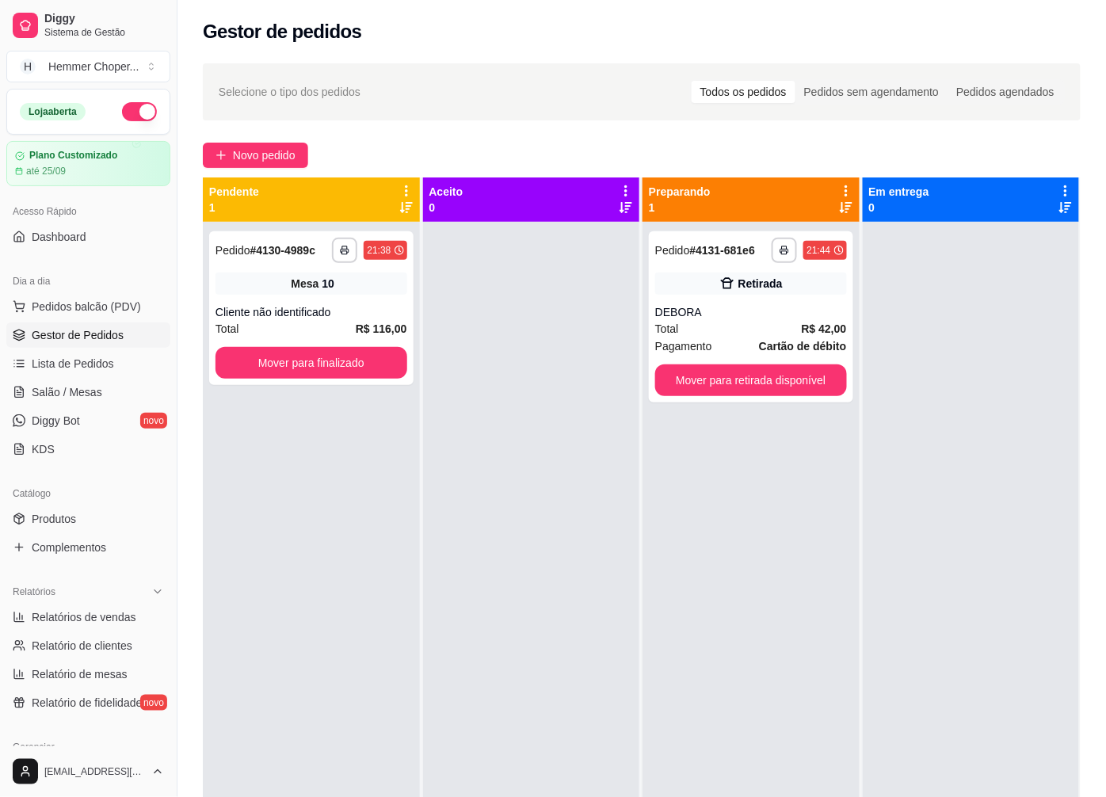
click at [133, 104] on button "button" at bounding box center [139, 111] width 35 height 19
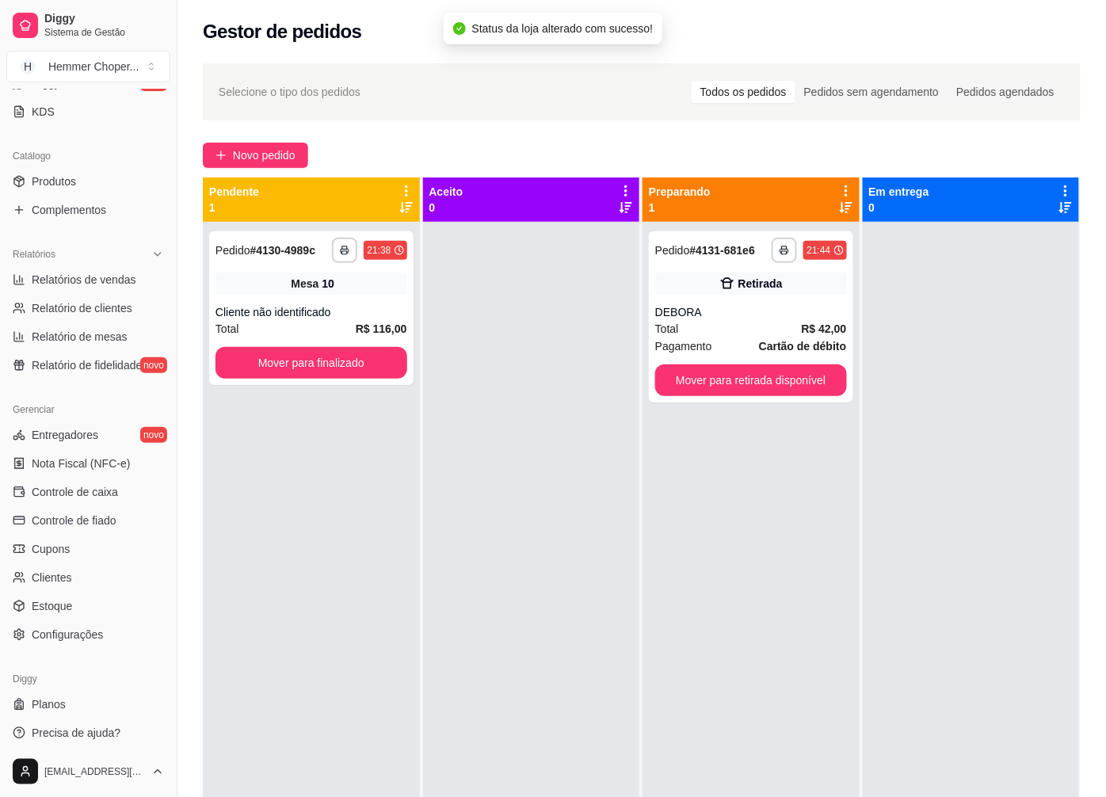
scroll to position [342, 0]
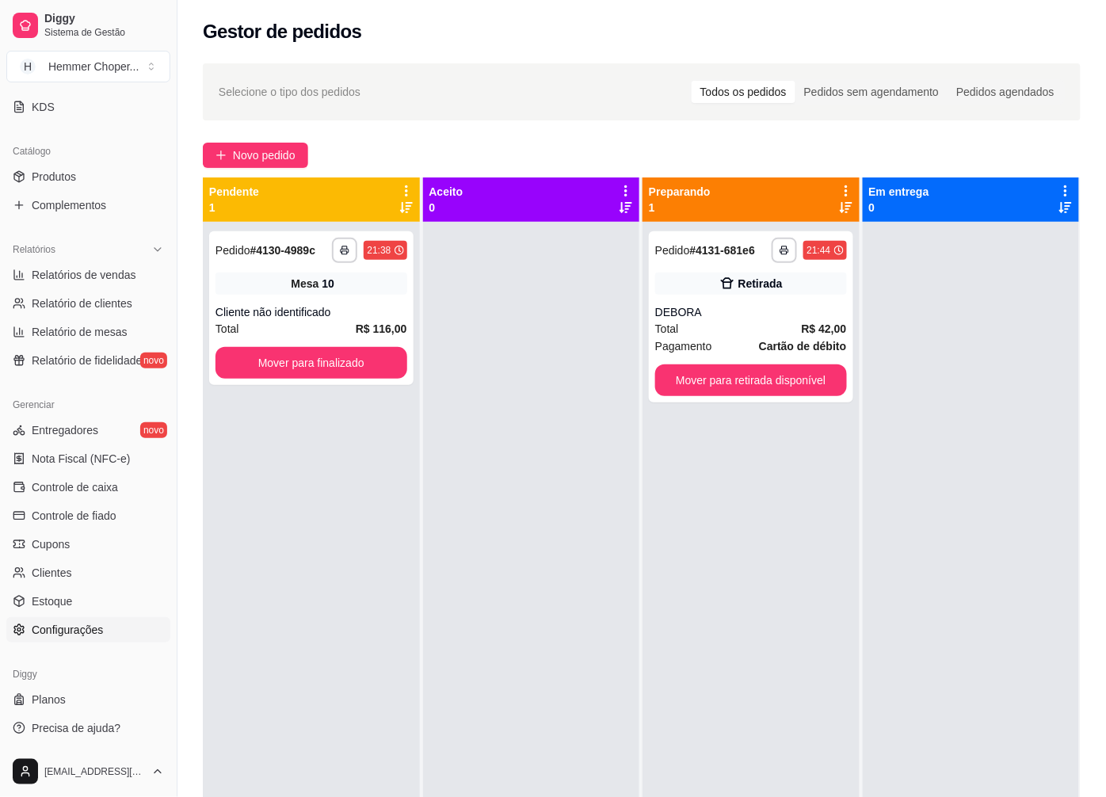
click at [82, 637] on span "Configurações" at bounding box center [67, 630] width 71 height 16
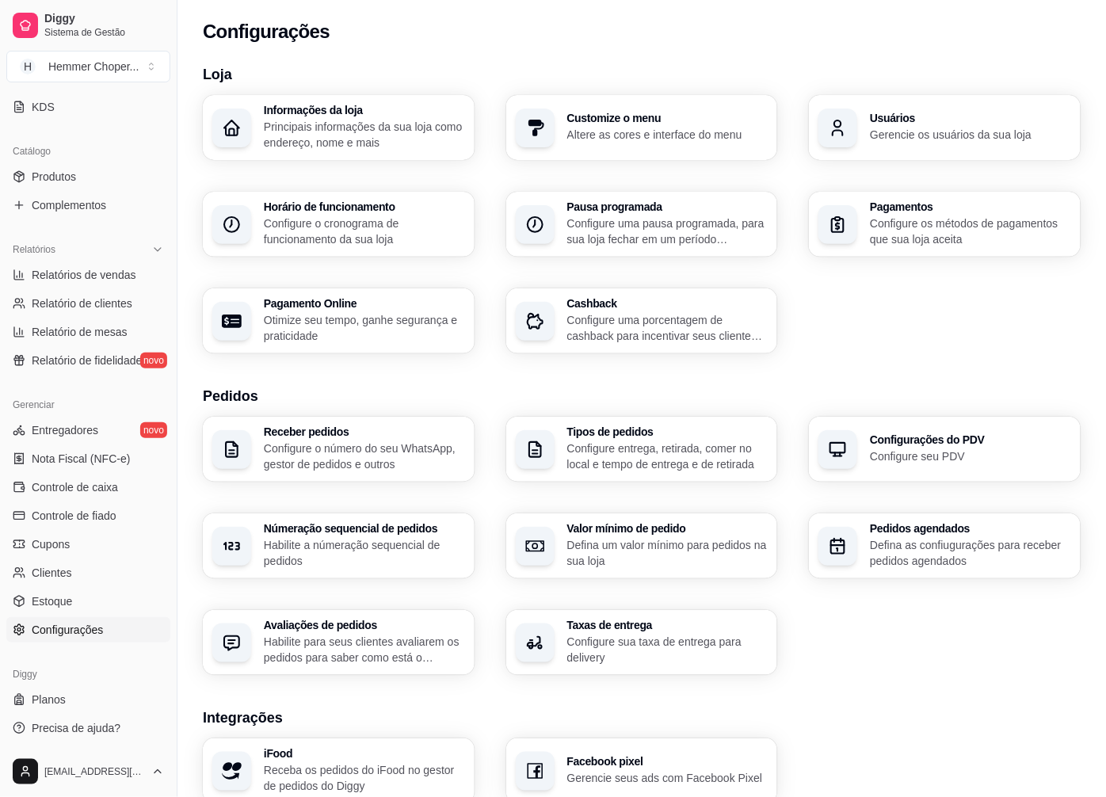
click at [629, 441] on p "Configure entrega, retirada, comer no local e tempo de entrega e de retirada" at bounding box center [667, 456] width 201 height 32
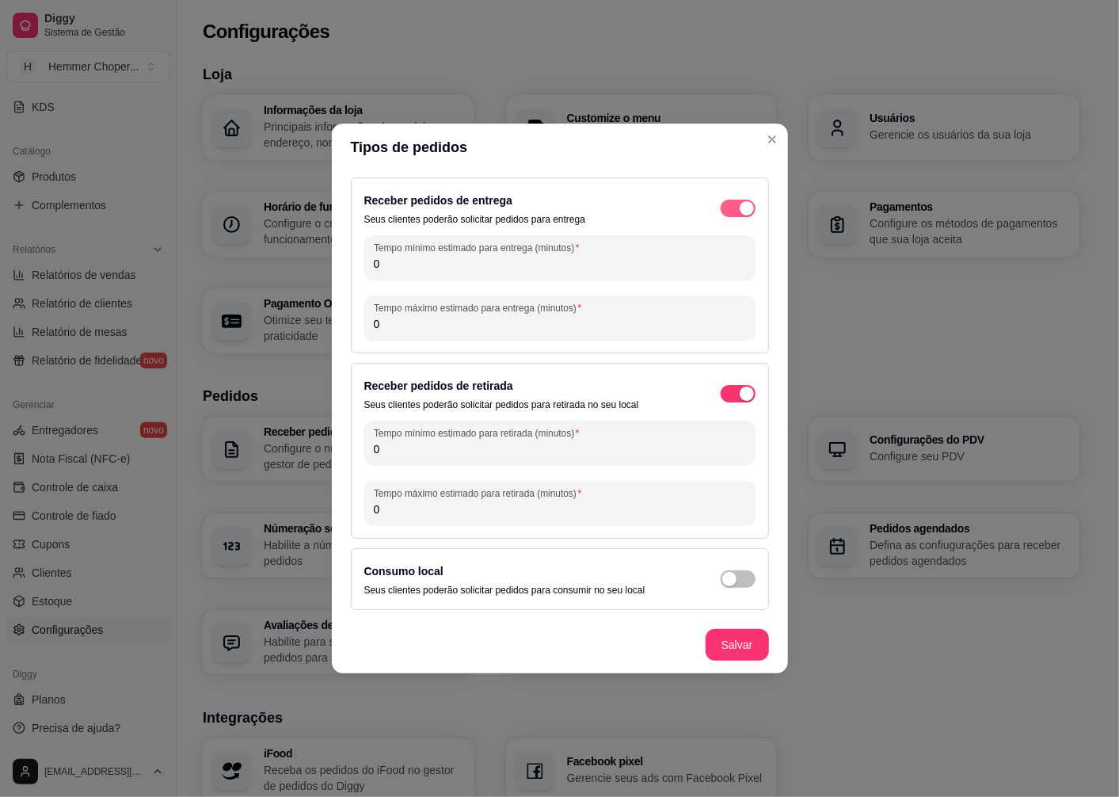
click at [741, 209] on div "button" at bounding box center [747, 208] width 14 height 14
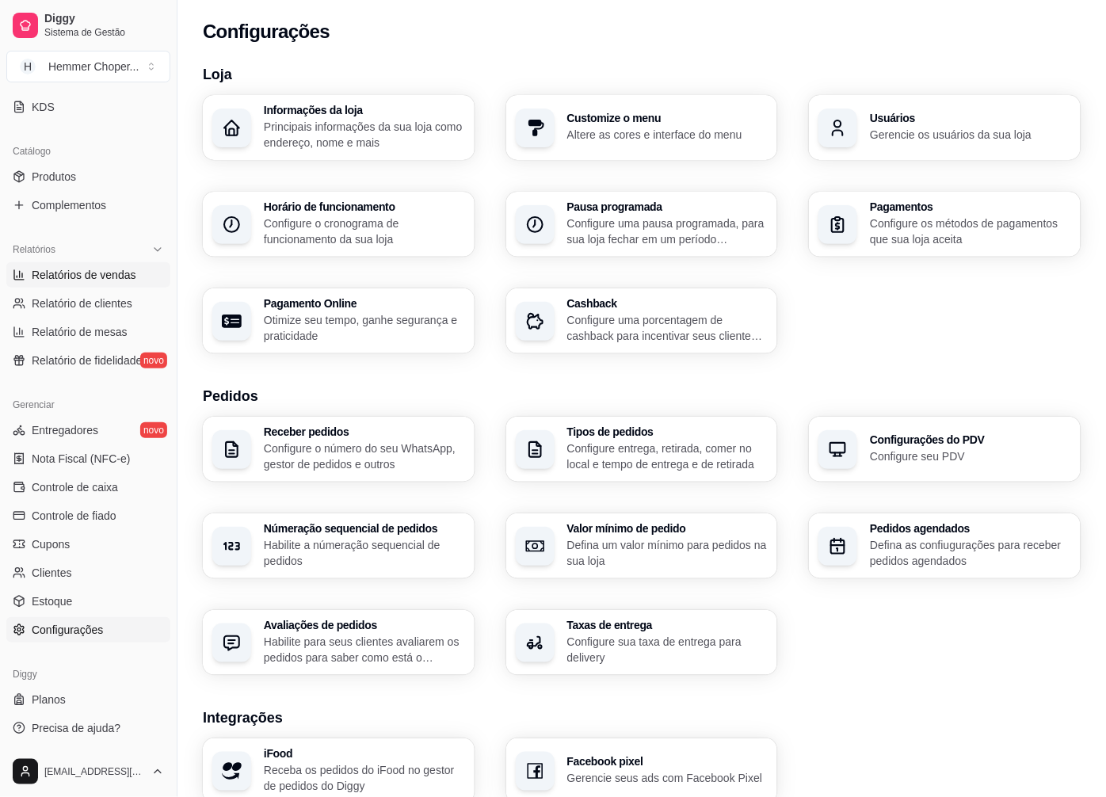
click at [88, 279] on span "Relatórios de vendas" at bounding box center [84, 275] width 105 height 16
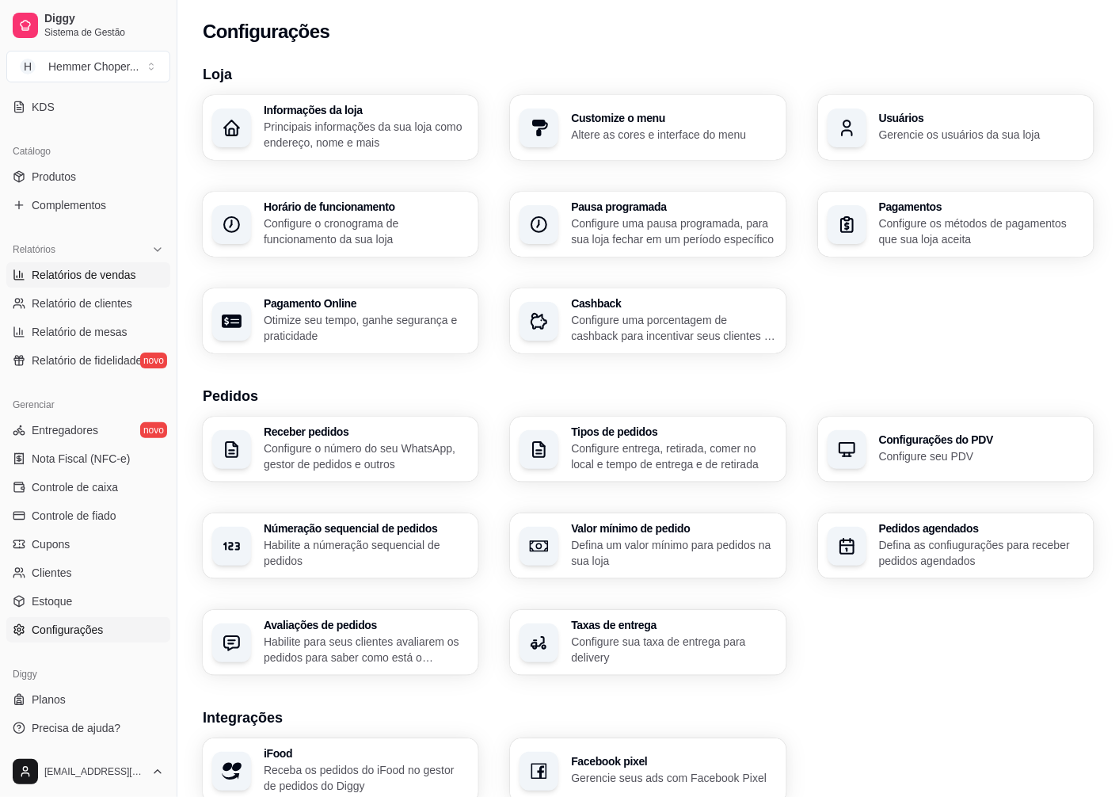
select select "ALL"
select select "0"
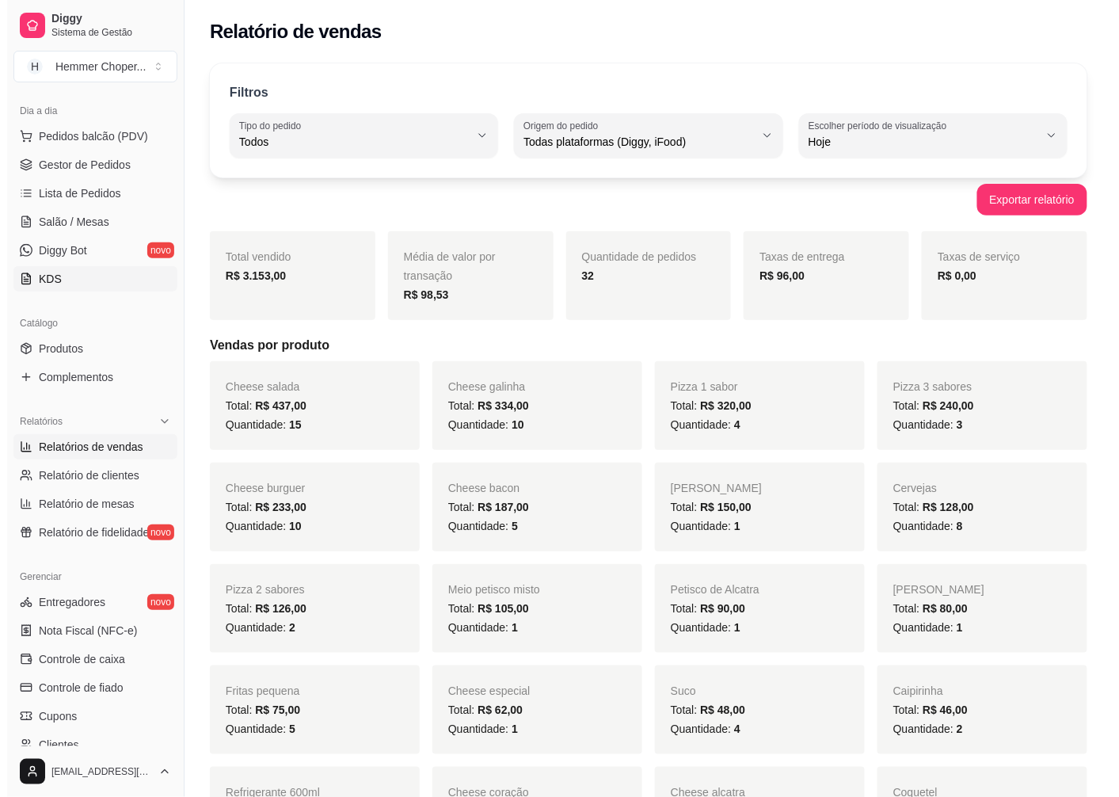
scroll to position [166, 0]
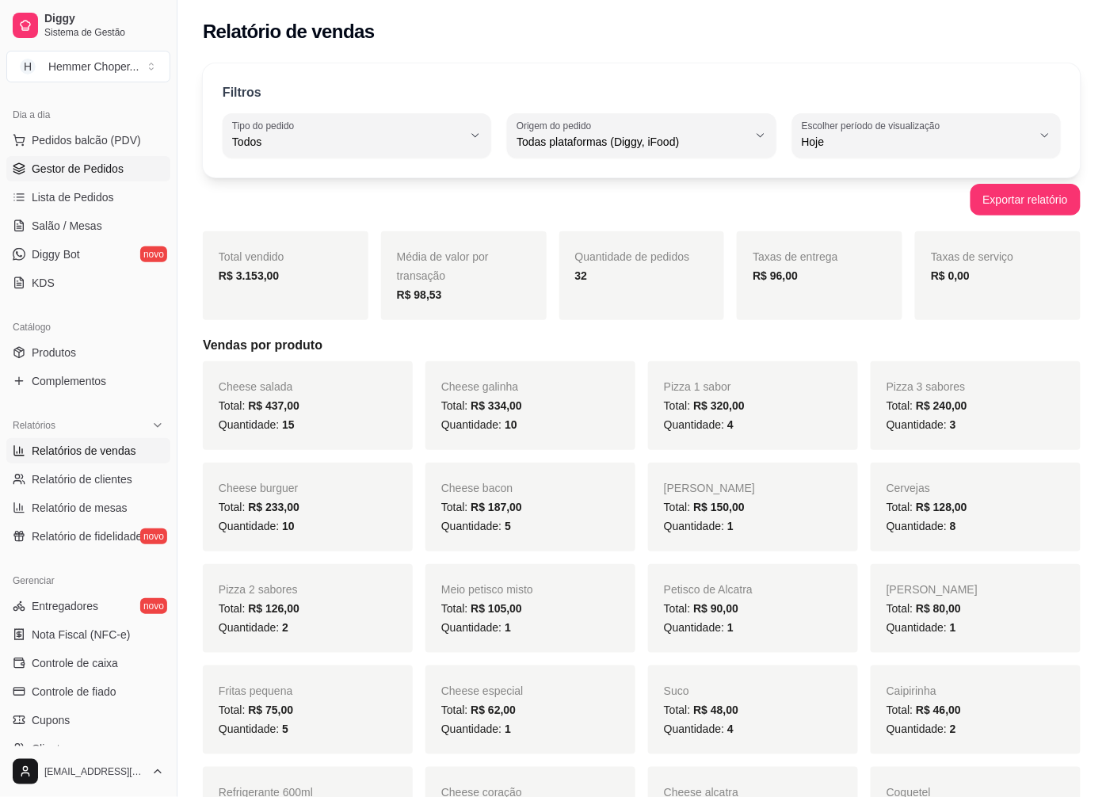
click at [91, 170] on span "Gestor de Pedidos" at bounding box center [78, 169] width 92 height 16
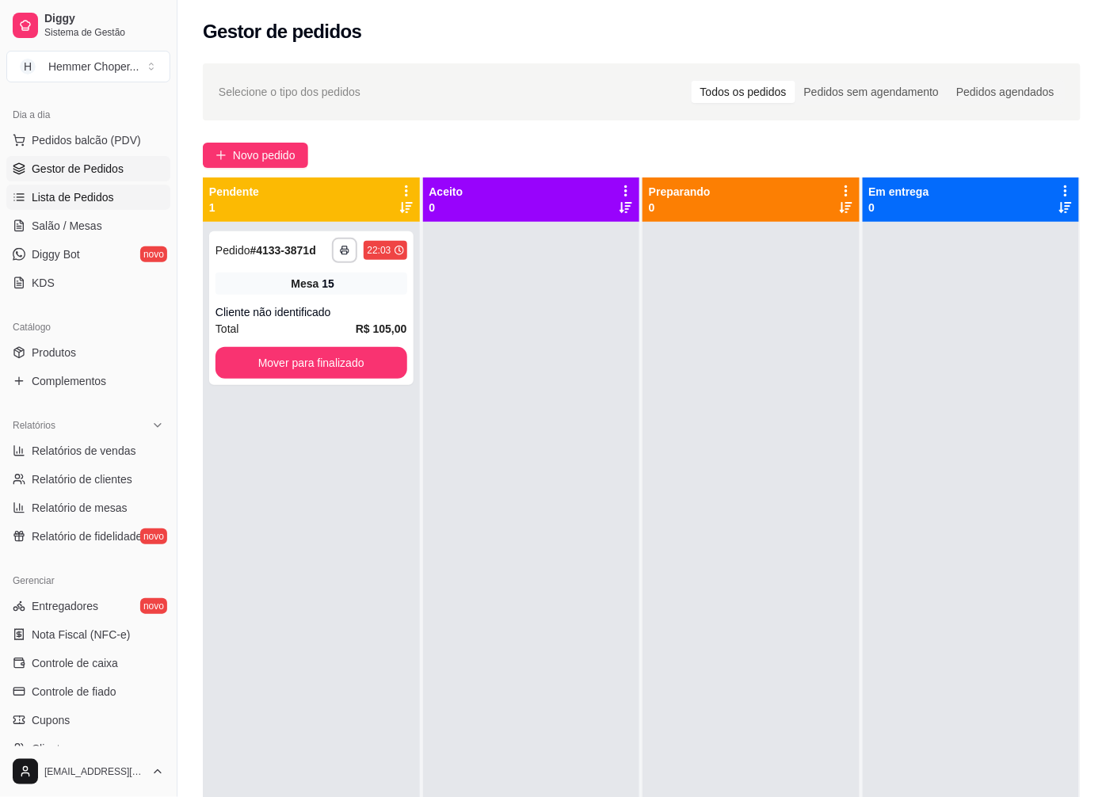
click at [43, 191] on span "Lista de Pedidos" at bounding box center [73, 197] width 82 height 16
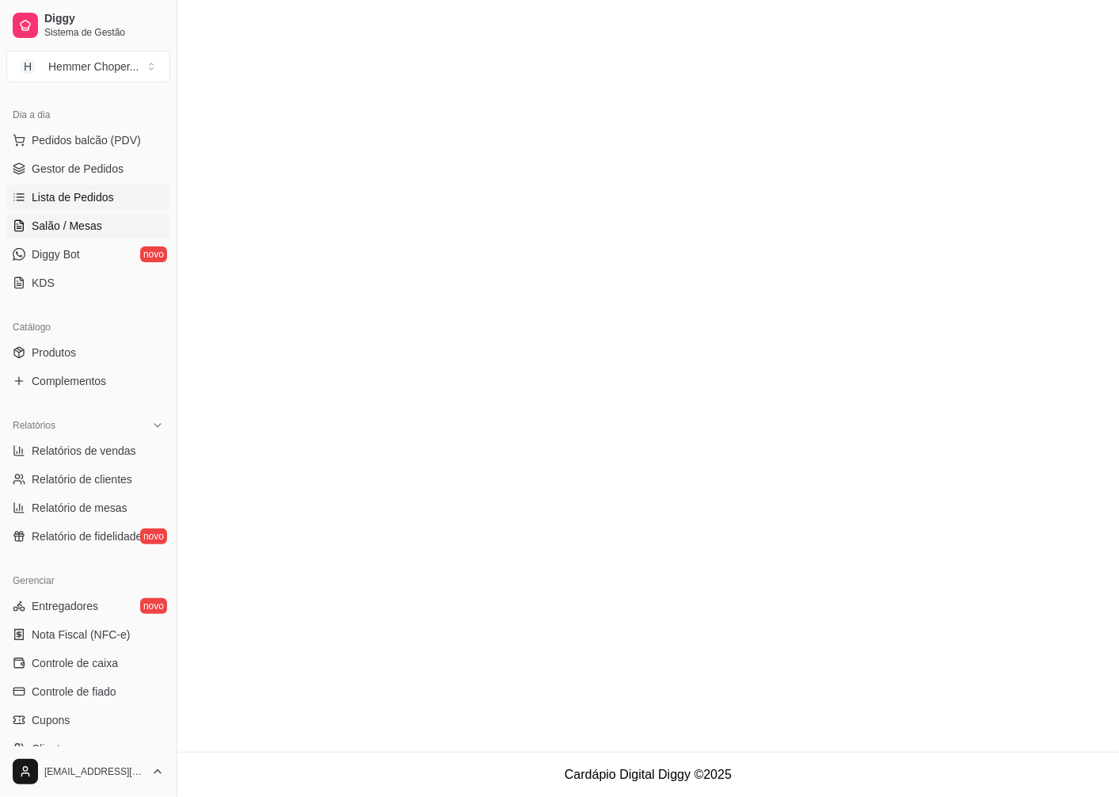
click at [64, 228] on span "Salão / Mesas" at bounding box center [67, 226] width 71 height 16
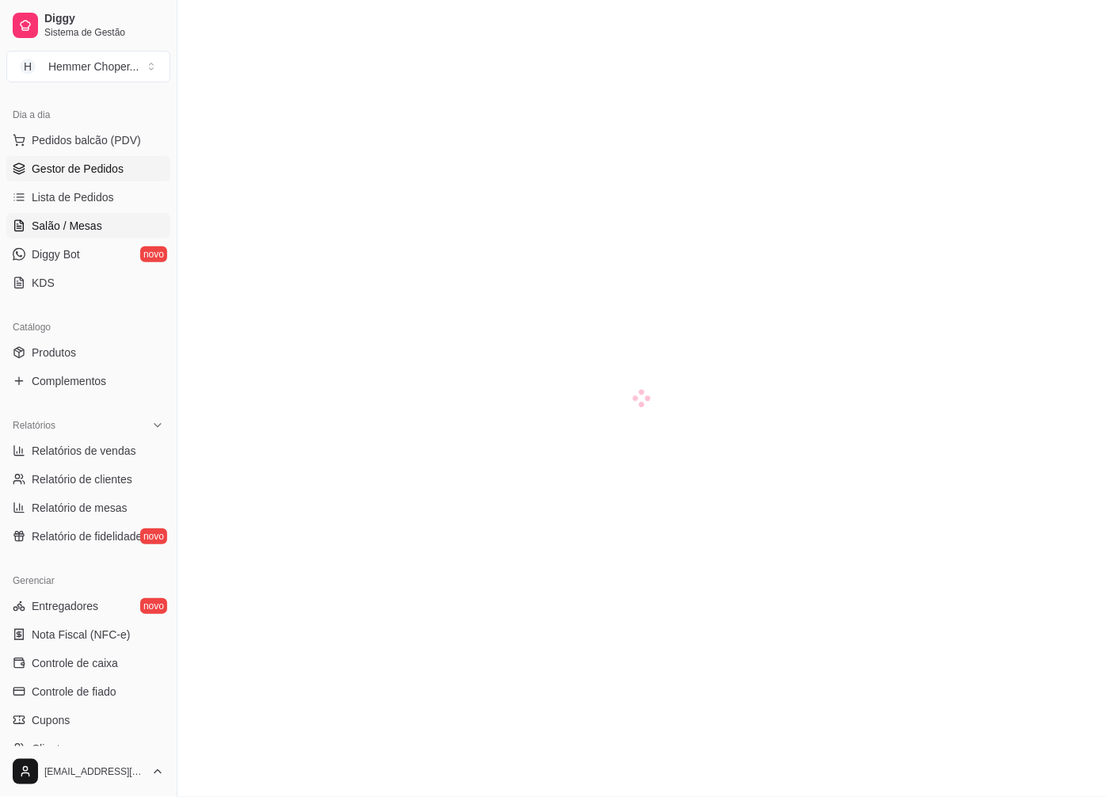
click at [64, 166] on span "Gestor de Pedidos" at bounding box center [78, 169] width 92 height 16
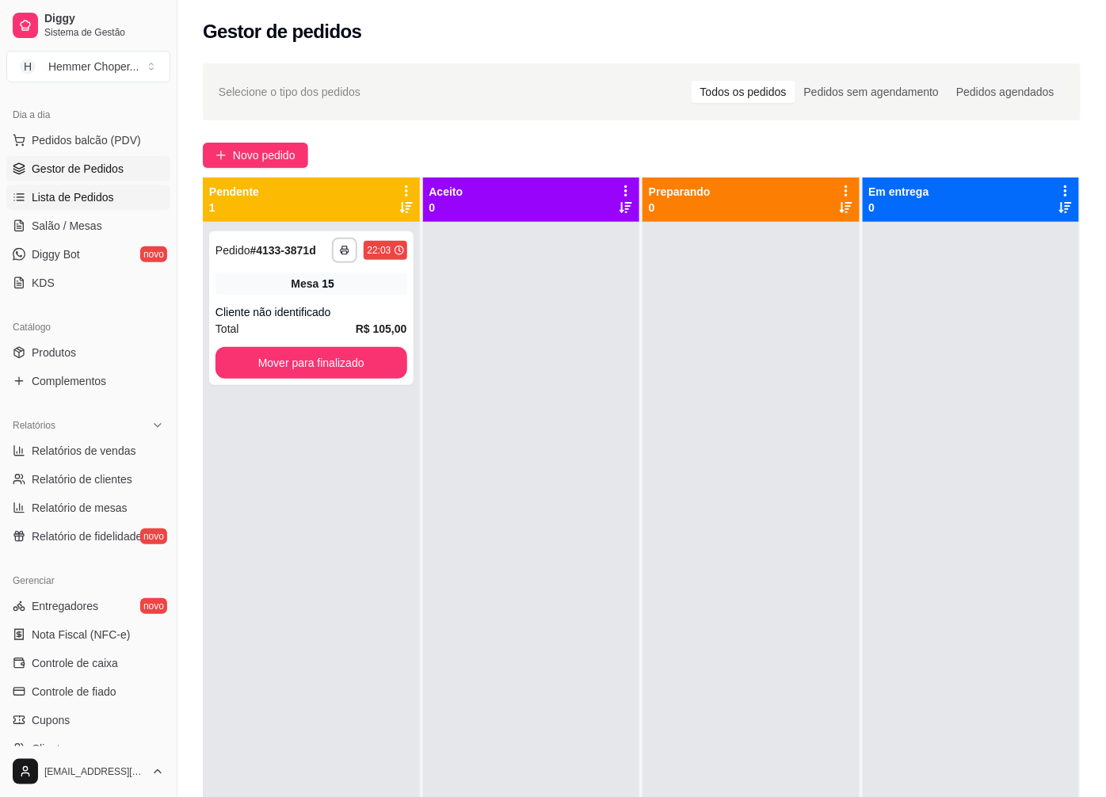
click at [96, 204] on span "Lista de Pedidos" at bounding box center [73, 197] width 82 height 16
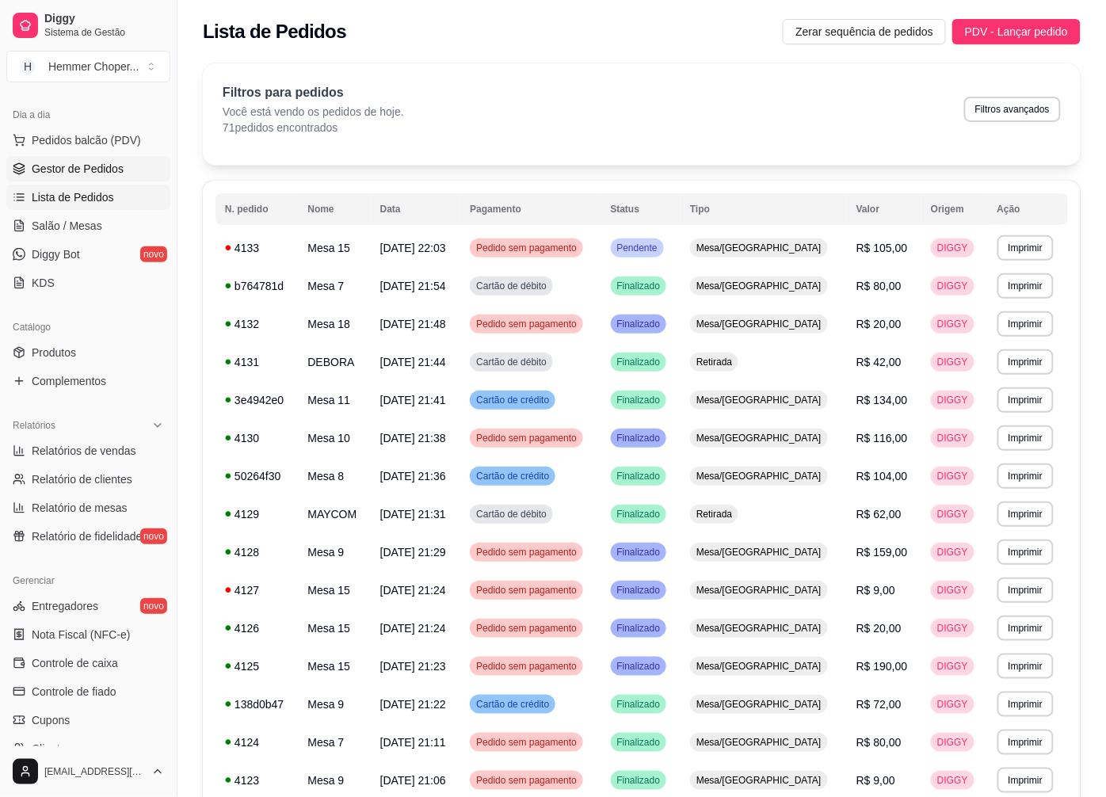
click at [90, 176] on span "Gestor de Pedidos" at bounding box center [78, 169] width 92 height 16
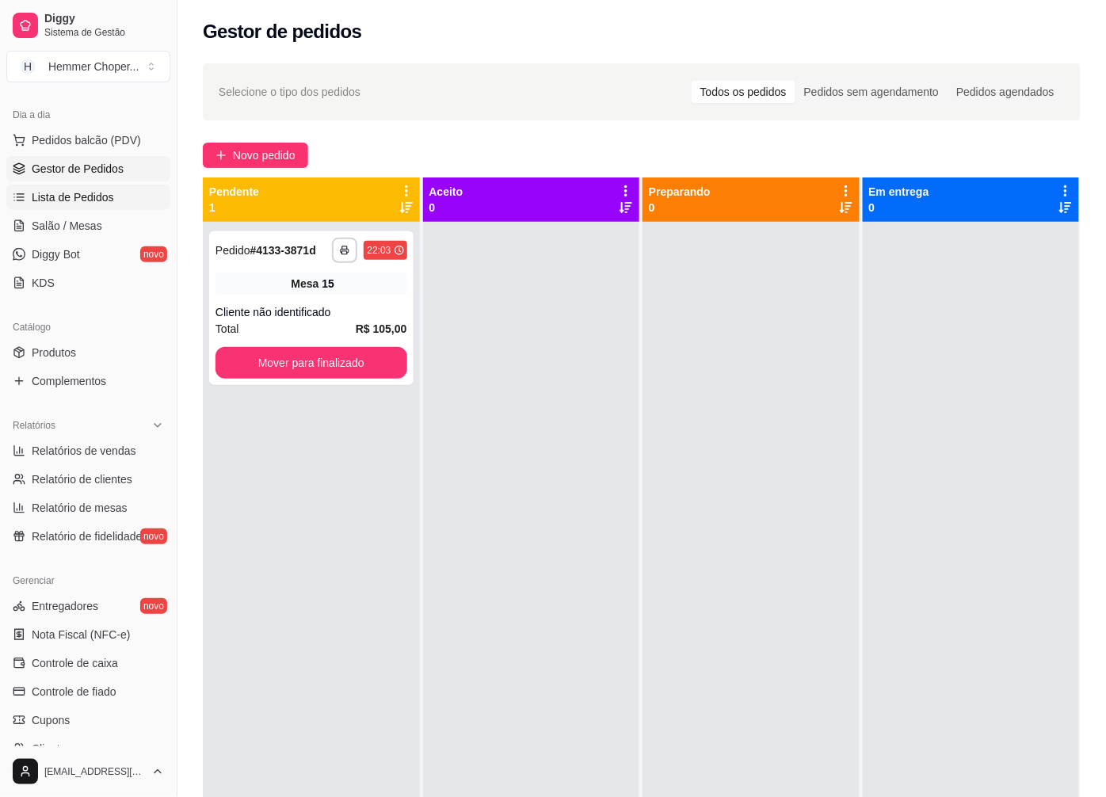
click at [84, 196] on span "Lista de Pedidos" at bounding box center [73, 197] width 82 height 16
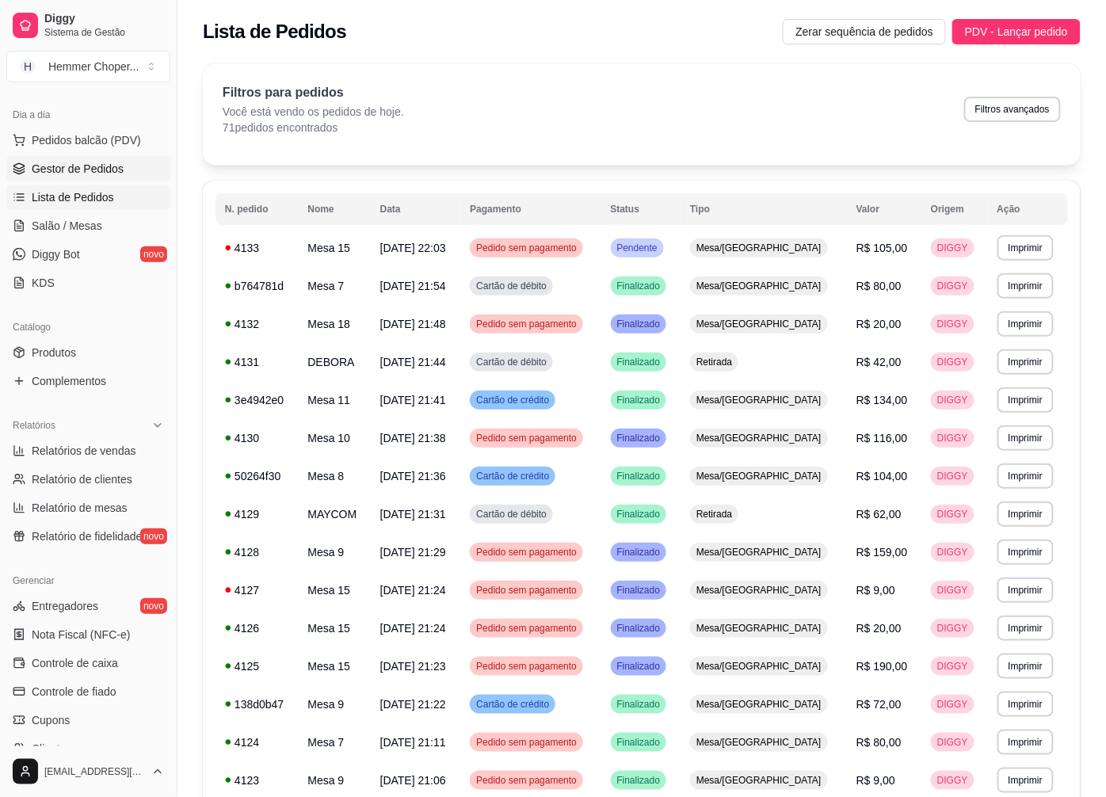
click at [95, 170] on span "Gestor de Pedidos" at bounding box center [78, 169] width 92 height 16
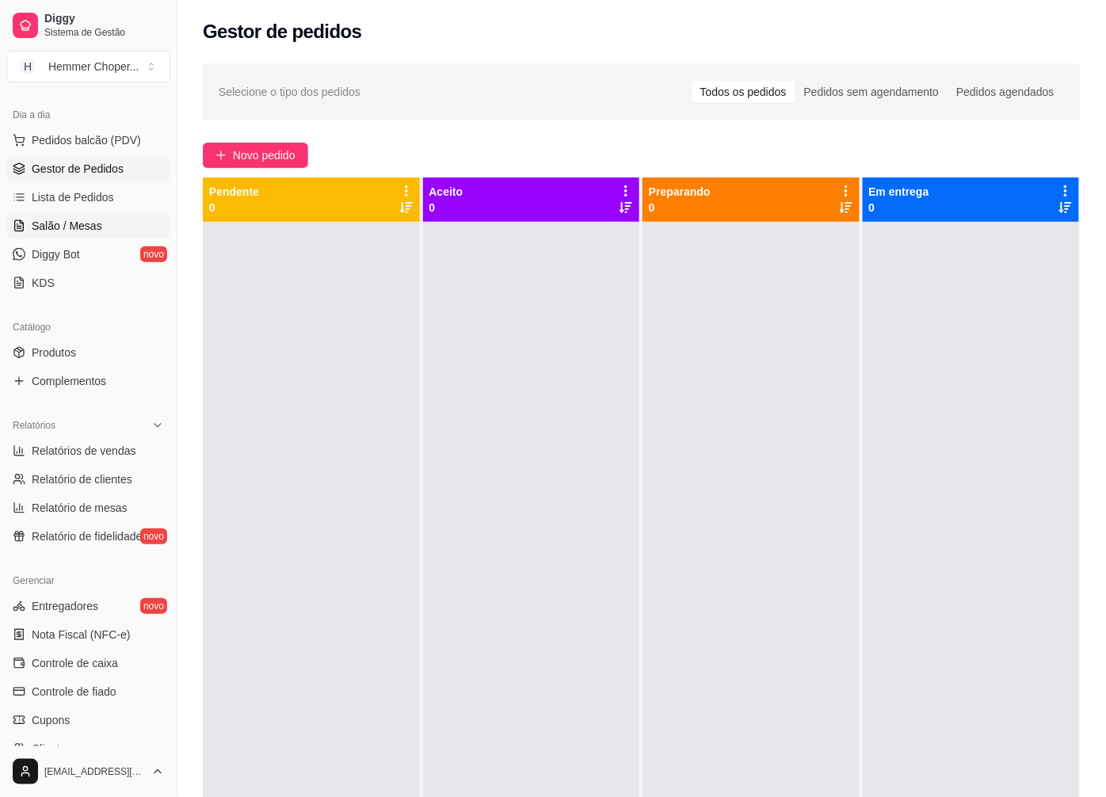
click at [67, 227] on span "Salão / Mesas" at bounding box center [67, 226] width 71 height 16
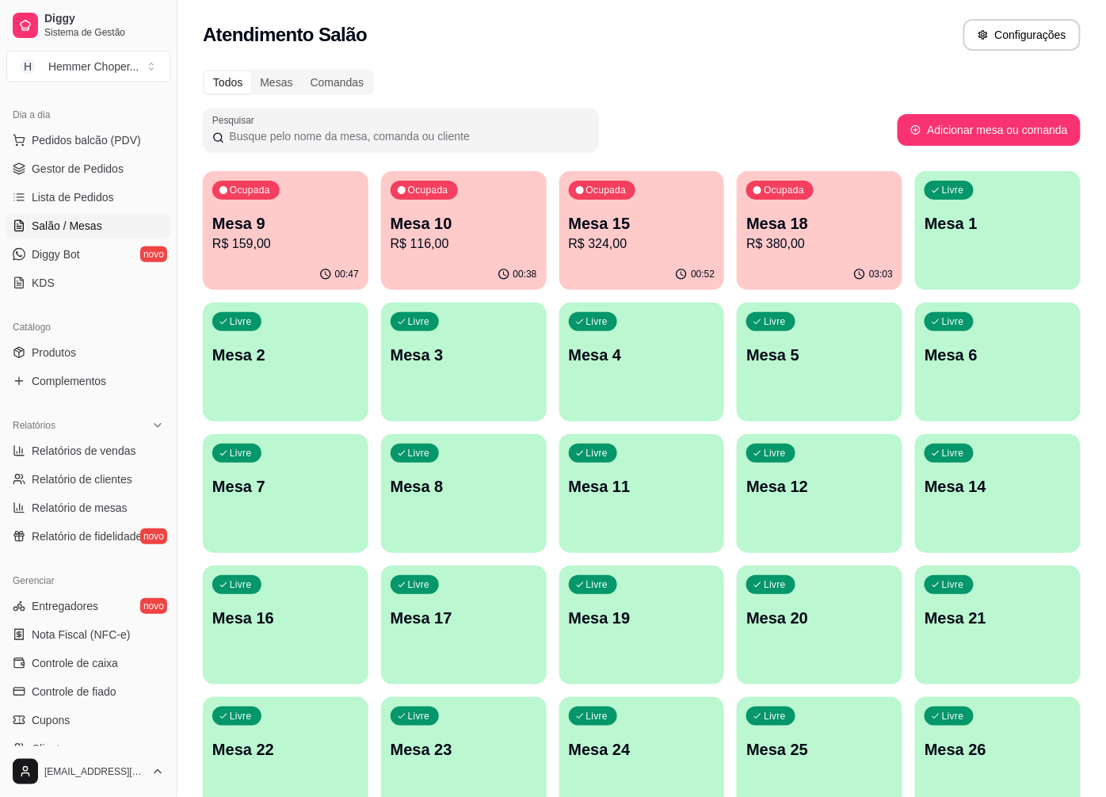
click at [329, 235] on p "R$ 159,00" at bounding box center [285, 244] width 147 height 19
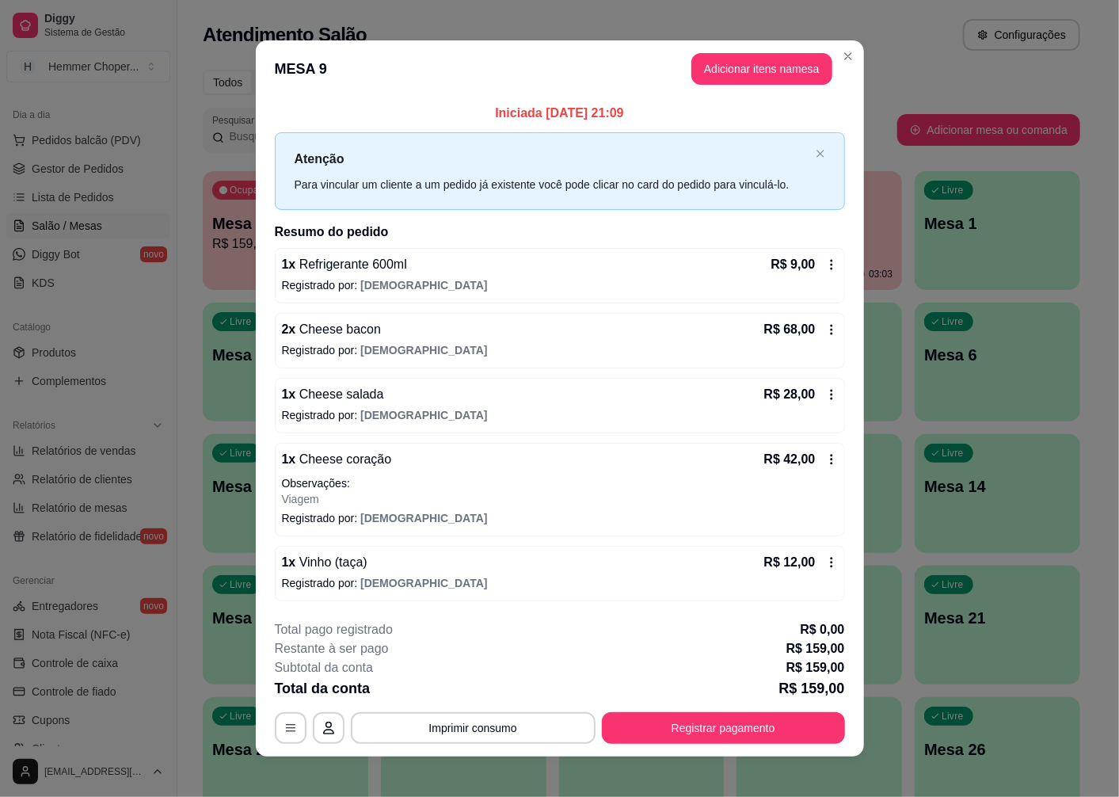
scroll to position [10, 0]
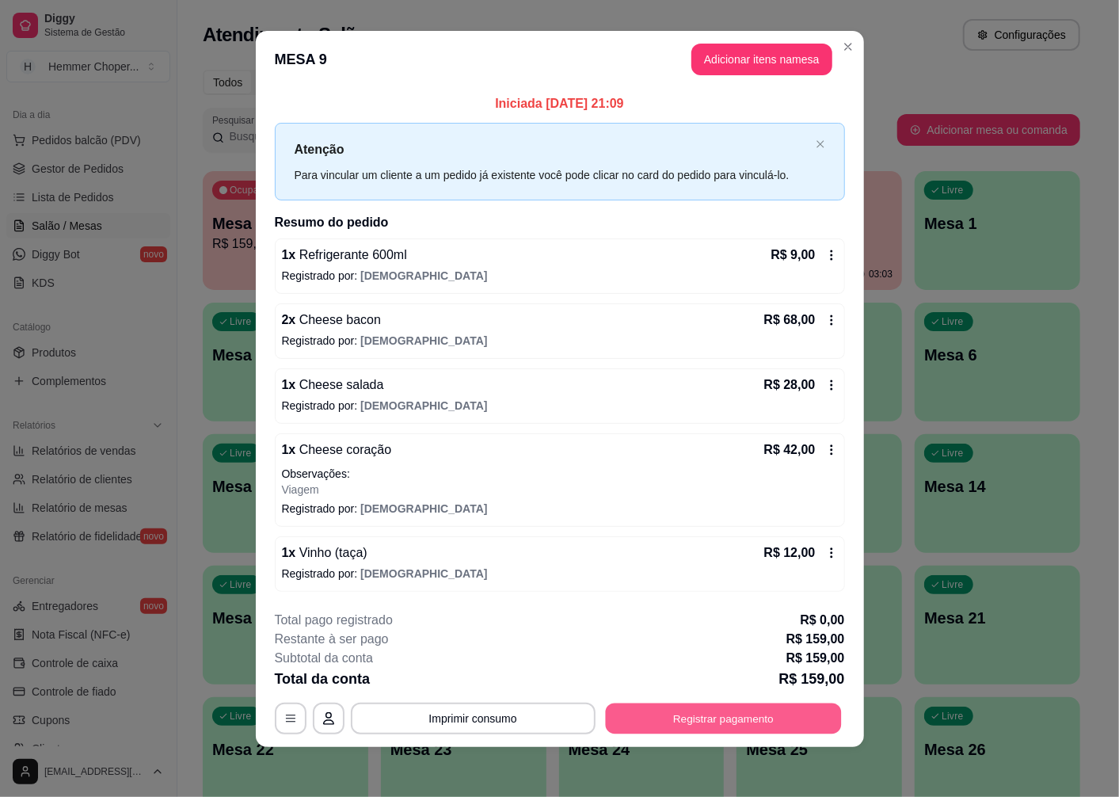
click at [709, 708] on button "Registrar pagamento" at bounding box center [723, 718] width 236 height 31
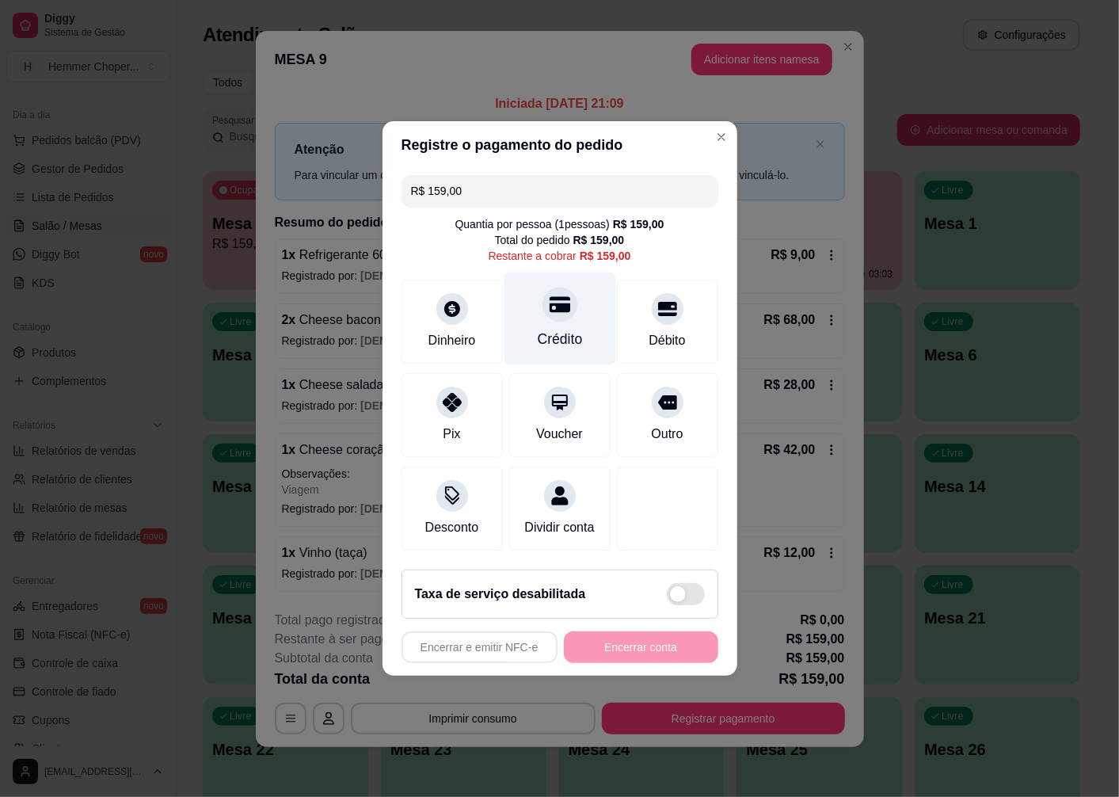
click at [552, 301] on icon at bounding box center [559, 305] width 21 height 16
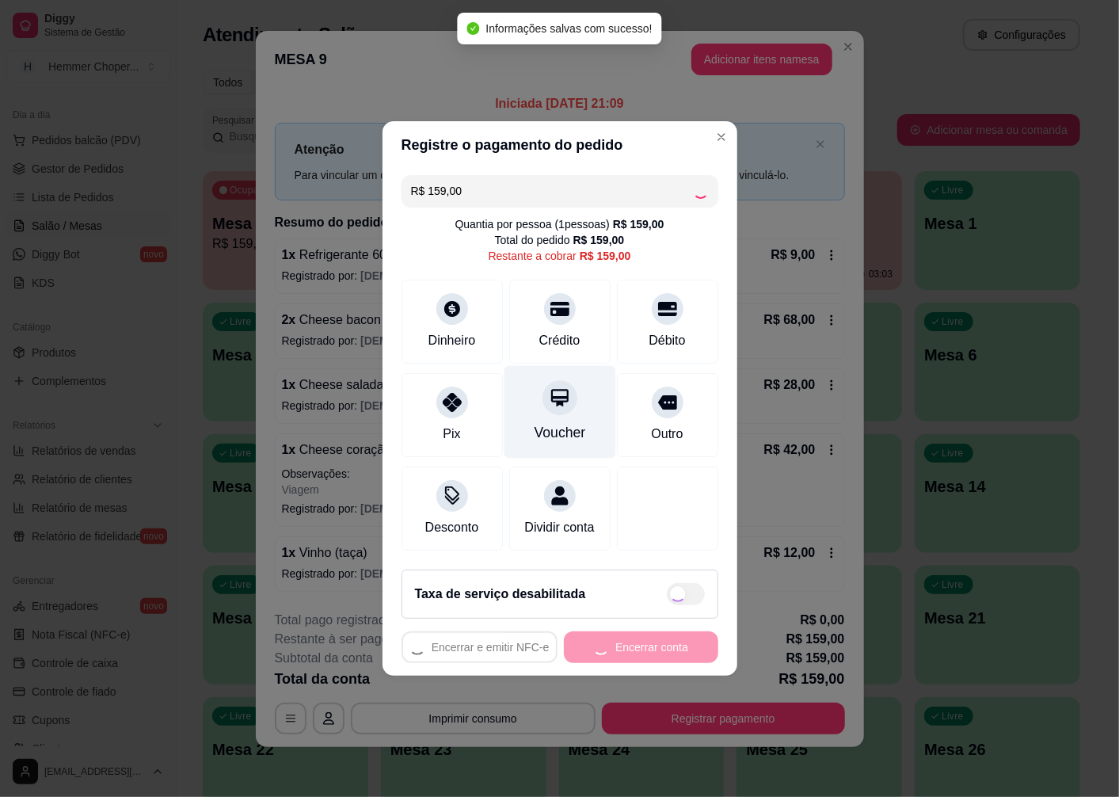
type input "R$ 0,00"
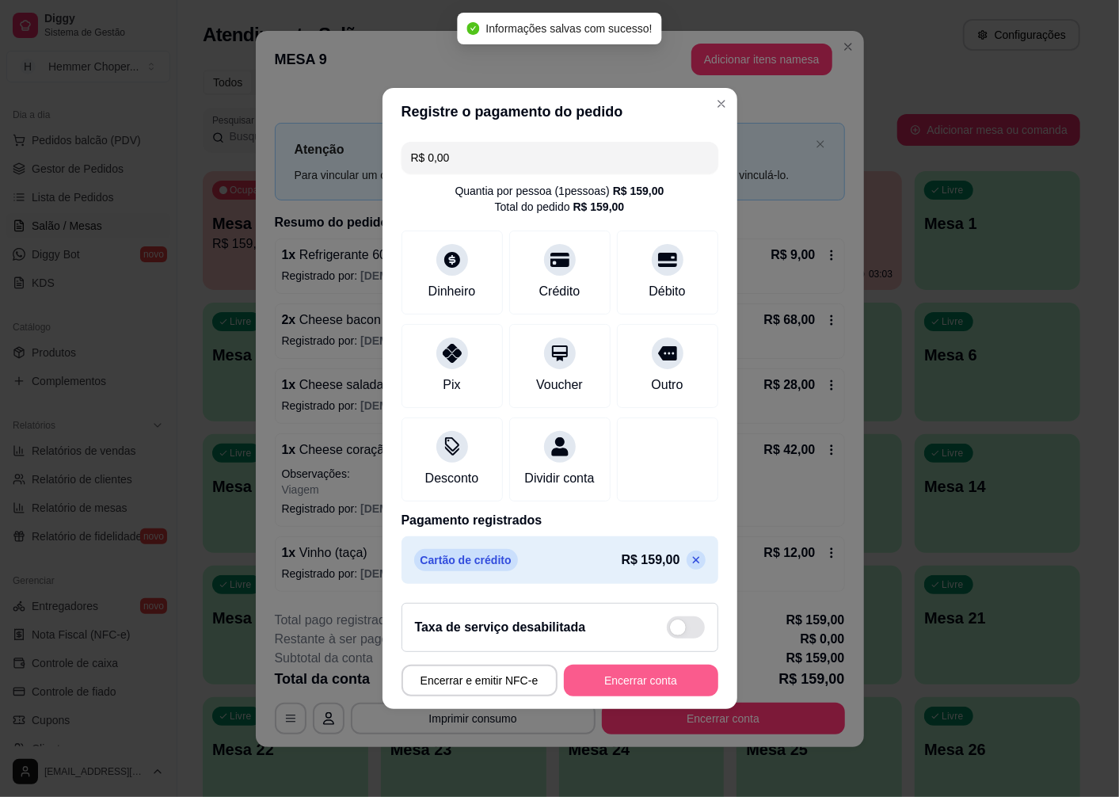
click at [608, 689] on button "Encerrar conta" at bounding box center [641, 681] width 154 height 32
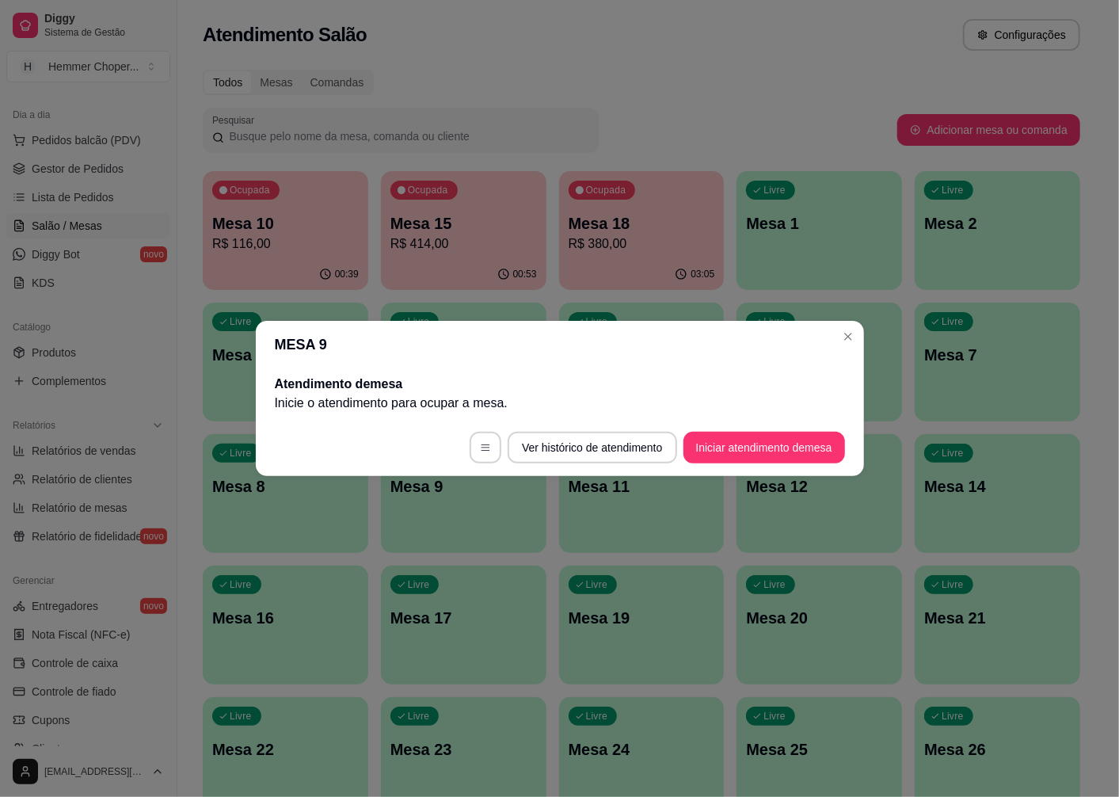
scroll to position [0, 0]
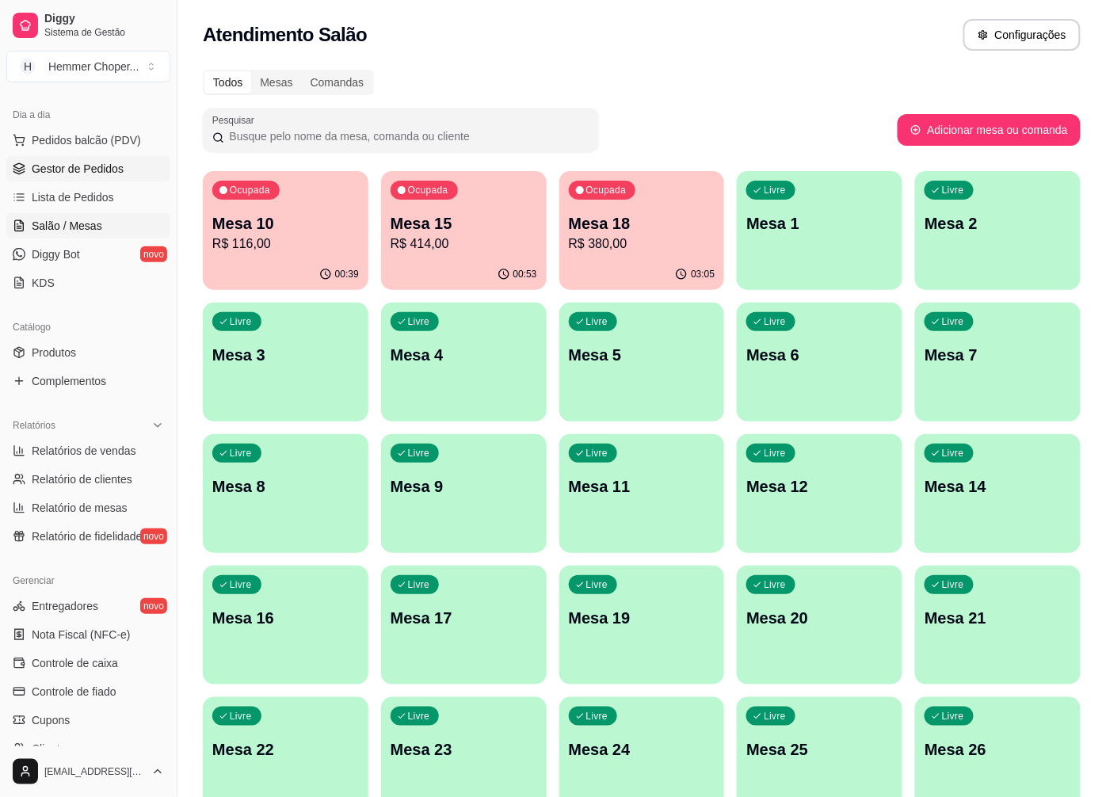
click at [81, 171] on span "Gestor de Pedidos" at bounding box center [78, 169] width 92 height 16
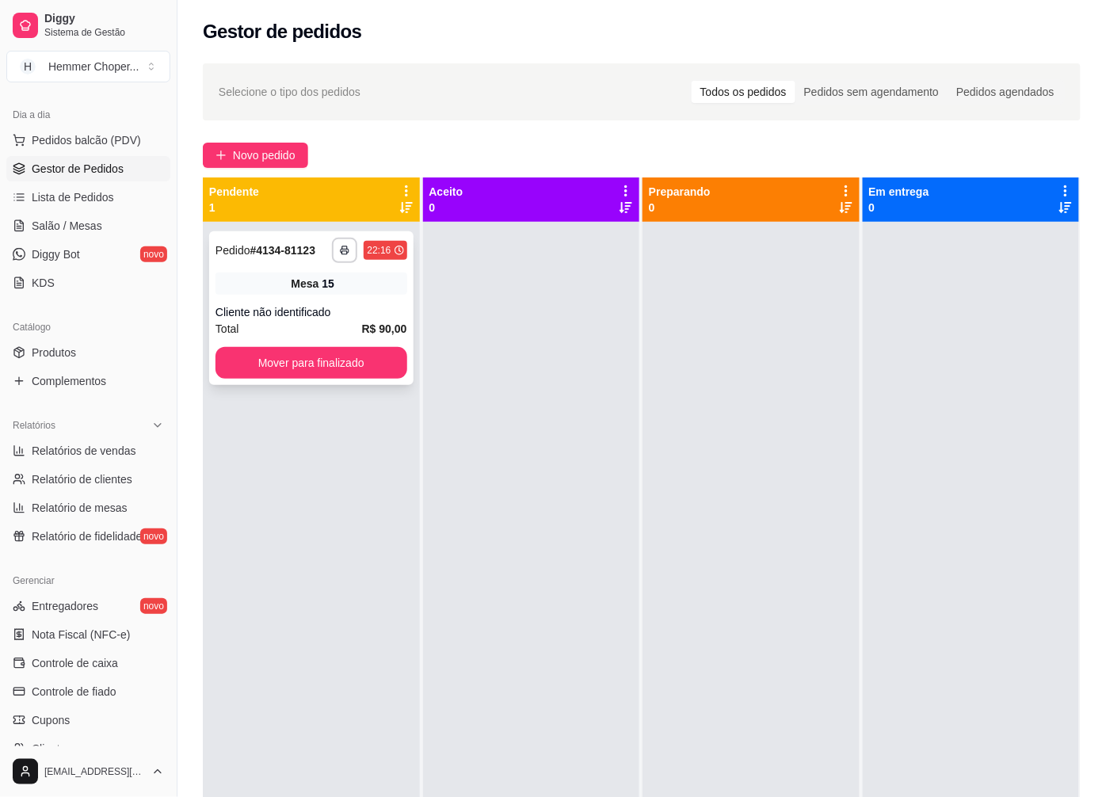
click at [296, 320] on div "Total R$ 90,00" at bounding box center [311, 328] width 192 height 17
click at [108, 458] on span "Relatórios de vendas" at bounding box center [84, 451] width 105 height 16
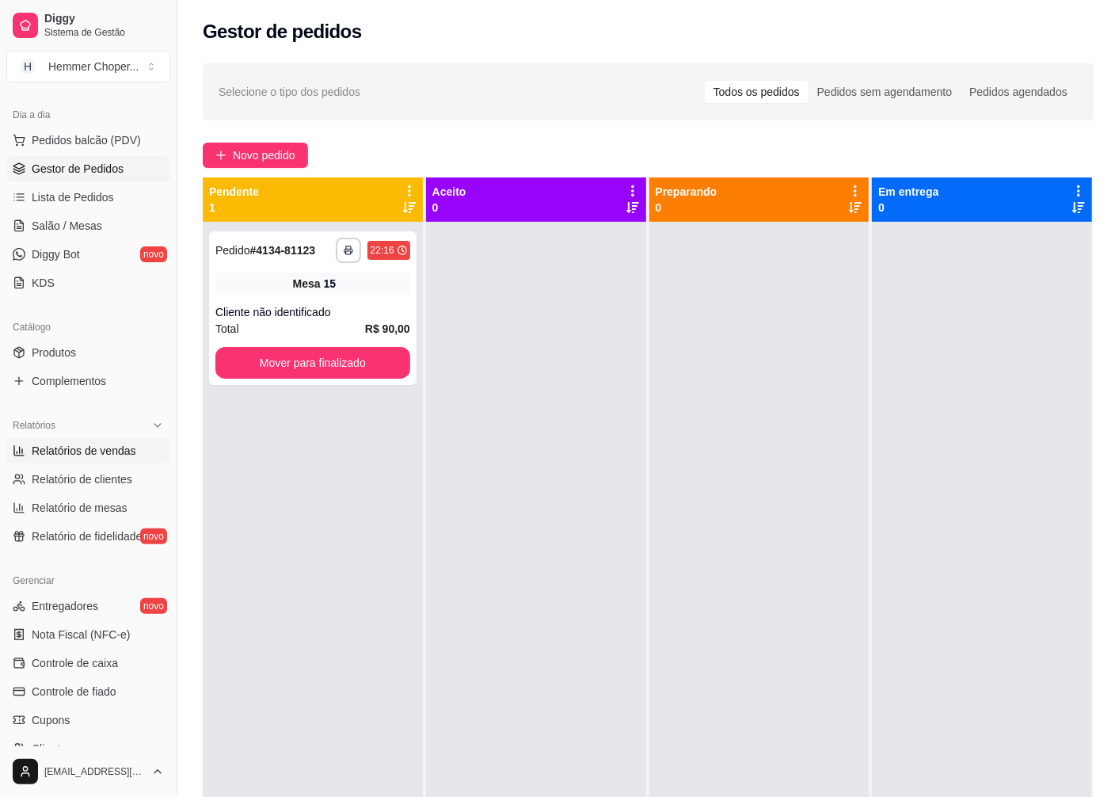
select select "ALL"
select select "0"
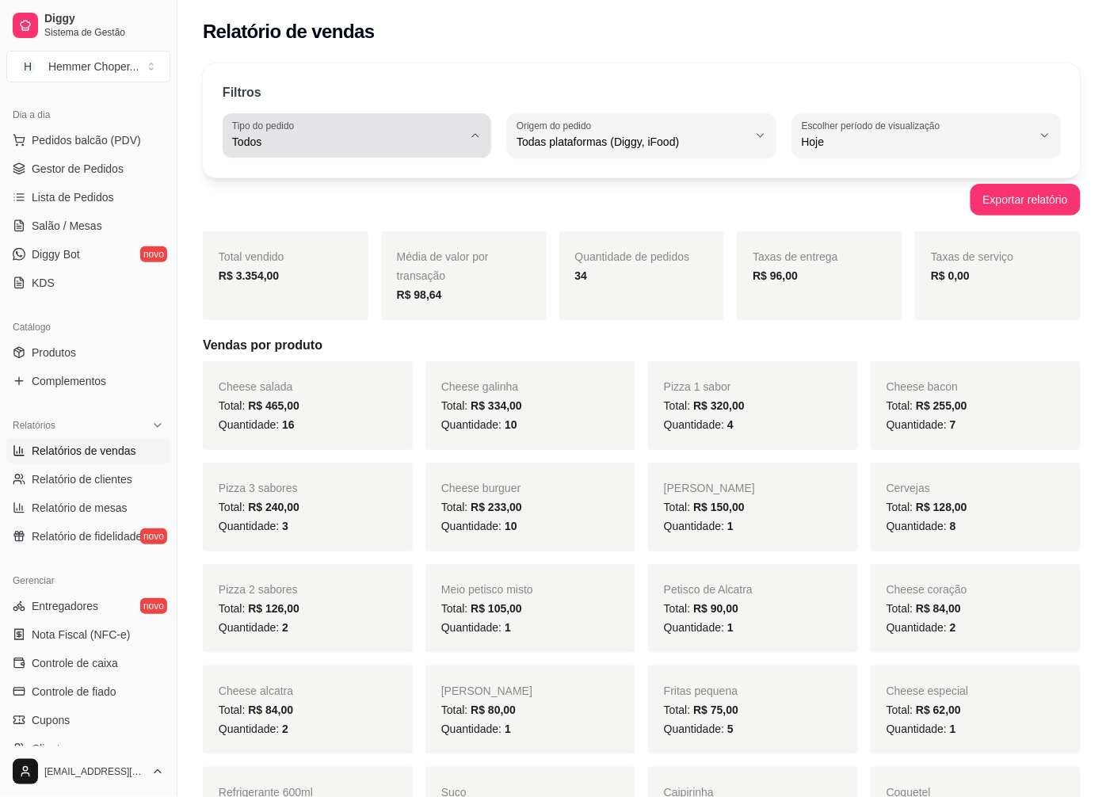
click at [302, 138] on span "Todos" at bounding box center [347, 142] width 231 height 16
click at [311, 208] on span "Entrega" at bounding box center [349, 205] width 219 height 15
type input "DELIVERY"
select select "DELIVERY"
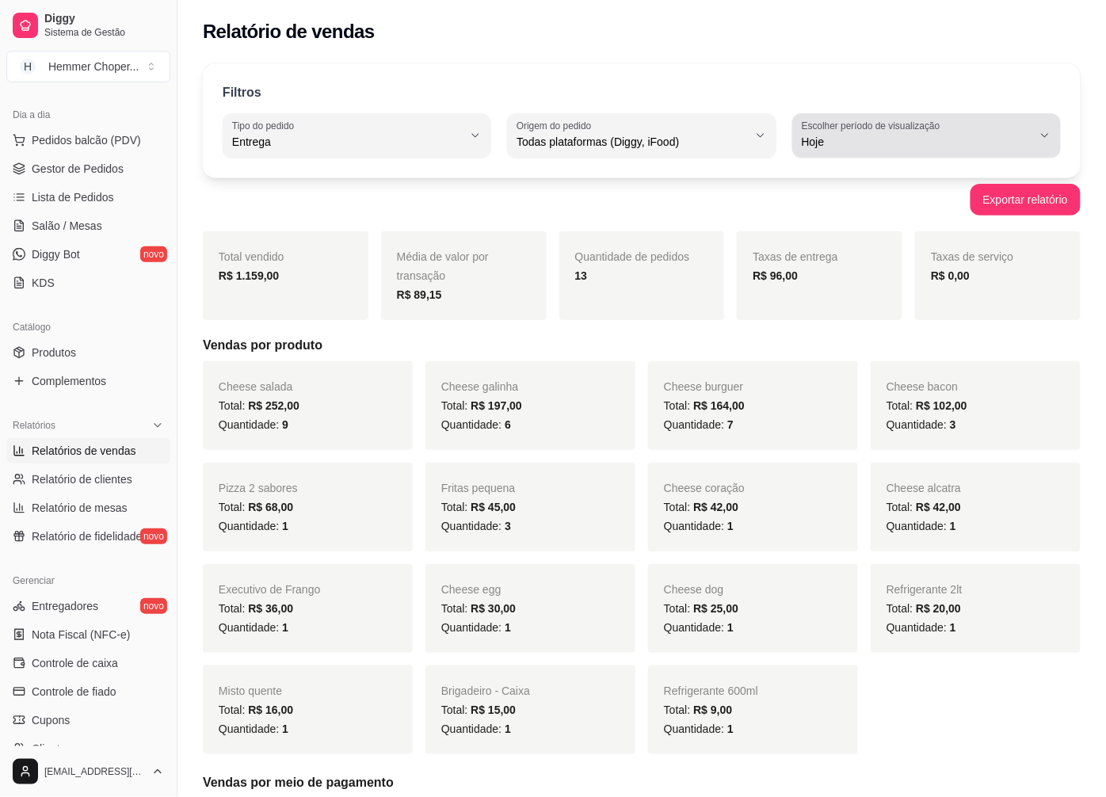
click at [1047, 136] on icon "button" at bounding box center [1045, 135] width 13 height 13
click at [861, 208] on span "Ontem" at bounding box center [919, 205] width 219 height 15
type input "1"
select select "1"
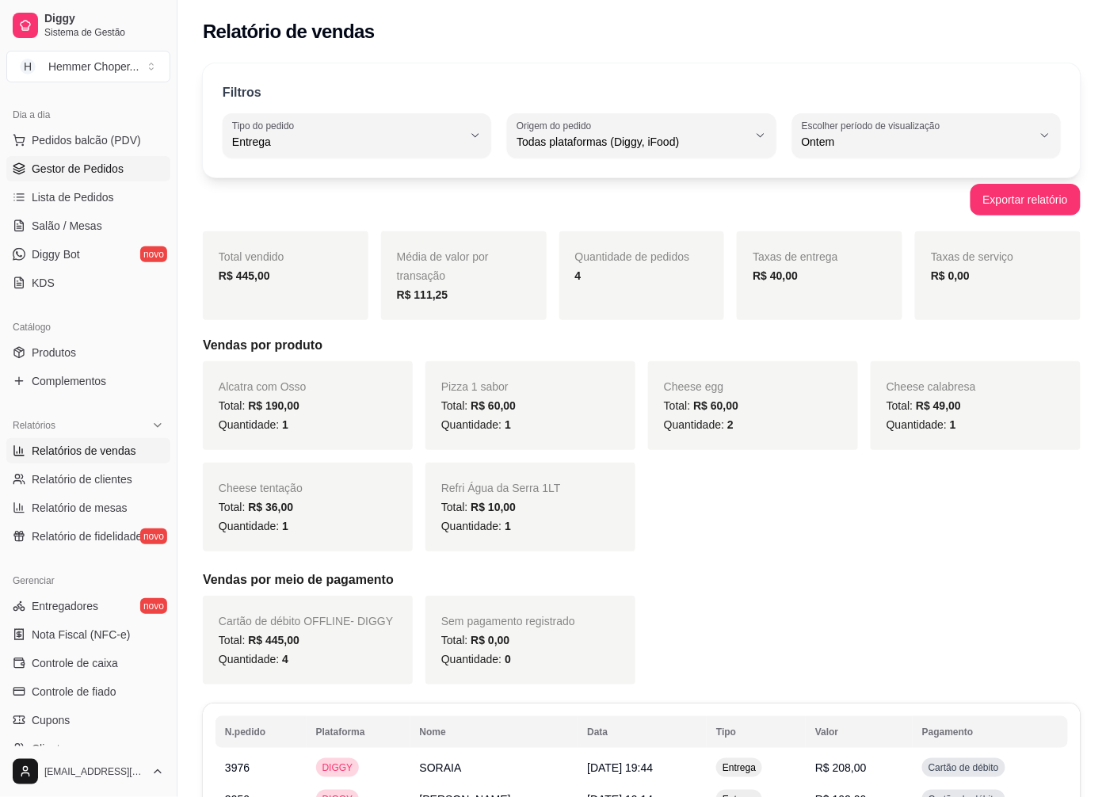
click at [95, 171] on span "Gestor de Pedidos" at bounding box center [78, 169] width 92 height 16
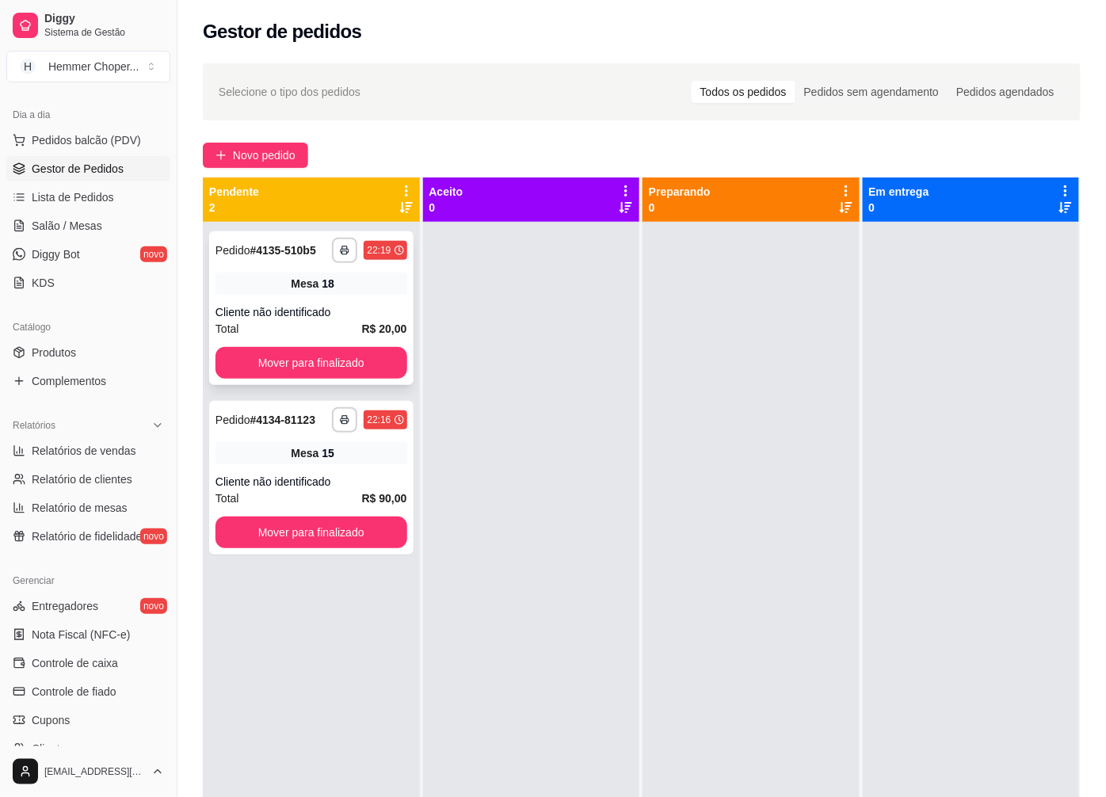
click at [303, 288] on span "Mesa" at bounding box center [305, 284] width 28 height 16
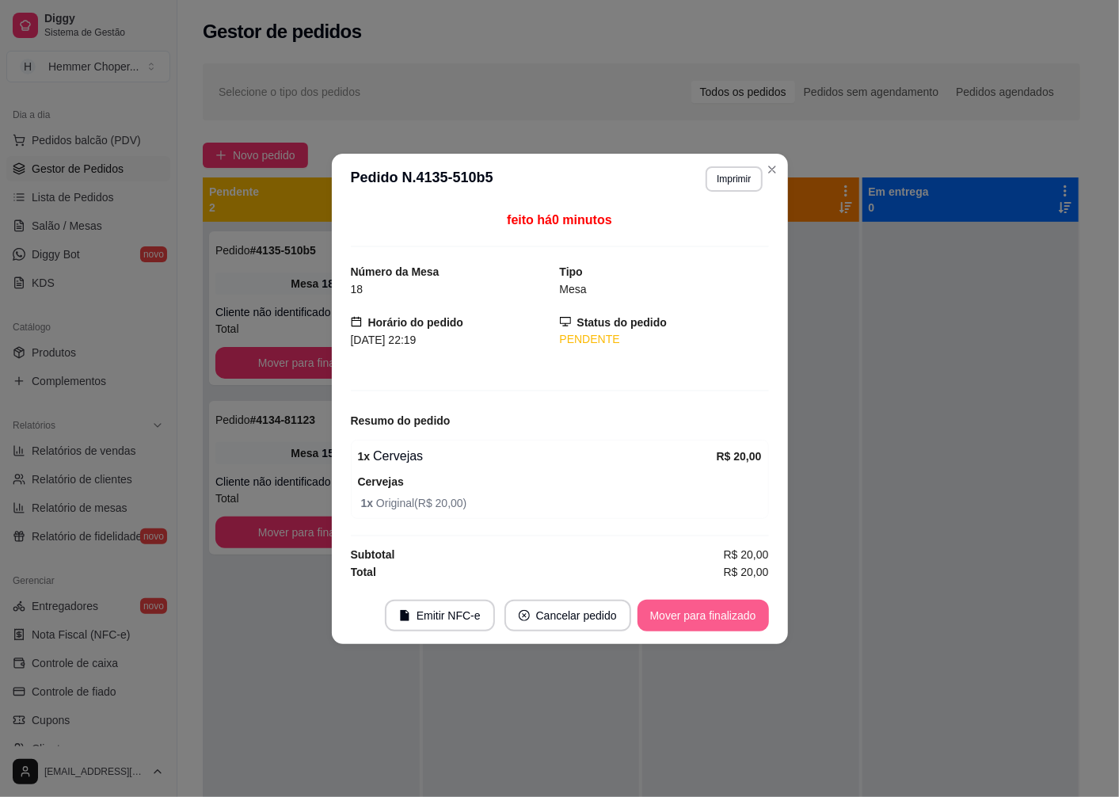
click at [684, 608] on button "Mover para finalizado" at bounding box center [704, 616] width 132 height 32
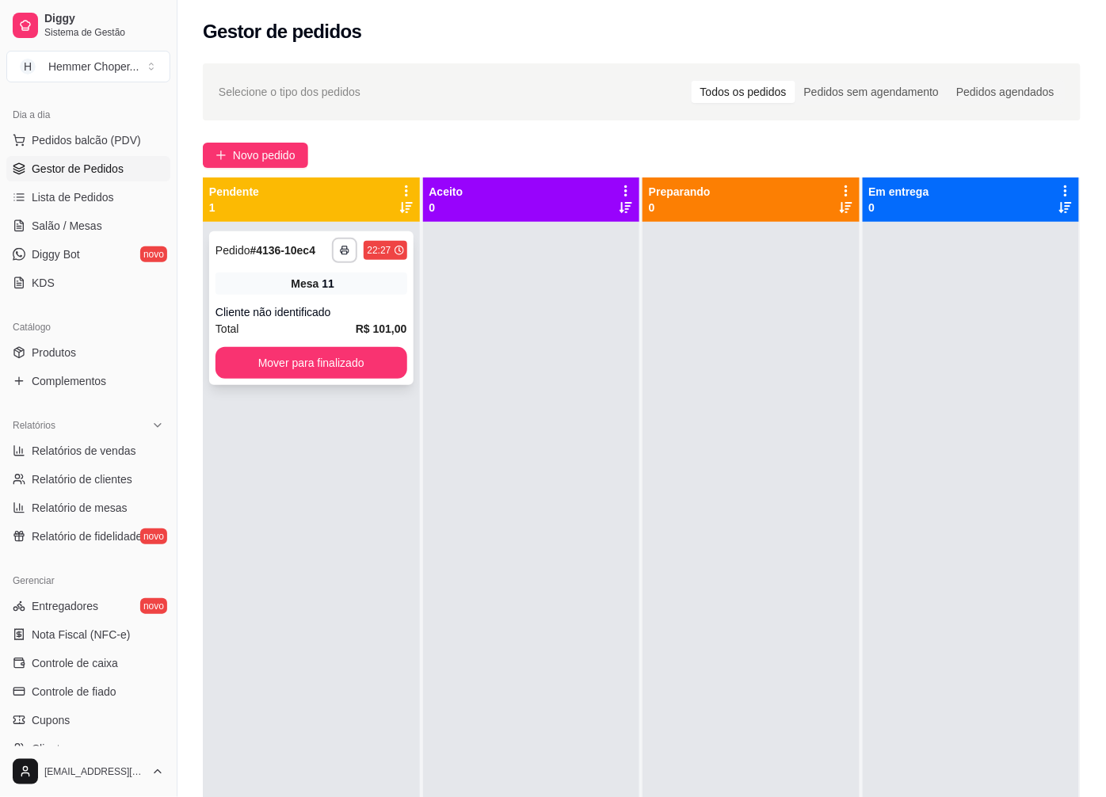
click at [355, 287] on div "Mesa 11" at bounding box center [311, 284] width 192 height 22
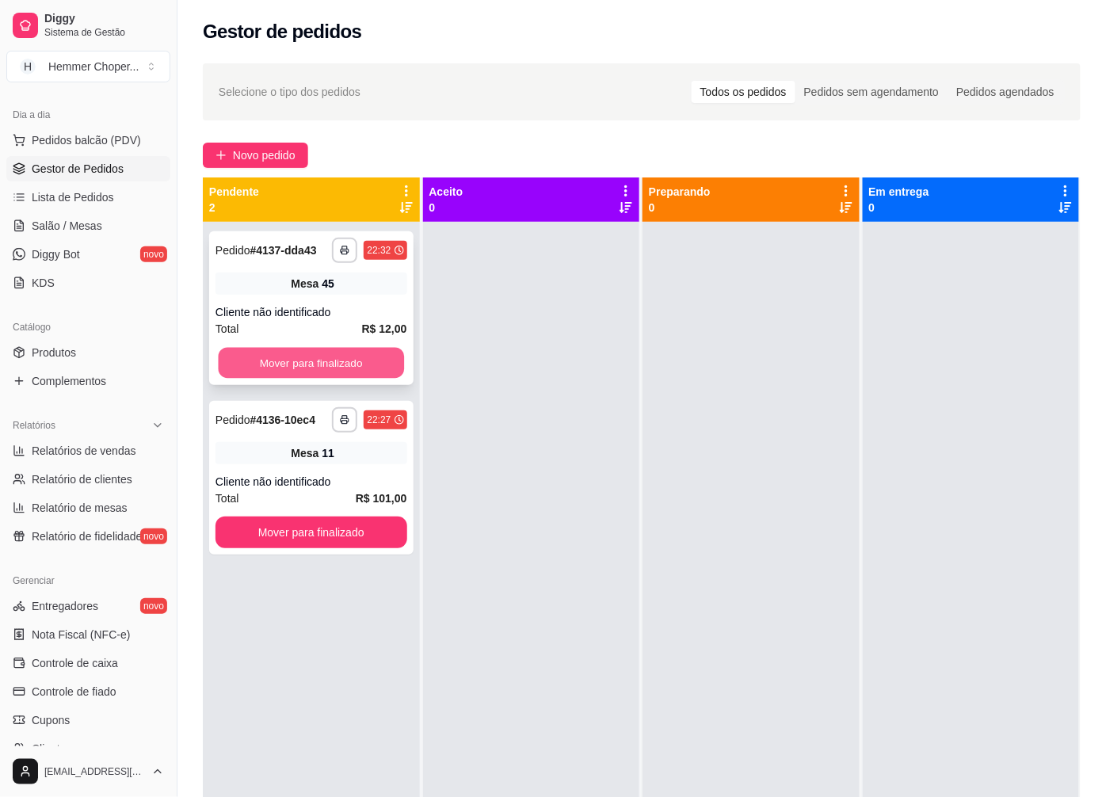
click at [282, 360] on button "Mover para finalizado" at bounding box center [311, 363] width 185 height 31
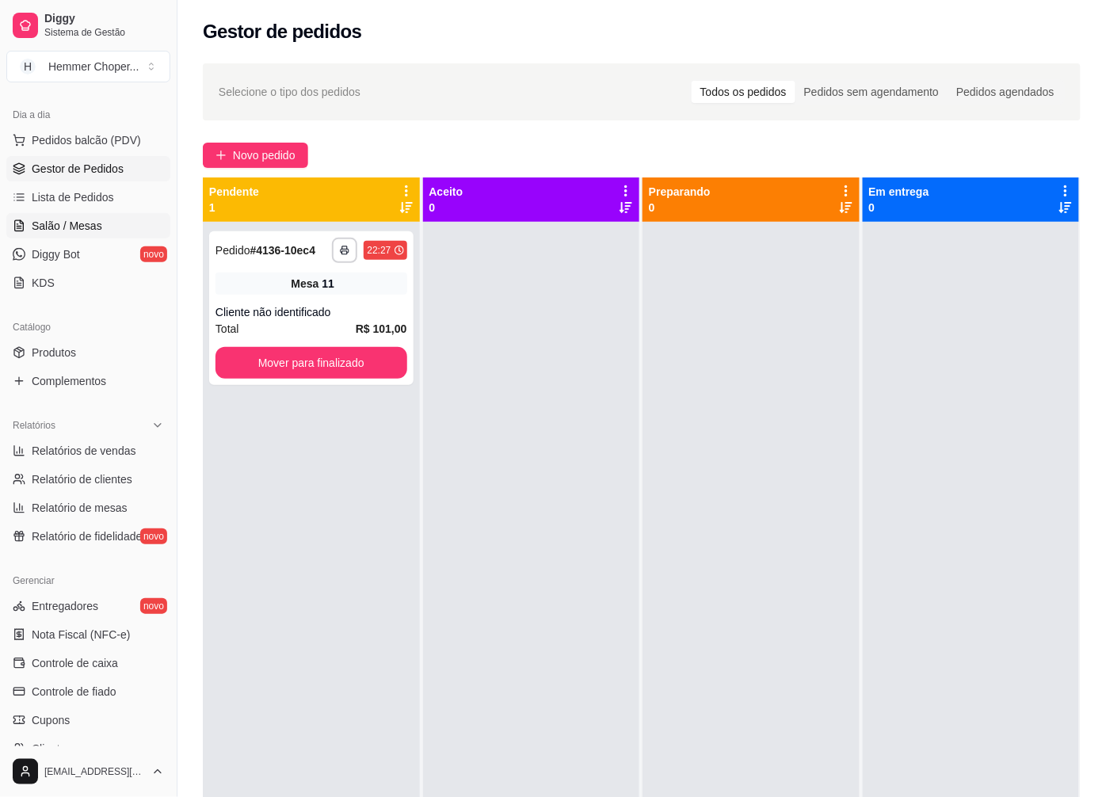
click at [105, 226] on link "Salão / Mesas" at bounding box center [88, 225] width 164 height 25
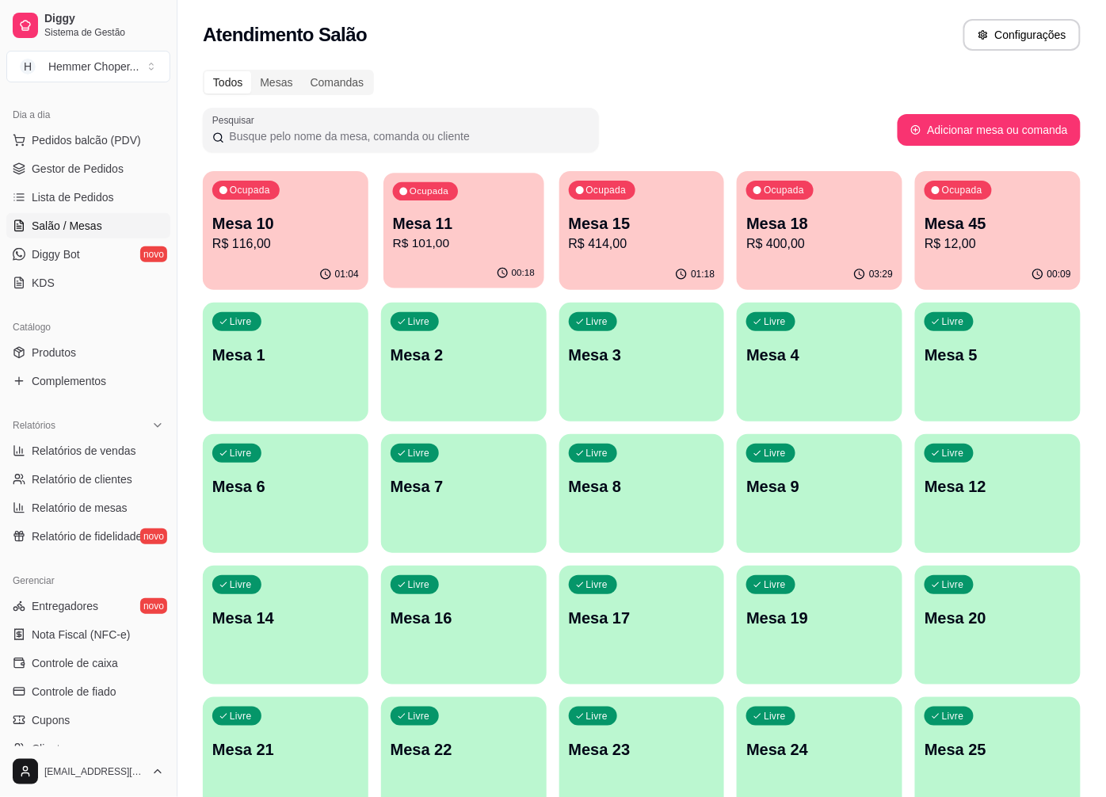
click at [460, 235] on p "R$ 101,00" at bounding box center [464, 244] width 142 height 18
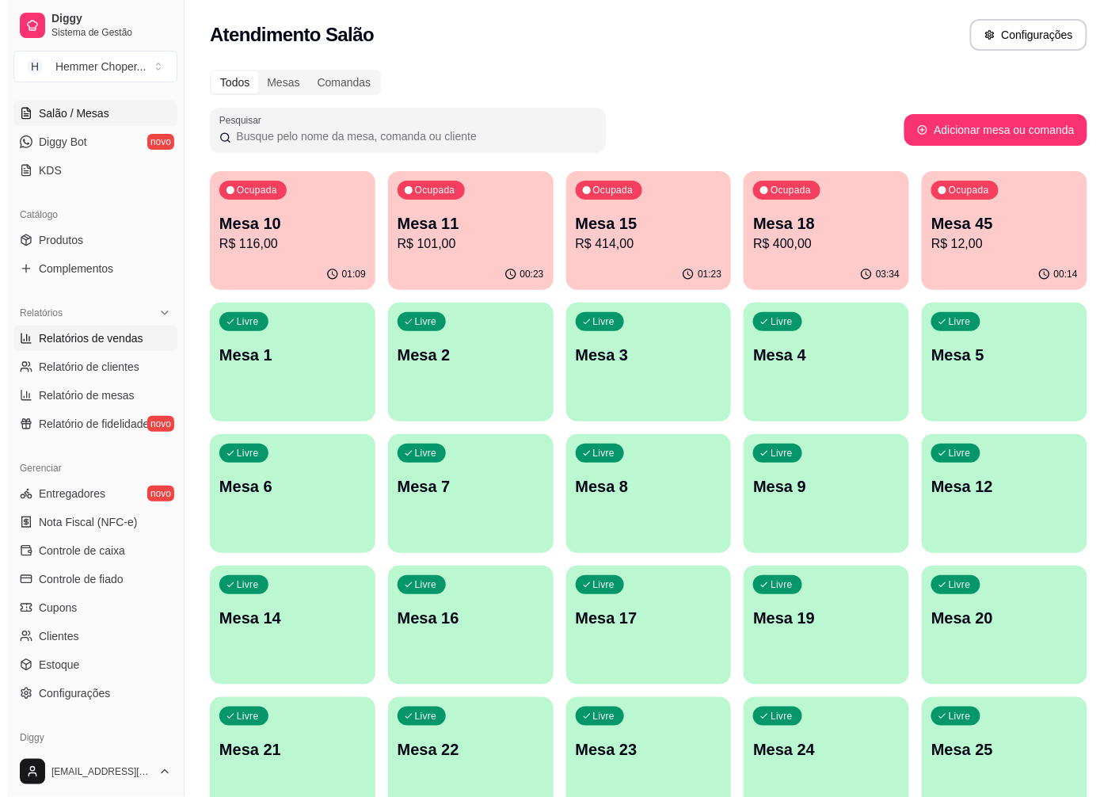
scroll to position [166, 0]
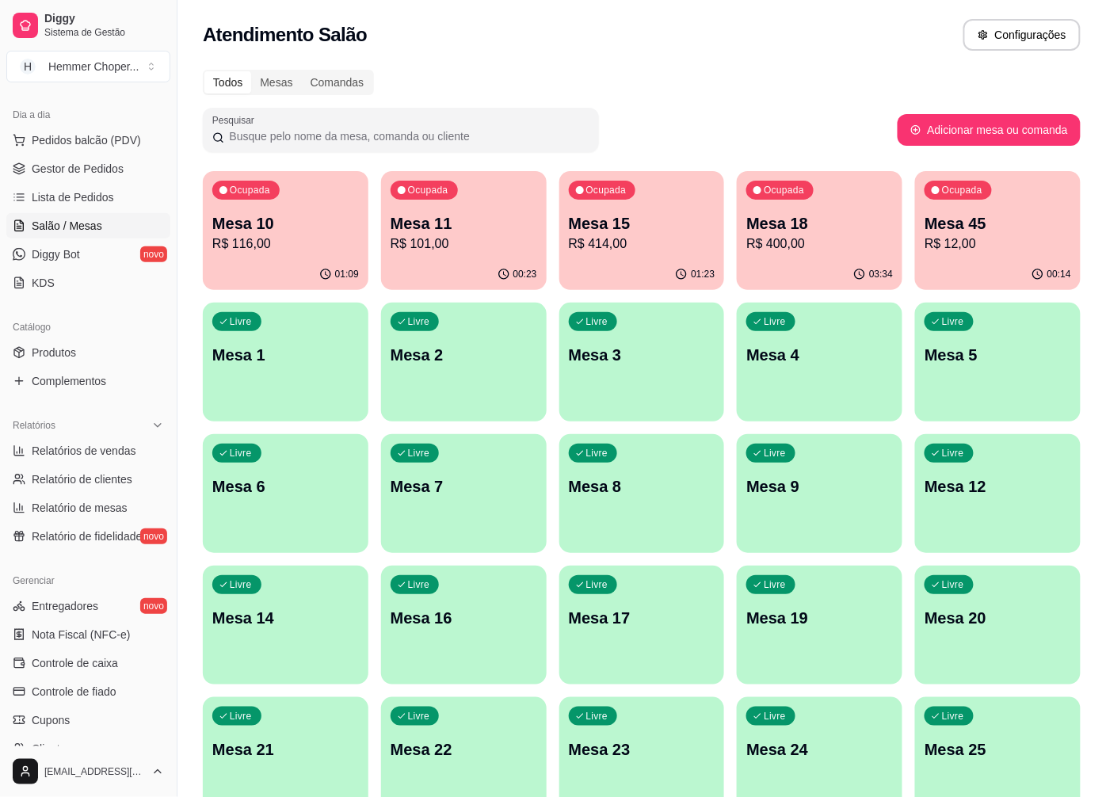
click at [79, 223] on span "Salão / Mesas" at bounding box center [67, 226] width 71 height 16
click at [798, 232] on p "Mesa 18" at bounding box center [820, 223] width 142 height 21
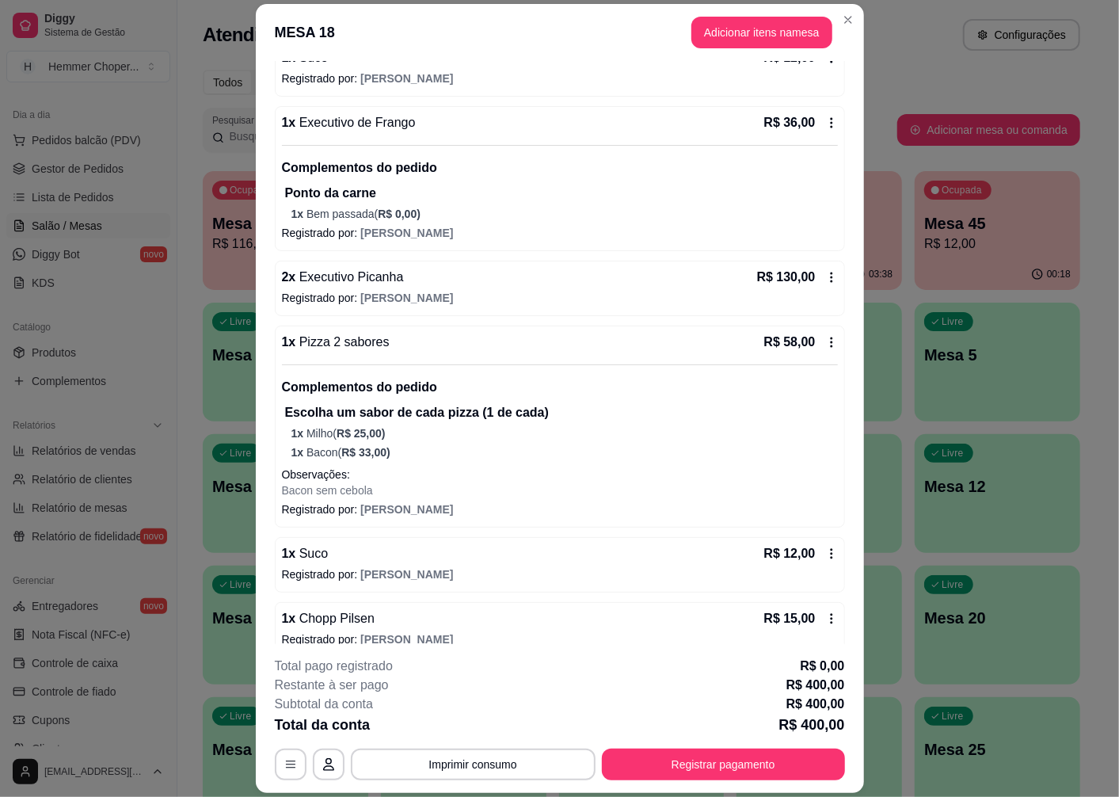
scroll to position [528, 0]
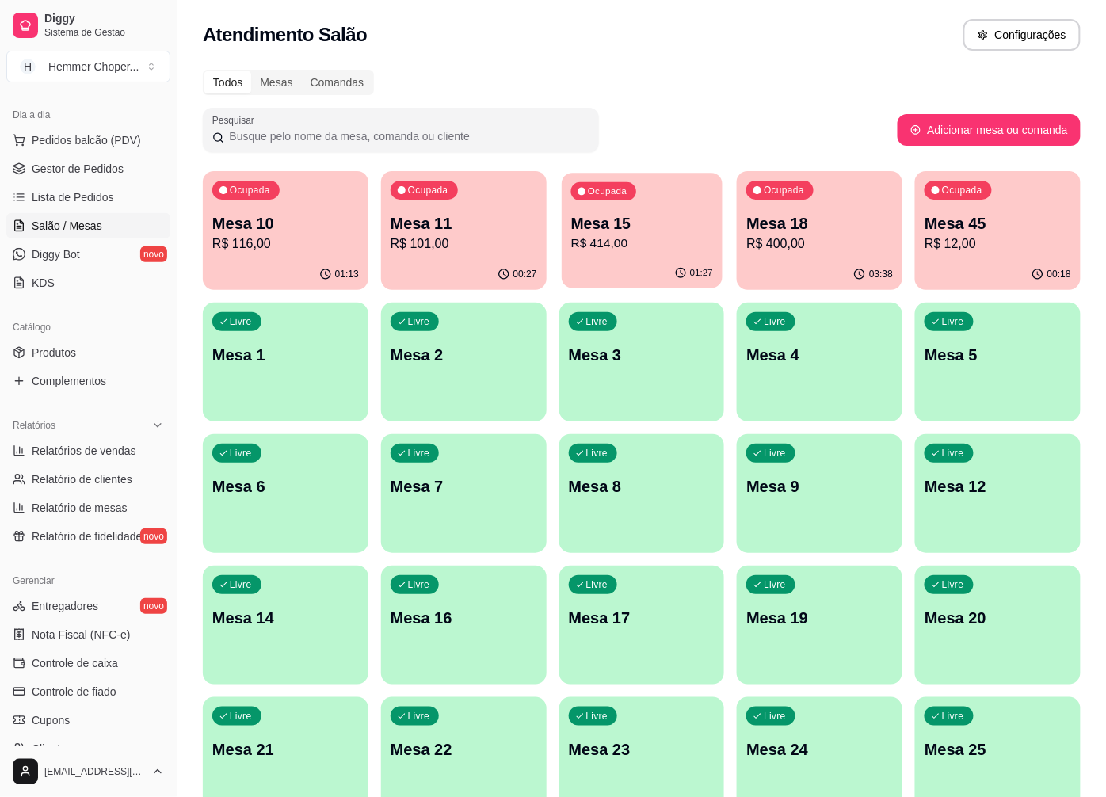
click at [651, 249] on p "R$ 414,00" at bounding box center [641, 244] width 142 height 18
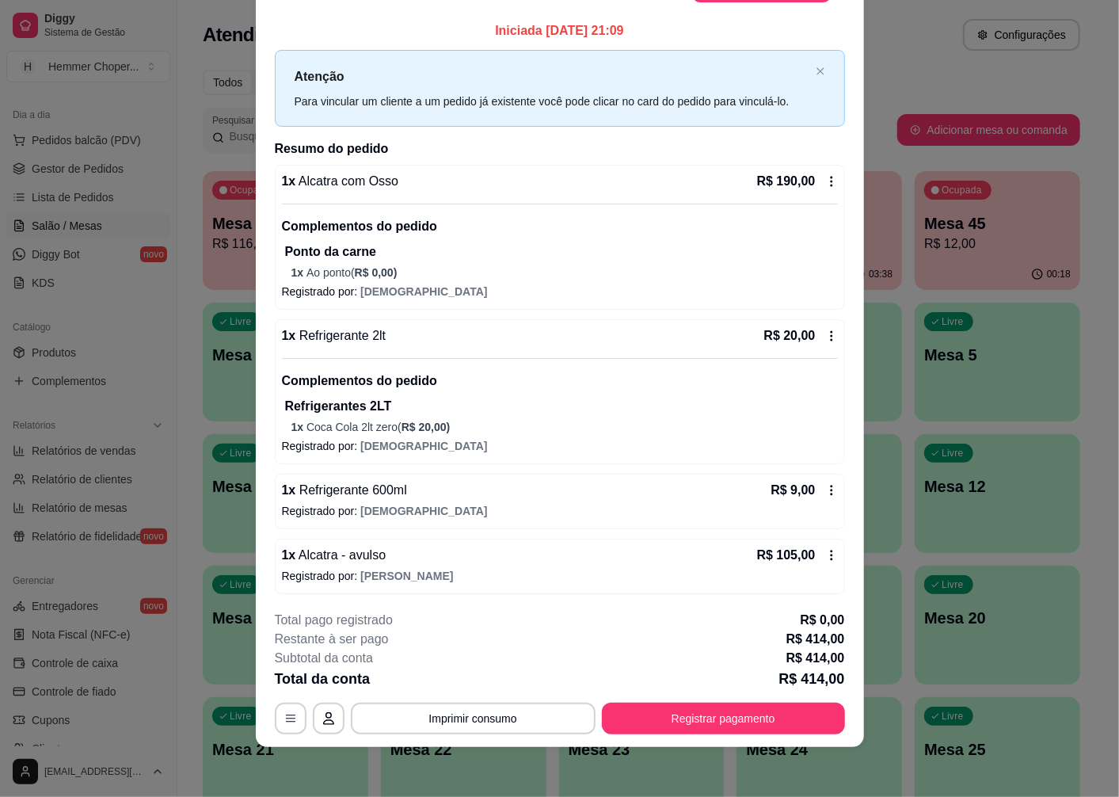
scroll to position [67, 0]
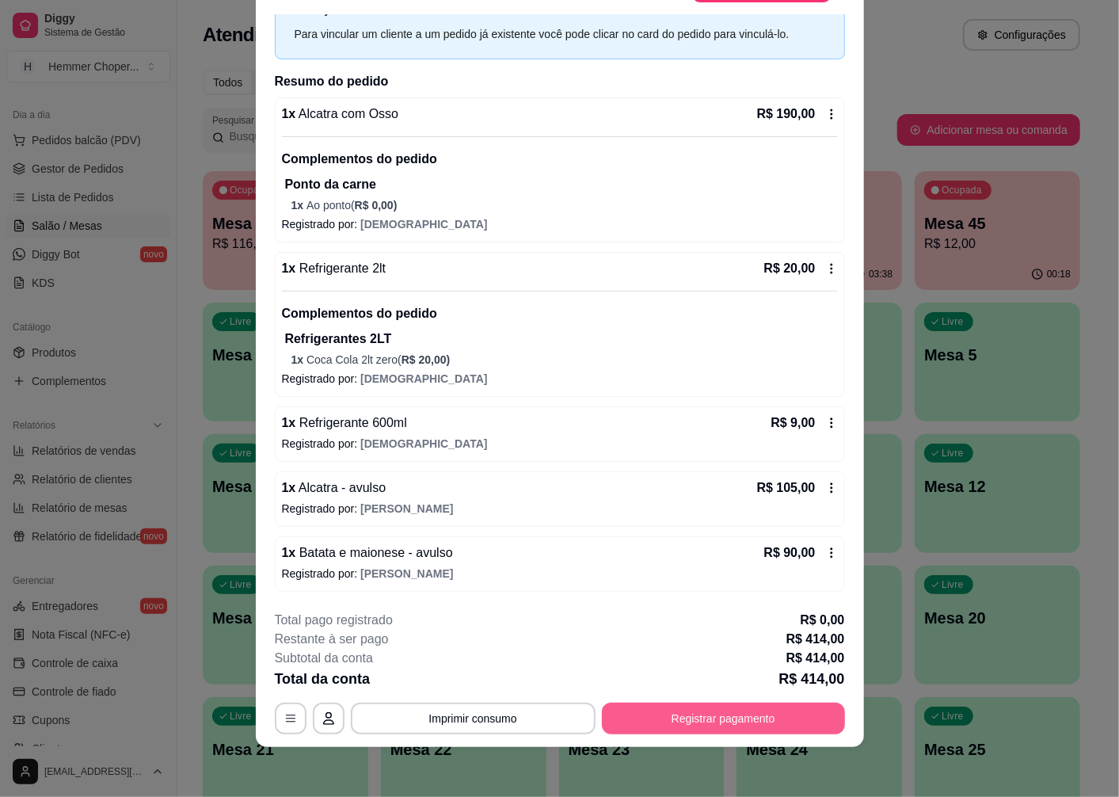
click at [644, 715] on button "Registrar pagamento" at bounding box center [723, 719] width 243 height 32
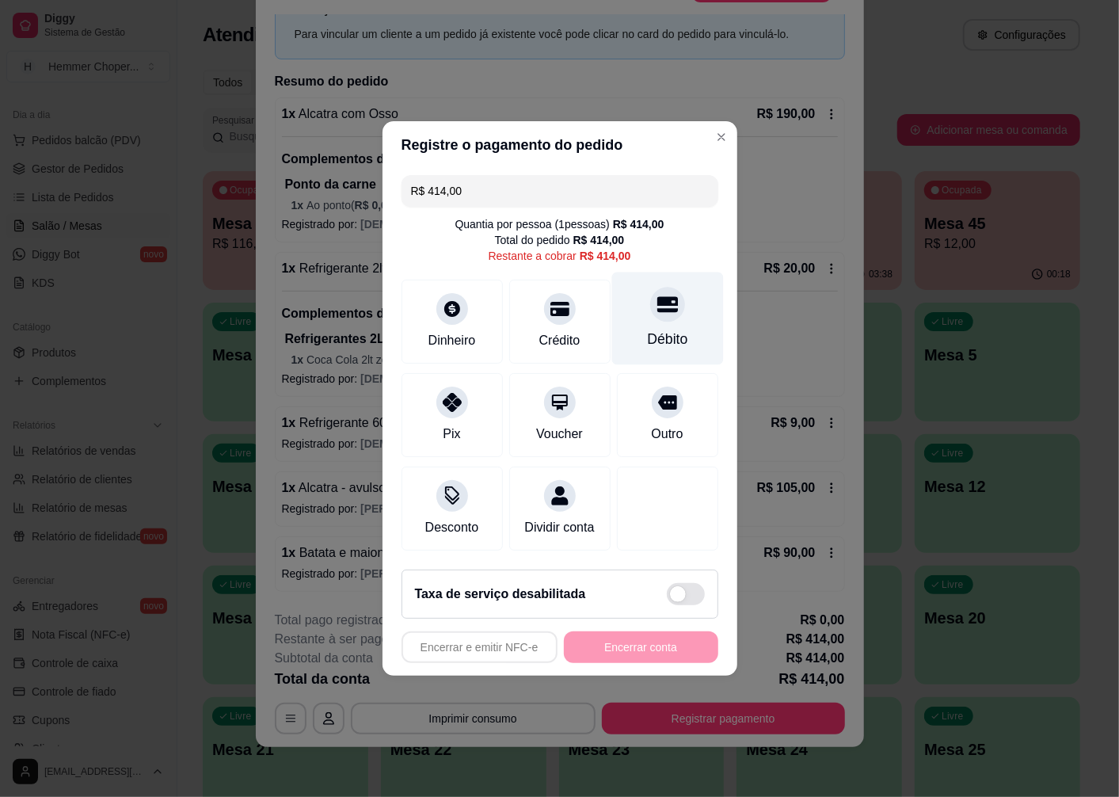
click at [672, 304] on div "Débito" at bounding box center [668, 319] width 112 height 93
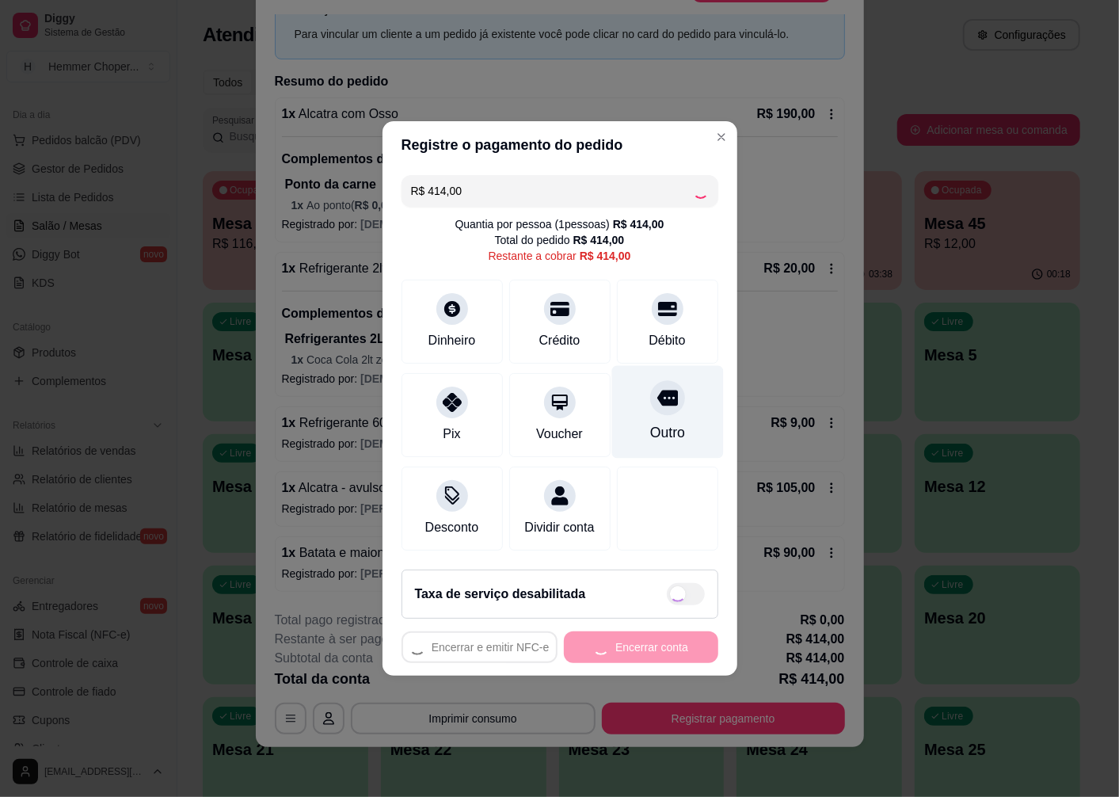
type input "R$ 0,00"
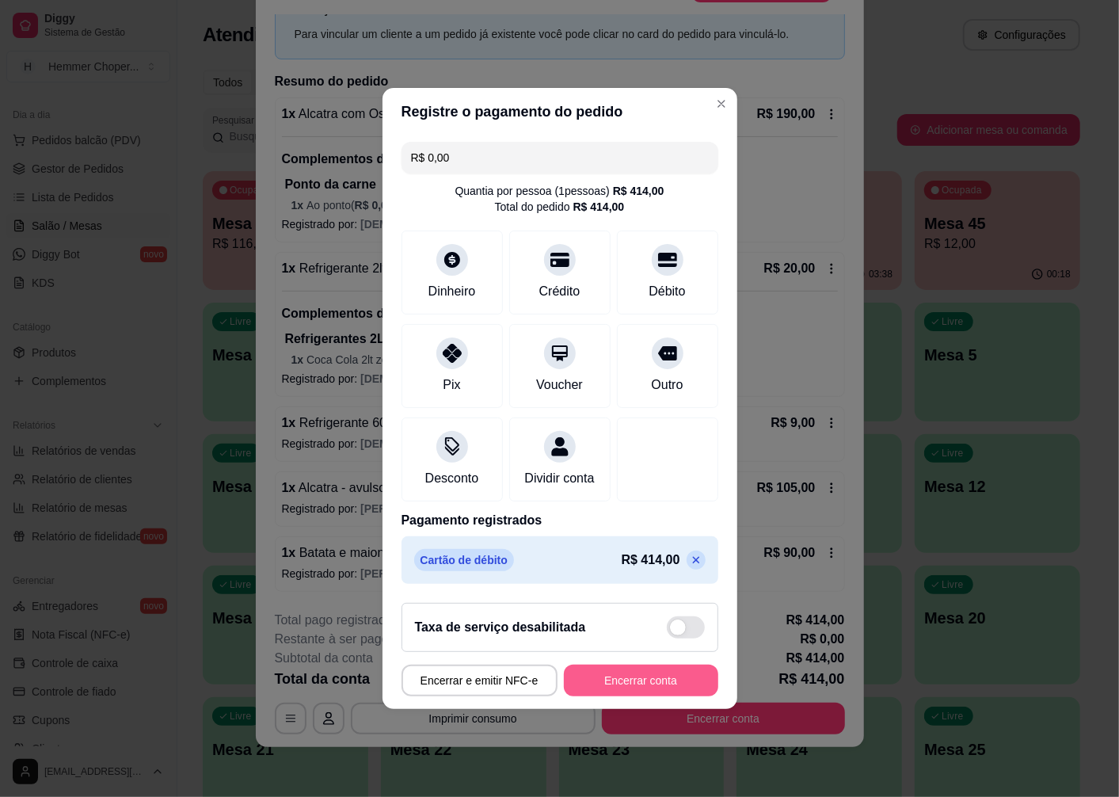
click at [598, 696] on button "Encerrar conta" at bounding box center [641, 681] width 154 height 32
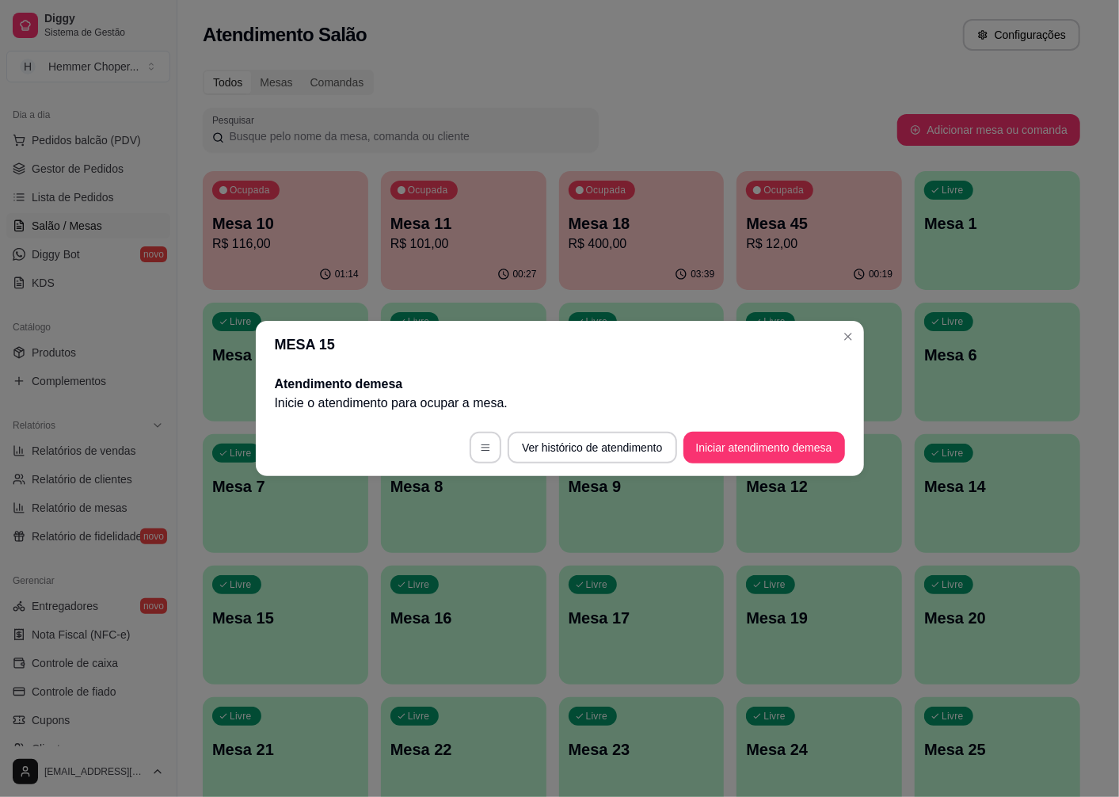
scroll to position [0, 0]
click at [795, 458] on button "Iniciar atendimento de mesa" at bounding box center [765, 448] width 162 height 32
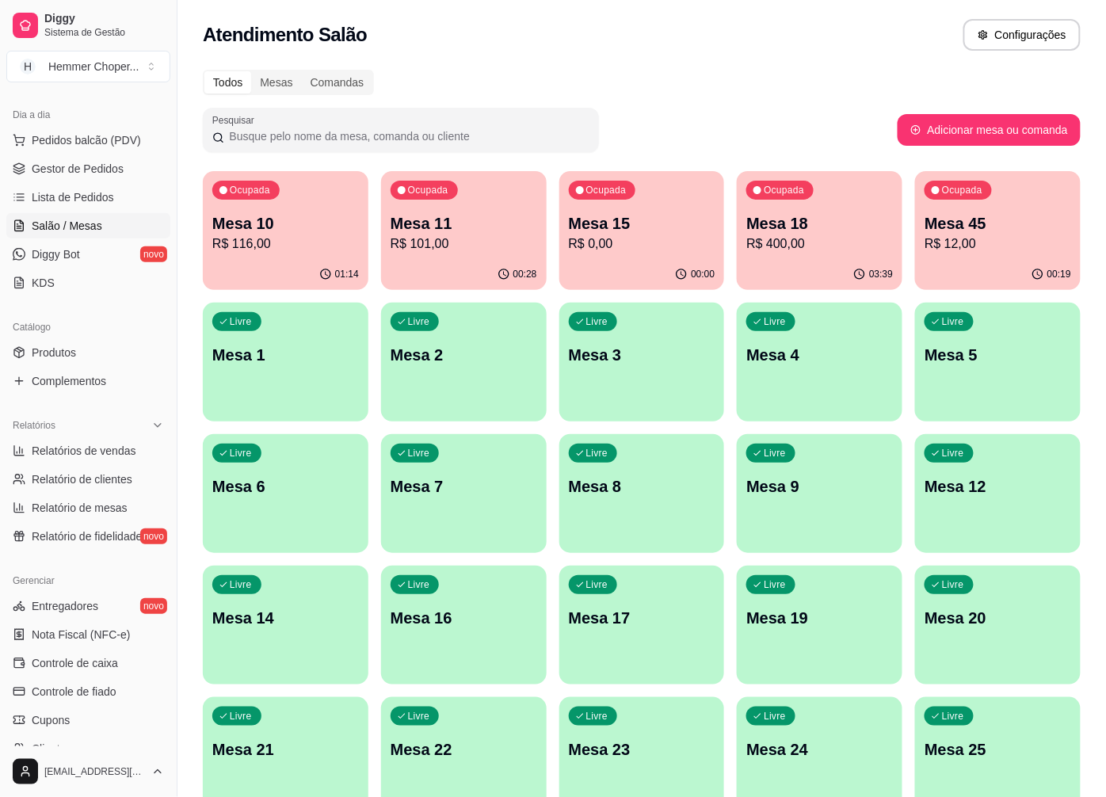
click at [631, 242] on p "R$ 0,00" at bounding box center [642, 244] width 147 height 19
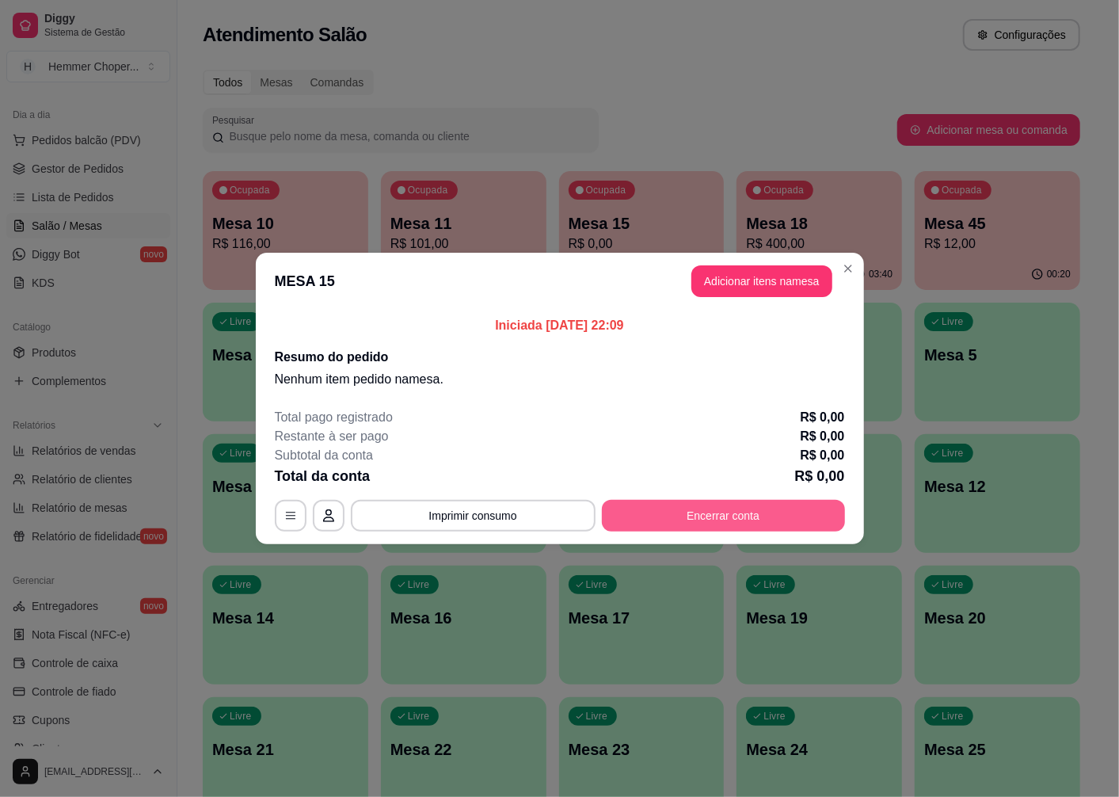
click at [737, 517] on button "Encerrar conta" at bounding box center [723, 516] width 243 height 32
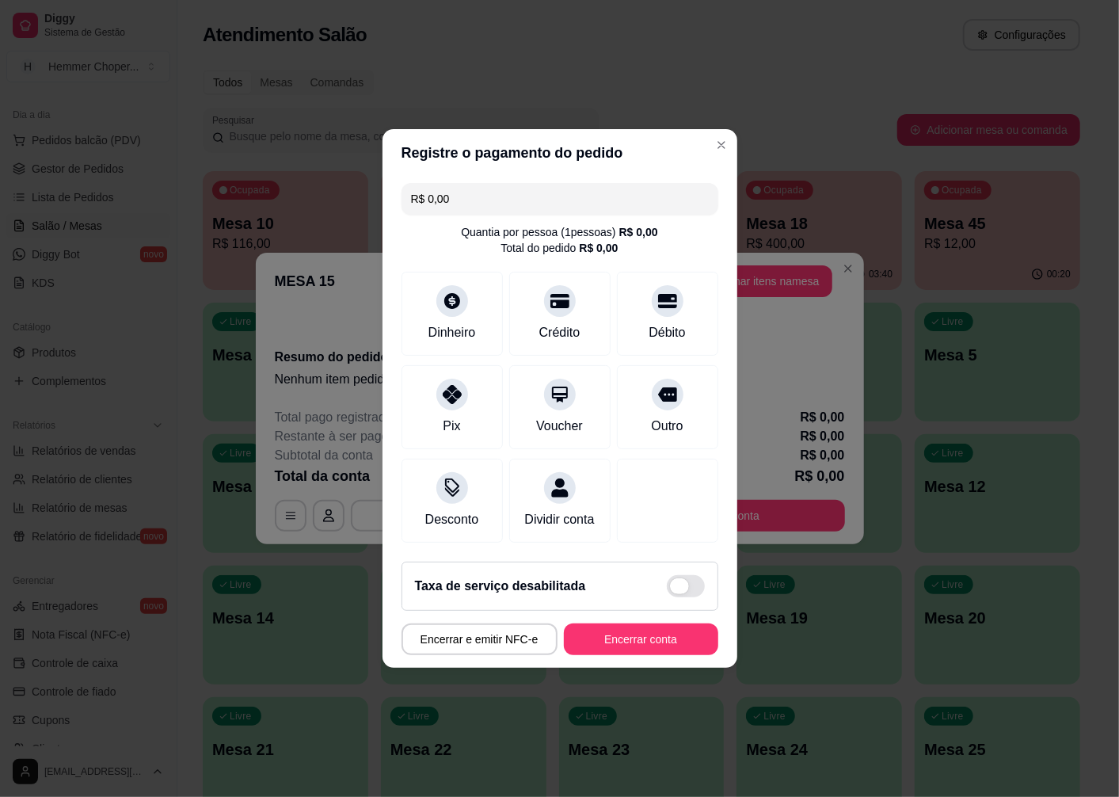
click at [667, 589] on span at bounding box center [686, 586] width 38 height 22
click at [666, 589] on input "checkbox" at bounding box center [671, 594] width 10 height 10
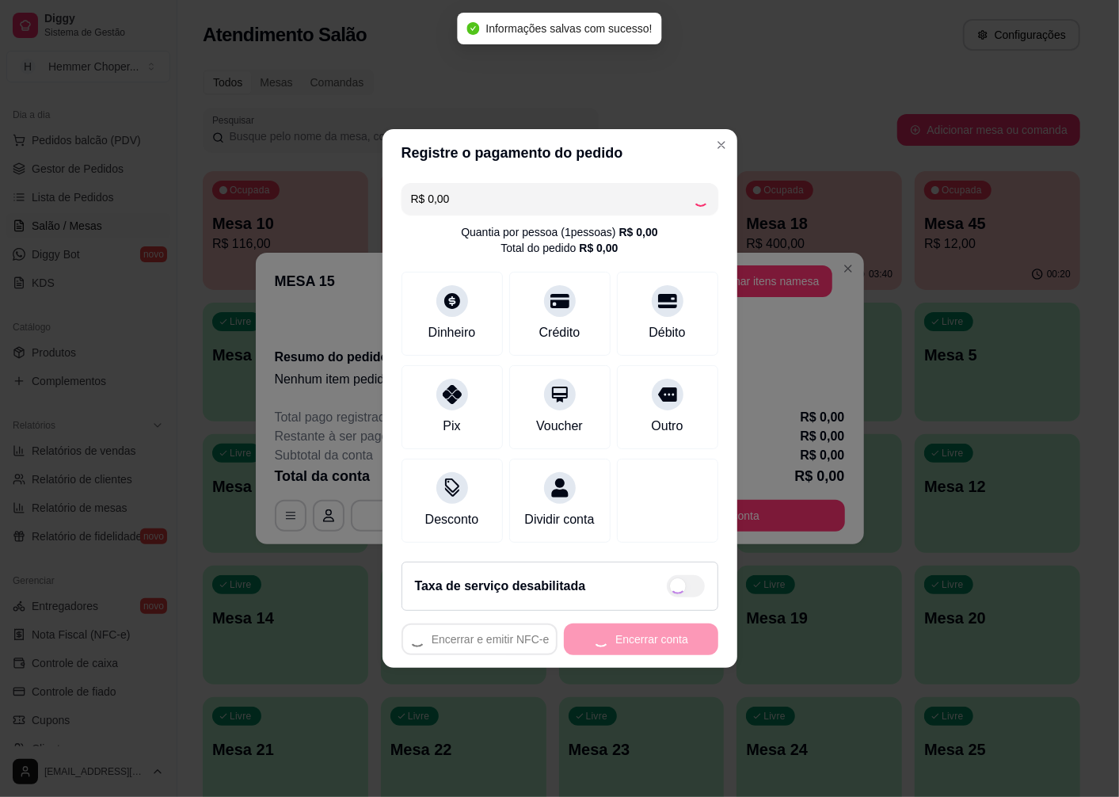
checkbox input "true"
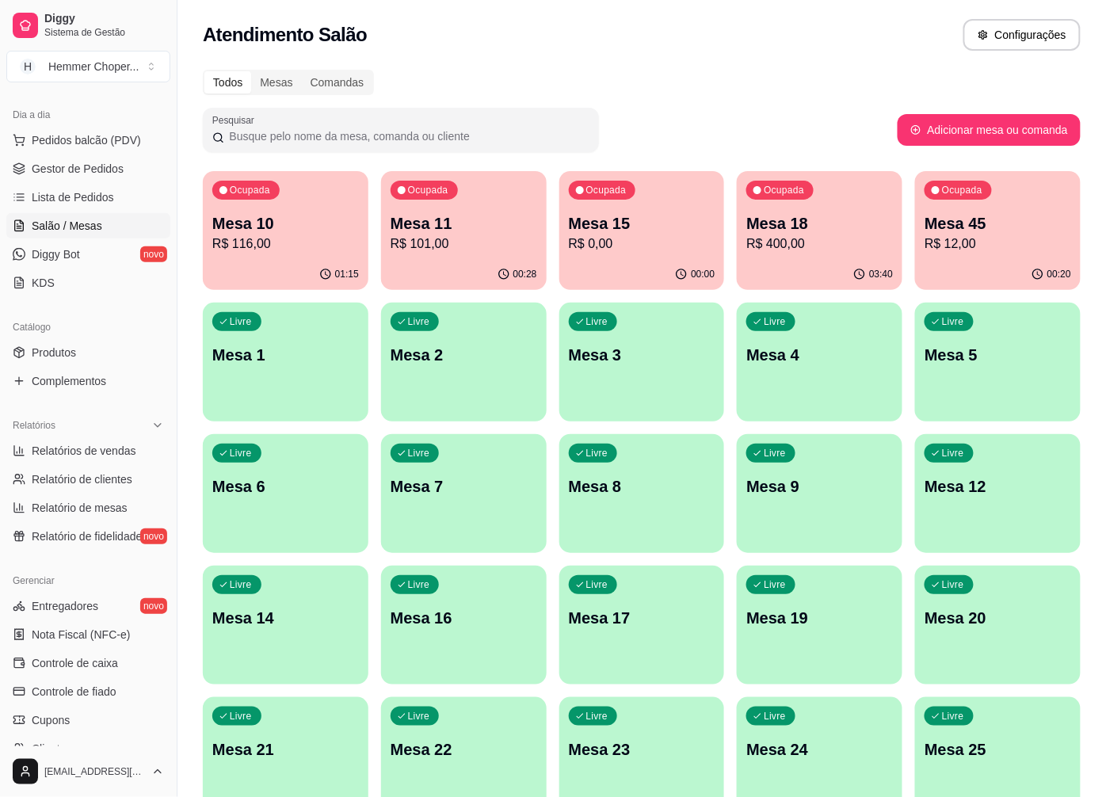
click at [650, 249] on p "R$ 0,00" at bounding box center [642, 244] width 147 height 19
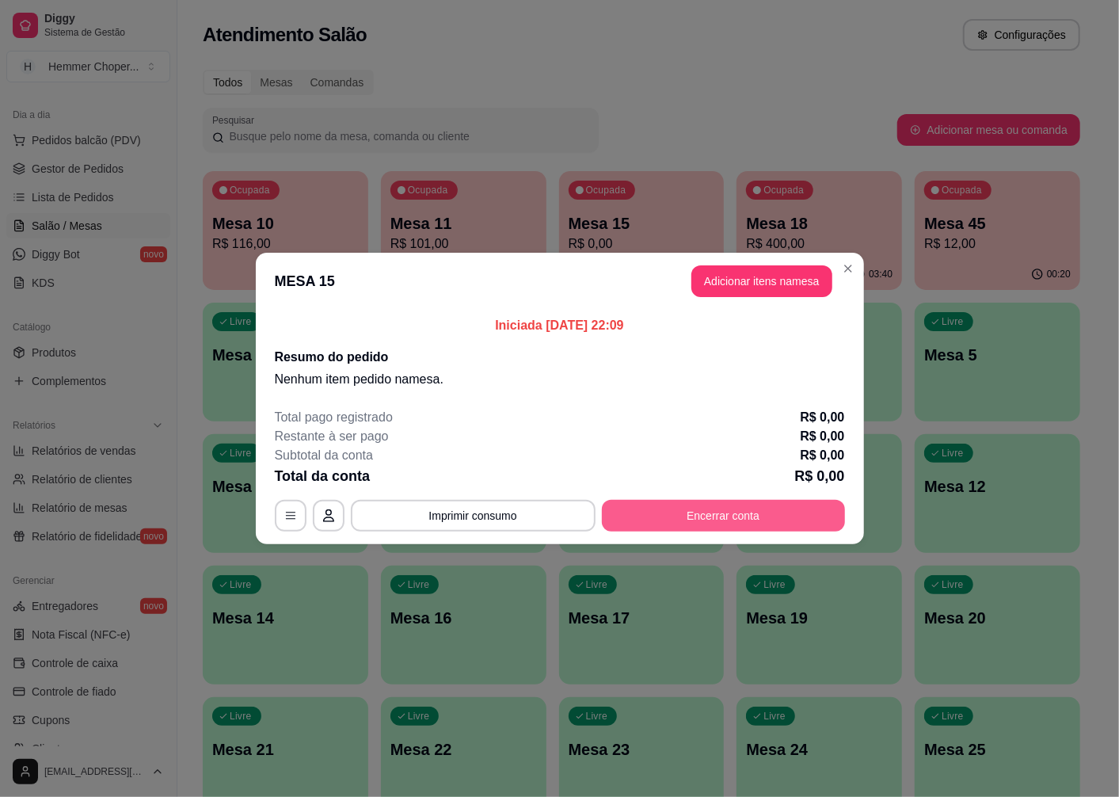
click at [658, 521] on button "Encerrar conta" at bounding box center [723, 516] width 243 height 32
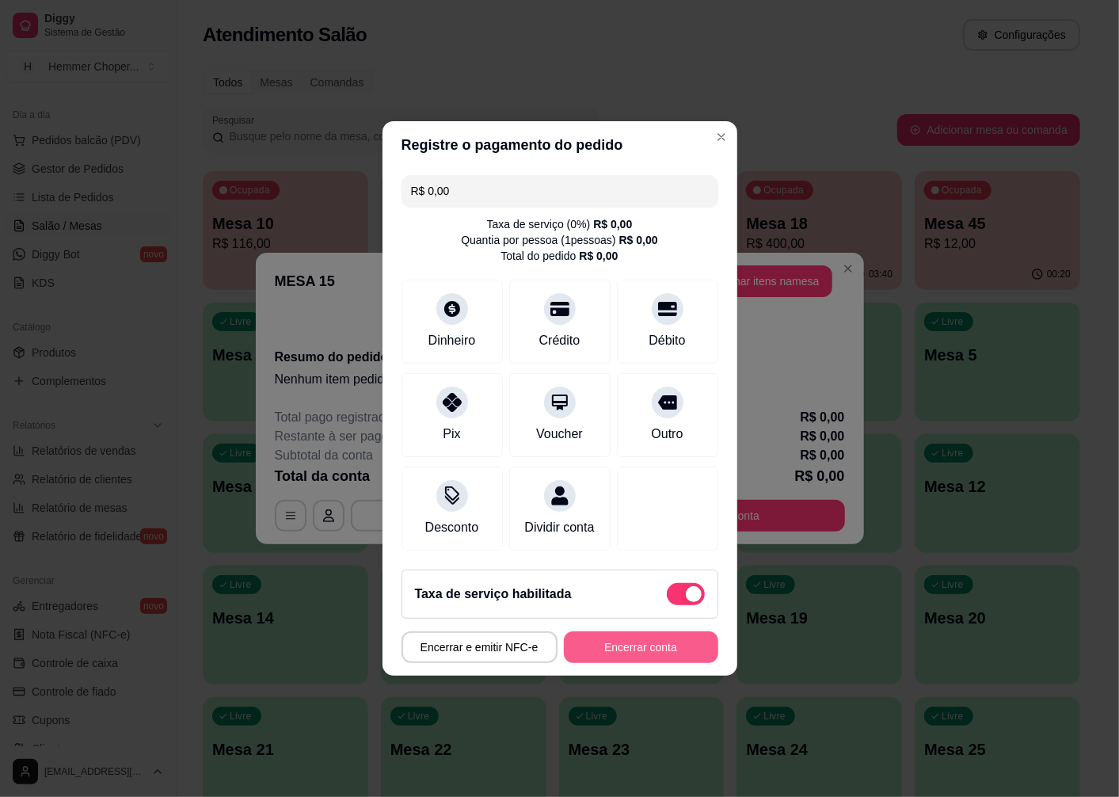
click at [611, 654] on button "Encerrar conta" at bounding box center [641, 647] width 154 height 32
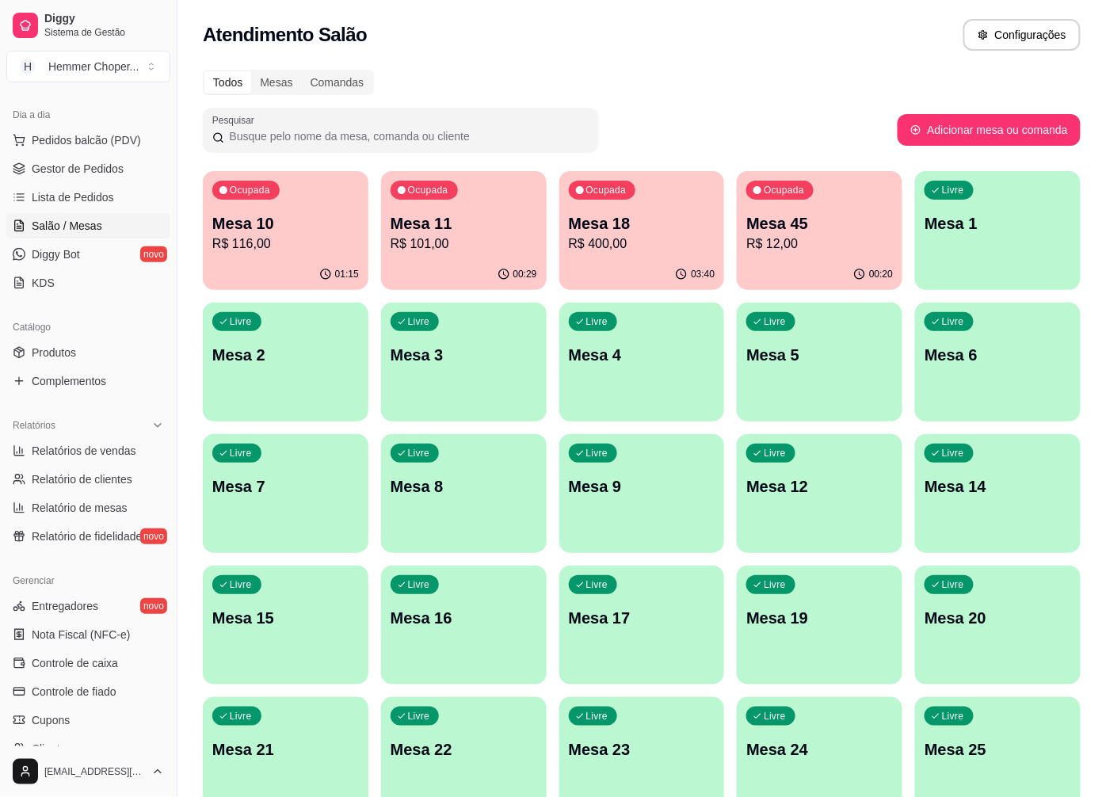
click at [634, 271] on div "03:40" at bounding box center [642, 274] width 166 height 31
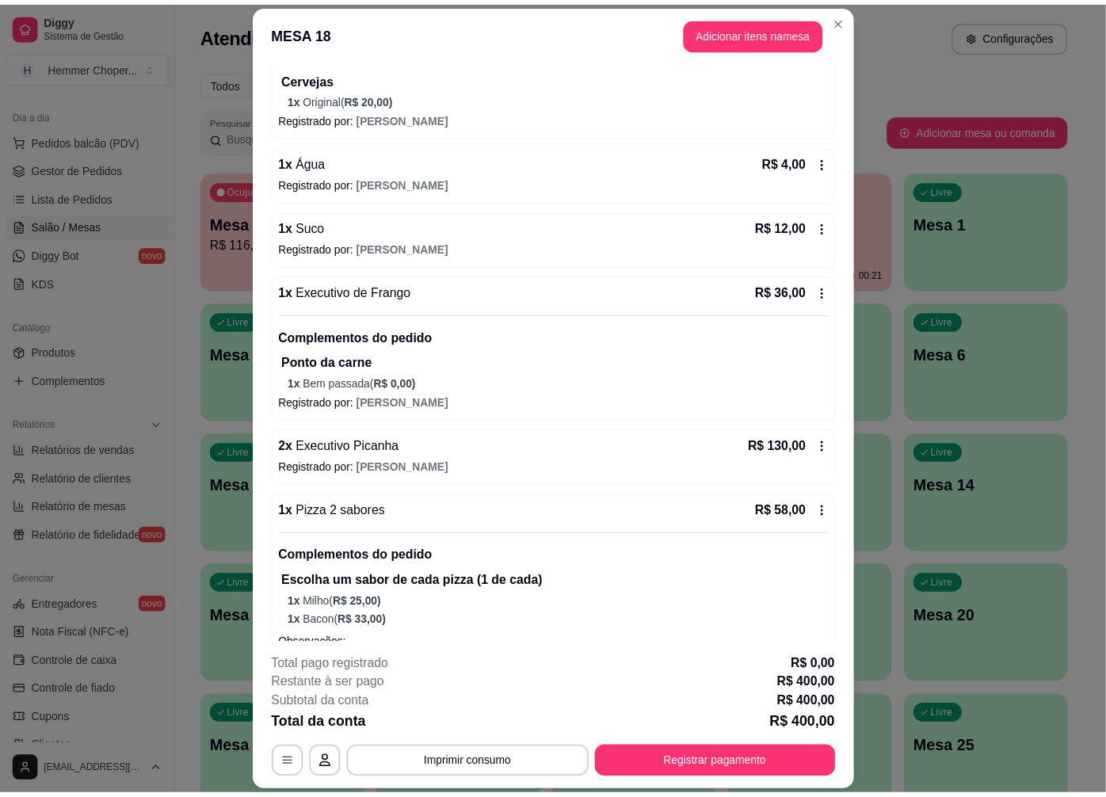
scroll to position [352, 0]
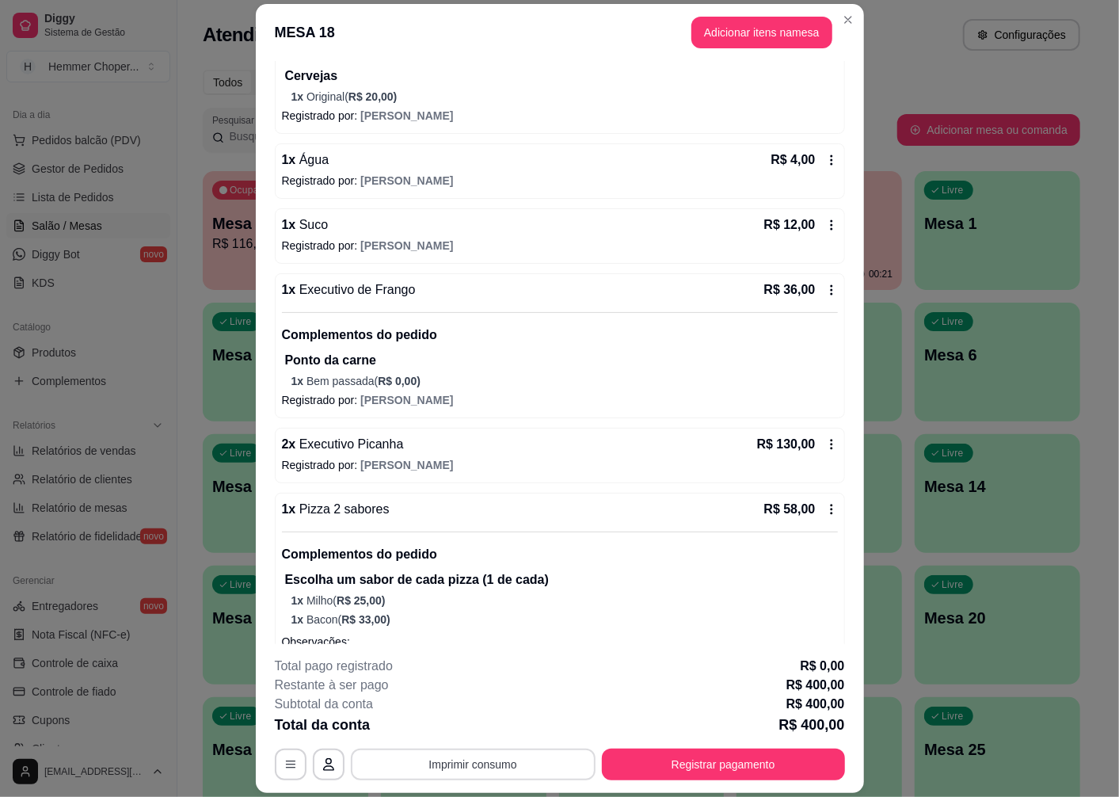
click at [475, 766] on button "Imprimir consumo" at bounding box center [473, 765] width 245 height 32
click at [456, 730] on button "Cozinha" at bounding box center [471, 728] width 115 height 25
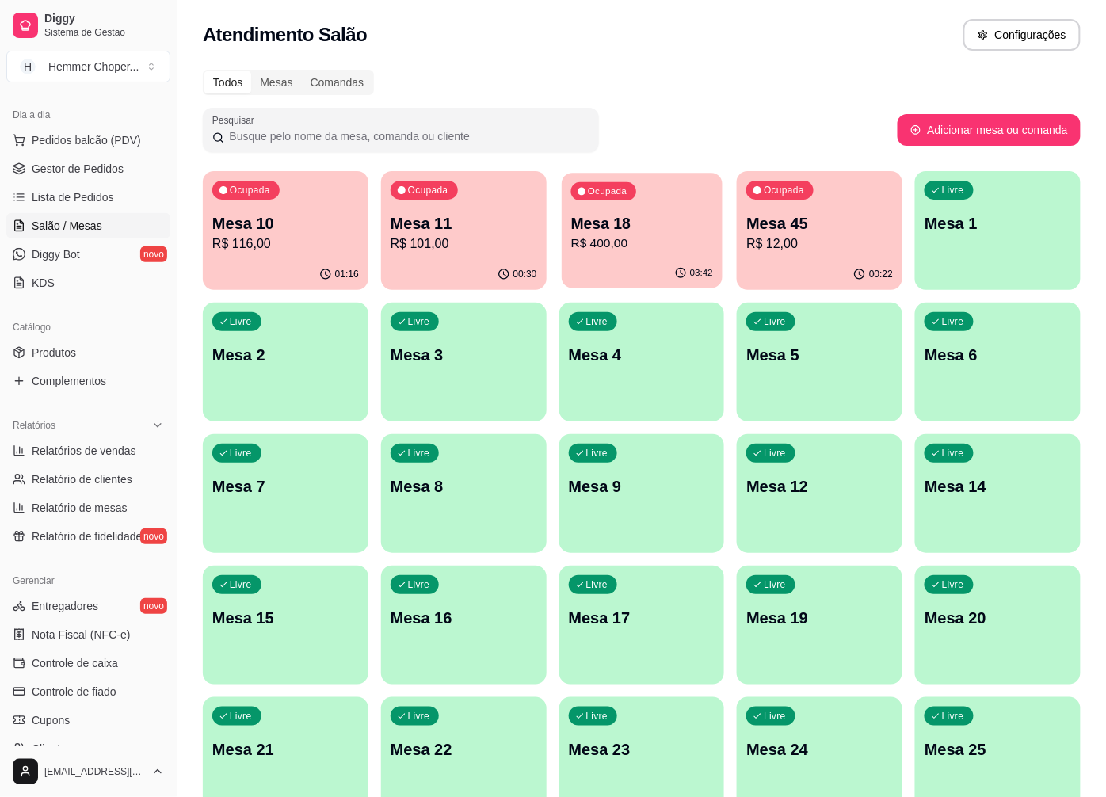
click at [624, 252] on p "R$ 400,00" at bounding box center [641, 244] width 142 height 18
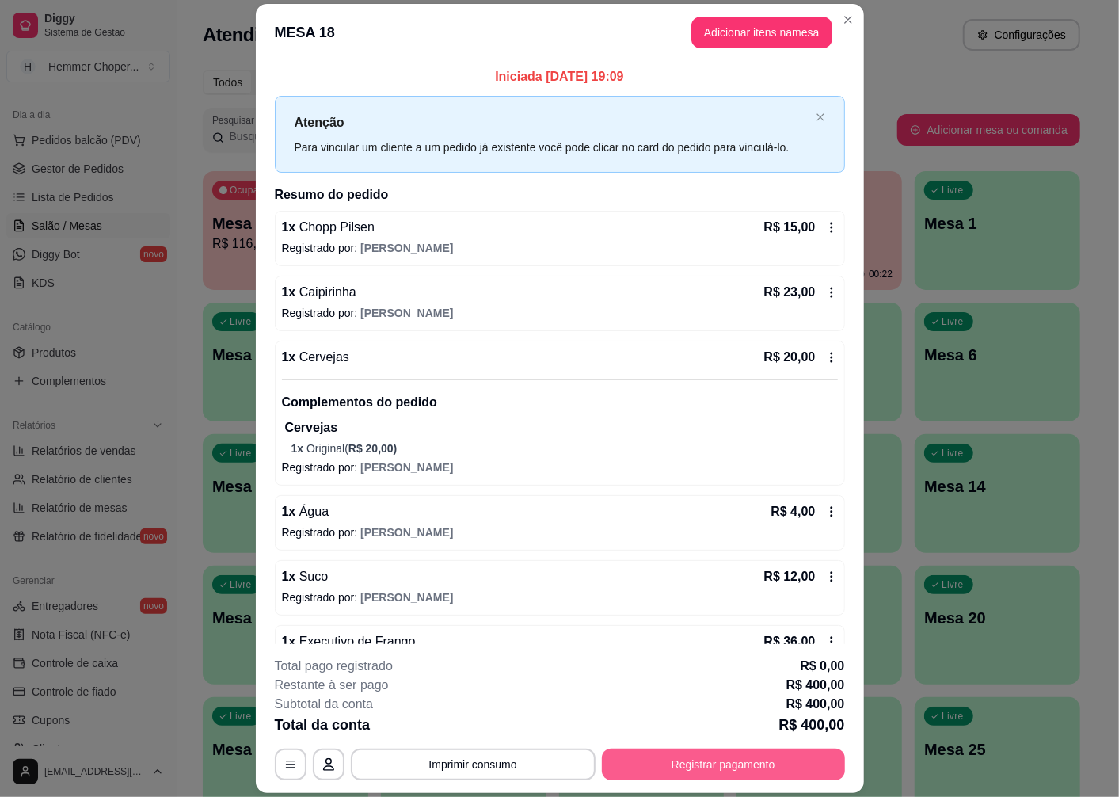
click at [681, 763] on button "Registrar pagamento" at bounding box center [723, 765] width 243 height 32
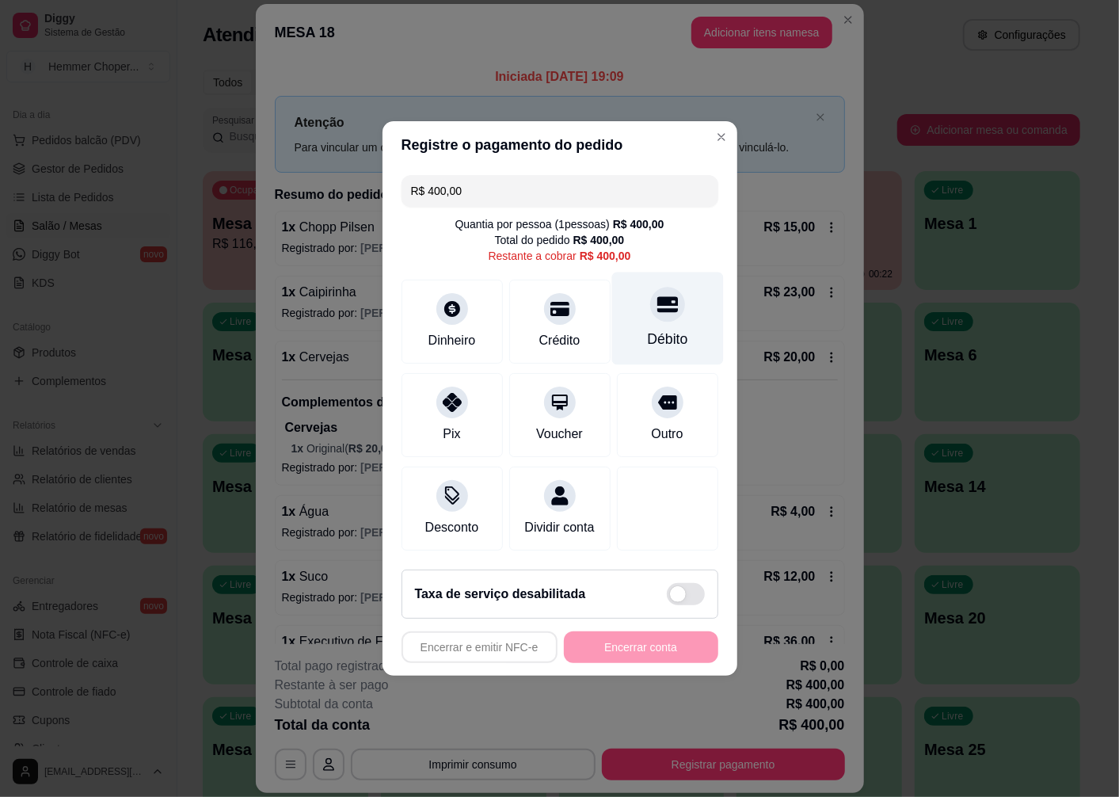
click at [666, 315] on div "Débito" at bounding box center [668, 319] width 112 height 93
type input "R$ 0,00"
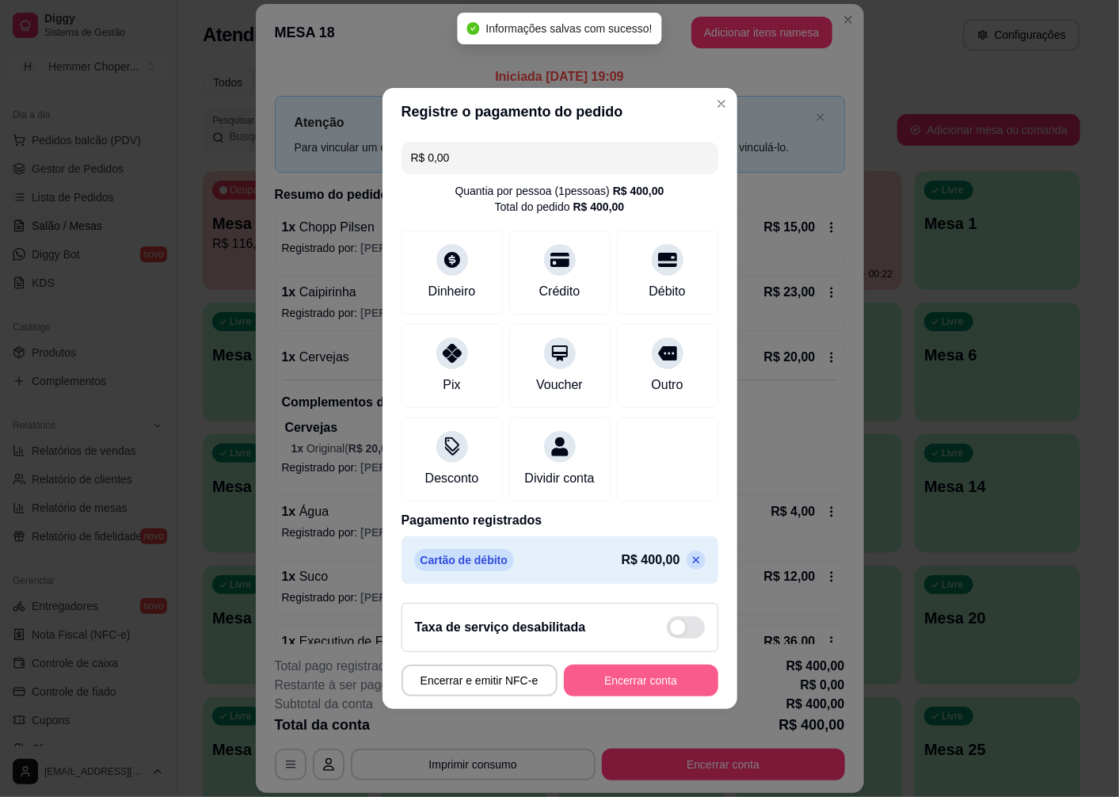
click at [630, 696] on button "Encerrar conta" at bounding box center [641, 681] width 154 height 32
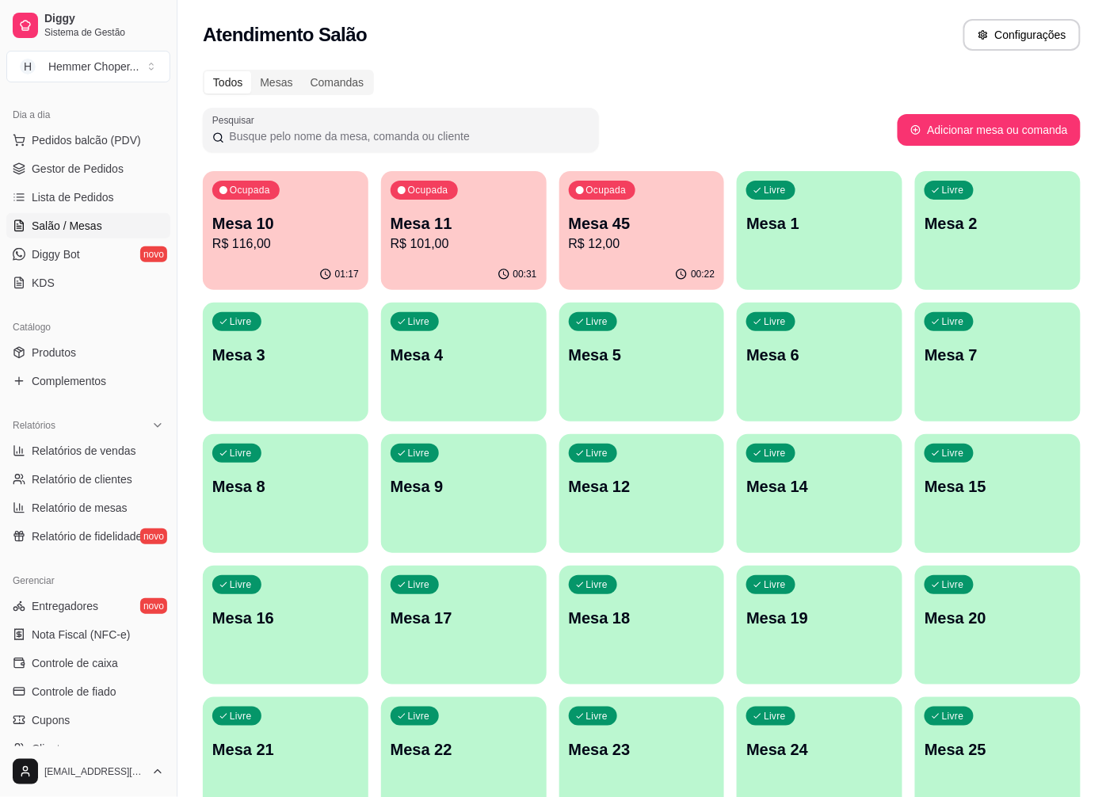
click at [259, 239] on p "R$ 116,00" at bounding box center [285, 244] width 147 height 19
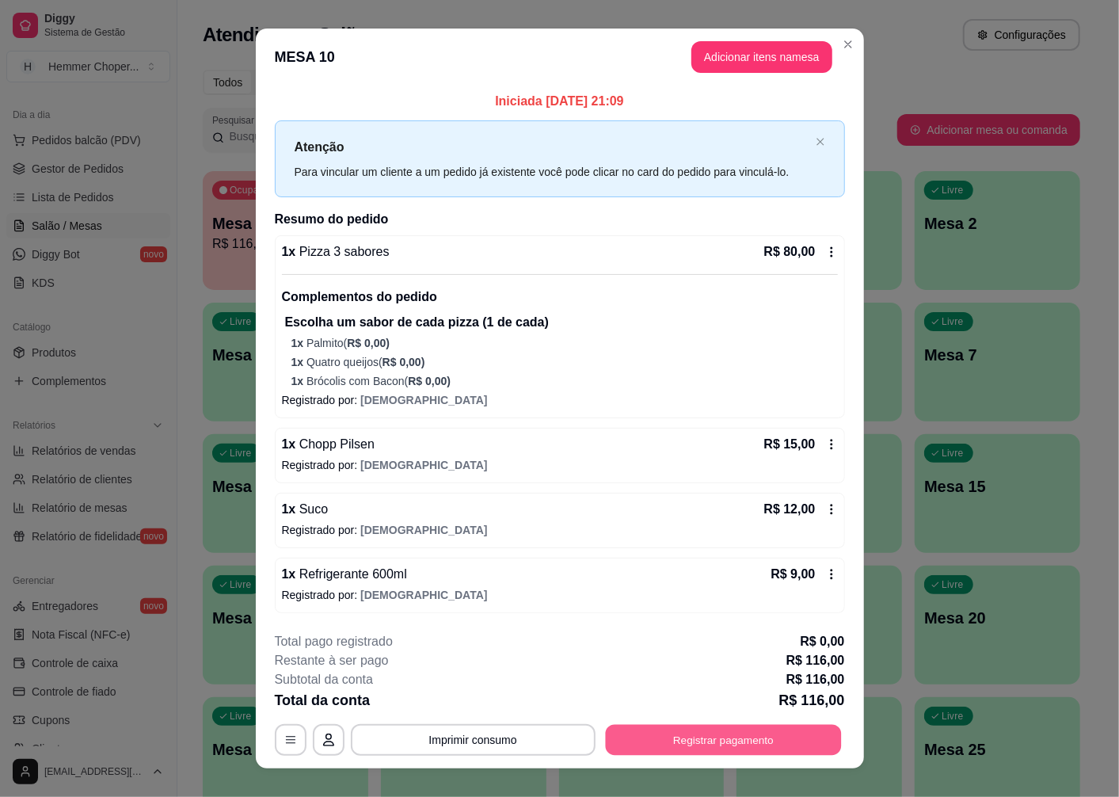
click at [695, 742] on button "Registrar pagamento" at bounding box center [723, 740] width 236 height 31
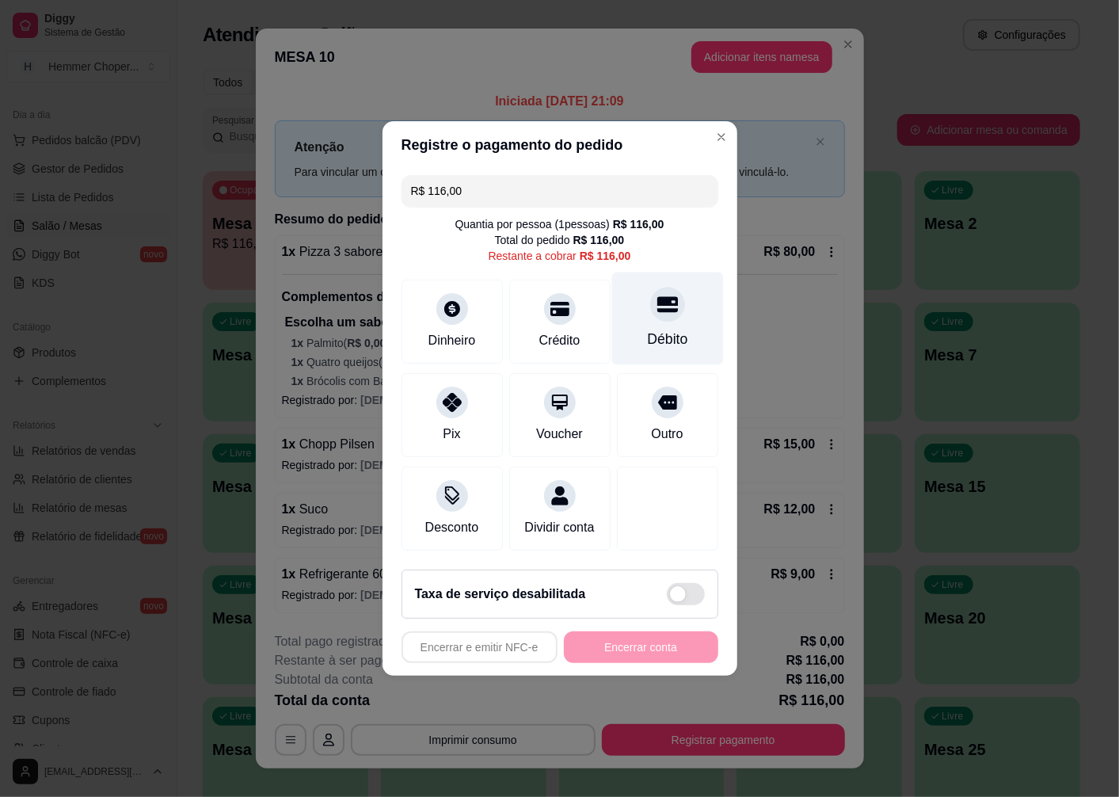
click at [664, 329] on div "Débito" at bounding box center [667, 339] width 40 height 21
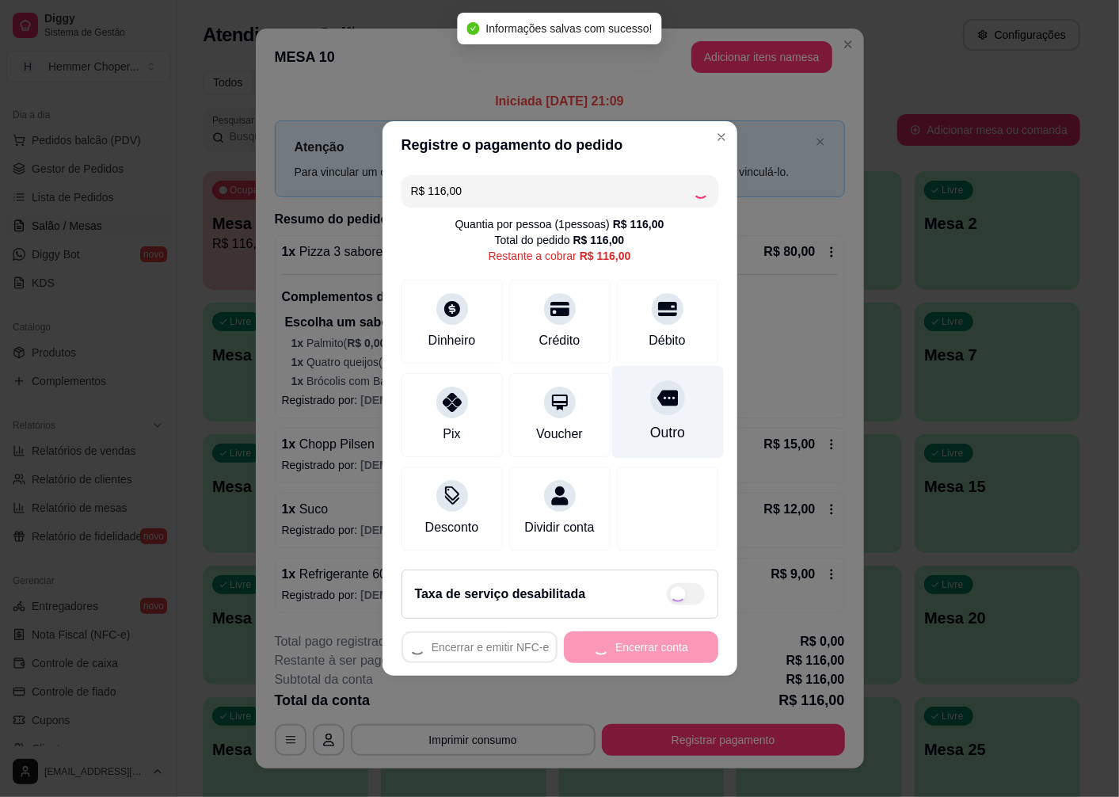
type input "R$ 0,00"
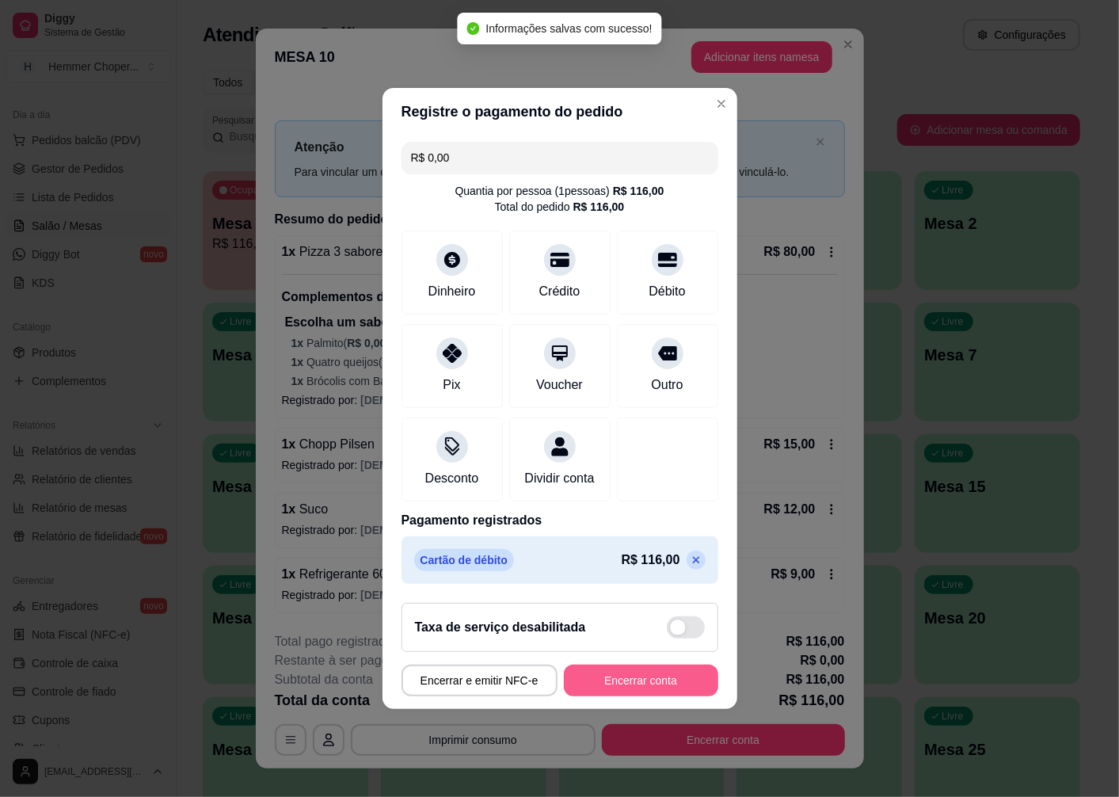
click at [608, 693] on button "Encerrar conta" at bounding box center [641, 681] width 154 height 32
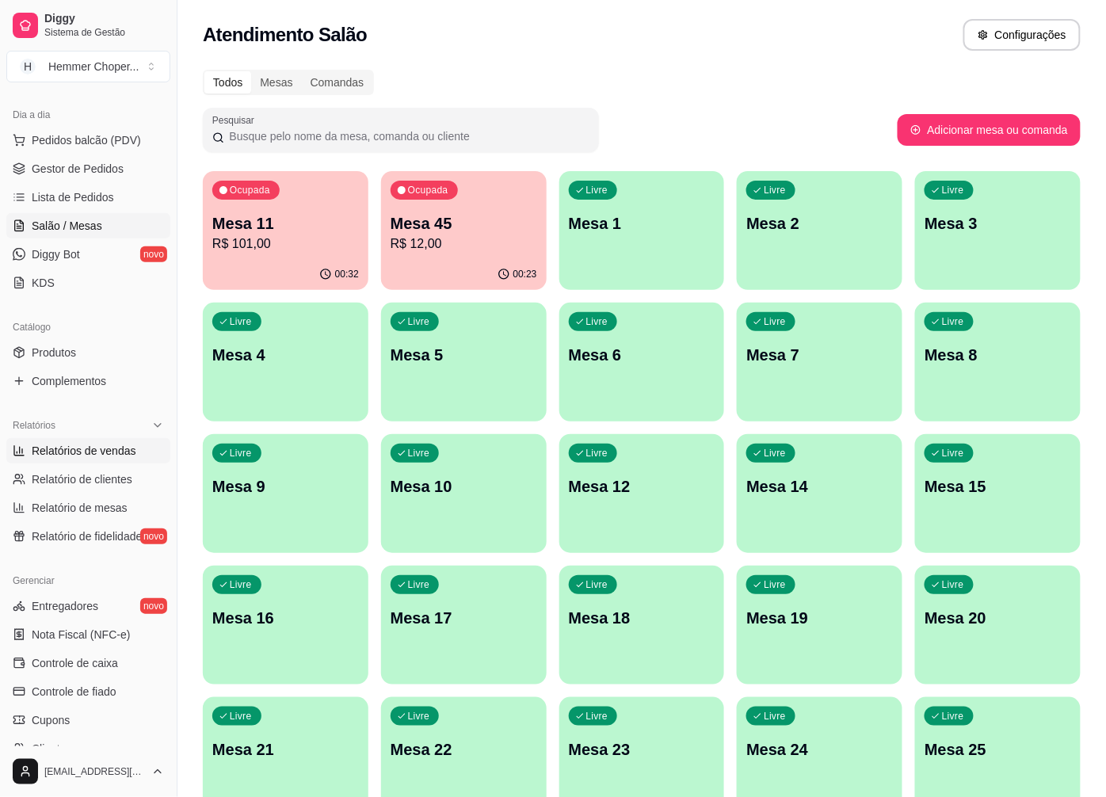
click at [100, 452] on span "Relatórios de vendas" at bounding box center [84, 451] width 105 height 16
select select "ALL"
select select "0"
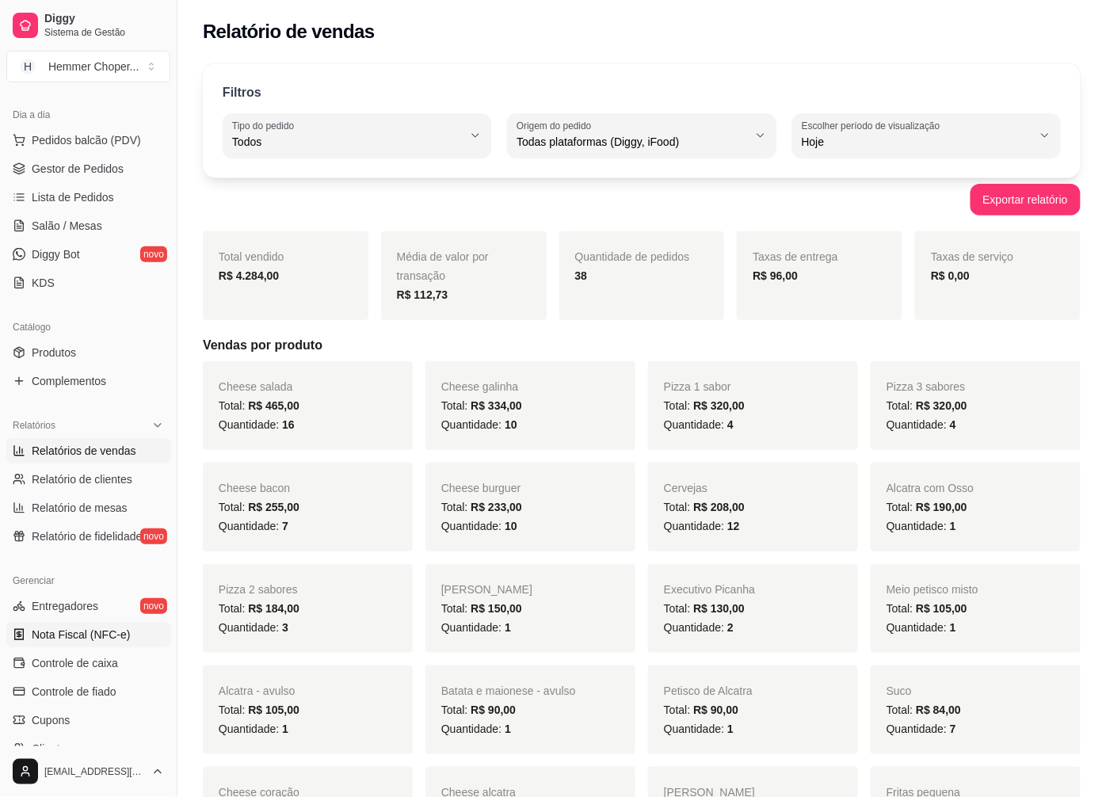
click at [105, 635] on span "Nota Fiscal (NFC-e)" at bounding box center [81, 635] width 98 height 16
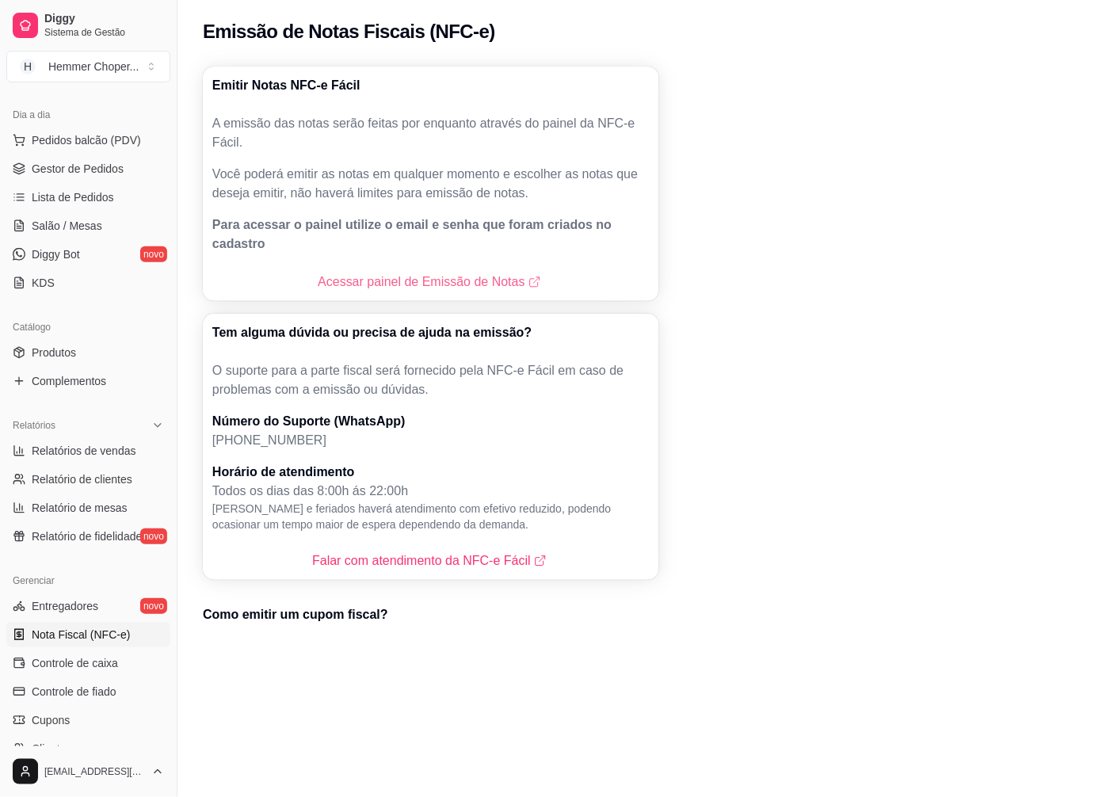
click at [395, 273] on link "Acessar painel de Emissão de Notas" at bounding box center [431, 282] width 226 height 19
click at [87, 172] on span "Gestor de Pedidos" at bounding box center [78, 169] width 92 height 16
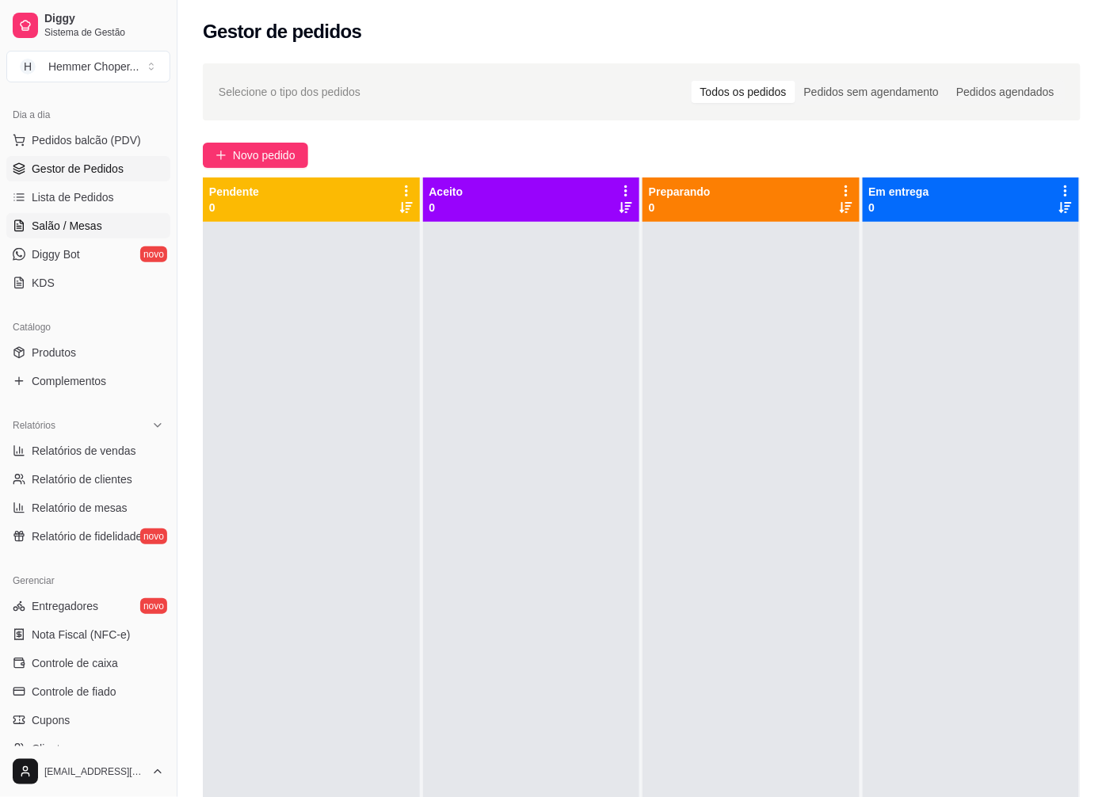
click at [82, 219] on span "Salão / Mesas" at bounding box center [67, 226] width 71 height 16
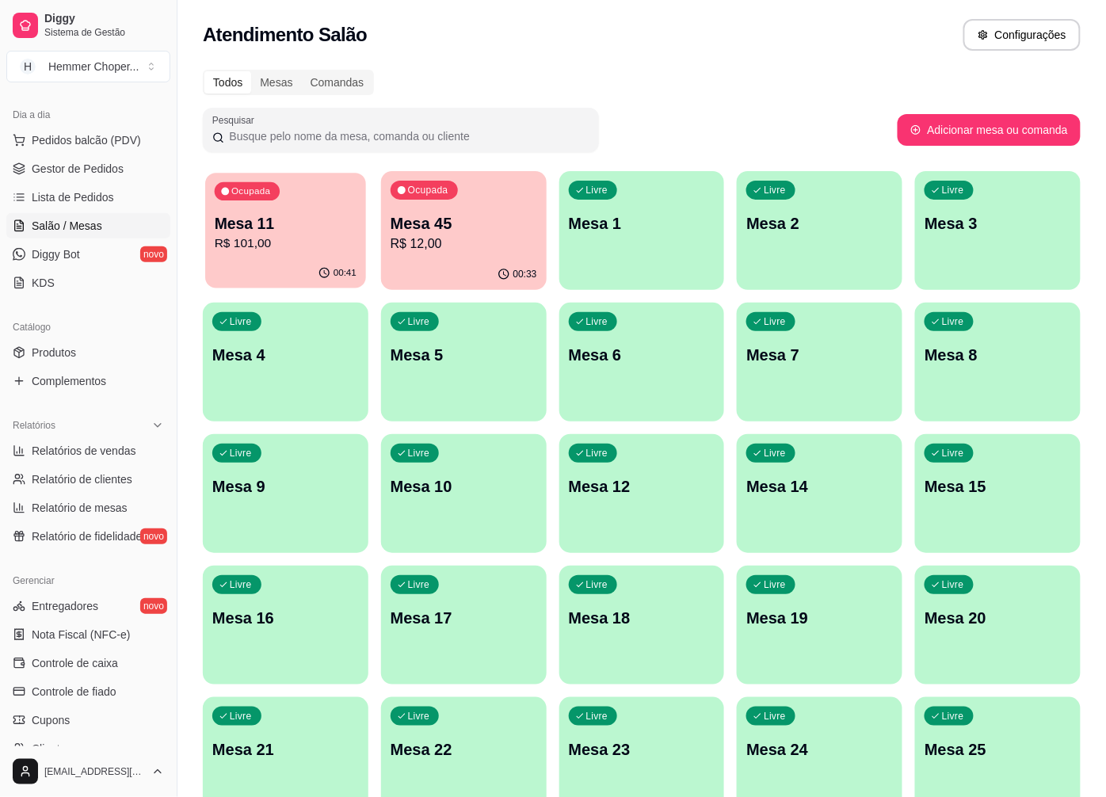
click at [279, 251] on p "R$ 101,00" at bounding box center [286, 244] width 142 height 18
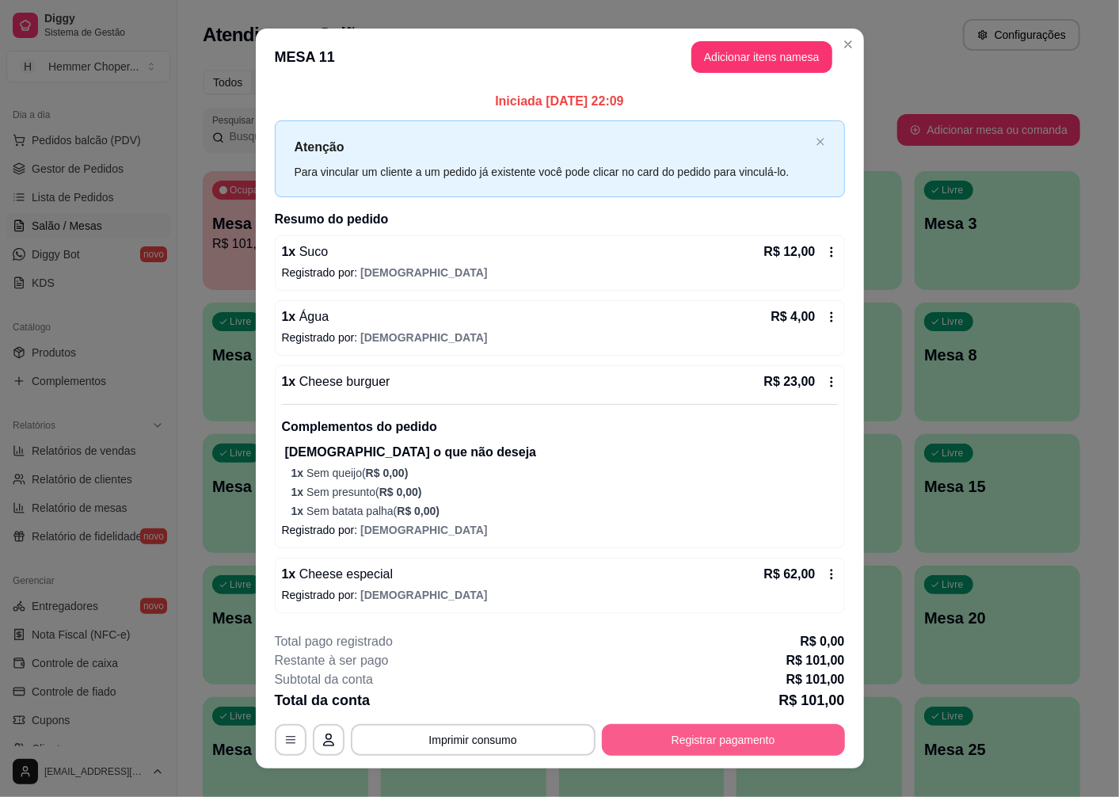
click at [692, 734] on button "Registrar pagamento" at bounding box center [723, 740] width 243 height 32
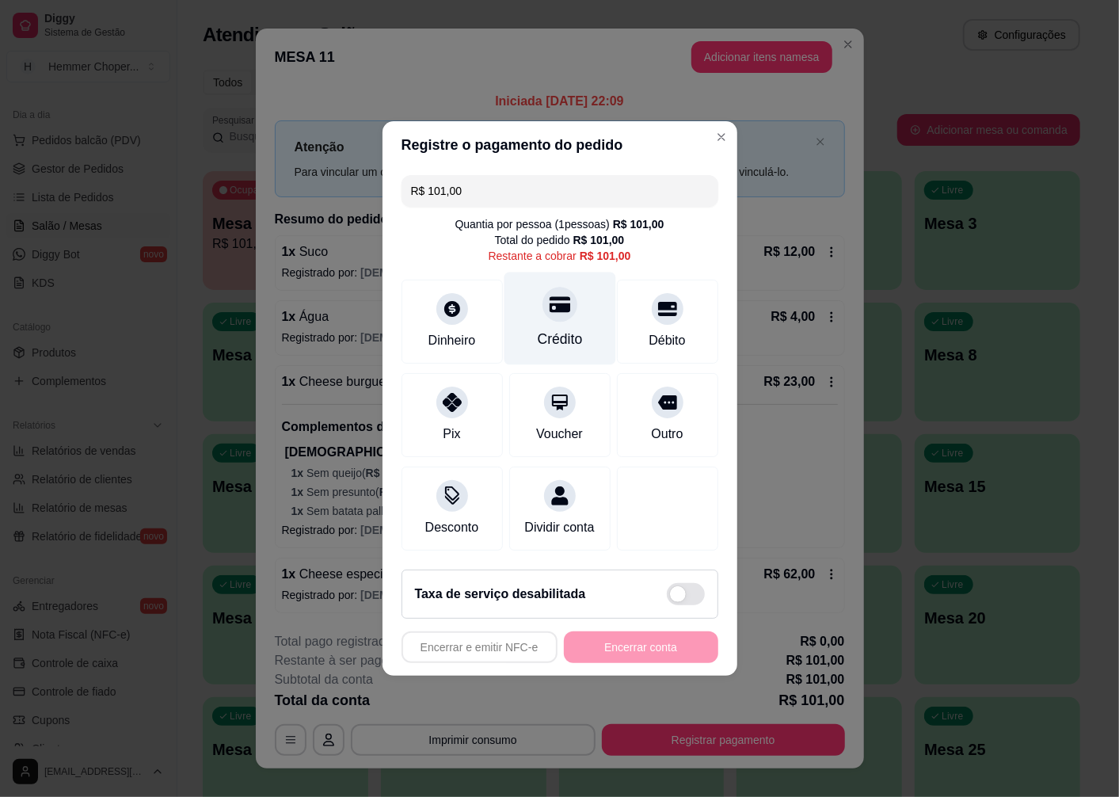
click at [553, 312] on div "Crédito" at bounding box center [560, 319] width 112 height 93
type input "R$ 0,00"
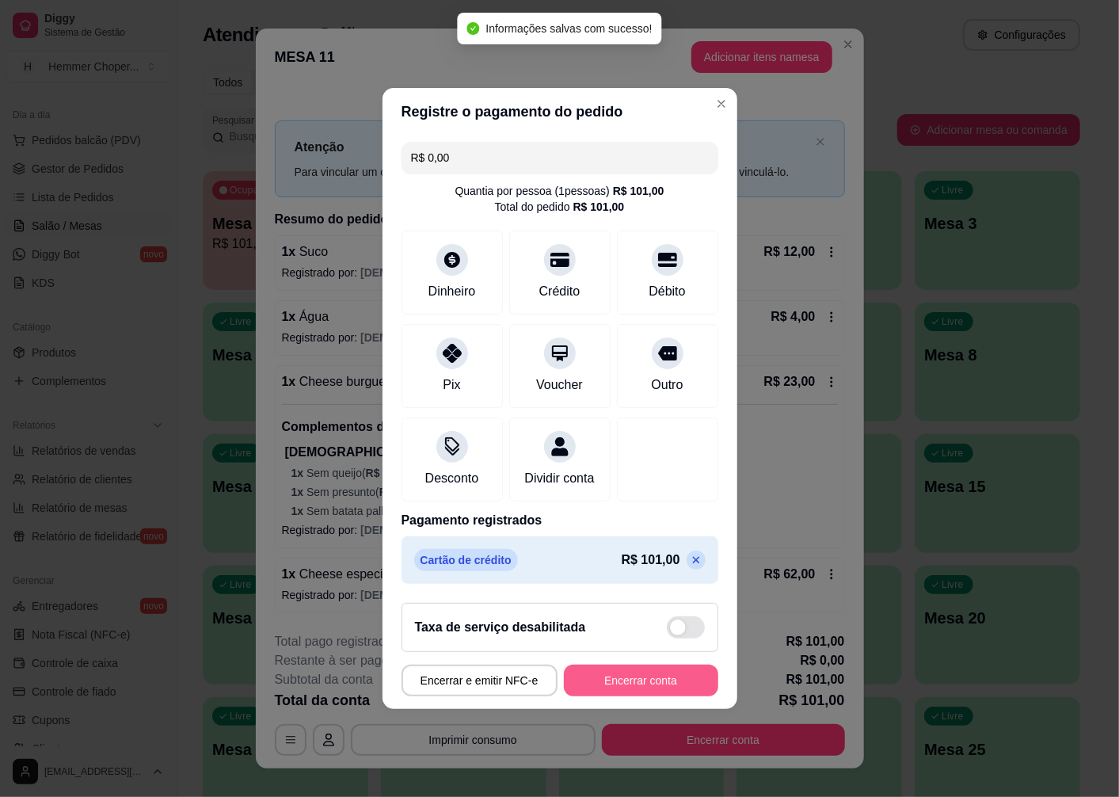
click at [612, 684] on button "Encerrar conta" at bounding box center [641, 681] width 154 height 32
